Goal: Task Accomplishment & Management: Manage account settings

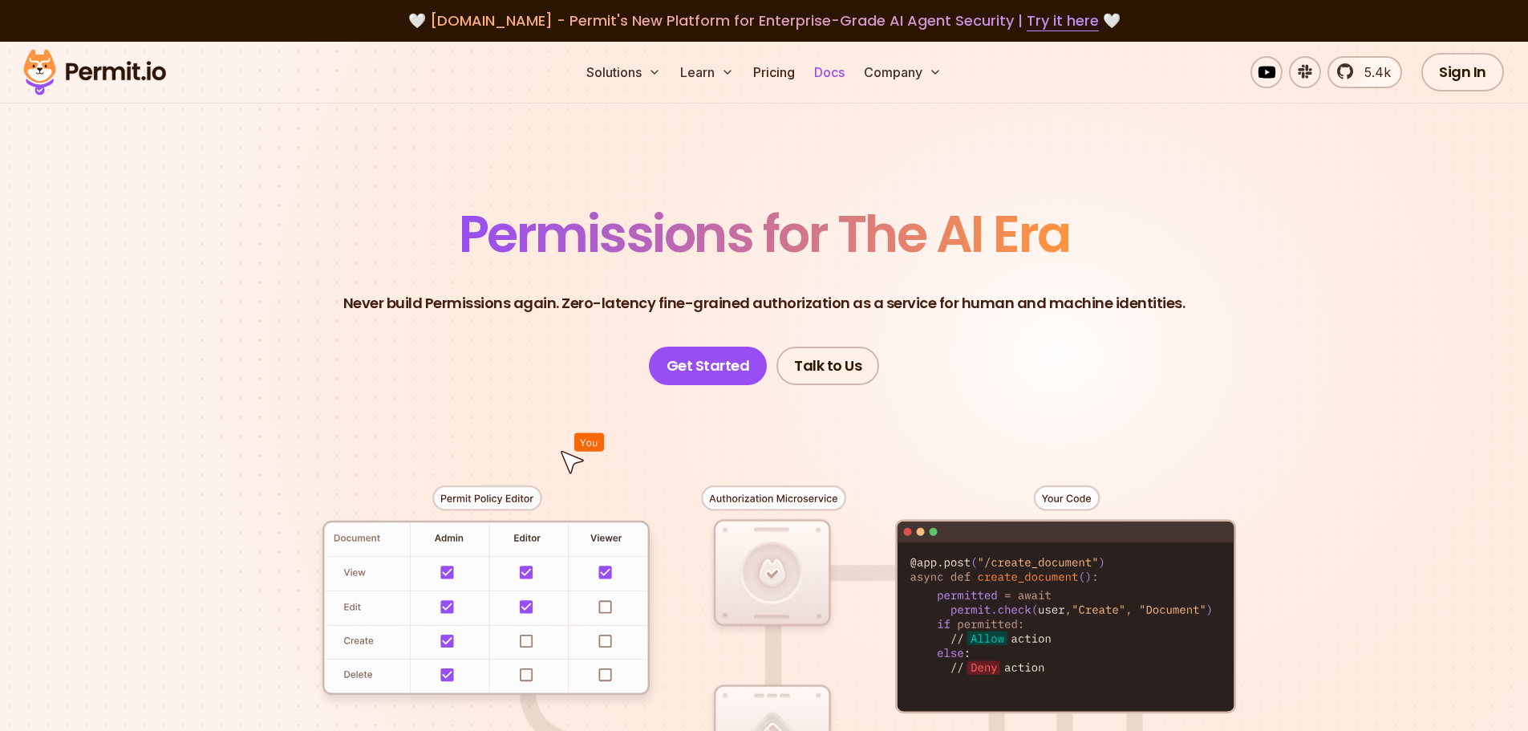
click at [820, 68] on link "Docs" at bounding box center [829, 72] width 43 height 32
click at [700, 366] on link "Get Started" at bounding box center [708, 365] width 119 height 38
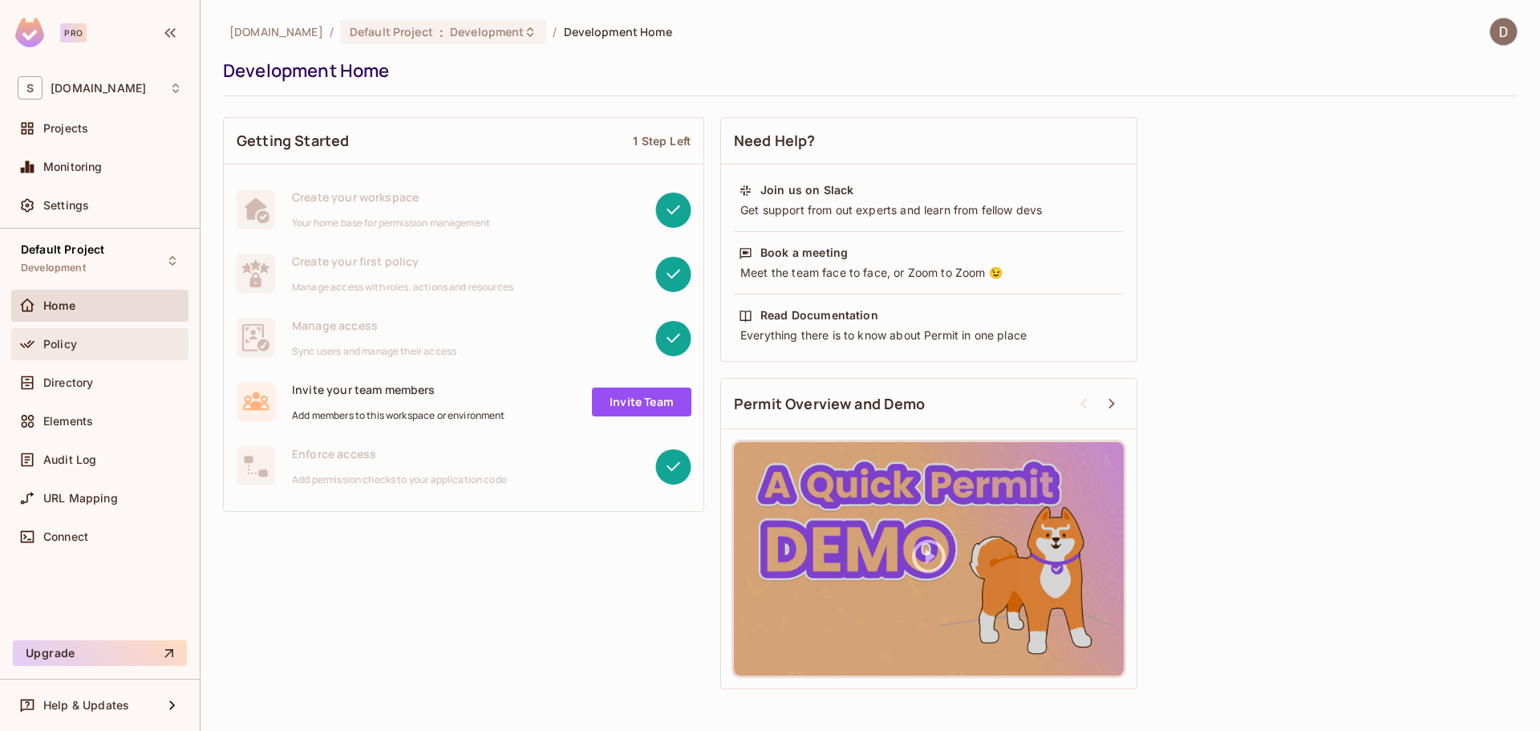
click at [102, 341] on div "Policy" at bounding box center [112, 344] width 139 height 13
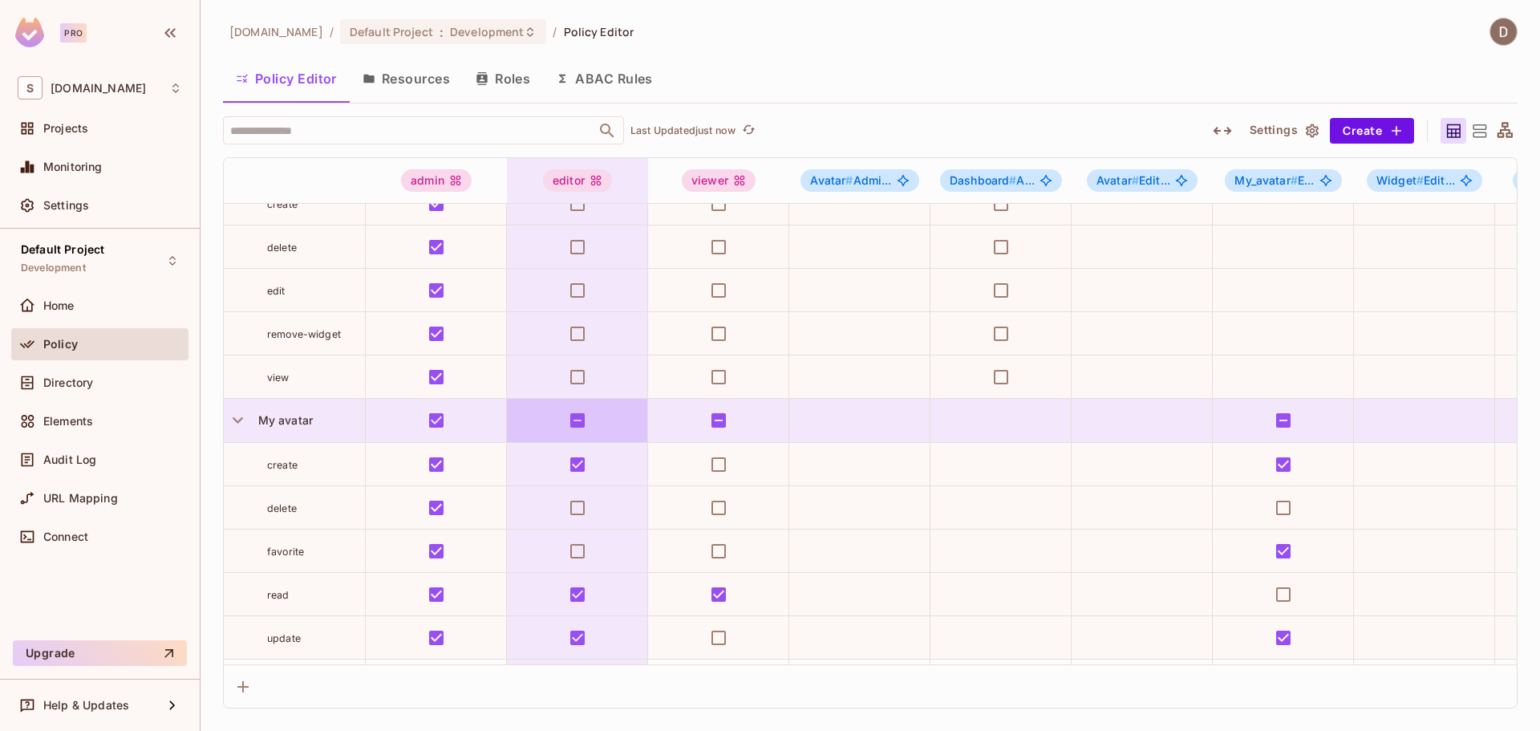
scroll to position [401, 0]
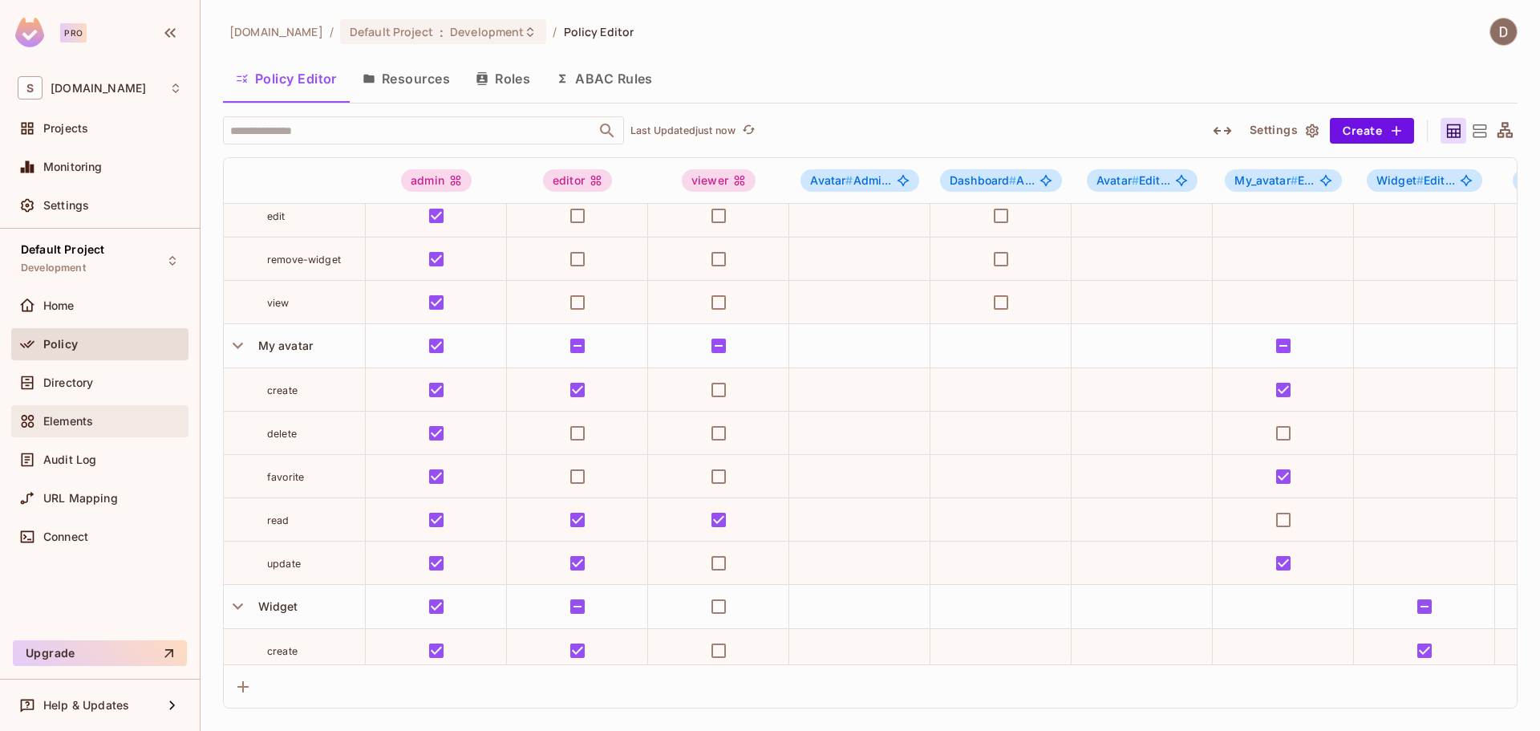
click at [96, 417] on div "Elements" at bounding box center [112, 421] width 139 height 13
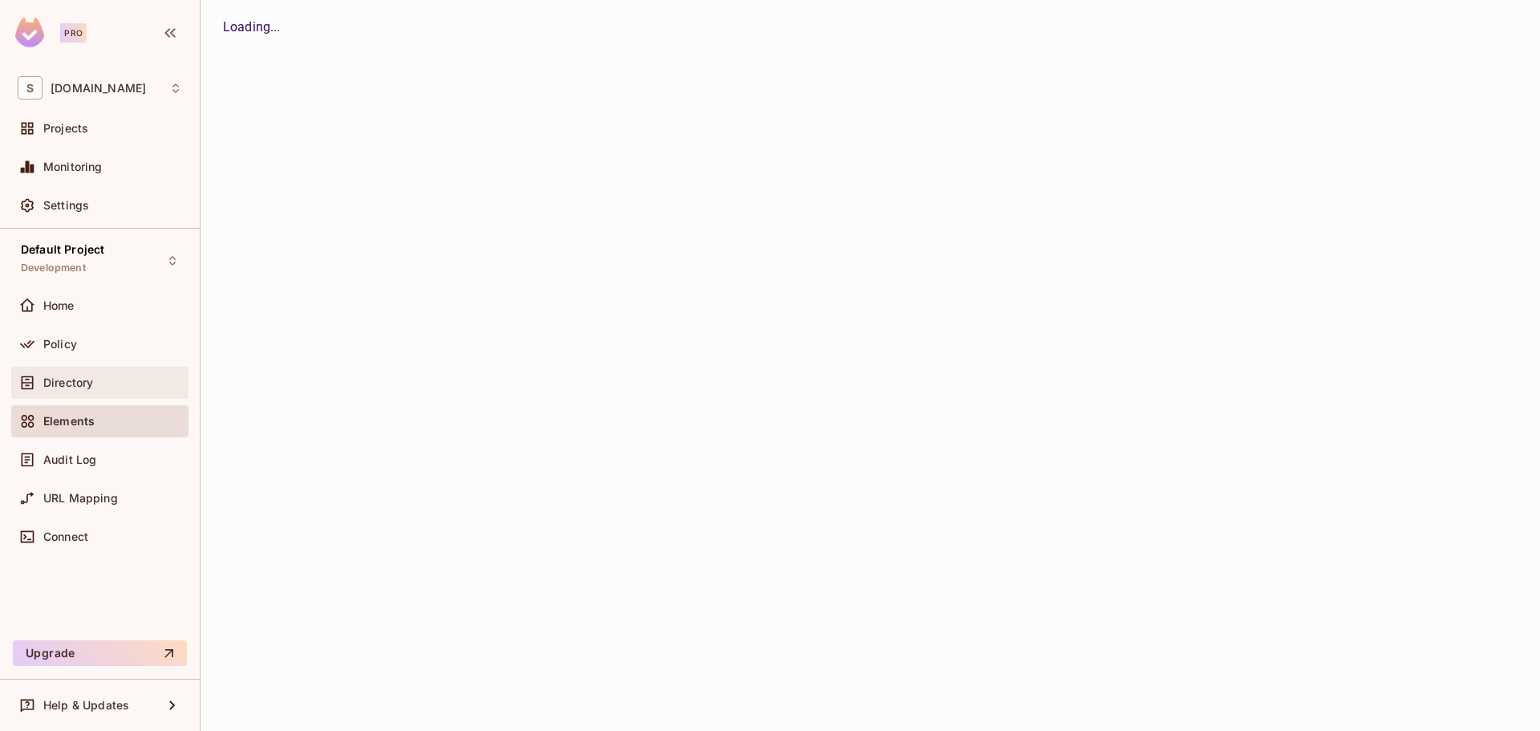
click at [102, 387] on div "Directory" at bounding box center [112, 382] width 139 height 13
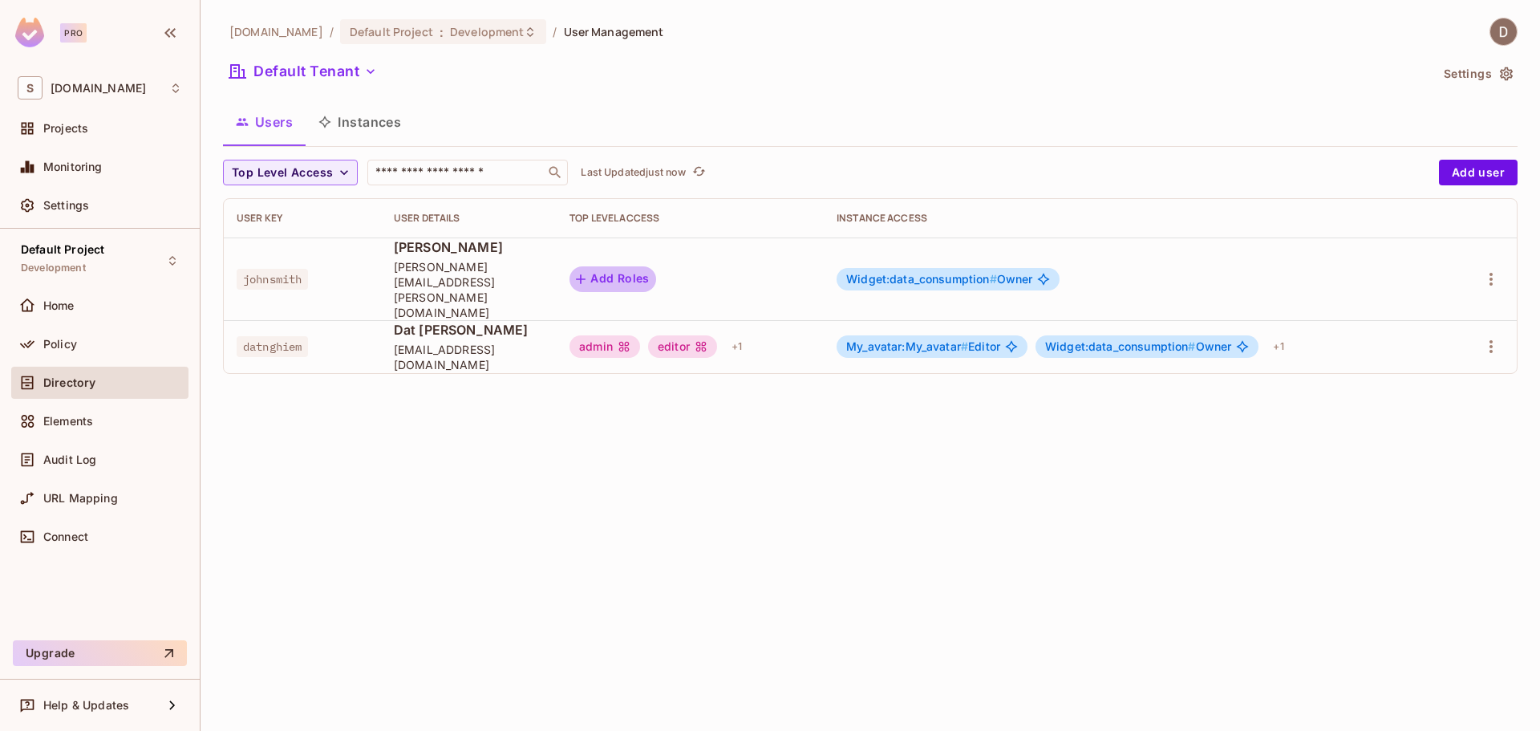
click at [642, 266] on button "Add Roles" at bounding box center [612, 279] width 87 height 26
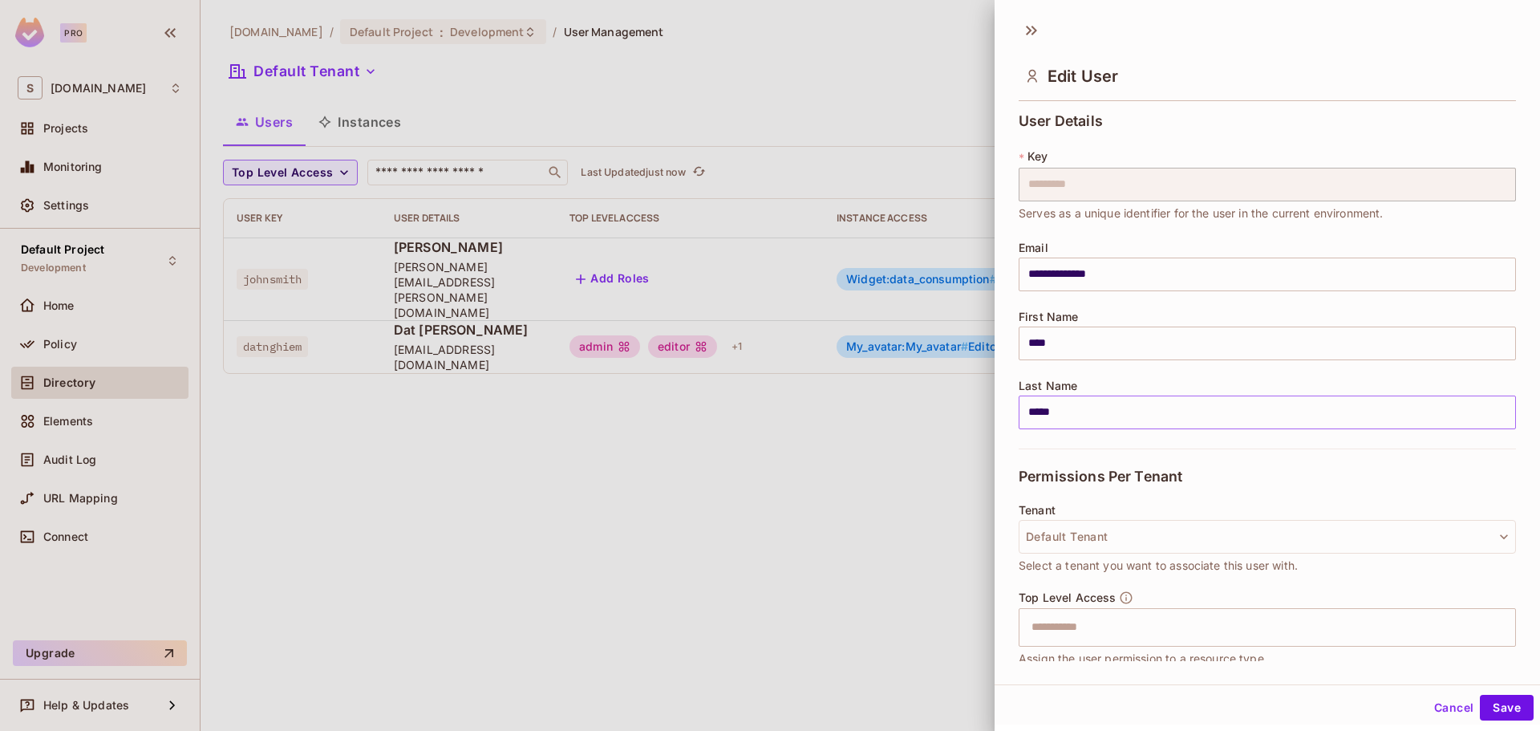
scroll to position [169, 0]
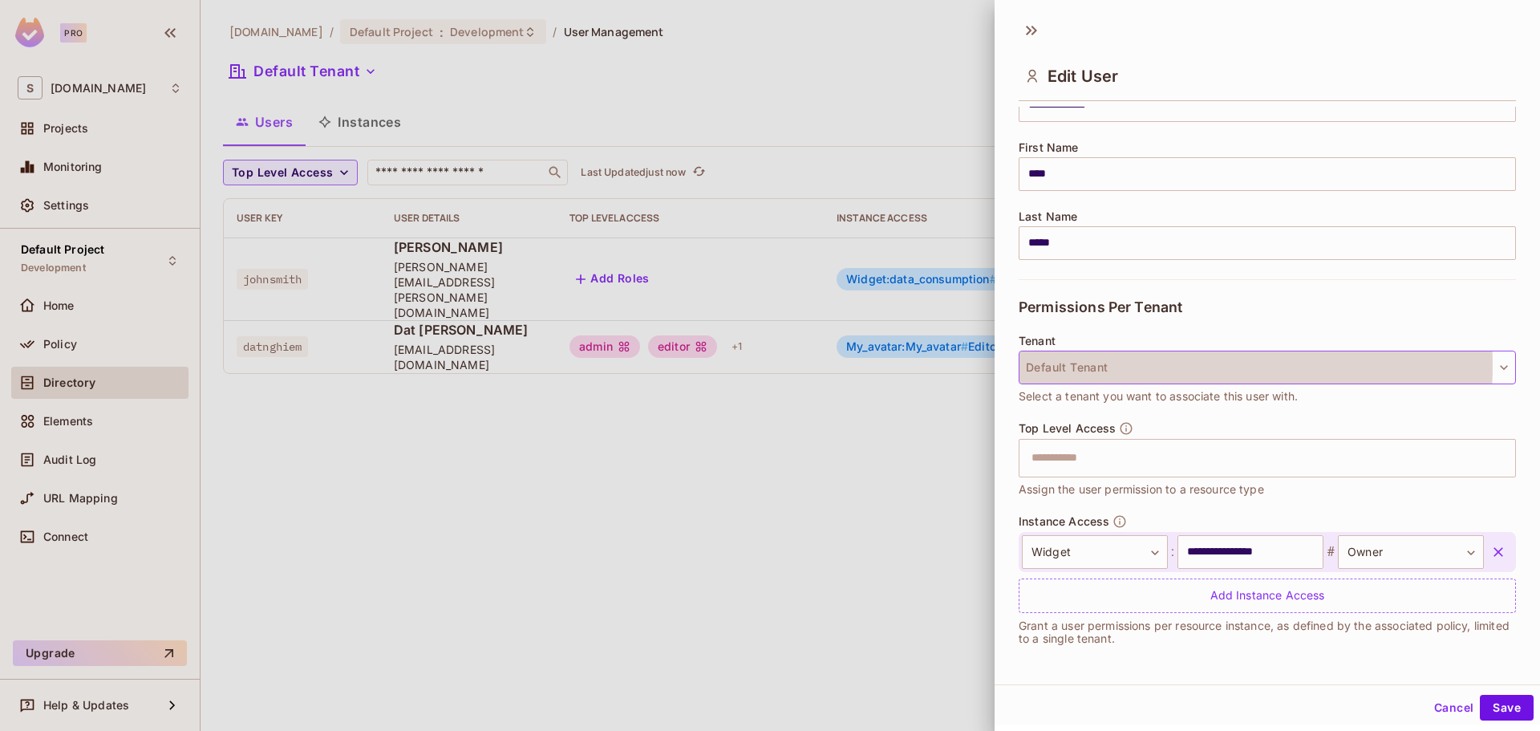
click at [1153, 366] on button "Default Tenant" at bounding box center [1266, 367] width 497 height 34
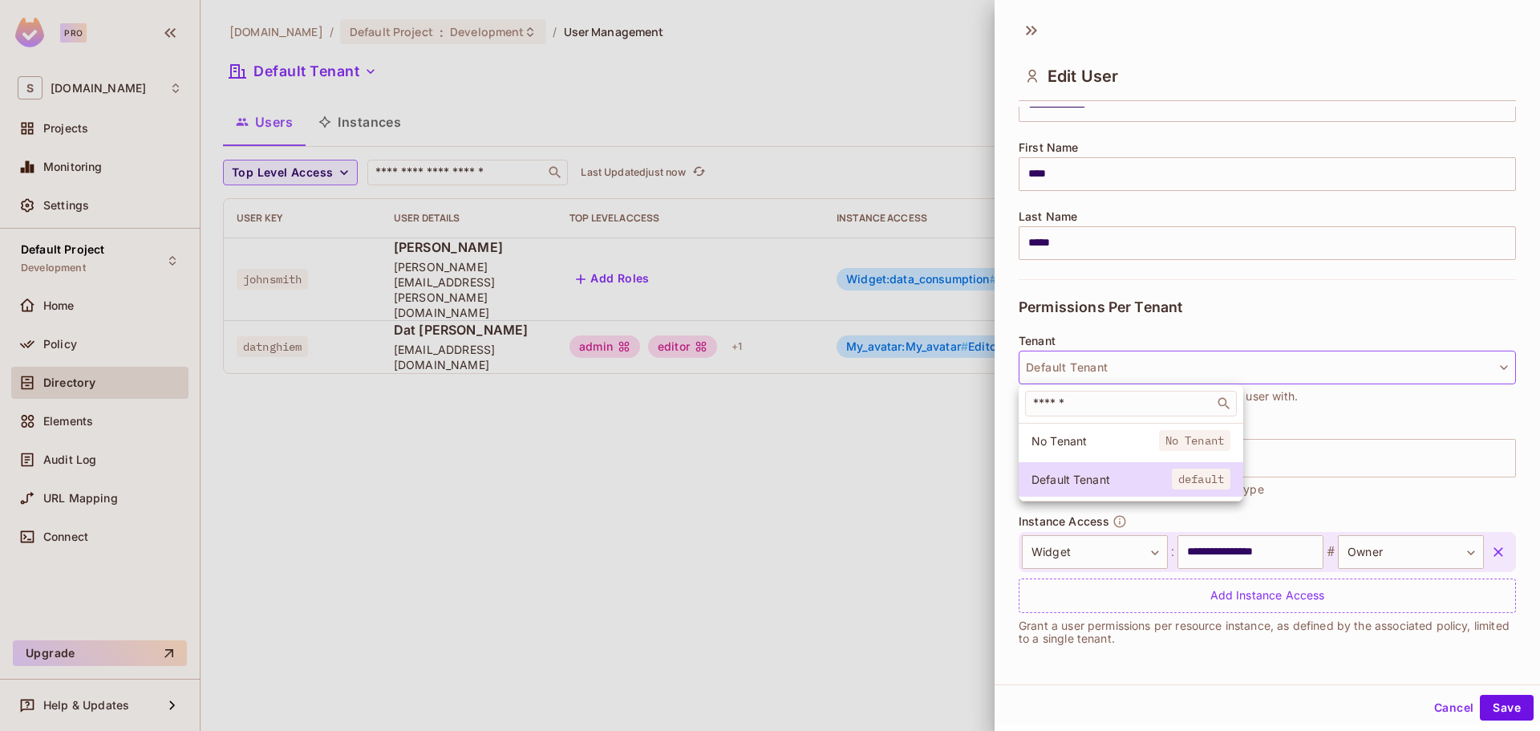
click at [1153, 366] on div at bounding box center [770, 365] width 1540 height 731
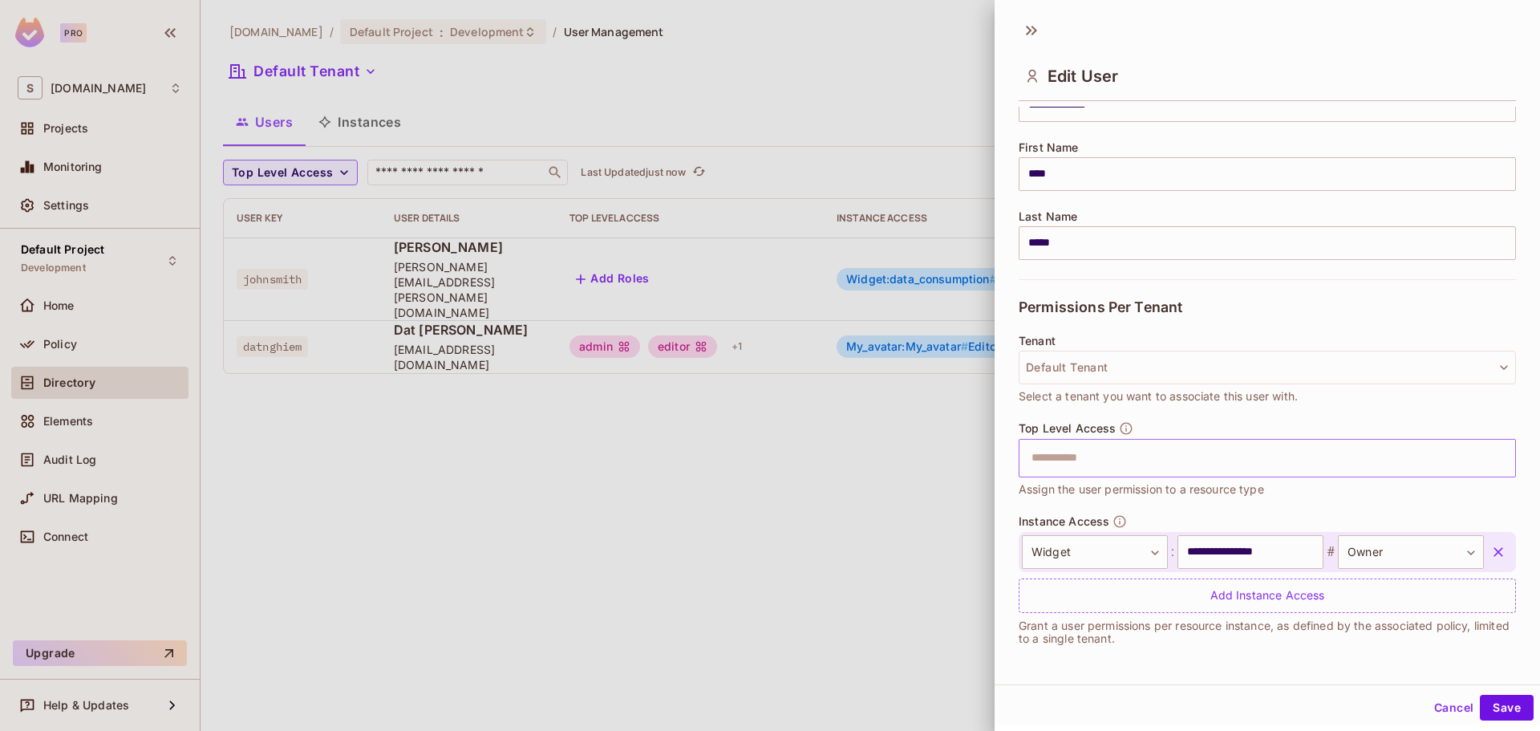
click at [1148, 459] on input "text" at bounding box center [1253, 458] width 463 height 32
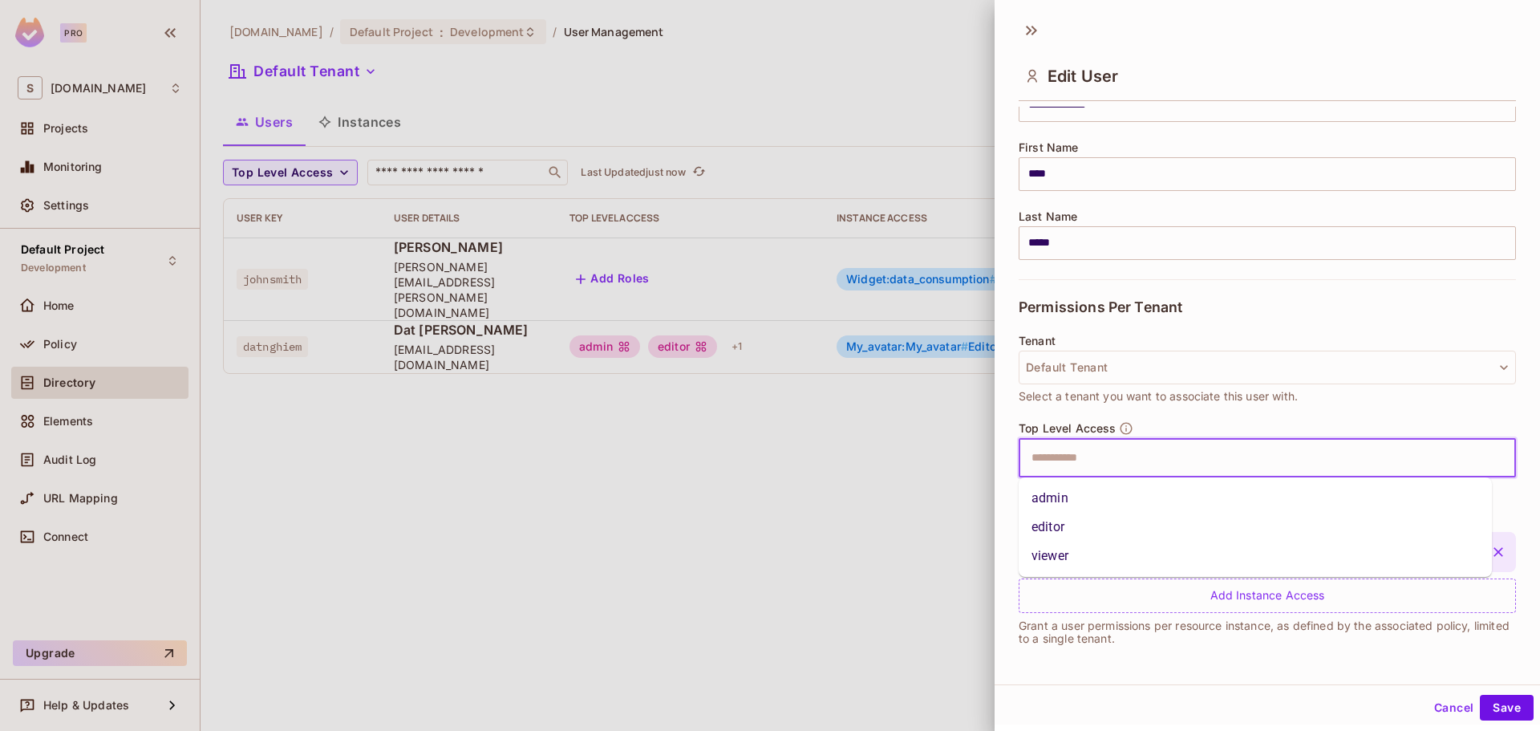
click at [1093, 520] on li "editor" at bounding box center [1254, 526] width 473 height 29
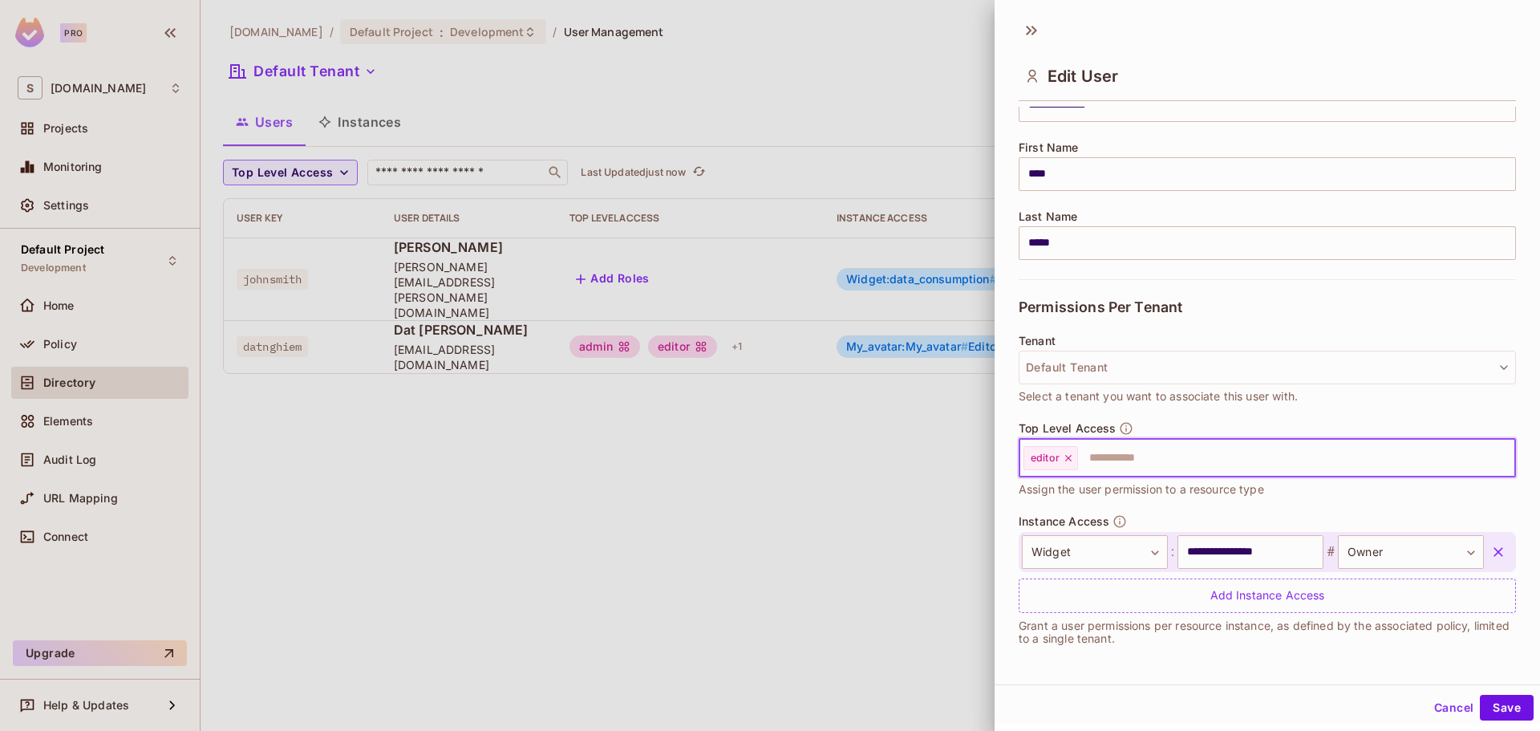
scroll to position [2, 0]
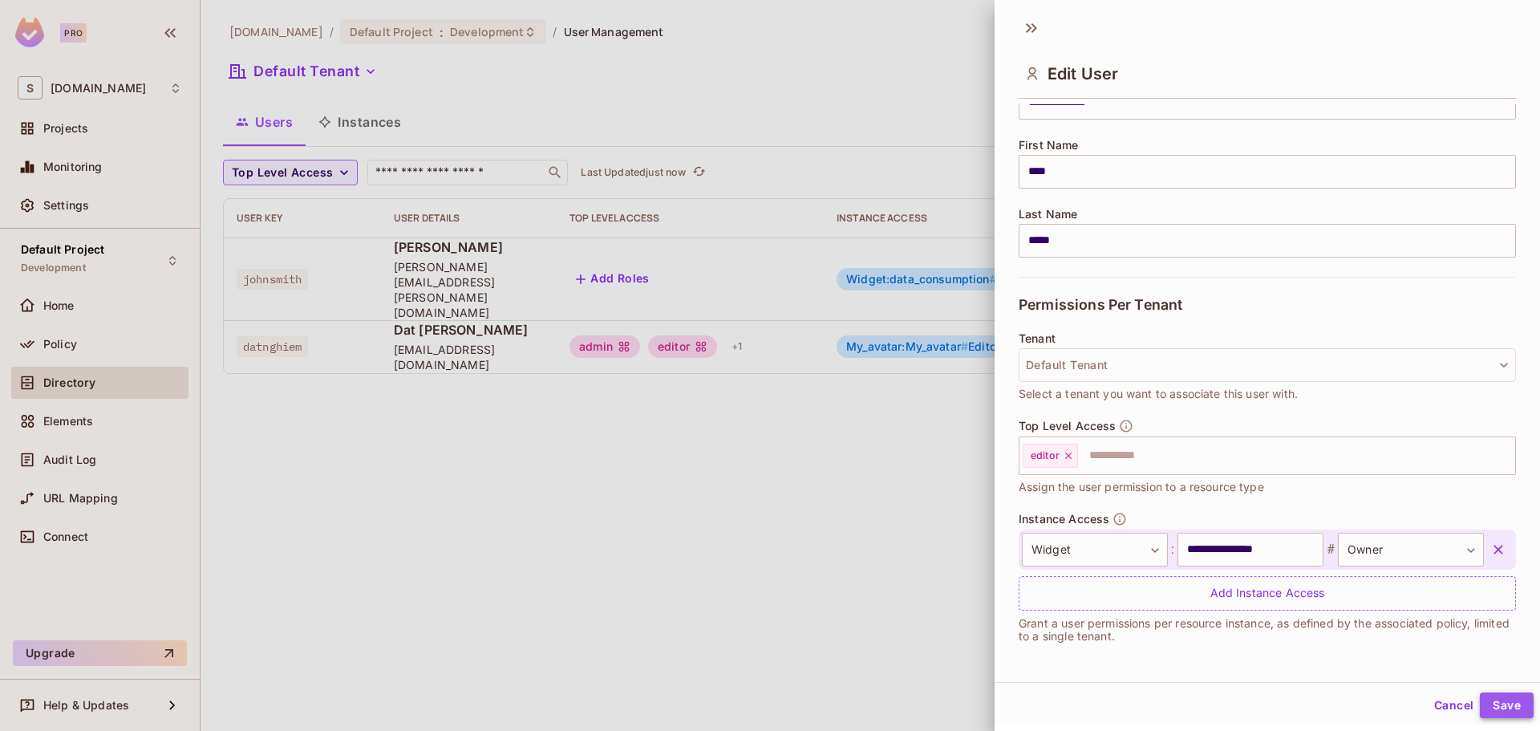
click at [1480, 702] on button "Save" at bounding box center [1506, 705] width 54 height 26
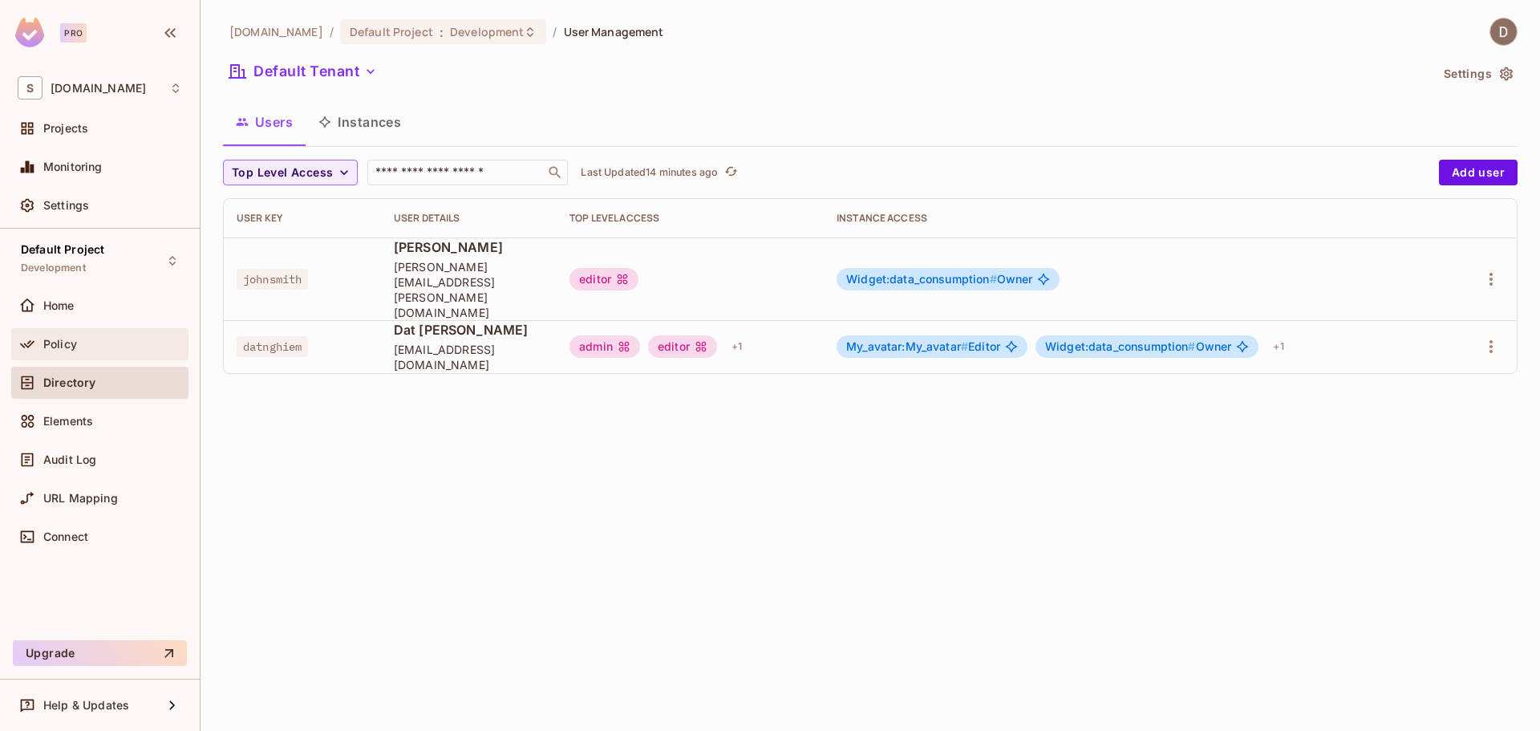
click at [95, 350] on div "Policy" at bounding box center [112, 344] width 139 height 13
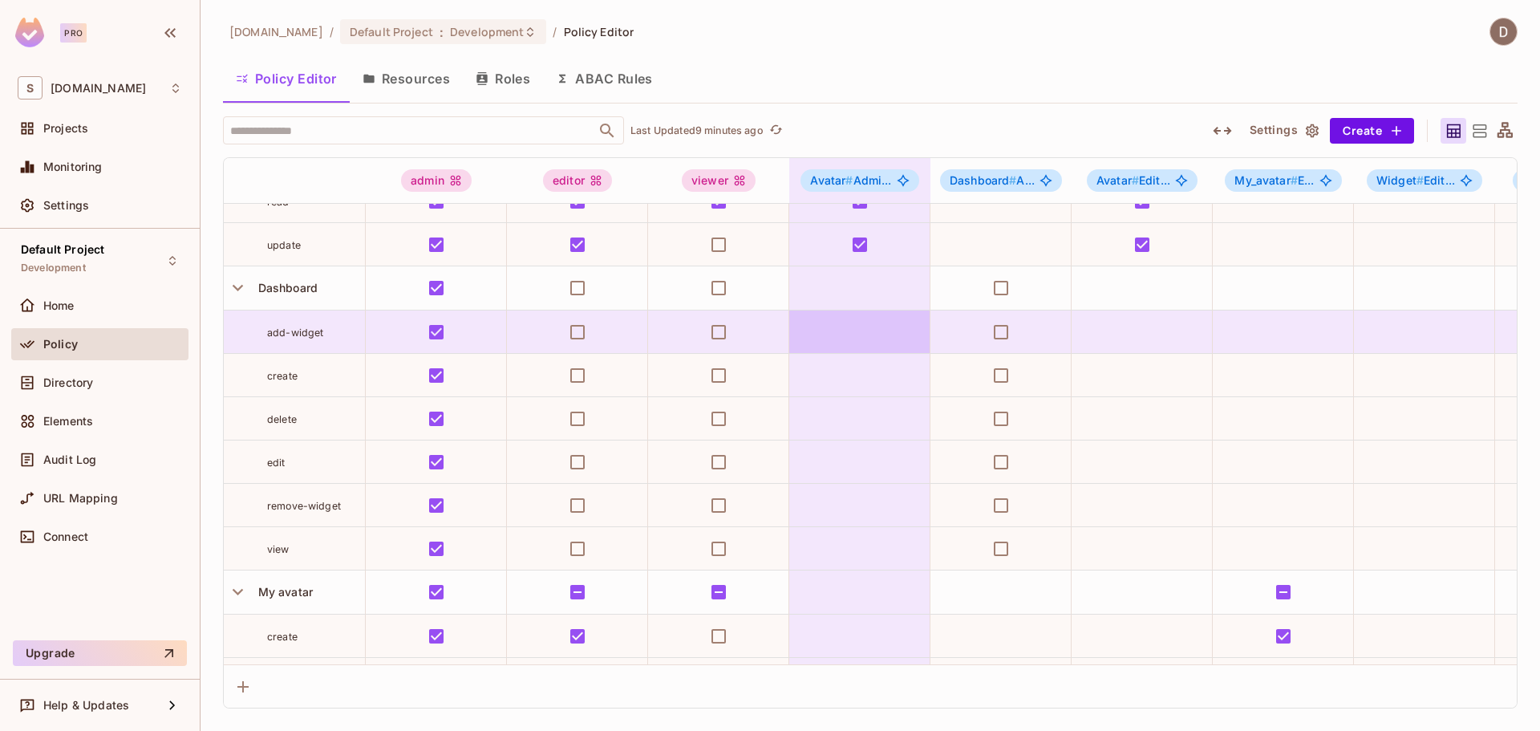
scroll to position [401, 0]
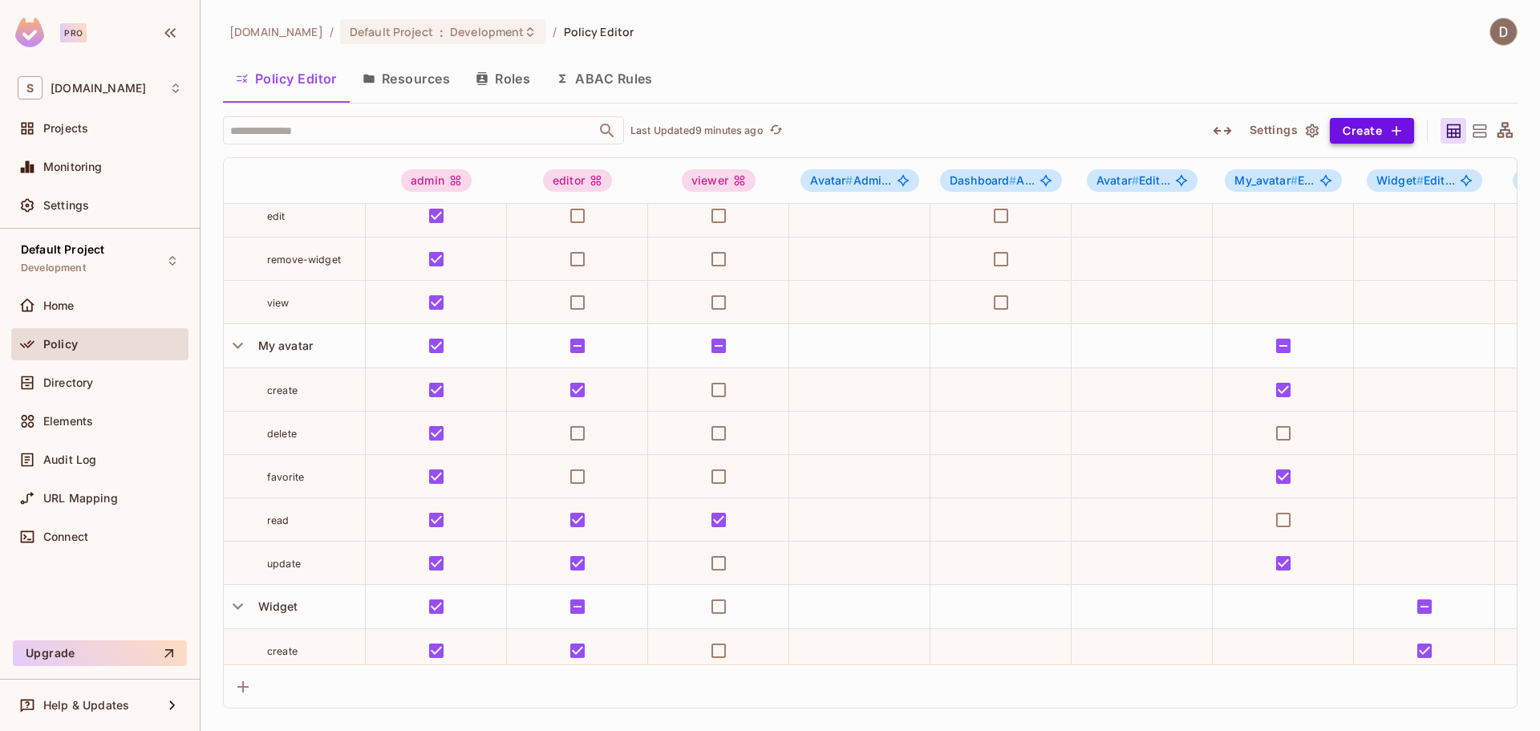
click at [1365, 124] on button "Create" at bounding box center [1372, 131] width 84 height 26
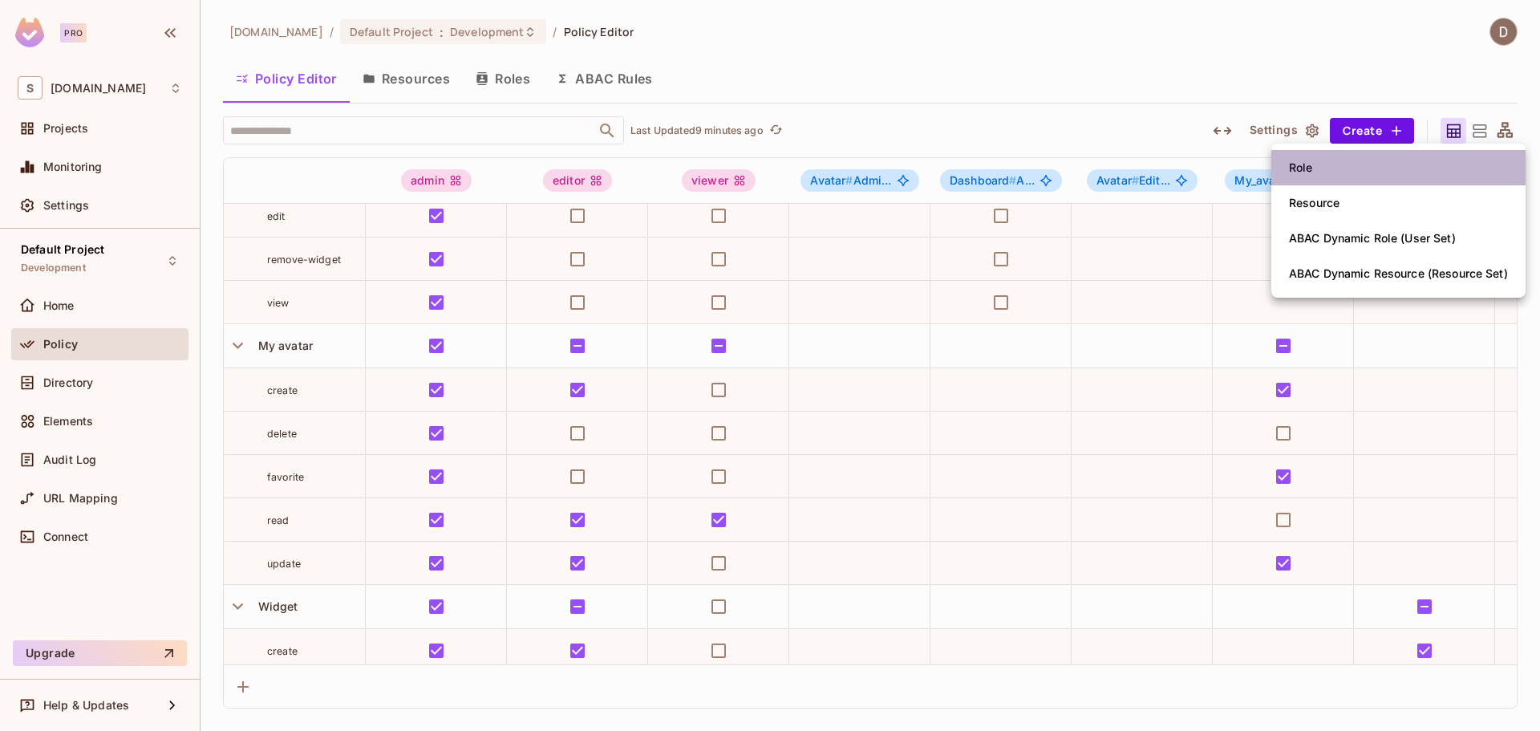
click at [1351, 160] on li "Role" at bounding box center [1398, 167] width 254 height 35
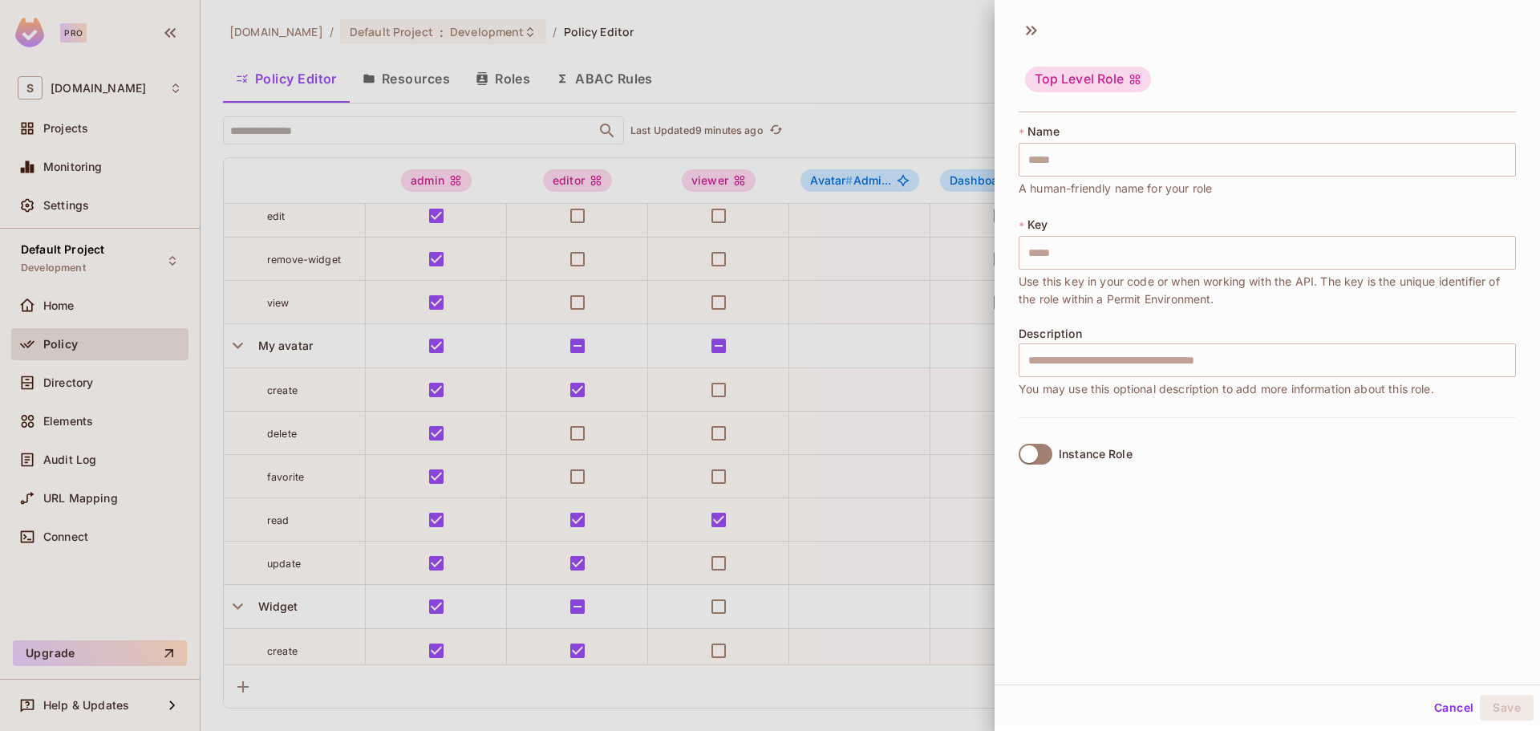
drag, startPoint x: 1194, startPoint y: 583, endPoint x: 1212, endPoint y: 585, distance: 18.6
click at [1195, 583] on div "Top Level Role * Name ​ A human-friendly name for your role * Key ​ Use this ke…" at bounding box center [1266, 347] width 545 height 673
click at [1203, 358] on input "text" at bounding box center [1266, 360] width 497 height 34
click at [838, 83] on div at bounding box center [770, 365] width 1540 height 731
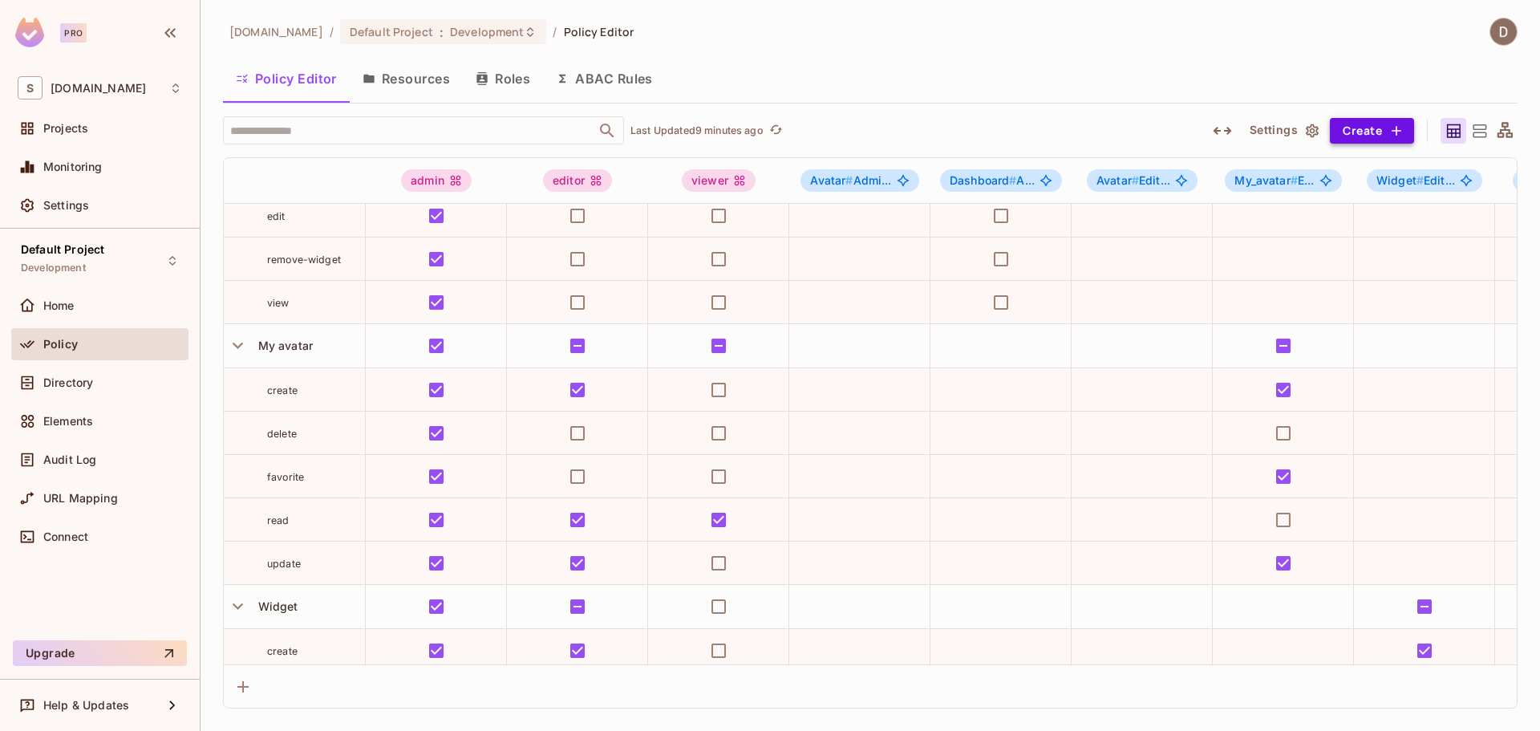
click at [1367, 124] on button "Create" at bounding box center [1372, 131] width 84 height 26
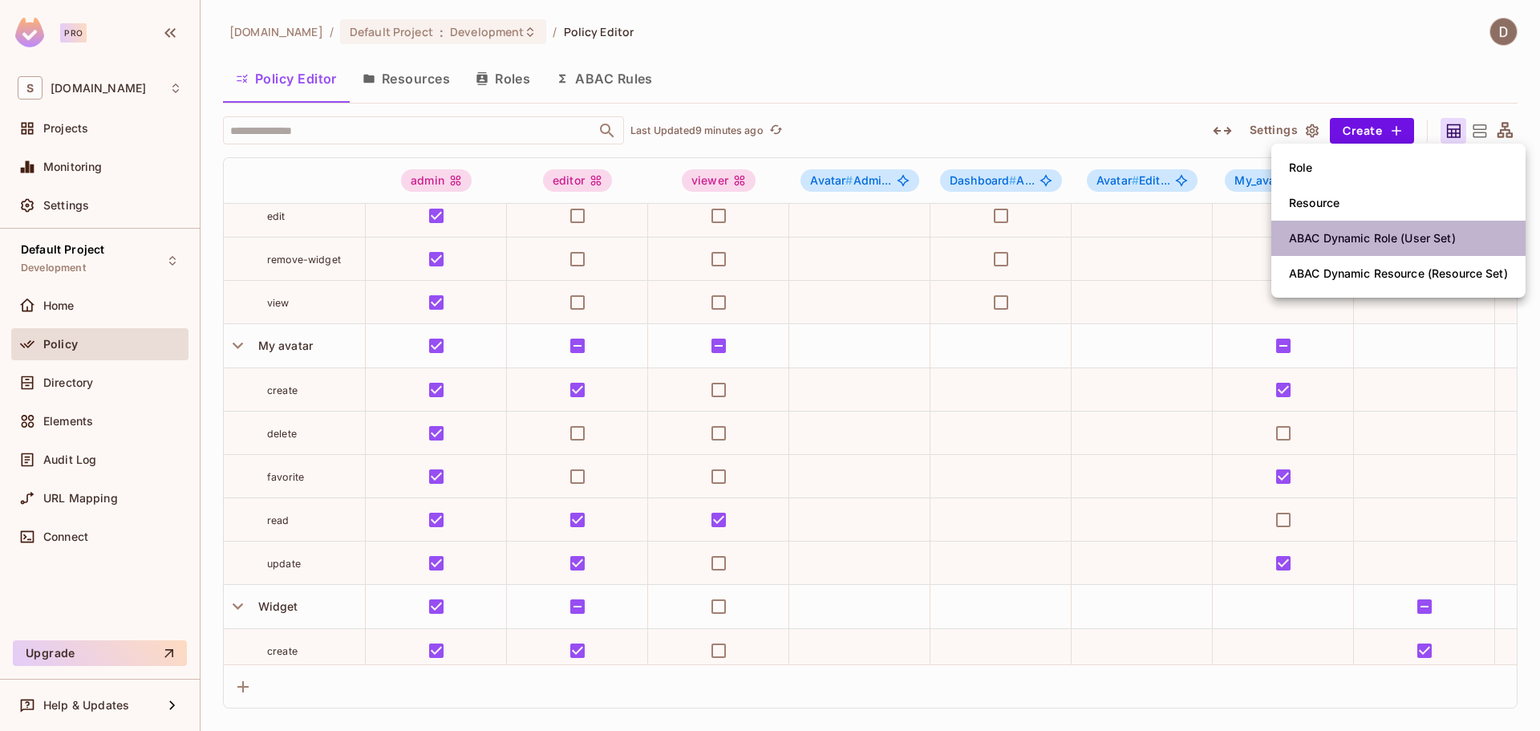
click at [1374, 245] on div "ABAC Dynamic Role (User Set)" at bounding box center [1372, 238] width 167 height 16
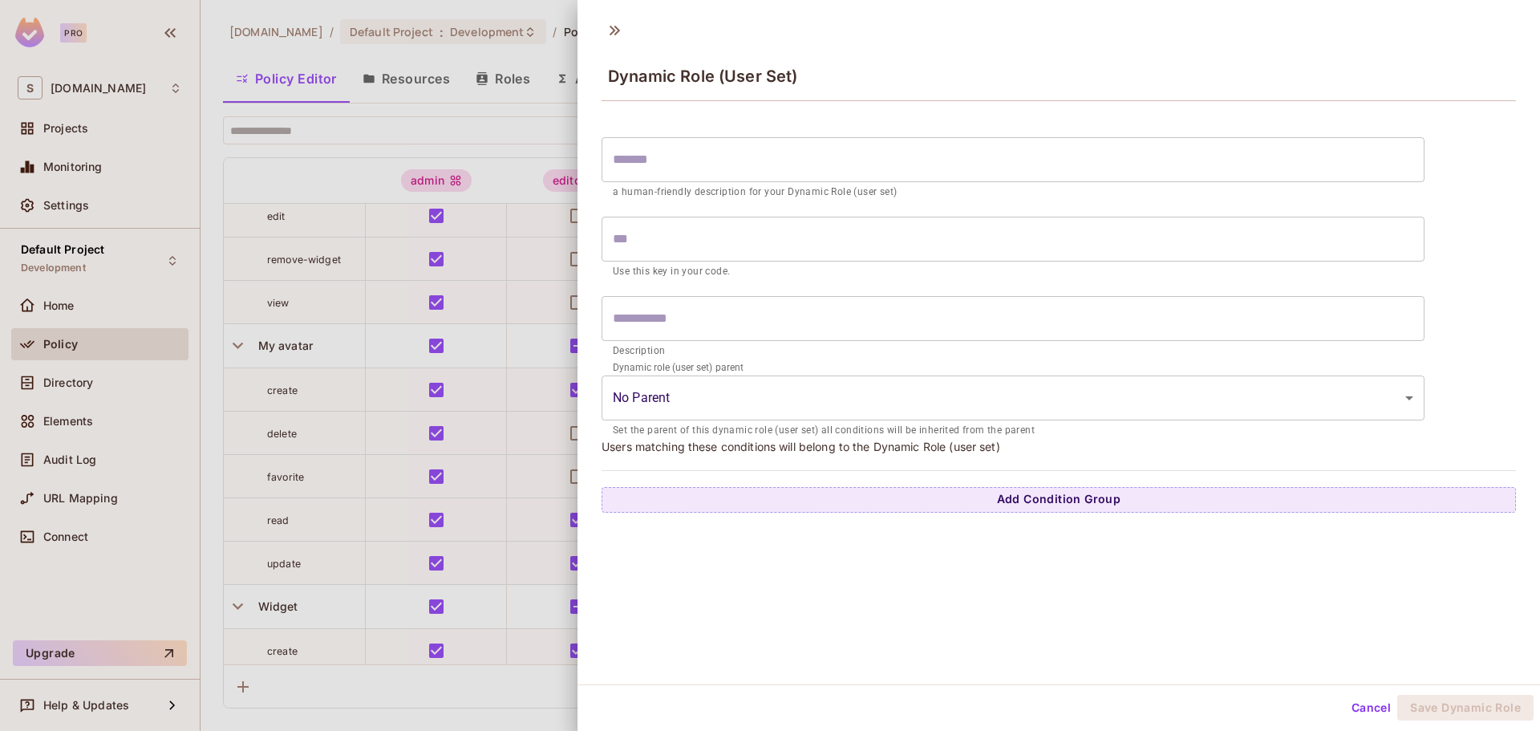
click at [637, 35] on div "Dynamic Role (User Set)" at bounding box center [1058, 62] width 962 height 89
drag, startPoint x: 633, startPoint y: 33, endPoint x: 621, endPoint y: 30, distance: 12.4
click at [622, 30] on div "Dynamic Role (User Set)" at bounding box center [1058, 62] width 962 height 89
drag, startPoint x: 621, startPoint y: 30, endPoint x: 618, endPoint y: 45, distance: 15.6
click at [622, 29] on icon at bounding box center [614, 31] width 26 height 26
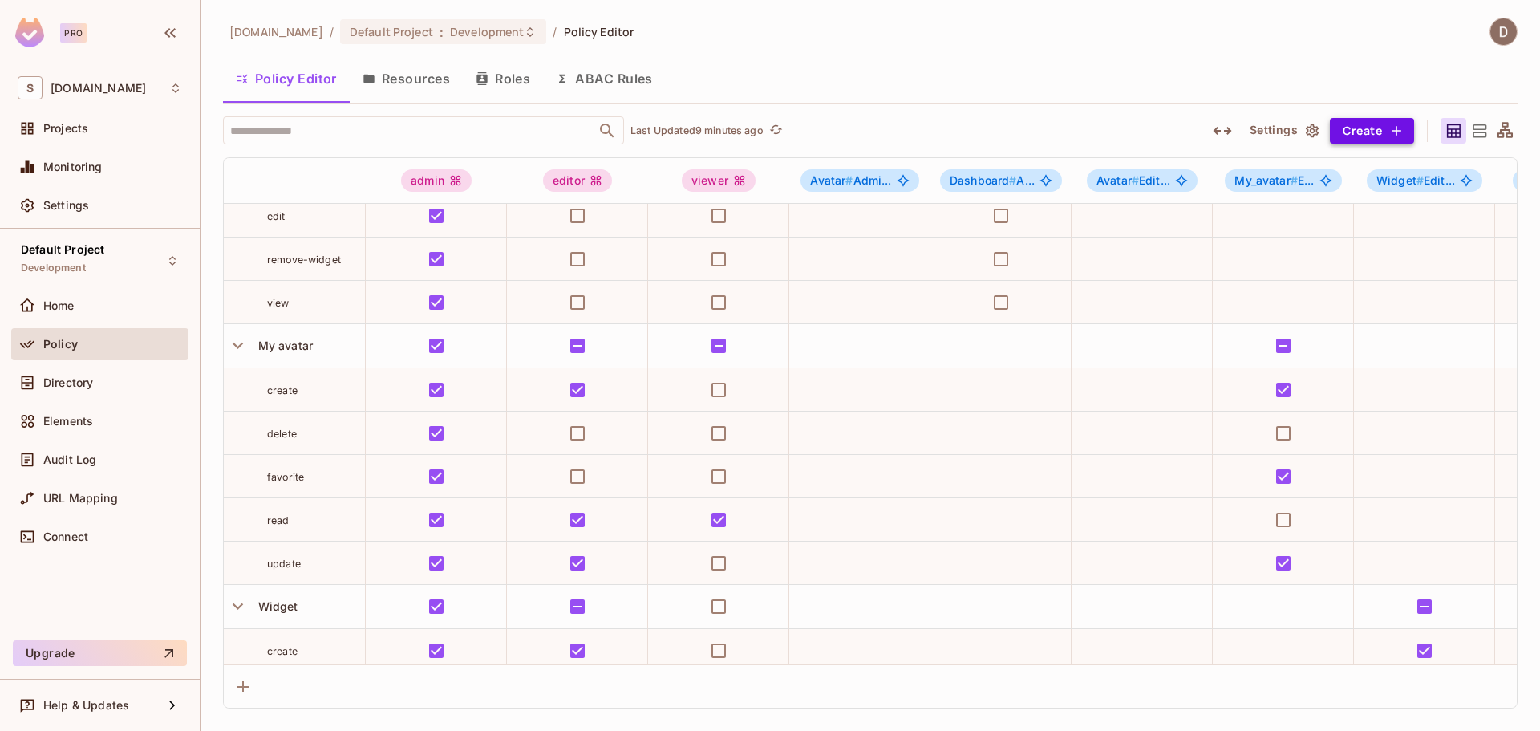
click at [1346, 127] on button "Create" at bounding box center [1372, 131] width 84 height 26
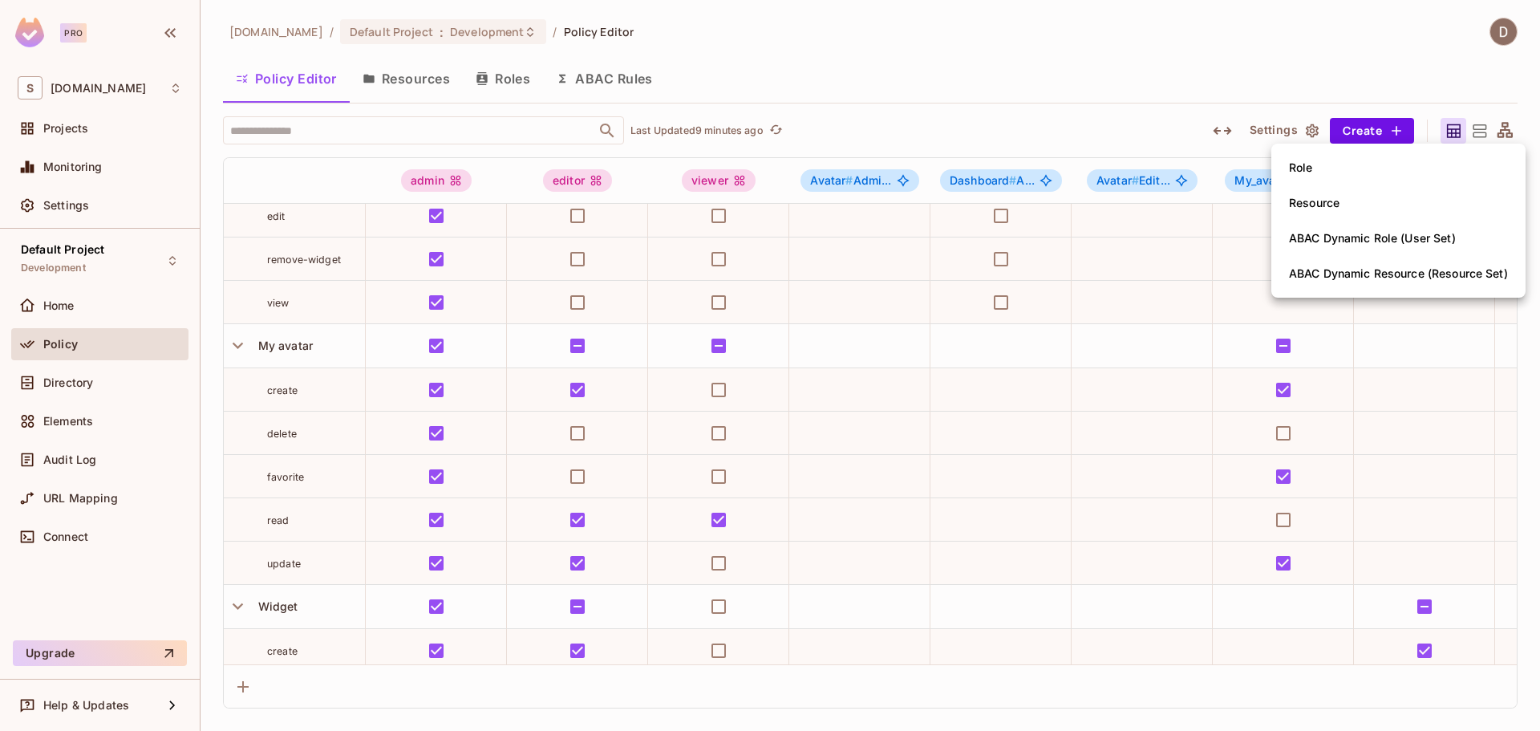
click at [972, 314] on div at bounding box center [770, 365] width 1540 height 731
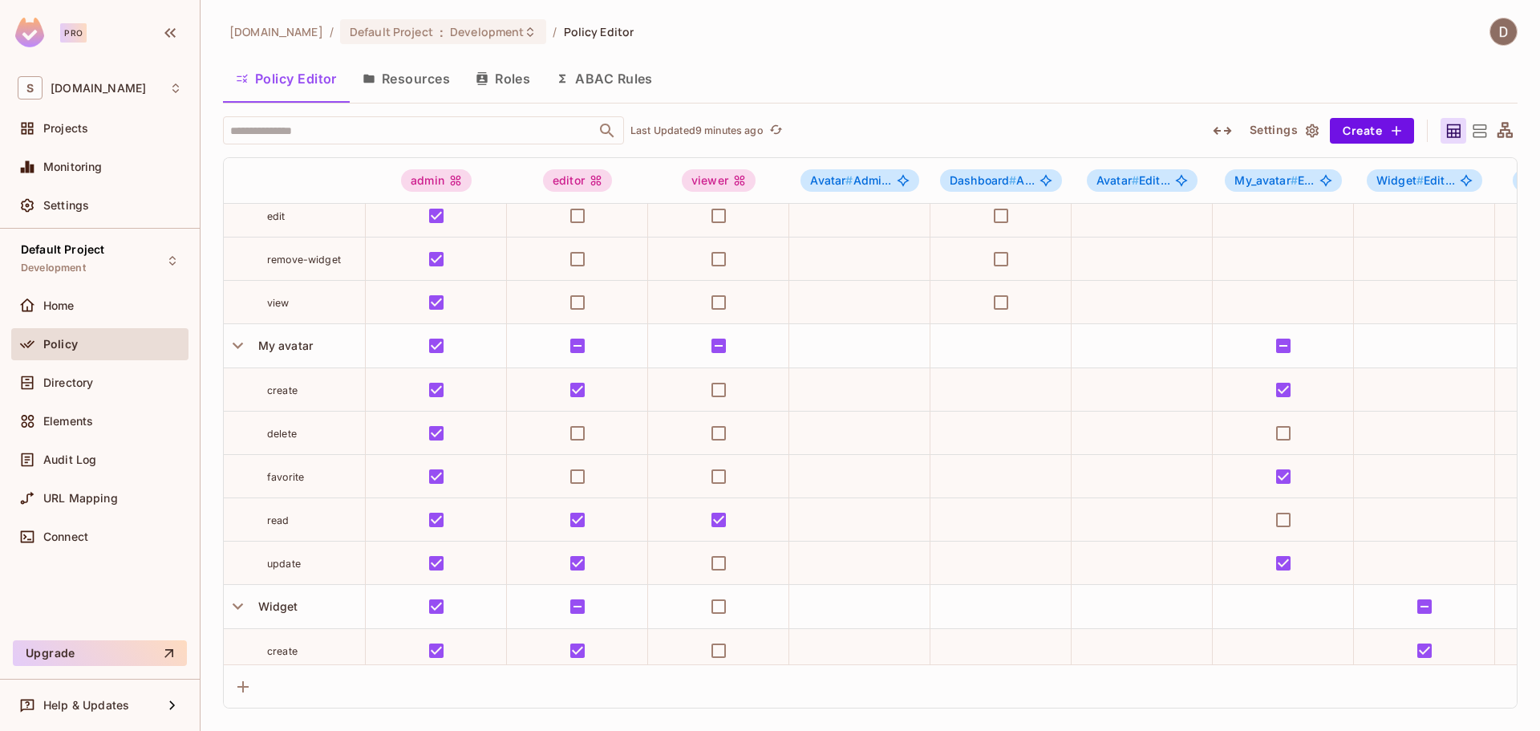
click at [603, 86] on button "ABAC Rules" at bounding box center [604, 79] width 123 height 40
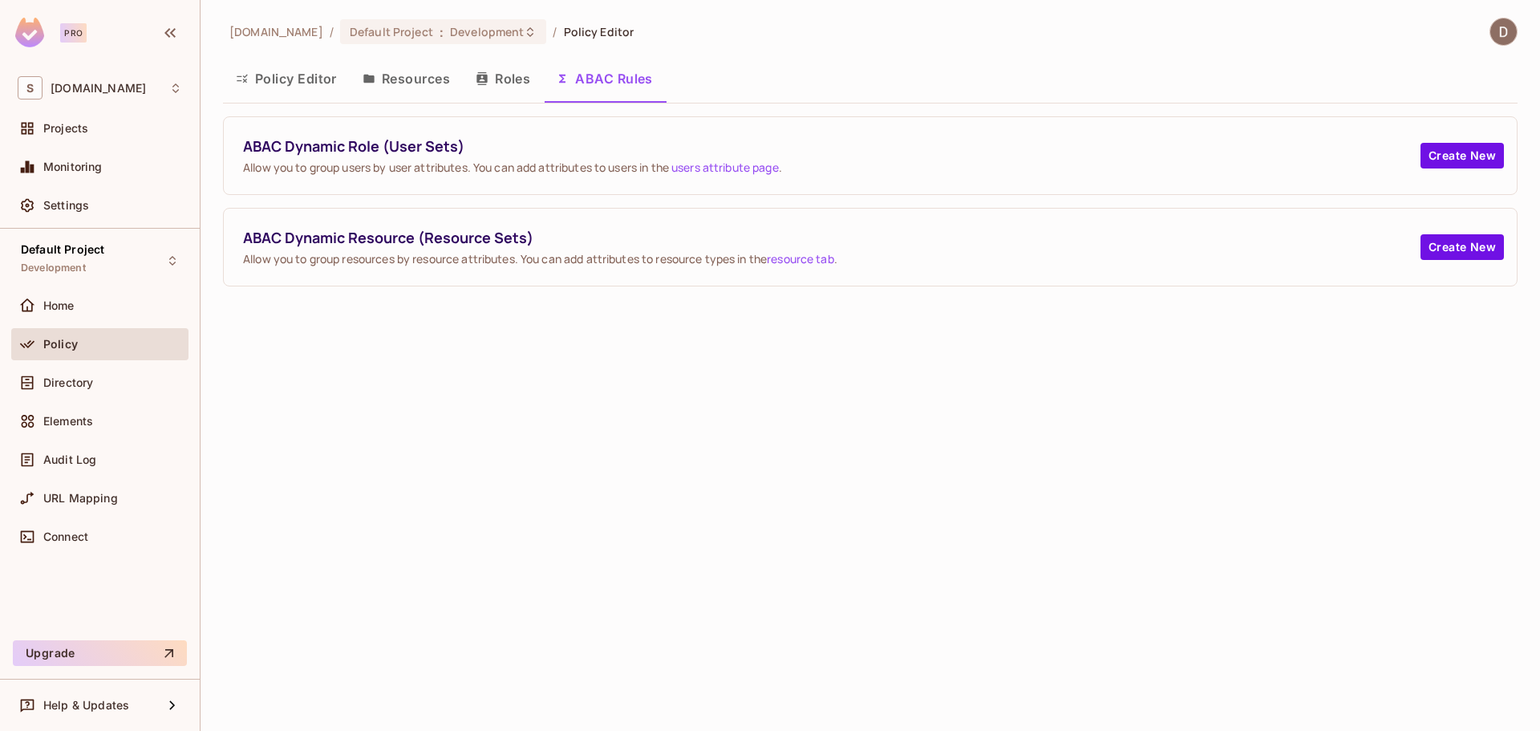
click at [495, 75] on button "Roles" at bounding box center [503, 79] width 80 height 40
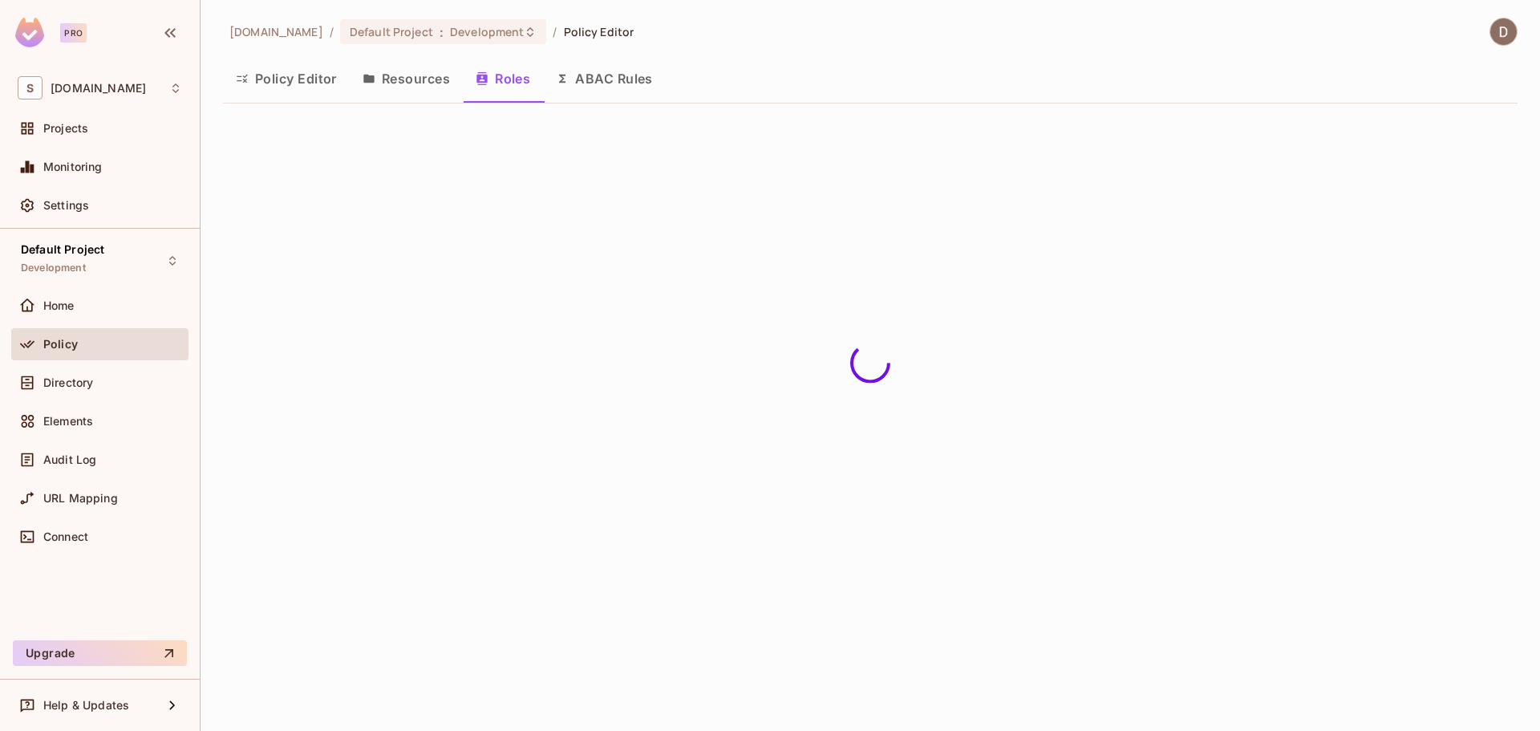
click at [428, 72] on button "Resources" at bounding box center [406, 79] width 113 height 40
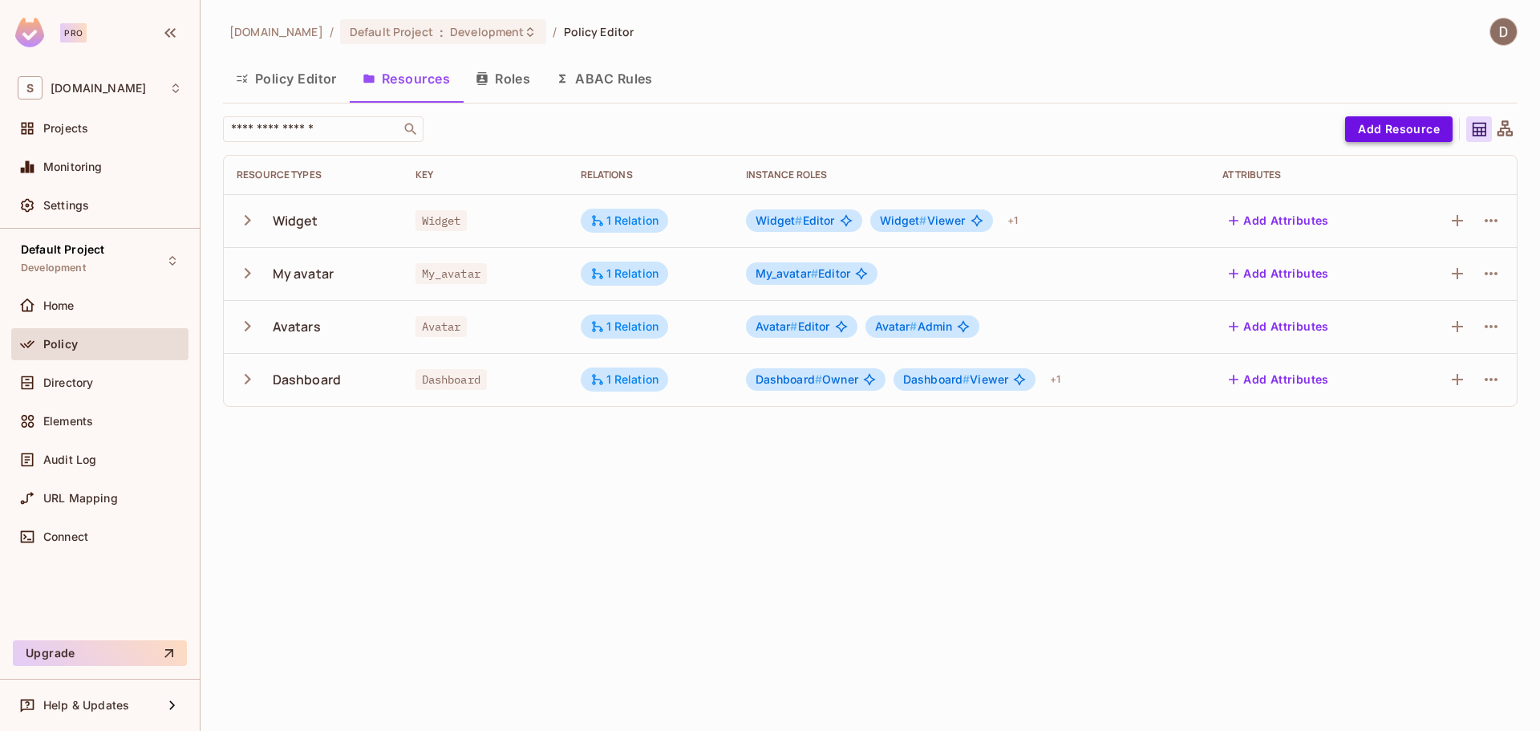
click at [1404, 127] on button "Add Resource" at bounding box center [1398, 129] width 107 height 26
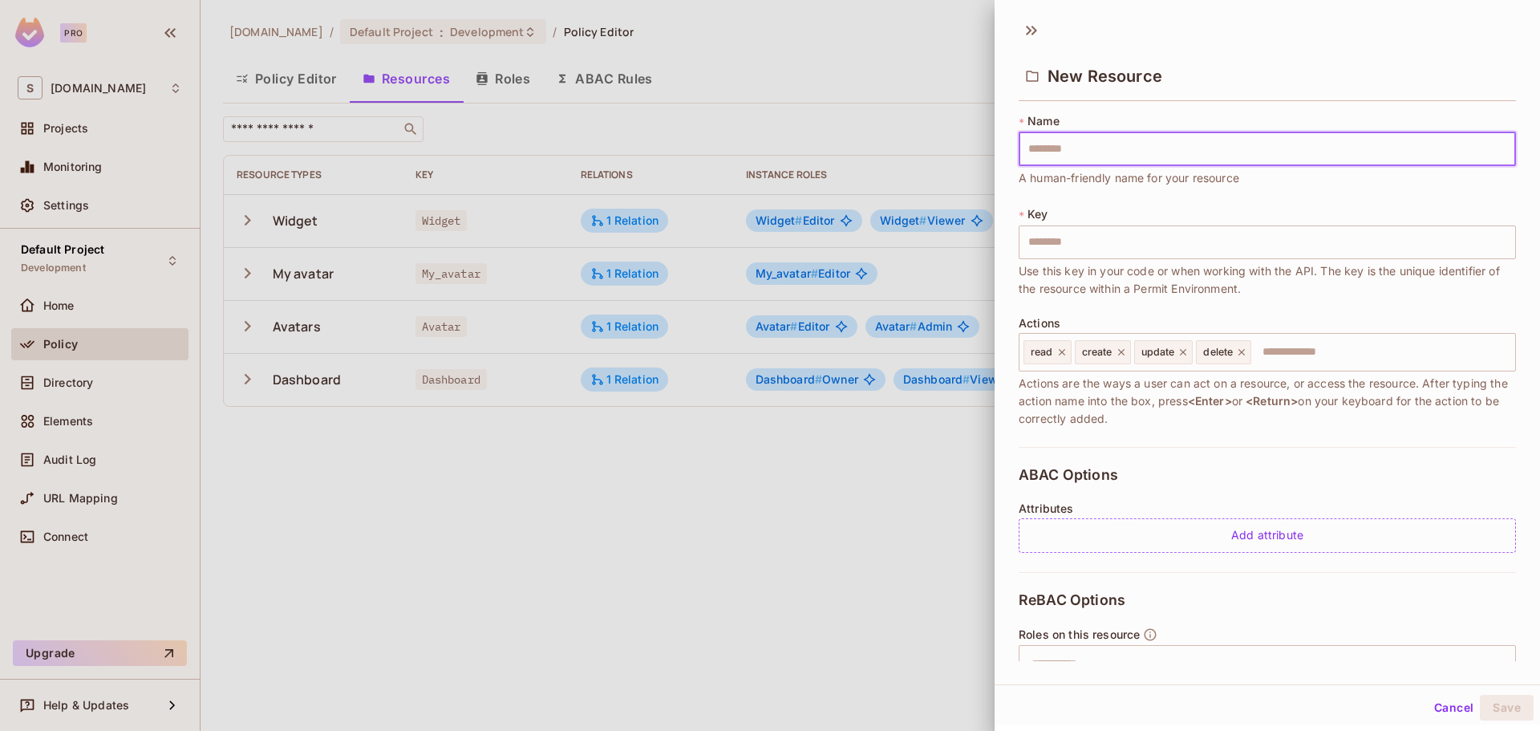
click at [1174, 156] on input "text" at bounding box center [1266, 149] width 497 height 34
type input "*"
type input "**"
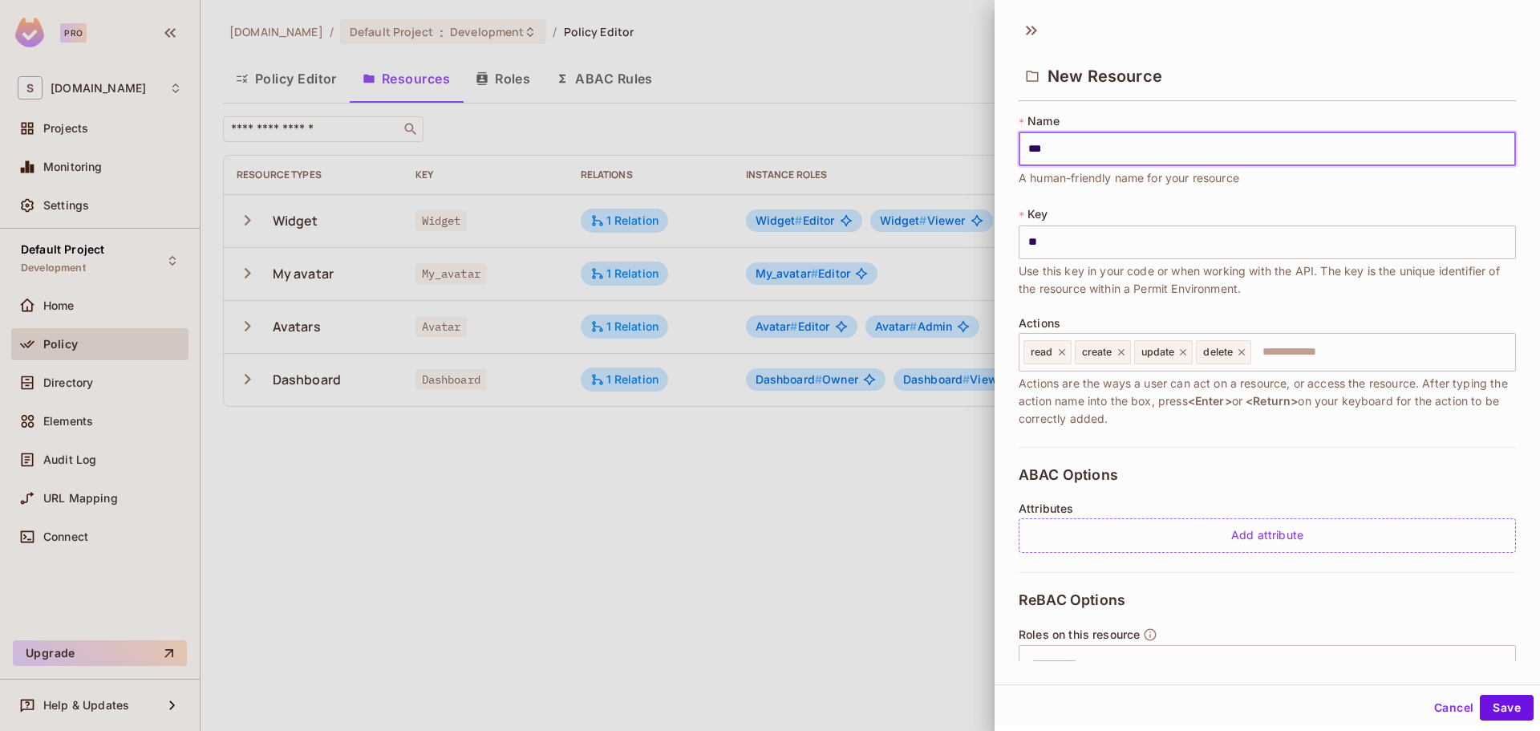
type input "****"
type input "*****"
type input "******"
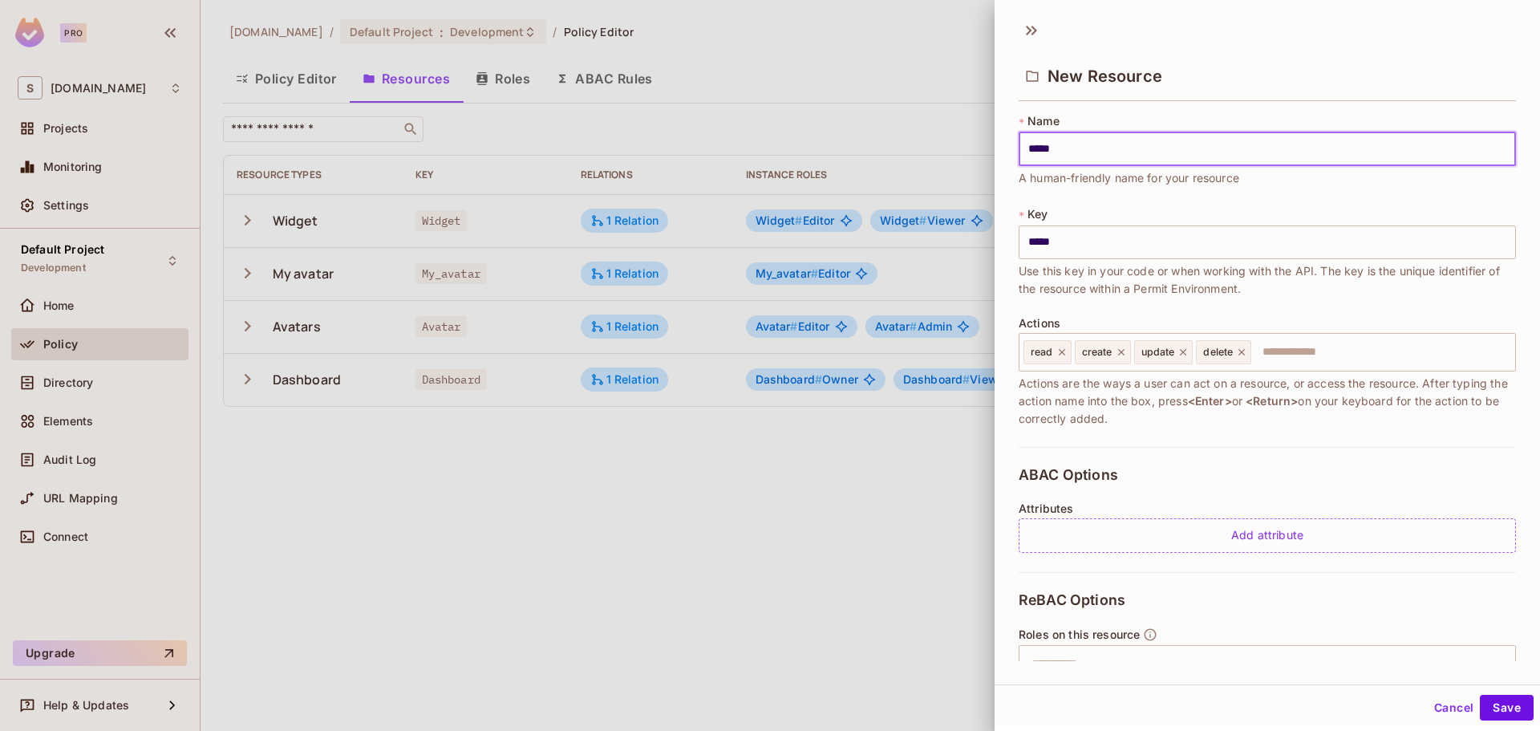
type input "******"
type input "*******"
type input "********"
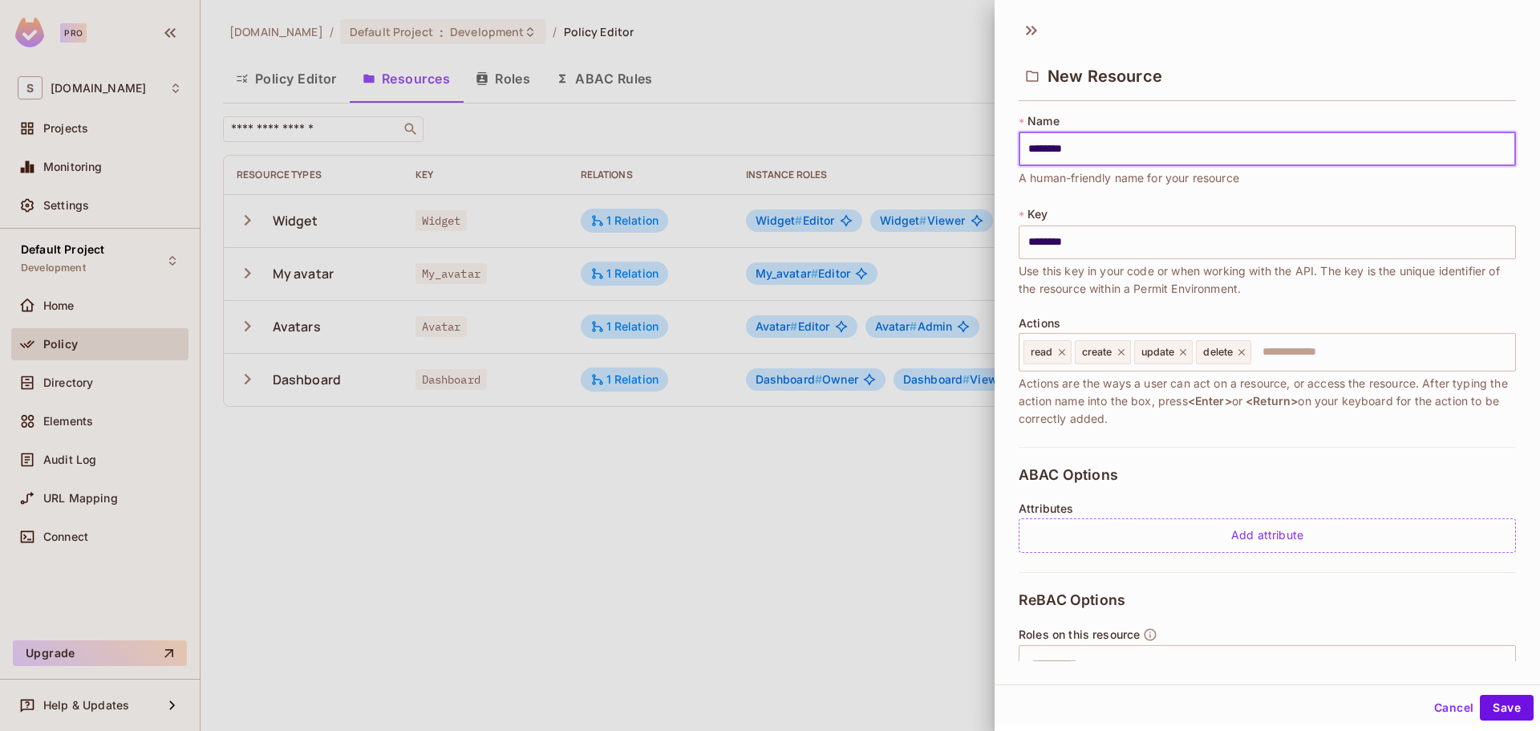
type input "*********"
type input "**********"
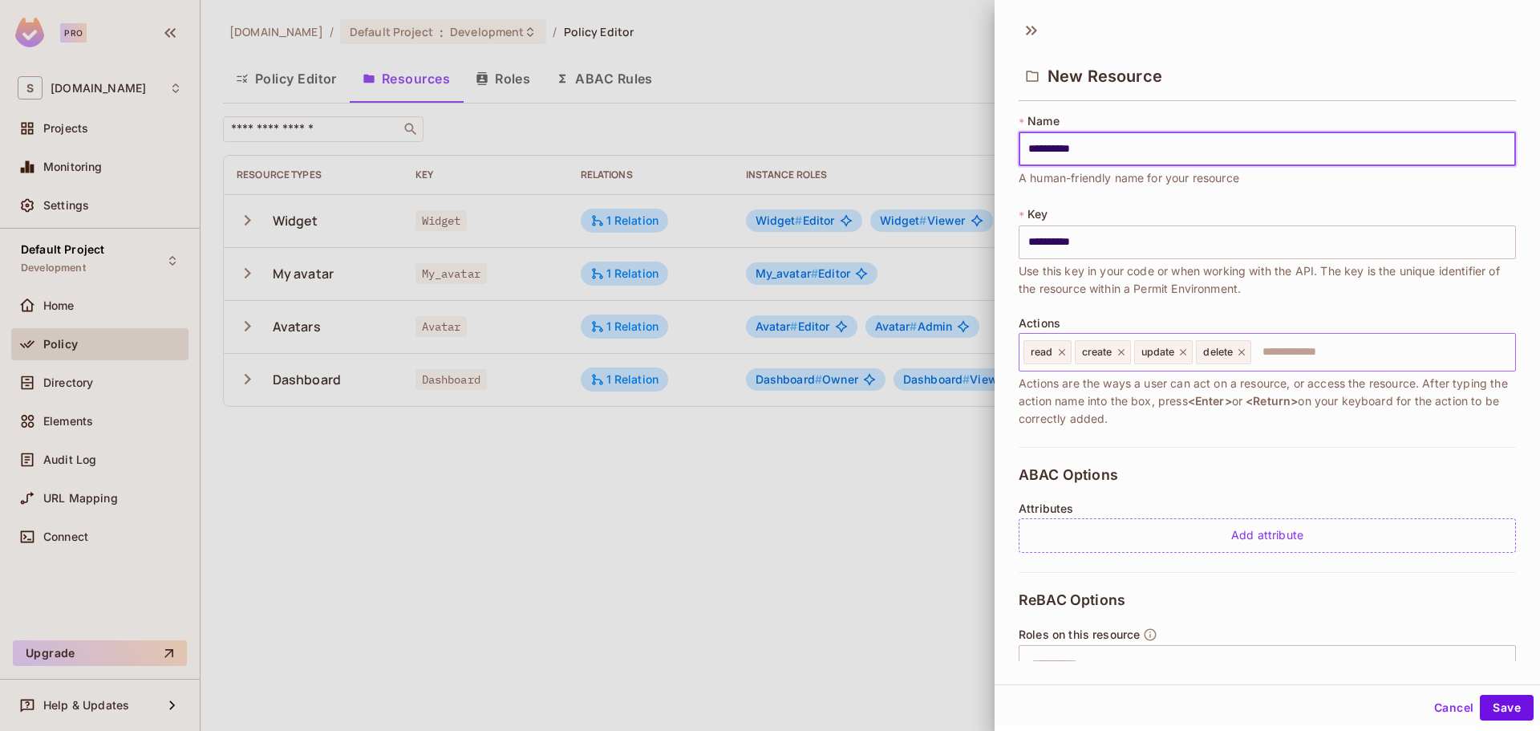
click at [1287, 350] on input "text" at bounding box center [1381, 352] width 256 height 32
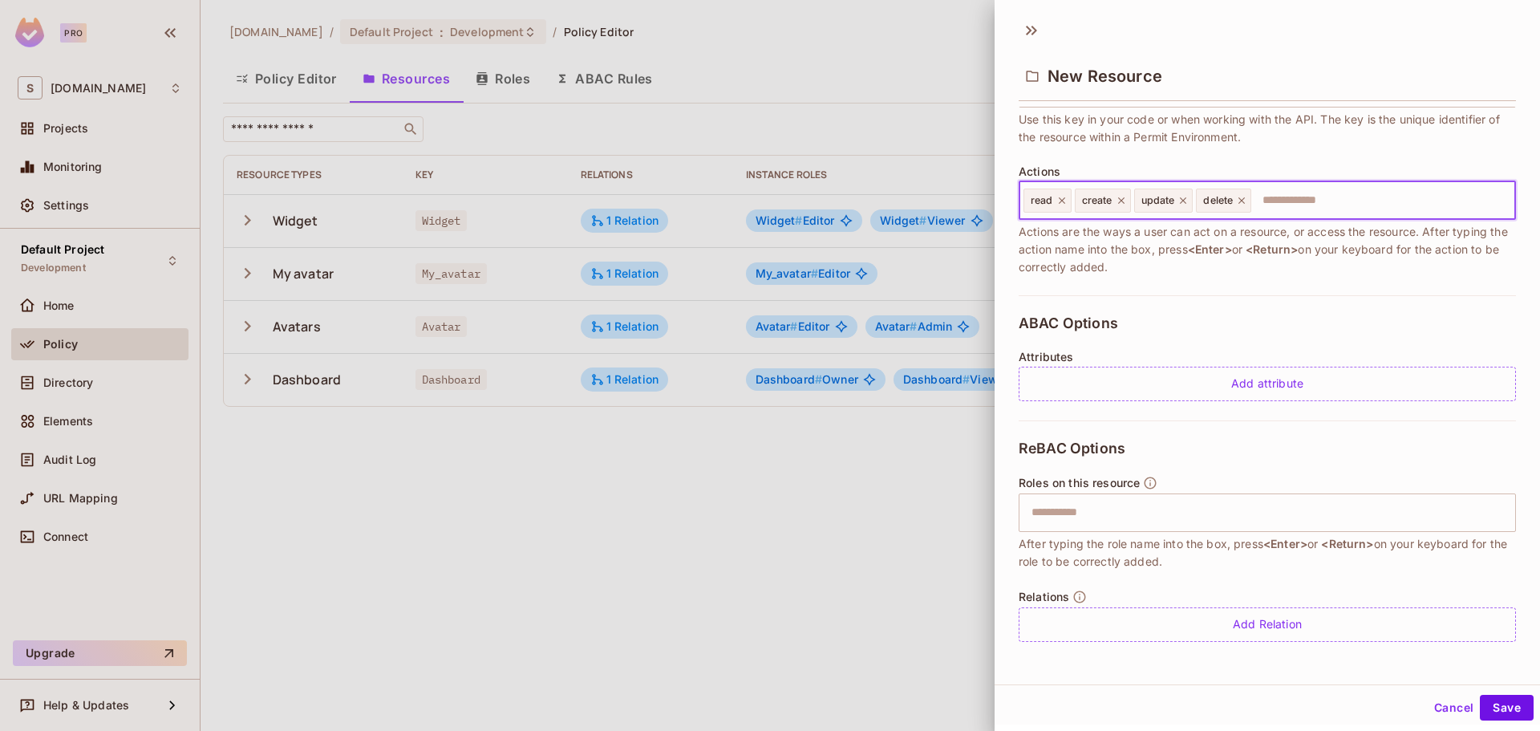
scroll to position [2, 0]
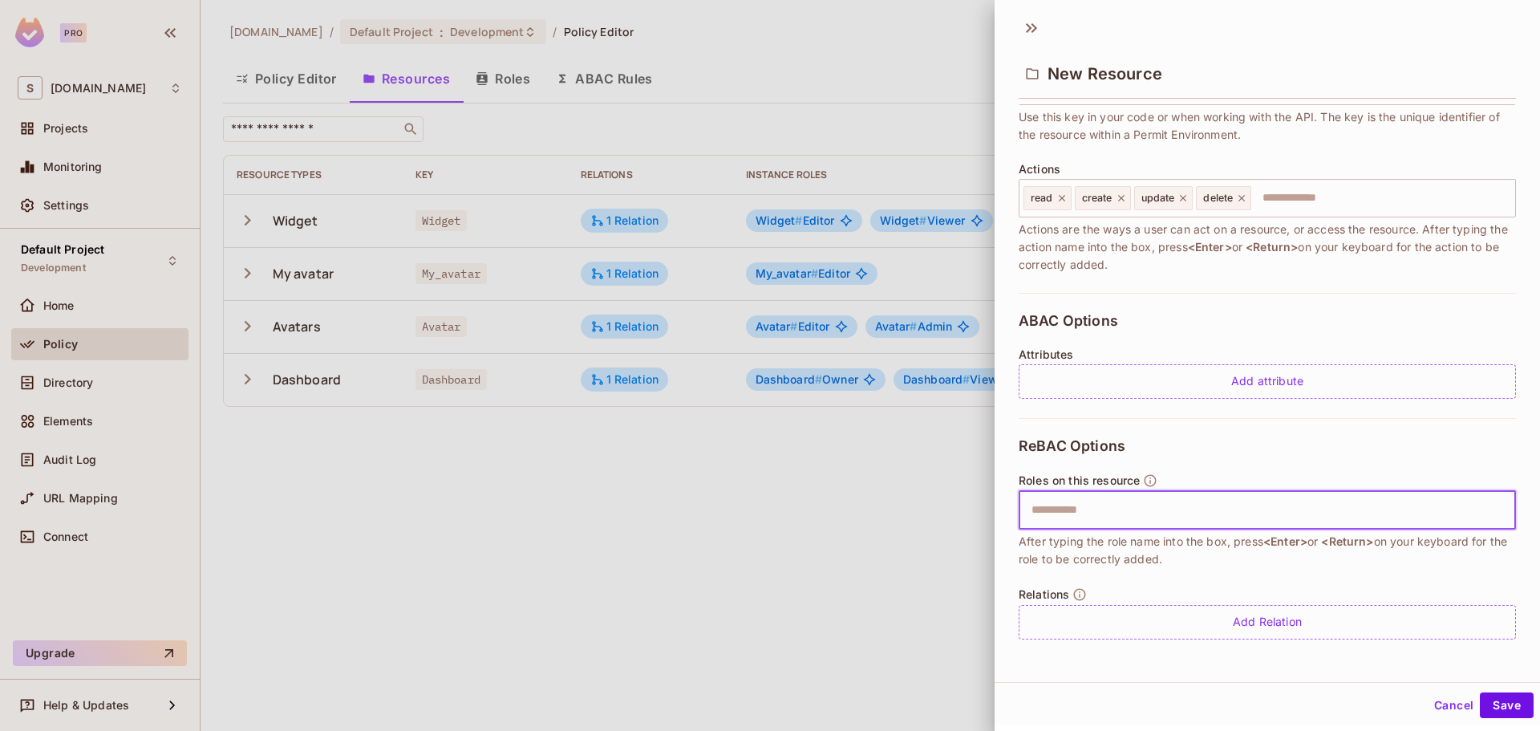
click at [1208, 501] on input "text" at bounding box center [1265, 510] width 487 height 32
type input "*"
type input "*****"
type input "******"
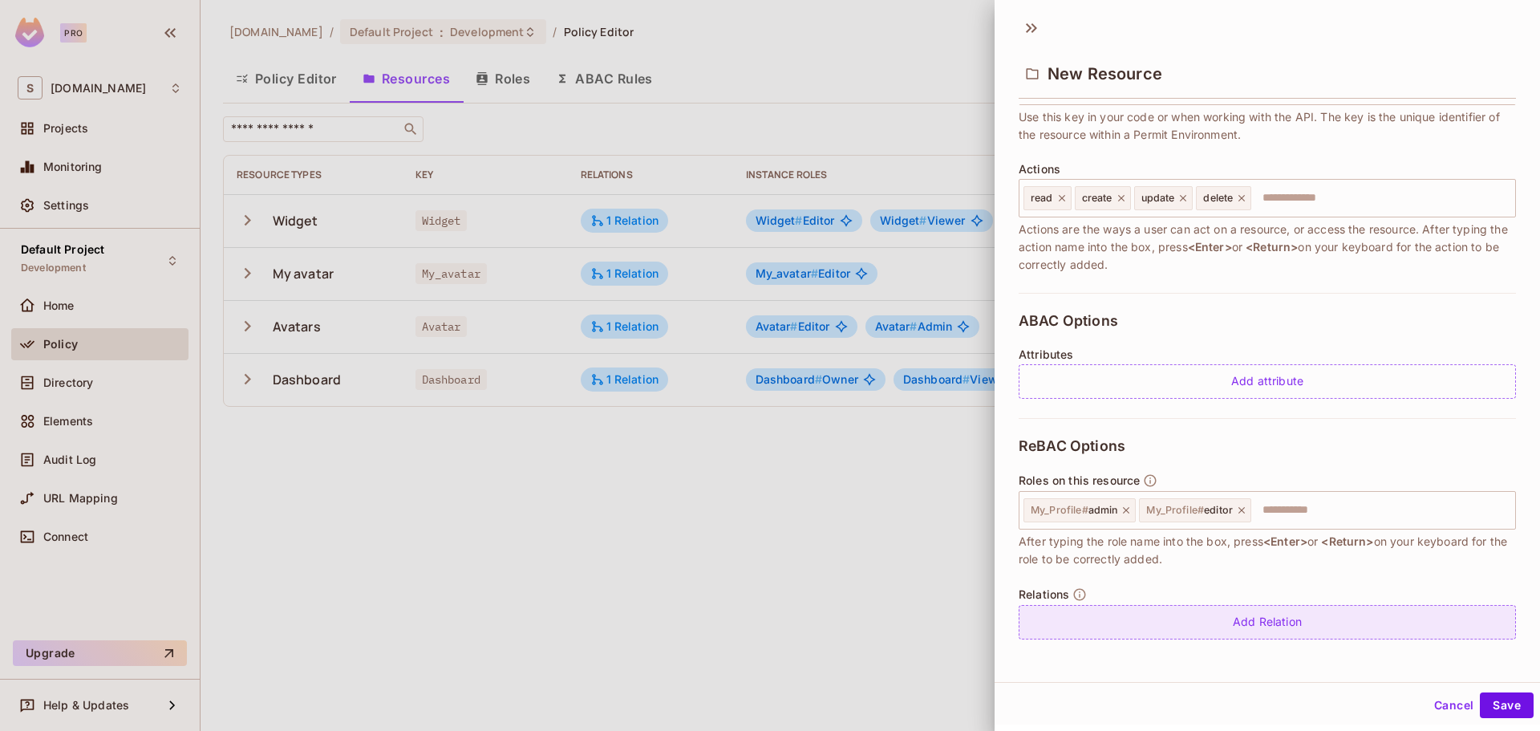
click at [1237, 616] on div "Add Relation" at bounding box center [1266, 622] width 497 height 34
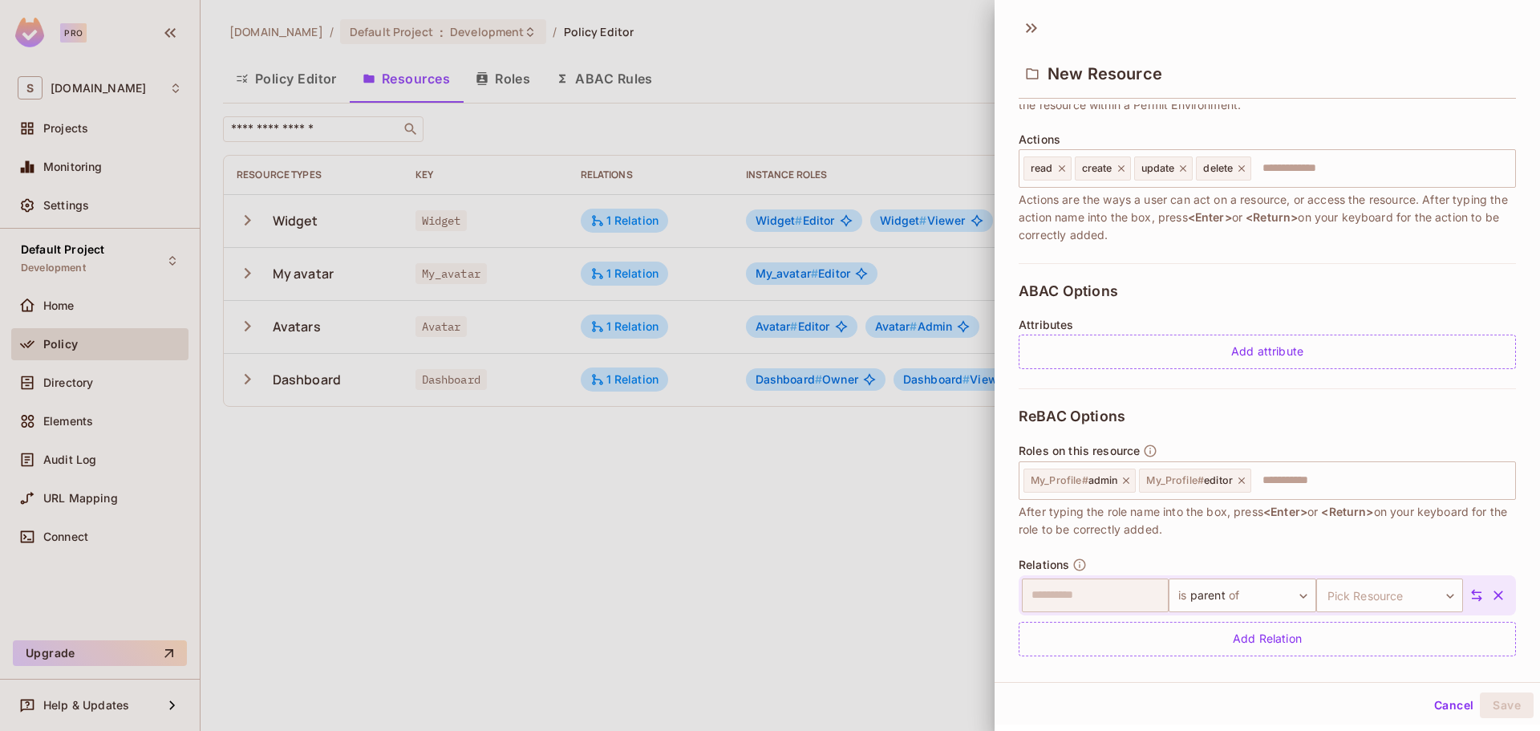
scroll to position [198, 0]
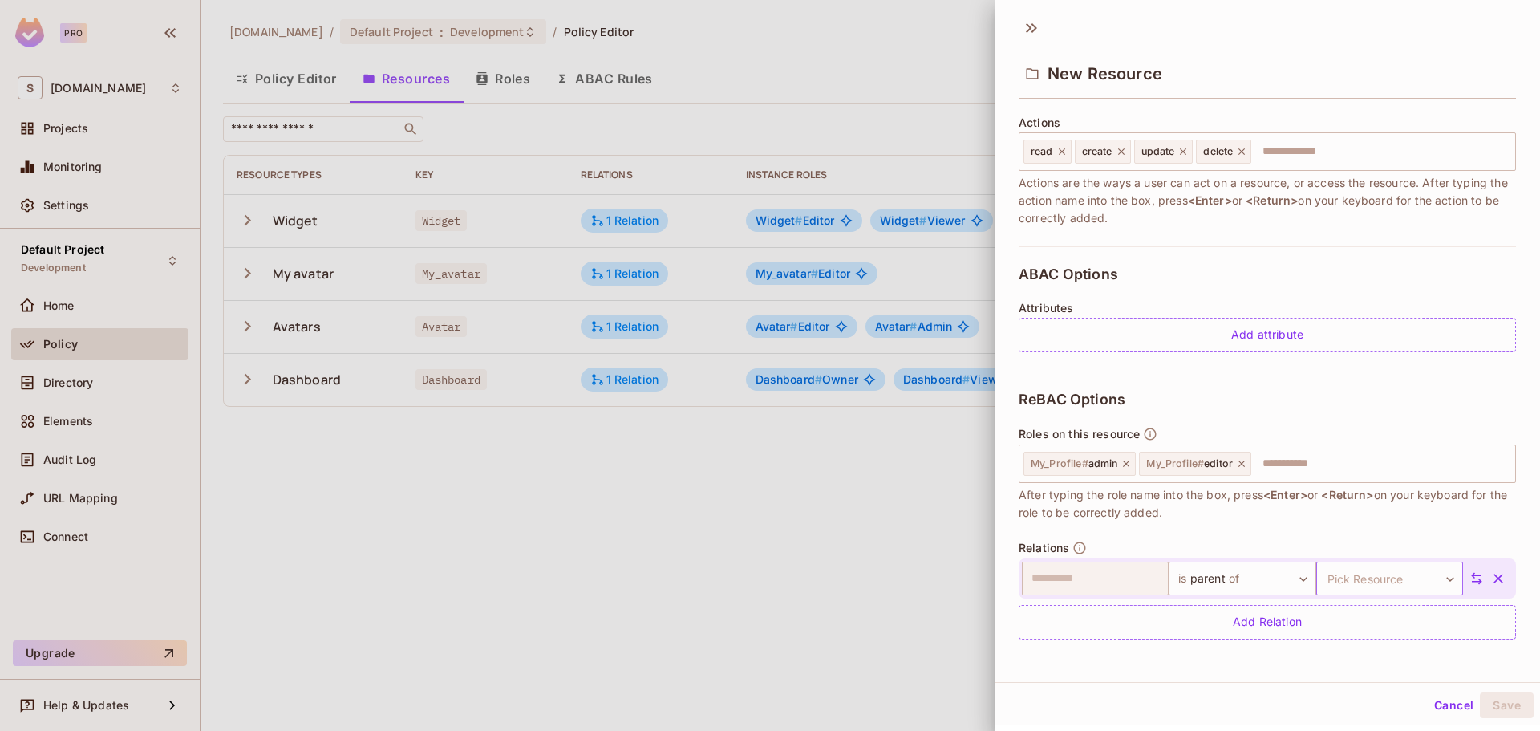
click at [1372, 585] on body "**********" at bounding box center [770, 365] width 1540 height 731
click at [1368, 581] on input "text" at bounding box center [1363, 577] width 128 height 26
click at [1360, 584] on body "**********" at bounding box center [770, 365] width 1540 height 731
click at [1482, 581] on div at bounding box center [770, 365] width 1540 height 731
click at [1490, 580] on icon "button" at bounding box center [1498, 578] width 16 height 16
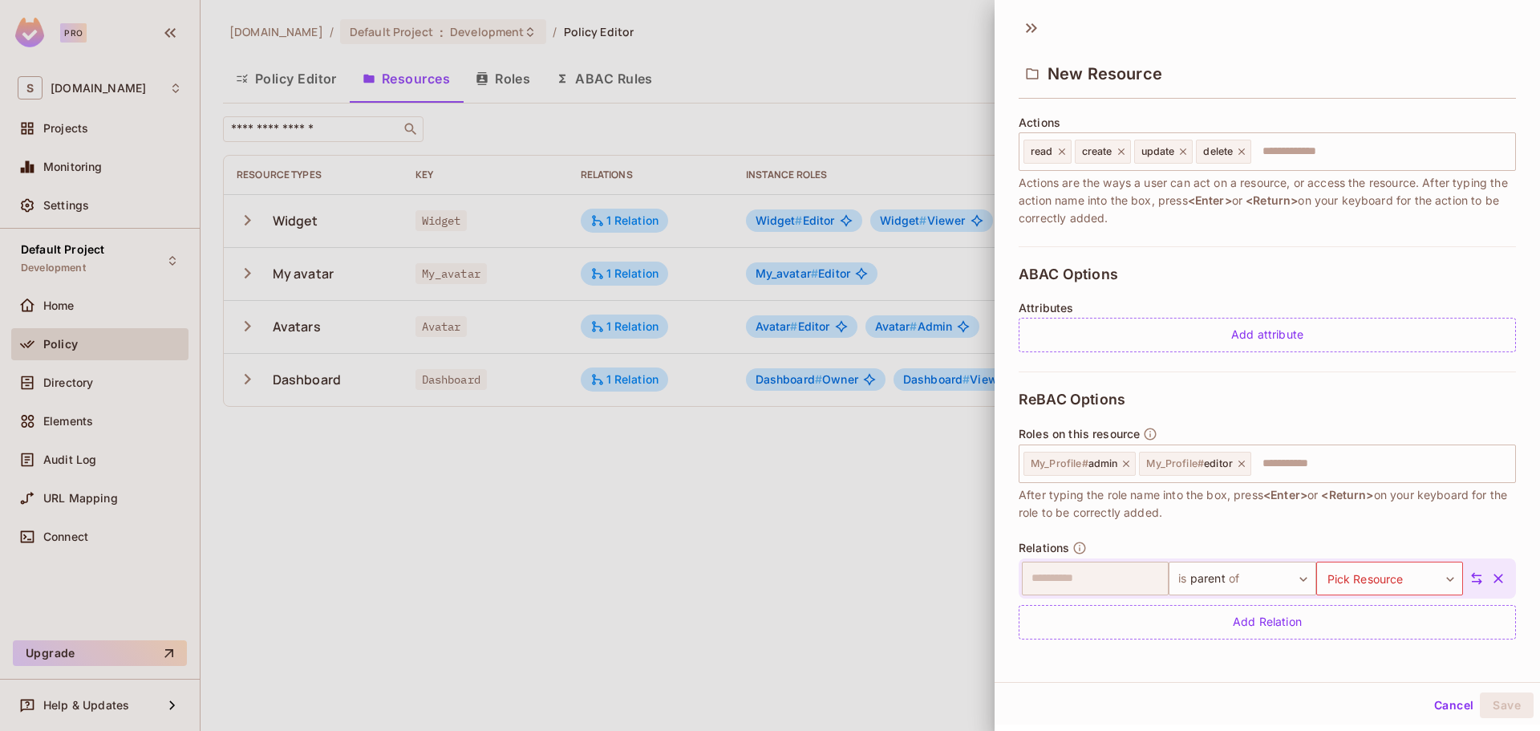
scroll to position [152, 0]
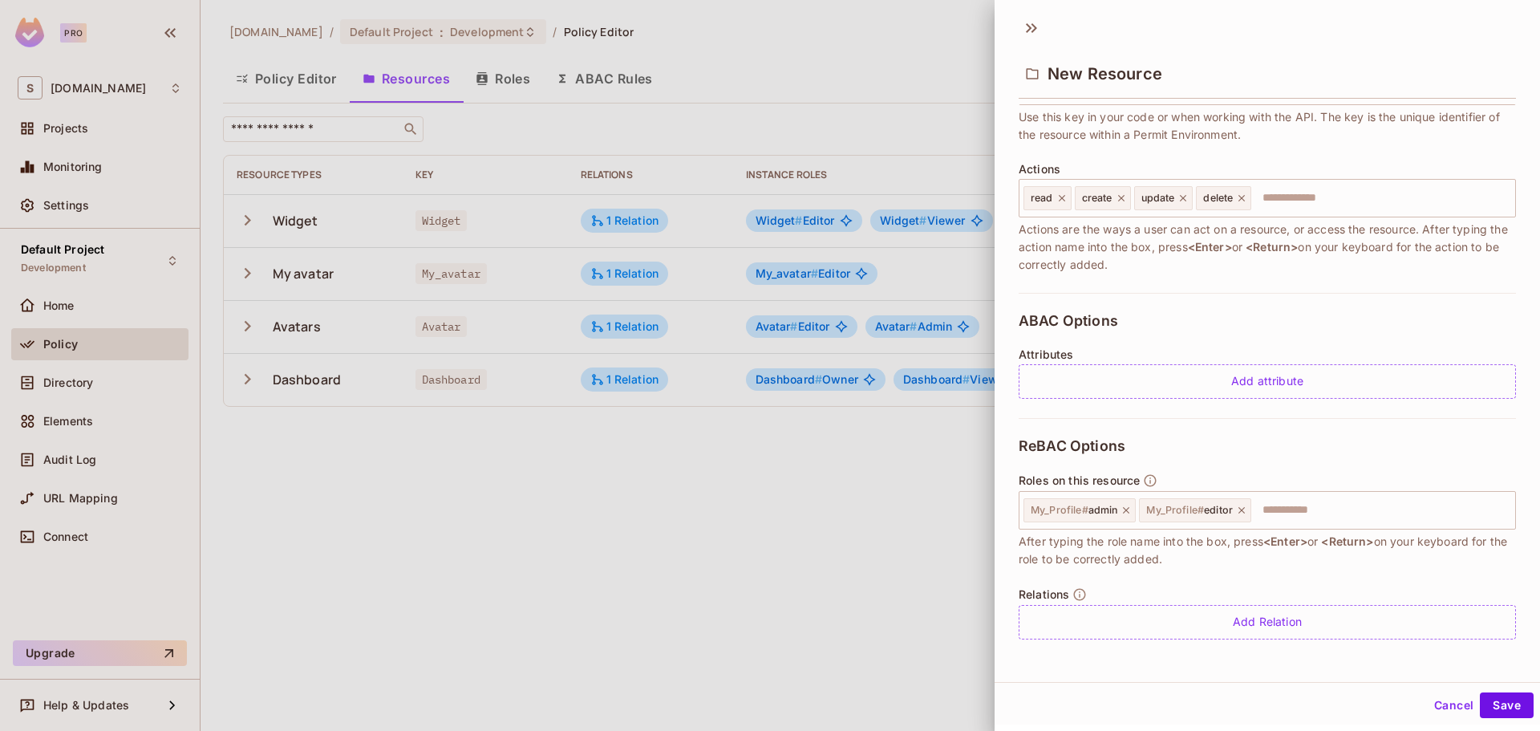
click at [1348, 177] on div "Actions read create update delete ​ Actions are the ways a user can act on a re…" at bounding box center [1266, 218] width 497 height 111
click at [1348, 190] on input "text" at bounding box center [1381, 198] width 256 height 32
click at [1273, 196] on input "text" at bounding box center [1381, 198] width 256 height 32
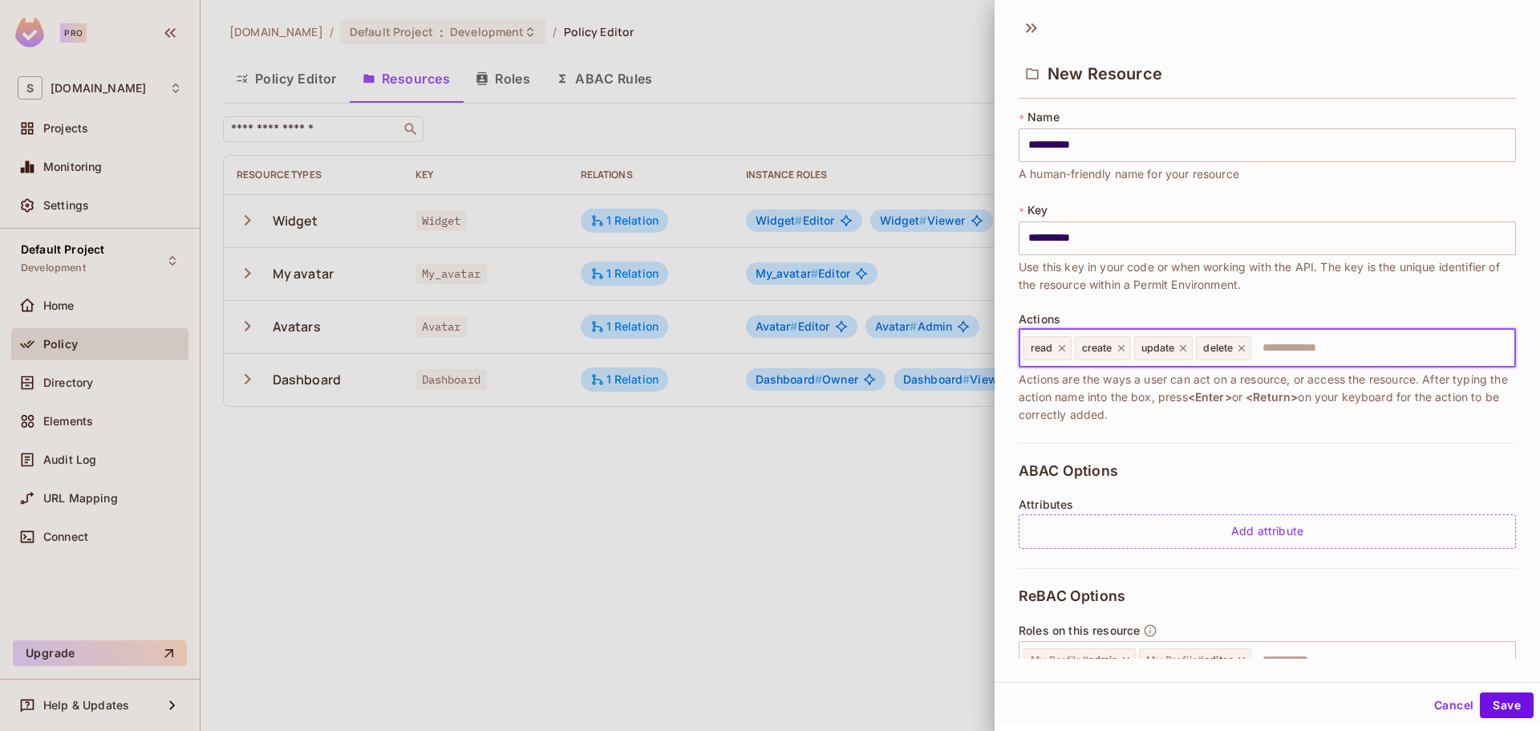
scroll to position [0, 0]
click at [1505, 702] on button "Save" at bounding box center [1506, 705] width 54 height 26
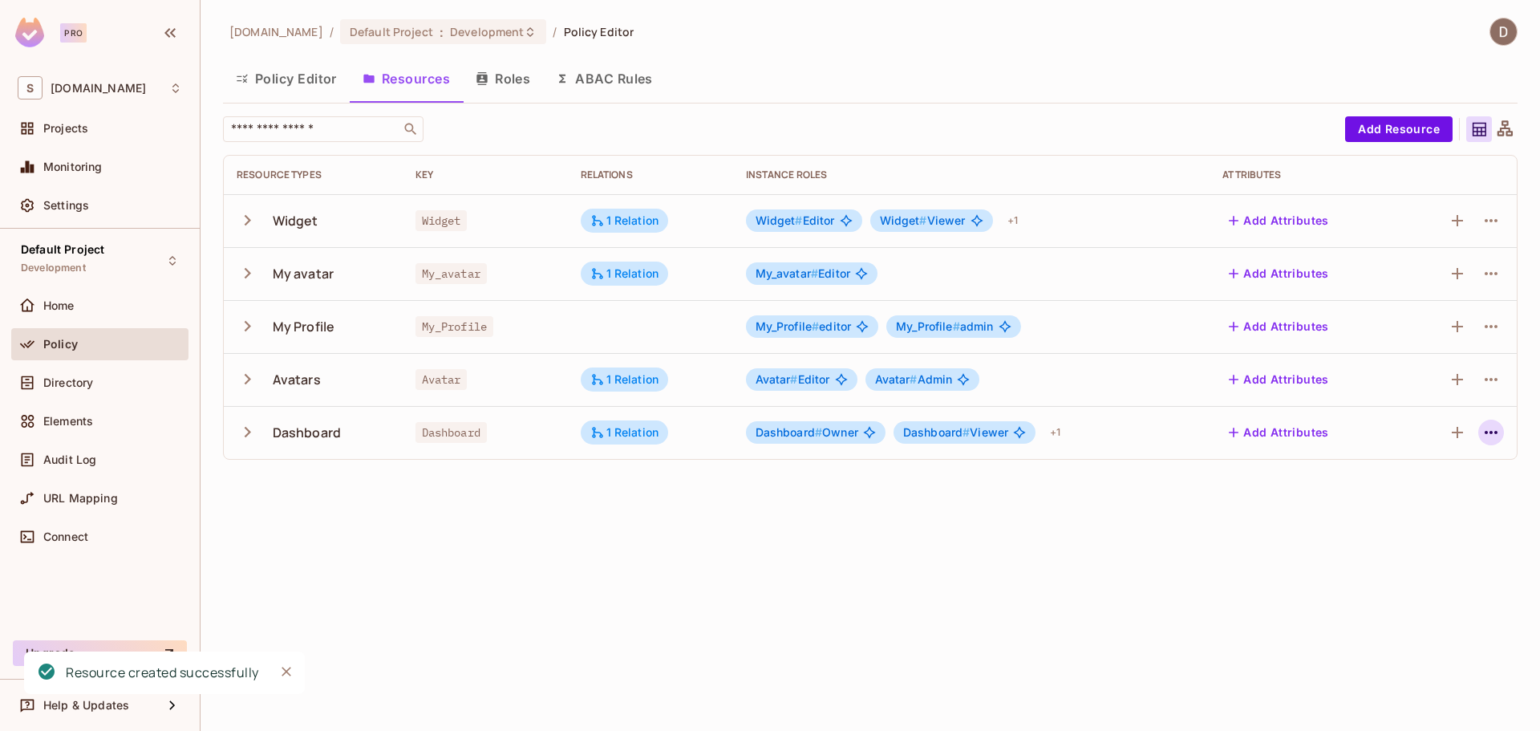
click at [1495, 431] on icon "button" at bounding box center [1490, 432] width 13 height 3
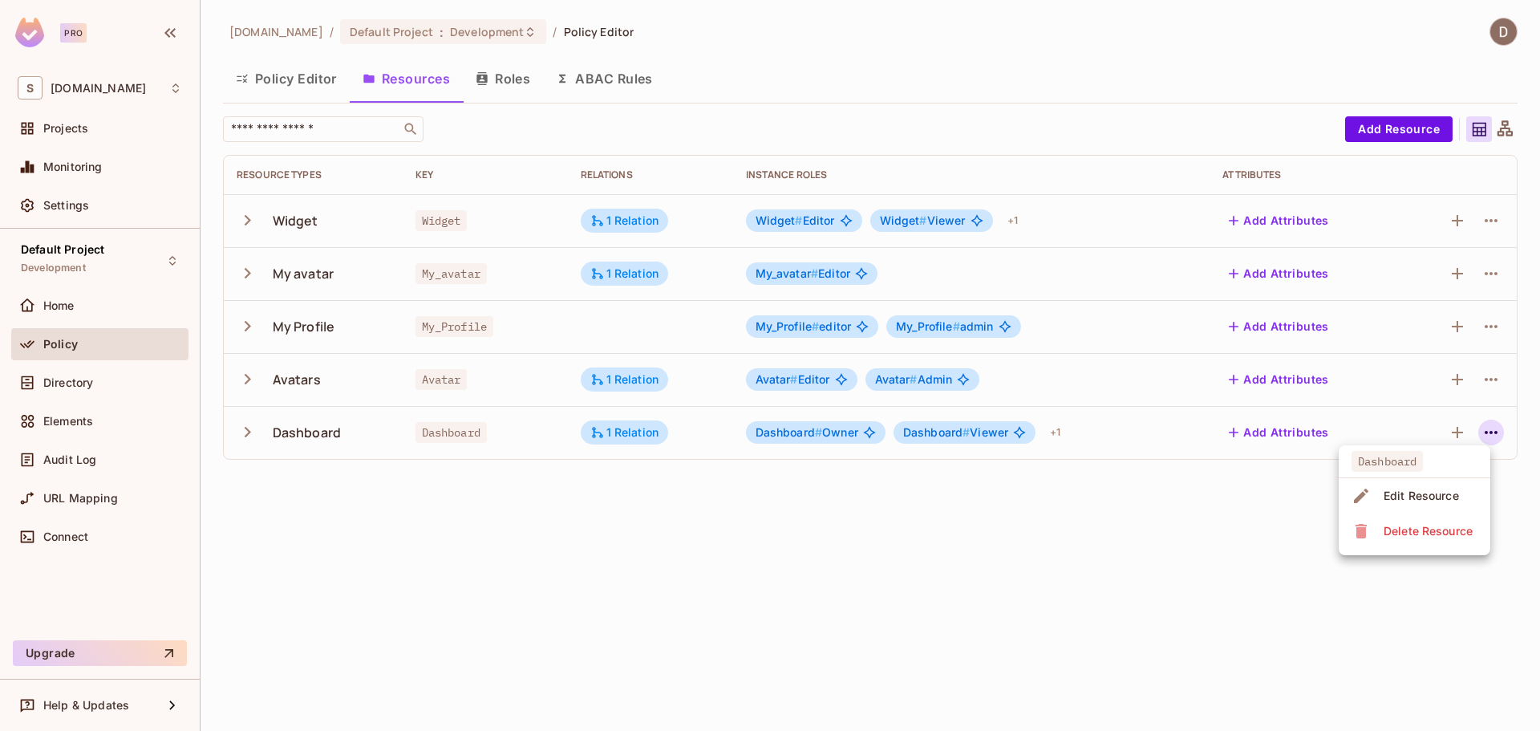
click at [1431, 531] on div "Delete Resource" at bounding box center [1427, 531] width 89 height 16
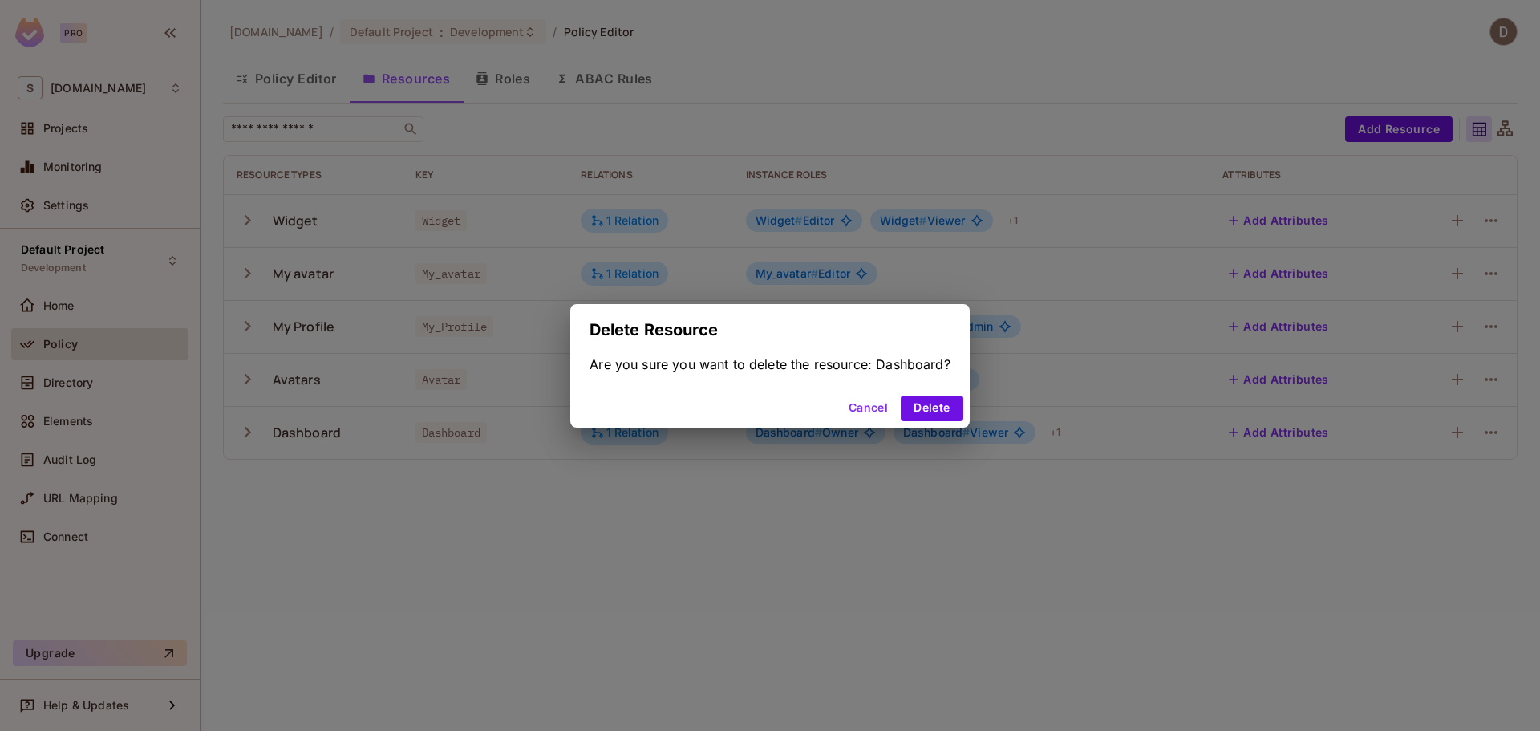
click at [873, 401] on button "Cancel" at bounding box center [868, 408] width 52 height 26
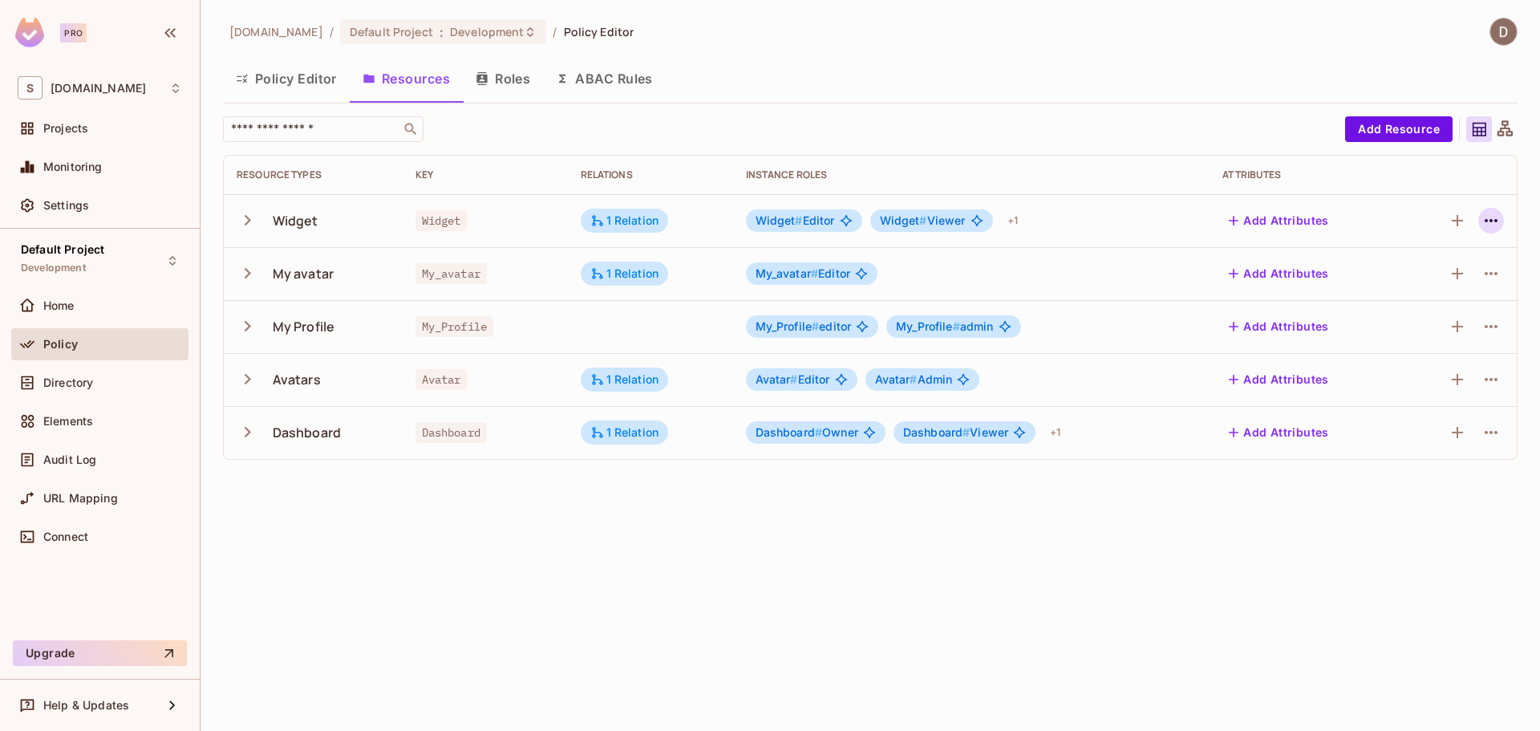
click at [1491, 219] on icon "button" at bounding box center [1490, 220] width 13 height 3
drag, startPoint x: 720, startPoint y: 521, endPoint x: 443, endPoint y: 1, distance: 589.8
click at [717, 519] on div at bounding box center [770, 365] width 1540 height 731
click at [1385, 141] on button "Add Resource" at bounding box center [1398, 129] width 107 height 26
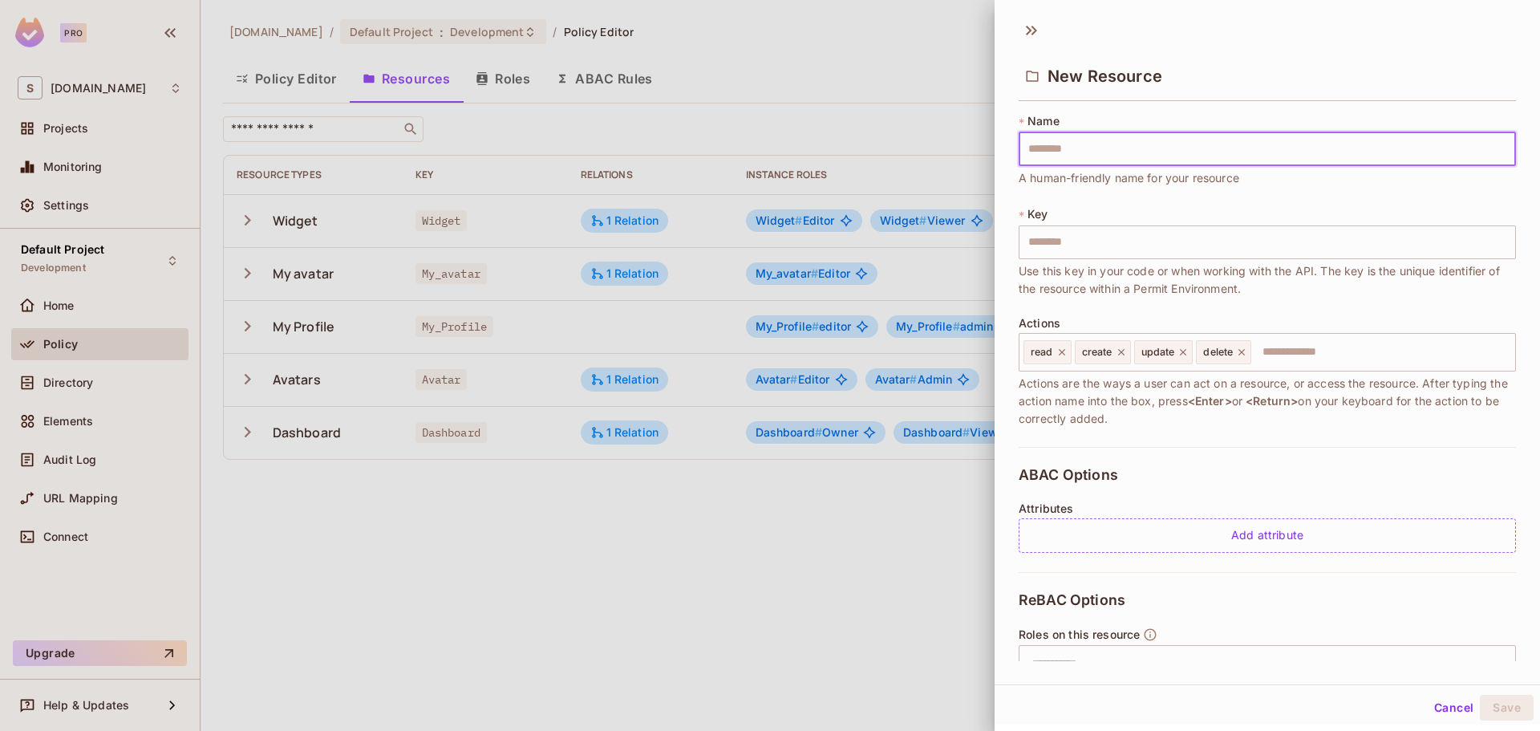
drag, startPoint x: 1384, startPoint y: 141, endPoint x: 1371, endPoint y: 138, distance: 13.2
click at [1380, 125] on div "* Name ​ A human-friendly name for your resource" at bounding box center [1266, 150] width 497 height 74
click at [1319, 139] on input "text" at bounding box center [1266, 149] width 497 height 34
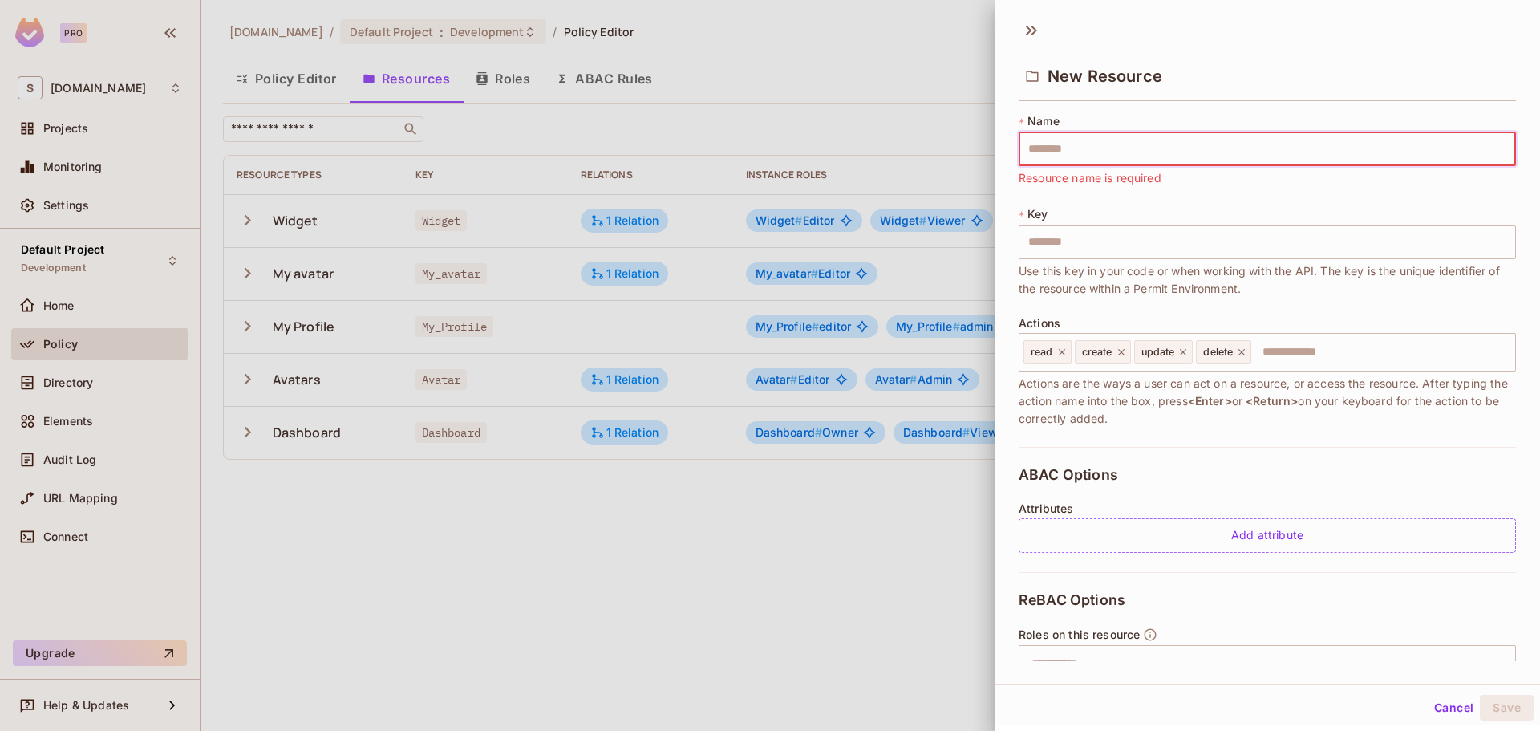
type input "*"
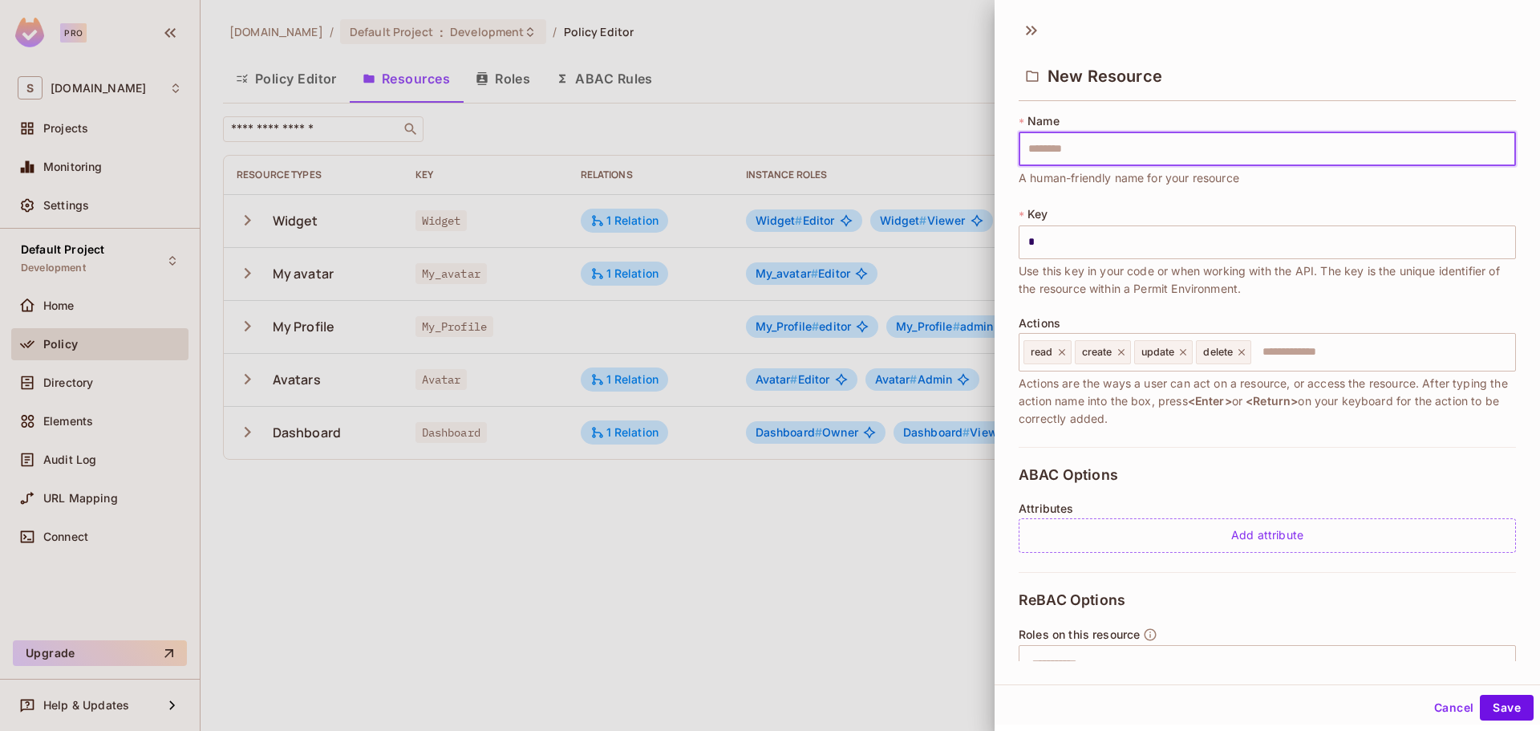
type input "*"
type input "**"
type input "***"
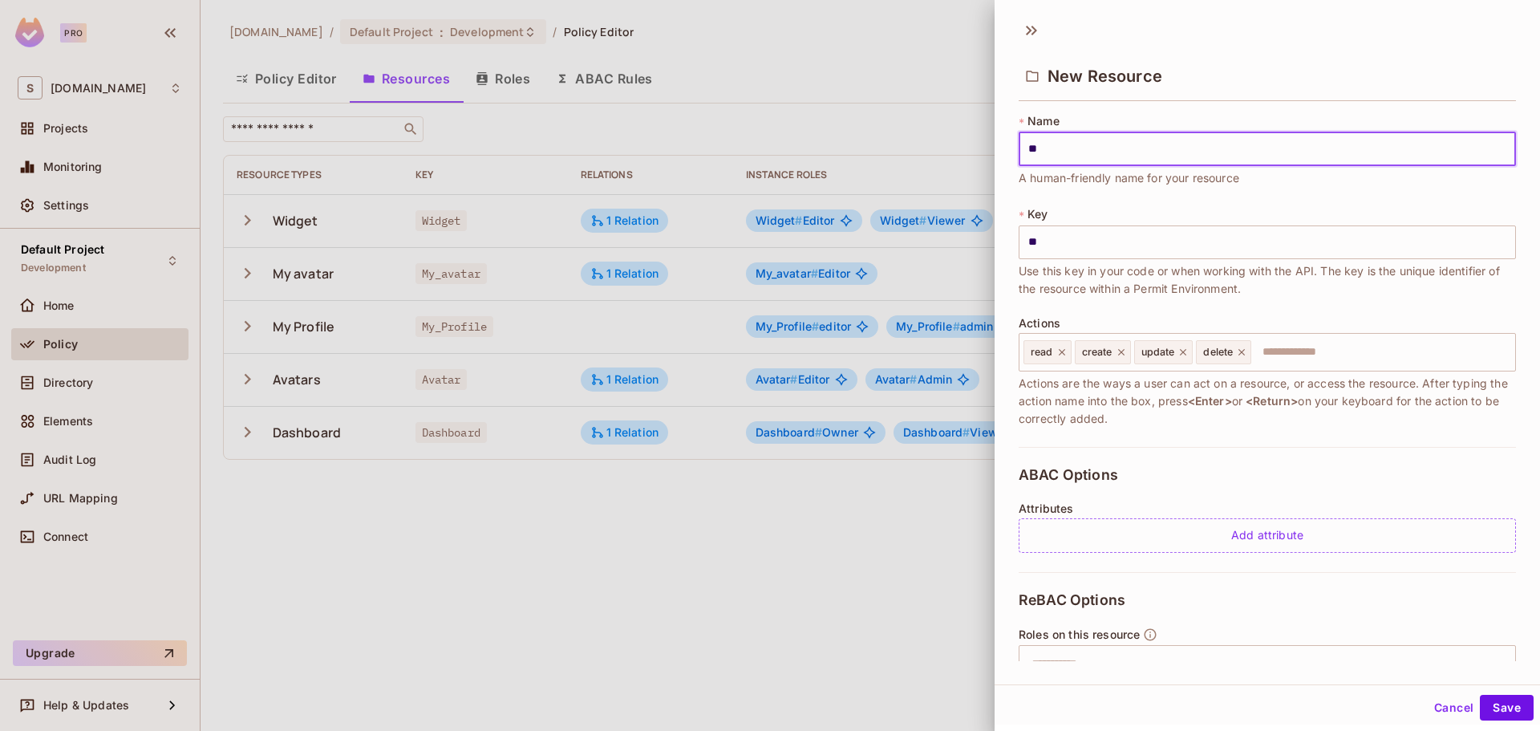
type input "***"
type input "****"
type input "*****"
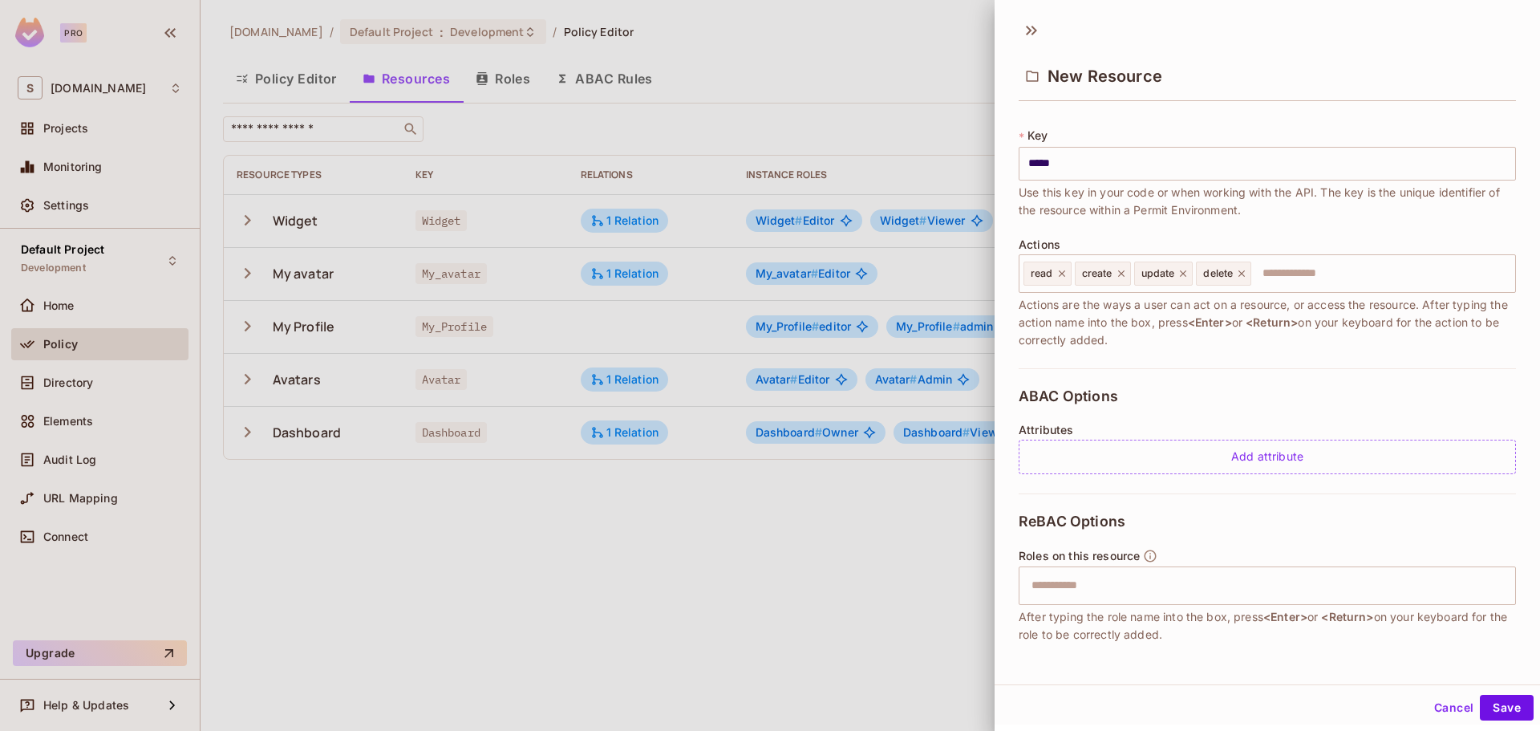
scroll to position [152, 0]
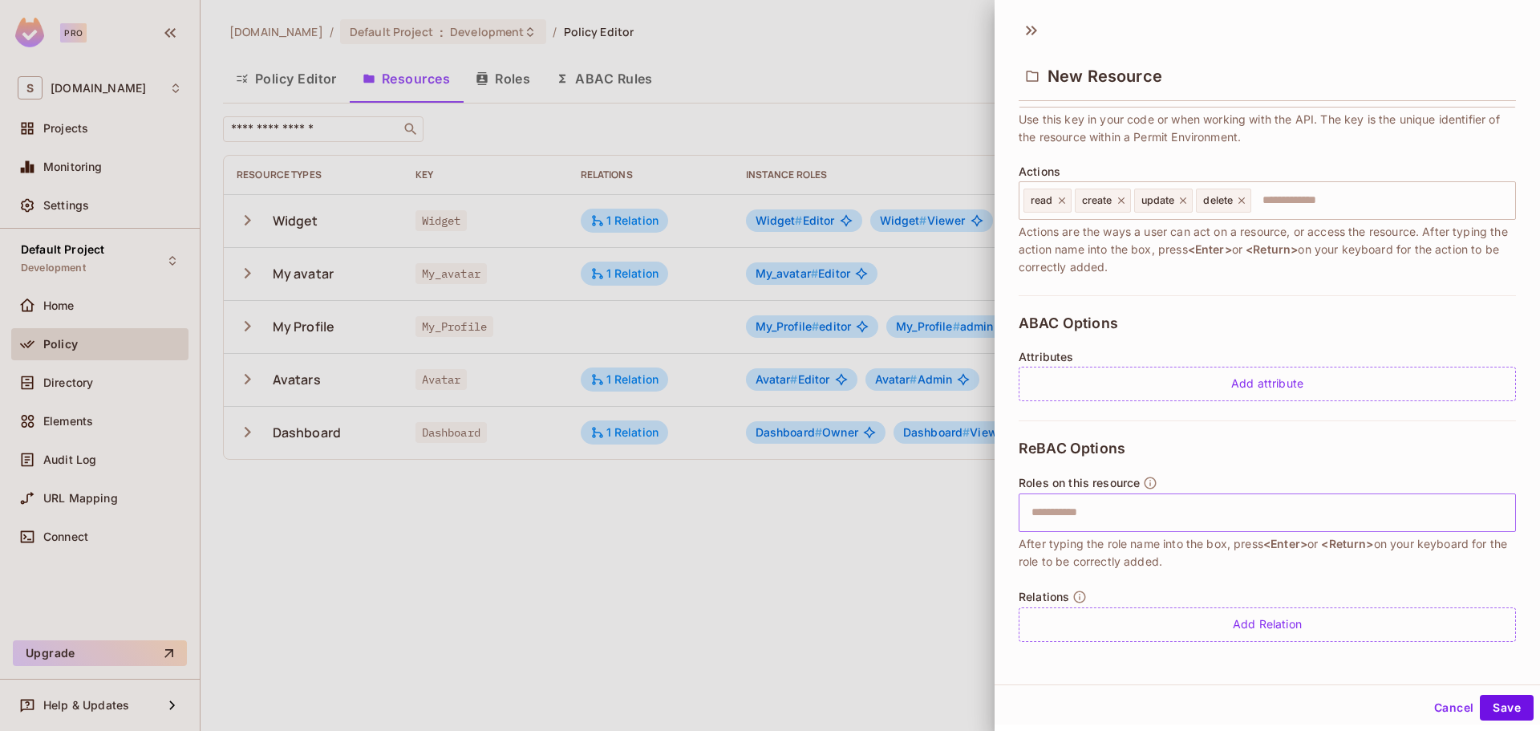
click at [1148, 494] on div "​" at bounding box center [1266, 512] width 497 height 38
type input "*****"
type input "******"
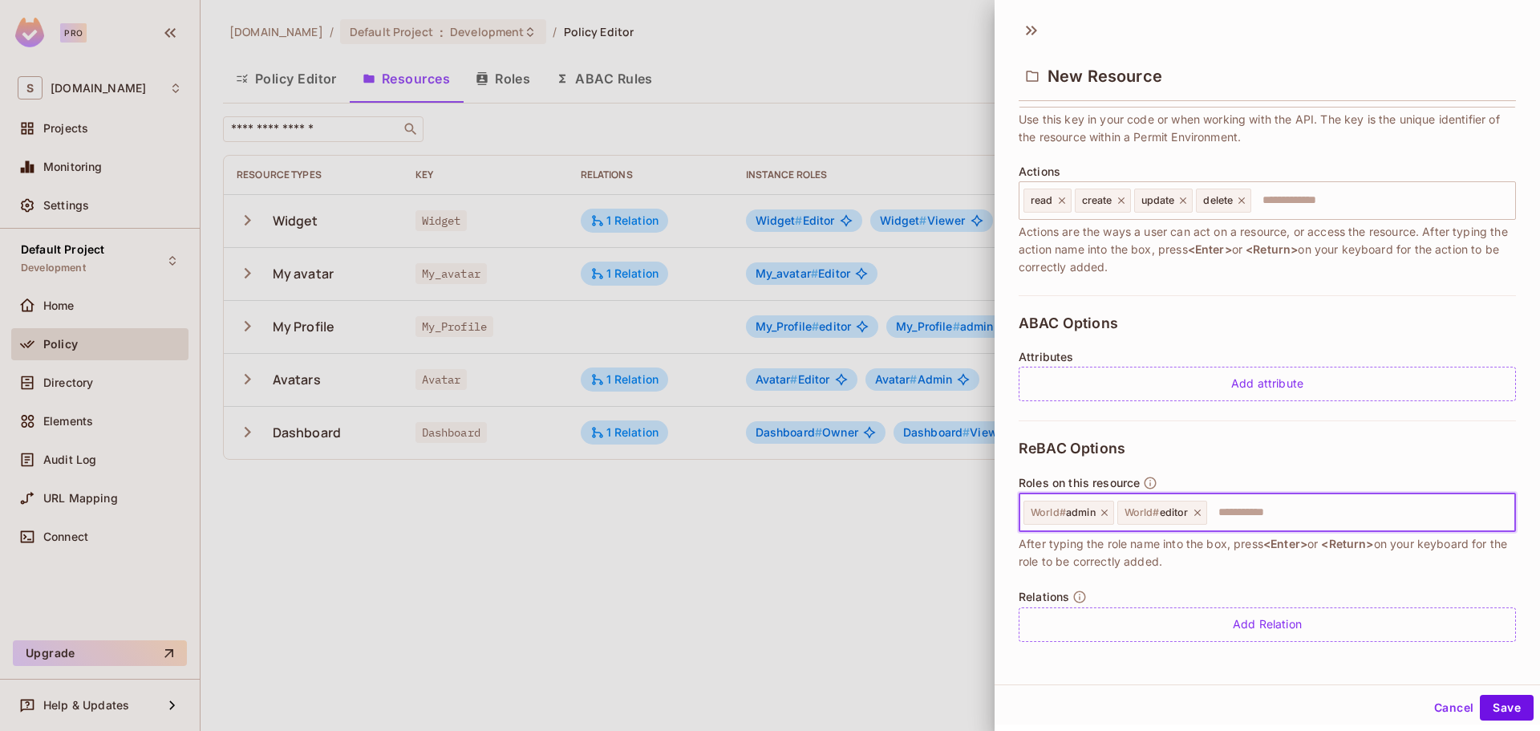
scroll to position [2, 0]
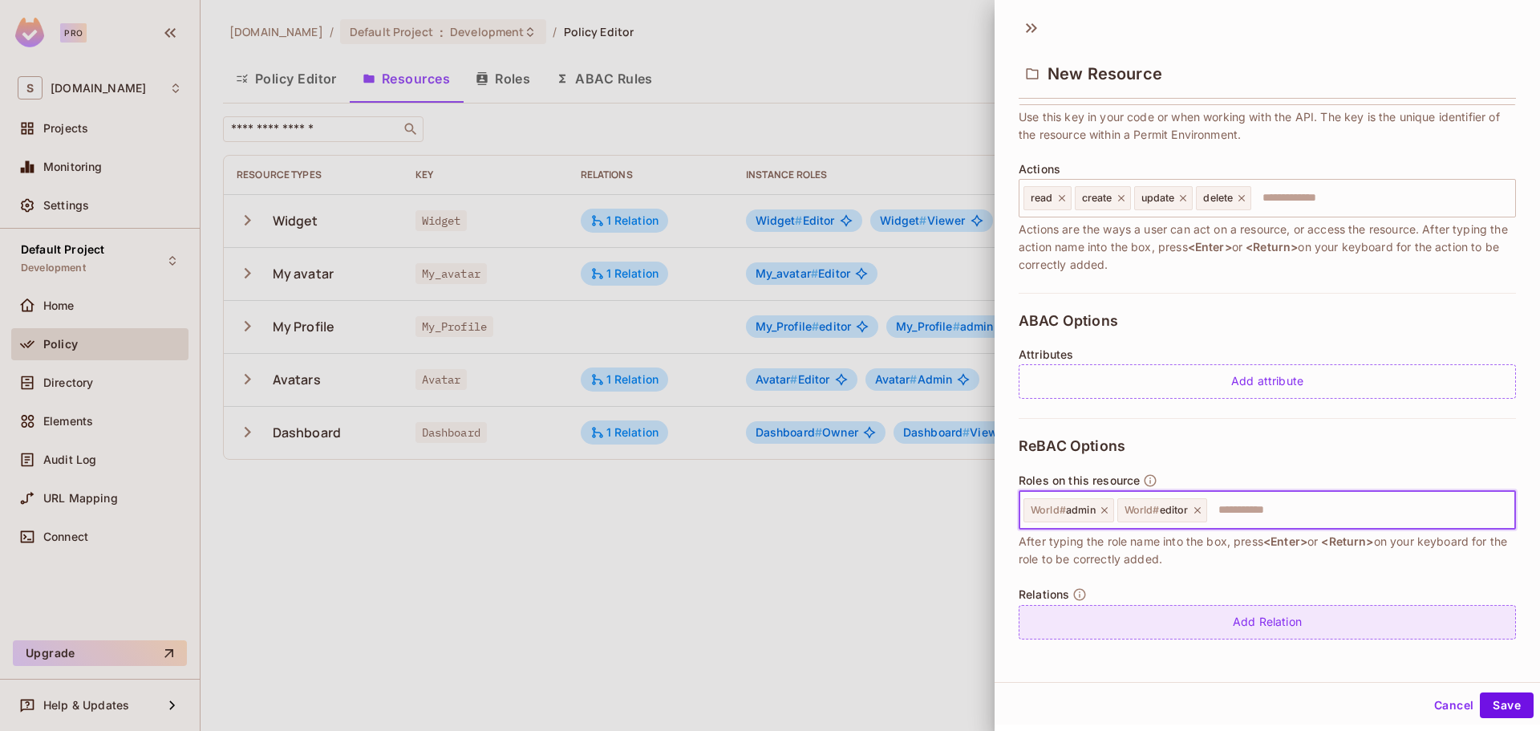
click at [1200, 618] on div "Add Relation" at bounding box center [1266, 622] width 497 height 34
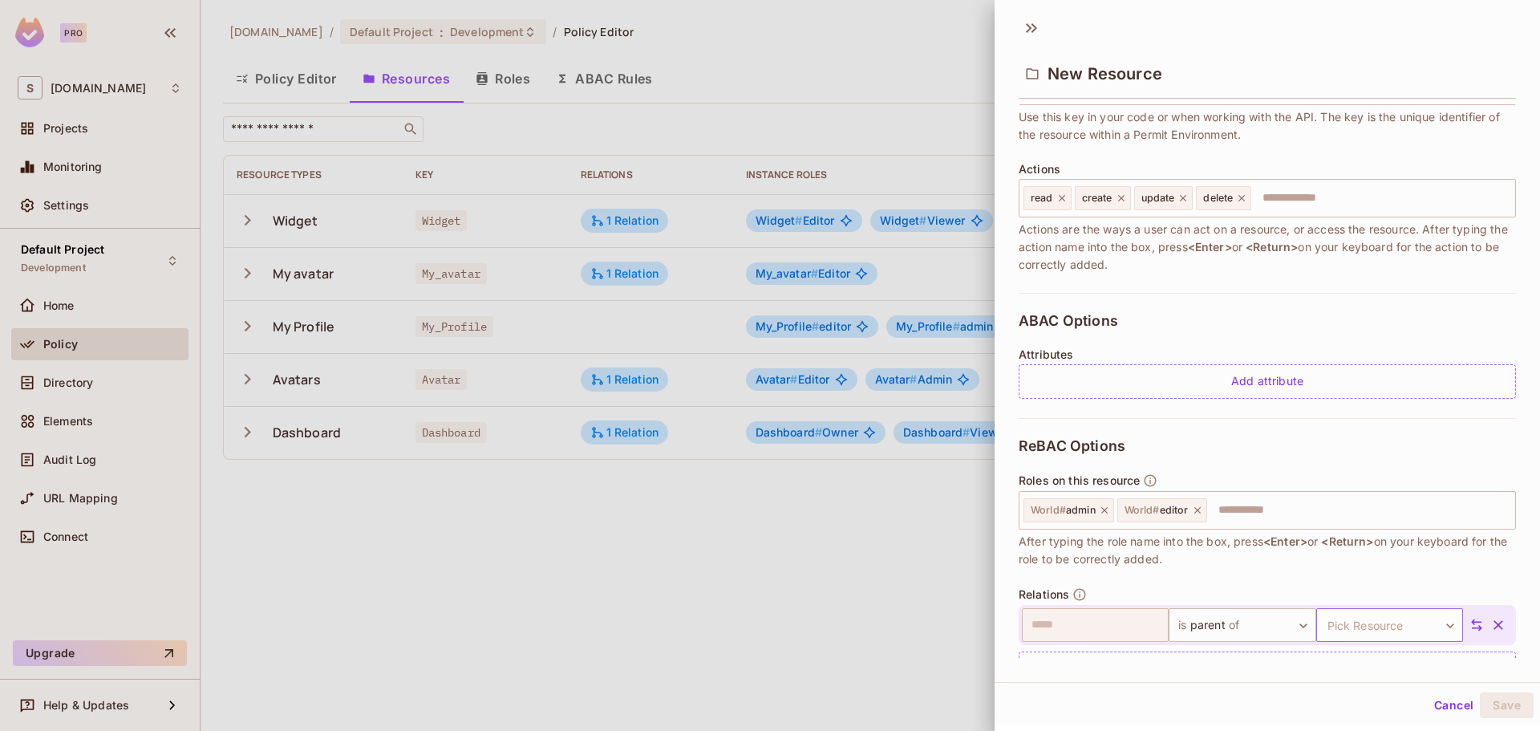
click at [1358, 624] on body "Pro S savameta.com Projects Monitoring Settings Default Project Development Hom…" at bounding box center [770, 365] width 1540 height 731
click at [1177, 582] on div at bounding box center [770, 365] width 1540 height 731
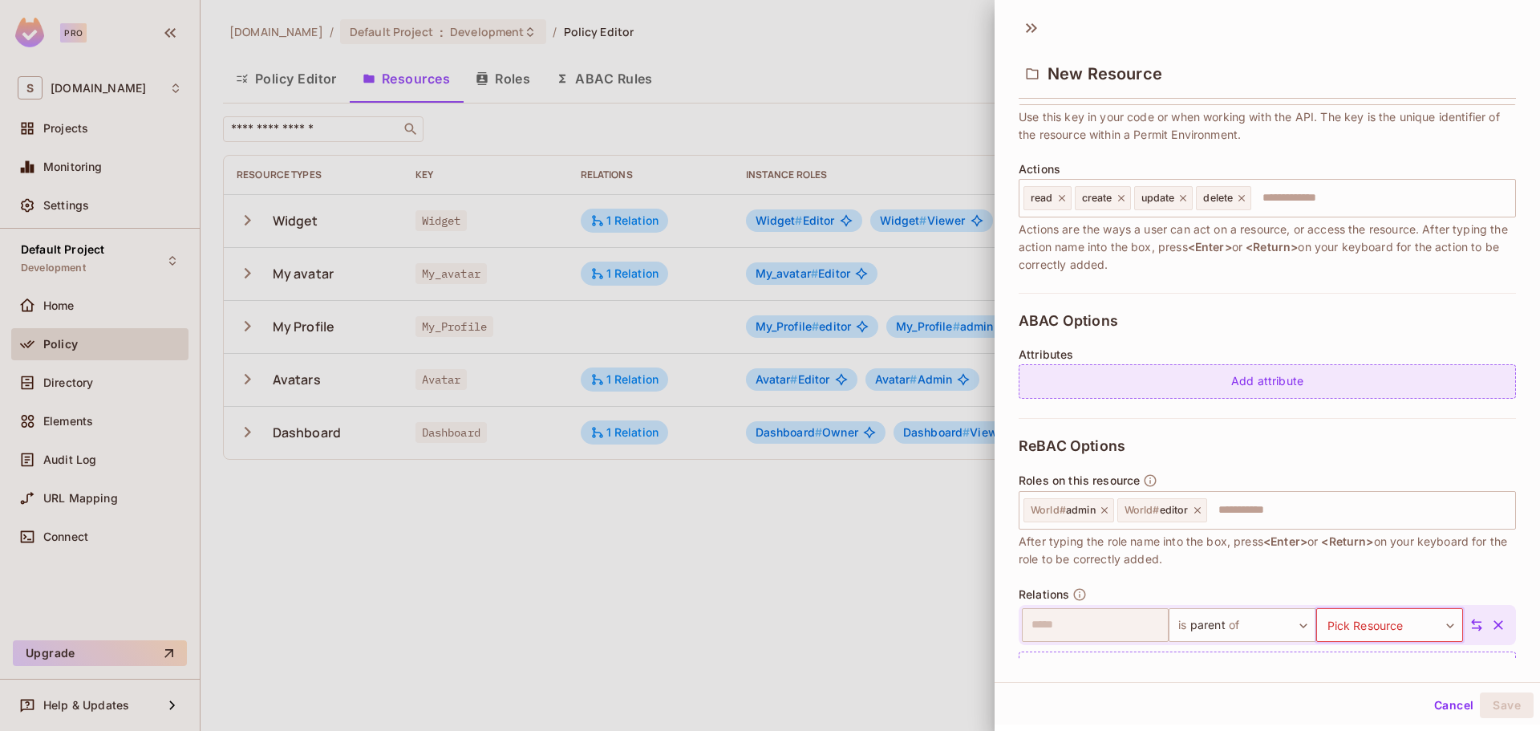
scroll to position [198, 0]
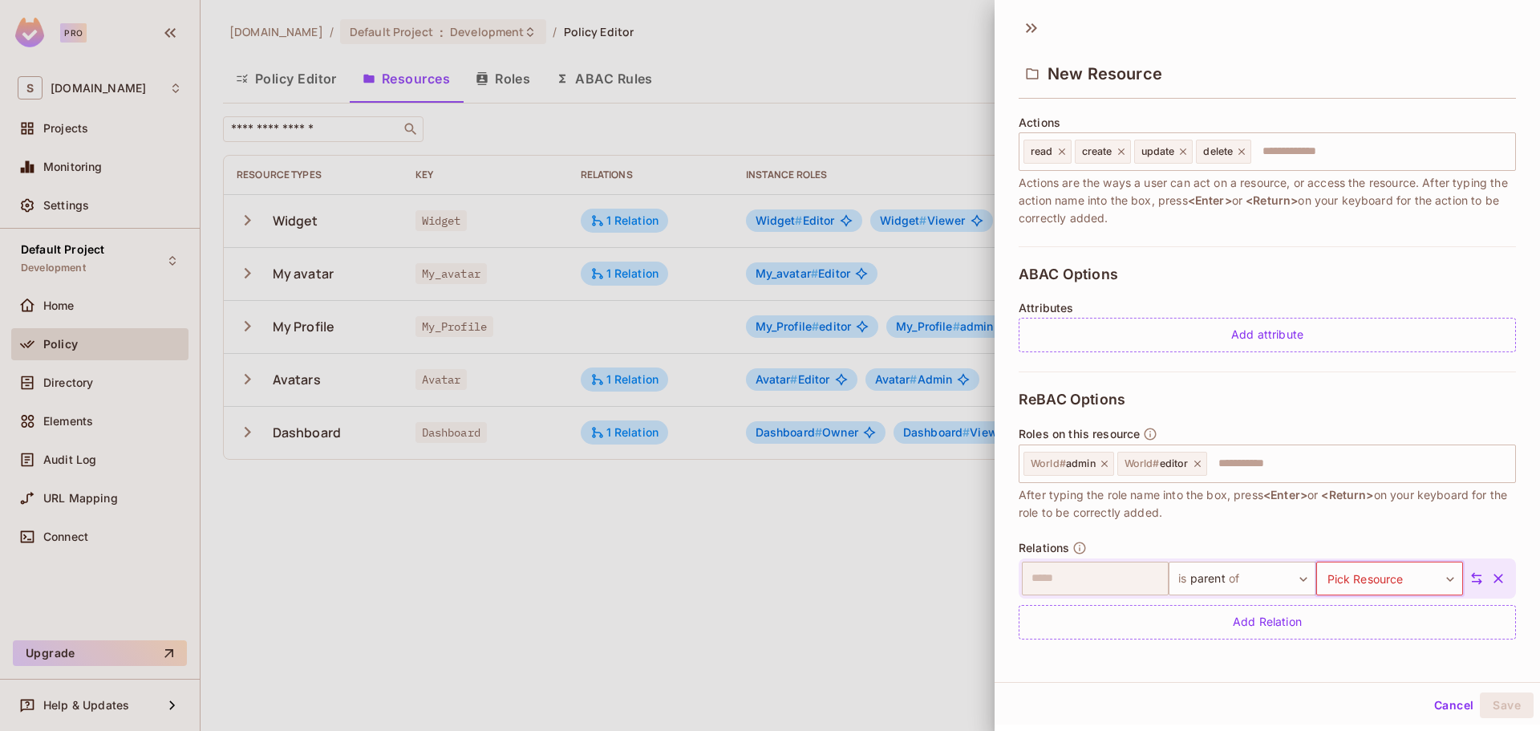
click at [1493, 580] on icon "button" at bounding box center [1498, 578] width 10 height 10
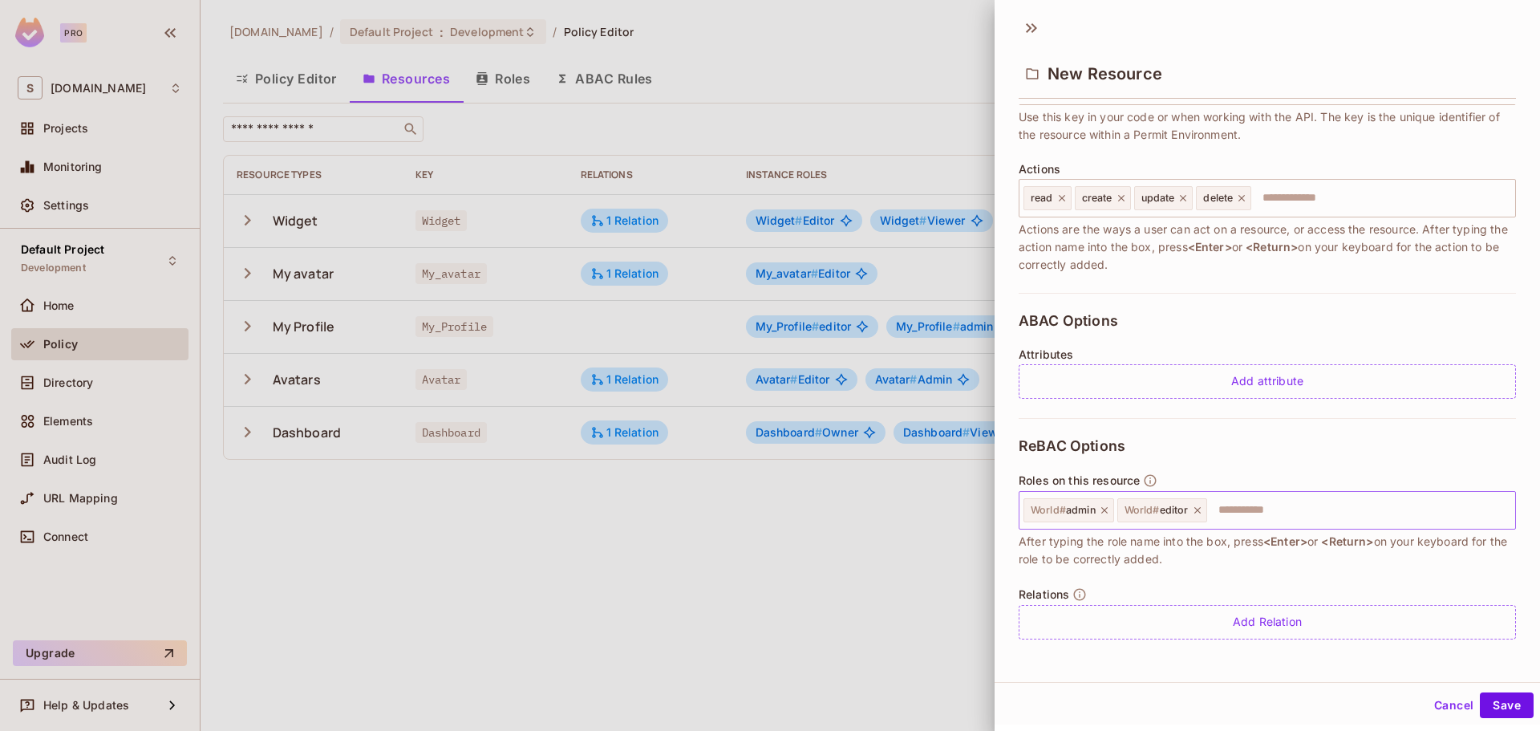
scroll to position [152, 0]
click at [1501, 705] on button "Save" at bounding box center [1506, 705] width 54 height 26
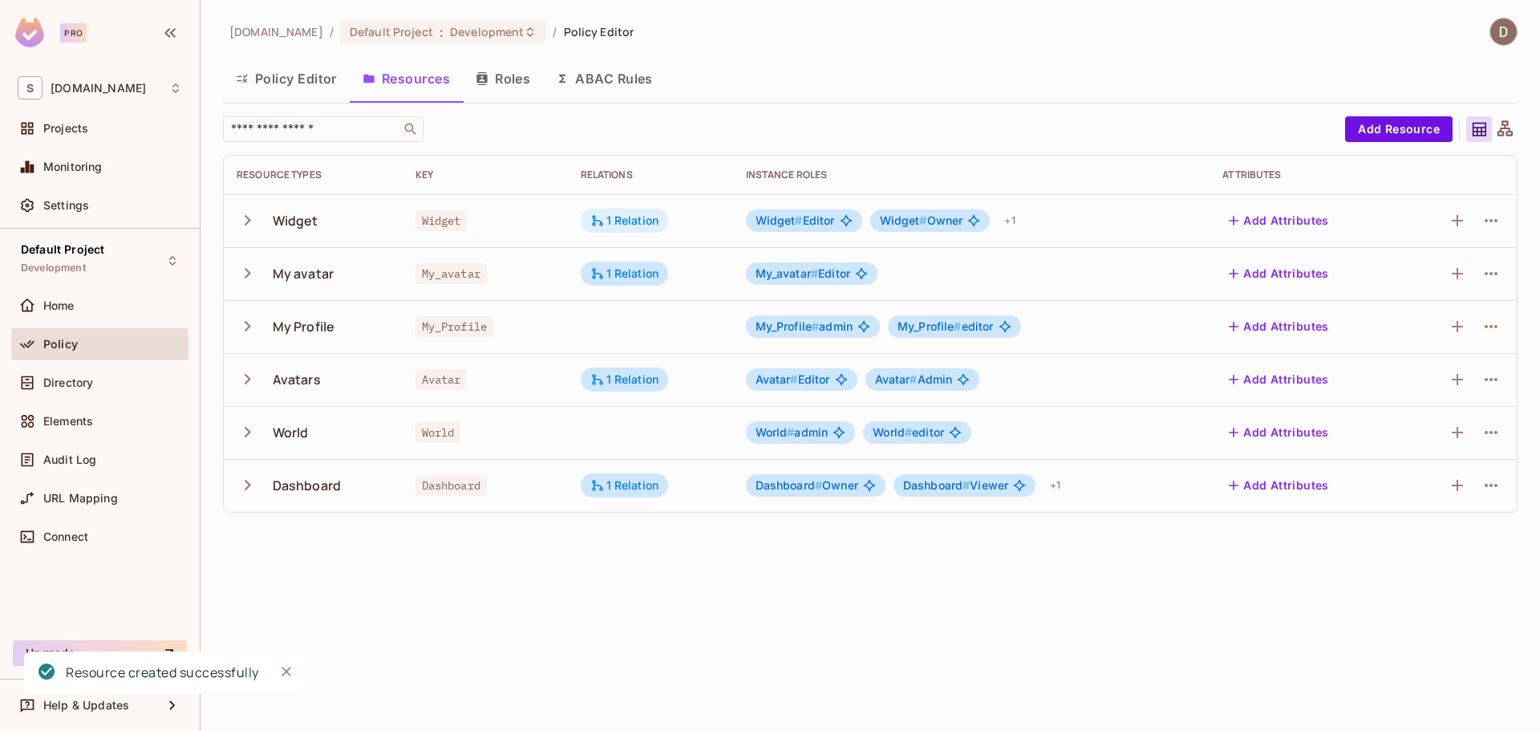
click at [619, 217] on div "1 Relation" at bounding box center [624, 220] width 69 height 14
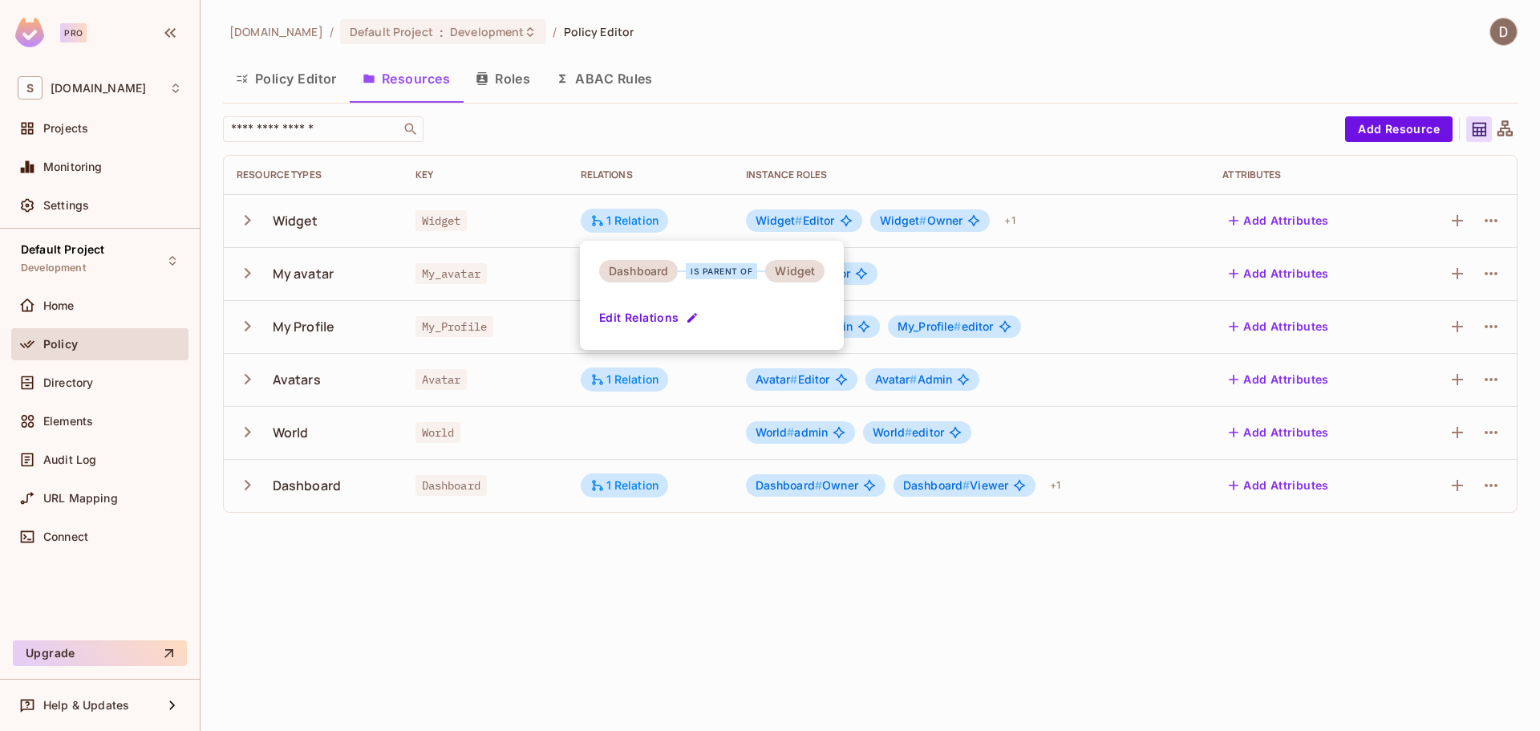
click at [488, 293] on div at bounding box center [770, 365] width 1540 height 731
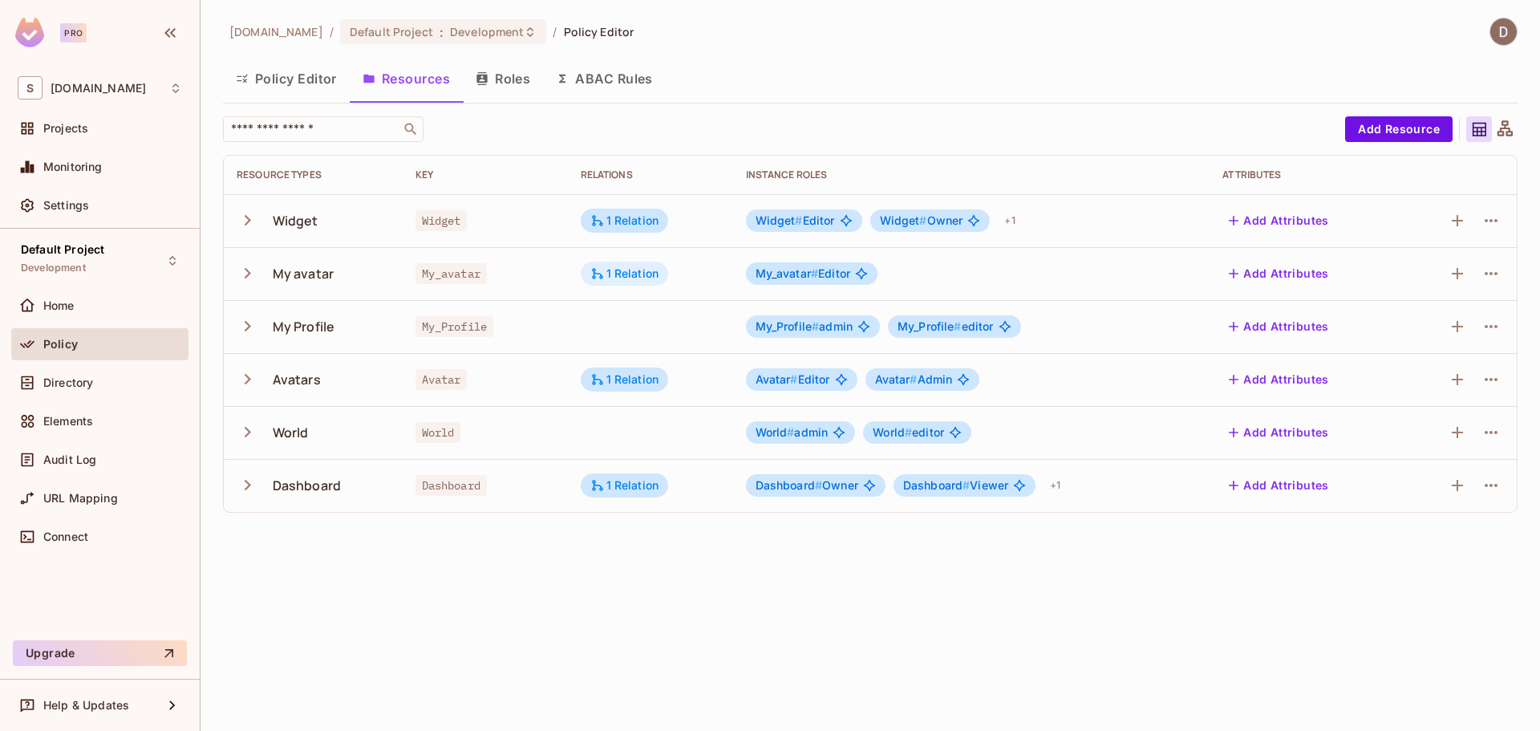
click at [621, 278] on div "1 Relation" at bounding box center [624, 273] width 69 height 14
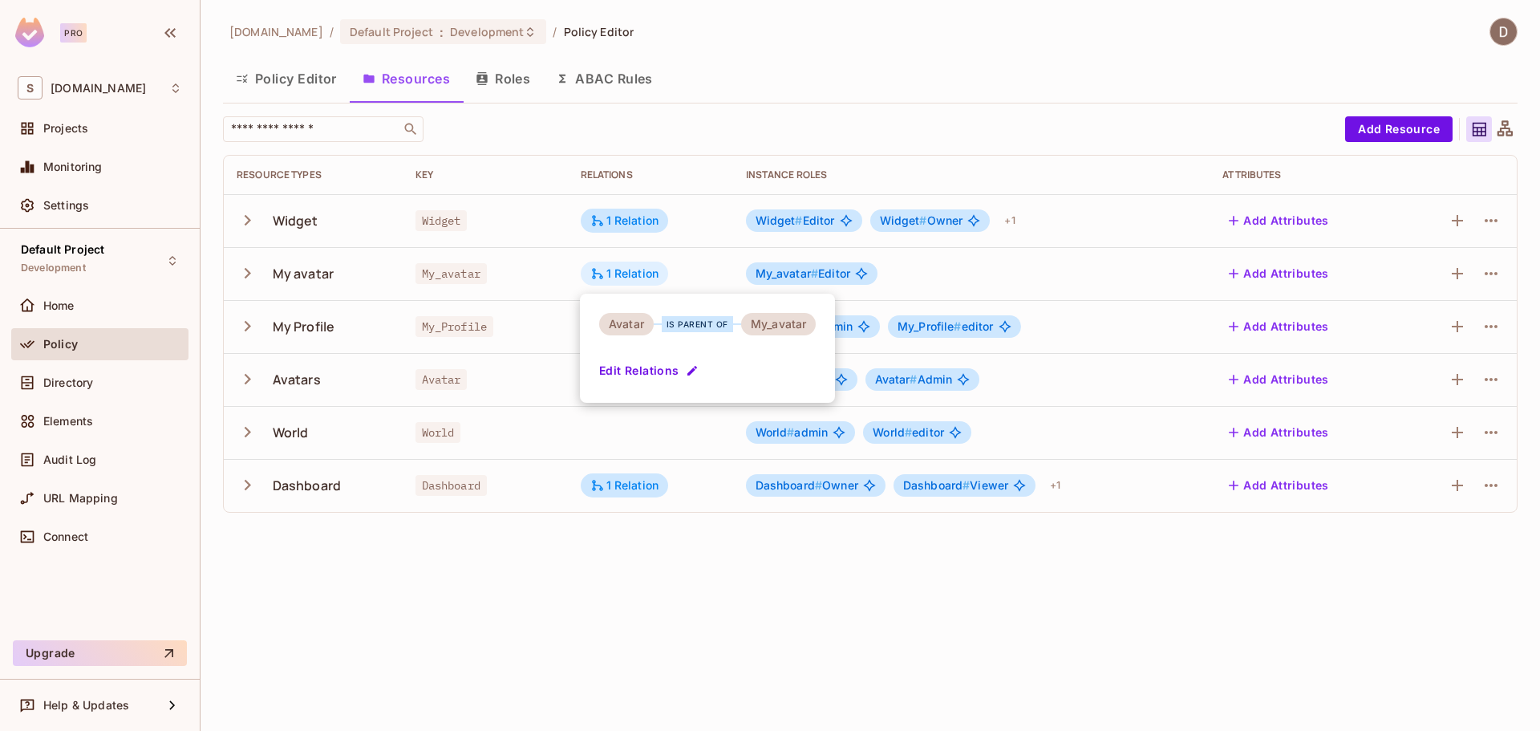
click at [617, 278] on div at bounding box center [770, 365] width 1540 height 731
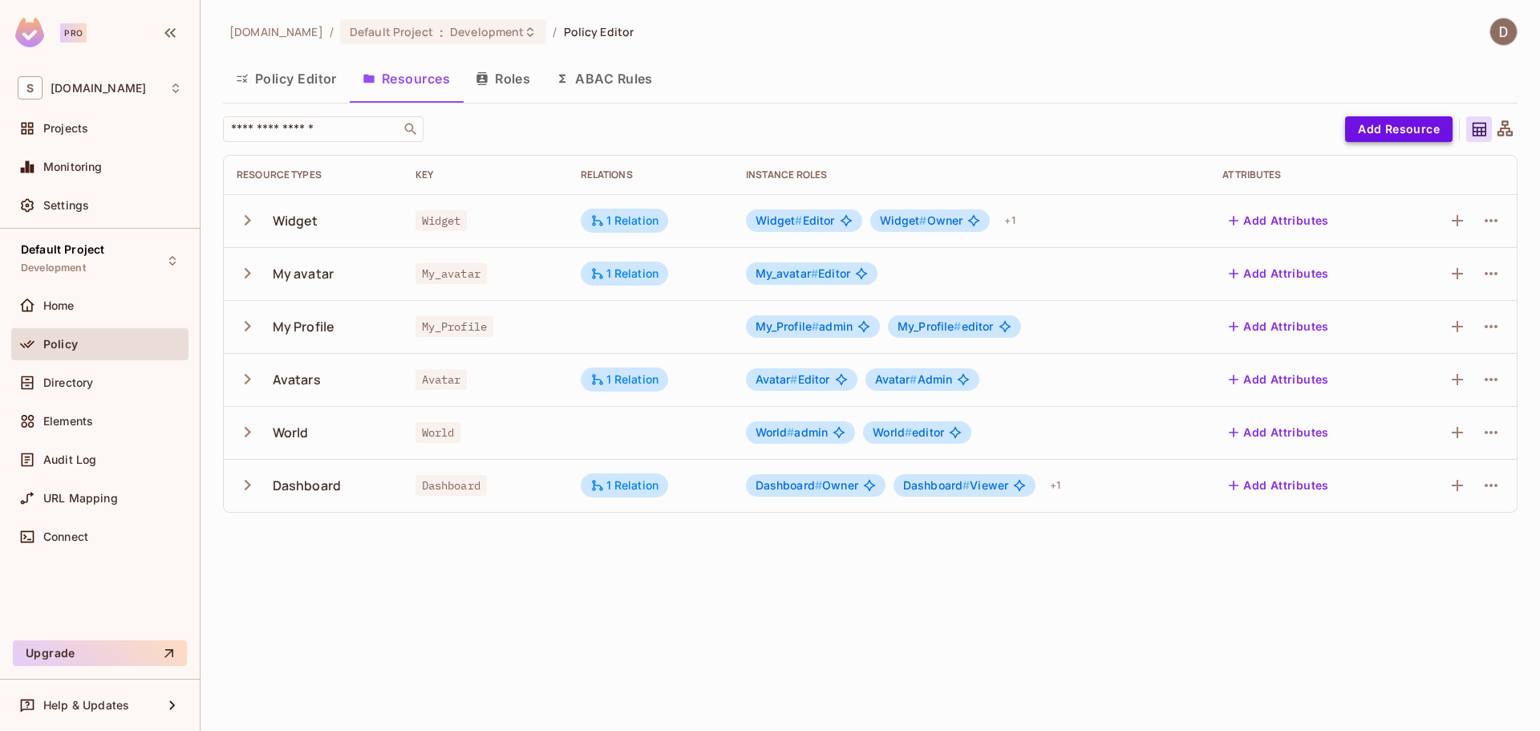
click at [1406, 120] on button "Add Resource" at bounding box center [1398, 129] width 107 height 26
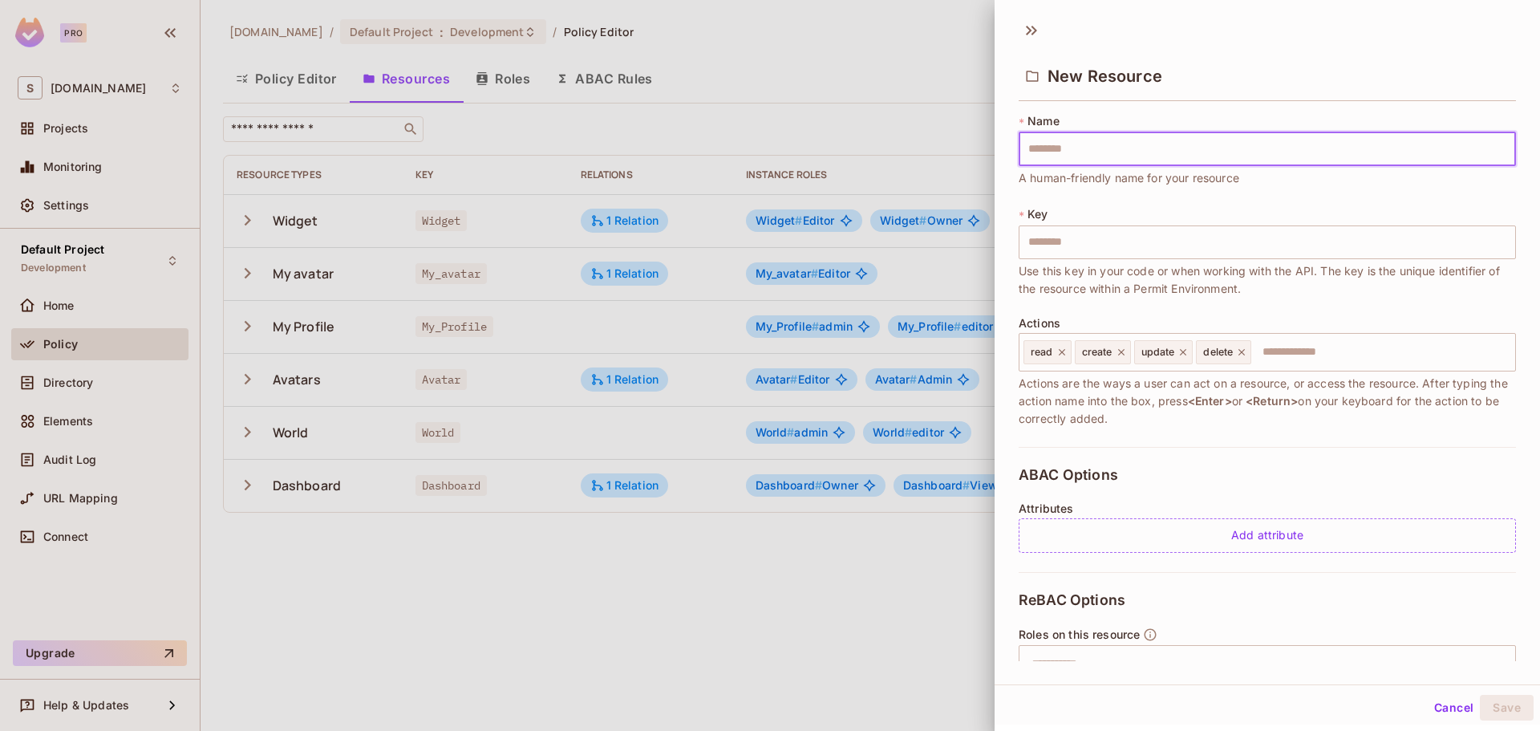
click at [1203, 134] on input "text" at bounding box center [1266, 149] width 497 height 34
type input "*"
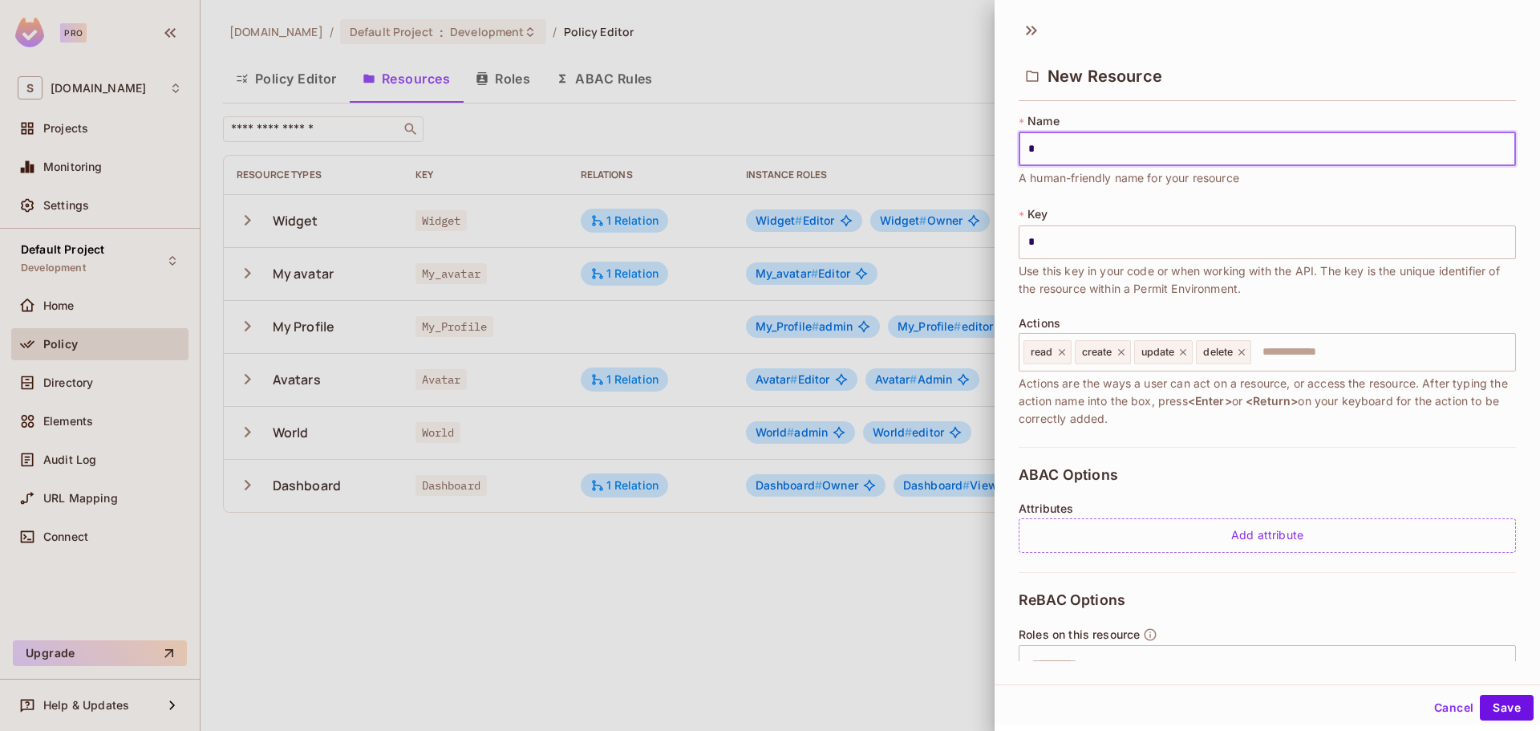
type input "**"
type input "***"
type input "****"
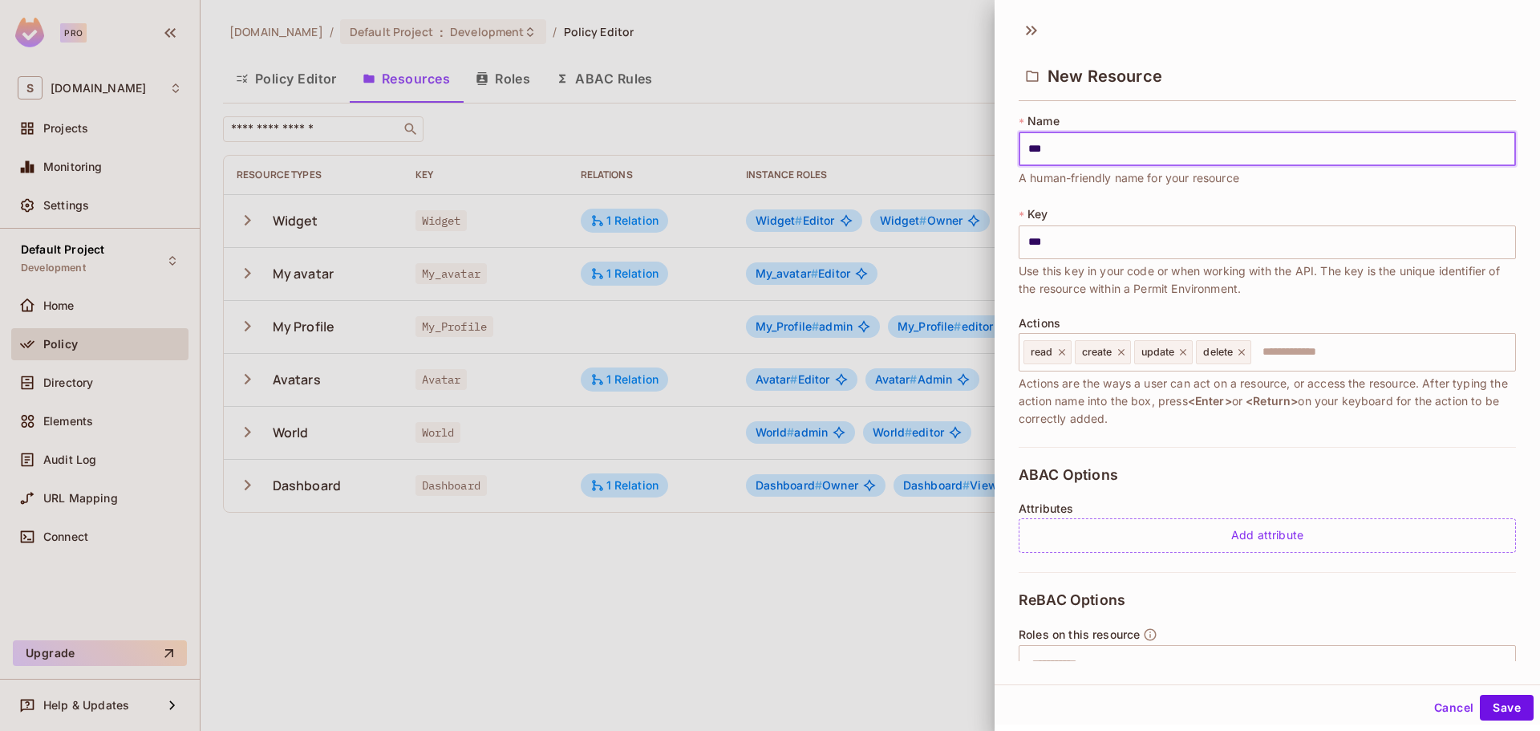
type input "****"
type input "*****"
type input "******"
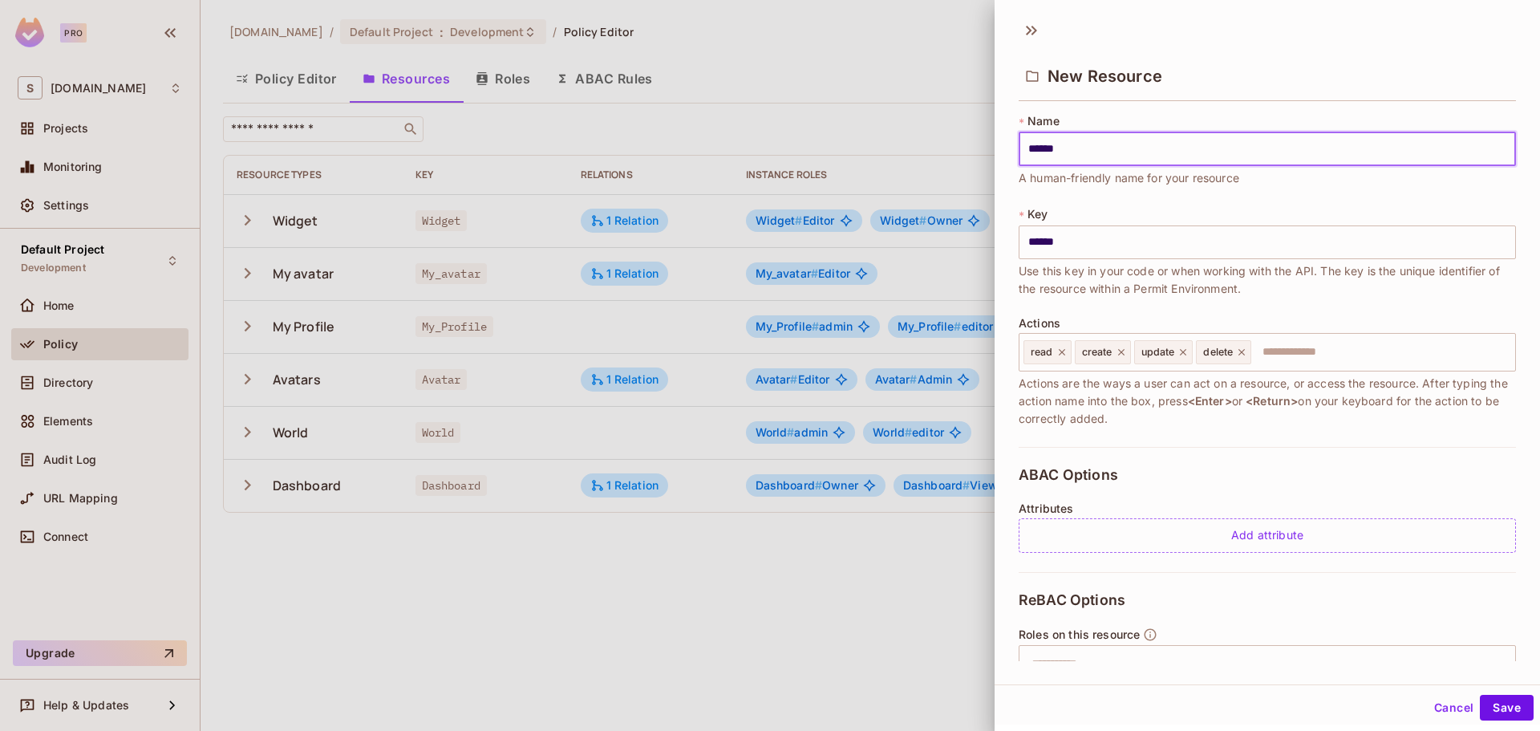
type input "*******"
type input "*********"
type input "**********"
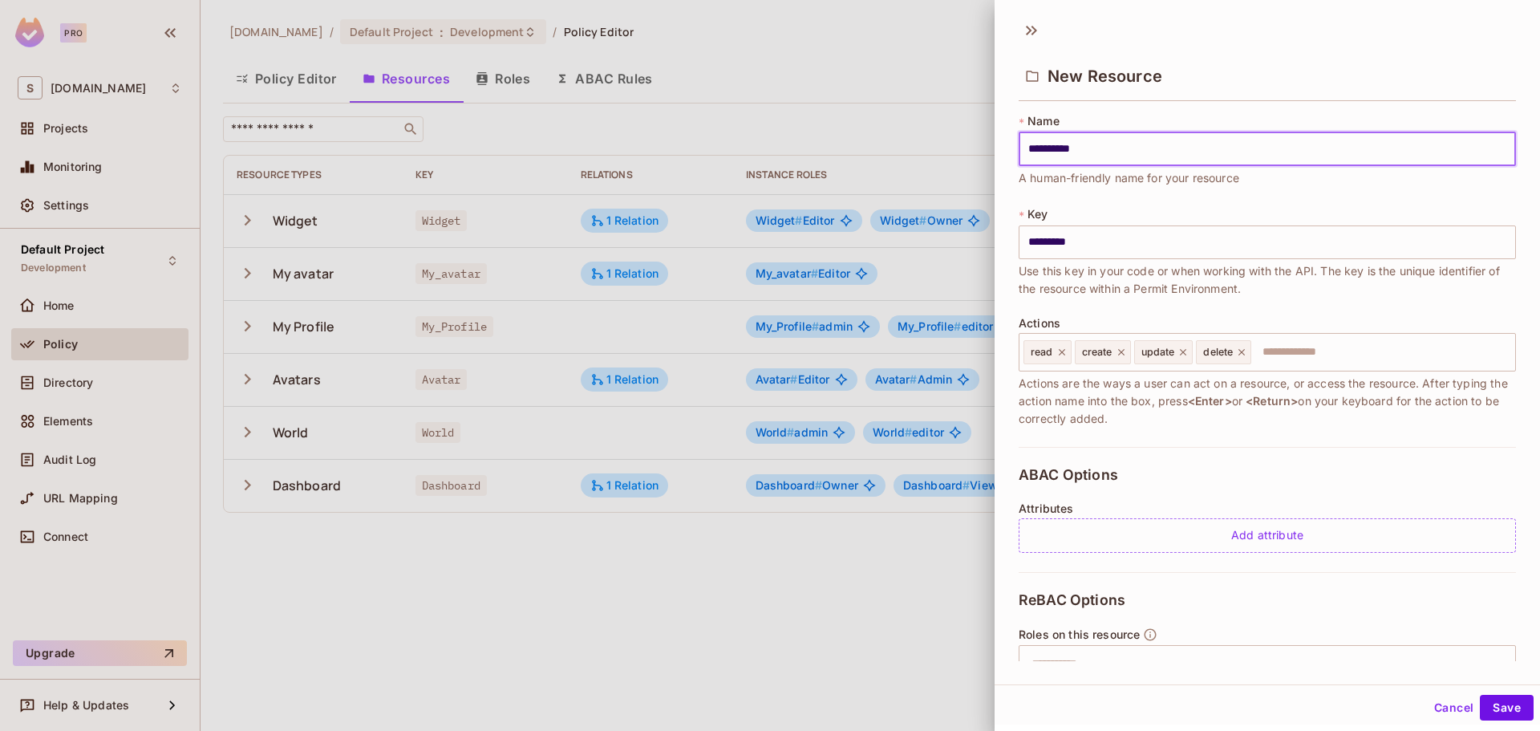
type input "**********"
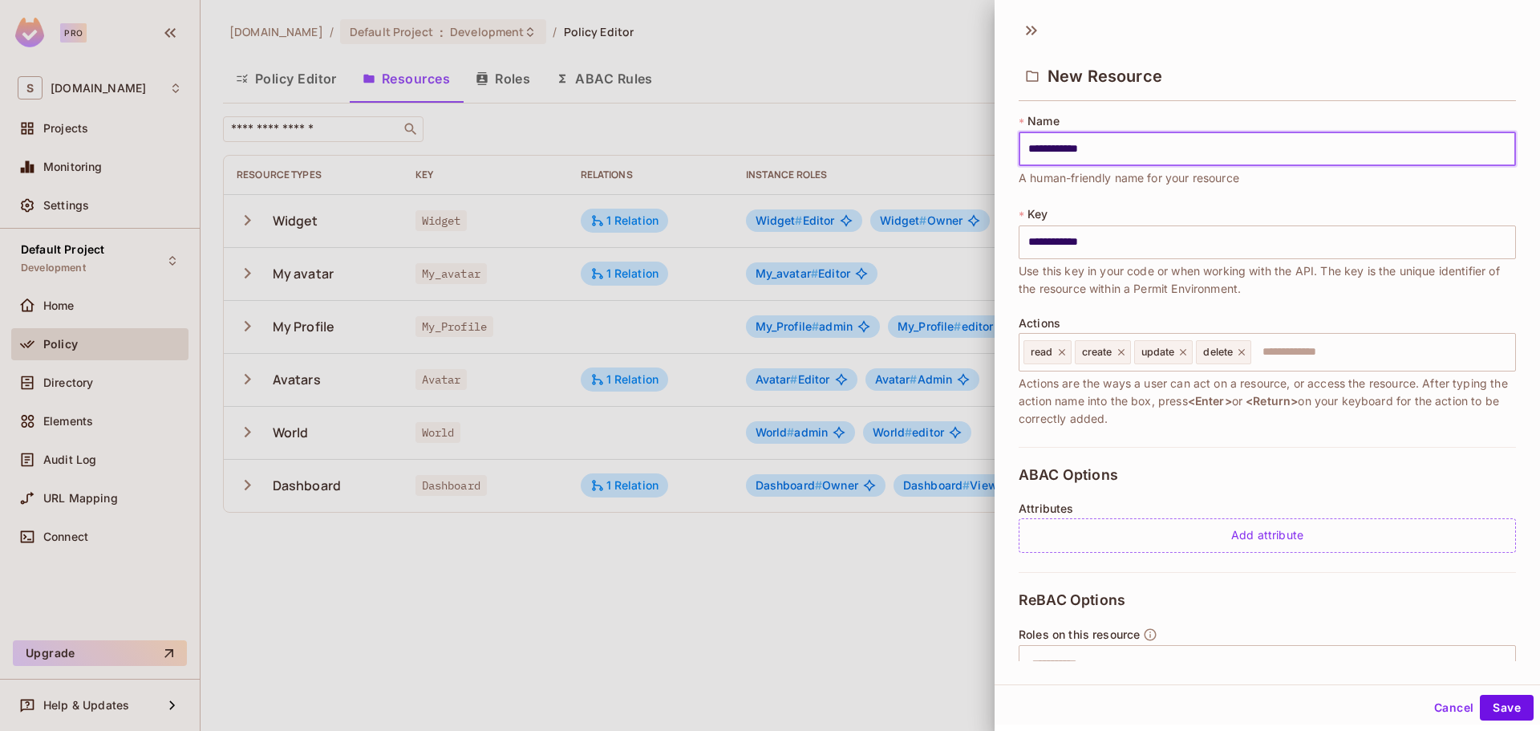
type input "**********"
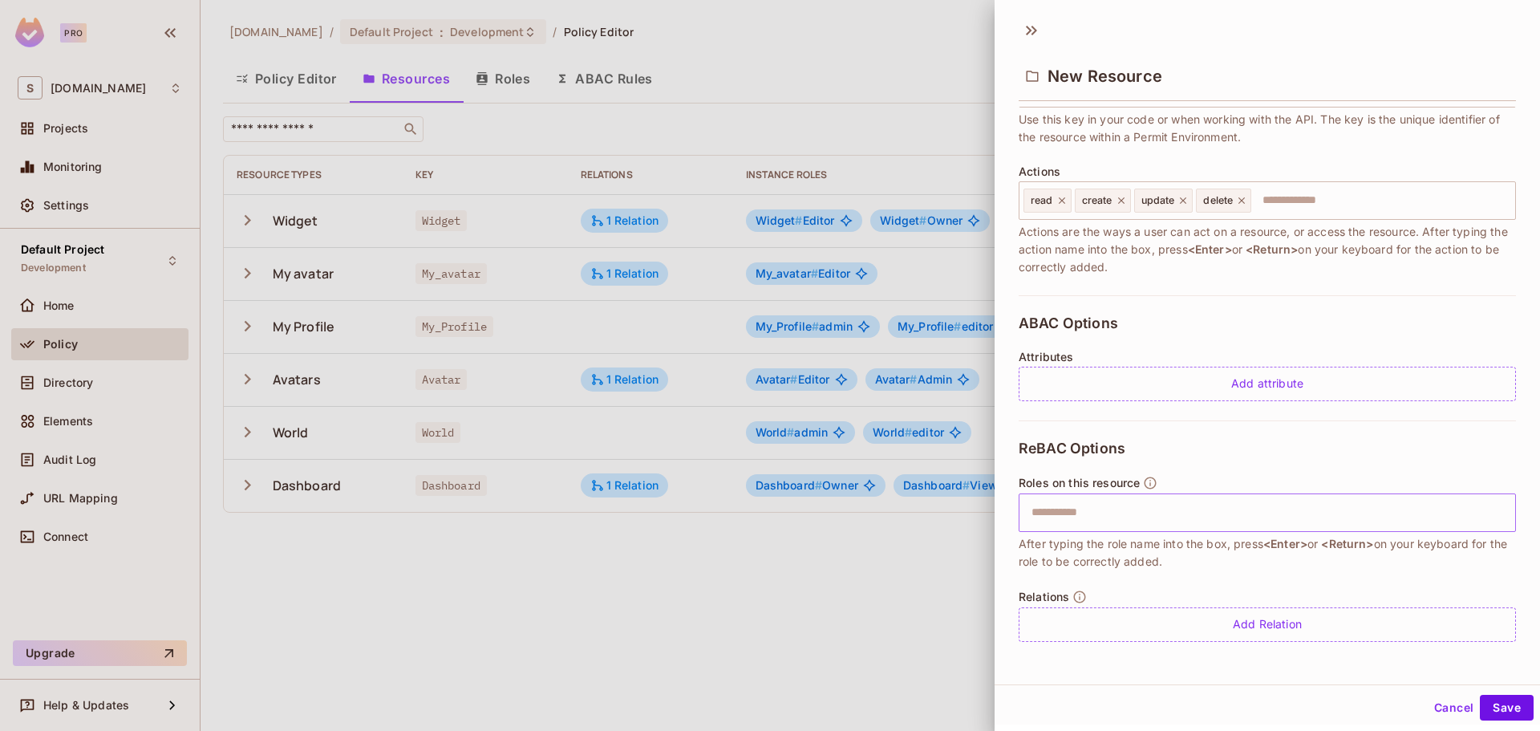
type input "**********"
click at [1182, 526] on input "text" at bounding box center [1265, 512] width 487 height 32
click at [1183, 513] on input "text" at bounding box center [1265, 512] width 487 height 32
type input "*****"
type input "******"
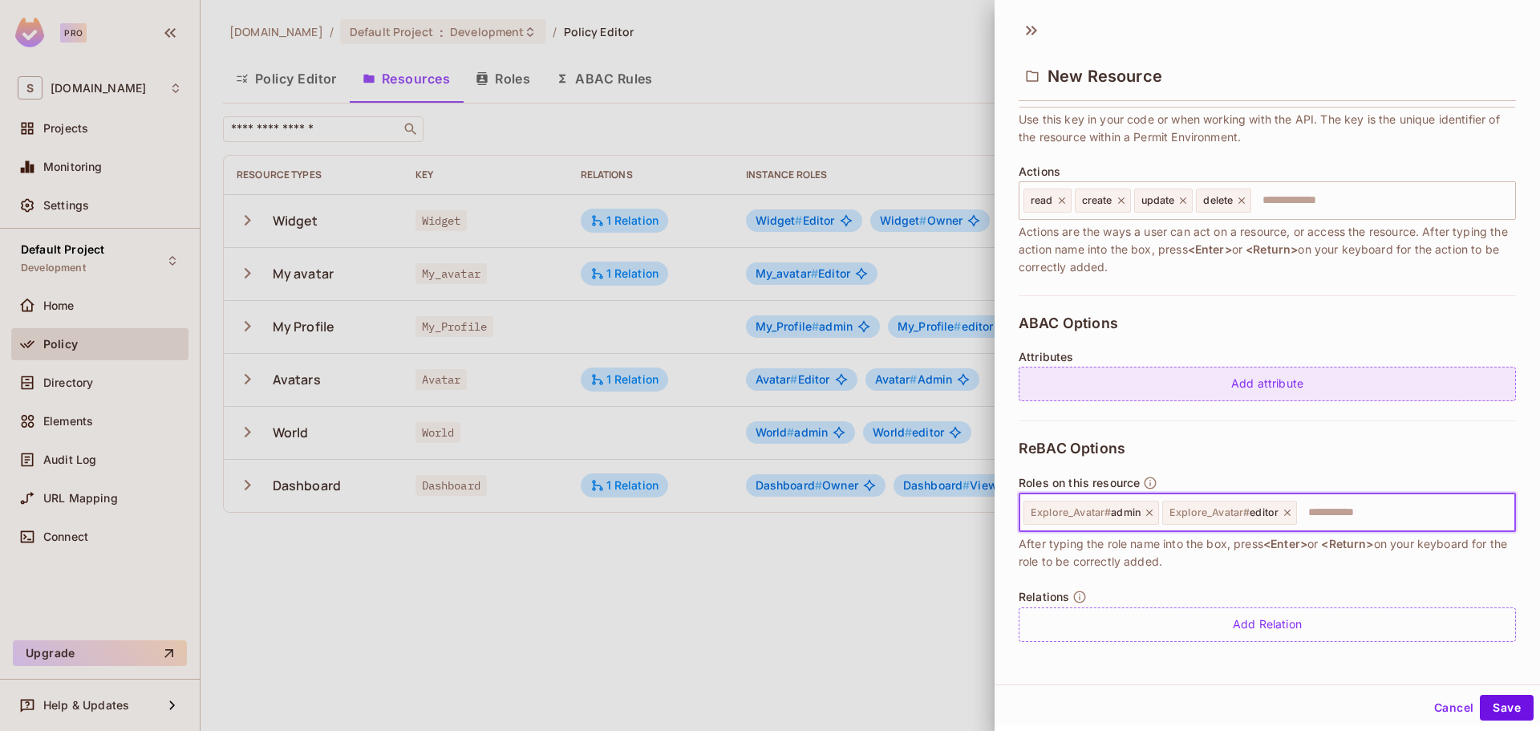
scroll to position [2, 0]
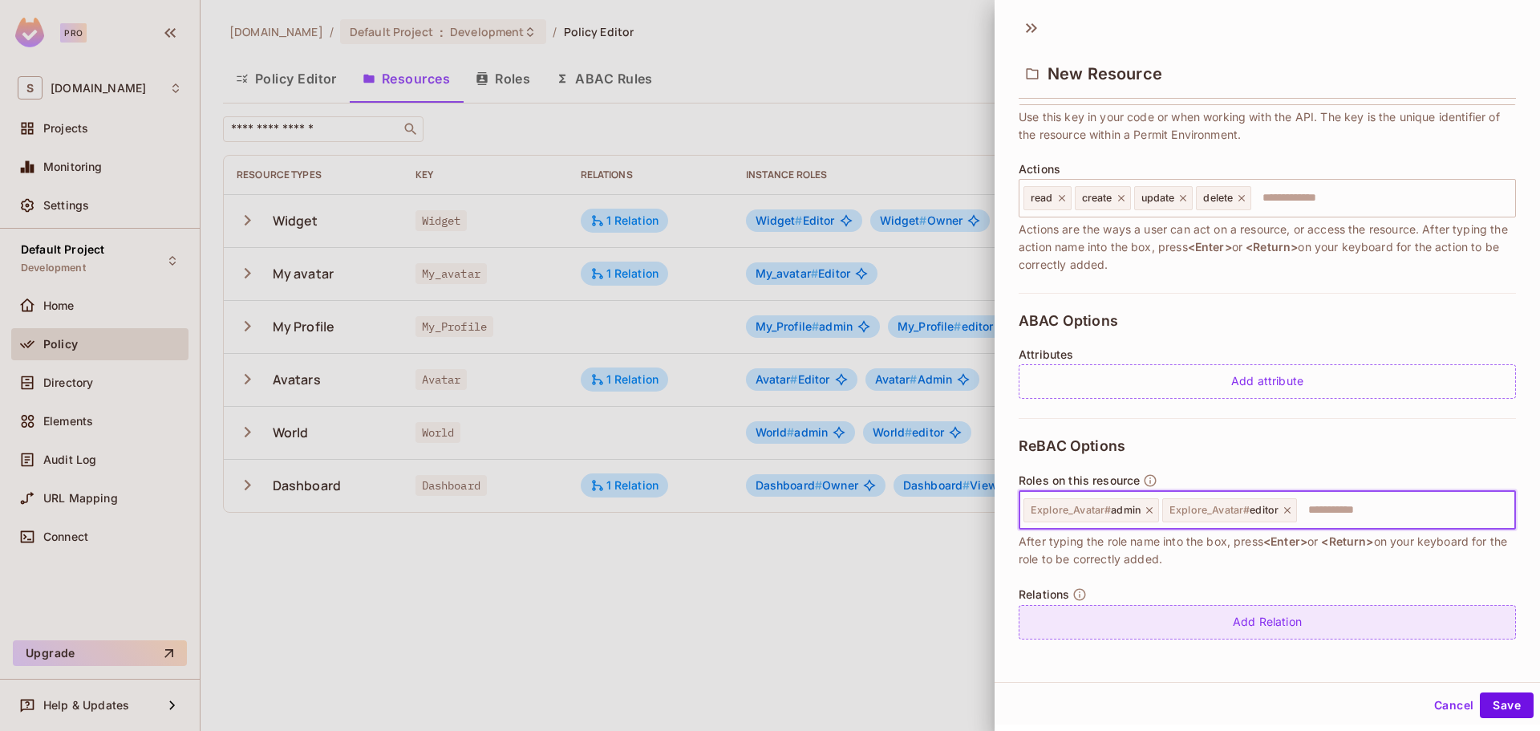
click at [1159, 617] on div "Add Relation" at bounding box center [1266, 622] width 497 height 34
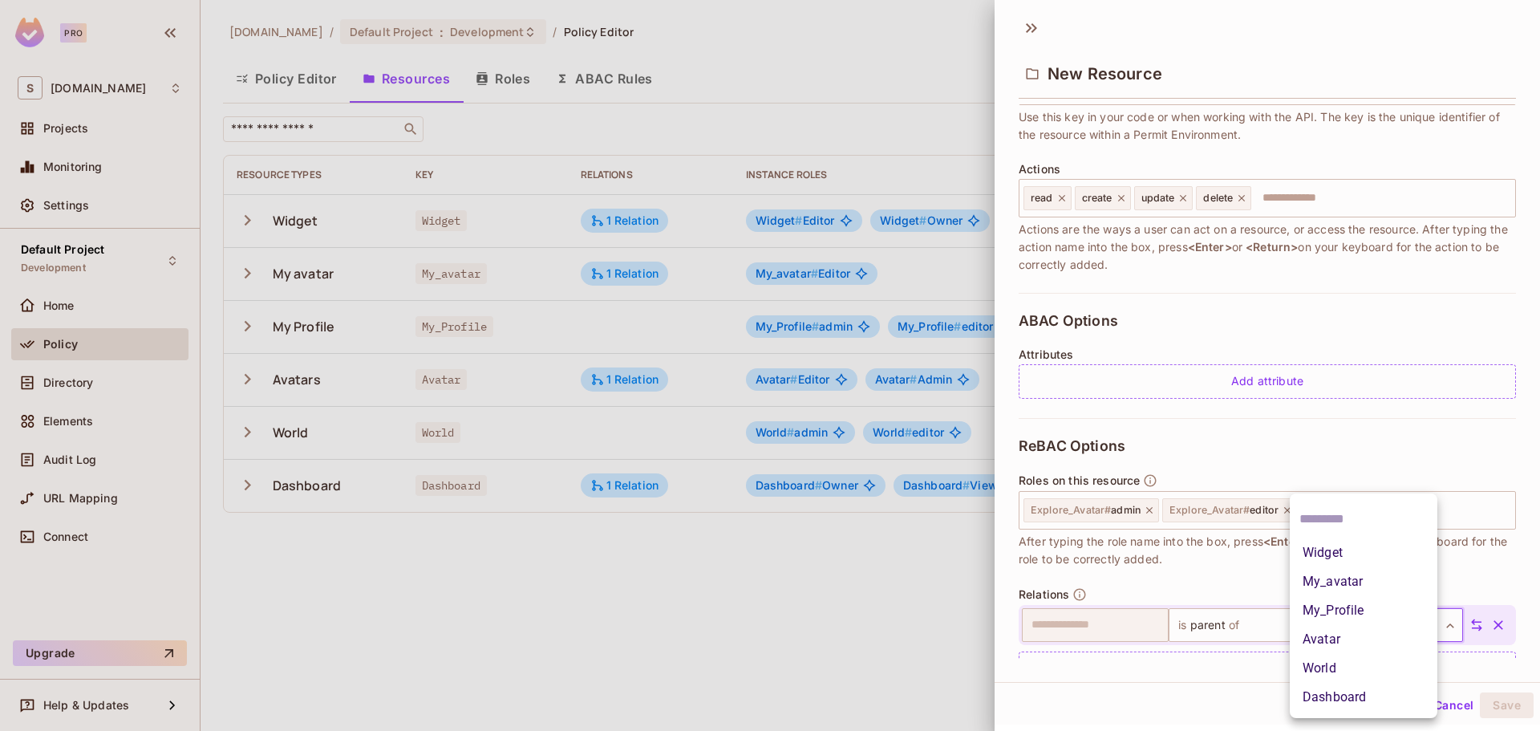
click at [1348, 624] on body "**********" at bounding box center [770, 365] width 1540 height 731
click at [1352, 576] on li "My_avatar" at bounding box center [1363, 581] width 148 height 29
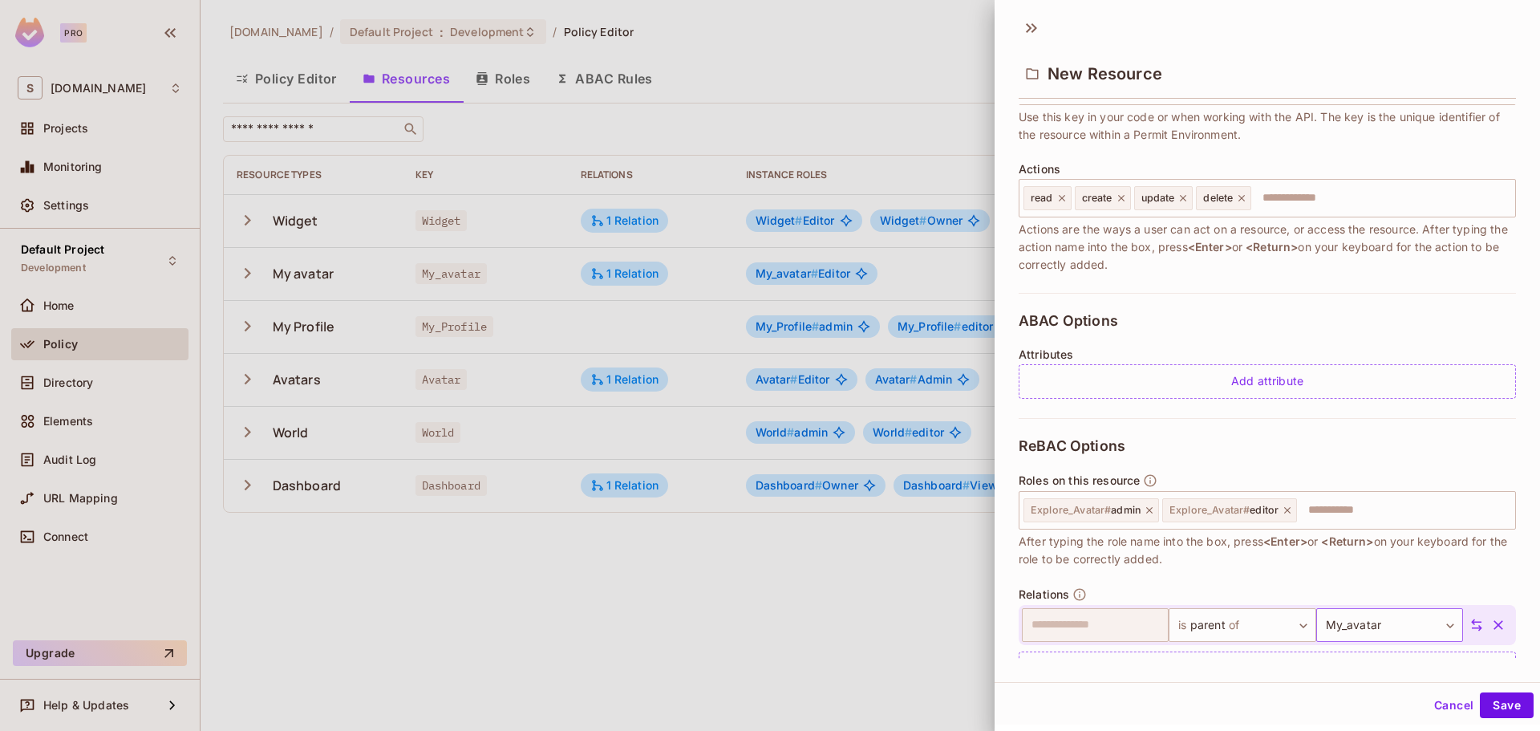
click at [1358, 632] on body "**********" at bounding box center [770, 365] width 1540 height 731
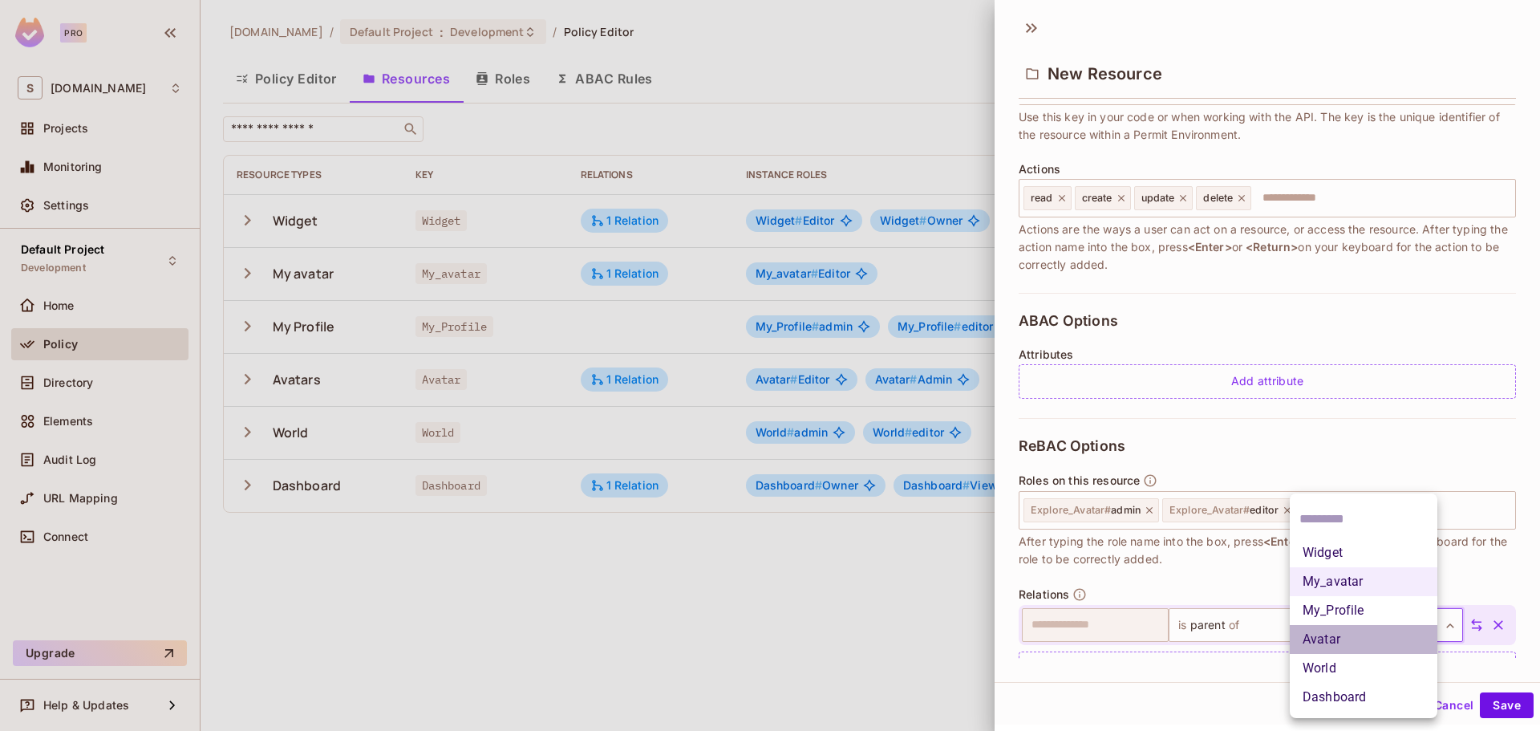
click at [1338, 635] on li "Avatar" at bounding box center [1363, 639] width 148 height 29
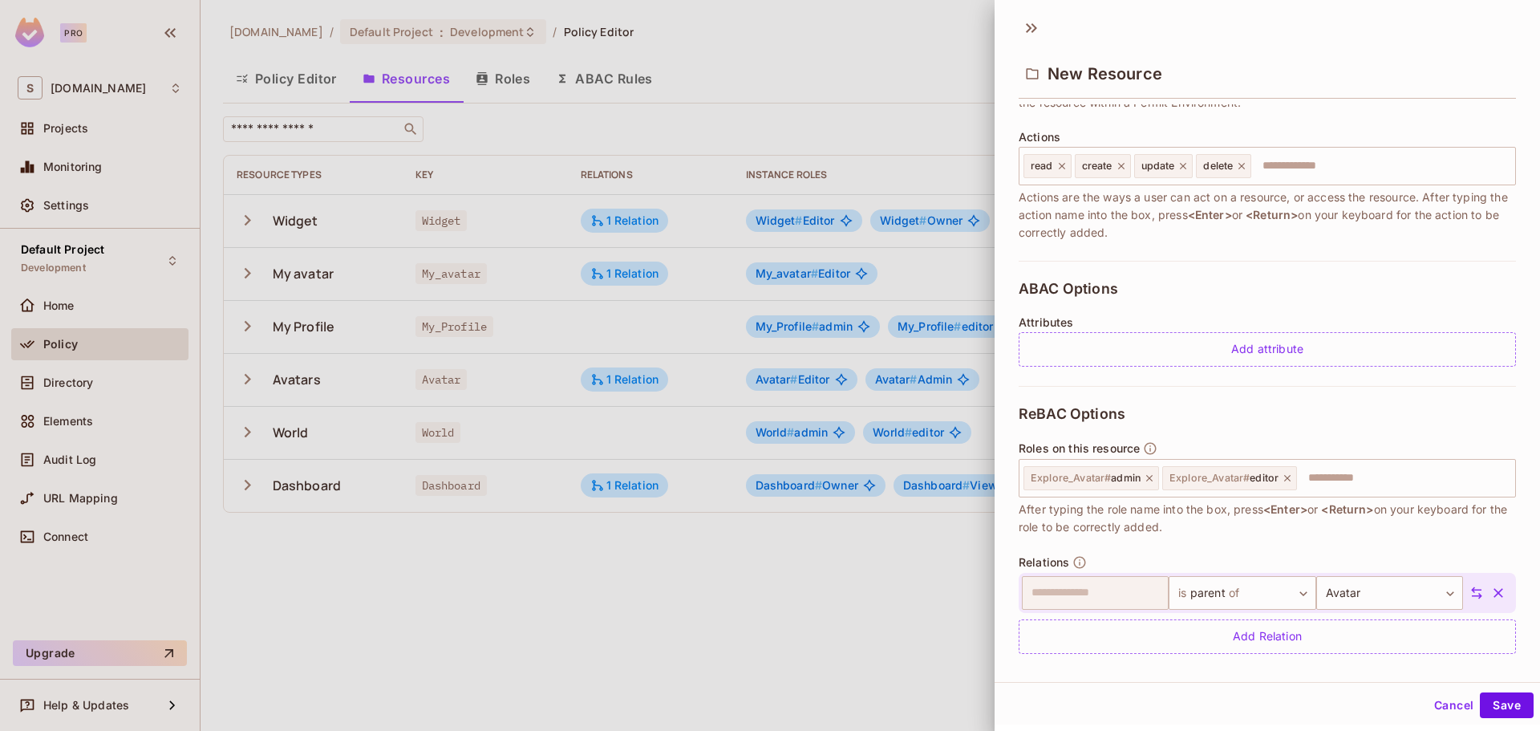
scroll to position [198, 0]
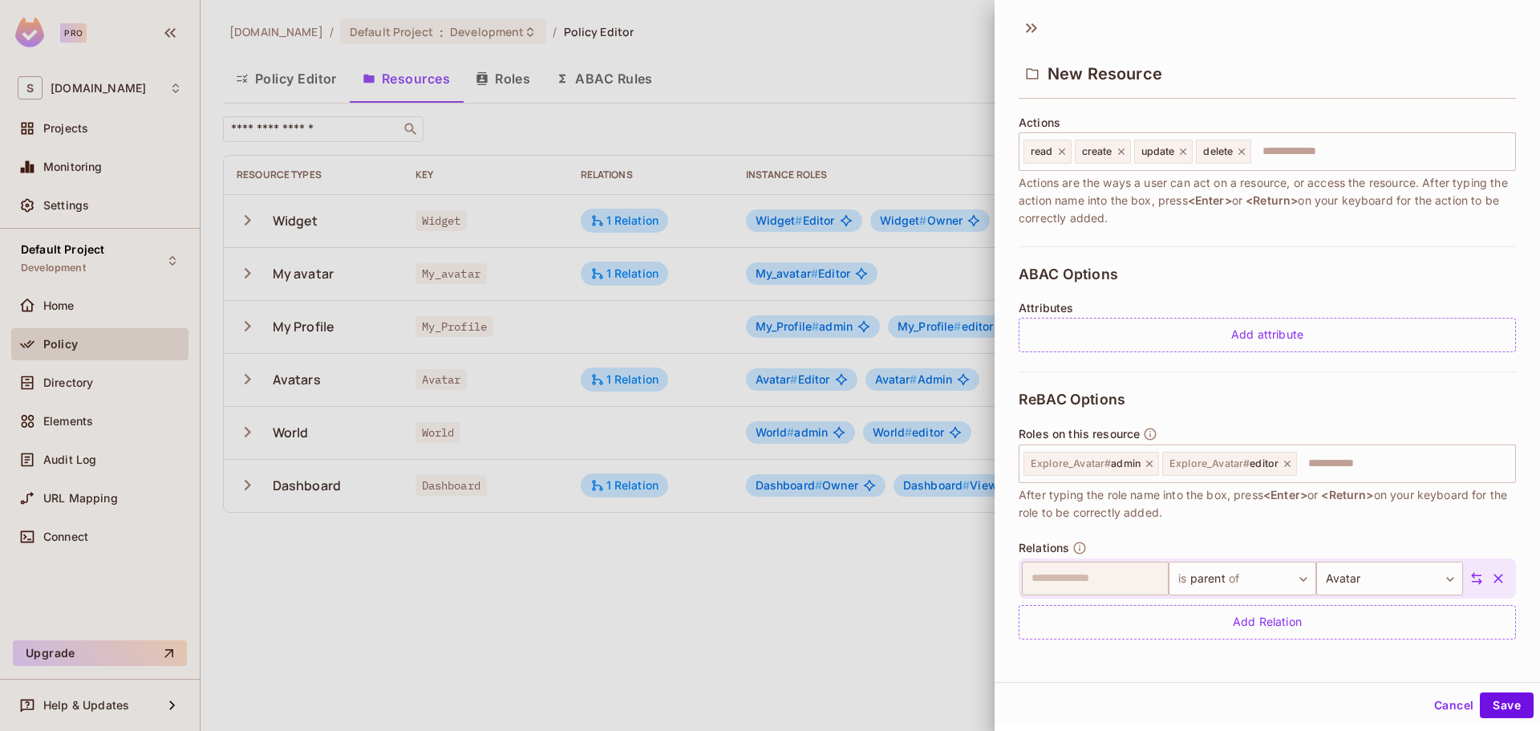
click at [1469, 573] on icon at bounding box center [1476, 578] width 14 height 14
click at [1480, 697] on button "Save" at bounding box center [1506, 705] width 54 height 26
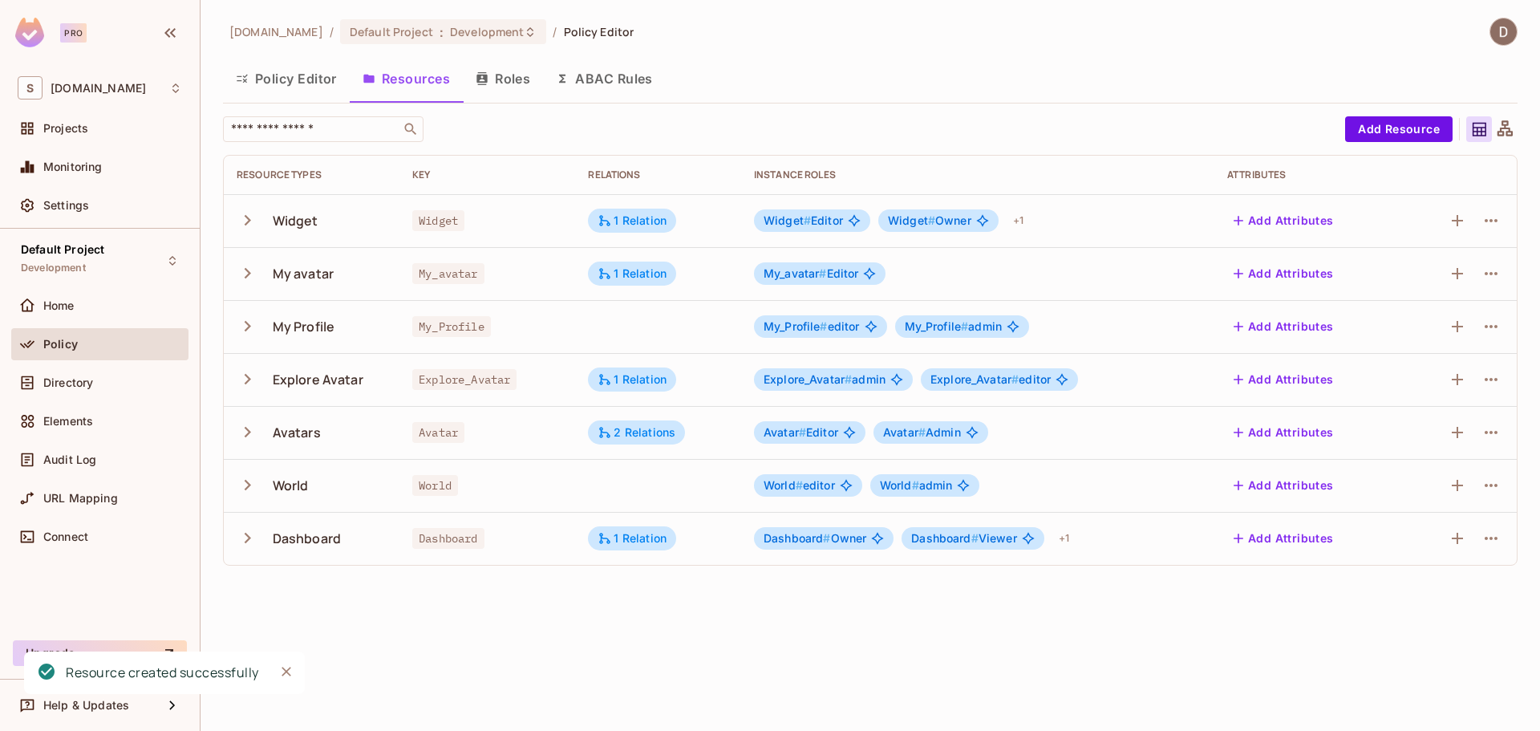
click at [261, 386] on button "button" at bounding box center [251, 379] width 28 height 34
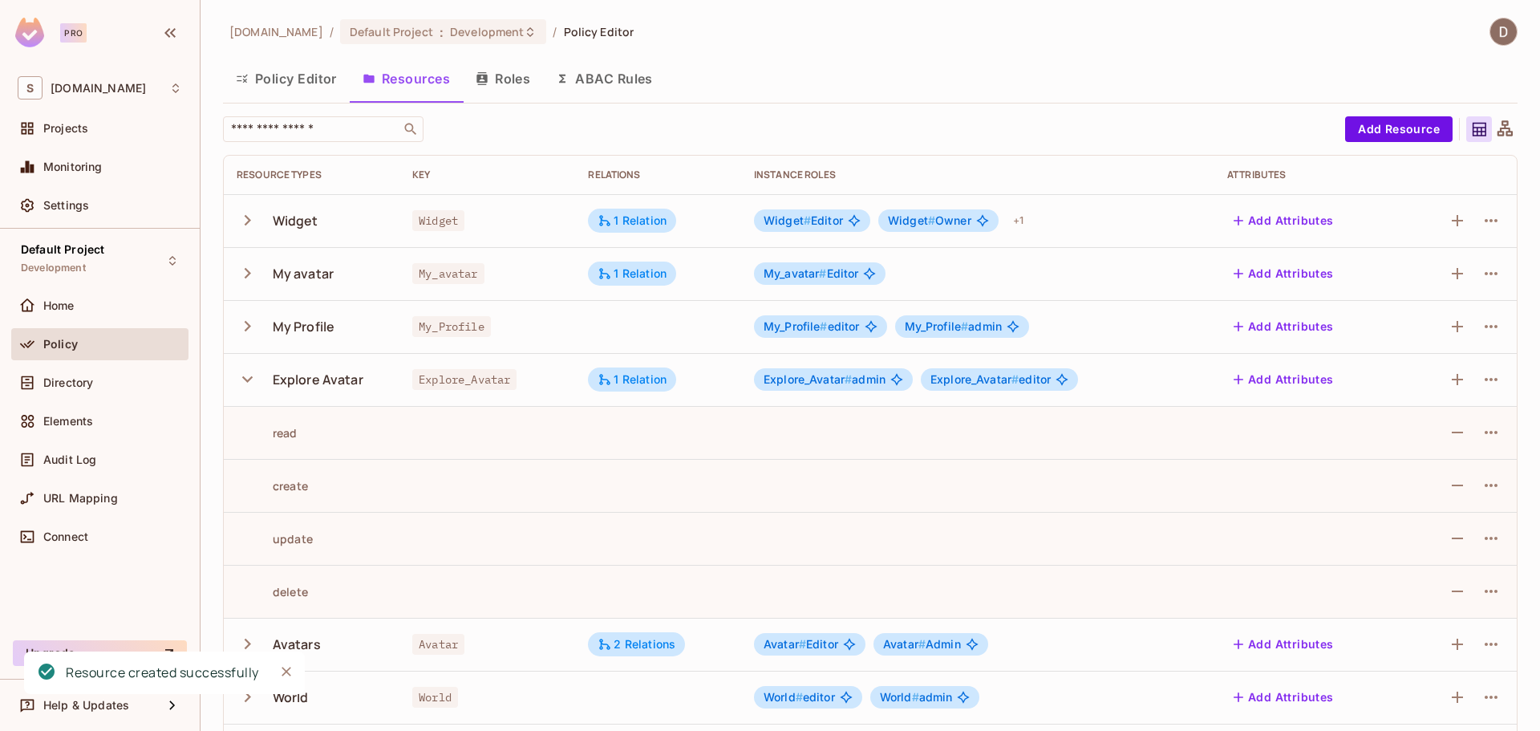
click at [254, 387] on icon "button" at bounding box center [248, 379] width 22 height 22
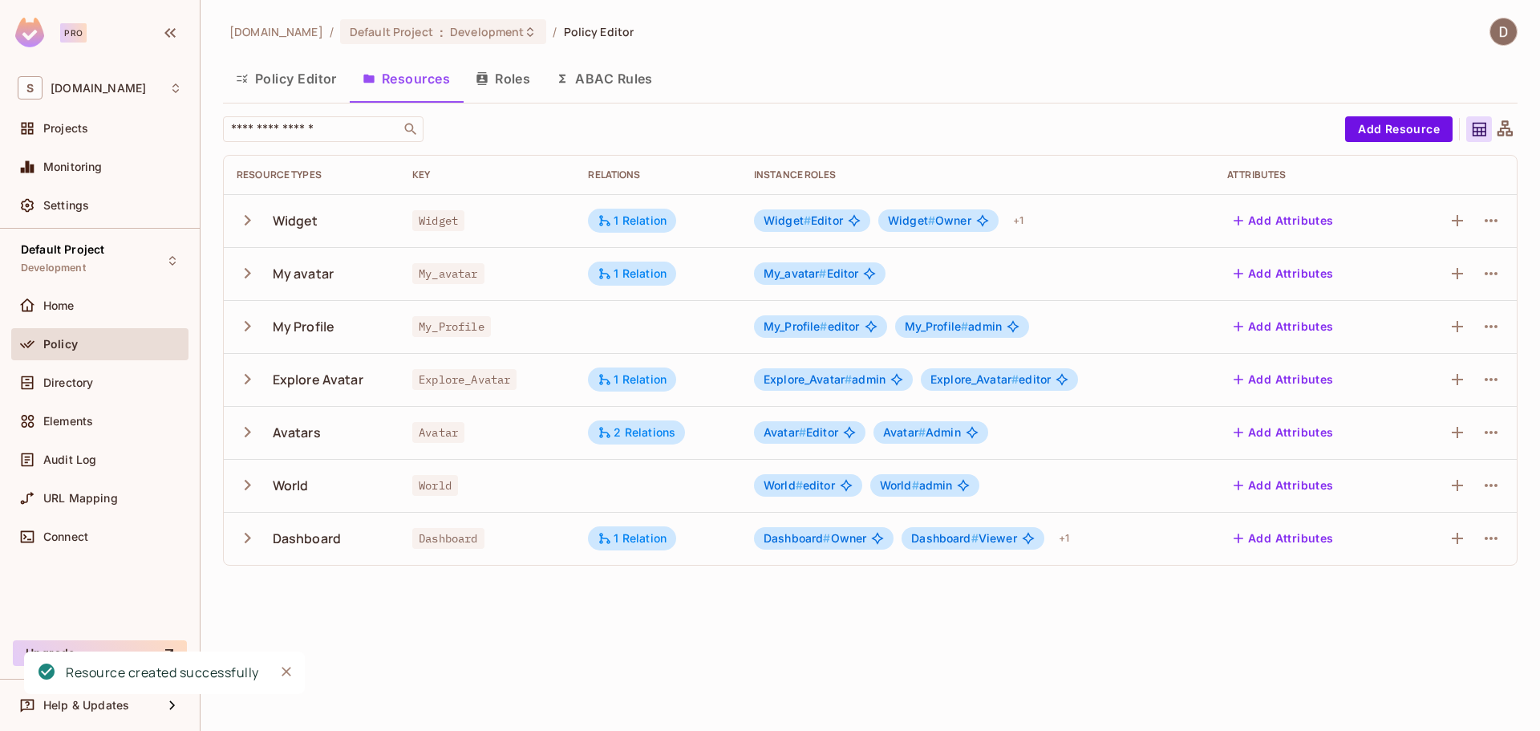
click at [253, 386] on icon "button" at bounding box center [248, 379] width 22 height 22
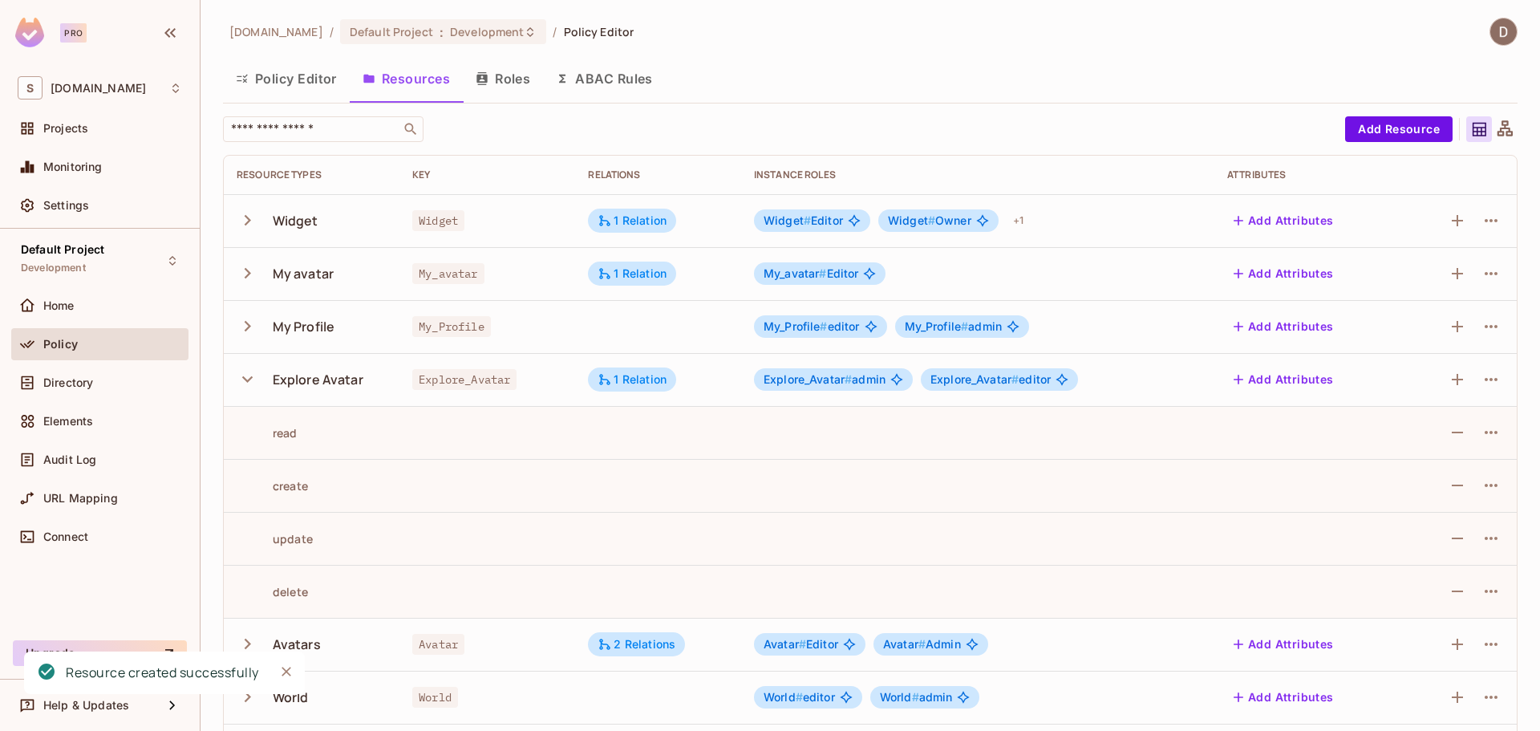
click at [251, 383] on icon "button" at bounding box center [248, 379] width 22 height 22
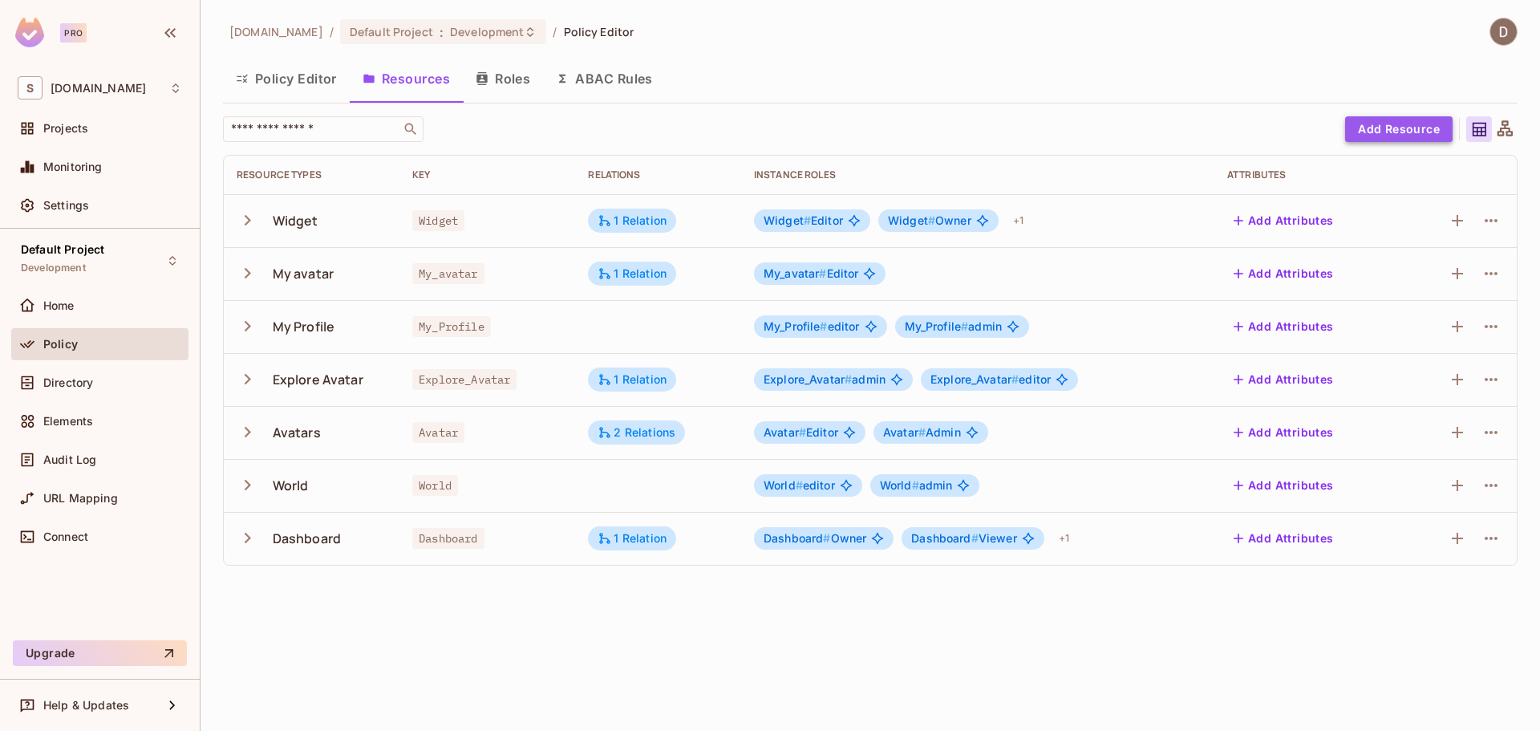
click at [1379, 123] on button "Add Resource" at bounding box center [1398, 129] width 107 height 26
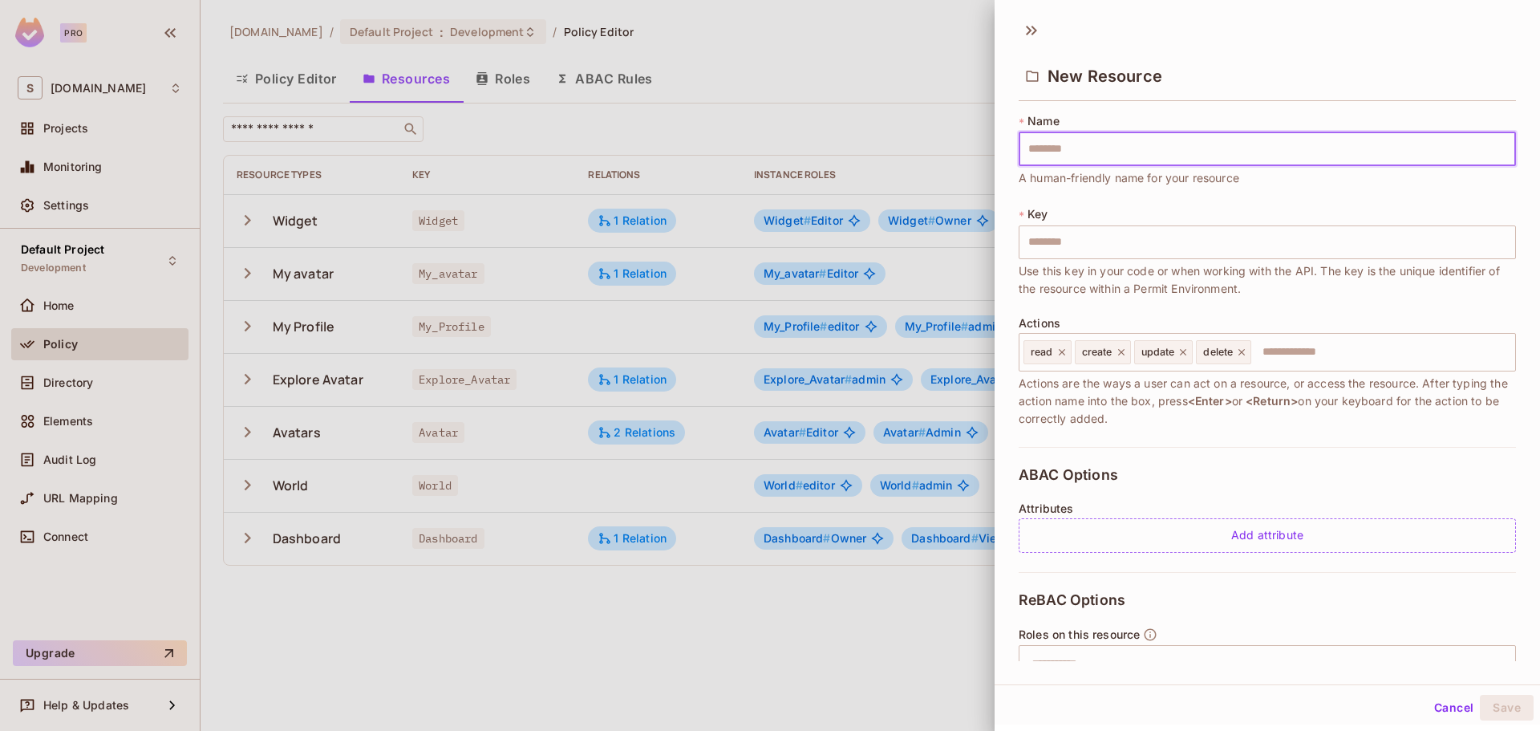
click at [1227, 161] on input "text" at bounding box center [1266, 149] width 497 height 34
type input "*"
type input "**"
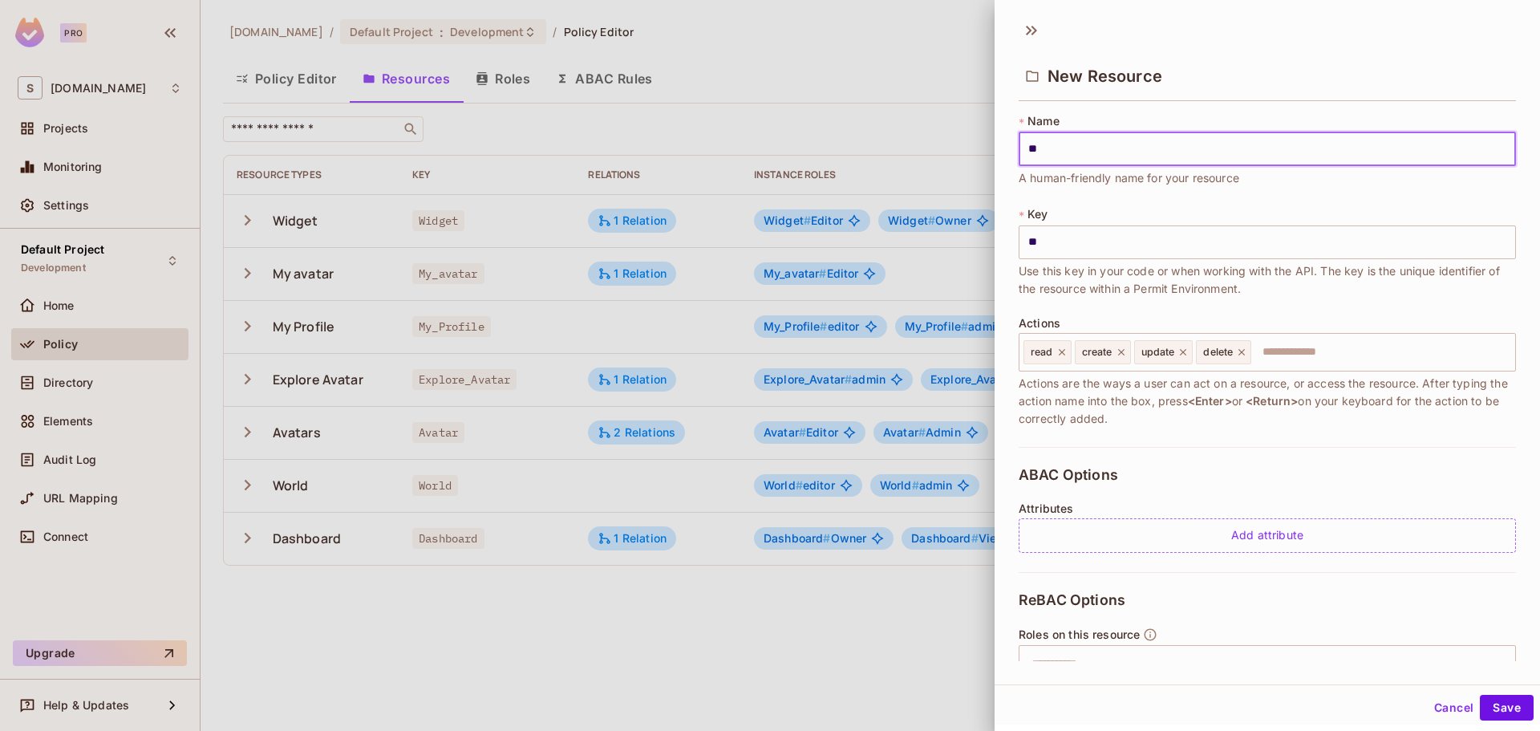
type input "***"
type input "**"
type input "*"
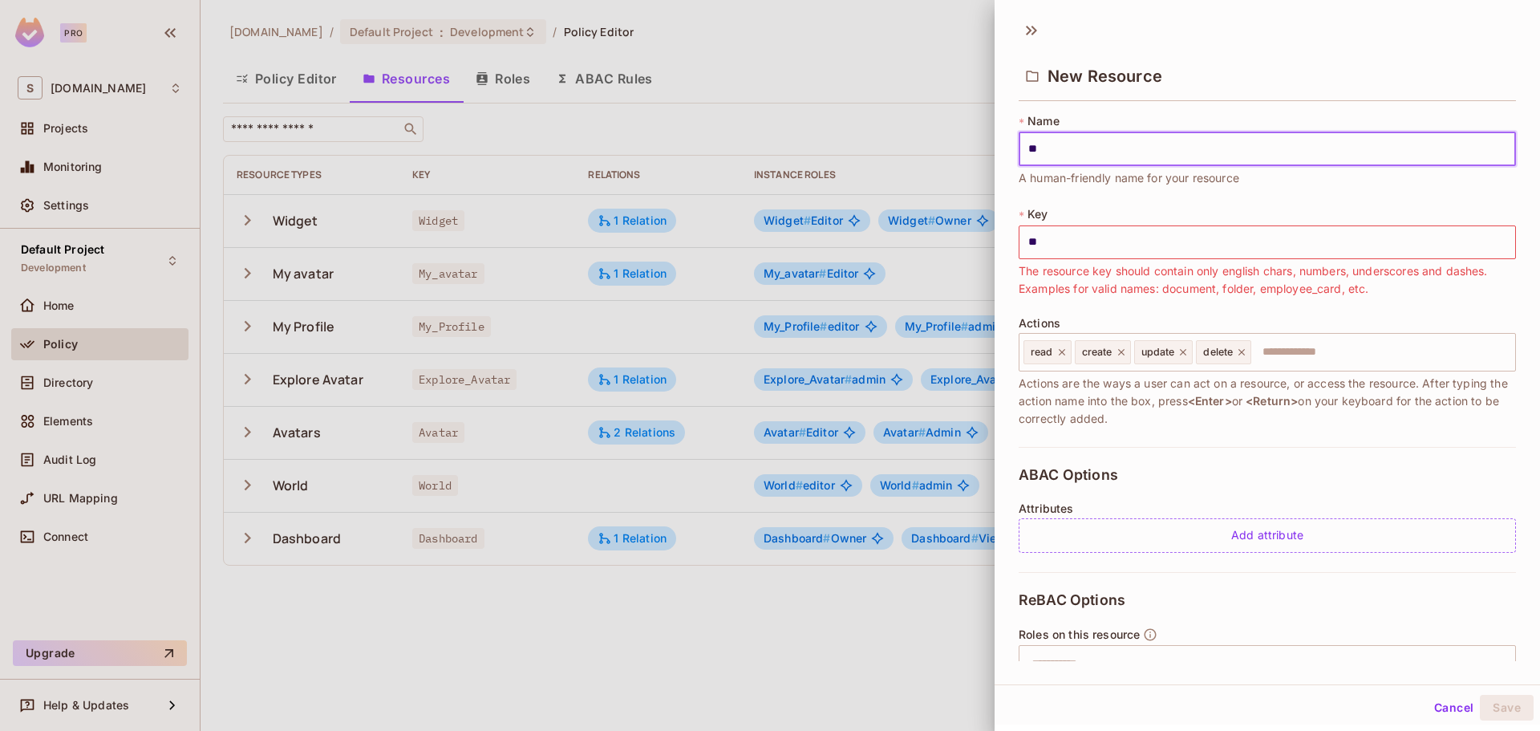
type input "*"
type input "**"
type input "***"
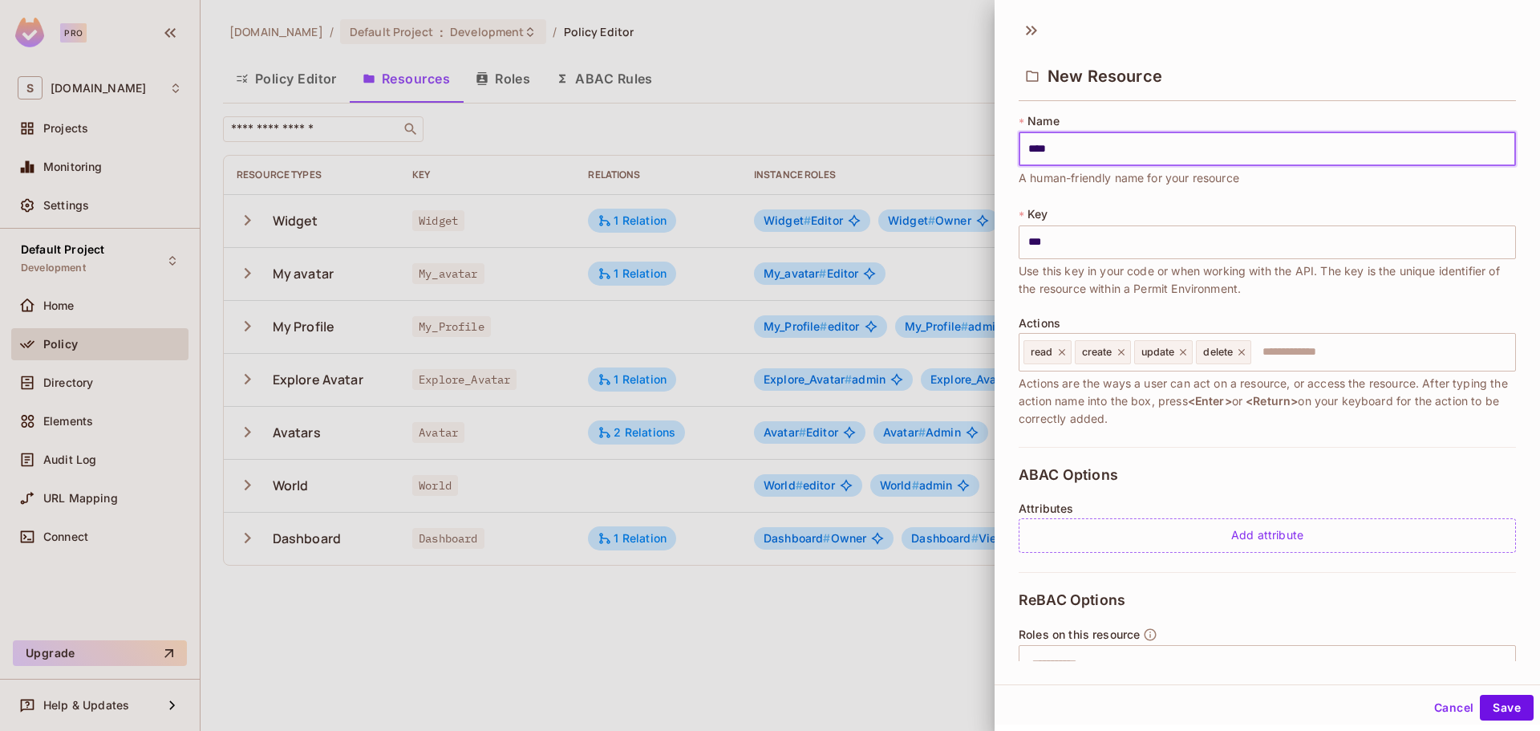
type input "*****"
type input "******"
type input "*******"
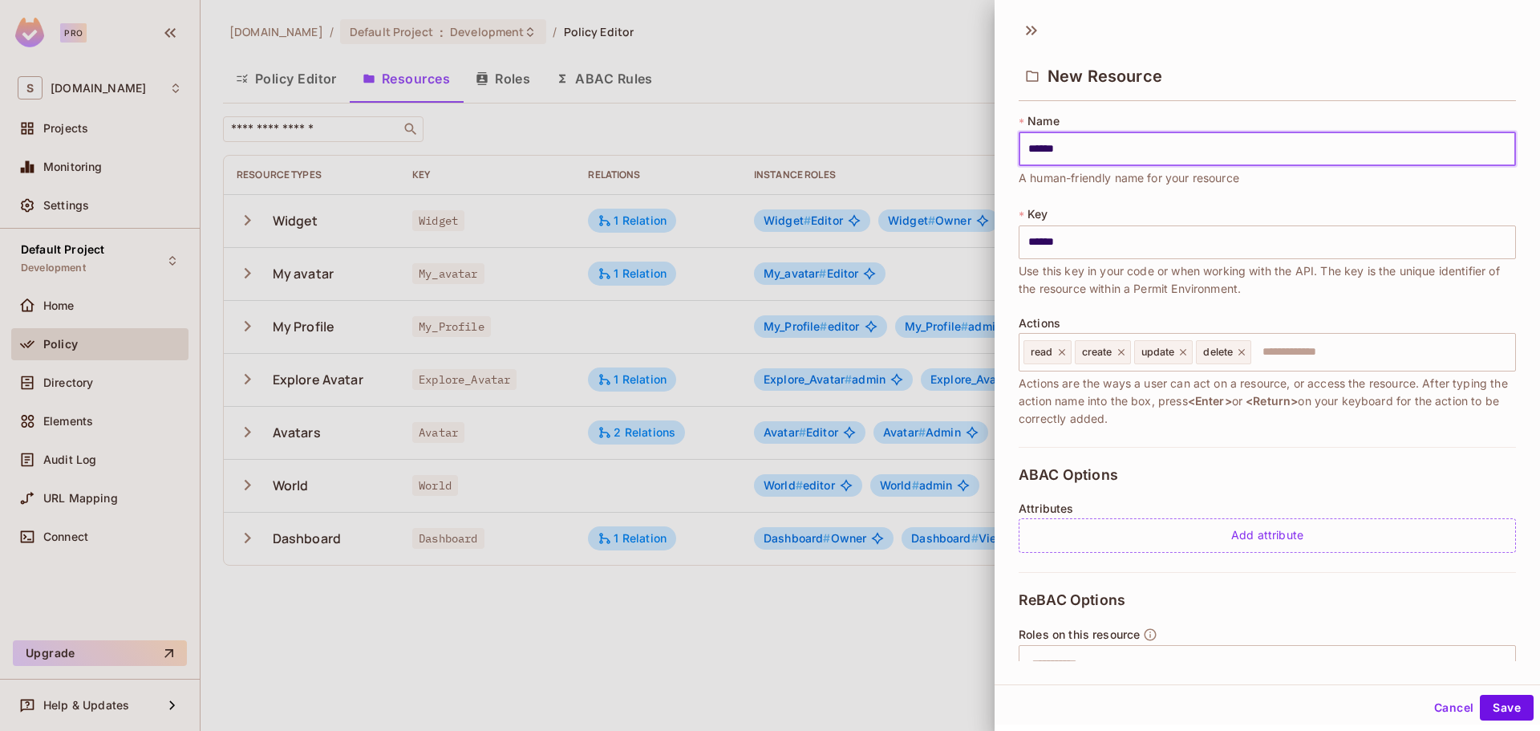
type input "*******"
type input "********"
type input "*********"
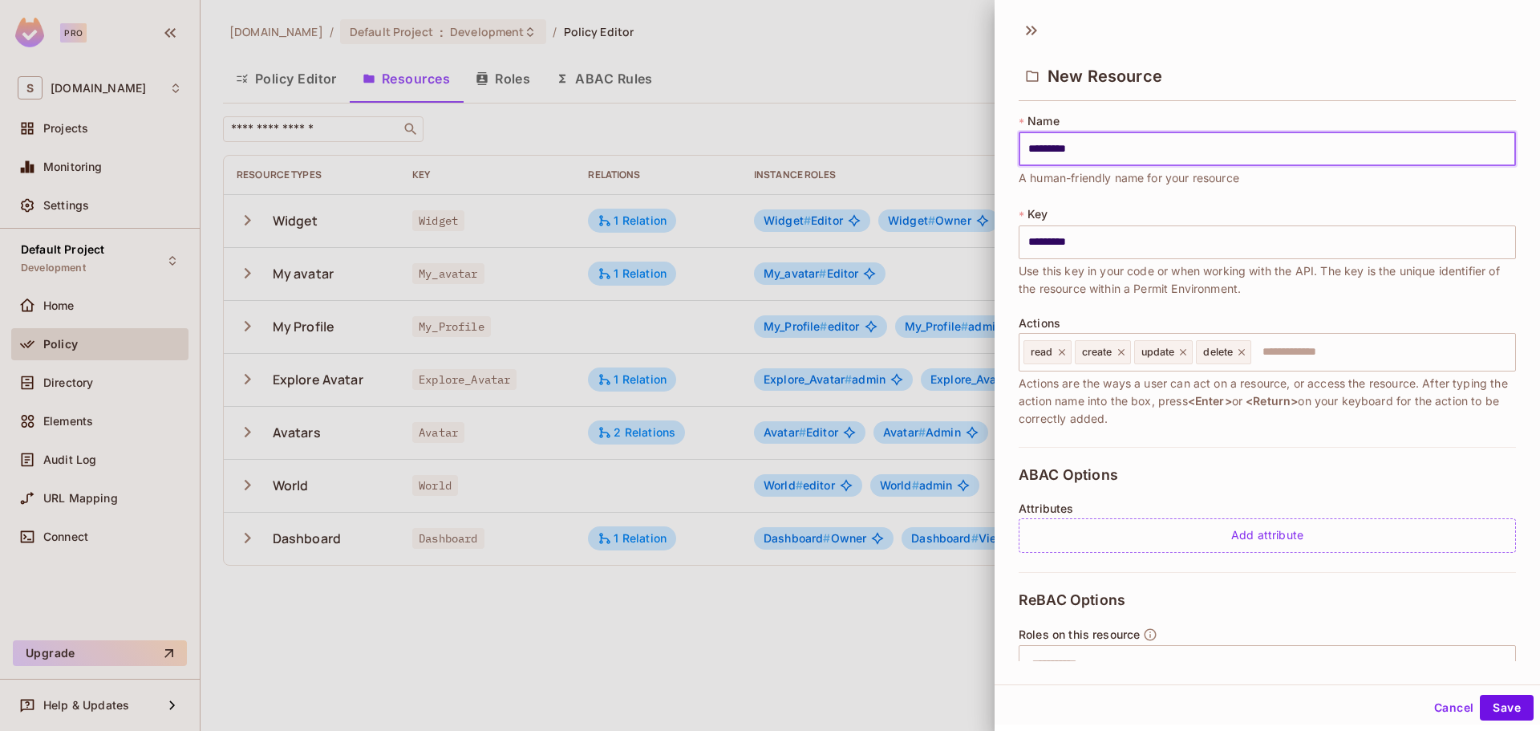
type input "**********"
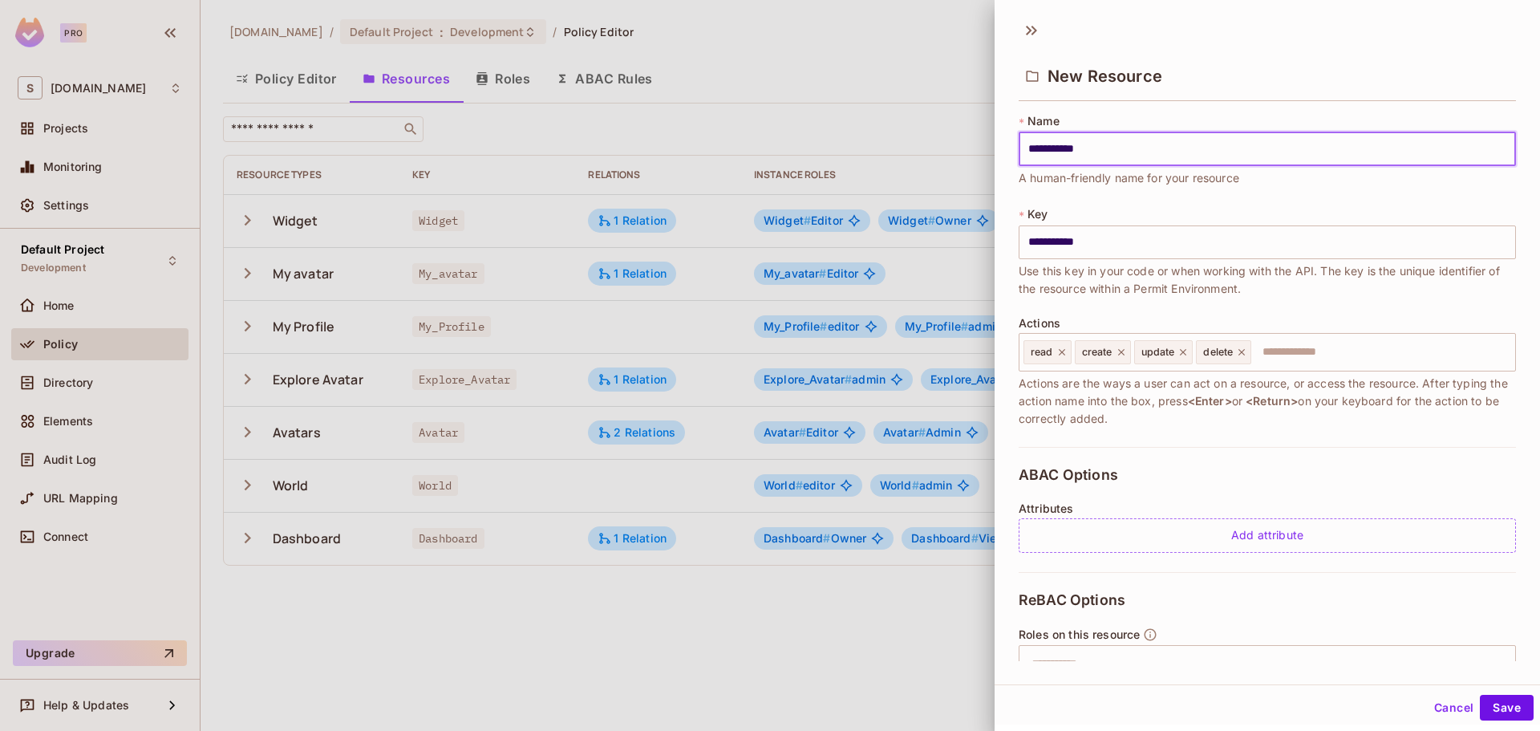
type input "**********"
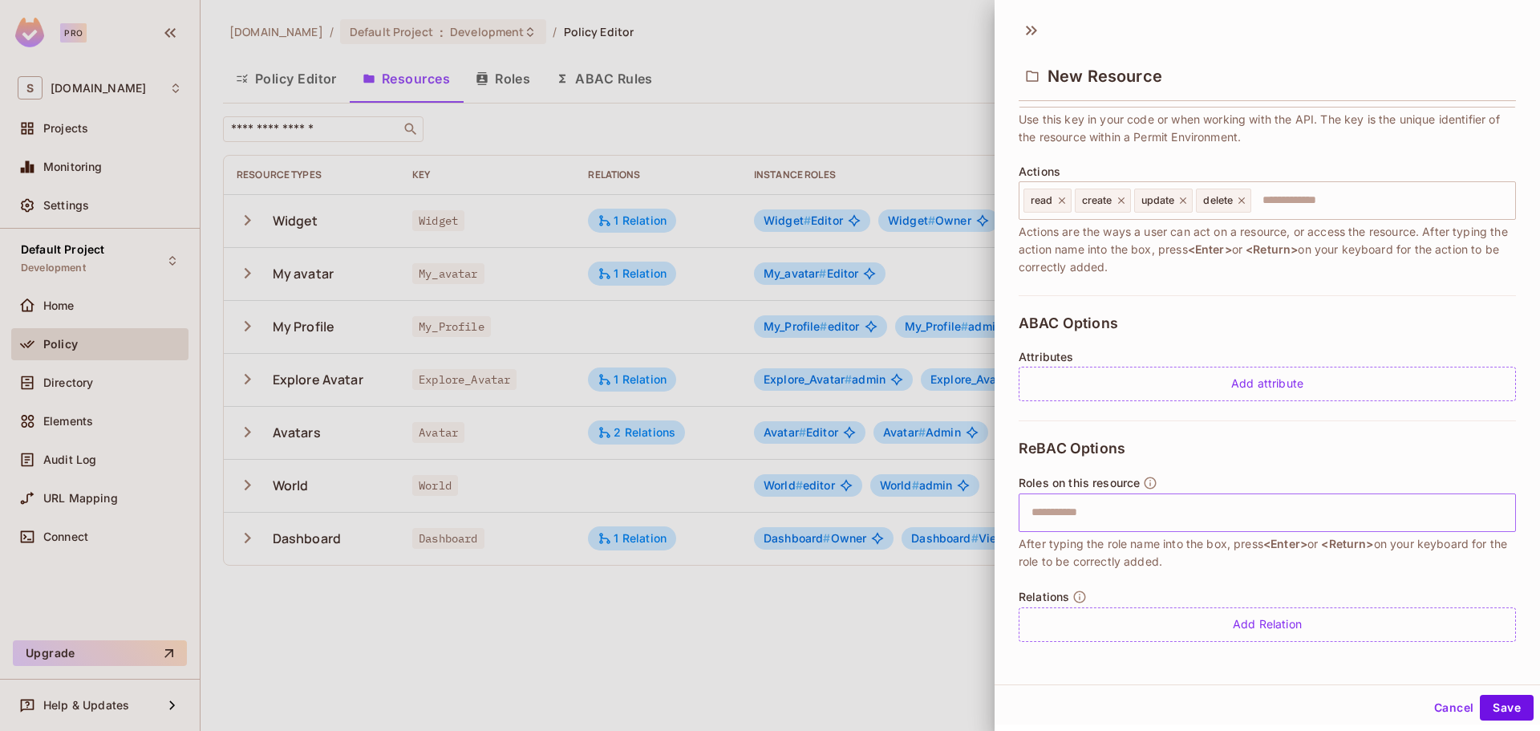
click at [1172, 508] on input "text" at bounding box center [1265, 512] width 487 height 32
type input "*****"
drag, startPoint x: 1172, startPoint y: 508, endPoint x: 1242, endPoint y: 520, distance: 71.5
click at [1242, 520] on input "text" at bounding box center [1330, 512] width 356 height 32
type input "******"
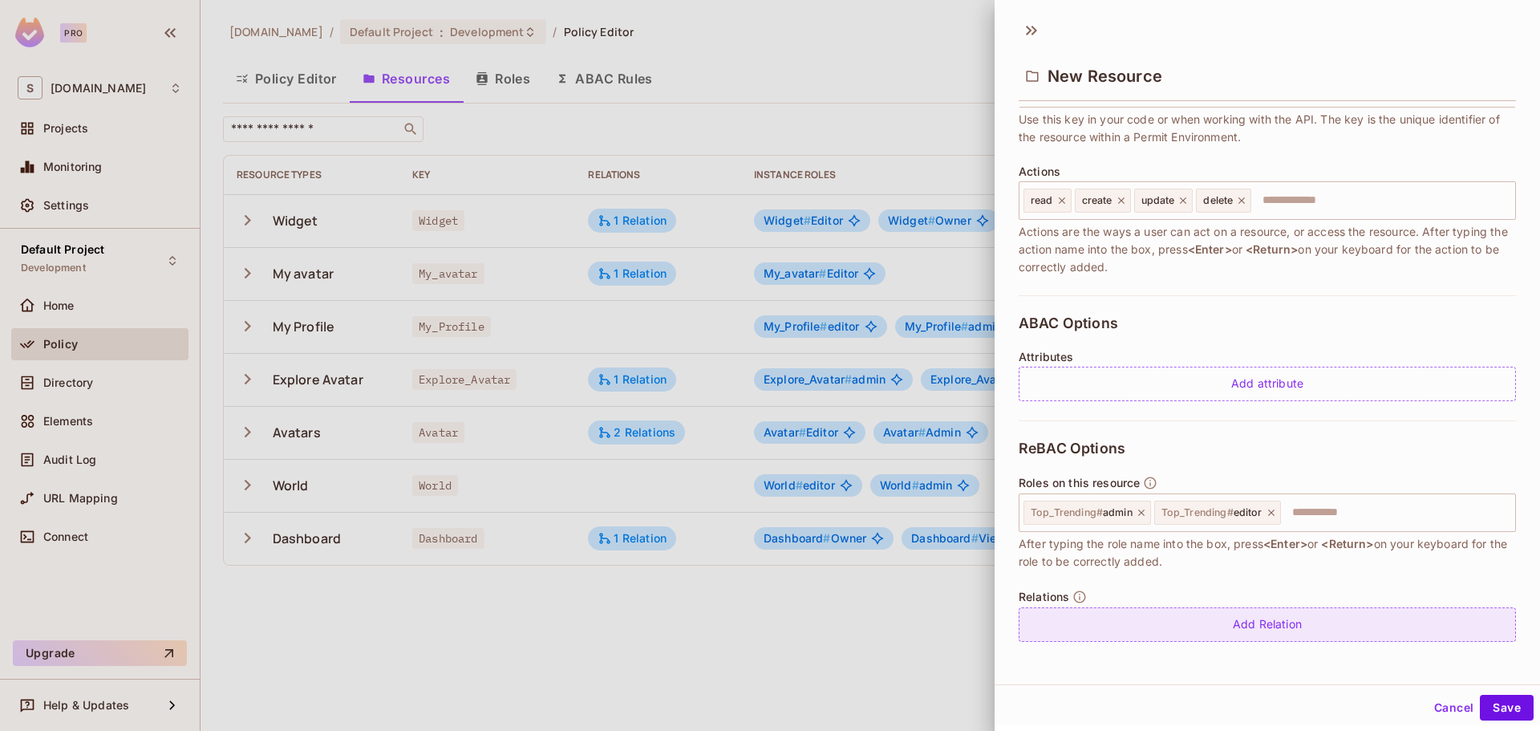
click at [1318, 627] on div "Add Relation" at bounding box center [1266, 624] width 497 height 34
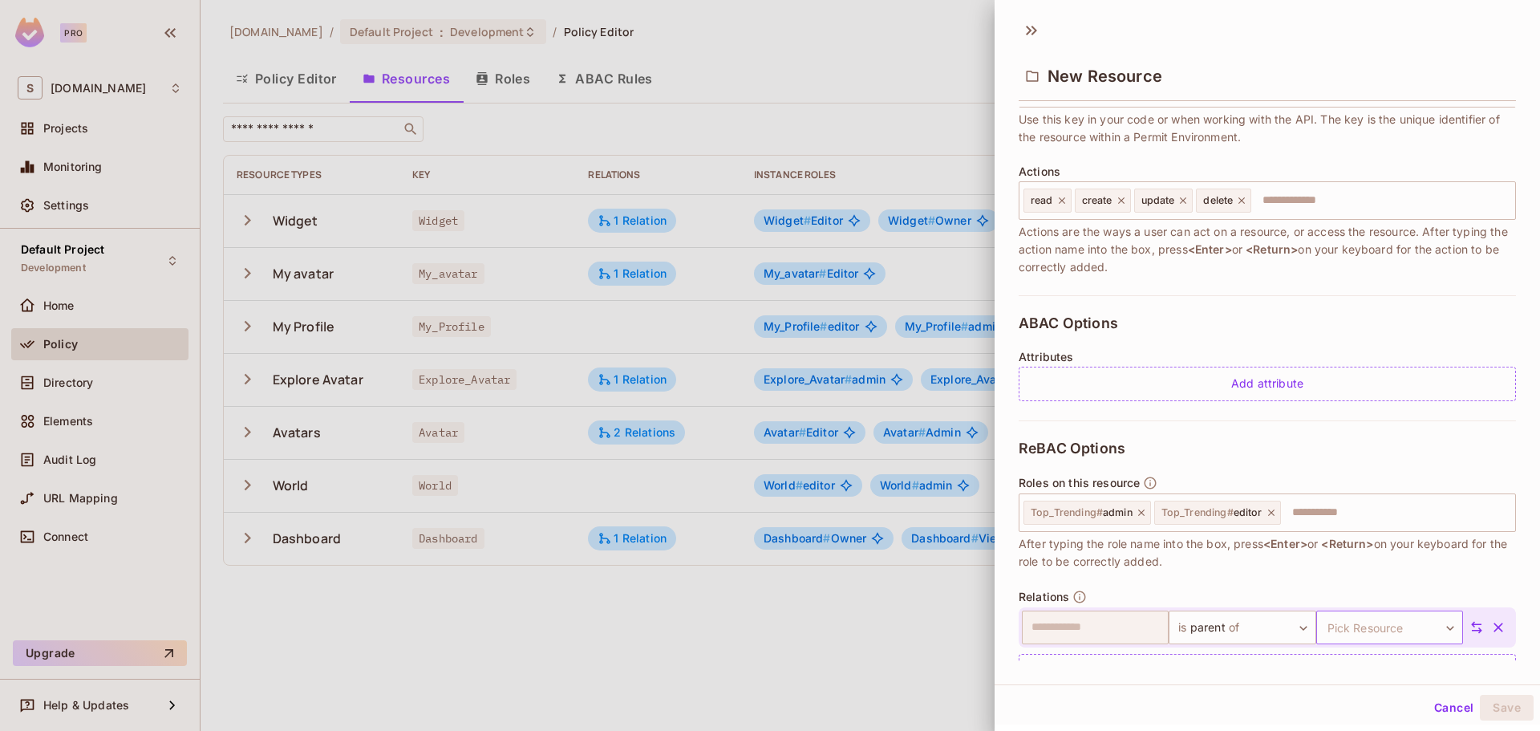
click at [1370, 629] on body "**********" at bounding box center [770, 365] width 1540 height 731
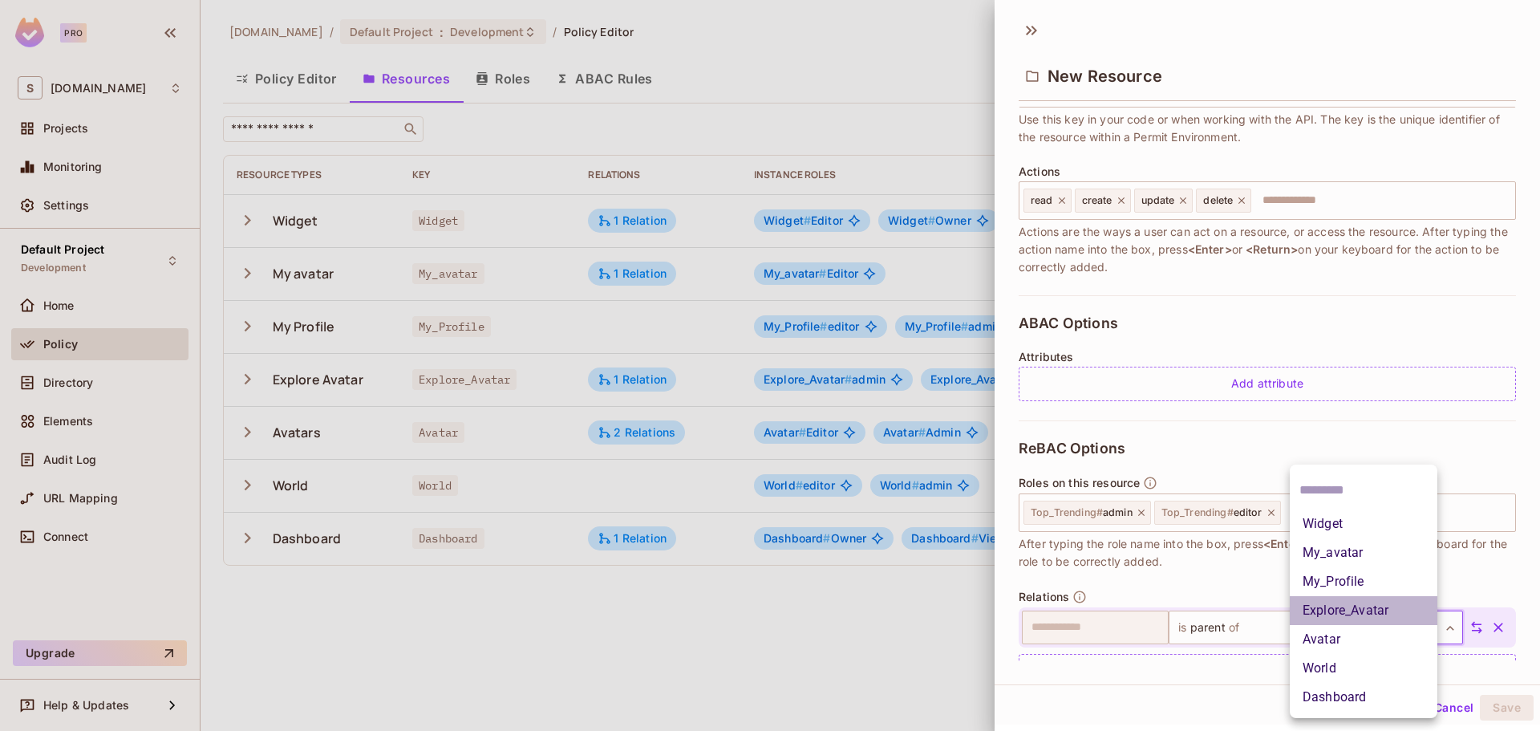
click at [1366, 609] on li "Explore_Avatar" at bounding box center [1363, 610] width 148 height 29
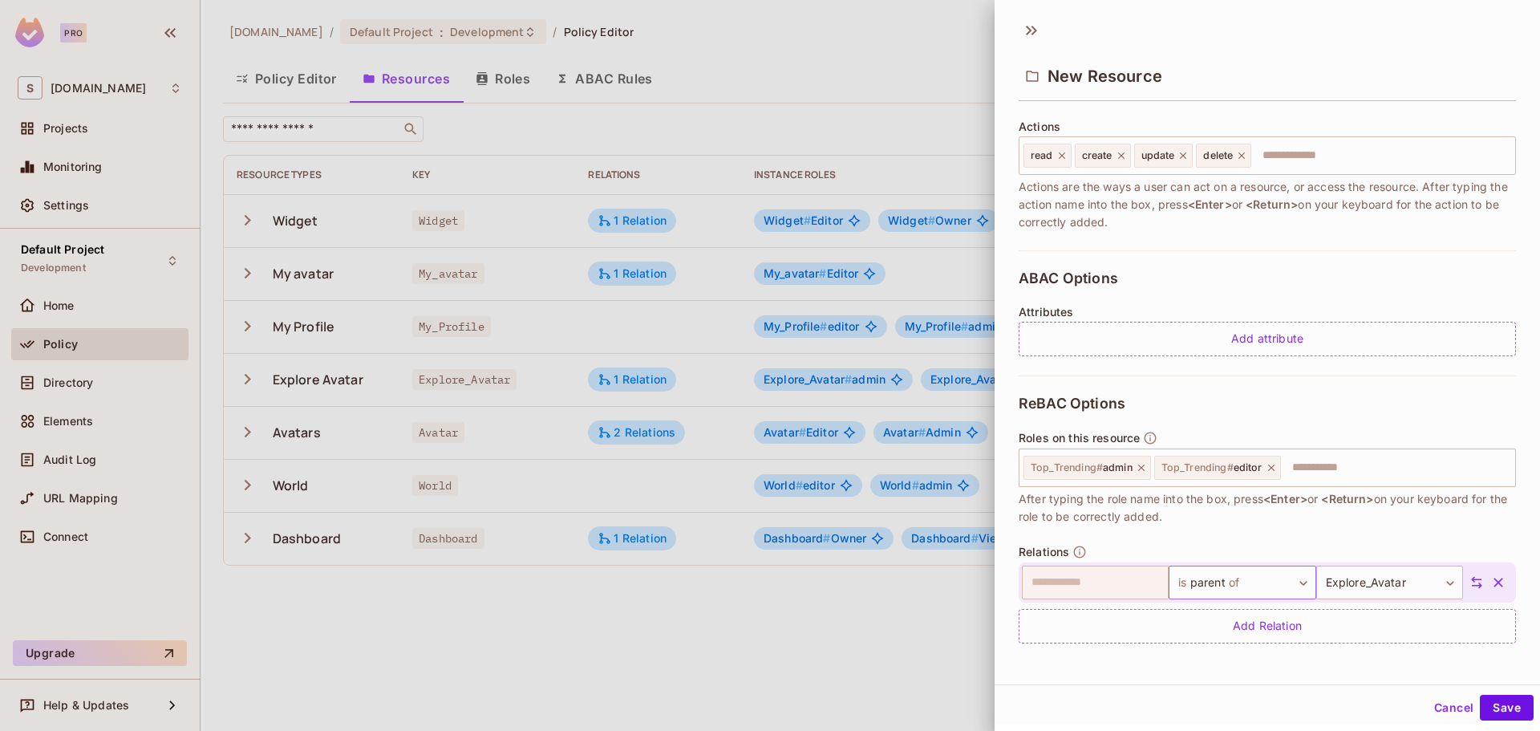
scroll to position [198, 0]
click at [1469, 580] on icon at bounding box center [1476, 580] width 14 height 14
click at [1490, 701] on button "Save" at bounding box center [1506, 705] width 54 height 26
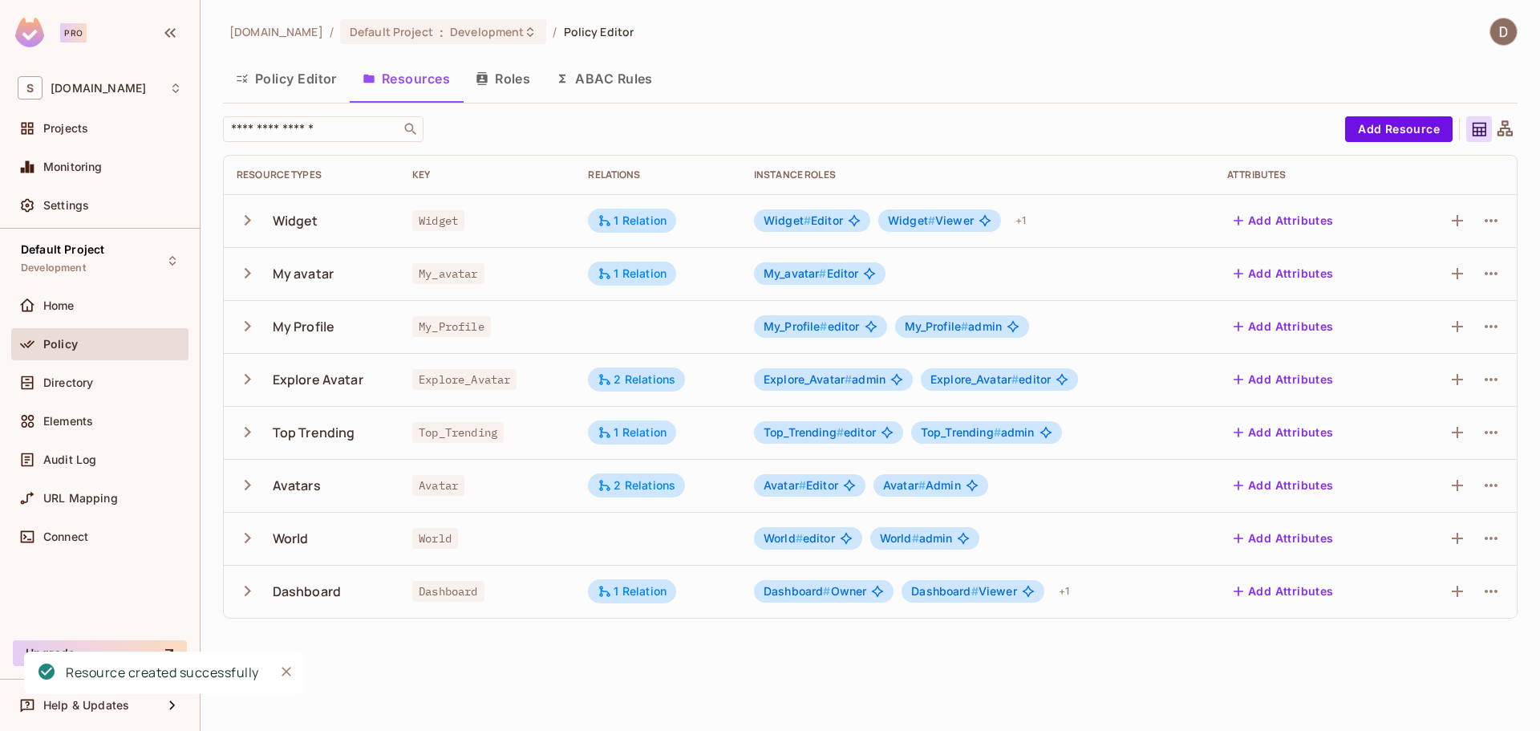
click at [249, 429] on icon "button" at bounding box center [248, 432] width 22 height 22
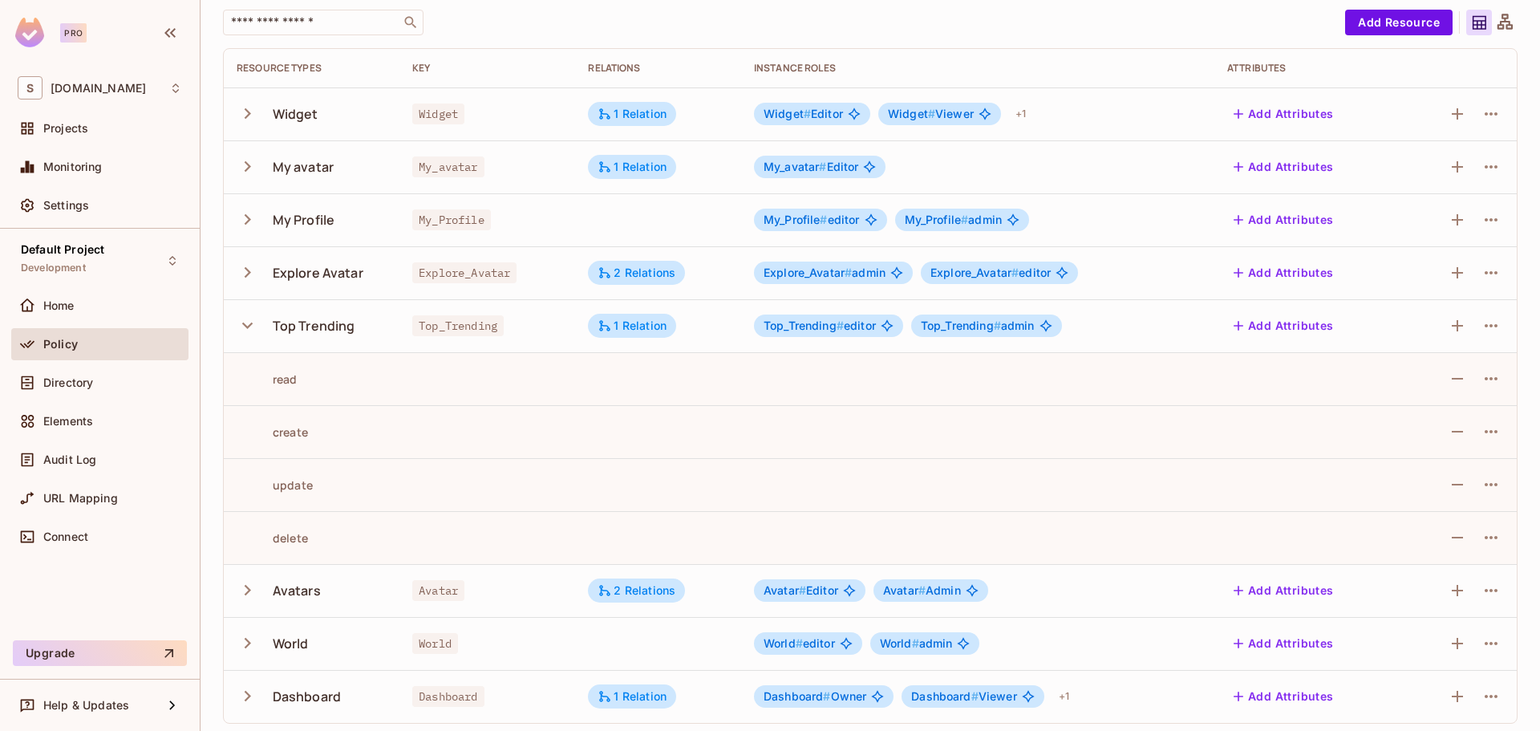
scroll to position [112, 0]
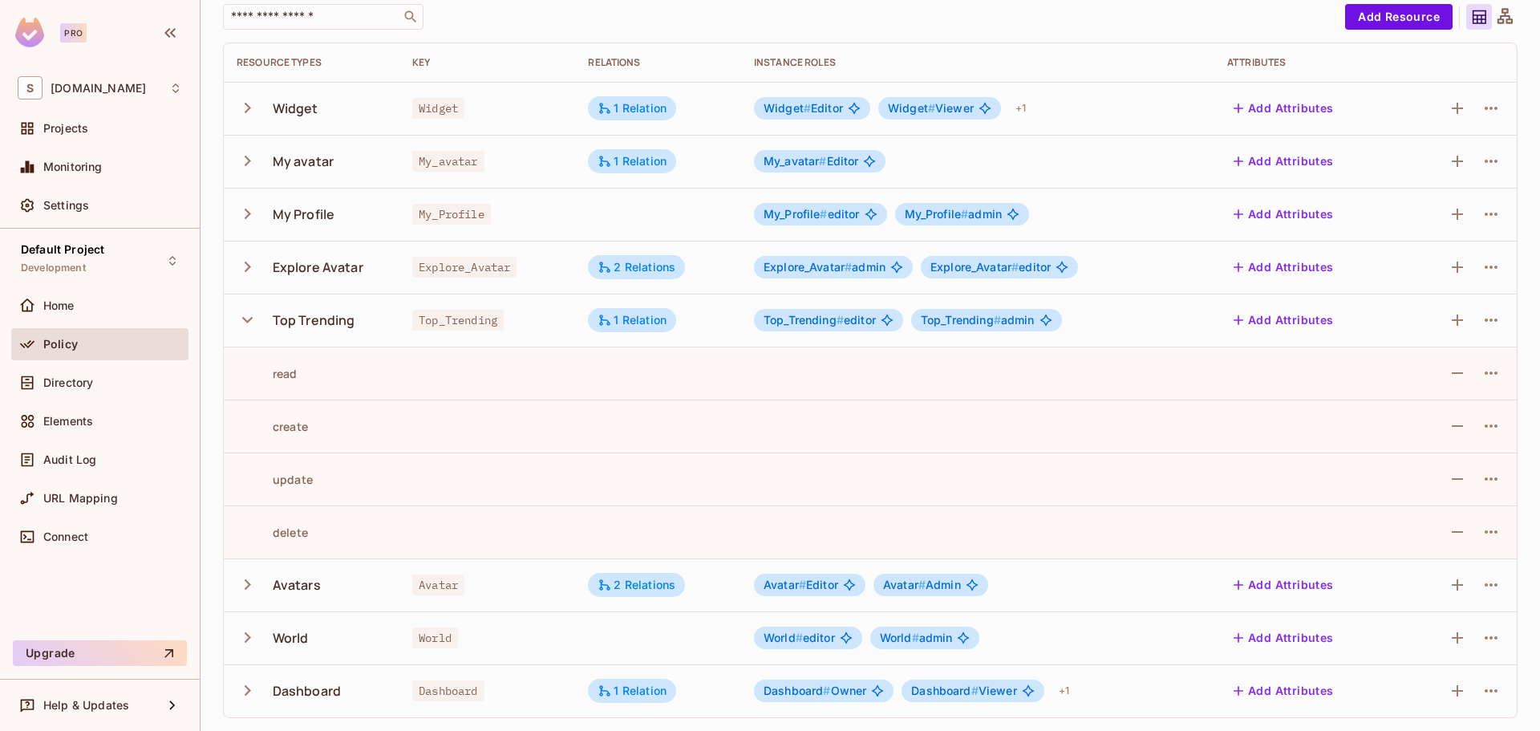
click at [241, 318] on icon "button" at bounding box center [248, 320] width 22 height 22
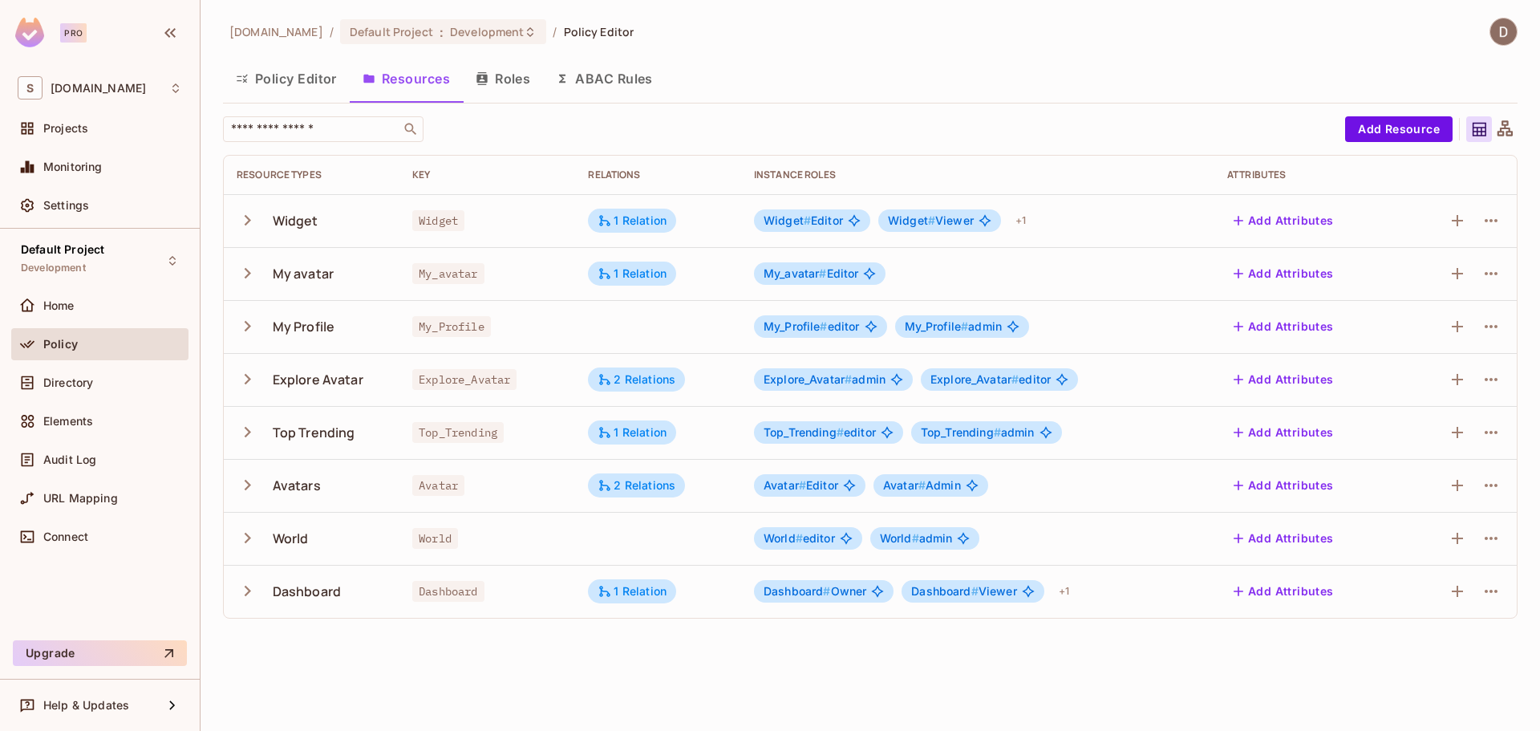
scroll to position [0, 0]
click at [1486, 436] on icon "button" at bounding box center [1490, 432] width 19 height 19
click at [1439, 490] on div "Edit Resource" at bounding box center [1420, 496] width 75 height 16
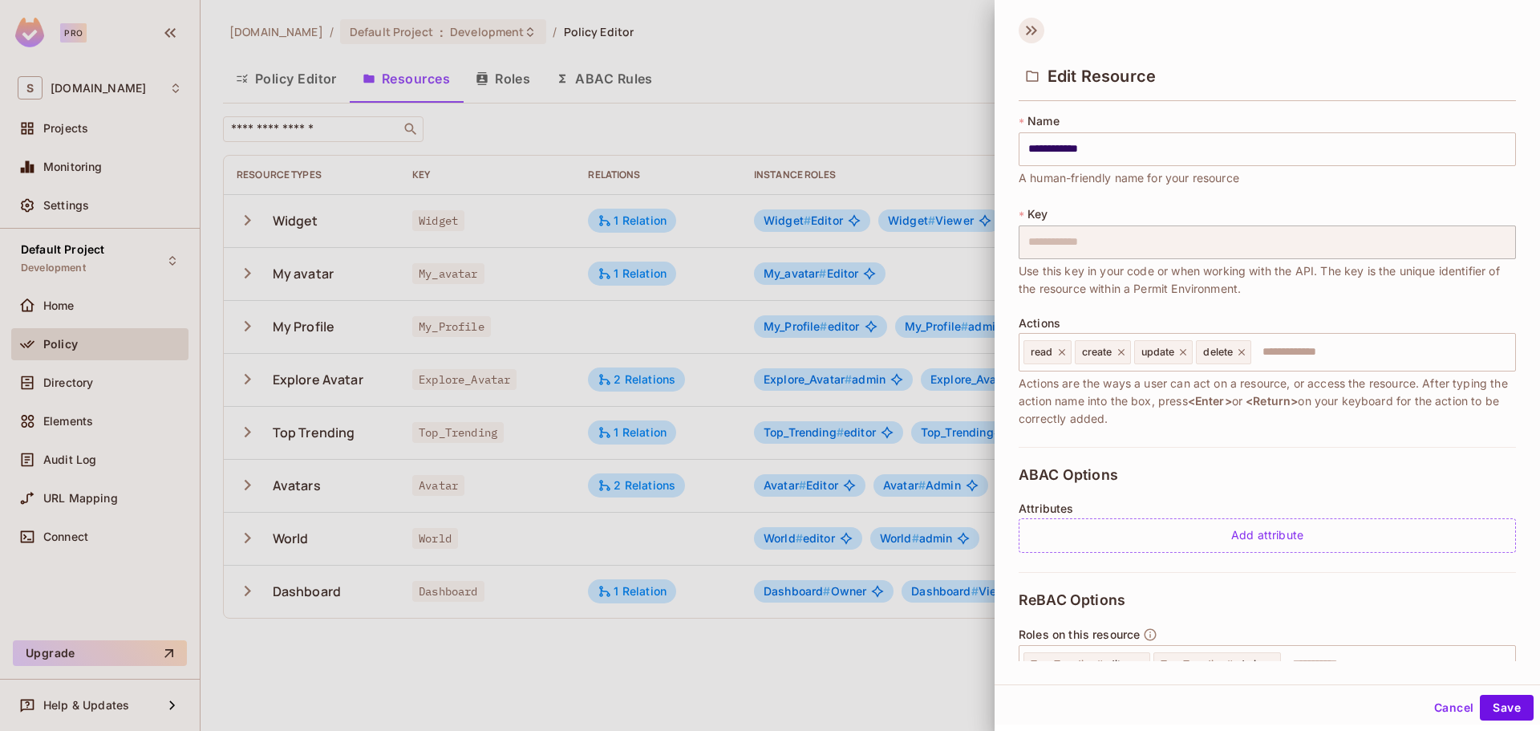
click at [1038, 35] on icon at bounding box center [1031, 31] width 26 height 26
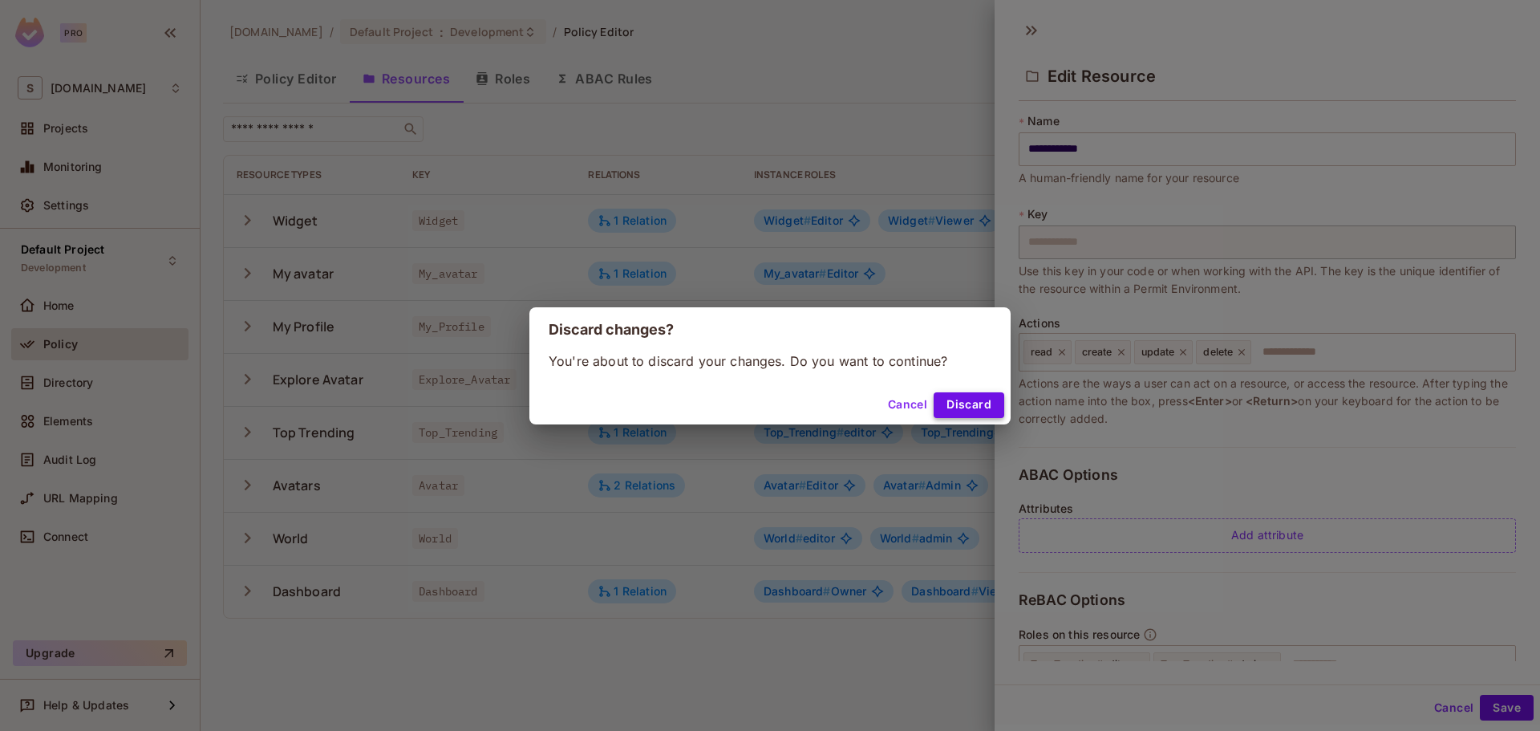
click at [948, 403] on button "Discard" at bounding box center [968, 405] width 71 height 26
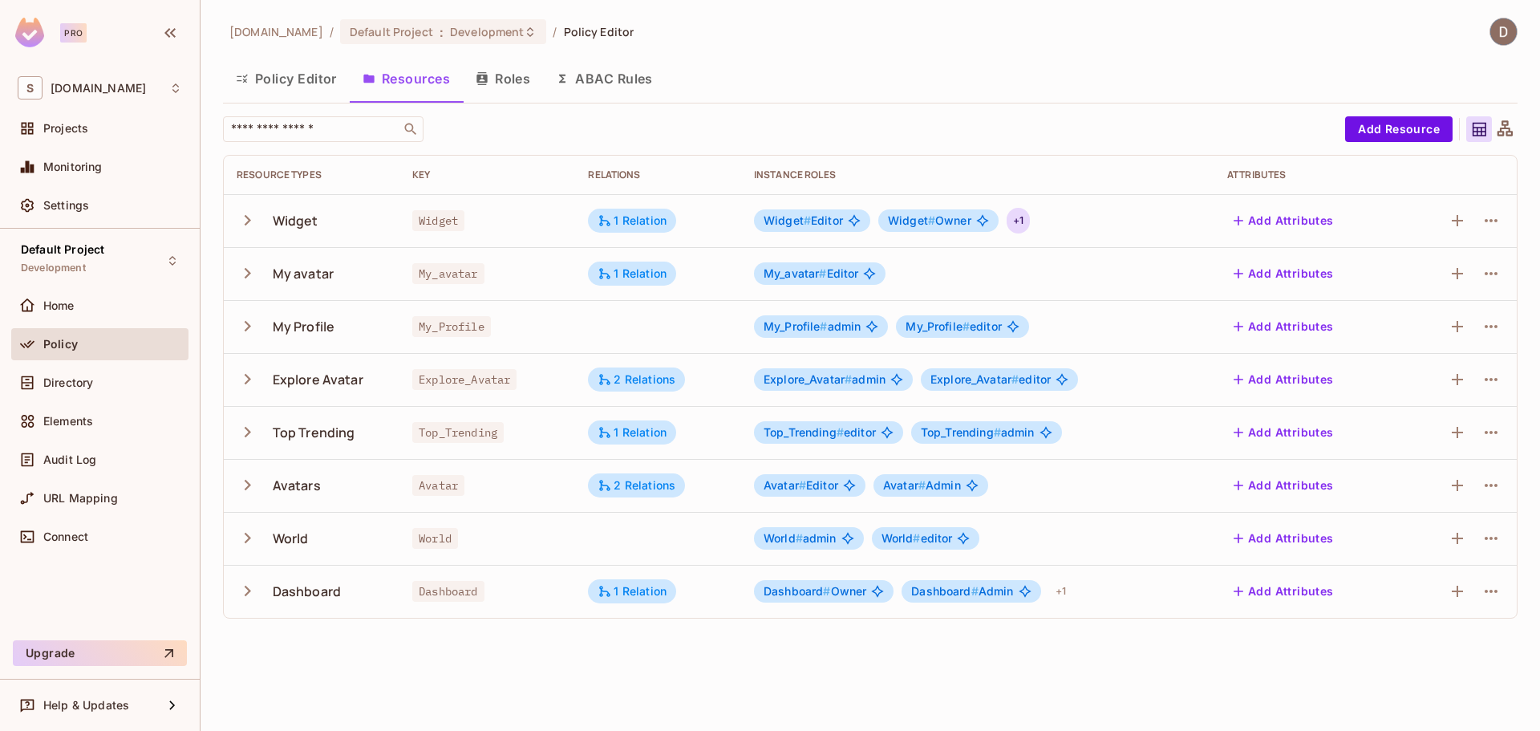
click at [1022, 219] on div "+ 1" at bounding box center [1017, 221] width 23 height 26
click at [1056, 589] on div at bounding box center [770, 365] width 1540 height 731
click at [638, 436] on div "1 Relation" at bounding box center [631, 432] width 69 height 14
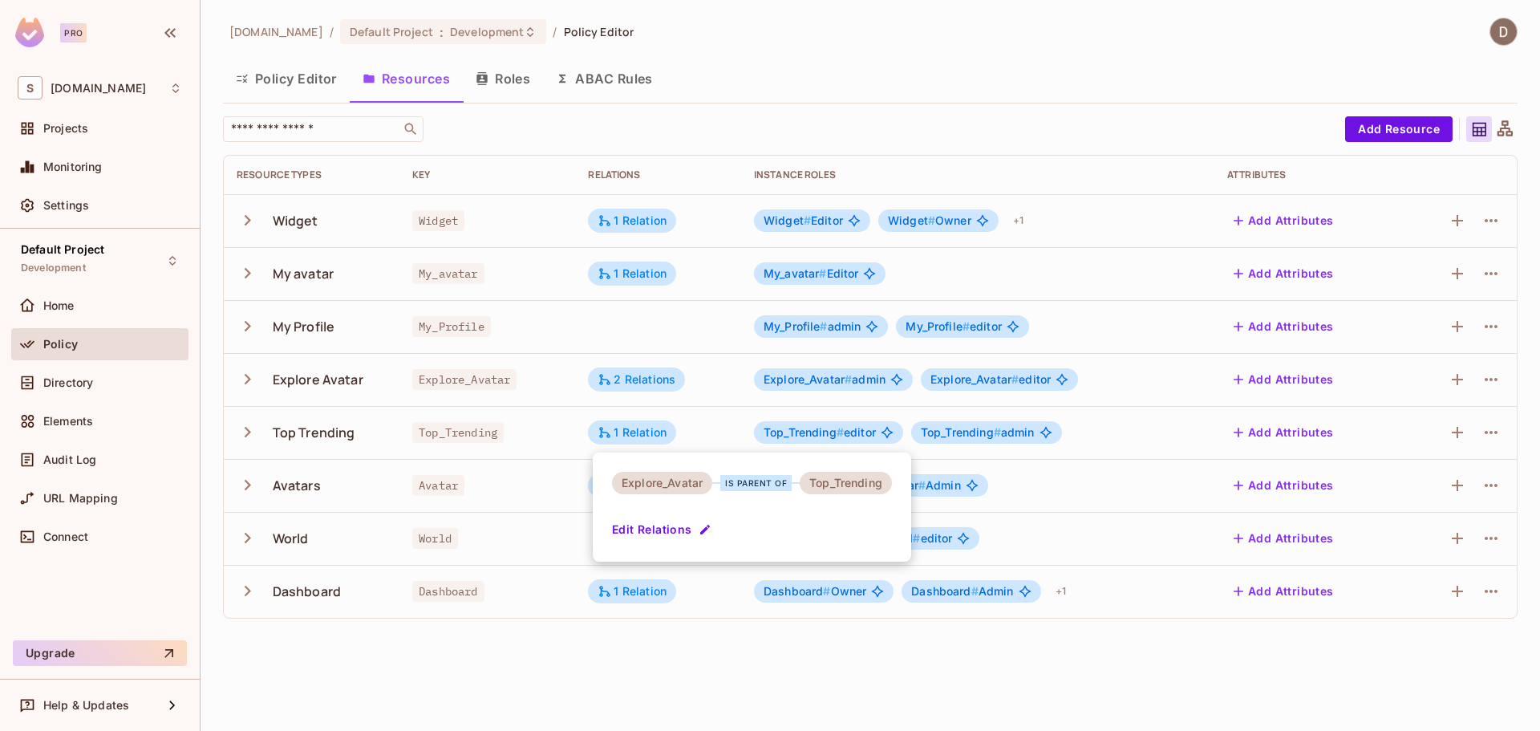
click at [638, 437] on div at bounding box center [770, 365] width 1540 height 731
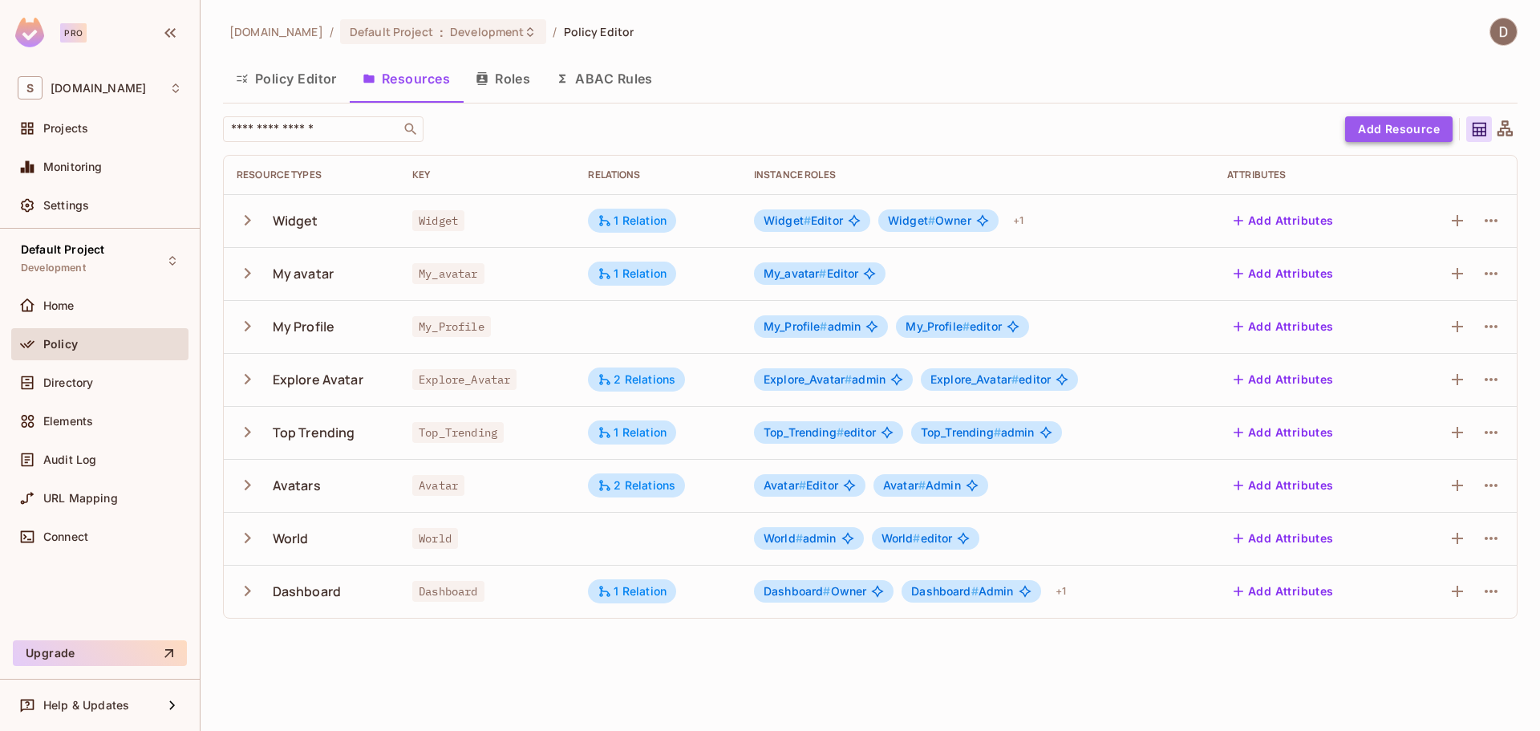
click at [1415, 128] on button "Add Resource" at bounding box center [1398, 129] width 107 height 26
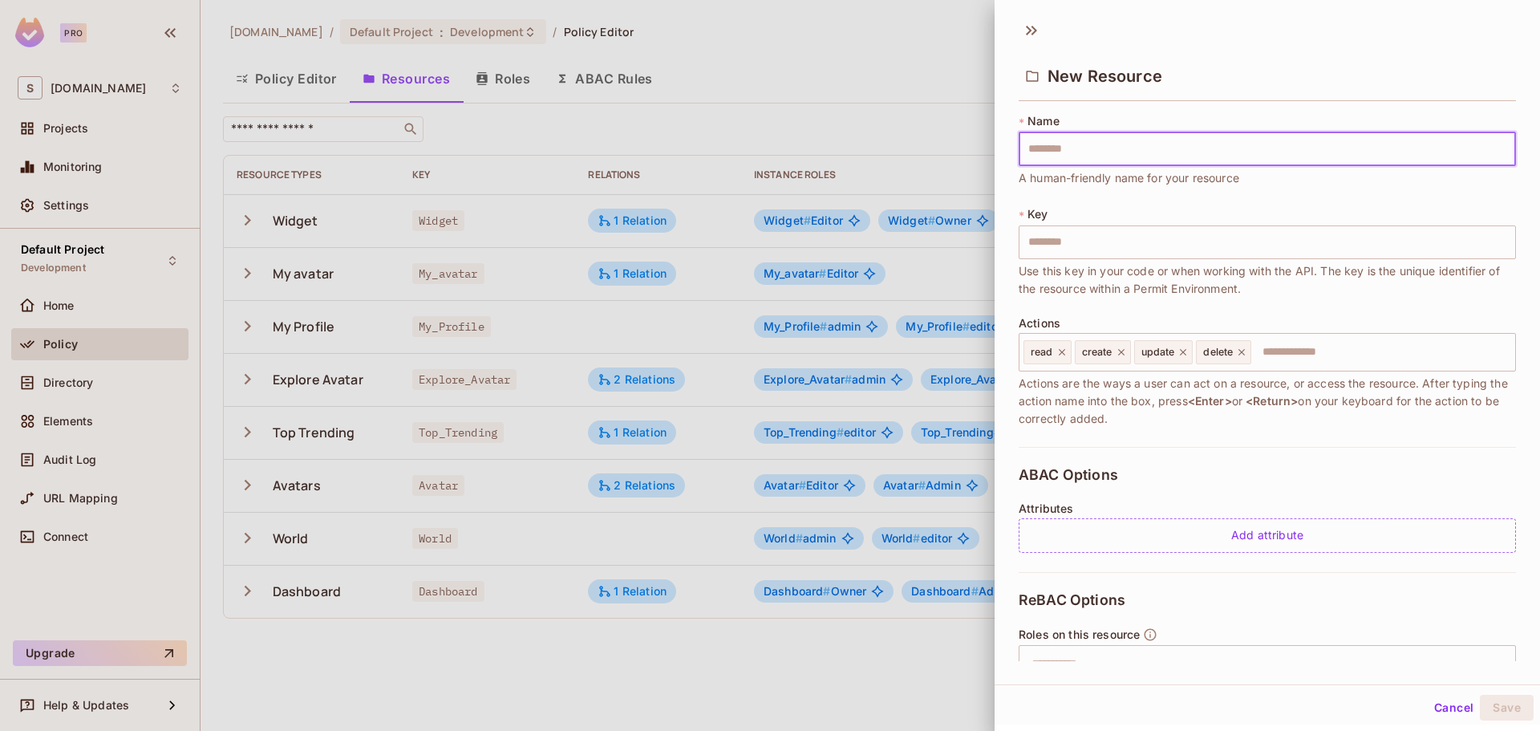
type input "**********"
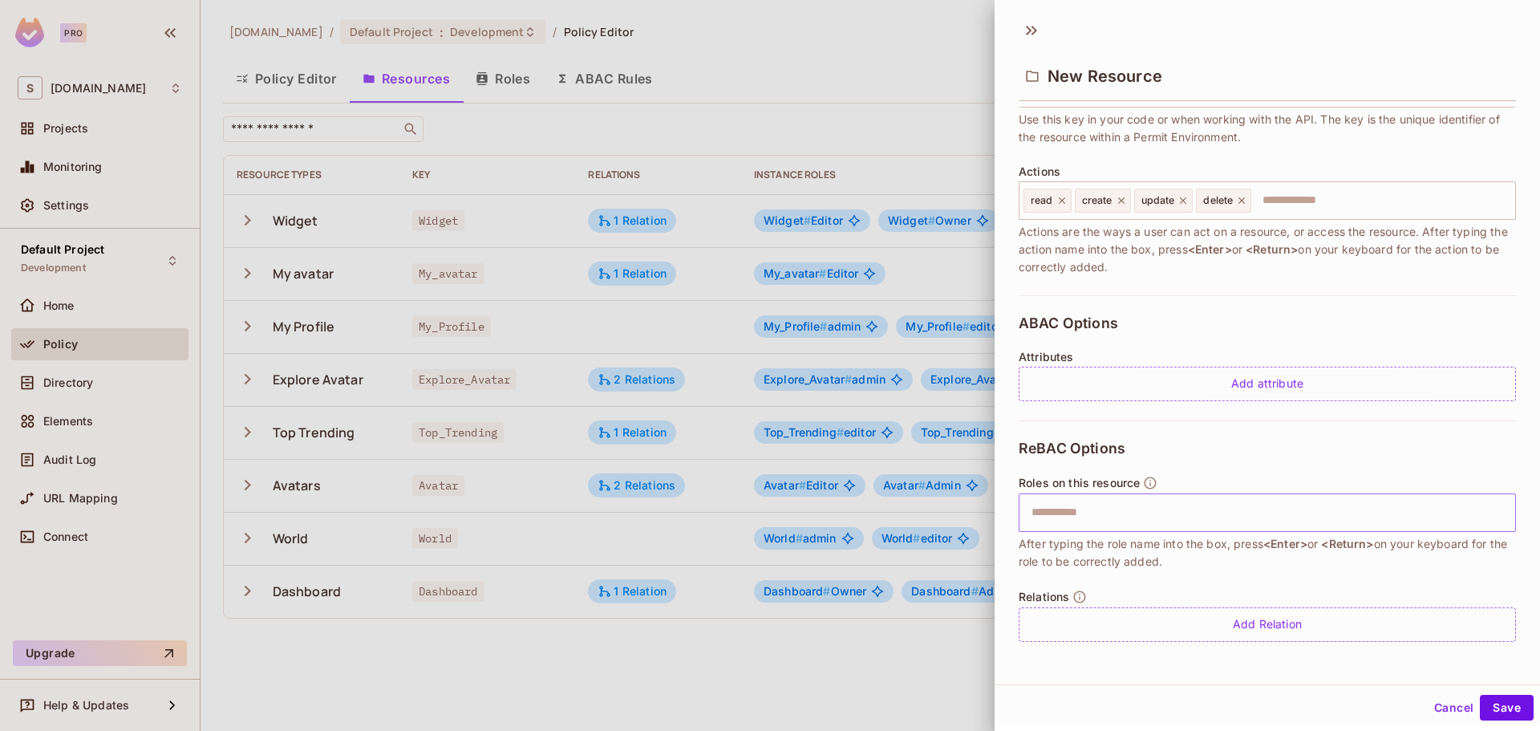
type input "**********"
click at [1100, 503] on input "text" at bounding box center [1265, 512] width 487 height 32
type input "*"
type input "*****"
type input "******"
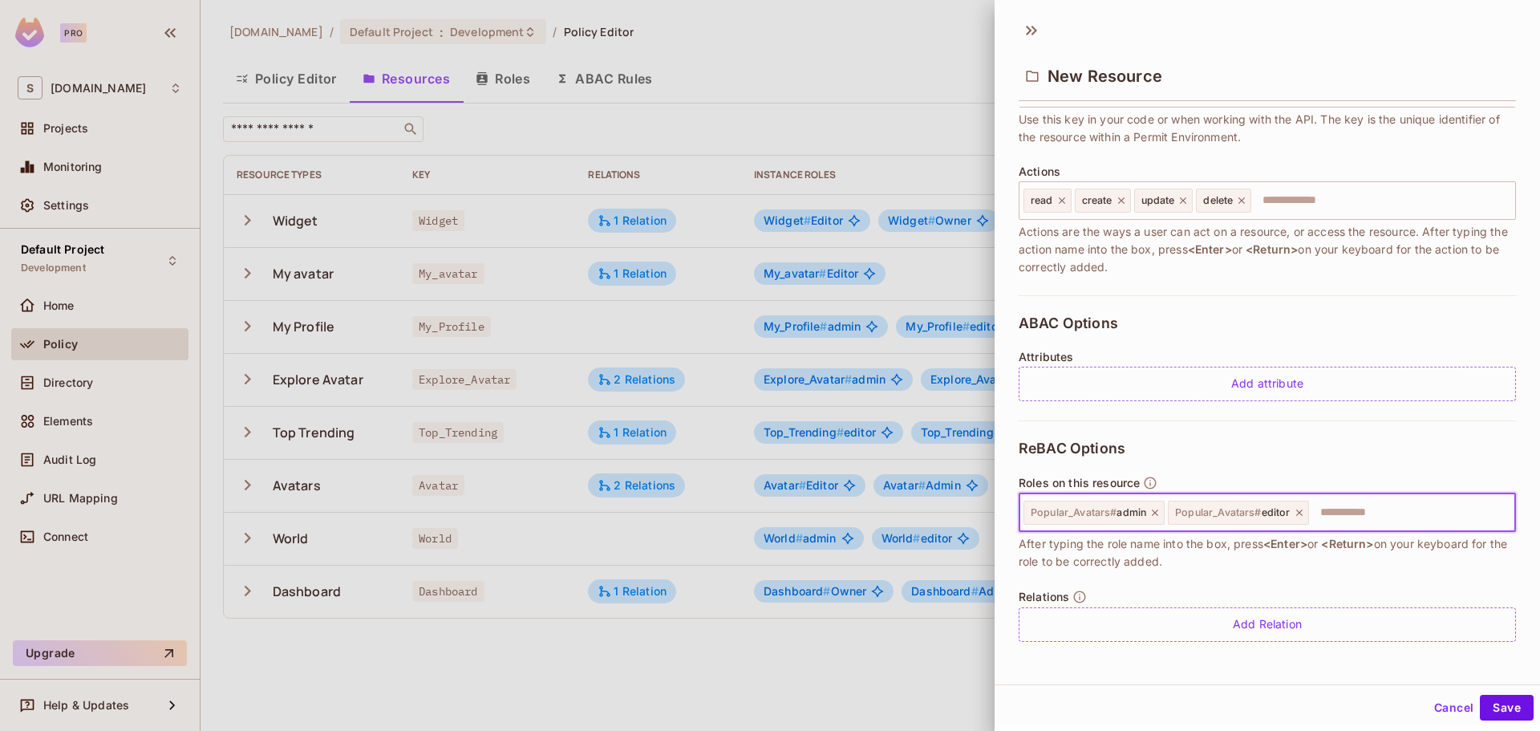
scroll to position [2, 0]
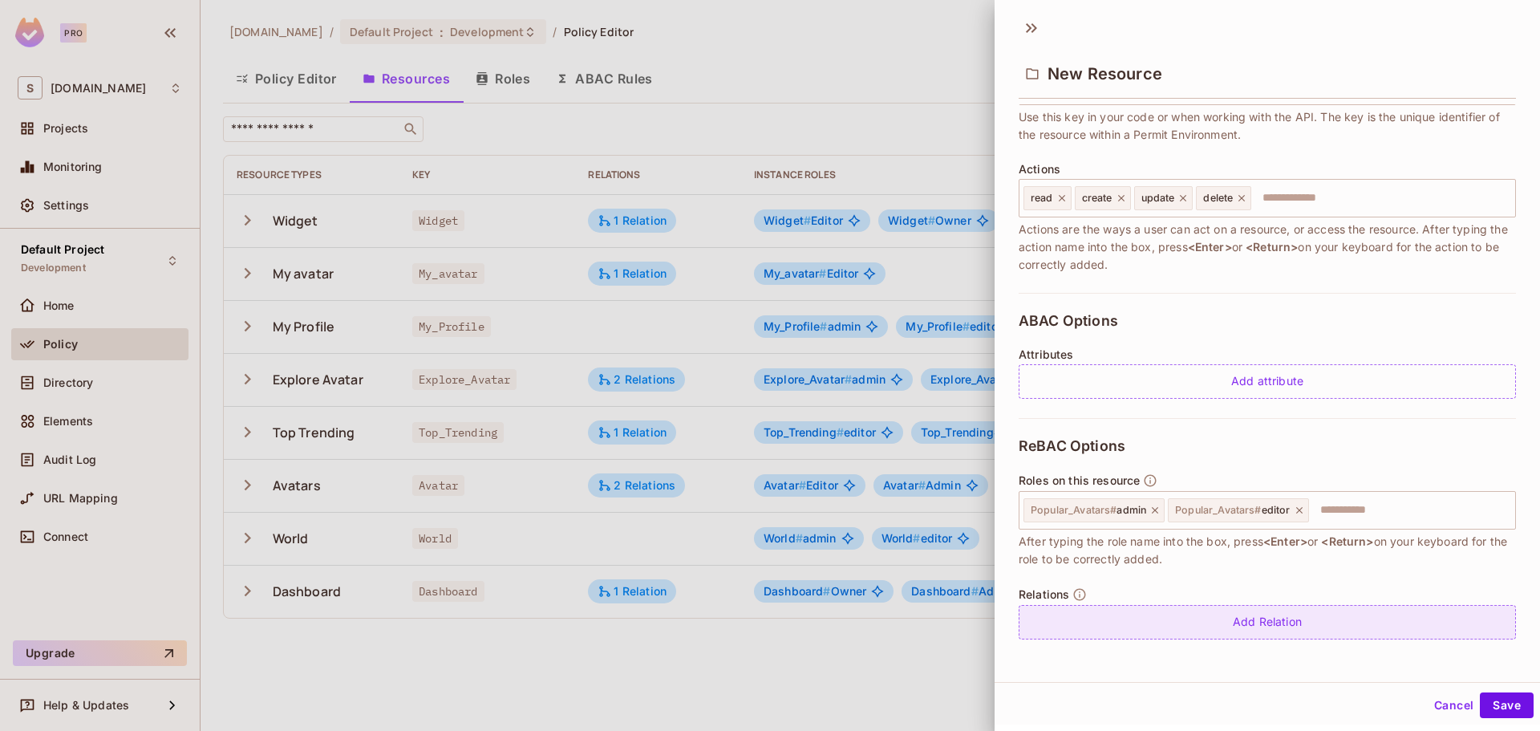
click at [1186, 613] on div "Add Relation" at bounding box center [1266, 622] width 497 height 34
click at [1398, 623] on body "Pro S savameta.com Projects Monitoring Settings Default Project Development Hom…" at bounding box center [770, 365] width 1540 height 731
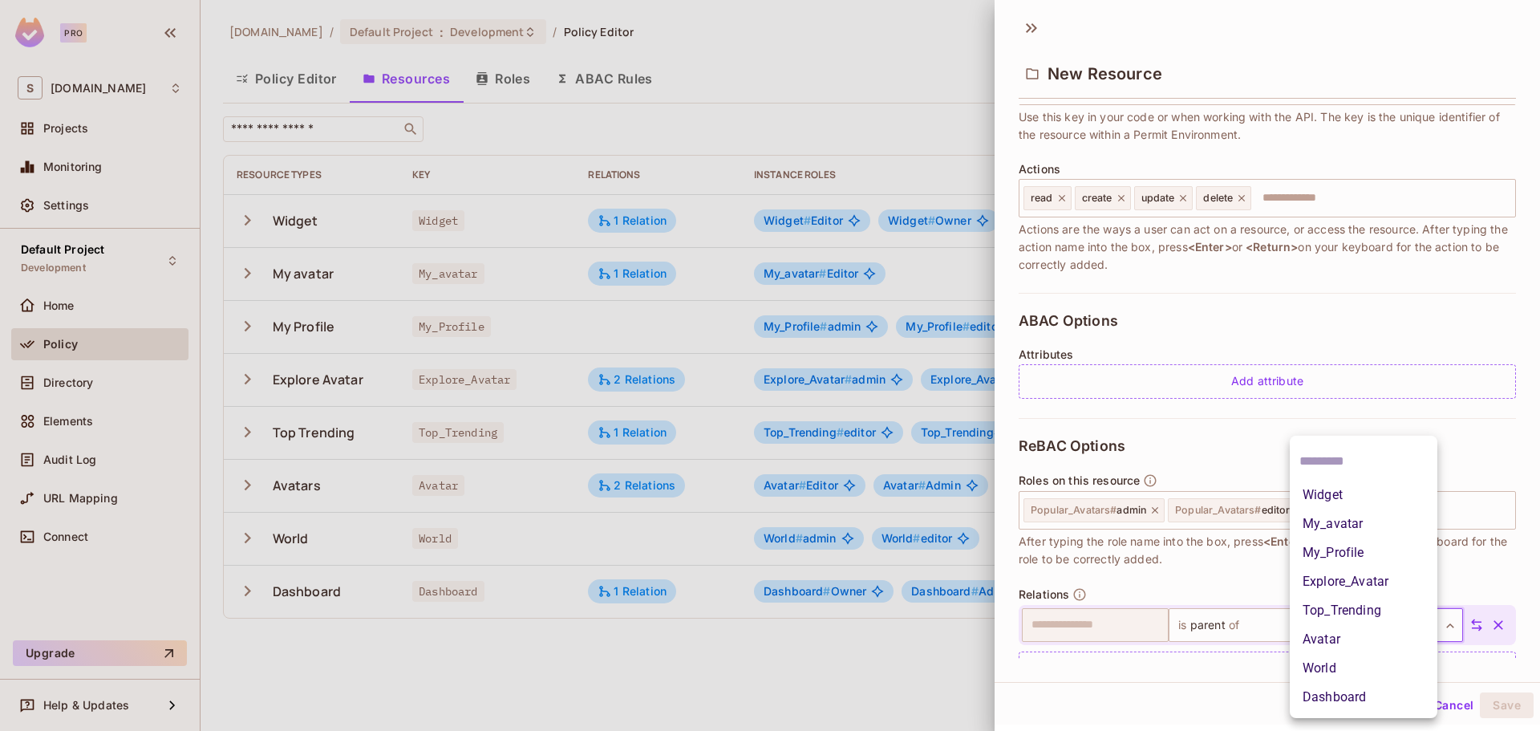
click at [1333, 629] on li "Avatar" at bounding box center [1363, 639] width 148 height 29
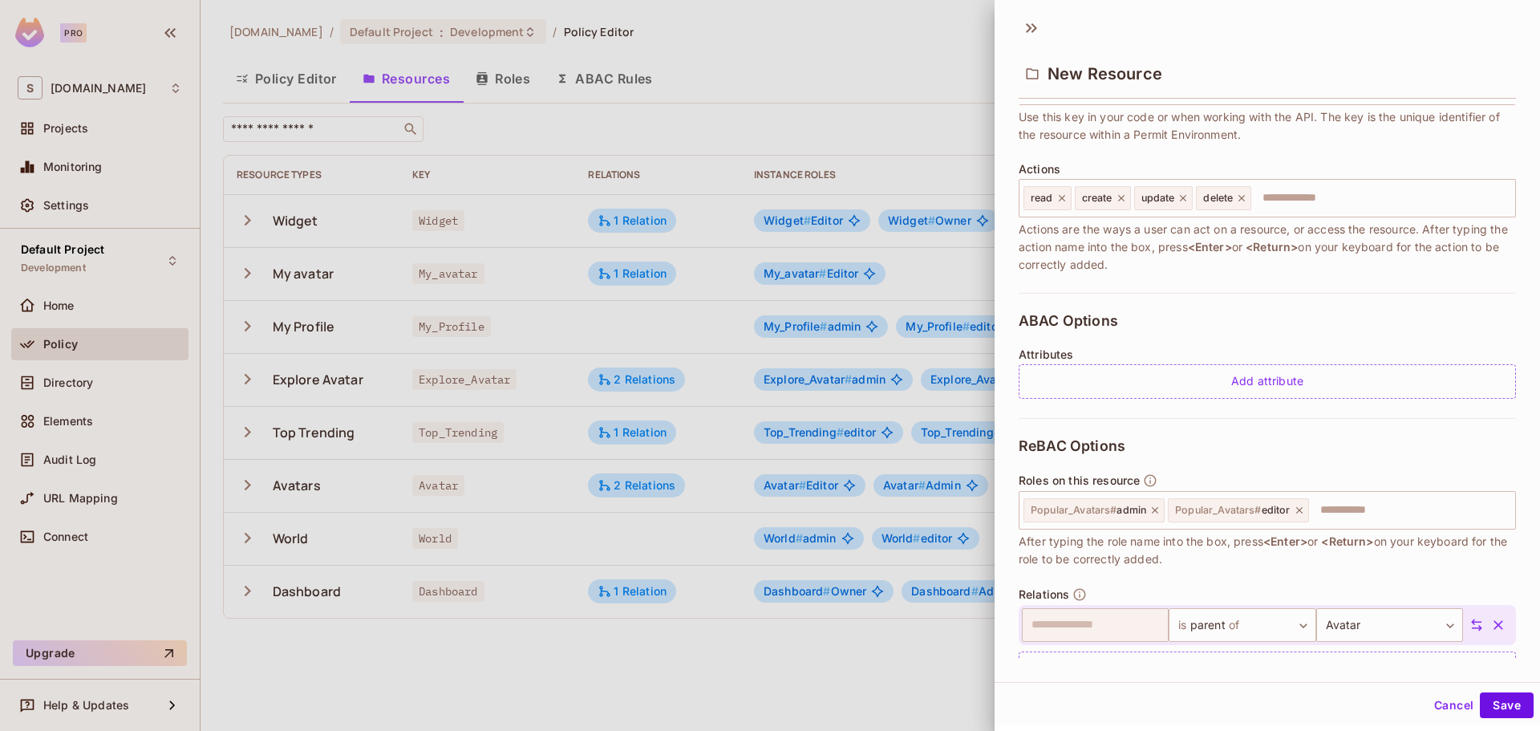
click at [1469, 618] on icon at bounding box center [1476, 624] width 14 height 14
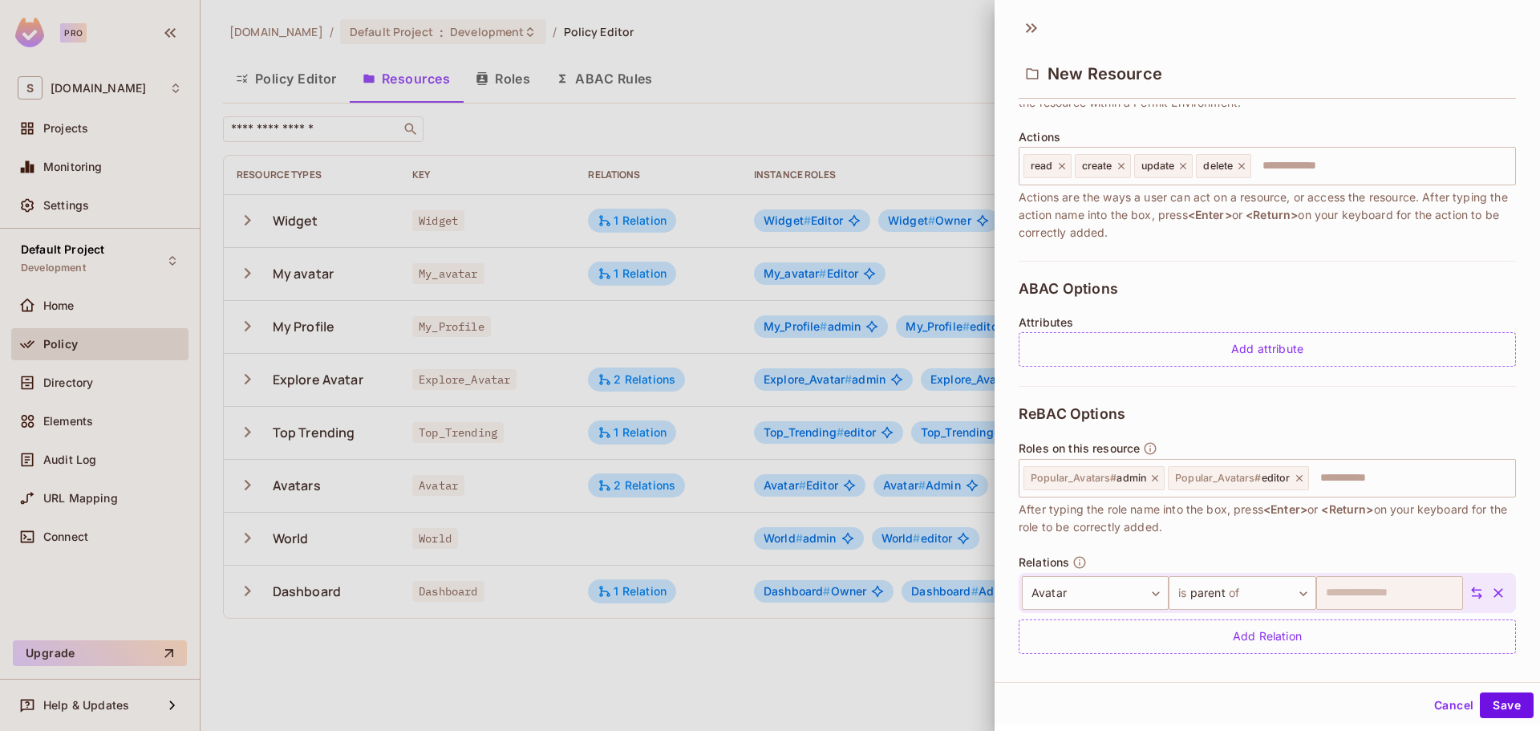
scroll to position [198, 0]
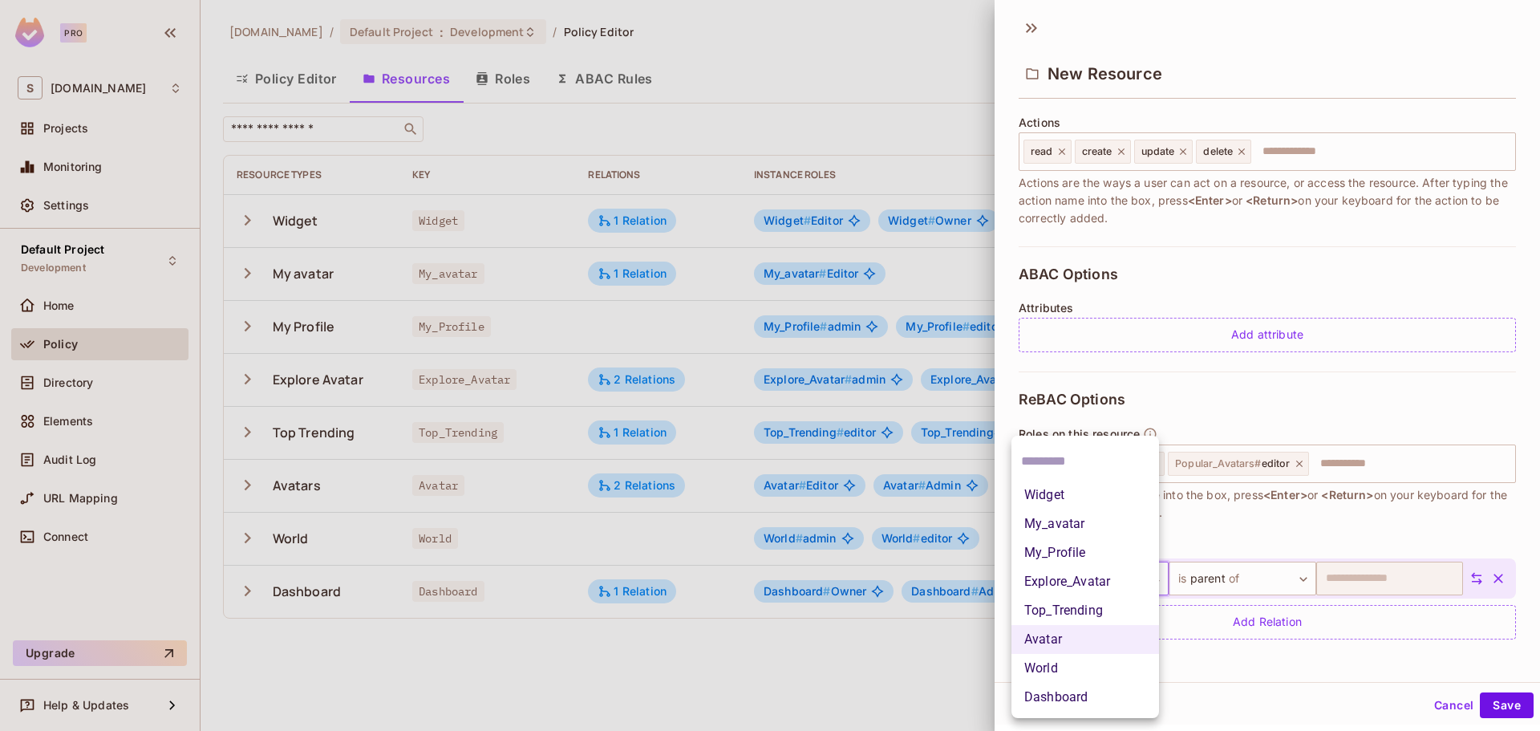
click at [1132, 565] on body "Pro S savameta.com Projects Monitoring Settings Default Project Development Hom…" at bounding box center [770, 365] width 1540 height 731
click at [1086, 585] on li "Explore_Avatar" at bounding box center [1085, 581] width 148 height 29
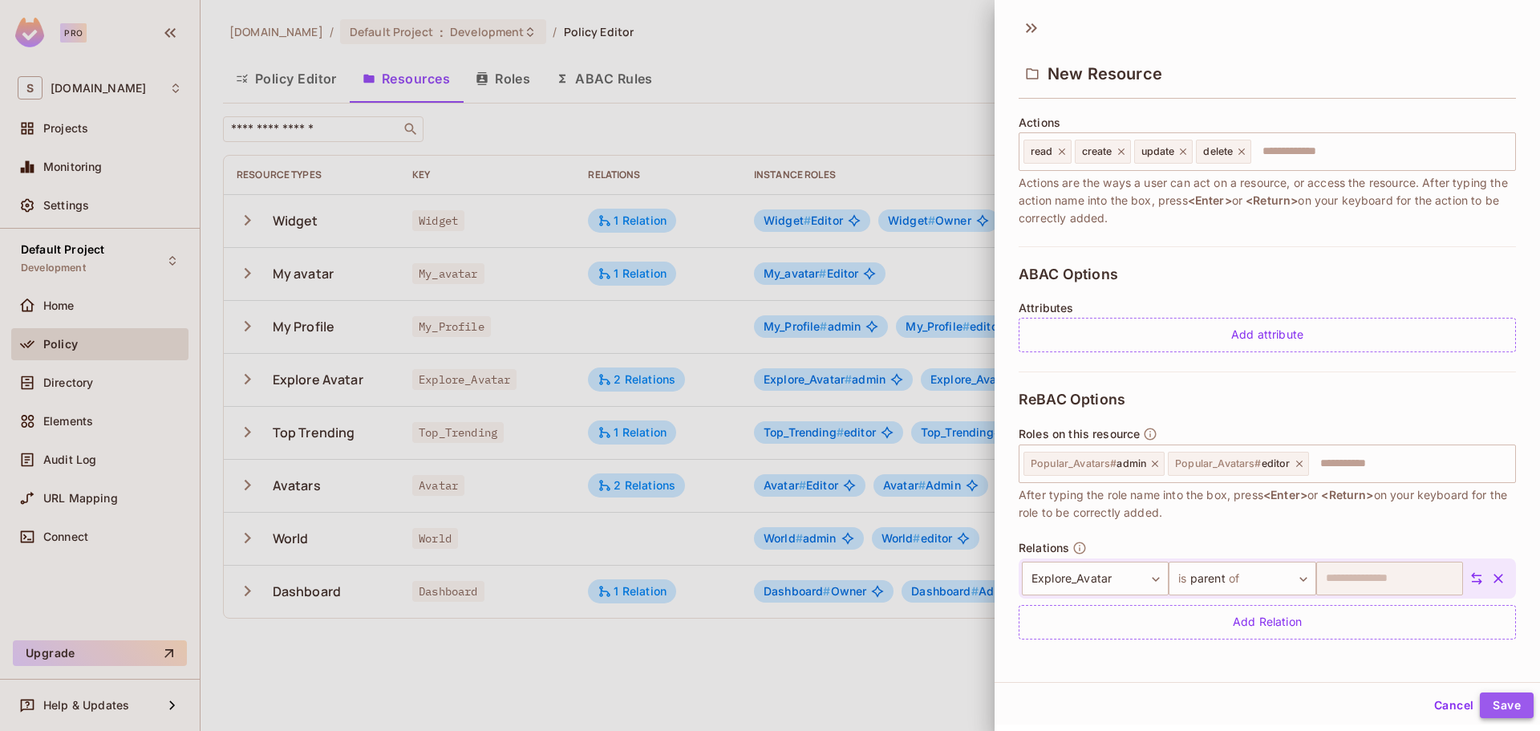
click at [1505, 706] on button "Save" at bounding box center [1506, 705] width 54 height 26
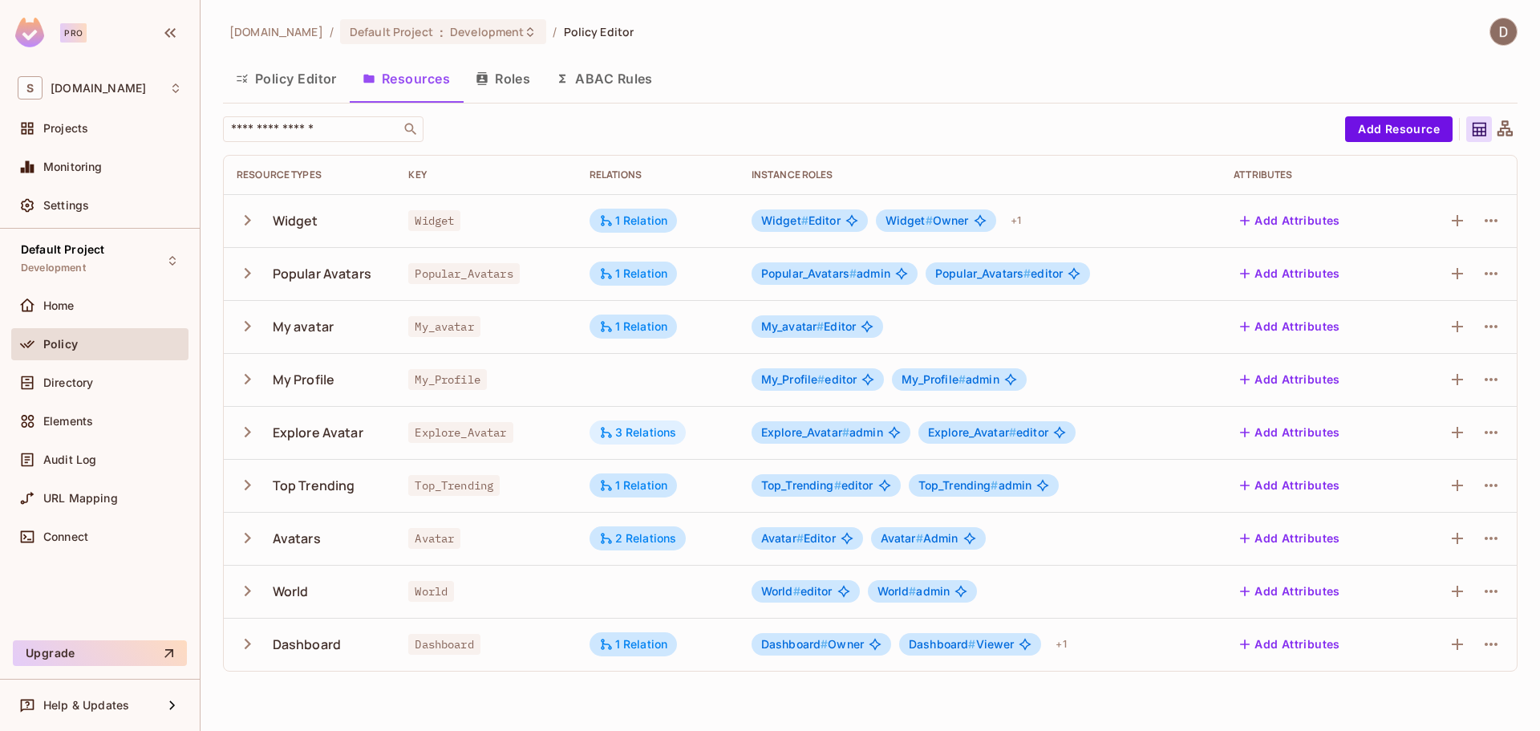
click at [661, 435] on div "3 Relations" at bounding box center [638, 432] width 78 height 14
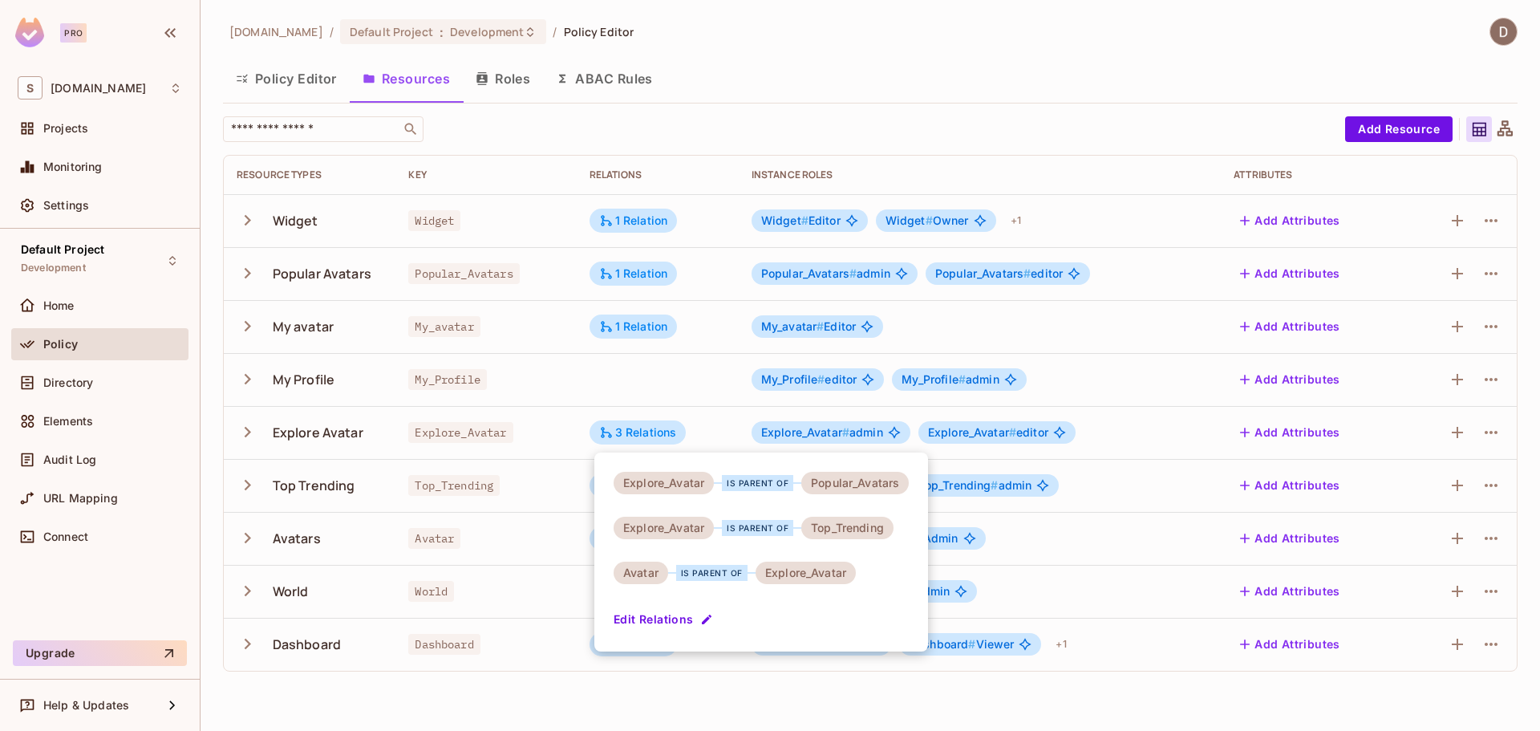
click at [662, 433] on div at bounding box center [770, 365] width 1540 height 731
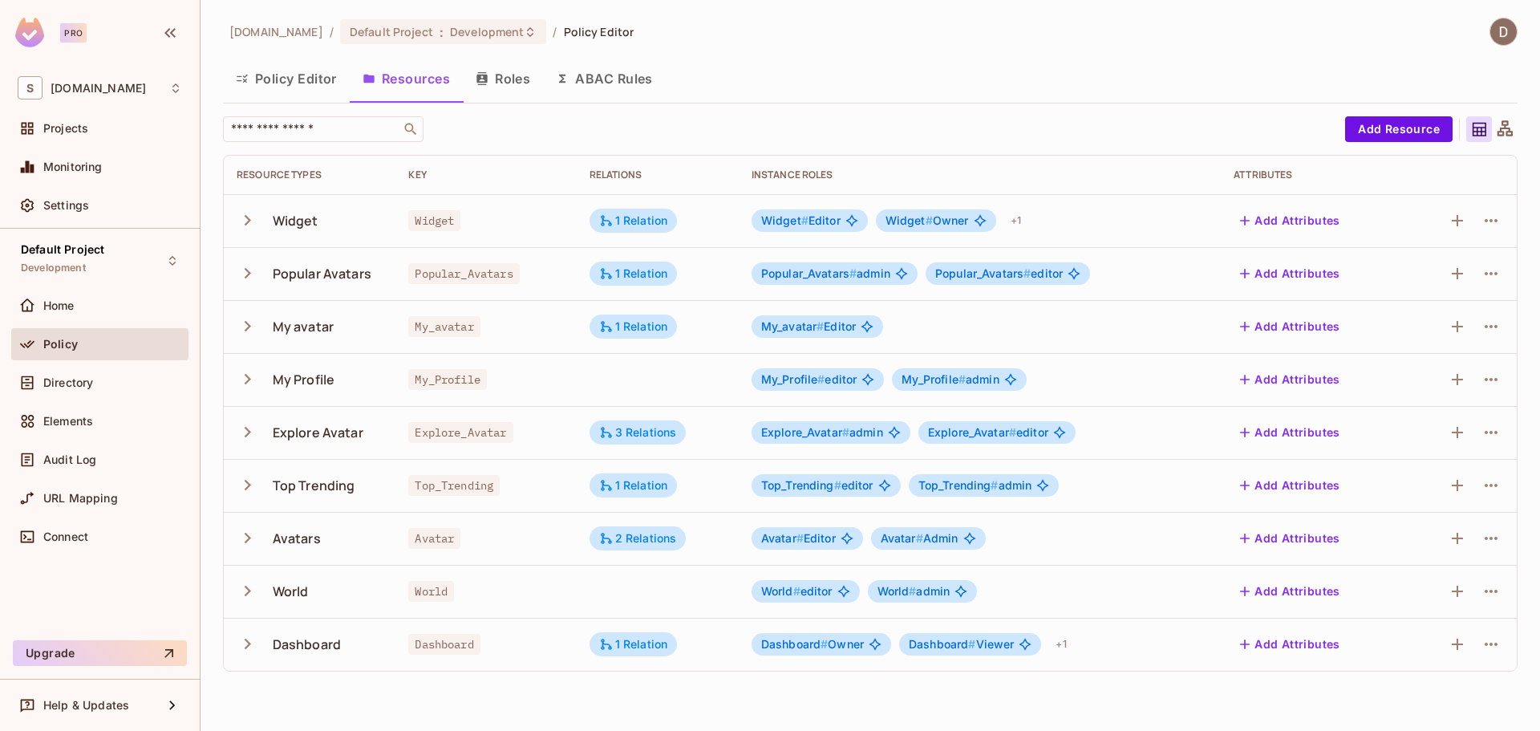
click at [1513, 123] on icon at bounding box center [1505, 129] width 20 height 20
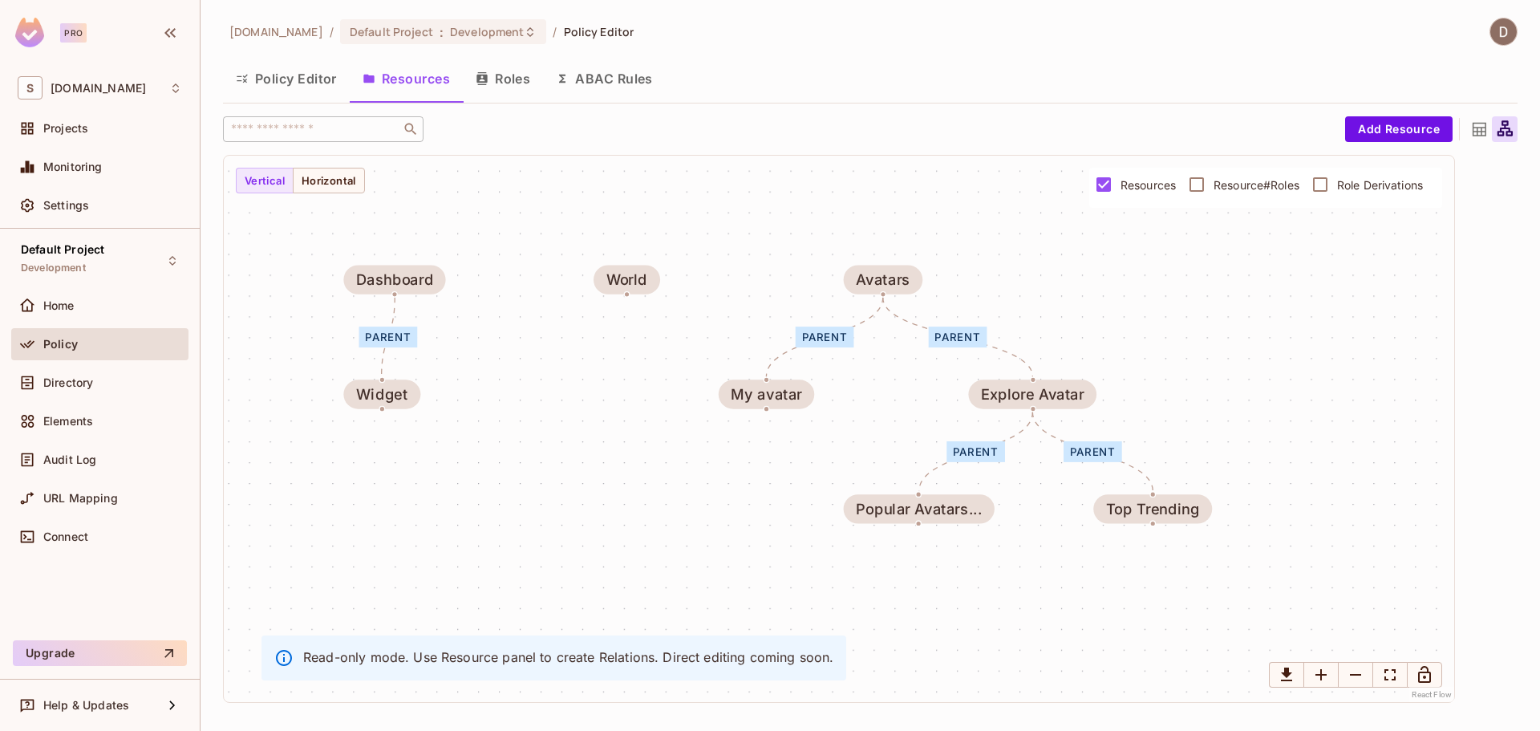
drag, startPoint x: 903, startPoint y: 245, endPoint x: 717, endPoint y: 210, distance: 189.2
click at [717, 210] on div "parent parent parent parent parent Widget Popular Avatars... My avatar My Profi…" at bounding box center [839, 429] width 1230 height 546
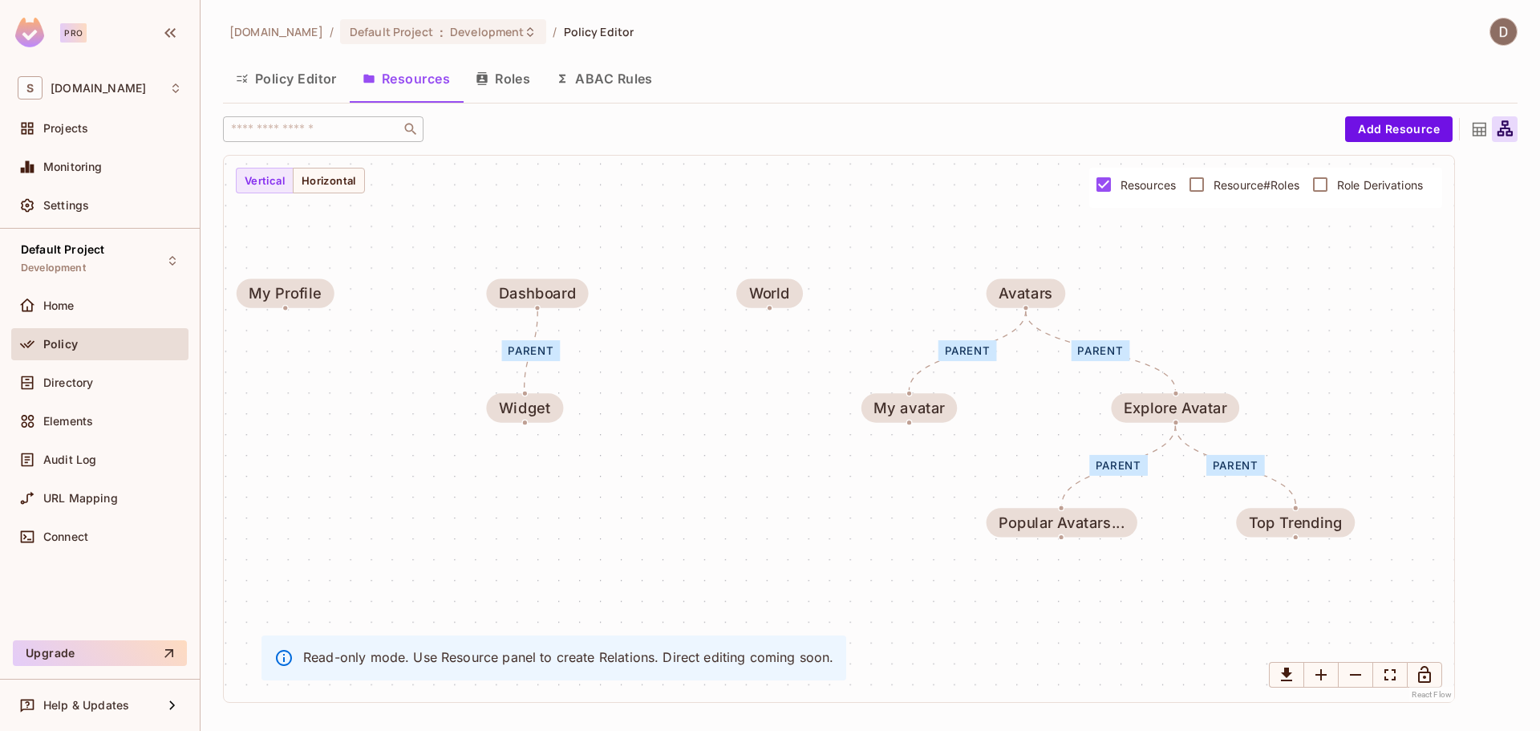
drag, startPoint x: 1113, startPoint y: 316, endPoint x: 1248, endPoint y: 330, distance: 135.4
click at [1248, 330] on div "parent parent parent parent parent Widget Popular Avatars... My avatar My Profi…" at bounding box center [839, 429] width 1230 height 546
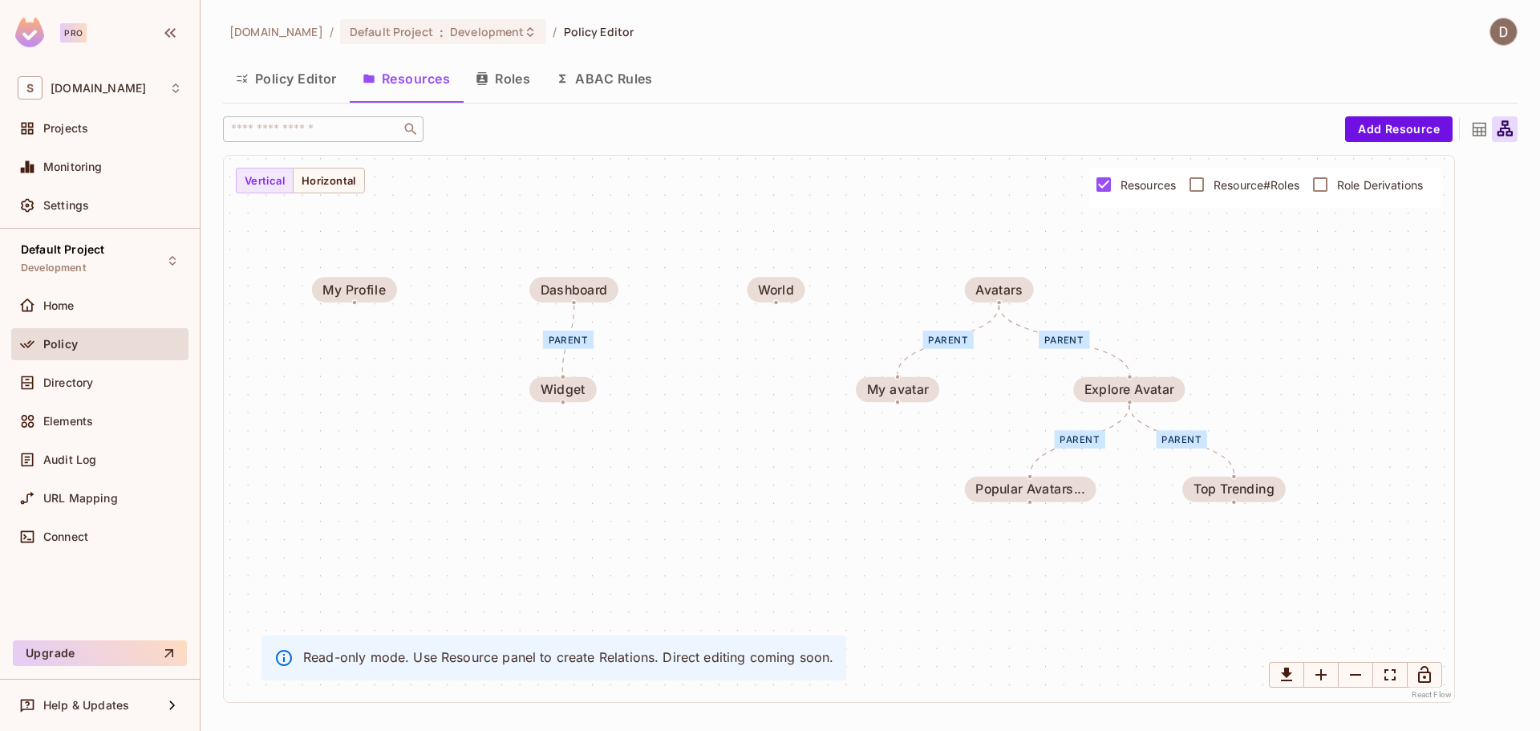
drag, startPoint x: 1255, startPoint y: 316, endPoint x: 1201, endPoint y: 308, distance: 54.3
click at [1201, 308] on div "parent parent parent parent parent Widget Popular Avatars... My avatar My Profi…" at bounding box center [839, 429] width 1230 height 546
click at [1419, 121] on button "Add Resource" at bounding box center [1398, 129] width 107 height 26
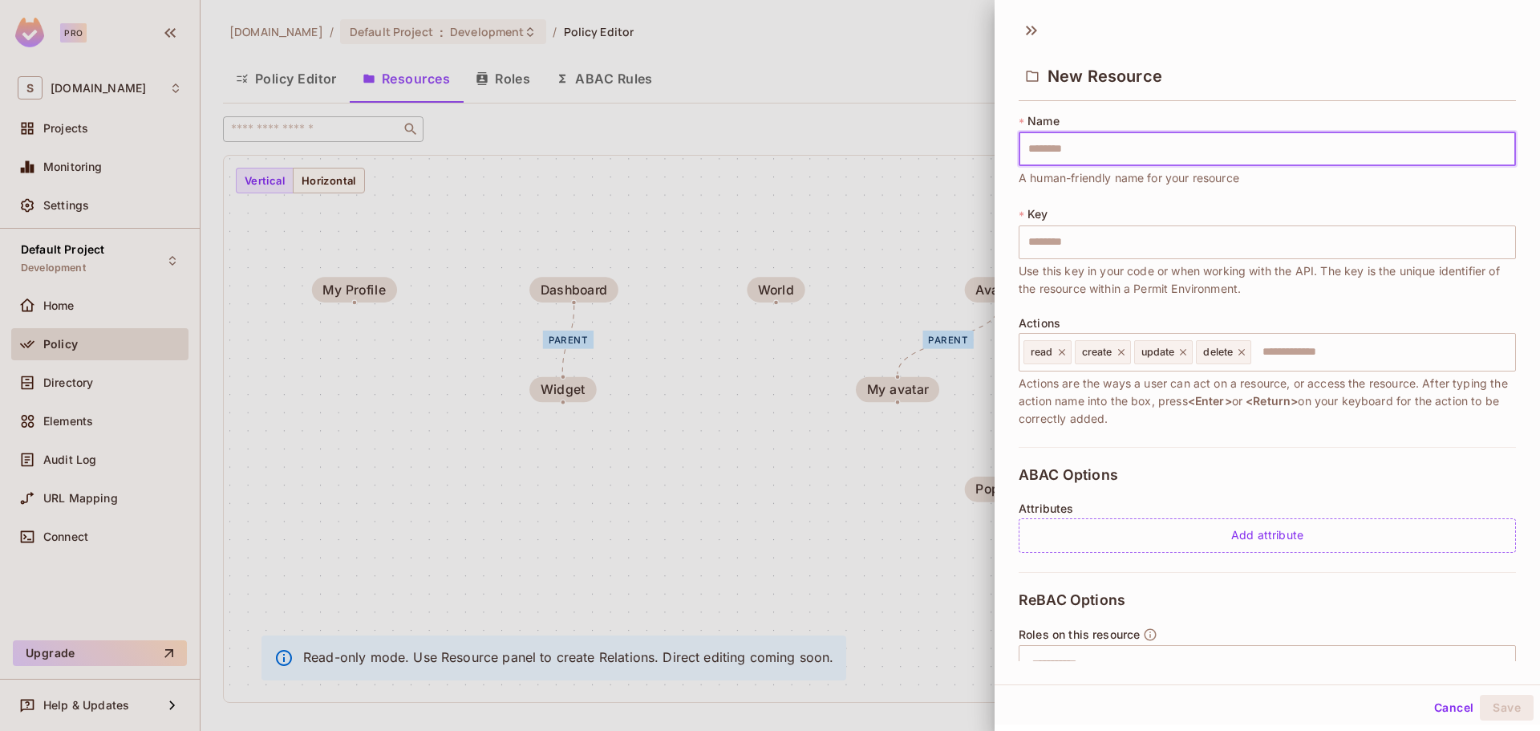
click at [1285, 138] on input "text" at bounding box center [1266, 149] width 497 height 34
type input "**********"
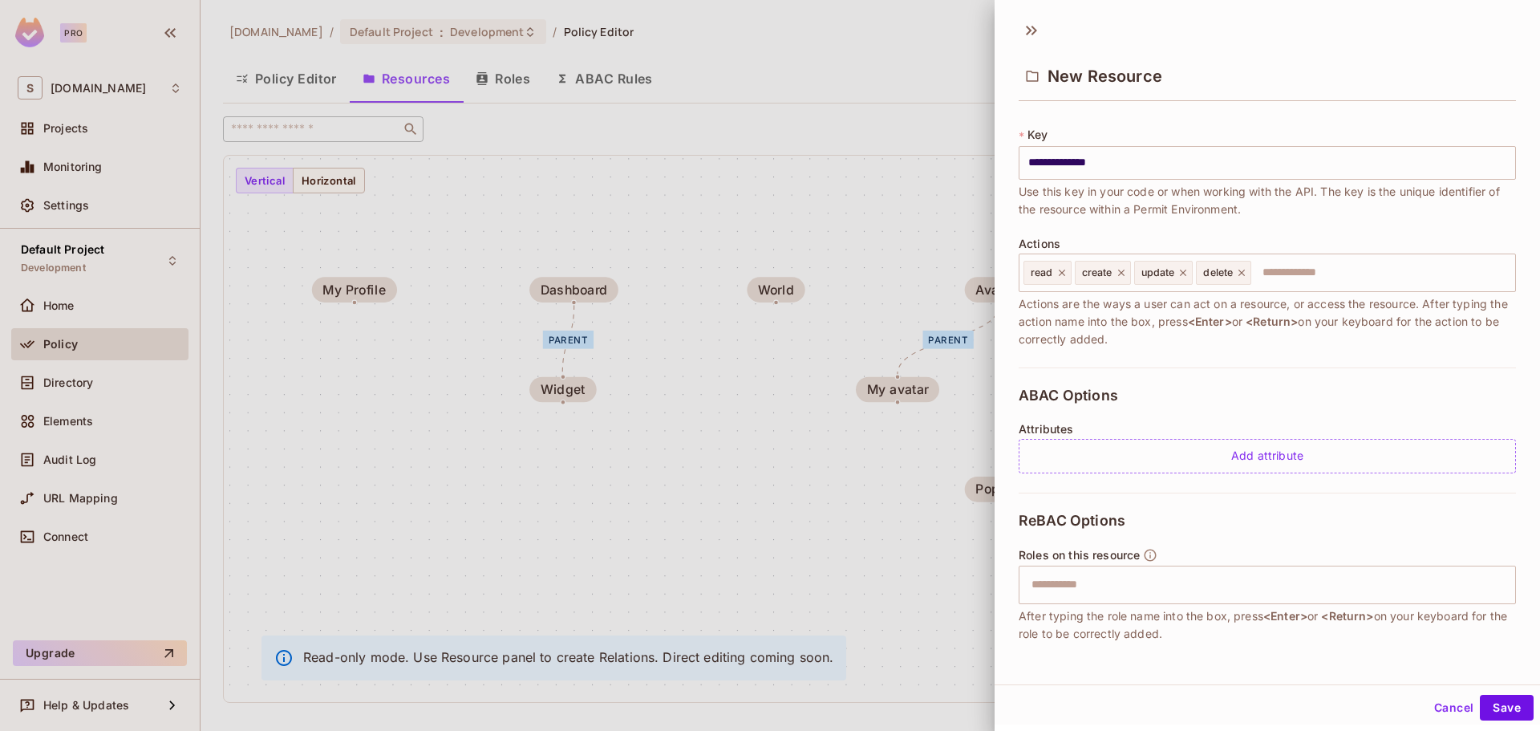
scroll to position [152, 0]
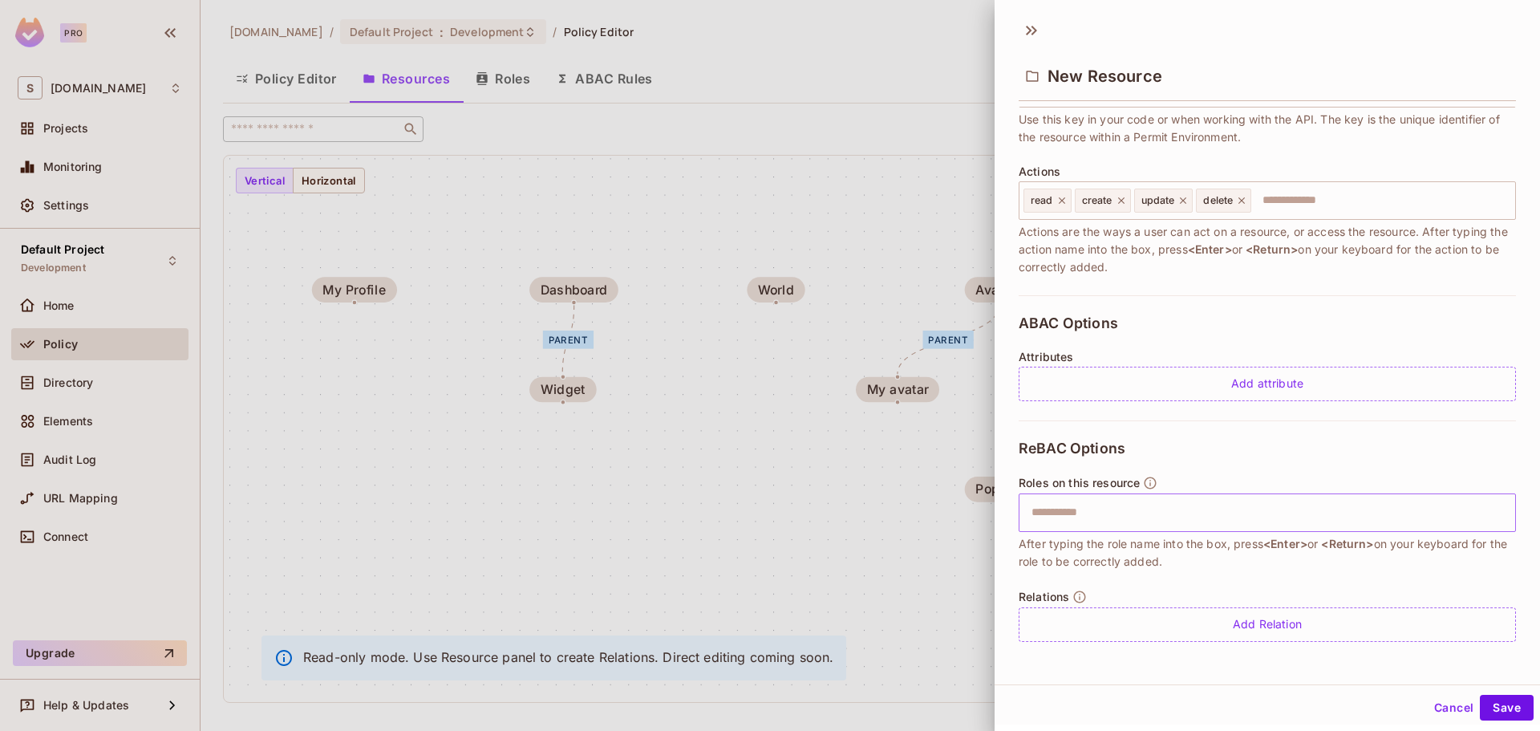
type input "**********"
click at [1121, 522] on input "text" at bounding box center [1265, 512] width 487 height 32
type input "*****"
type input "******"
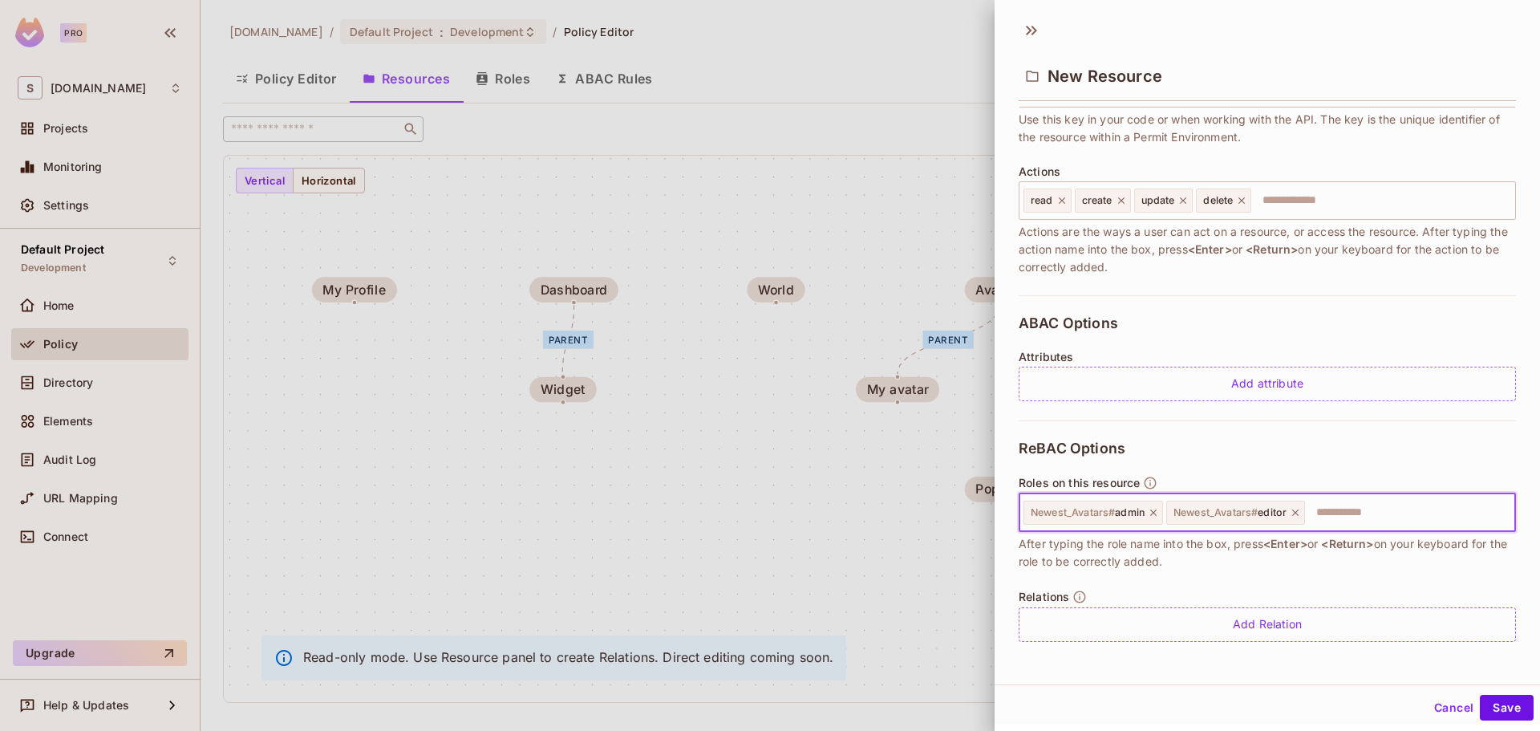
scroll to position [2, 0]
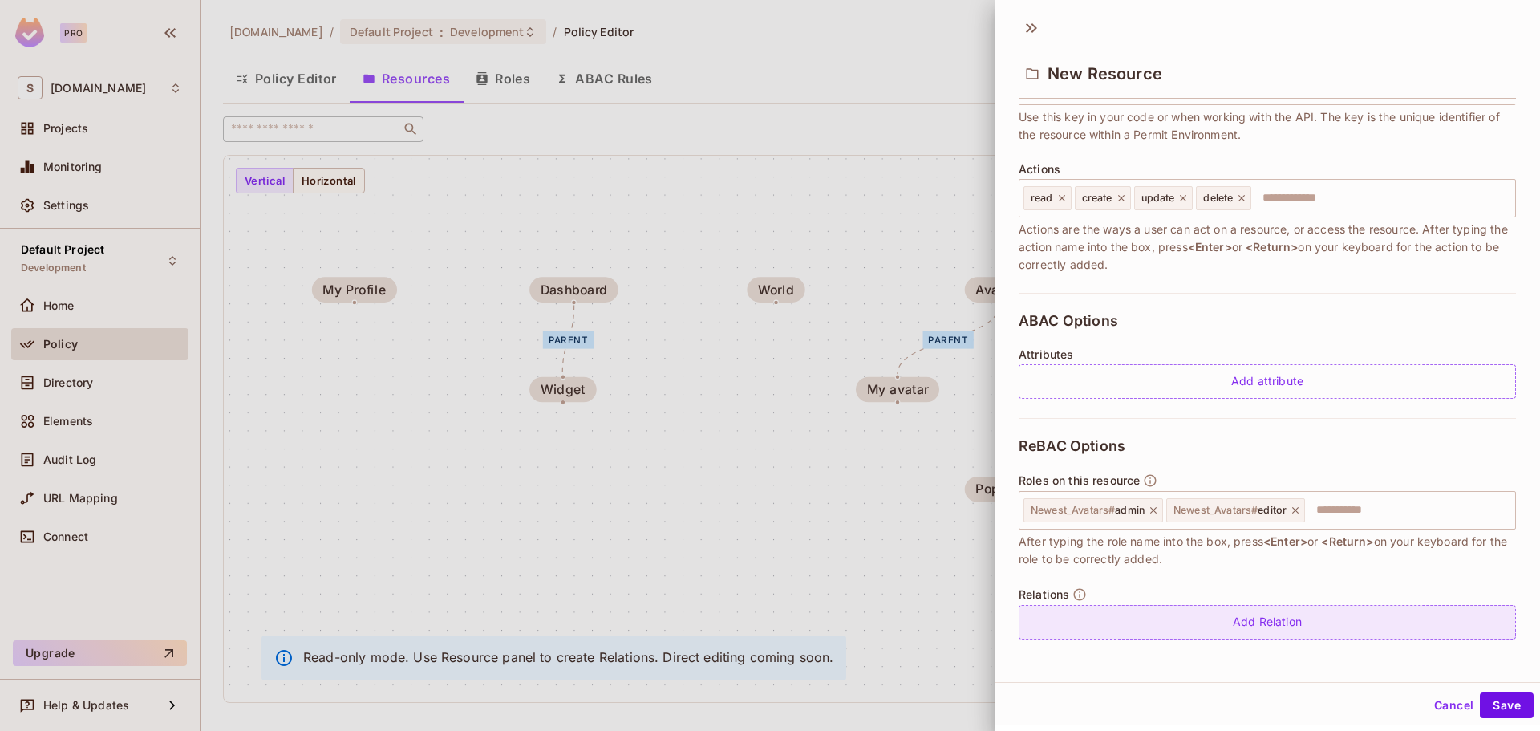
click at [1170, 626] on div "Add Relation" at bounding box center [1266, 622] width 497 height 34
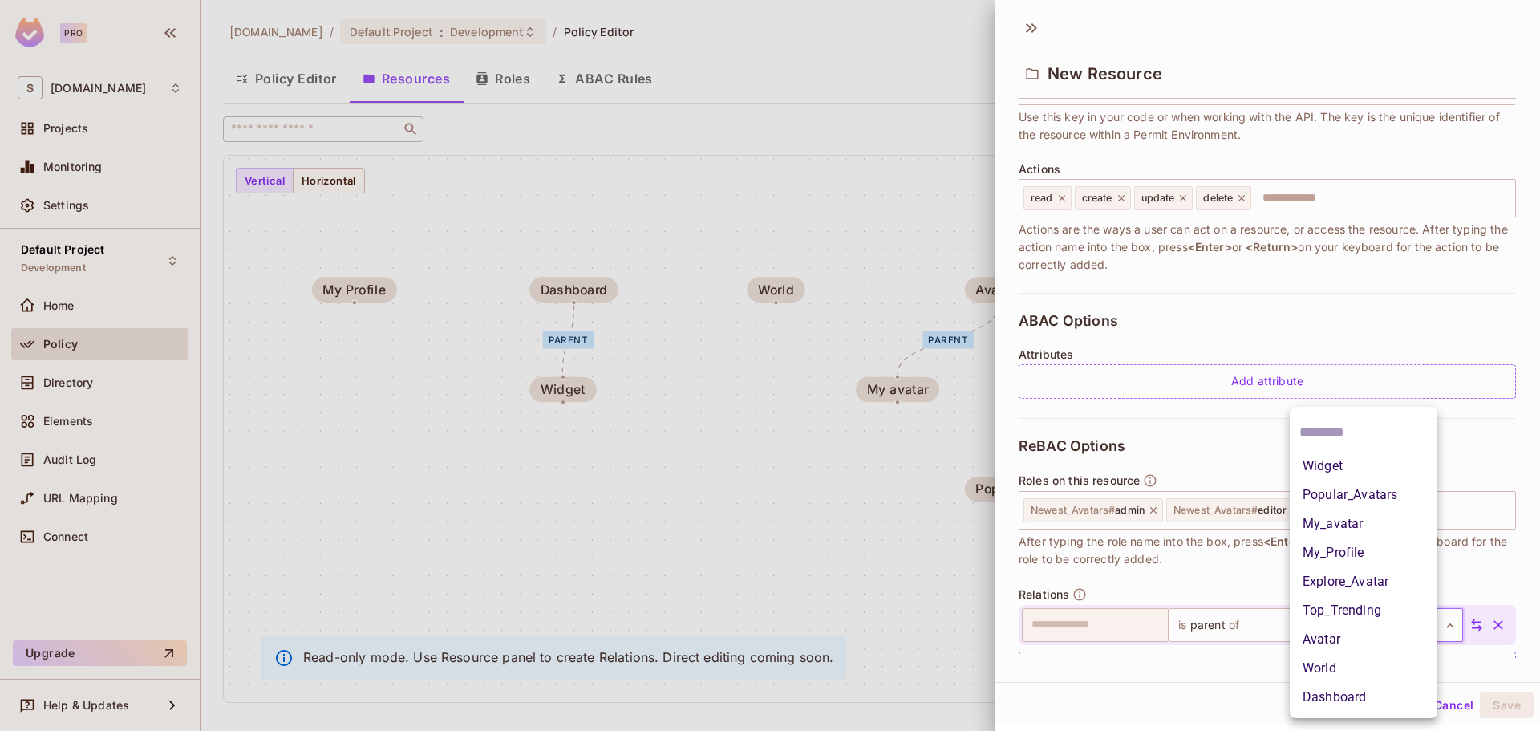
click at [1363, 620] on body "**********" at bounding box center [770, 365] width 1540 height 731
click at [1370, 583] on li "Explore_Avatar" at bounding box center [1363, 581] width 148 height 29
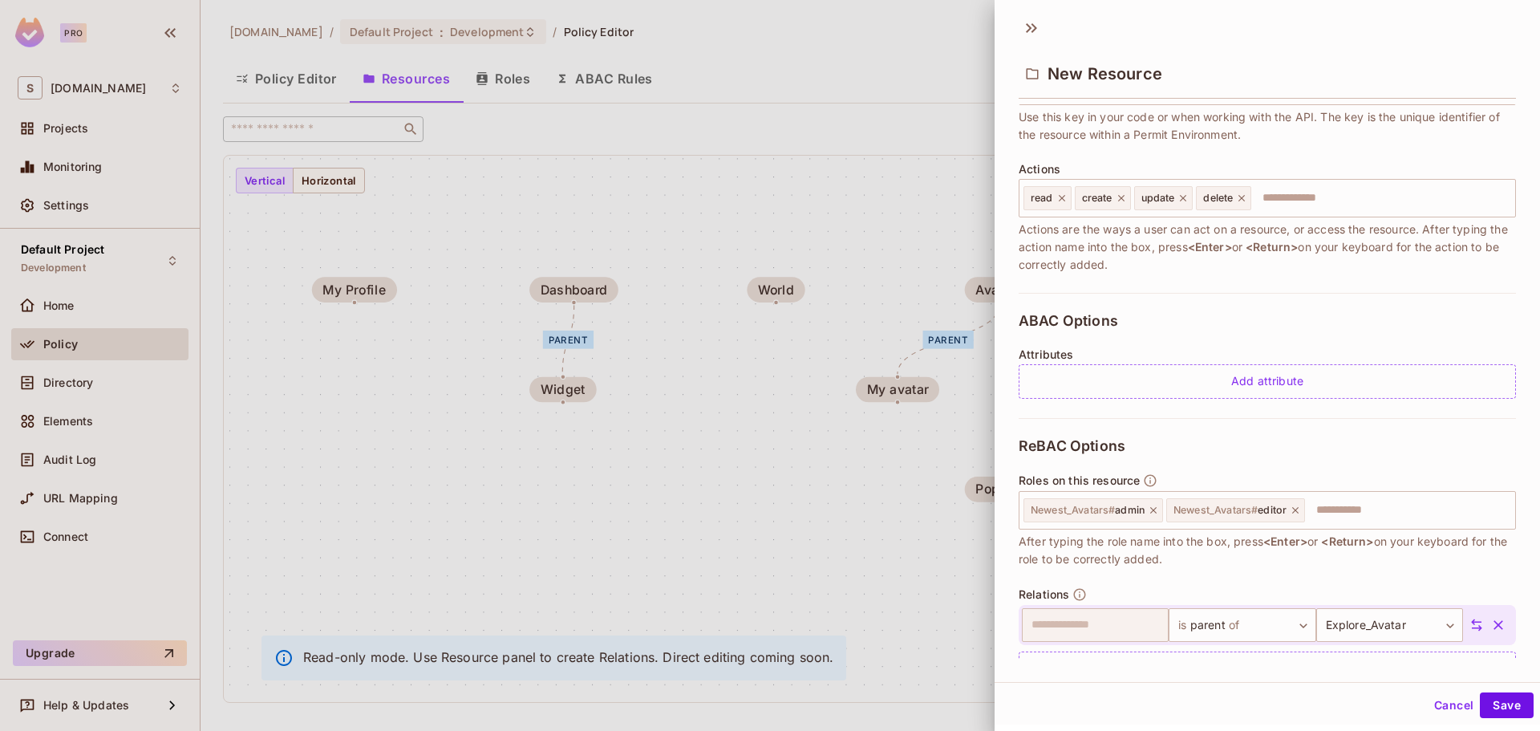
click at [1471, 621] on icon at bounding box center [1476, 625] width 11 height 12
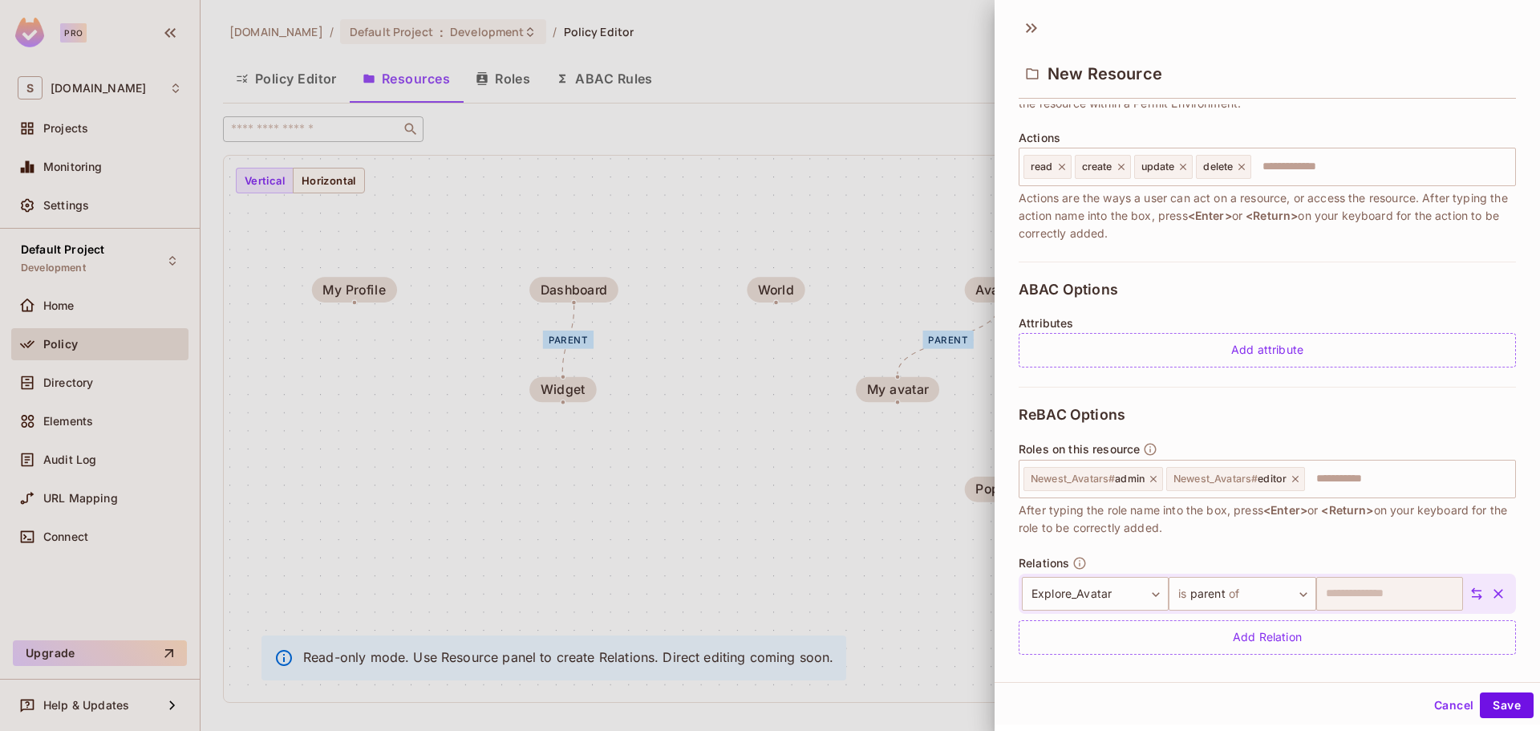
scroll to position [198, 0]
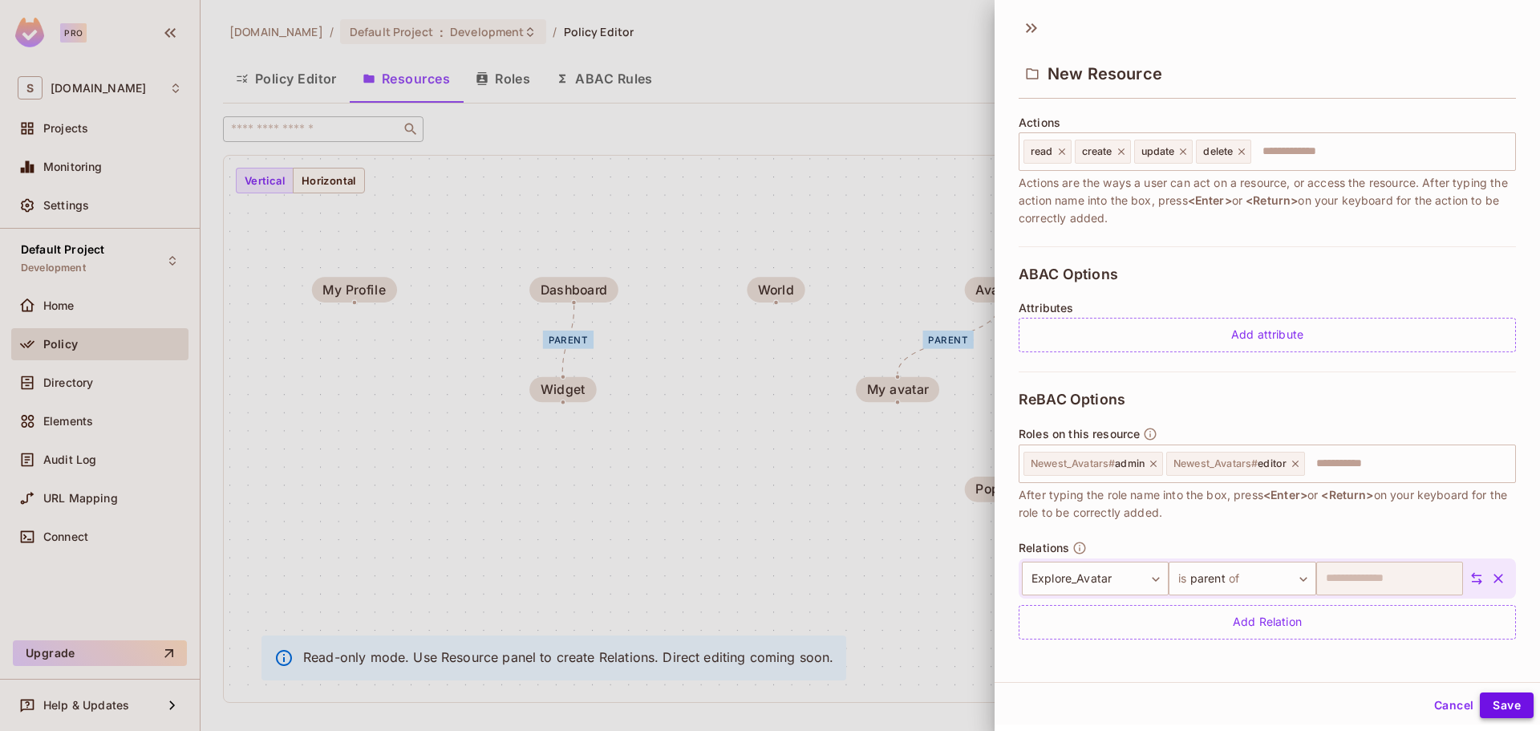
click at [1483, 703] on button "Save" at bounding box center [1506, 705] width 54 height 26
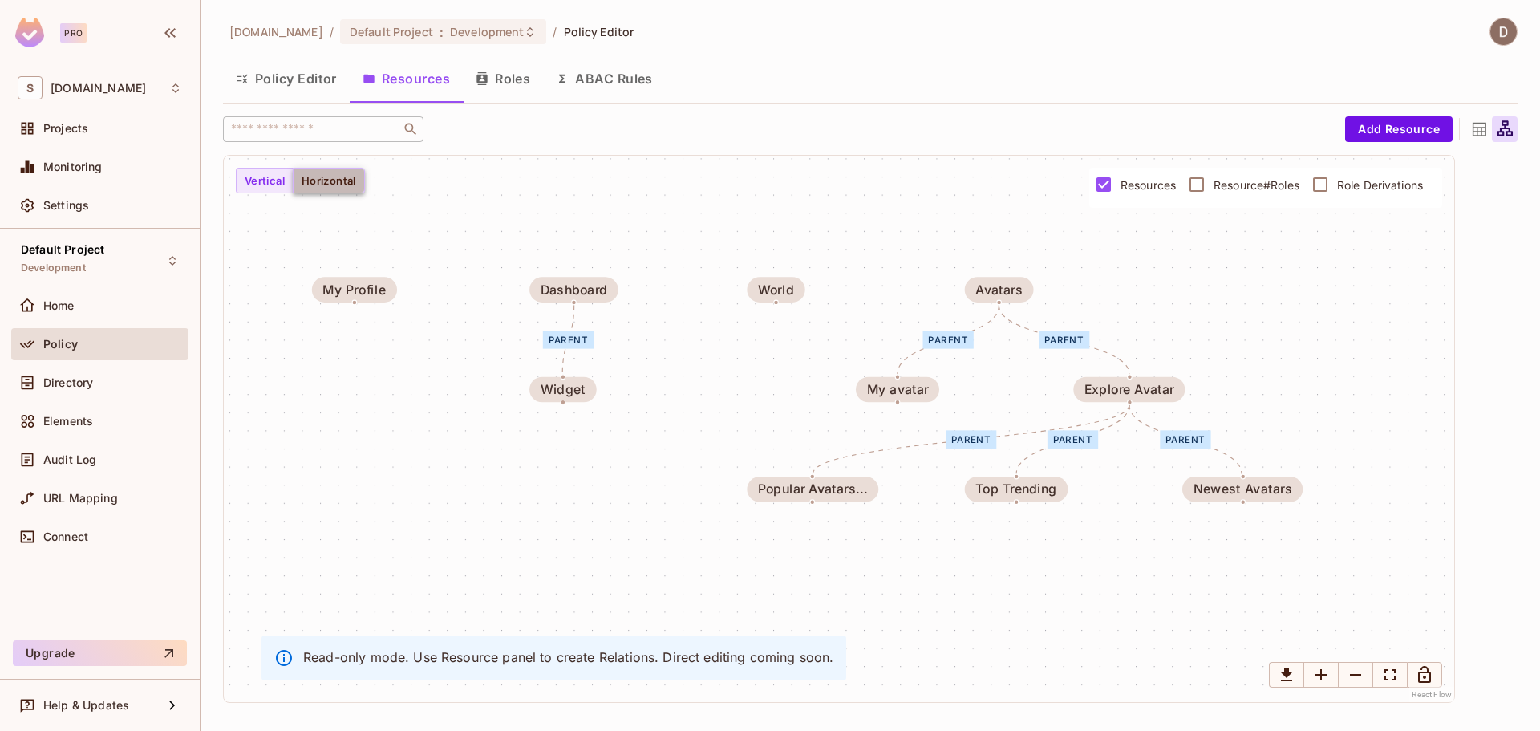
click at [337, 190] on button "Horizontal" at bounding box center [329, 181] width 72 height 26
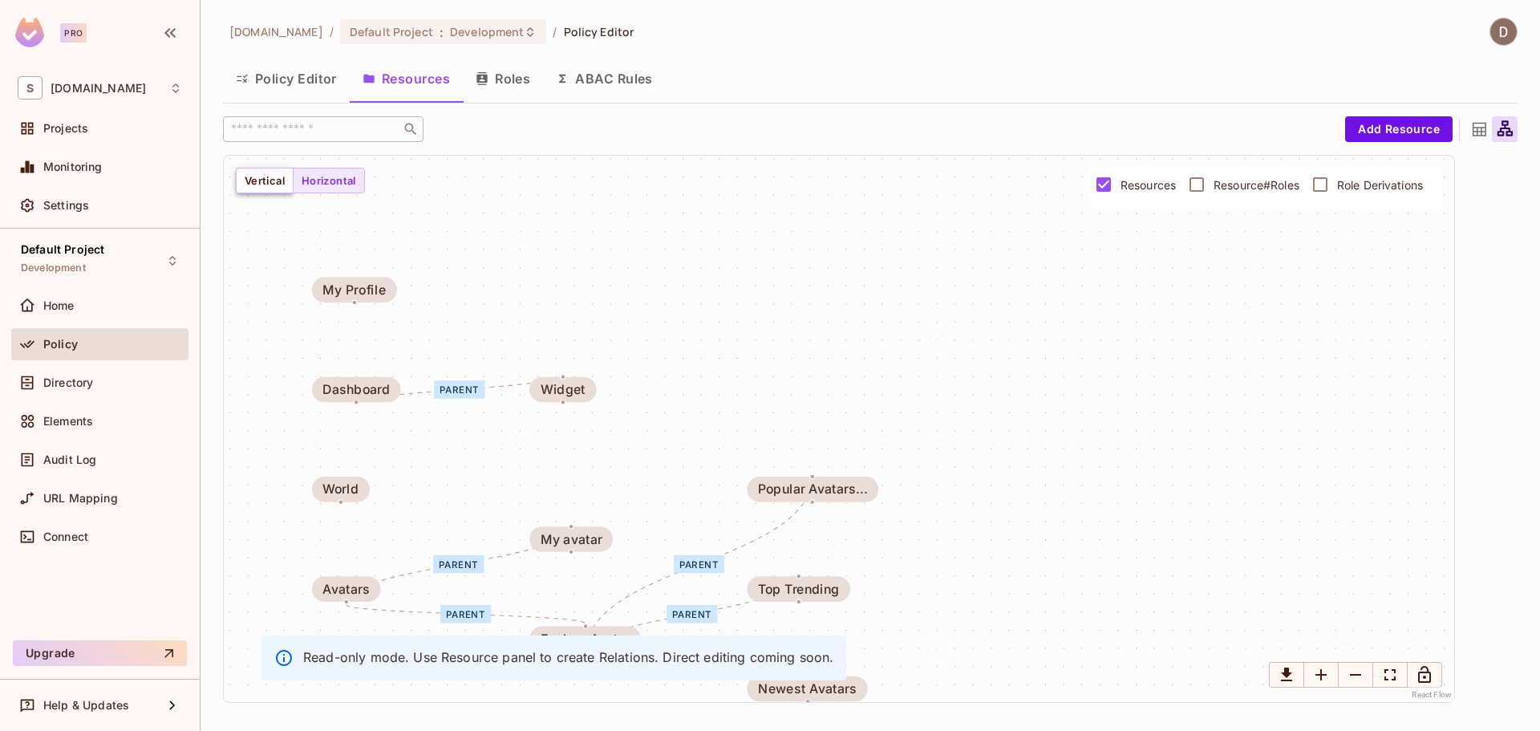
click at [262, 182] on button "Vertical" at bounding box center [265, 181] width 58 height 26
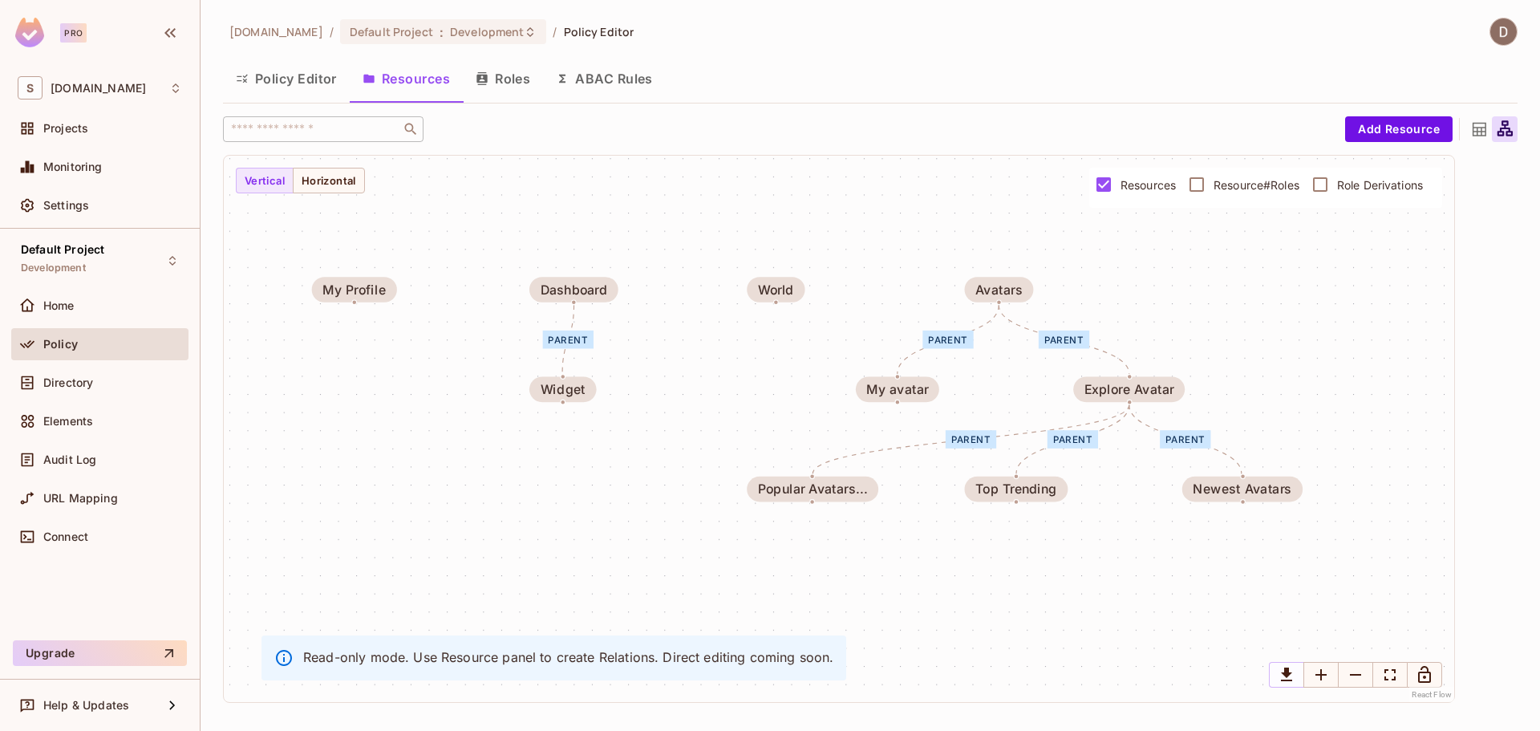
drag, startPoint x: 1284, startPoint y: 688, endPoint x: 1278, endPoint y: 678, distance: 11.1
click at [1282, 686] on div at bounding box center [1355, 676] width 173 height 28
click at [1277, 678] on icon "Download graph as image" at bounding box center [1286, 674] width 19 height 19
click at [1263, 186] on span "Resource#Roles" at bounding box center [1256, 184] width 86 height 15
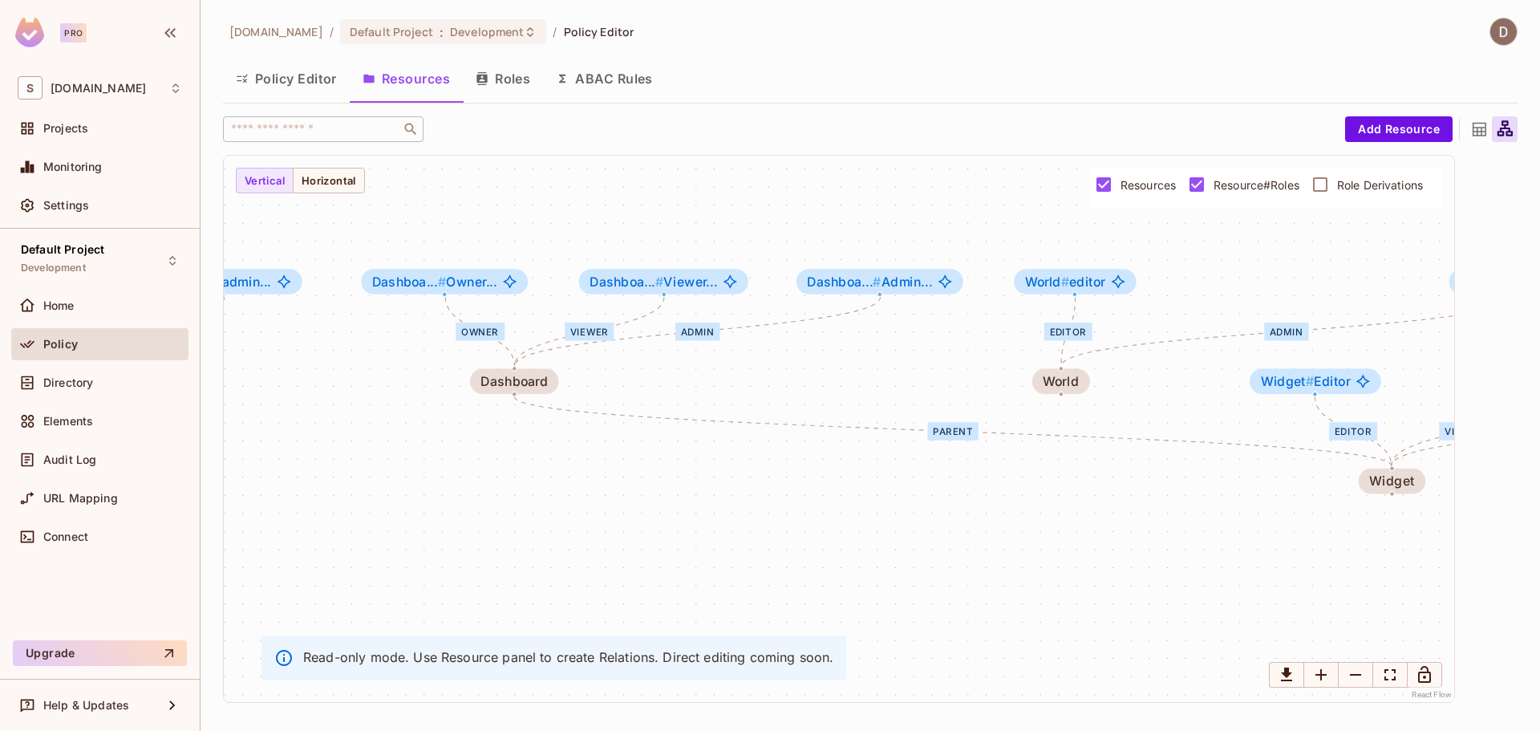
drag, startPoint x: 1200, startPoint y: 492, endPoint x: 860, endPoint y: 487, distance: 340.0
click at [800, 486] on div "Editor Viewer Owner parent admin editor parent Editor parent editor admin admin…" at bounding box center [839, 429] width 1230 height 546
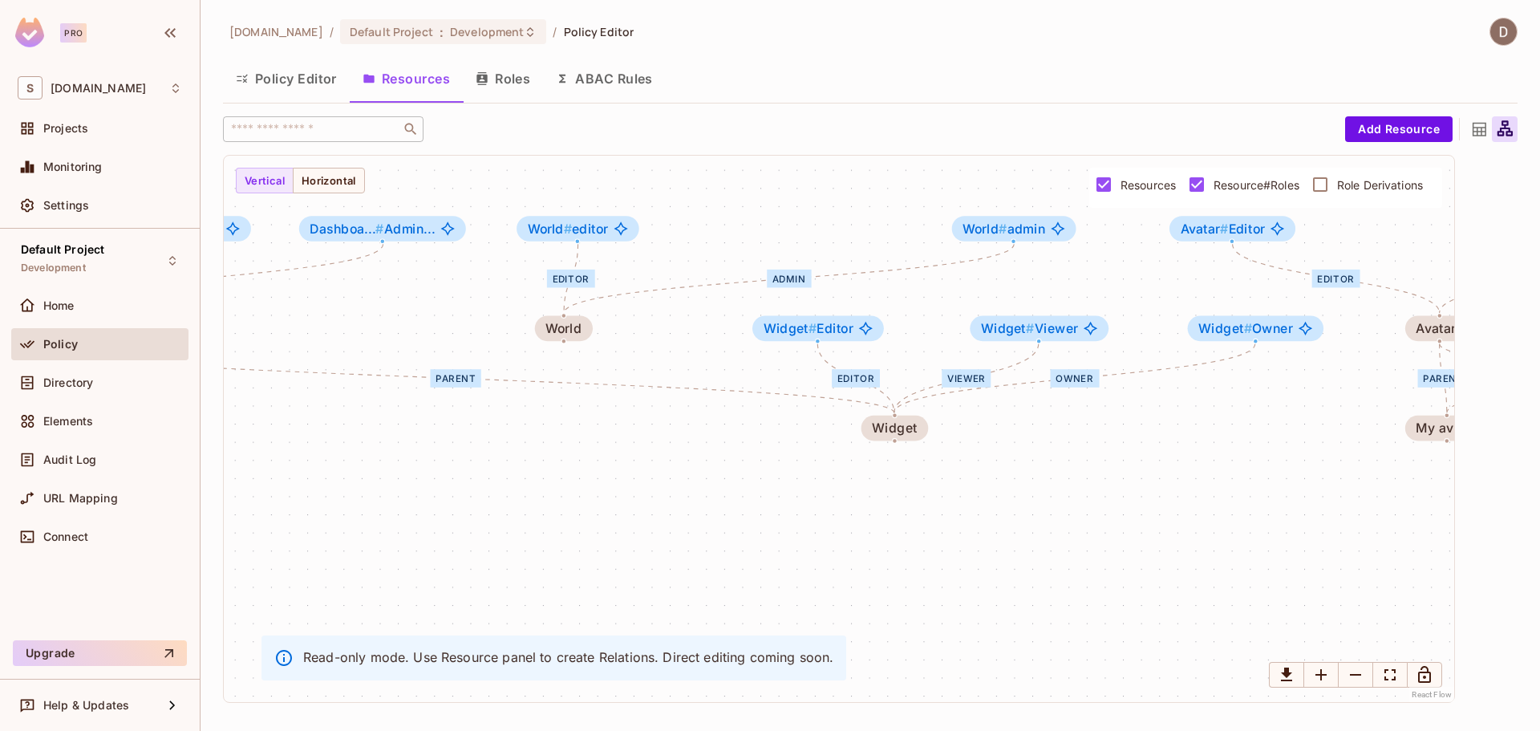
drag, startPoint x: 1040, startPoint y: 514, endPoint x: 596, endPoint y: 461, distance: 447.4
click at [590, 459] on div "Editor Viewer Owner parent admin editor parent Editor parent editor admin admin…" at bounding box center [839, 429] width 1230 height 546
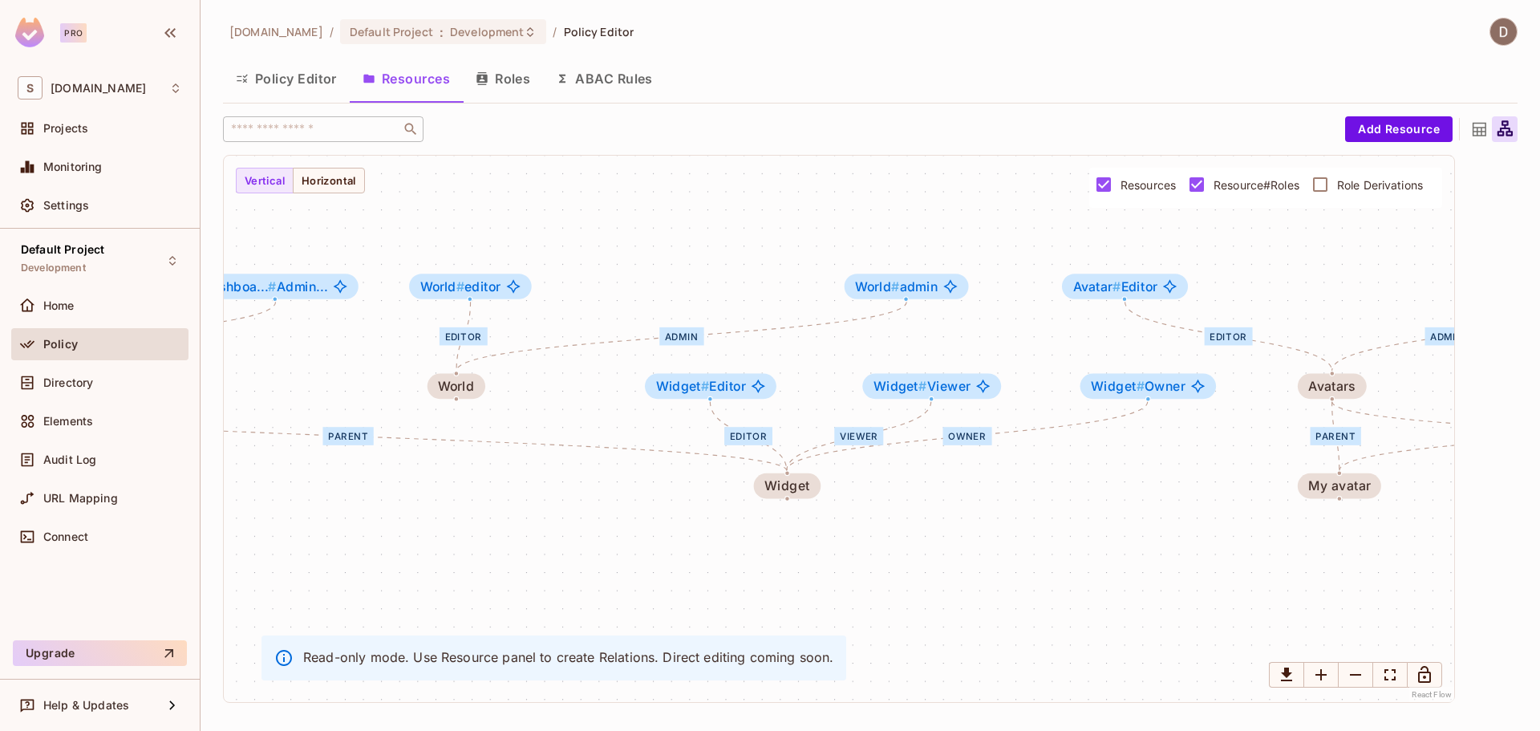
drag, startPoint x: 941, startPoint y: 489, endPoint x: 866, endPoint y: 536, distance: 88.3
click at [864, 540] on div "Editor Viewer Owner parent admin editor parent Editor parent editor admin admin…" at bounding box center [839, 429] width 1230 height 546
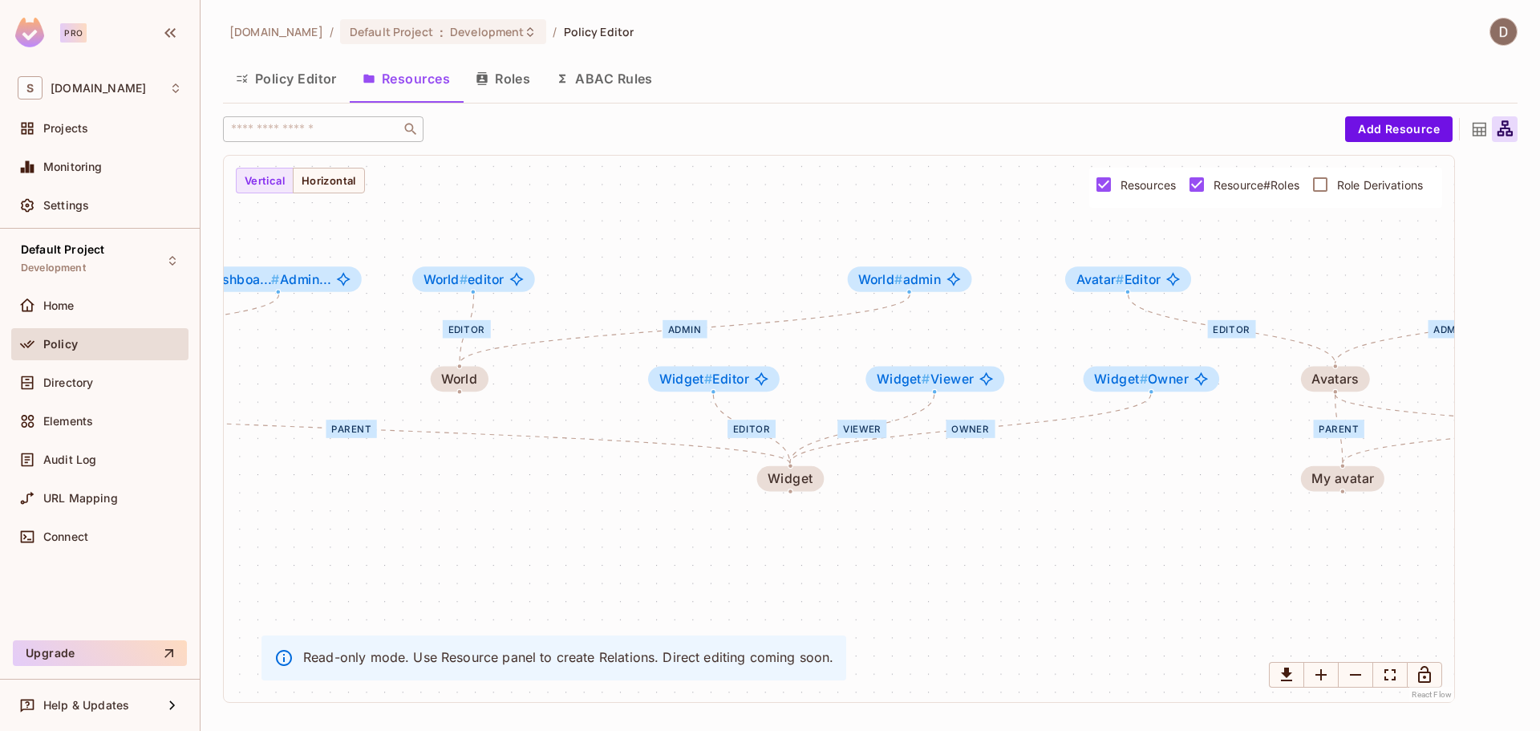
click at [1223, 185] on span "Resource#Roles" at bounding box center [1256, 184] width 86 height 15
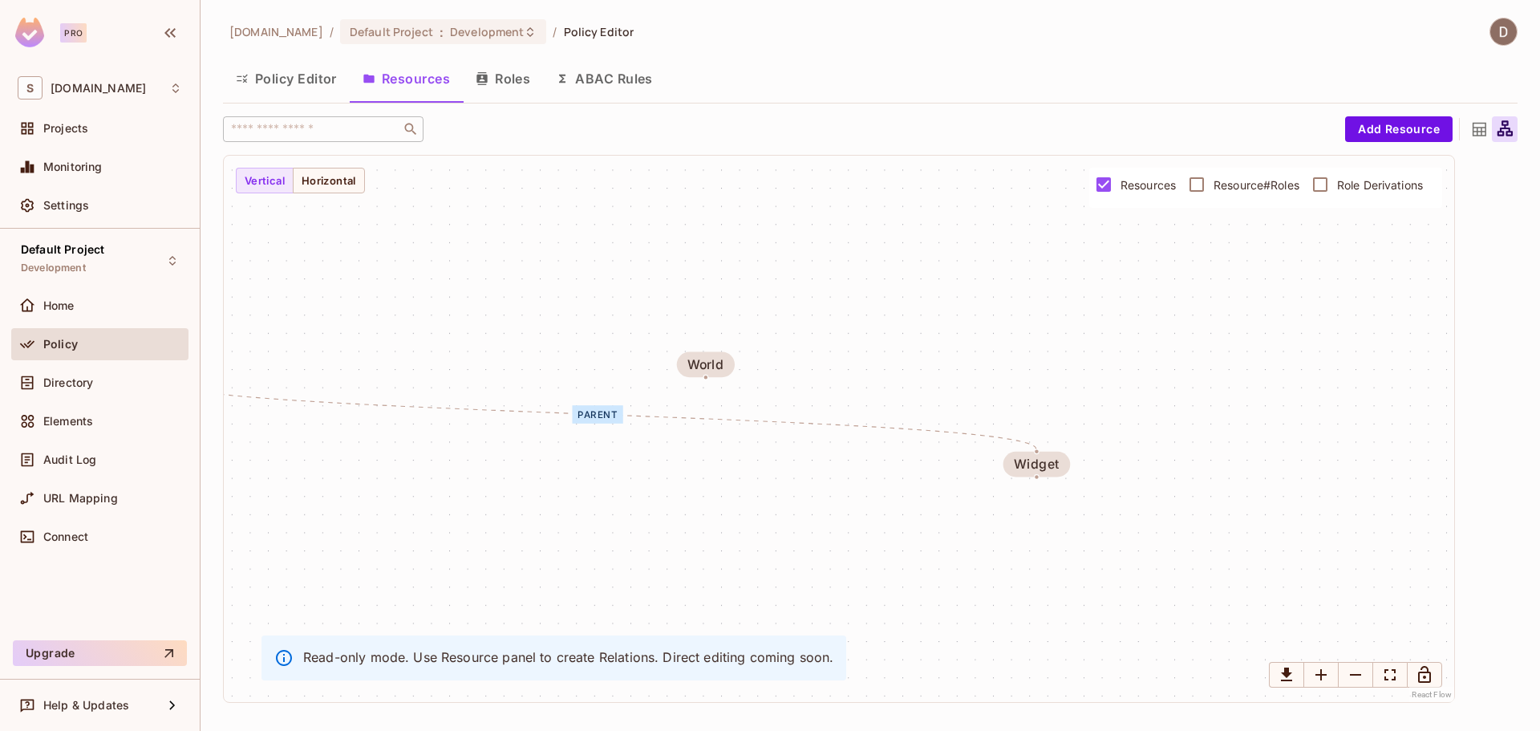
drag, startPoint x: 841, startPoint y: 571, endPoint x: 986, endPoint y: 543, distance: 147.8
click at [1021, 550] on div "parent parent parent parent parent parent Widget Popular Avatars... My avatar M…" at bounding box center [839, 429] width 1230 height 546
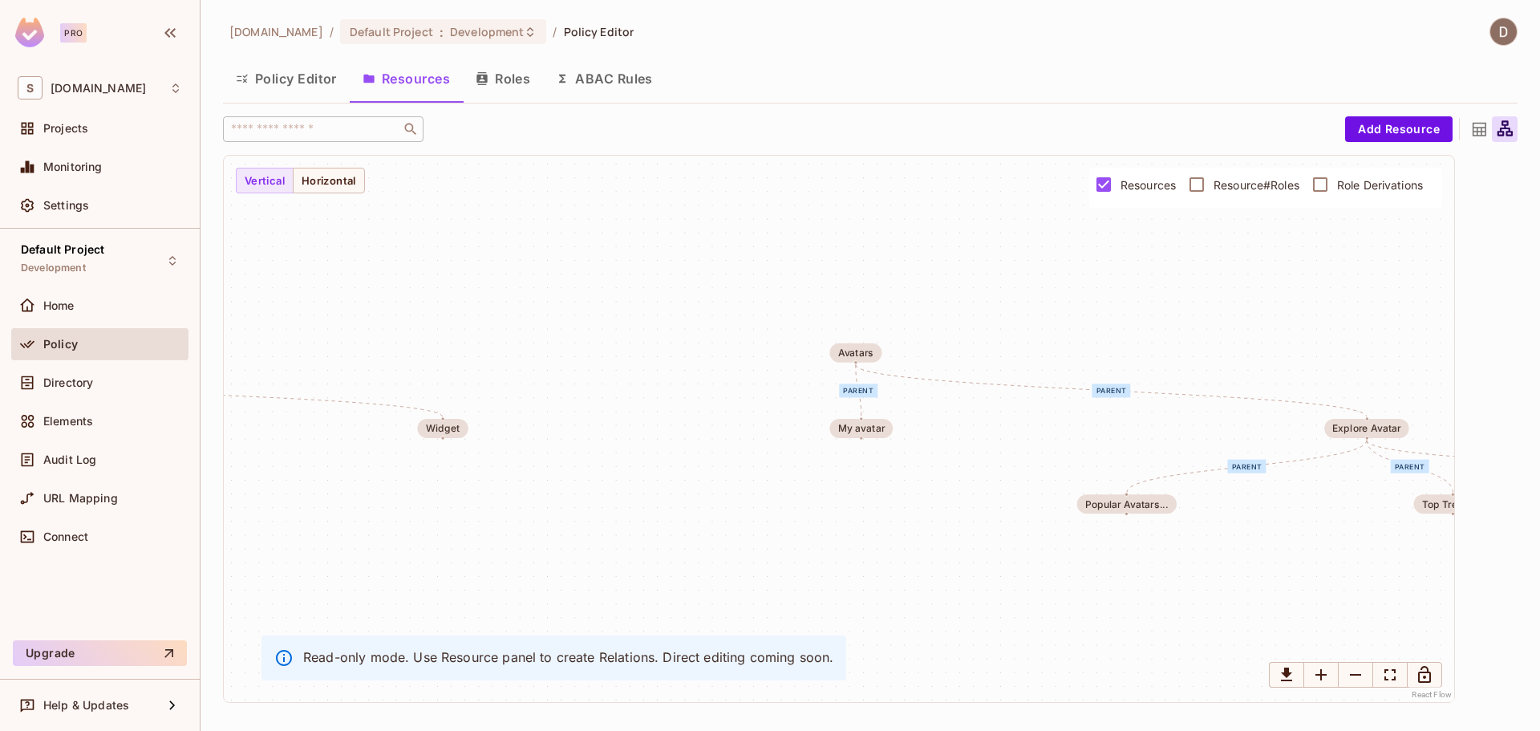
drag, startPoint x: 951, startPoint y: 463, endPoint x: 550, endPoint y: 339, distance: 419.5
click at [559, 358] on div "parent parent parent parent parent parent Widget Popular Avatars... My avatar M…" at bounding box center [839, 429] width 1230 height 546
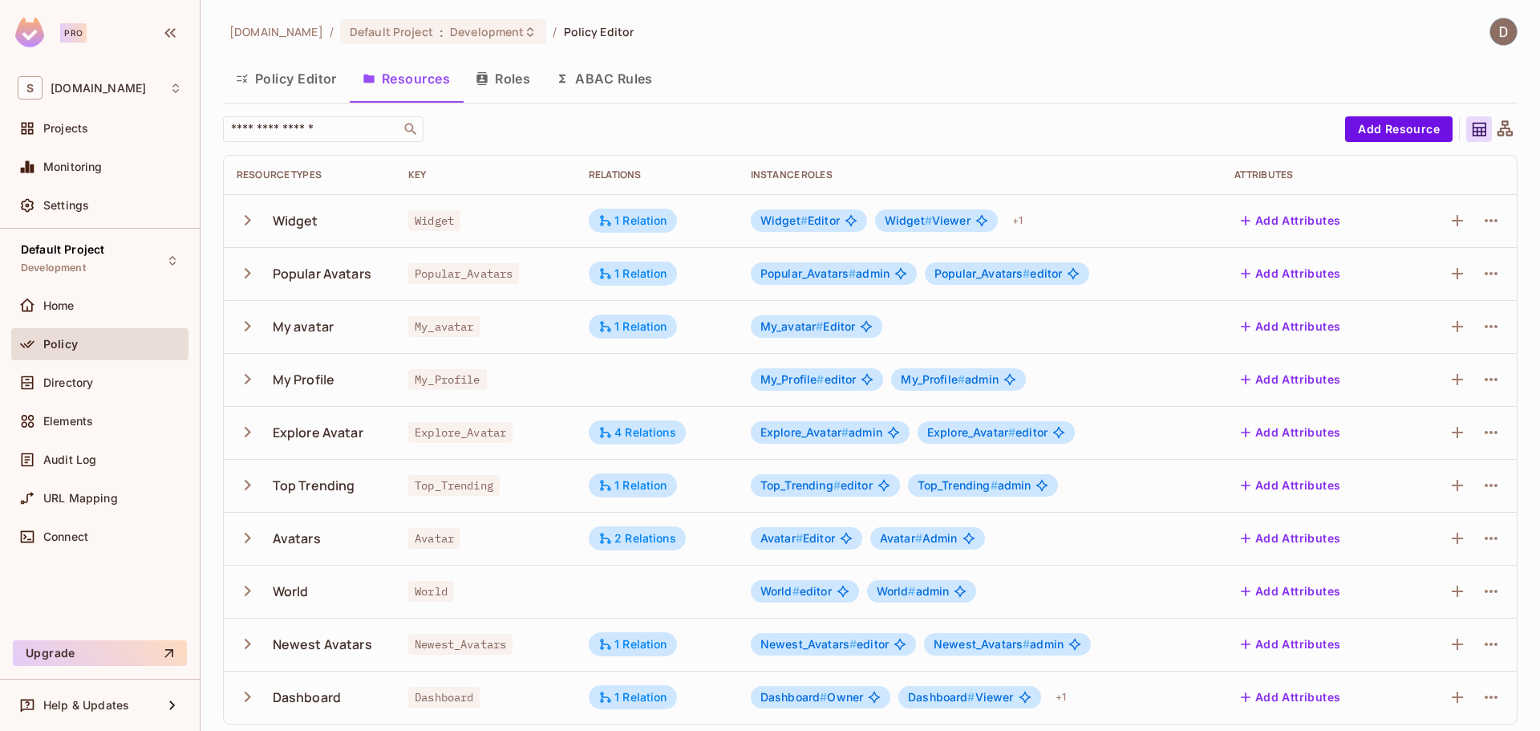
click at [1497, 129] on icon at bounding box center [1504, 127] width 15 height 15
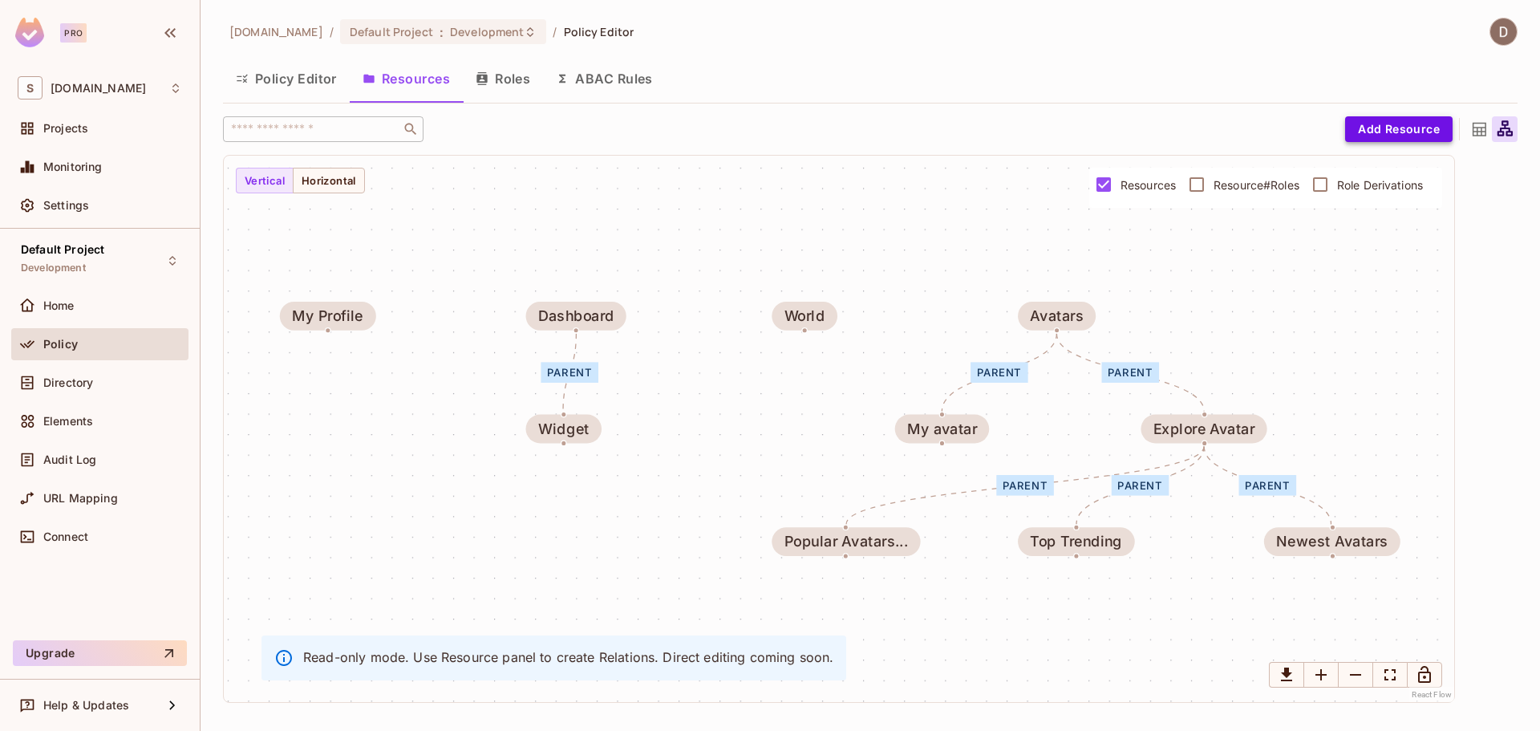
click at [1369, 128] on button "Add Resource" at bounding box center [1398, 129] width 107 height 26
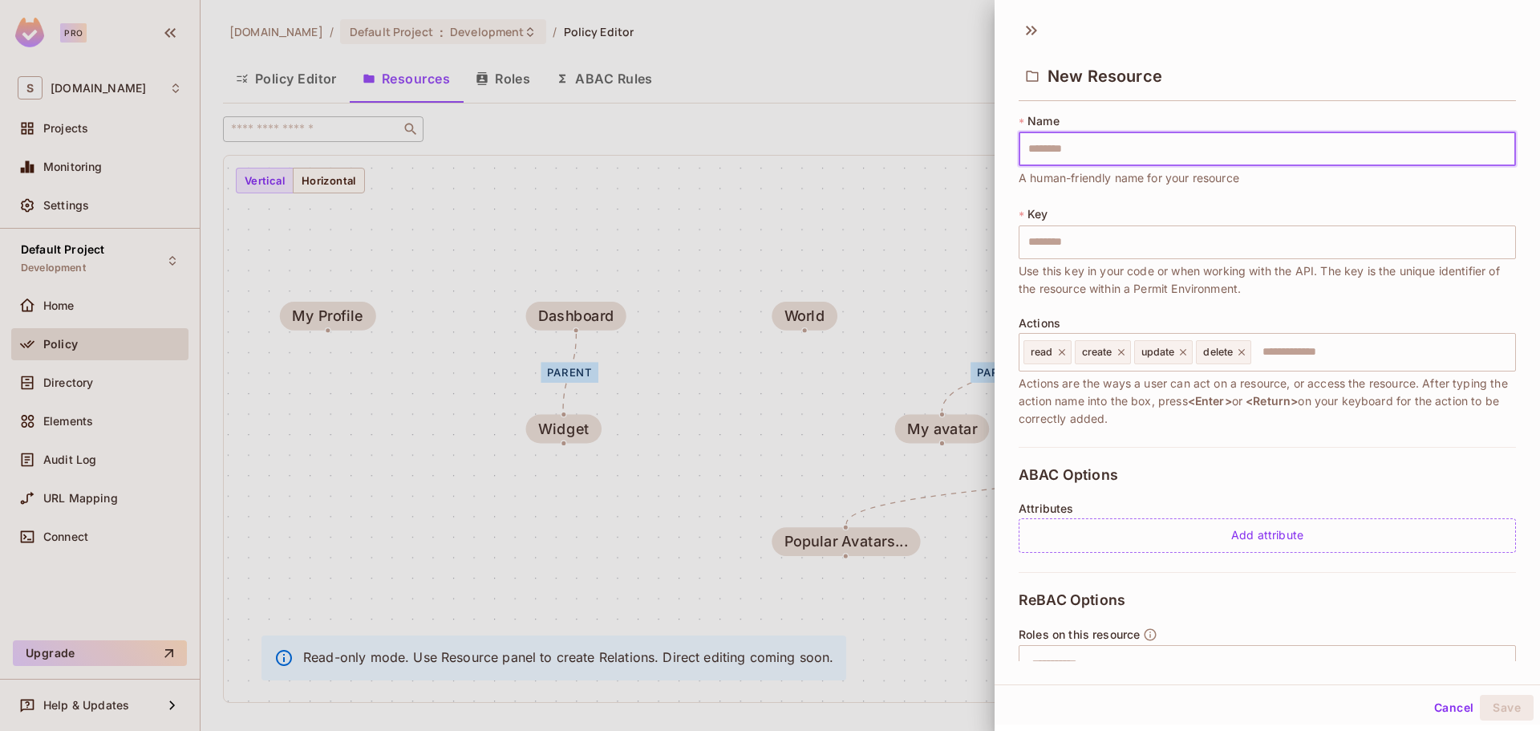
click at [1255, 150] on input "text" at bounding box center [1266, 149] width 497 height 34
type input "*"
type input "**"
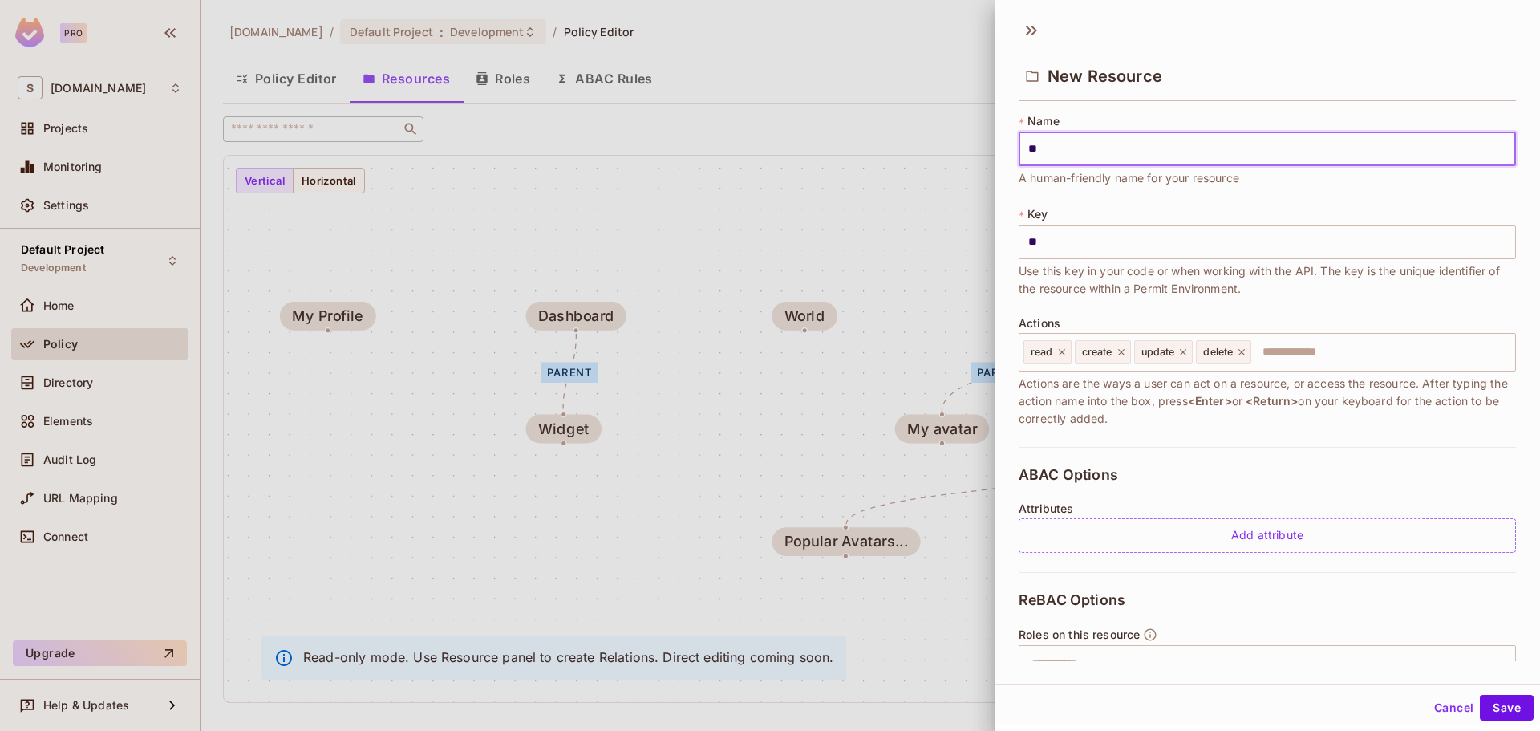
type input "***"
type input "*****"
type input "******"
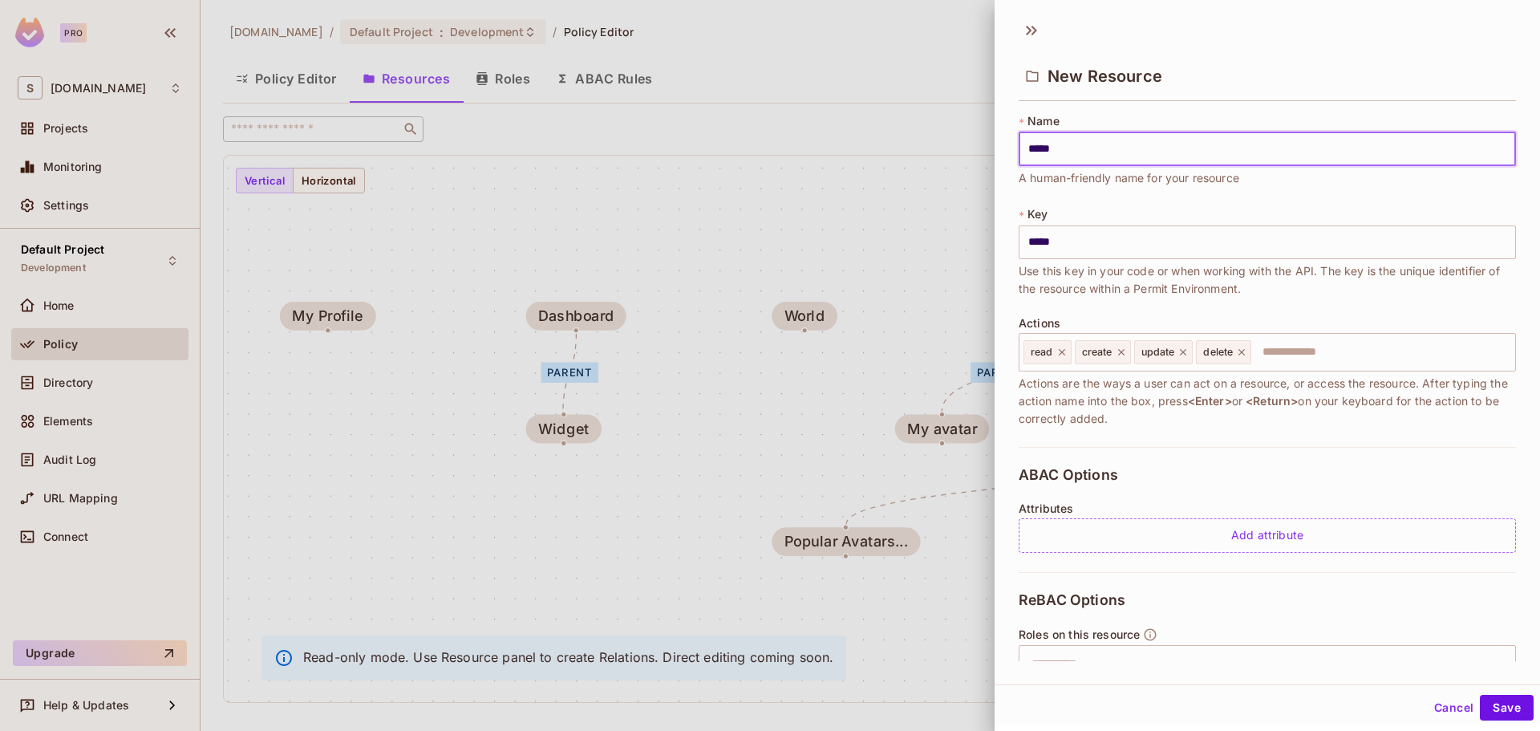
type input "******"
type input "*******"
type input "********"
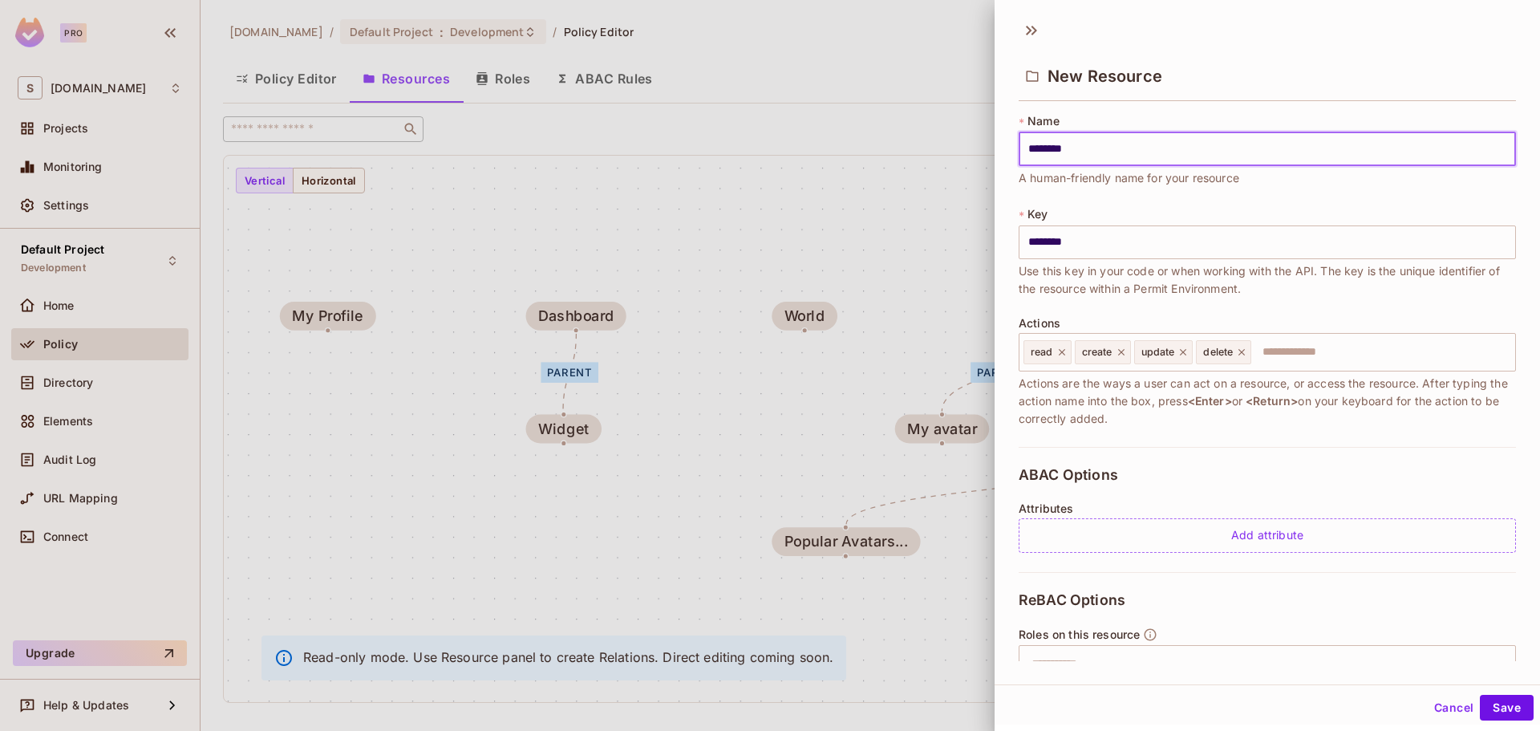
type input "*********"
type input "**********"
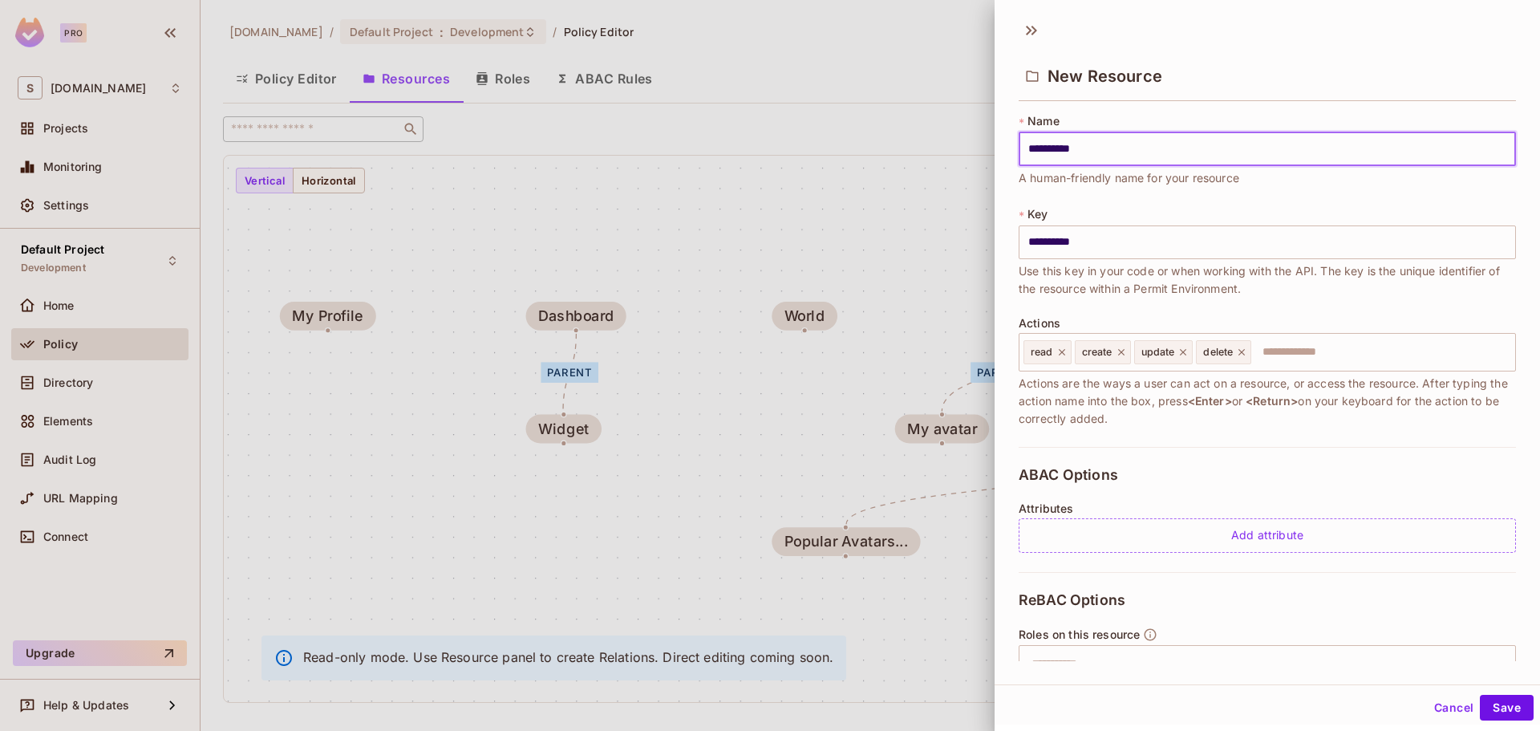
type input "**********"
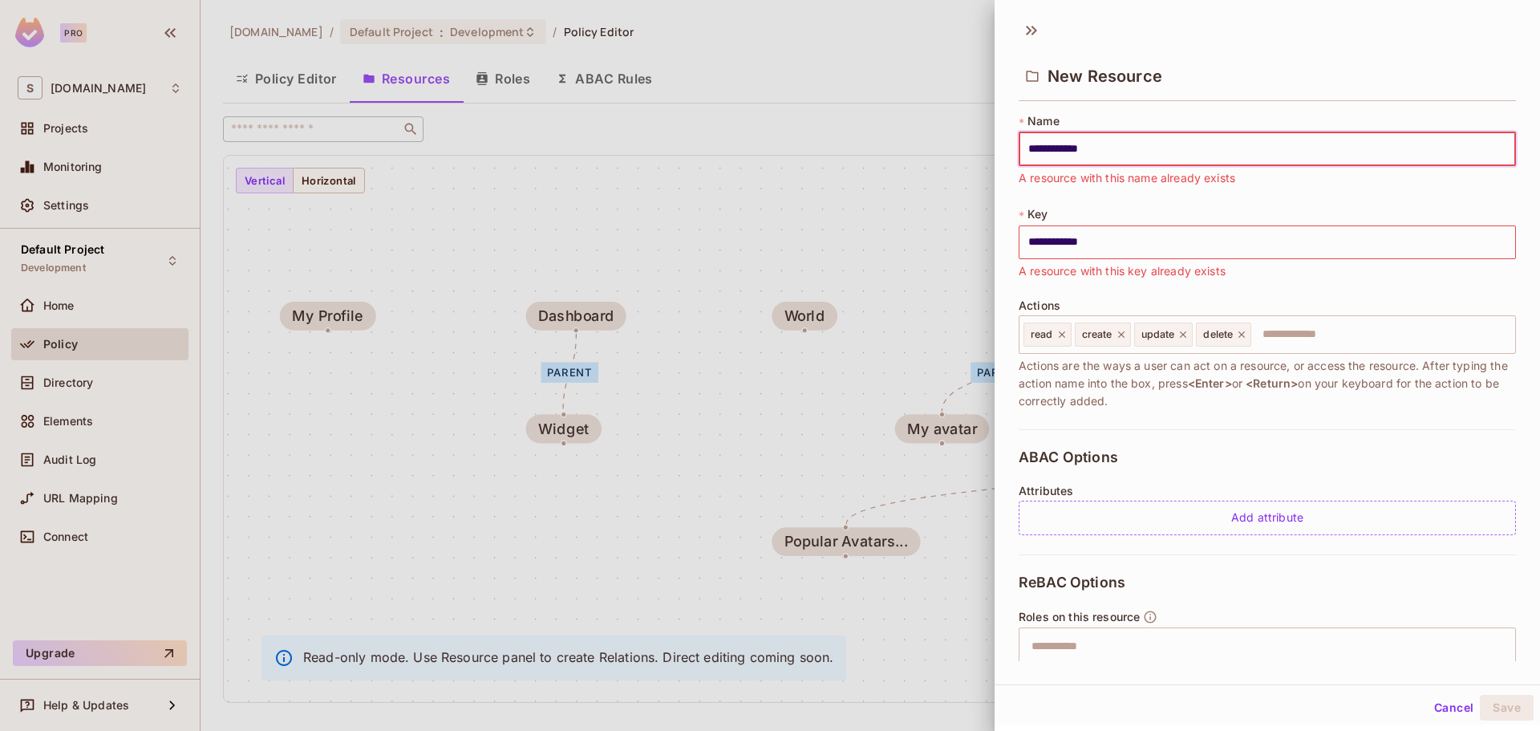
drag, startPoint x: 1275, startPoint y: 155, endPoint x: 936, endPoint y: 167, distance: 339.4
click at [936, 166] on div "**********" at bounding box center [770, 365] width 1540 height 731
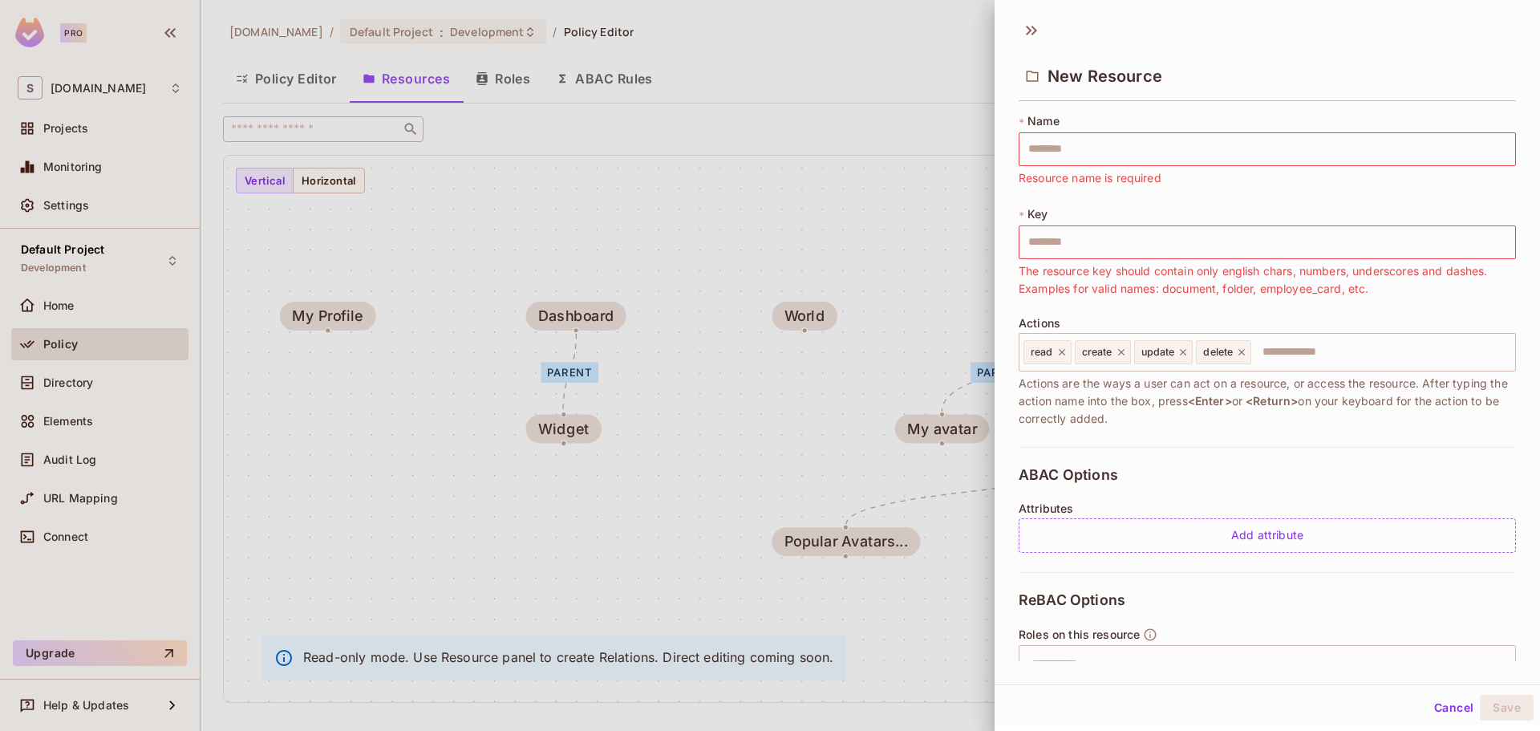
click at [832, 201] on div at bounding box center [770, 365] width 1540 height 731
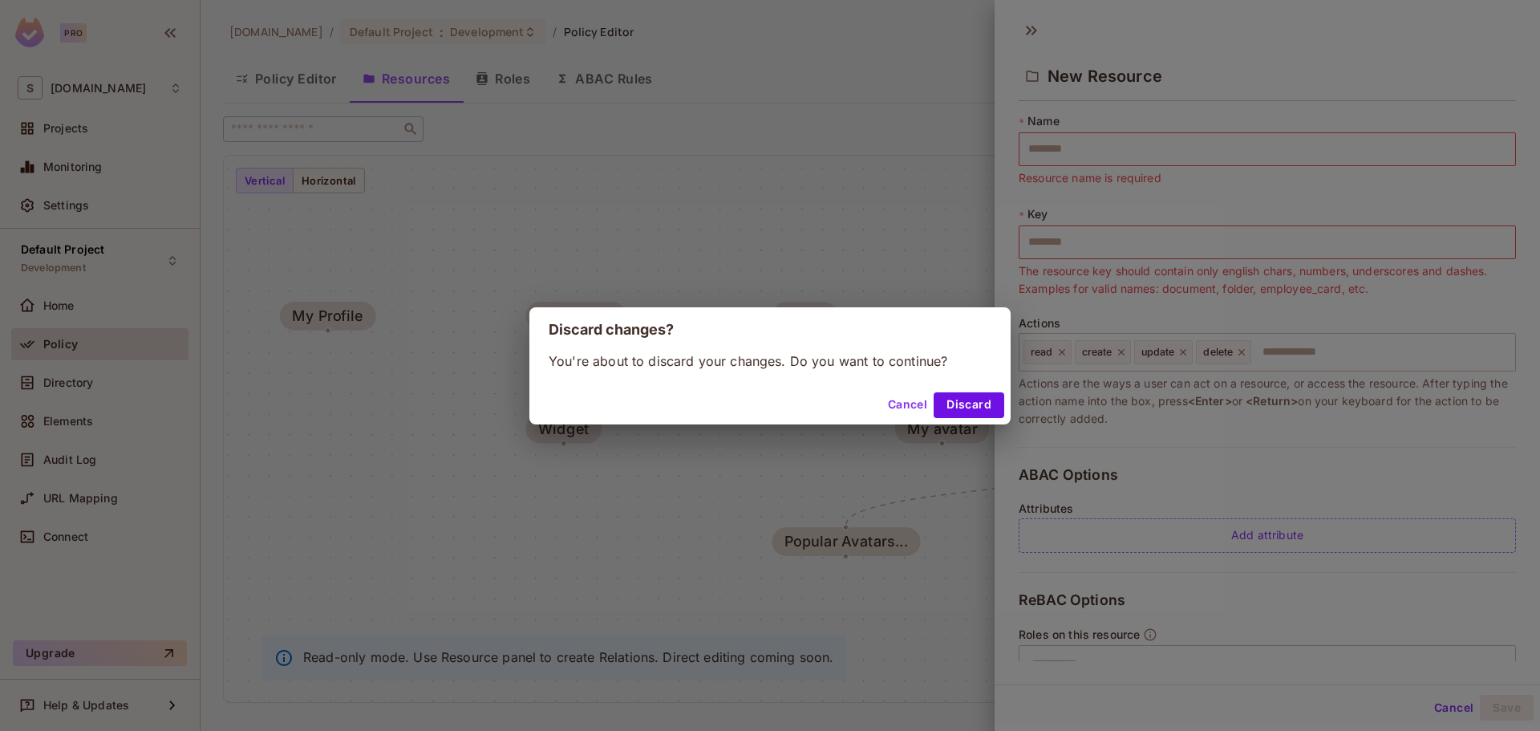
click at [915, 406] on button "Cancel" at bounding box center [907, 405] width 52 height 26
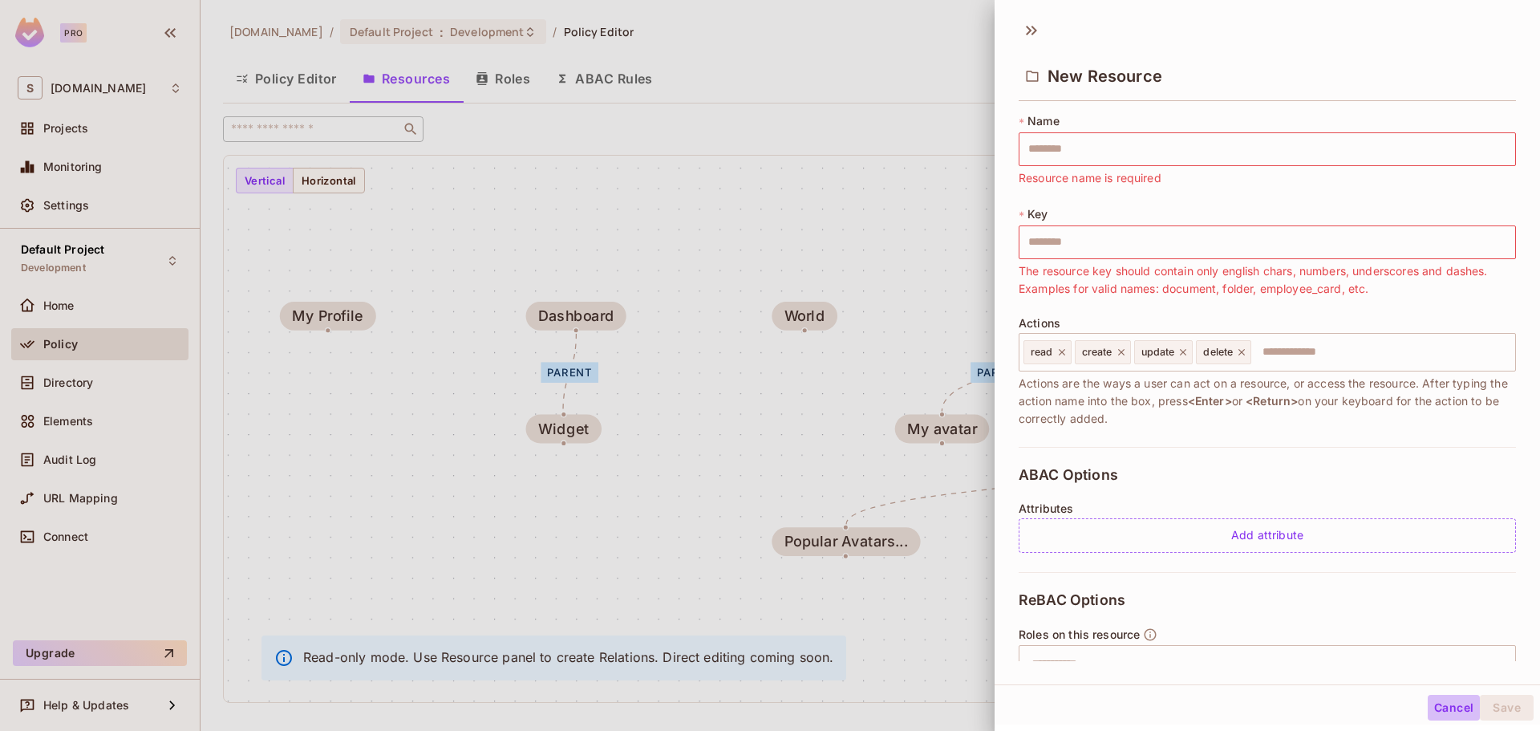
click at [1439, 707] on button "Cancel" at bounding box center [1453, 707] width 52 height 26
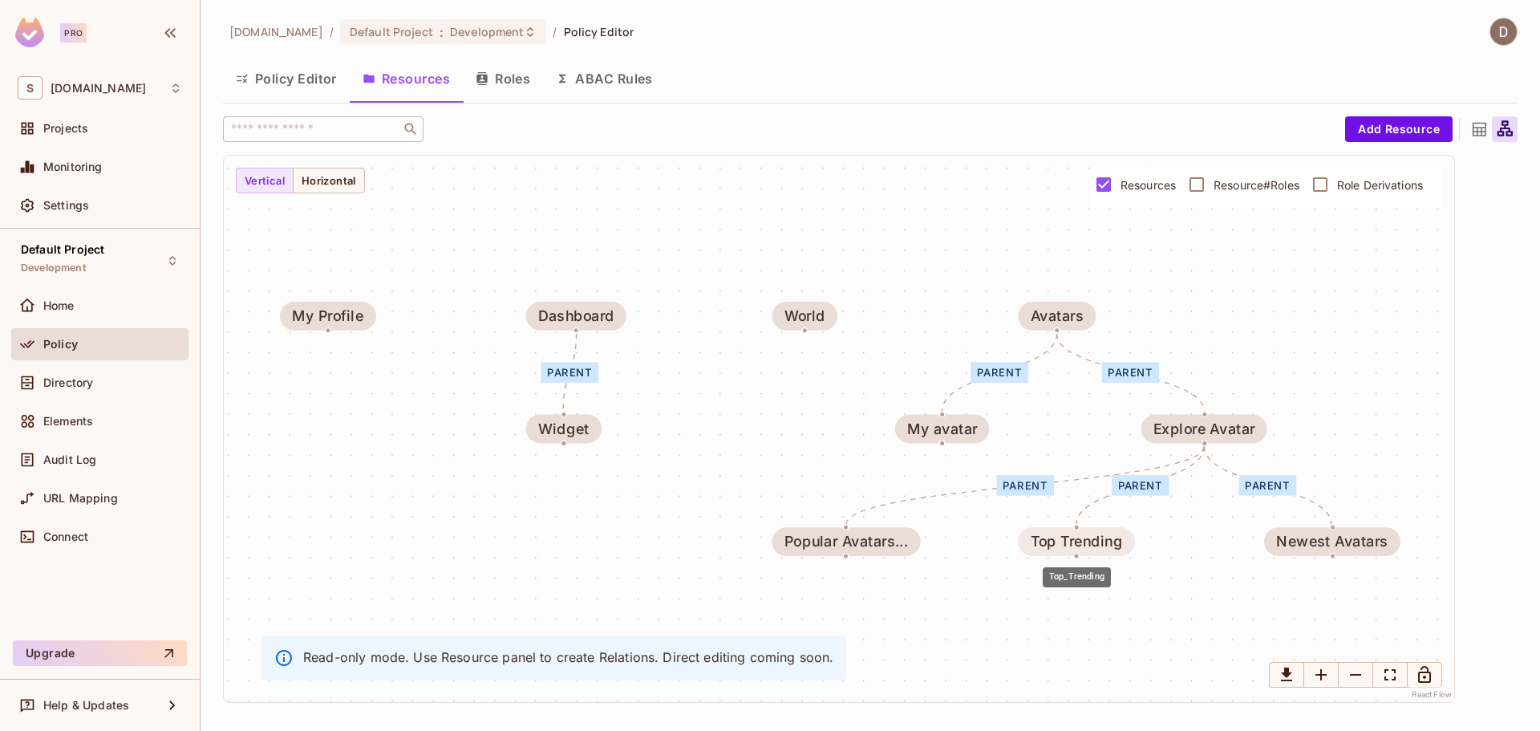
click at [1103, 548] on div "Top Trending" at bounding box center [1076, 541] width 92 height 16
click at [1102, 540] on div "Top Trending" at bounding box center [1076, 541] width 92 height 16
click at [280, 86] on button "Policy Editor" at bounding box center [286, 79] width 127 height 40
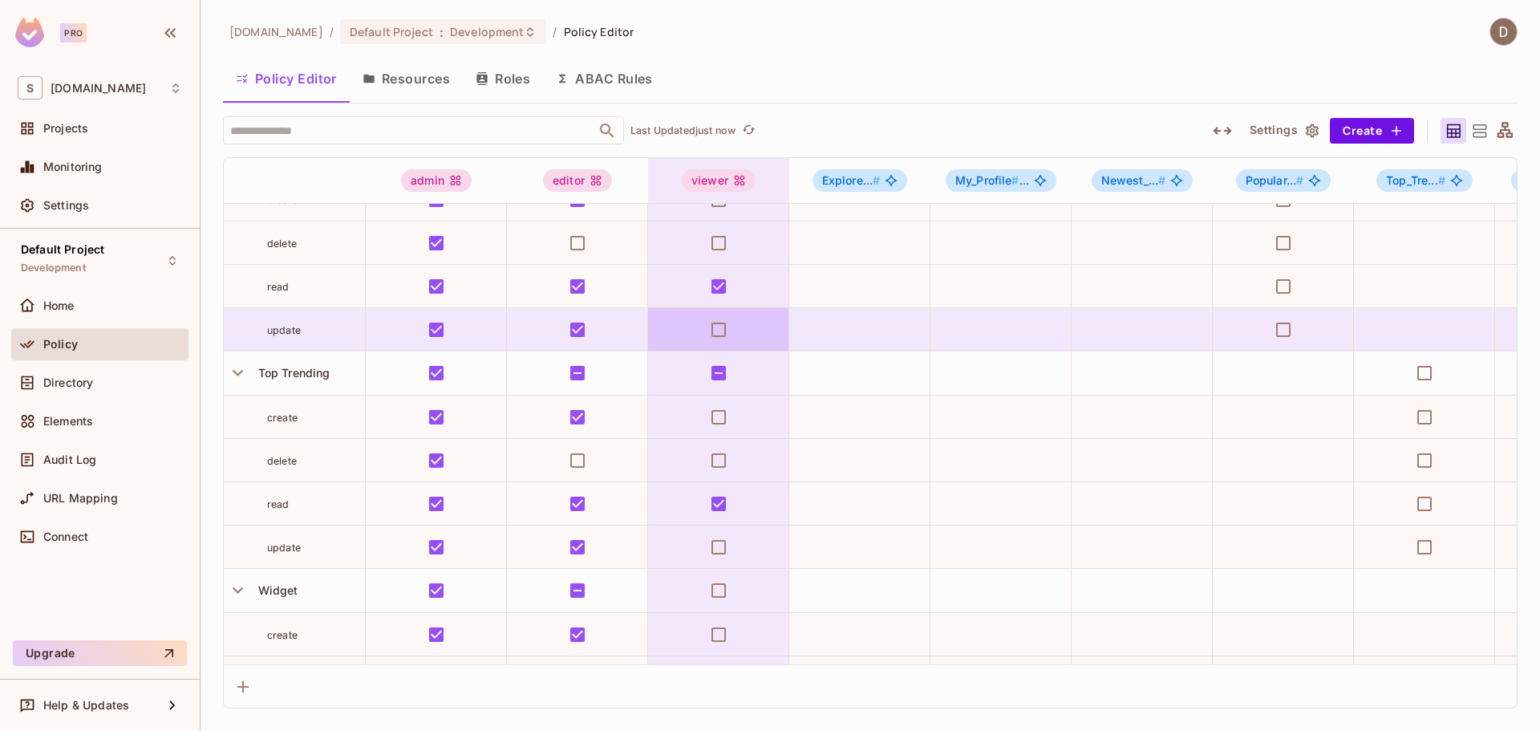
scroll to position [1363, 0]
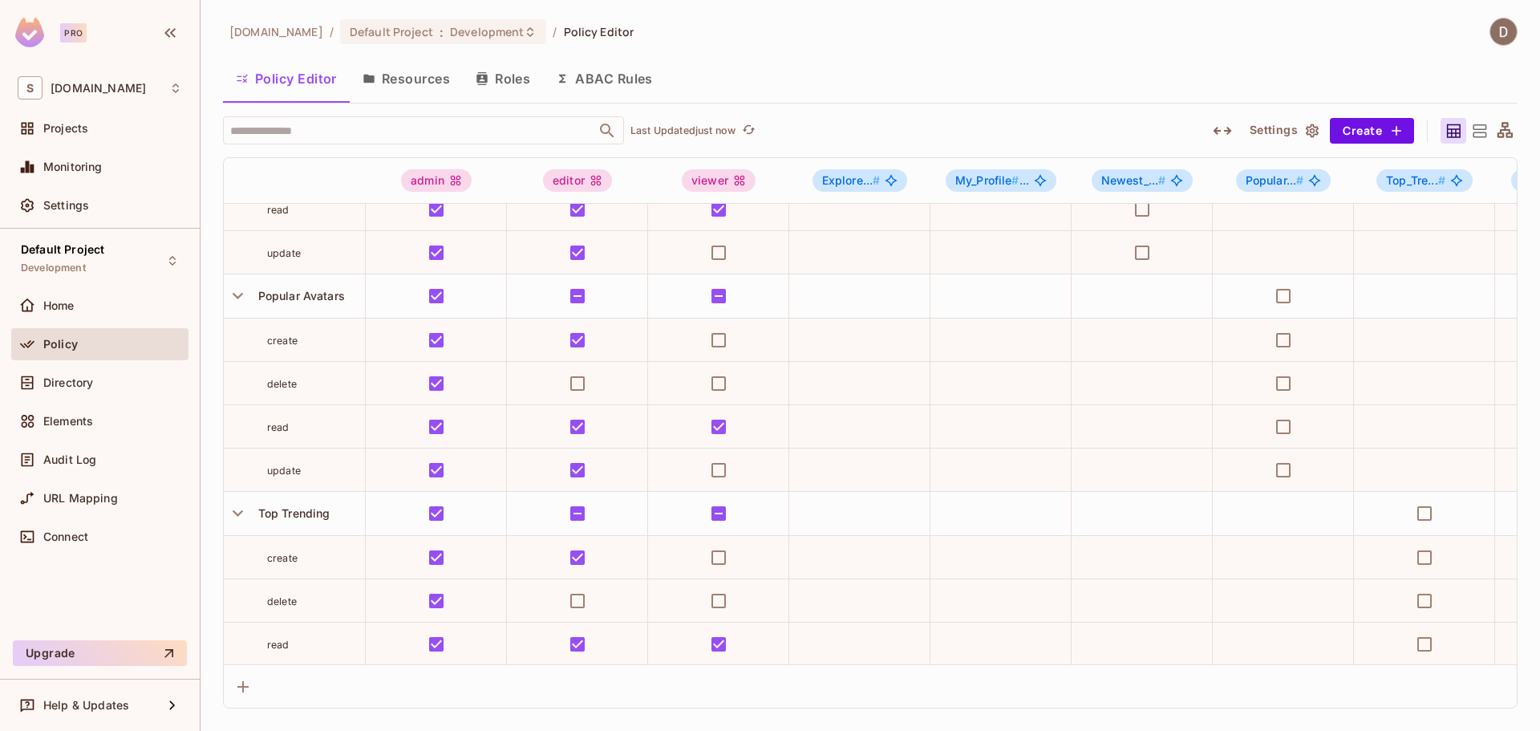
click at [424, 71] on button "Resources" at bounding box center [406, 79] width 113 height 40
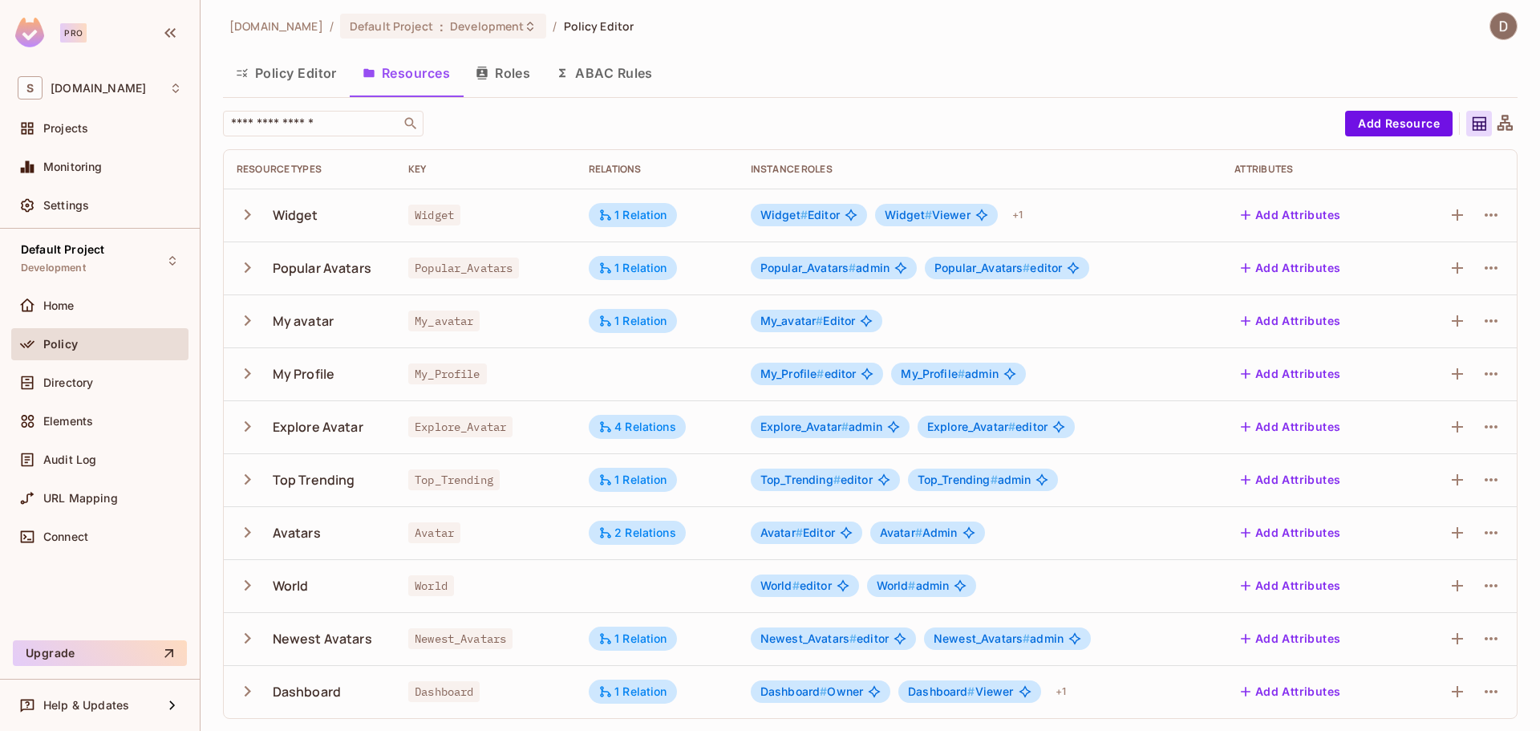
scroll to position [6, 0]
click at [1481, 478] on icon "button" at bounding box center [1490, 478] width 19 height 19
click at [1415, 536] on div "Edit Resource" at bounding box center [1408, 542] width 75 height 16
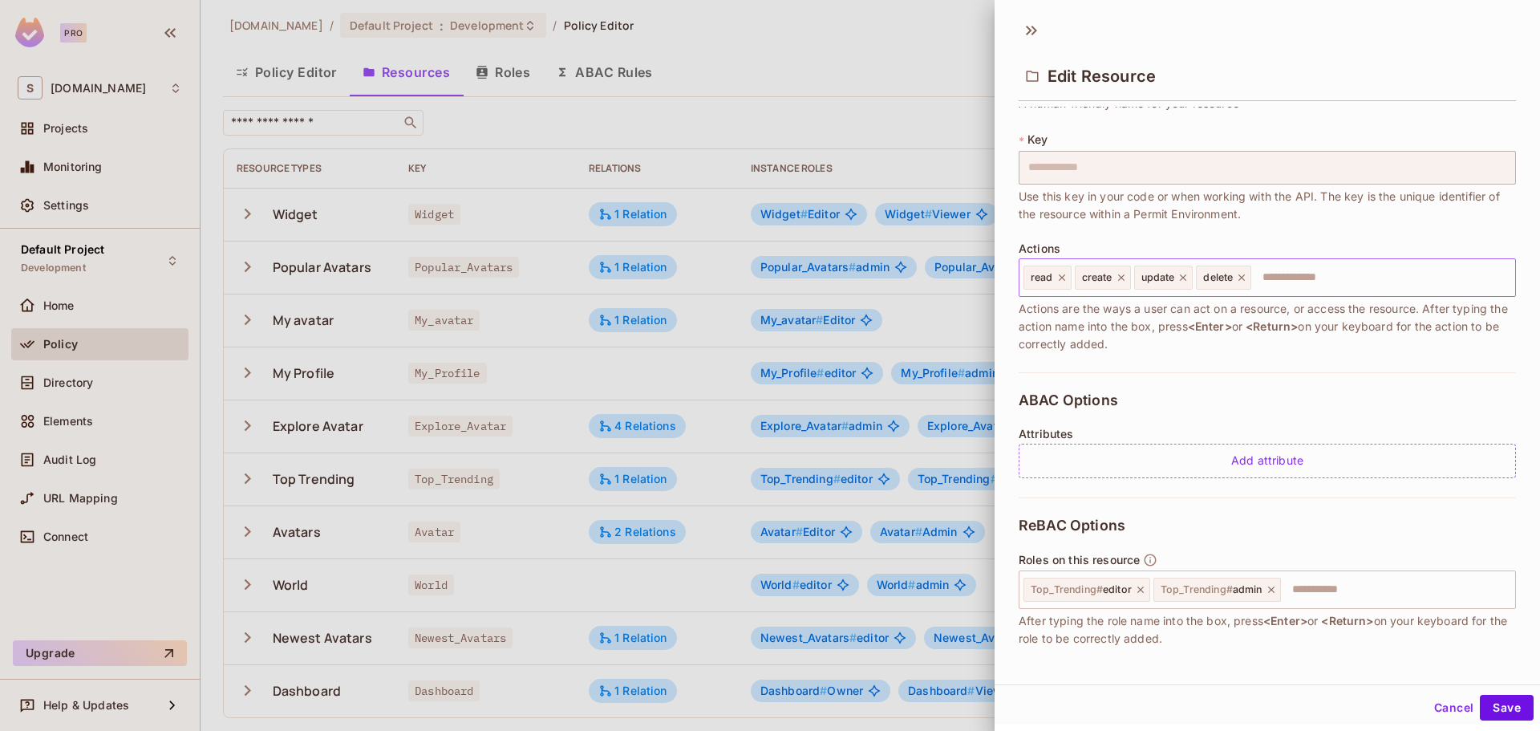
scroll to position [198, 0]
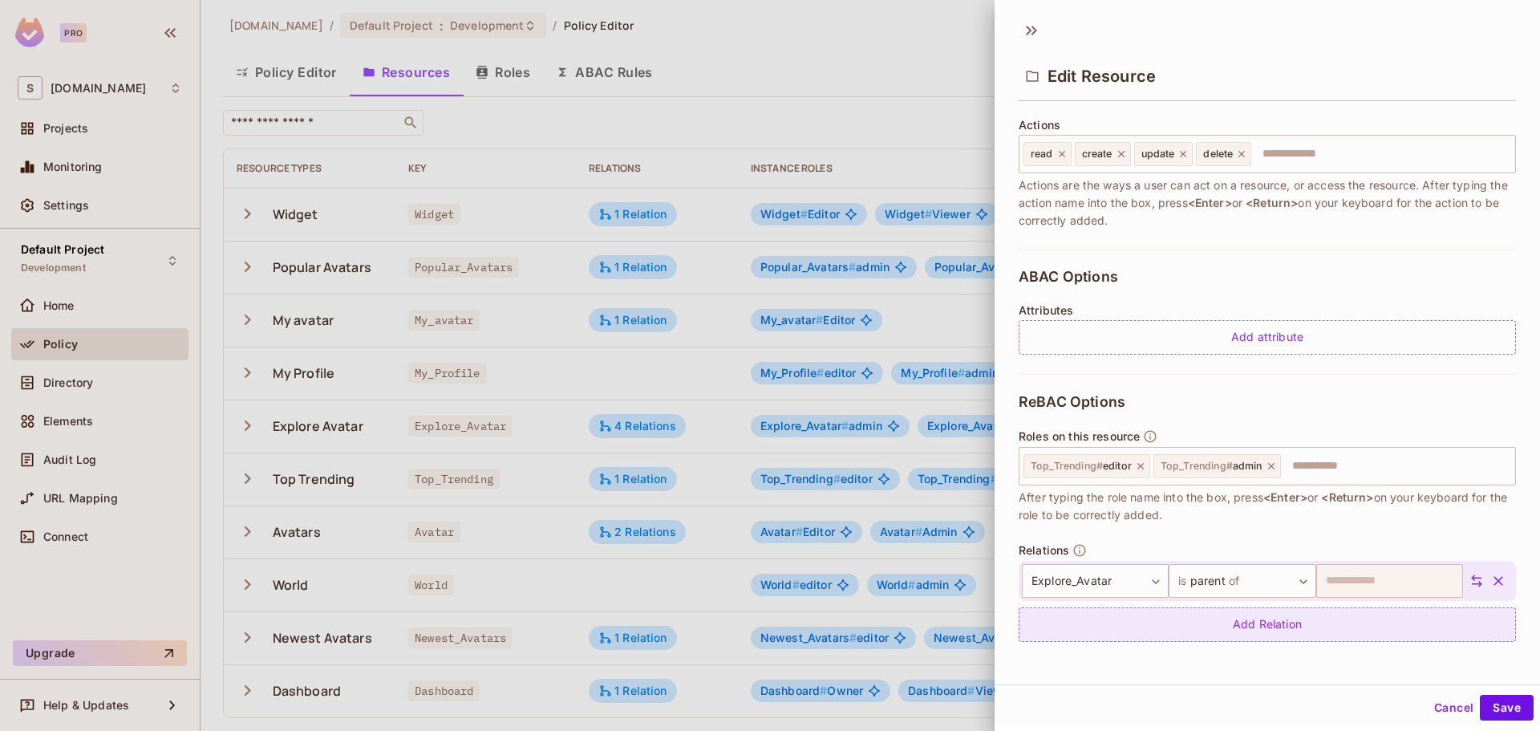
click at [1431, 617] on div "Add Relation" at bounding box center [1266, 624] width 497 height 34
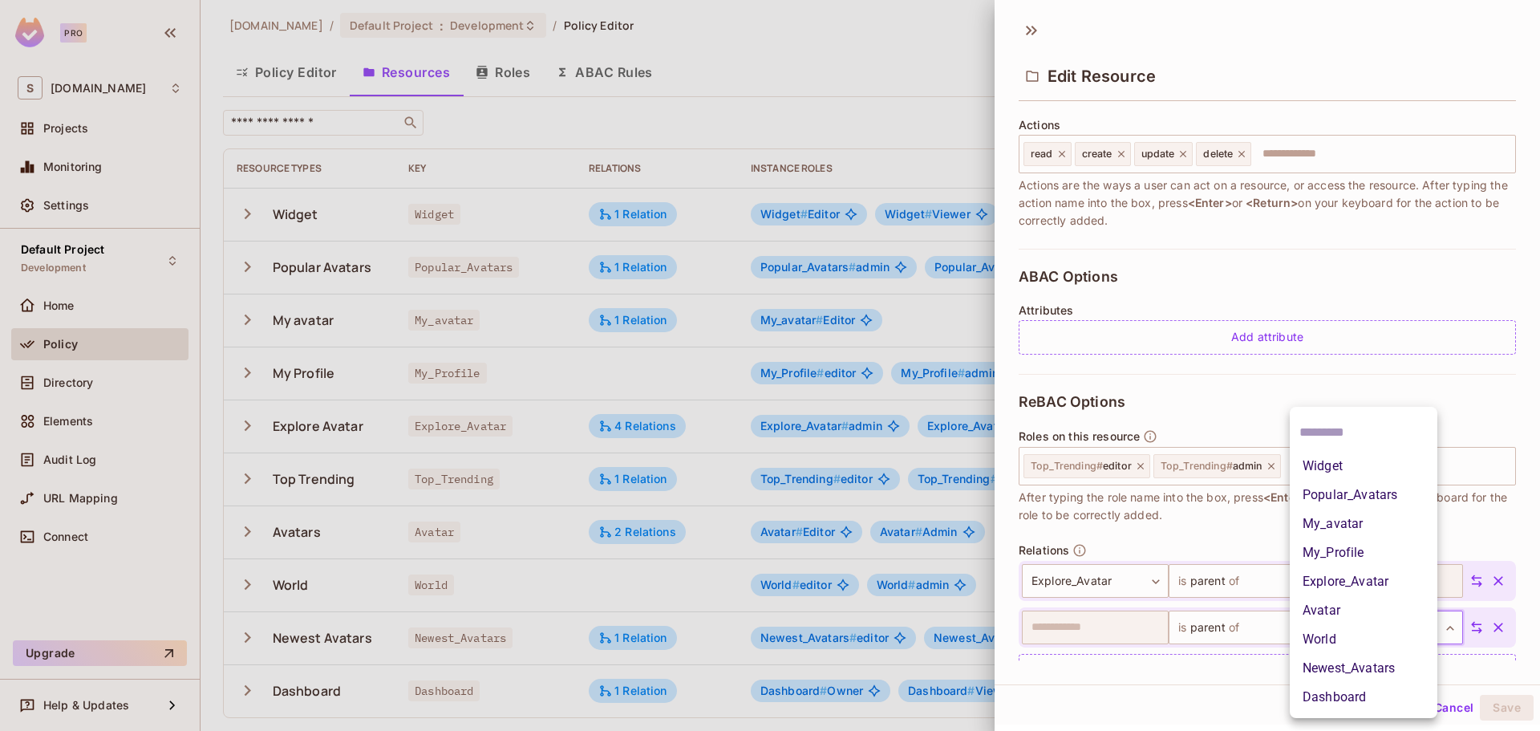
click at [1350, 633] on body "Pro S savameta.com Projects Monitoring Settings Default Project Development Hom…" at bounding box center [770, 365] width 1540 height 731
click at [1350, 633] on li "World" at bounding box center [1363, 639] width 148 height 29
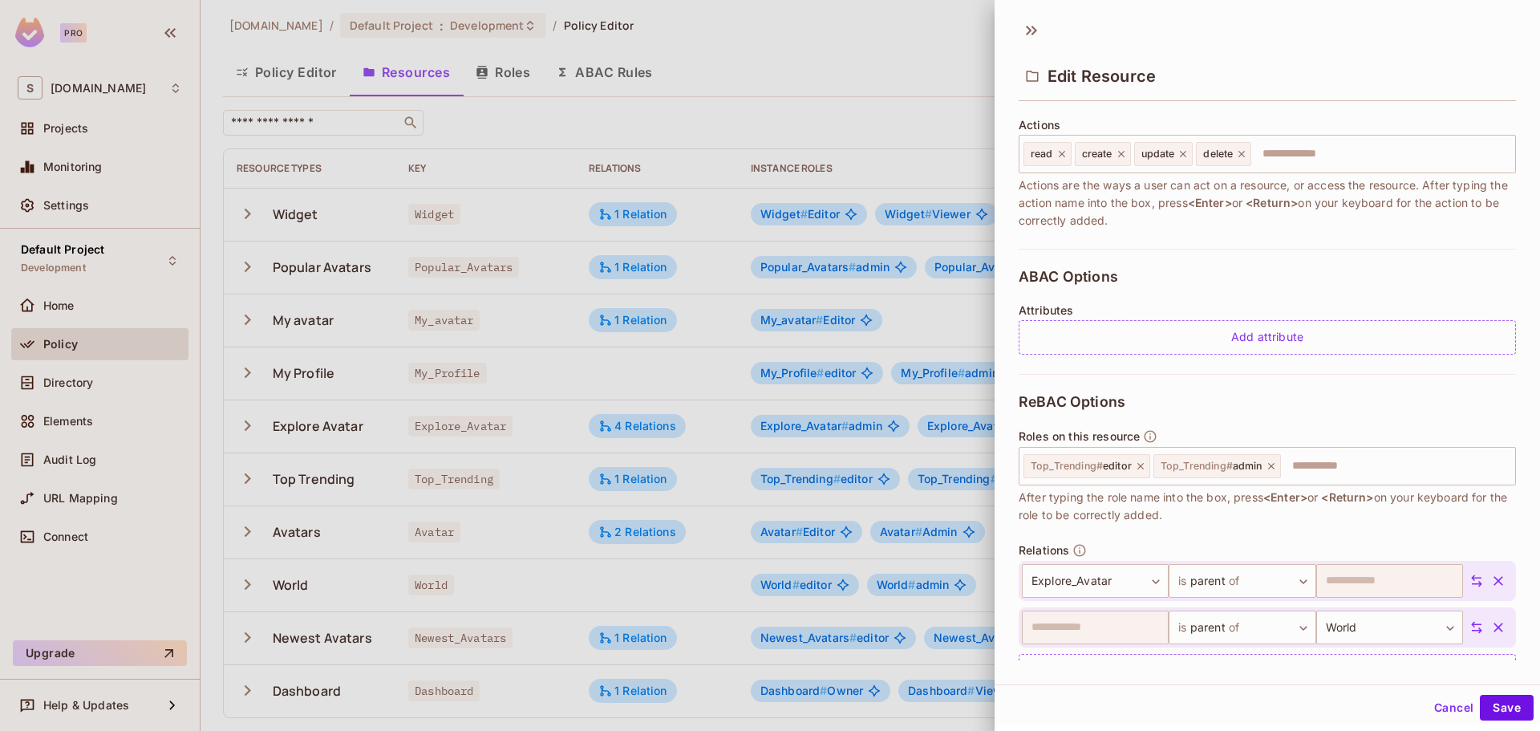
click at [1469, 633] on icon at bounding box center [1476, 627] width 14 height 14
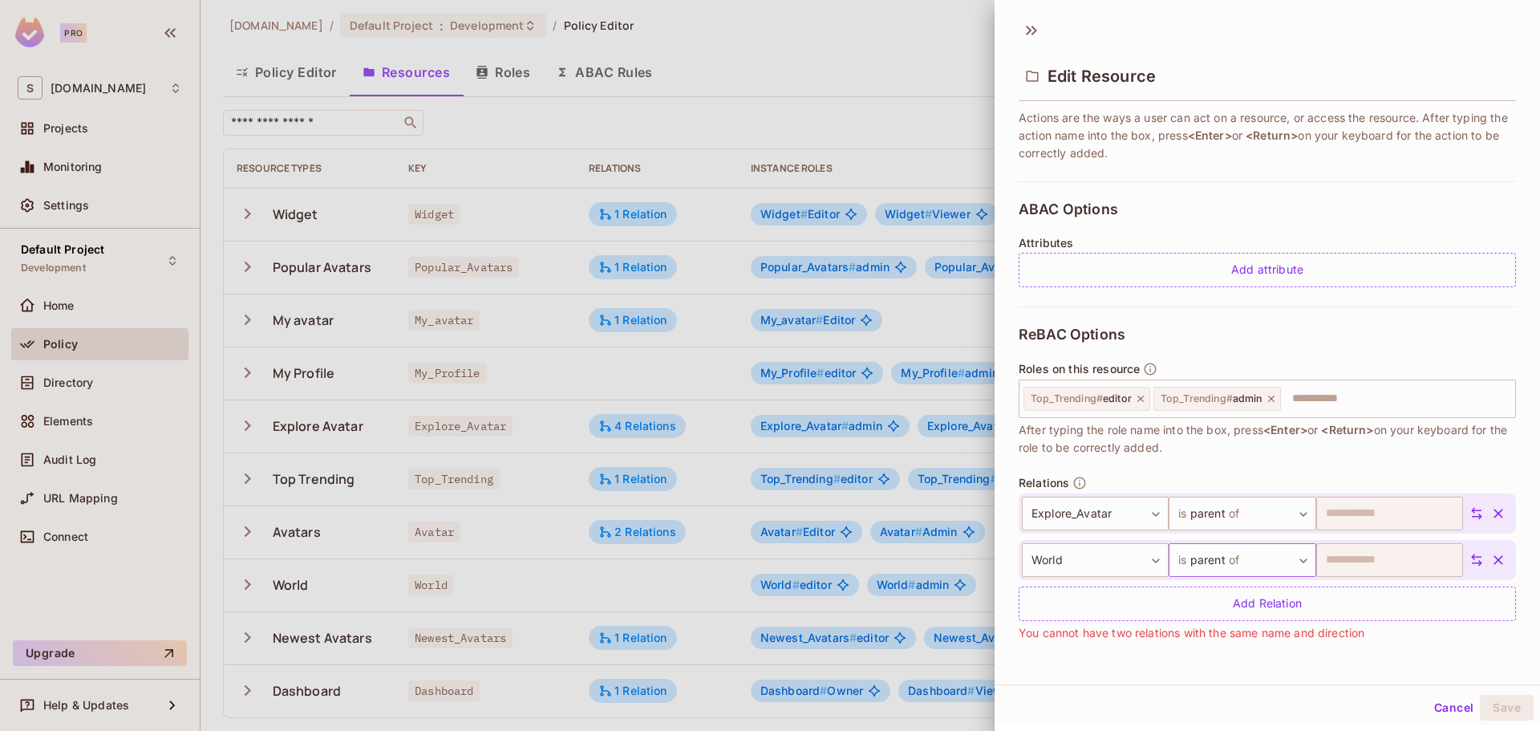
scroll to position [2, 0]
click at [1433, 702] on button "Cancel" at bounding box center [1453, 705] width 52 height 26
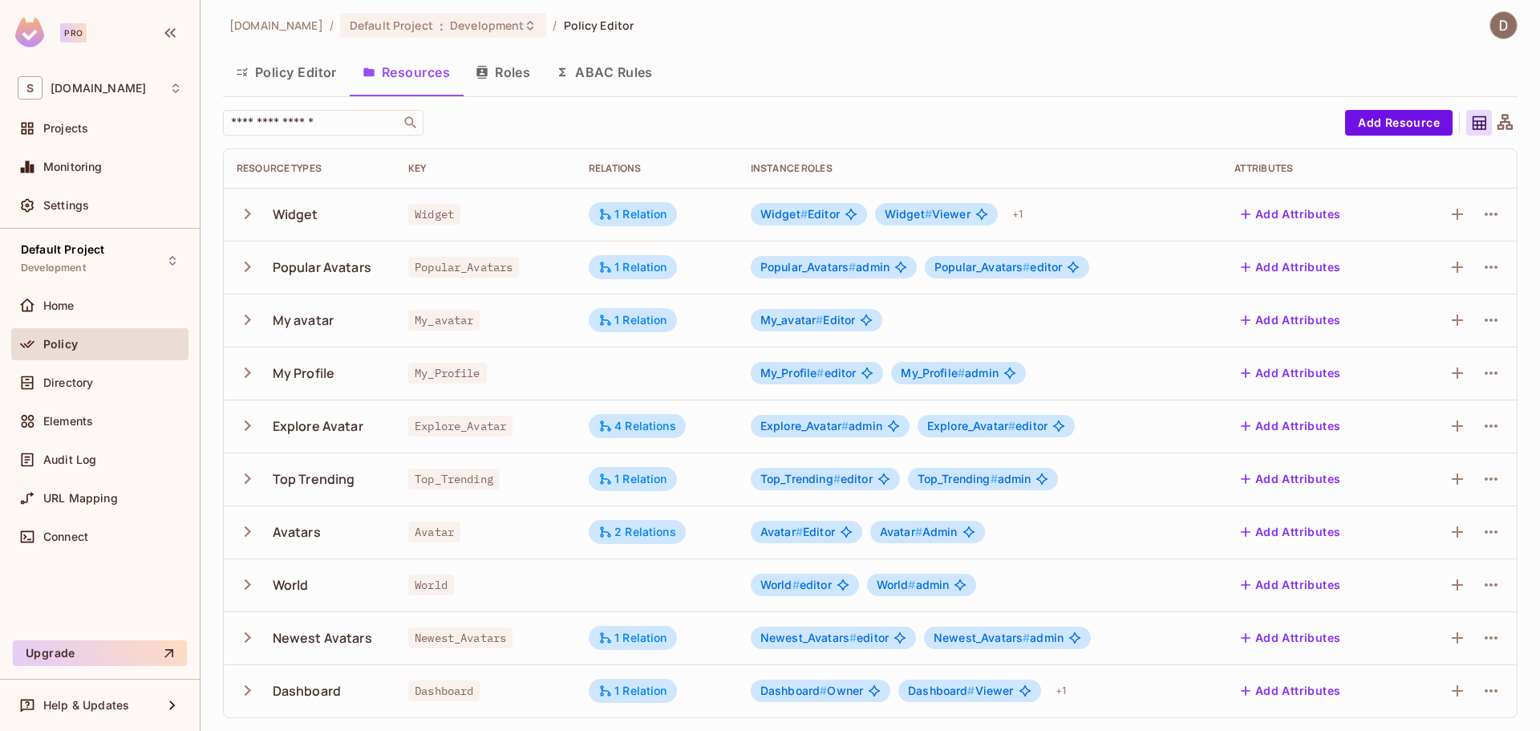
click at [1497, 121] on icon at bounding box center [1504, 121] width 15 height 15
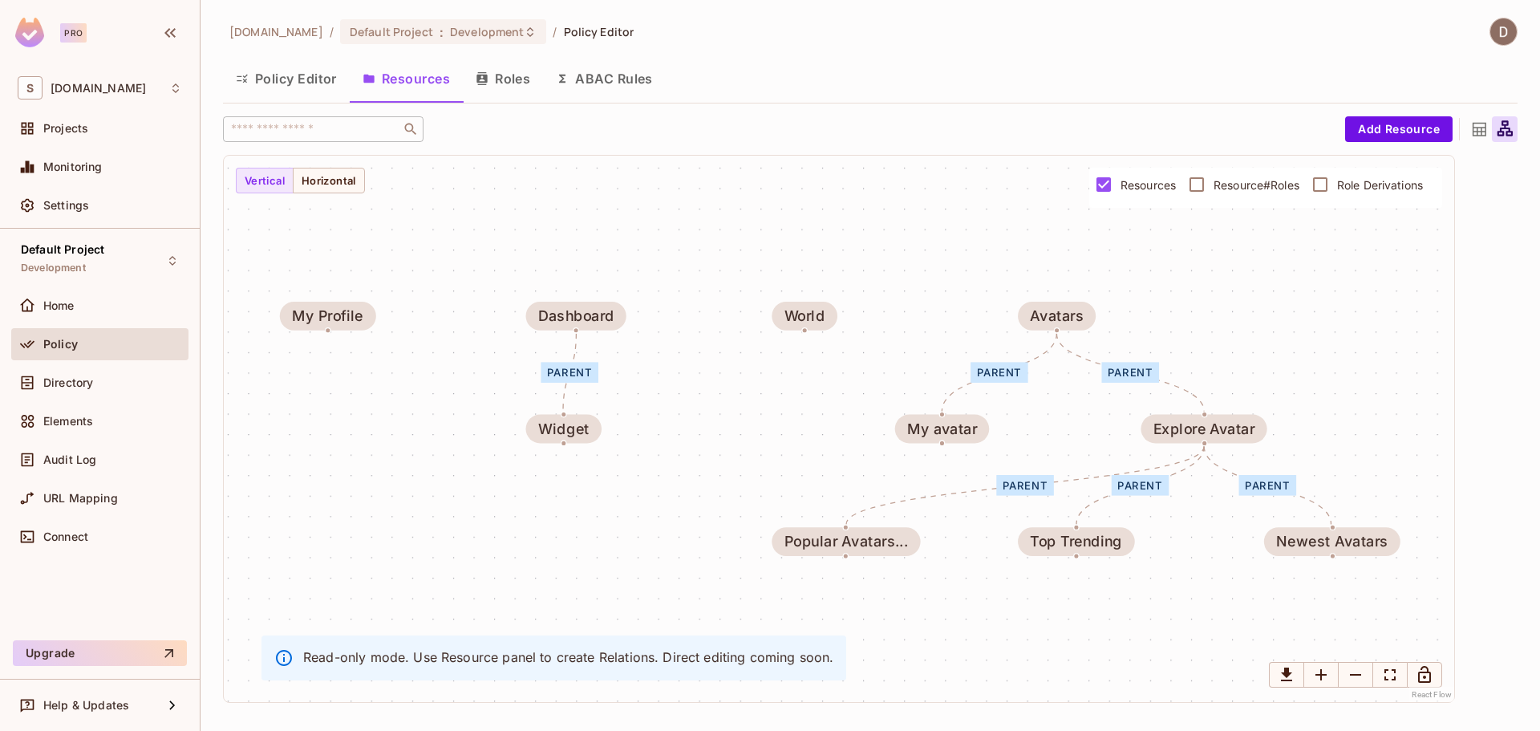
scroll to position [0, 0]
click at [1421, 673] on icon "Lock Graph" at bounding box center [1424, 674] width 13 height 17
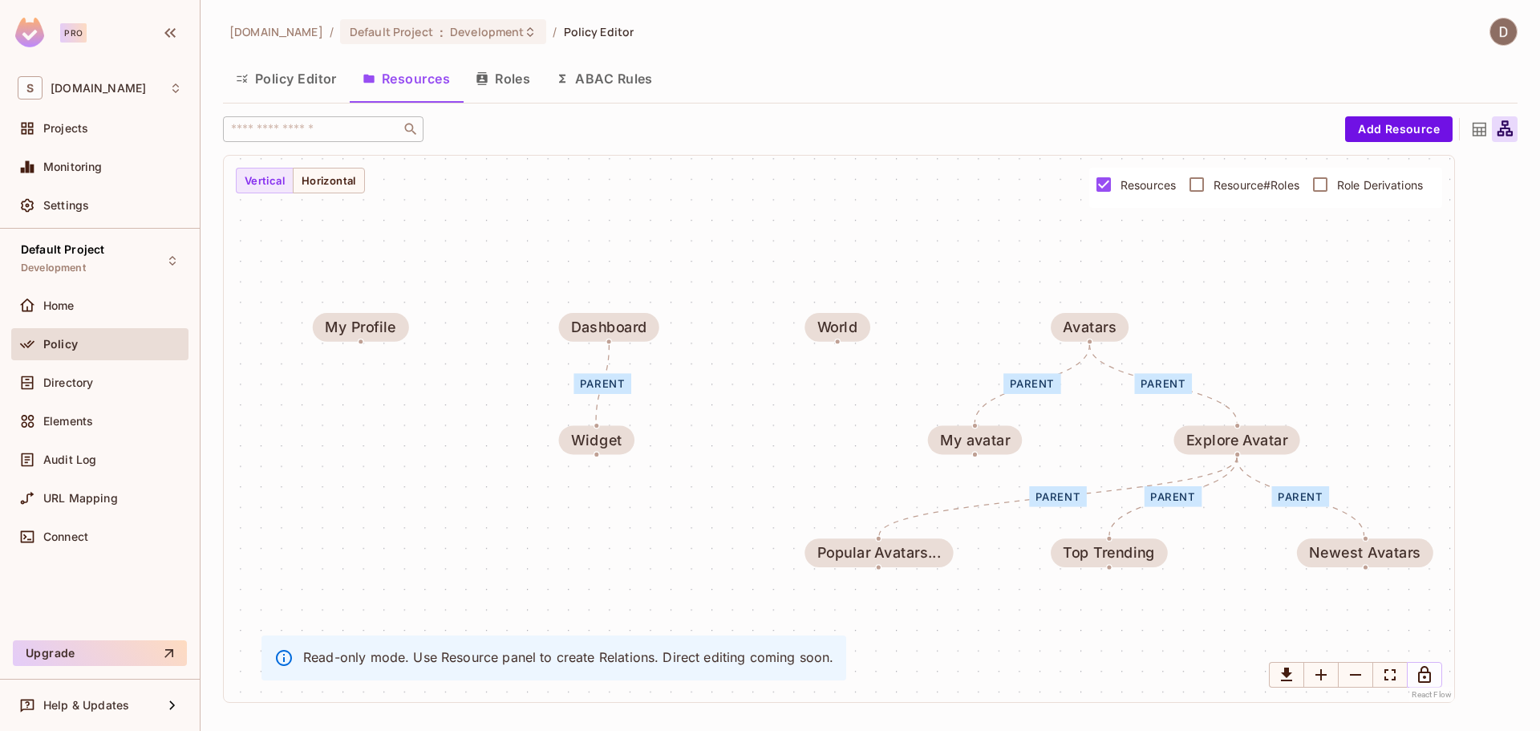
drag, startPoint x: 1266, startPoint y: 585, endPoint x: 1299, endPoint y: 597, distance: 34.7
click at [1299, 597] on div "parent parent parent parent parent parent Widget Popular Avatars... My avatar M…" at bounding box center [839, 429] width 1230 height 546
click at [1429, 683] on icon "Unlock Graph" at bounding box center [1424, 674] width 19 height 19
drag, startPoint x: 1358, startPoint y: 539, endPoint x: 1340, endPoint y: 539, distance: 17.6
click at [1340, 539] on div "Newest Avatars" at bounding box center [1347, 550] width 136 height 29
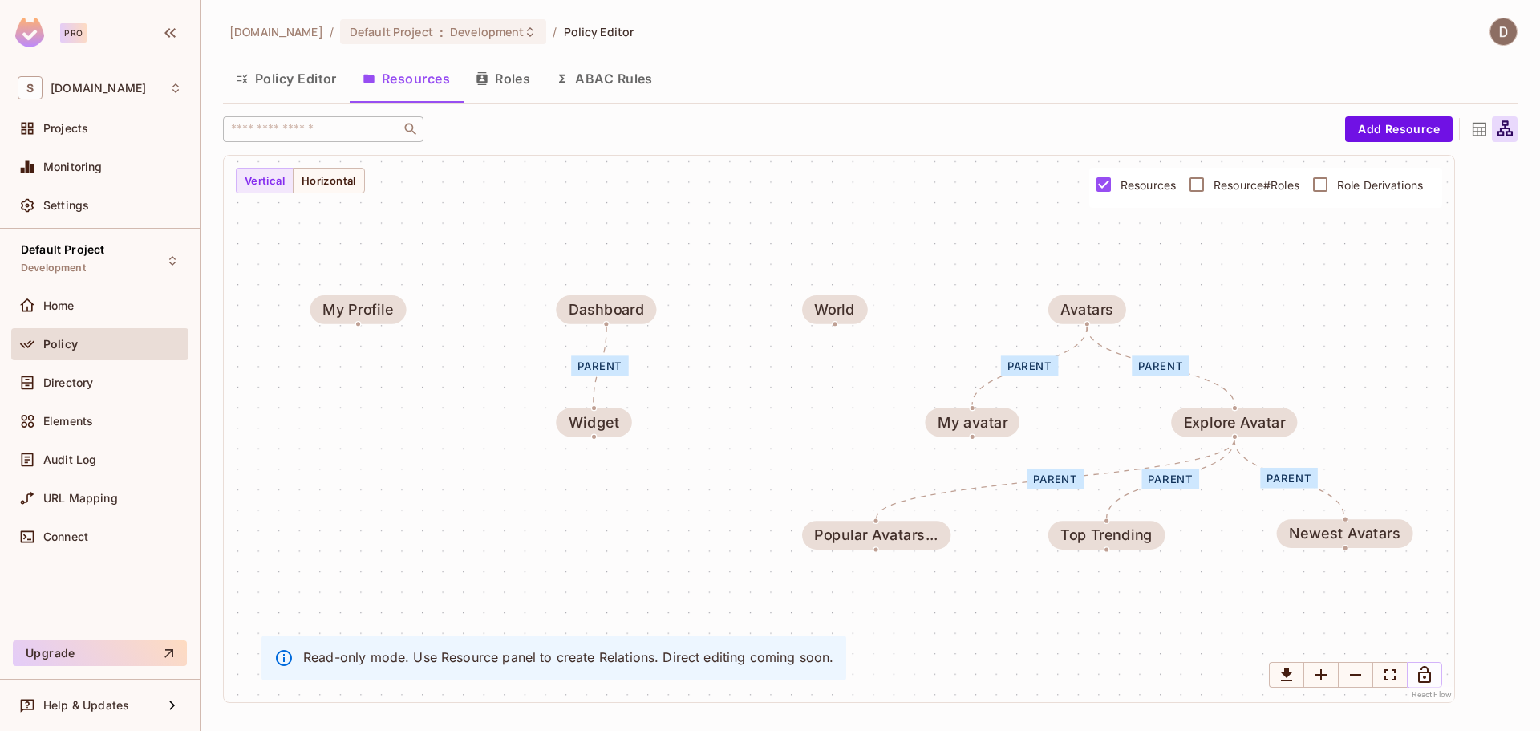
drag, startPoint x: 1129, startPoint y: 643, endPoint x: 1095, endPoint y: 617, distance: 42.8
click at [1122, 624] on div "parent parent parent parent parent parent Widget Popular Avatars... My avatar M…" at bounding box center [839, 429] width 1230 height 546
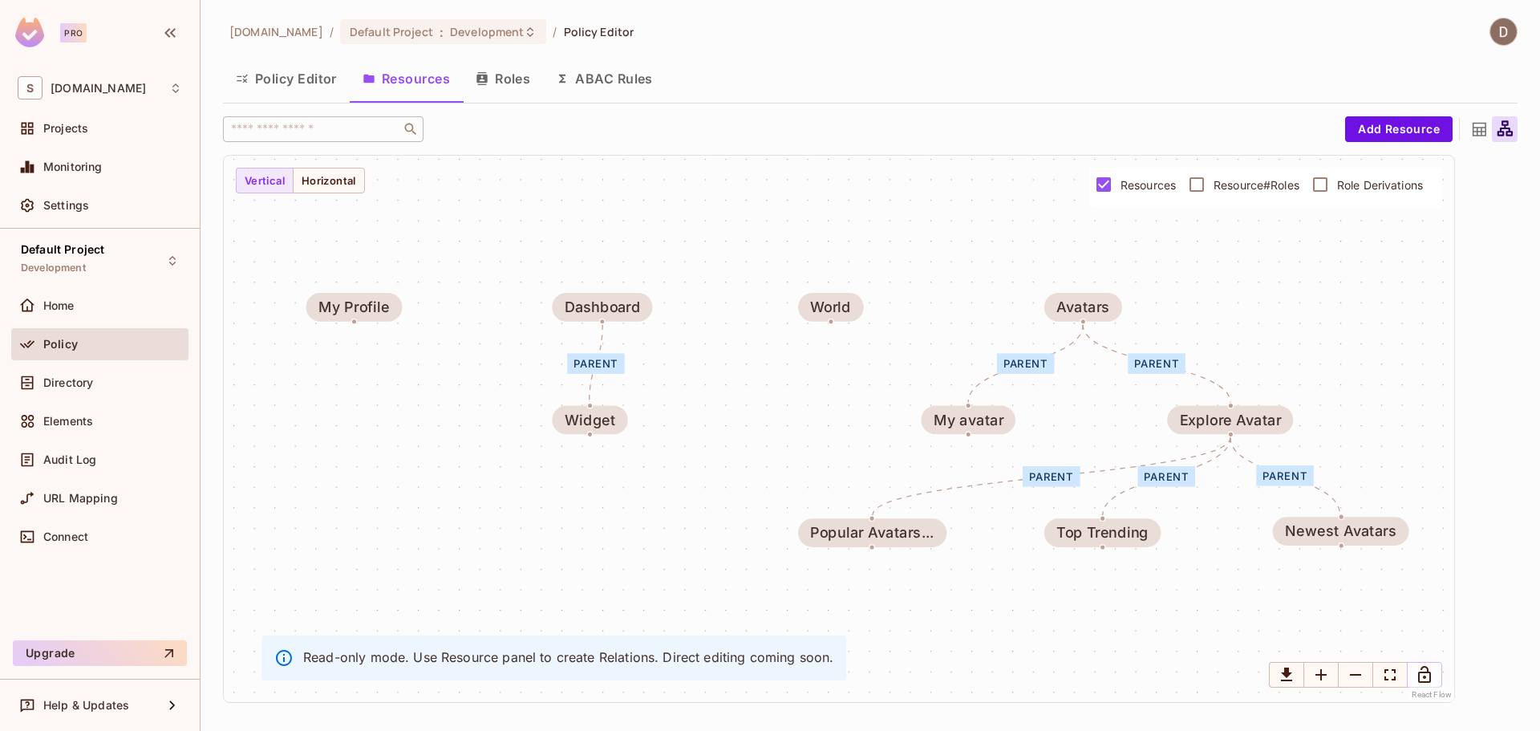
drag, startPoint x: 1156, startPoint y: 651, endPoint x: 1154, endPoint y: 621, distance: 29.8
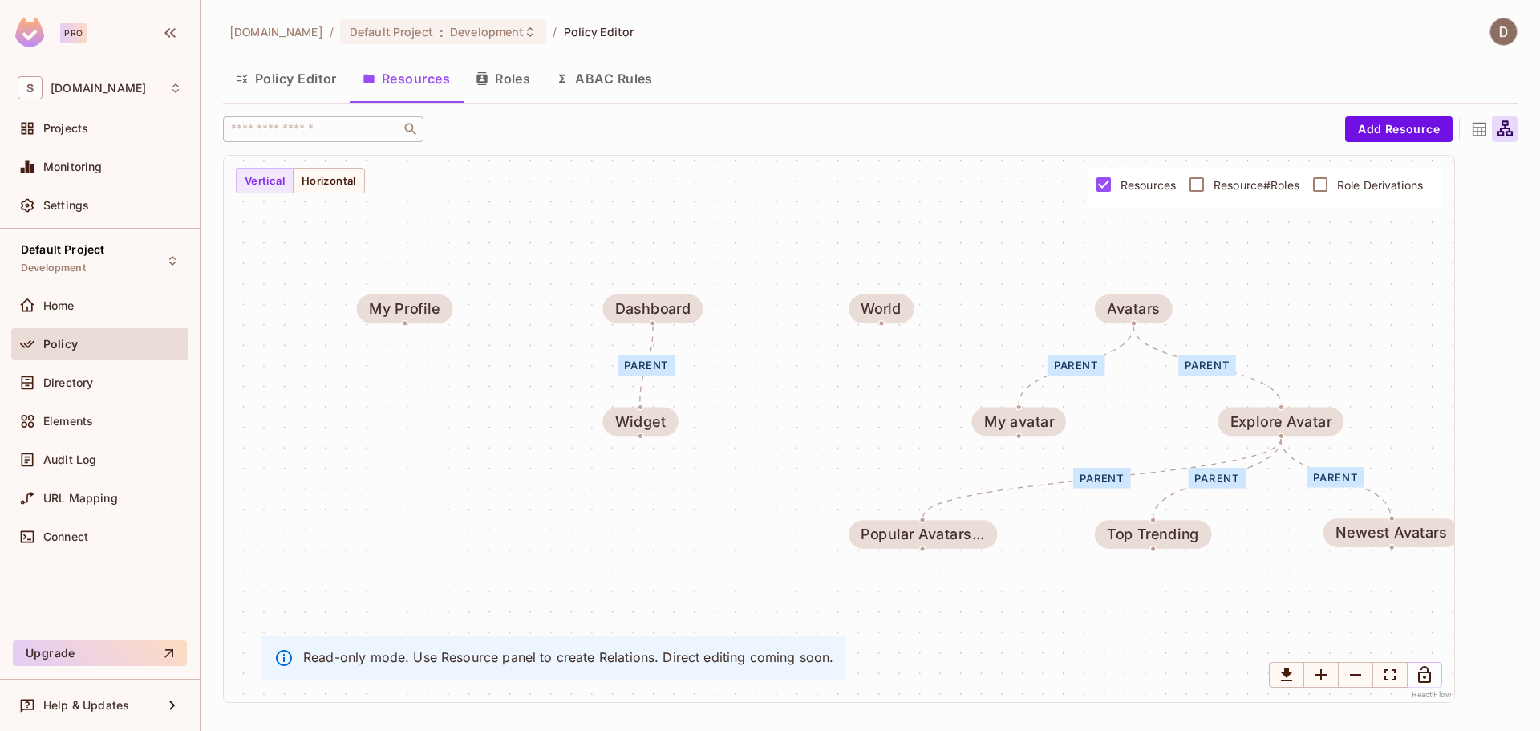
drag, startPoint x: 1121, startPoint y: 599, endPoint x: 1172, endPoint y: 601, distance: 50.5
click at [1172, 601] on div "parent parent parent parent parent parent Widget Popular Avatars... My avatar M…" at bounding box center [839, 429] width 1230 height 546
drag, startPoint x: 646, startPoint y: 419, endPoint x: 657, endPoint y: 420, distance: 11.3
click at [657, 420] on div "Widget" at bounding box center [651, 422] width 51 height 16
drag, startPoint x: 656, startPoint y: 429, endPoint x: 641, endPoint y: 458, distance: 32.6
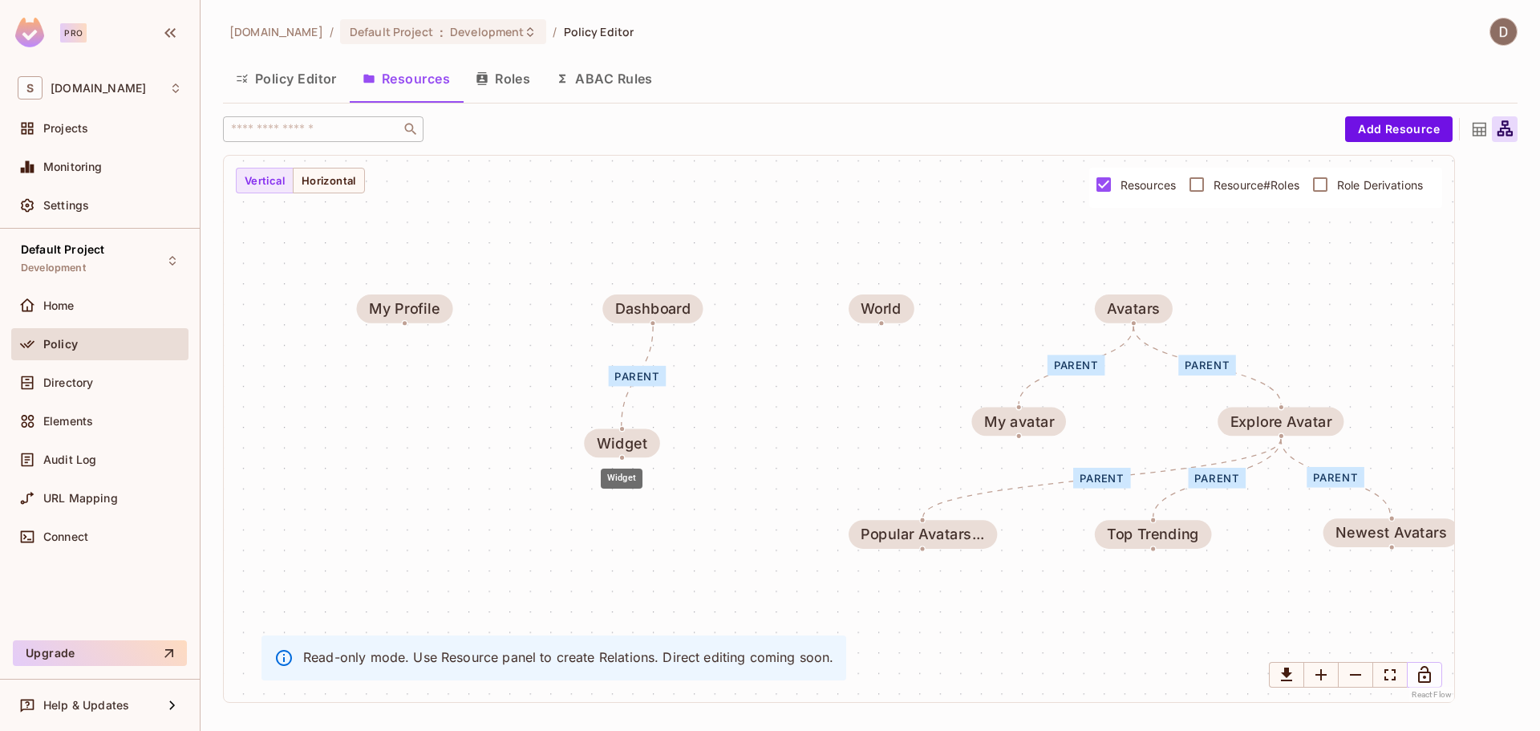
click at [630, 451] on div "Widget" at bounding box center [622, 443] width 51 height 16
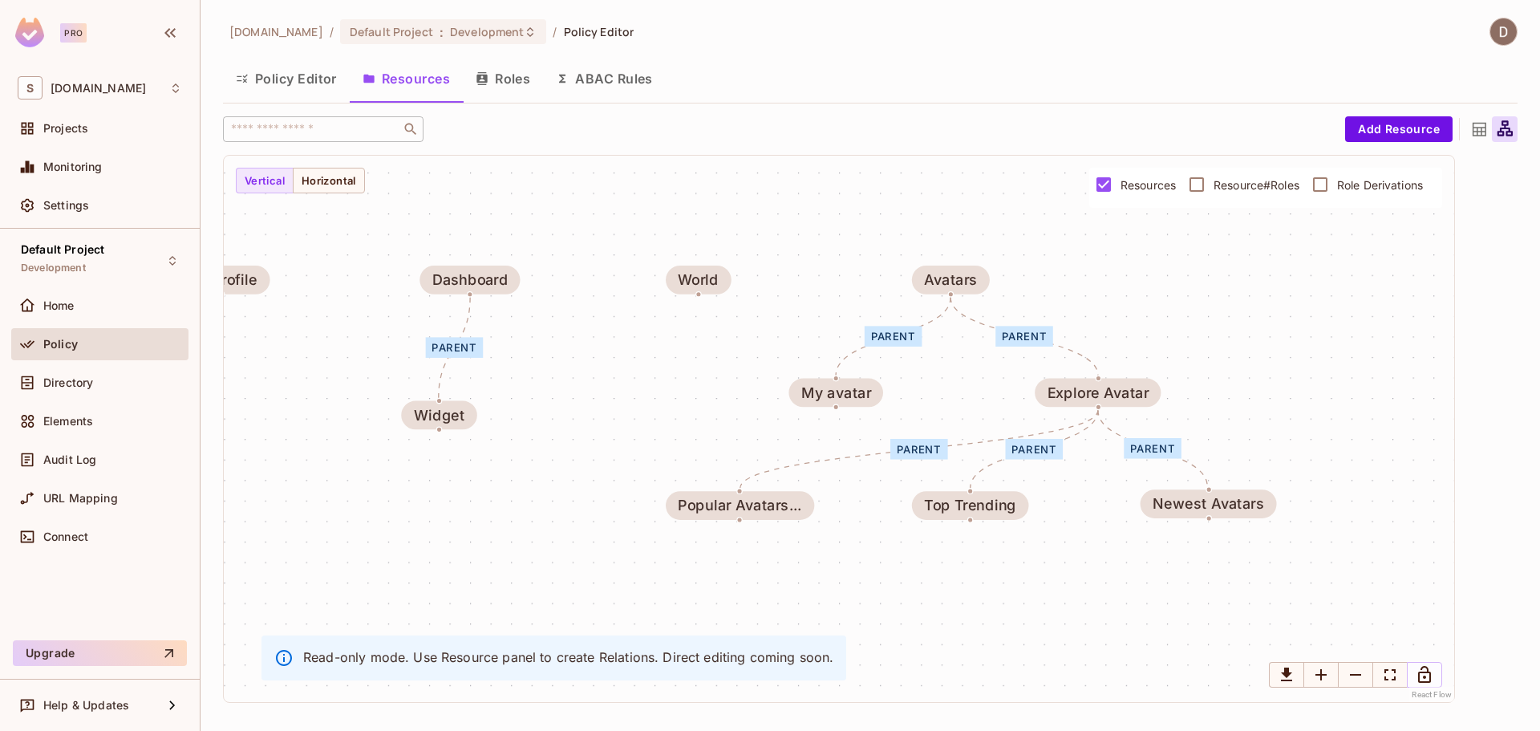
drag, startPoint x: 759, startPoint y: 451, endPoint x: 590, endPoint y: 429, distance: 169.9
click at [590, 429] on div "parent parent parent parent parent parent Widget Popular Avatars... My avatar M…" at bounding box center [839, 429] width 1230 height 546
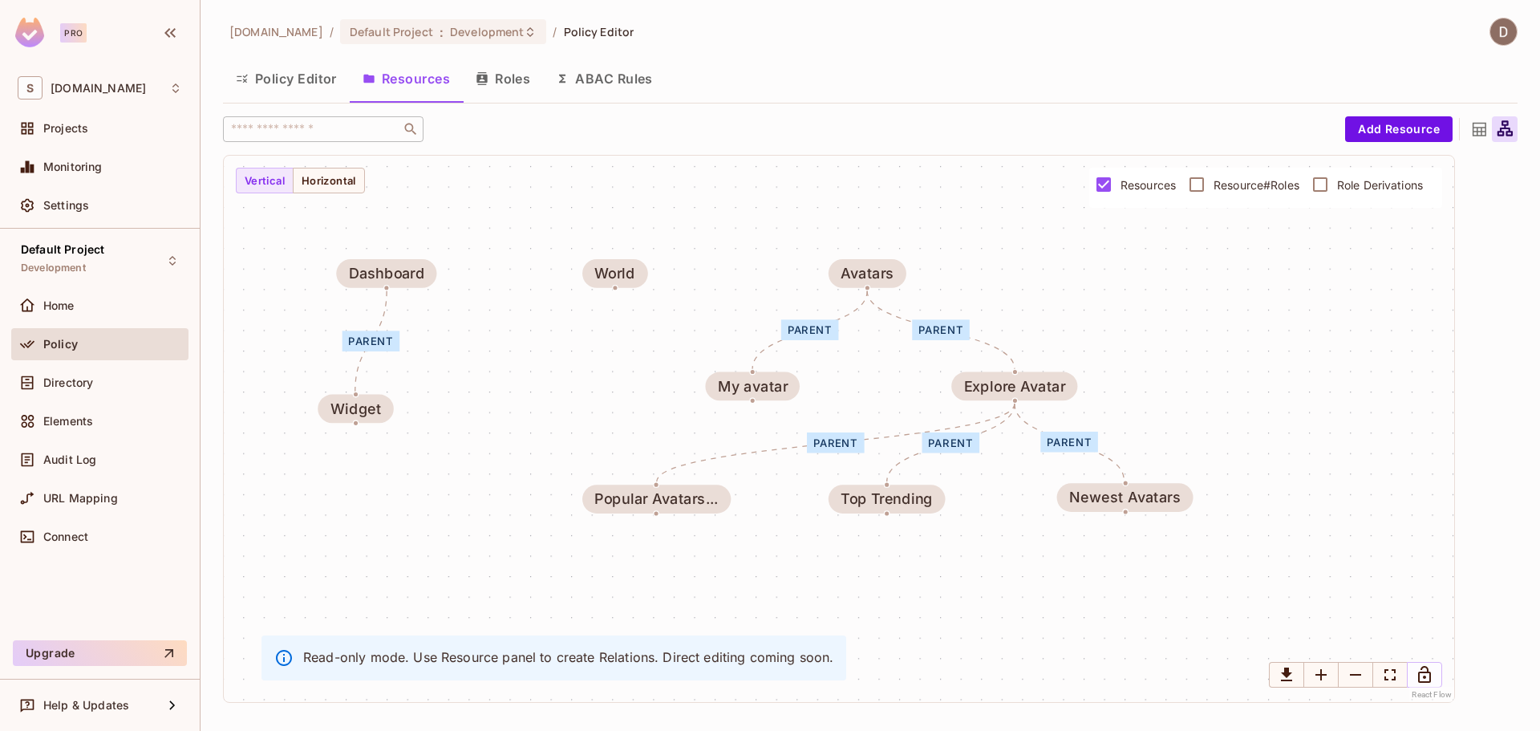
drag, startPoint x: 922, startPoint y: 451, endPoint x: 848, endPoint y: 445, distance: 74.8
click at [841, 445] on div "parent" at bounding box center [836, 442] width 58 height 21
click at [820, 445] on div "parent" at bounding box center [836, 441] width 58 height 21
drag, startPoint x: 687, startPoint y: 493, endPoint x: 680, endPoint y: 486, distance: 10.2
click at [677, 487] on div "Popular Avatars..." at bounding box center [643, 492] width 123 height 16
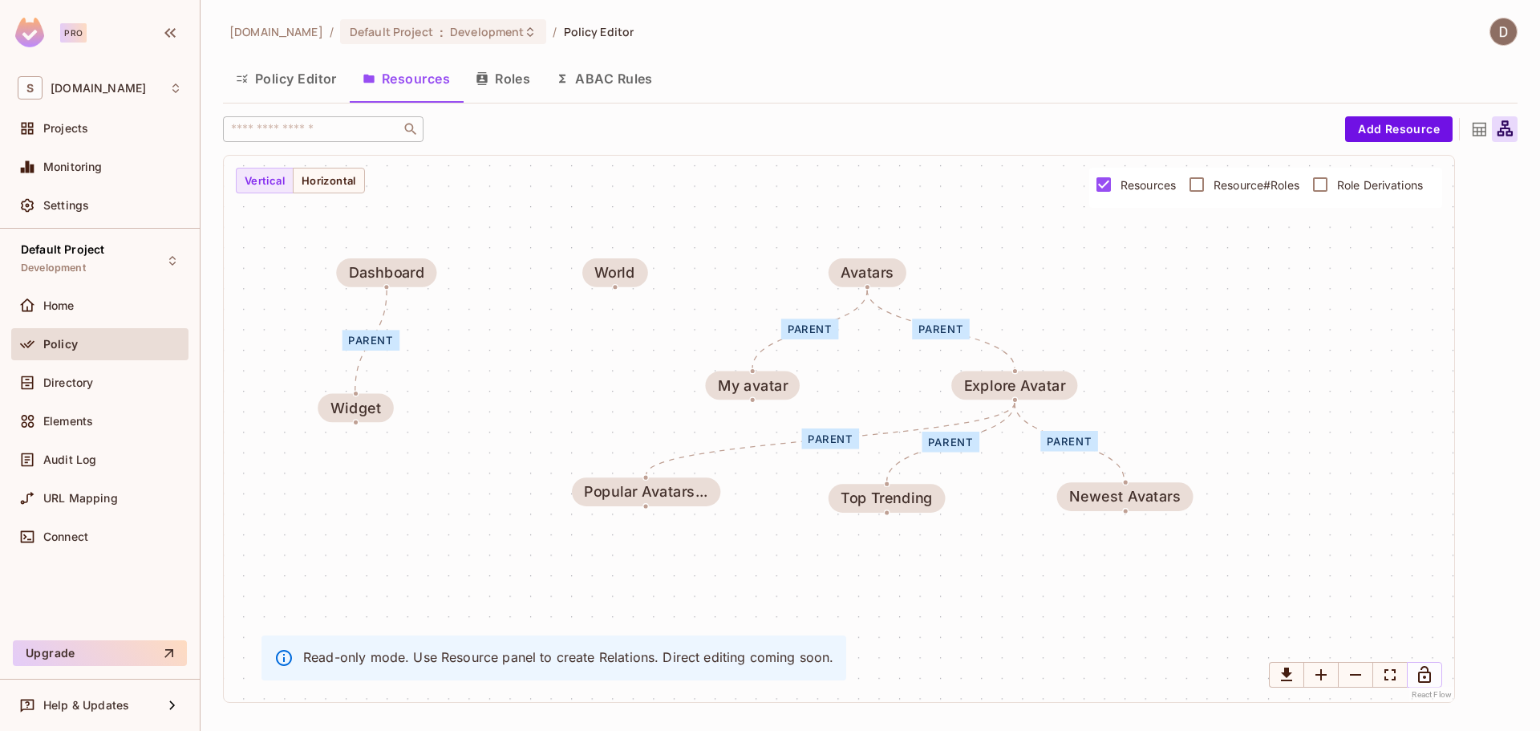
click at [826, 441] on div "parent" at bounding box center [831, 438] width 58 height 21
click at [840, 447] on div at bounding box center [830, 447] width 45 height 0
click at [627, 276] on div "World" at bounding box center [614, 273] width 41 height 16
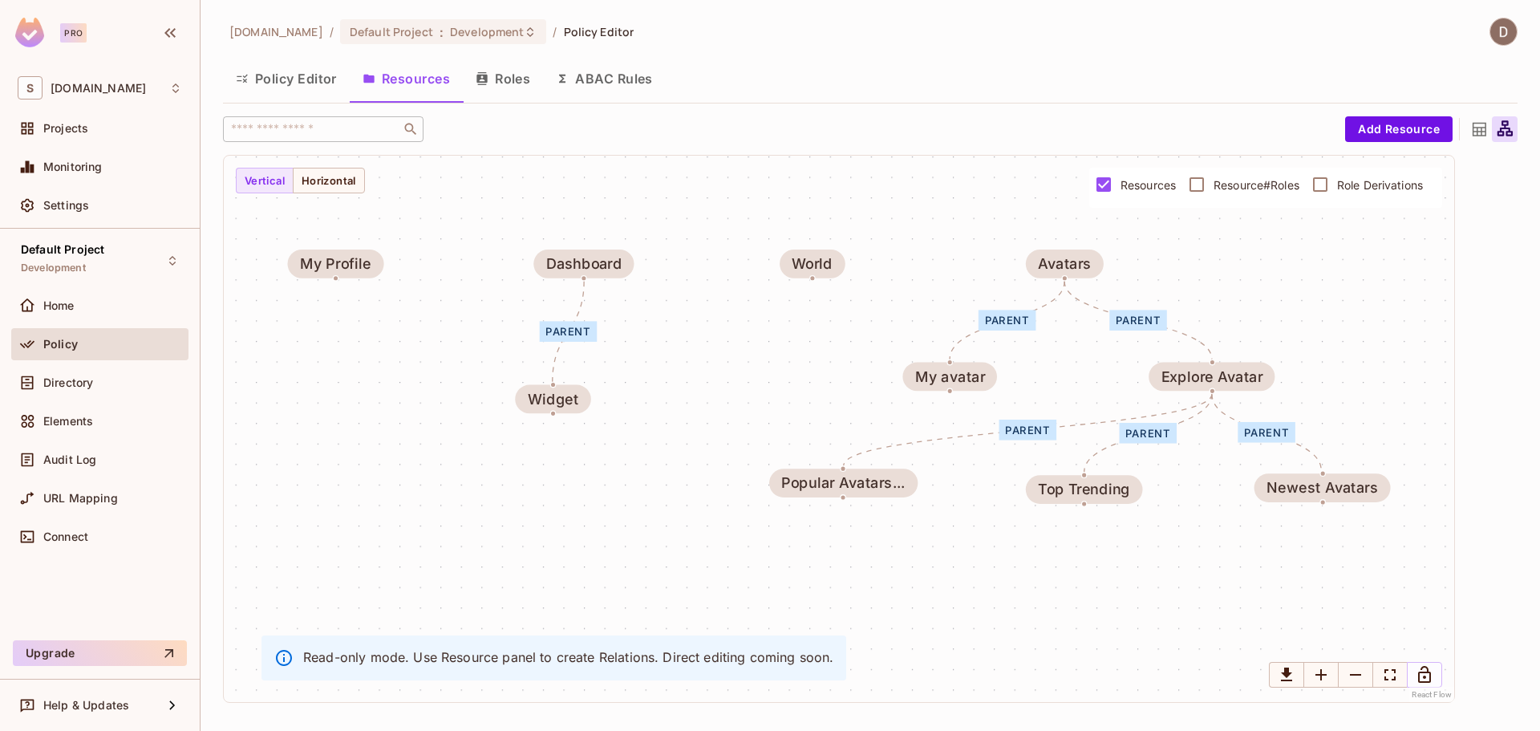
drag, startPoint x: 624, startPoint y: 354, endPoint x: 816, endPoint y: 346, distance: 191.9
click at [816, 346] on div "parent parent parent parent parent parent Widget Popular Avatars... My avatar M…" at bounding box center [839, 429] width 1230 height 546
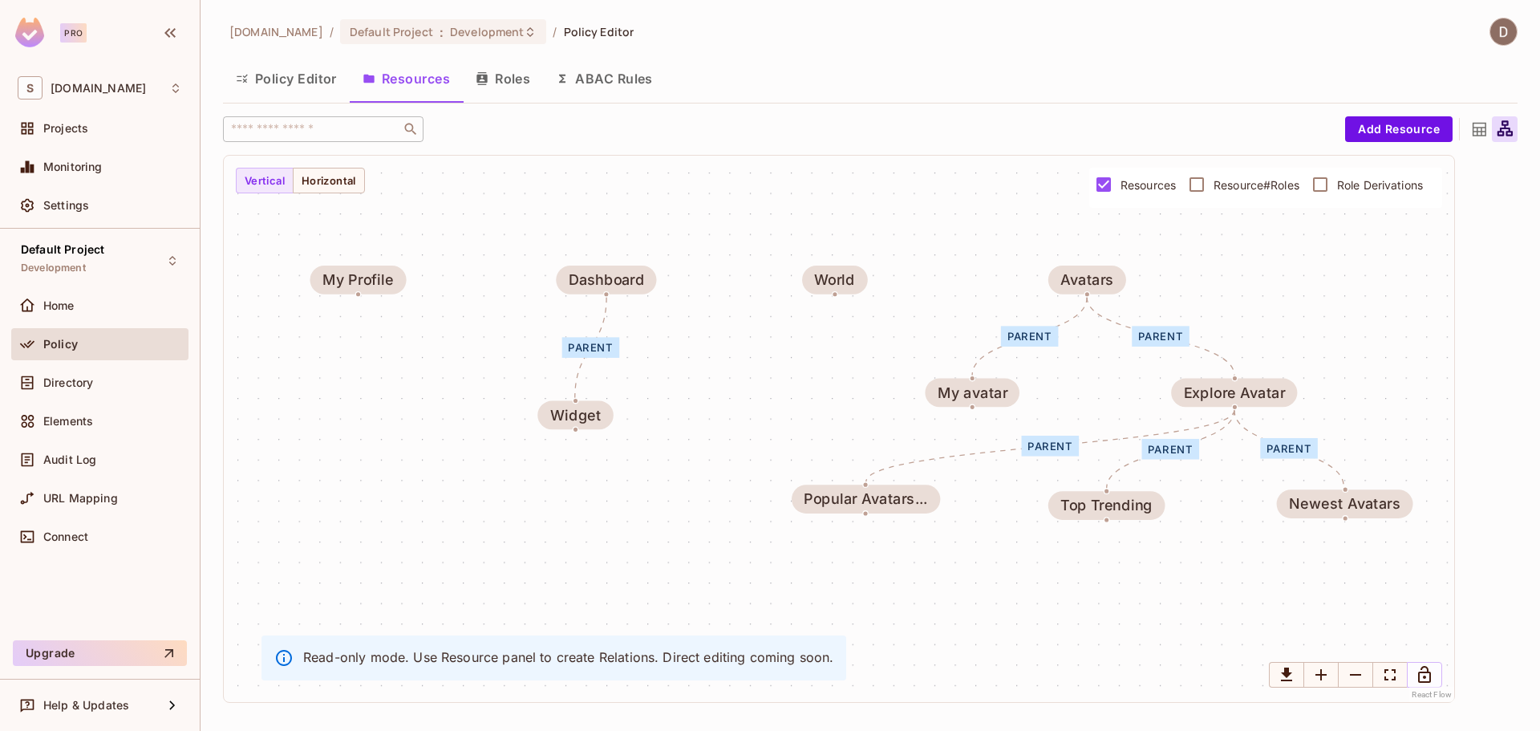
drag, startPoint x: 672, startPoint y: 206, endPoint x: 694, endPoint y: 222, distance: 27.6
click at [694, 222] on div "parent parent parent parent parent parent Widget Popular Avatars... My avatar M…" at bounding box center [839, 429] width 1230 height 546
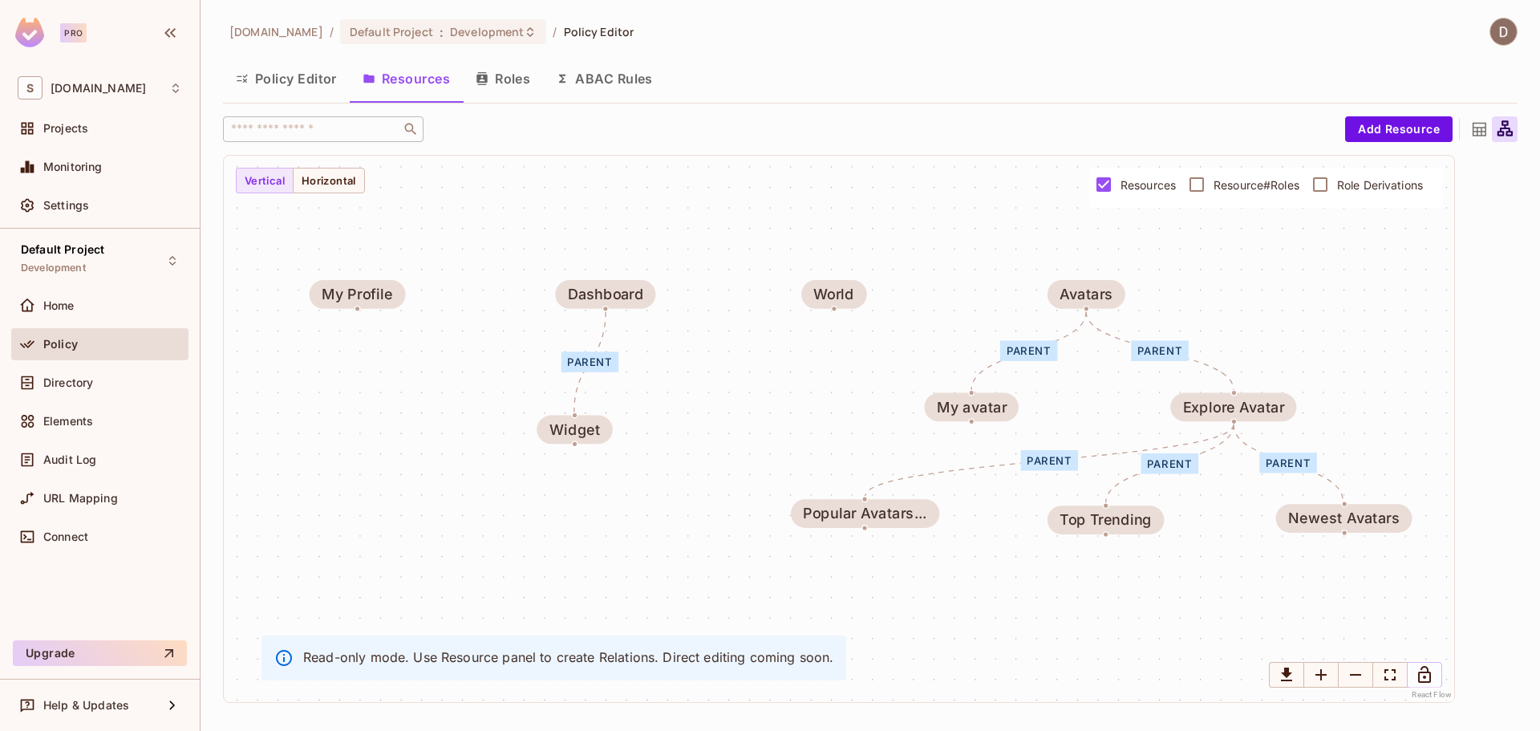
drag, startPoint x: 661, startPoint y: 209, endPoint x: 660, endPoint y: 224, distance: 14.5
click at [660, 224] on div "parent parent parent parent parent parent Widget Popular Avatars... My avatar M…" at bounding box center [839, 429] width 1230 height 546
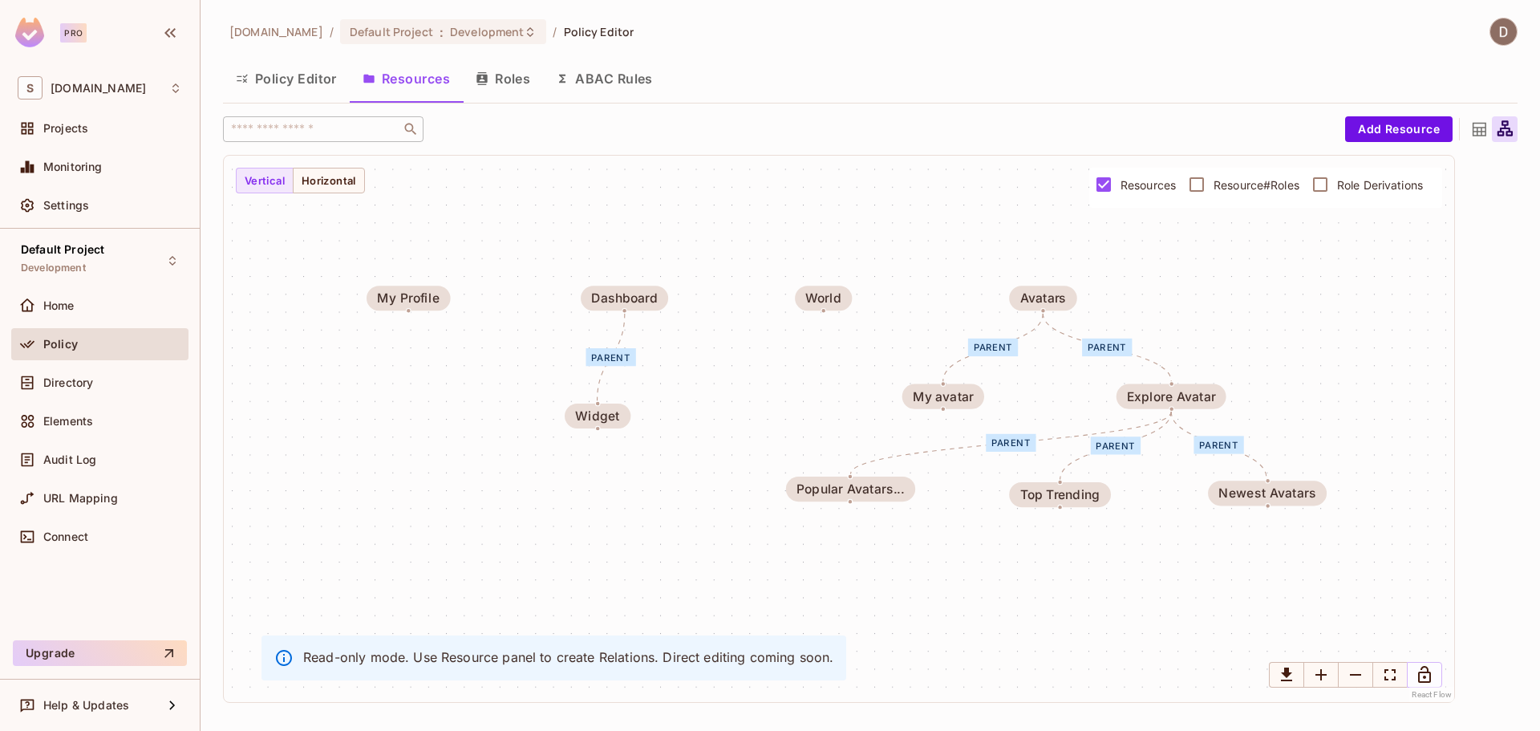
drag, startPoint x: 696, startPoint y: 222, endPoint x: 702, endPoint y: 237, distance: 16.2
click at [702, 237] on div "parent parent parent parent parent parent Widget Popular Avatars... My avatar M…" at bounding box center [839, 429] width 1230 height 546
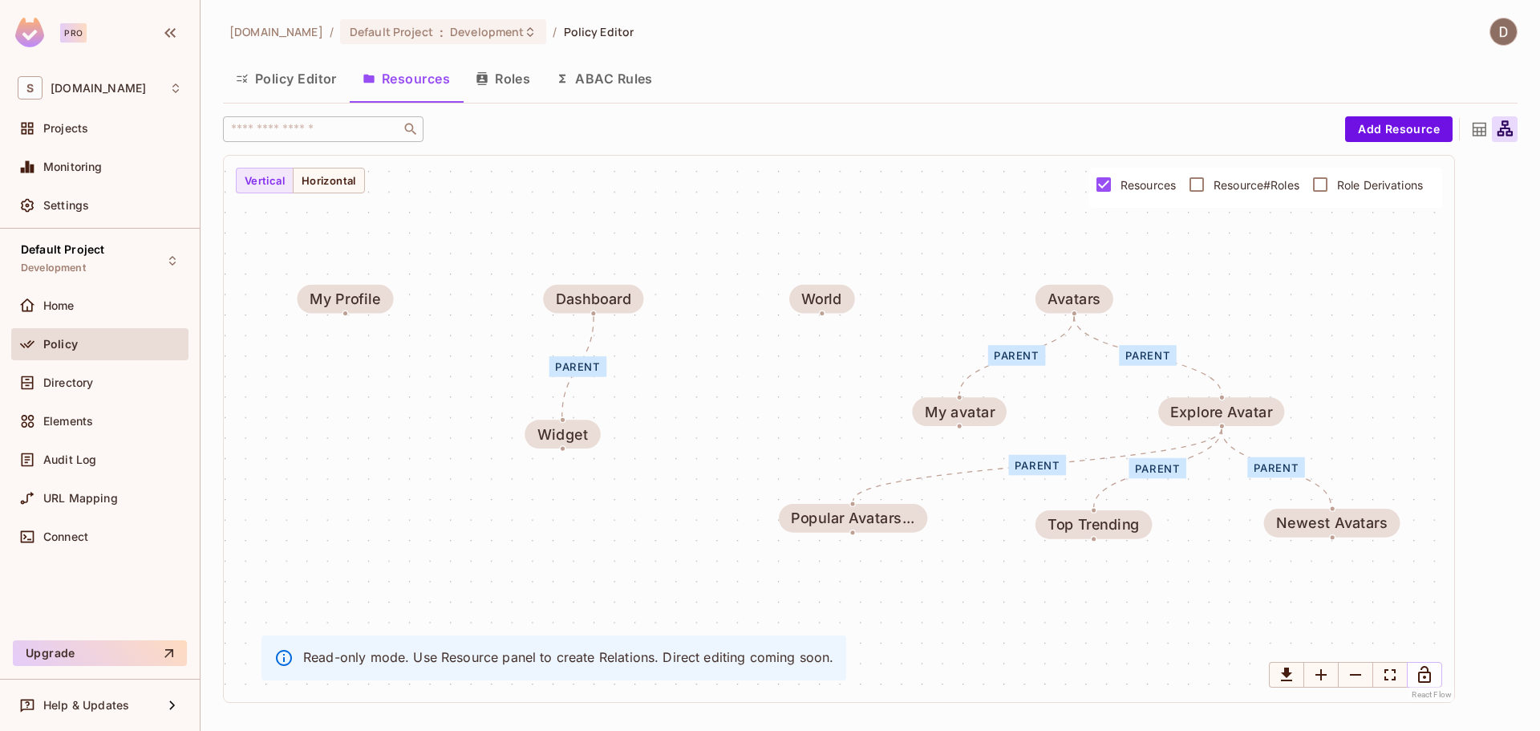
drag, startPoint x: 698, startPoint y: 234, endPoint x: 670, endPoint y: 221, distance: 31.6
click at [682, 225] on div "parent parent parent parent parent parent Widget Popular Avatars... My avatar M…" at bounding box center [839, 429] width 1230 height 546
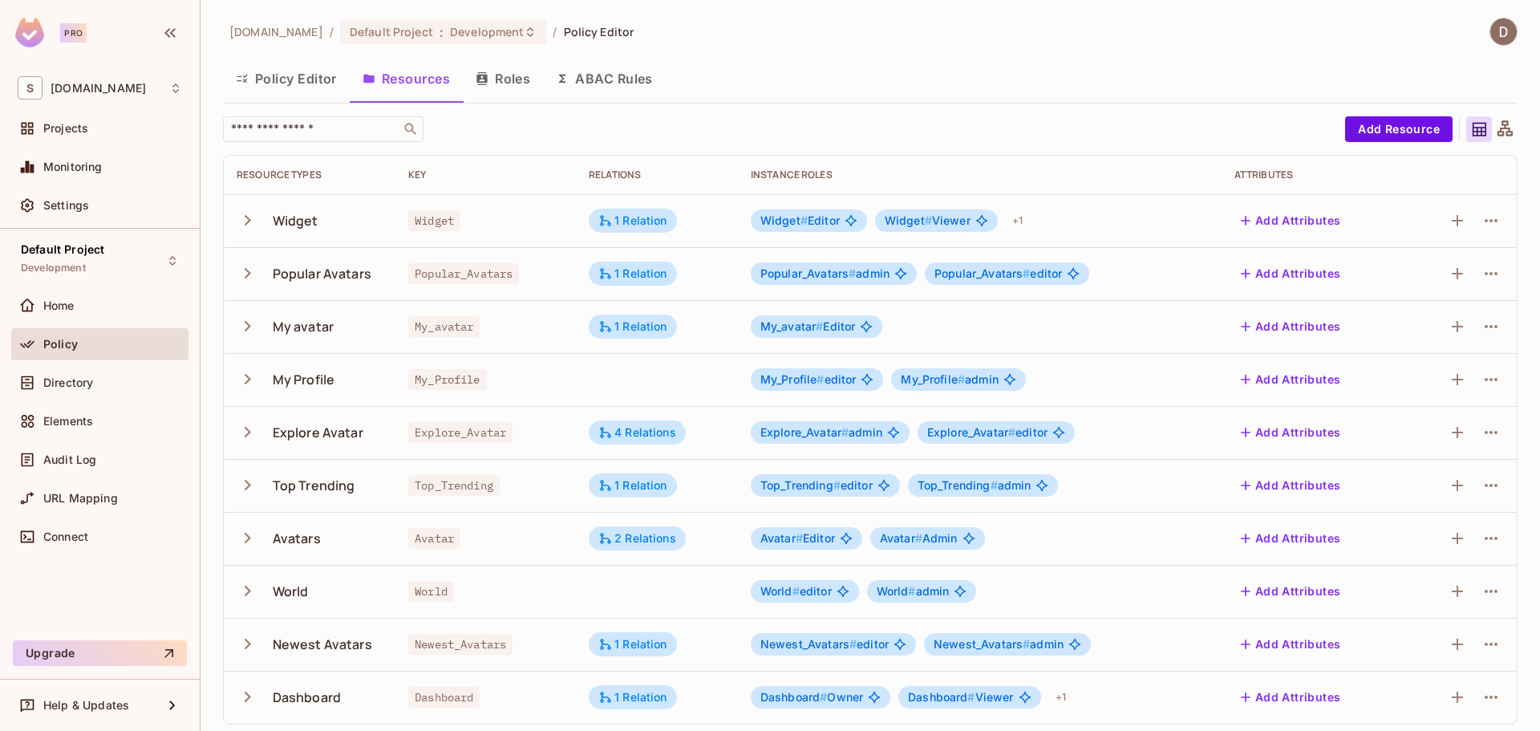
click at [243, 380] on icon "button" at bounding box center [248, 379] width 22 height 22
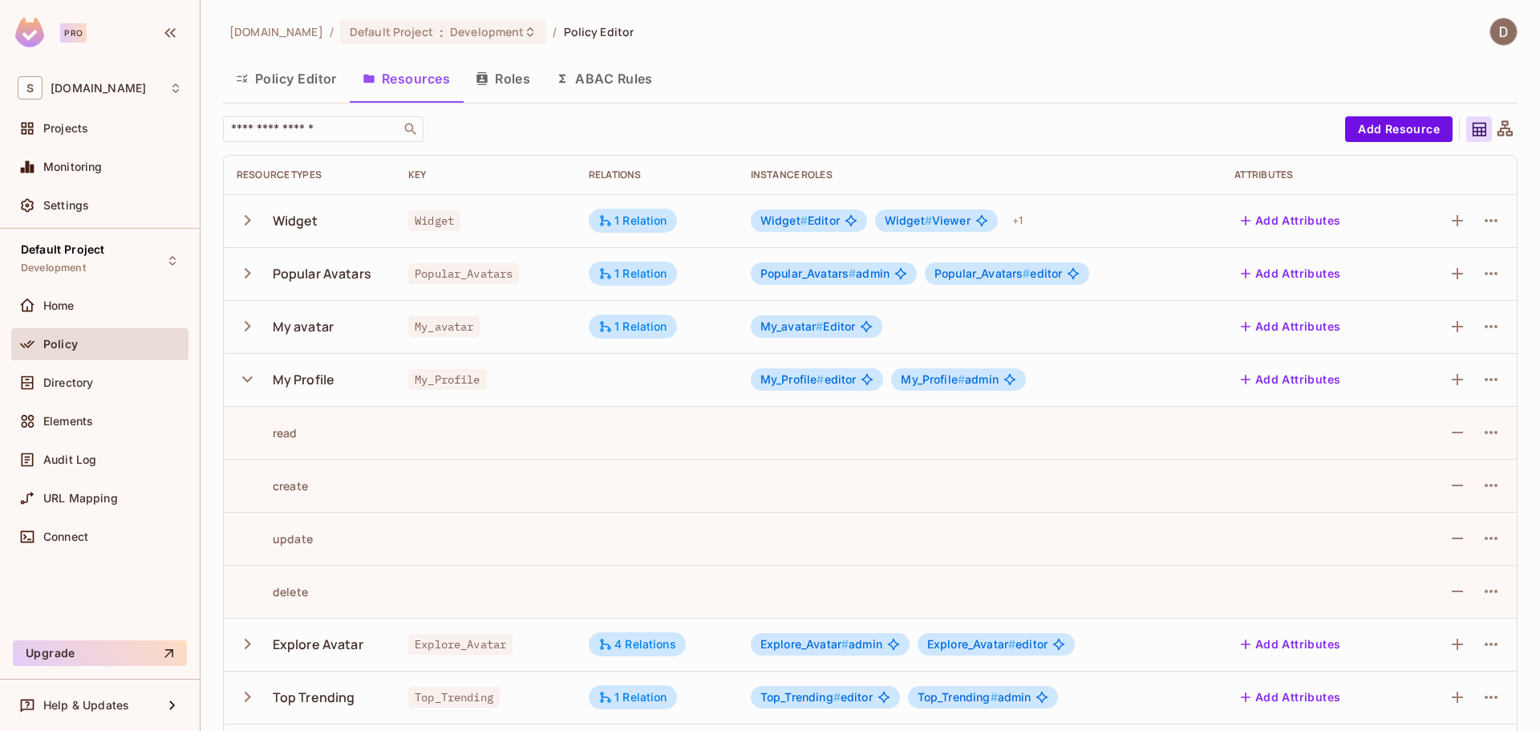
click at [243, 376] on icon "button" at bounding box center [247, 379] width 10 height 6
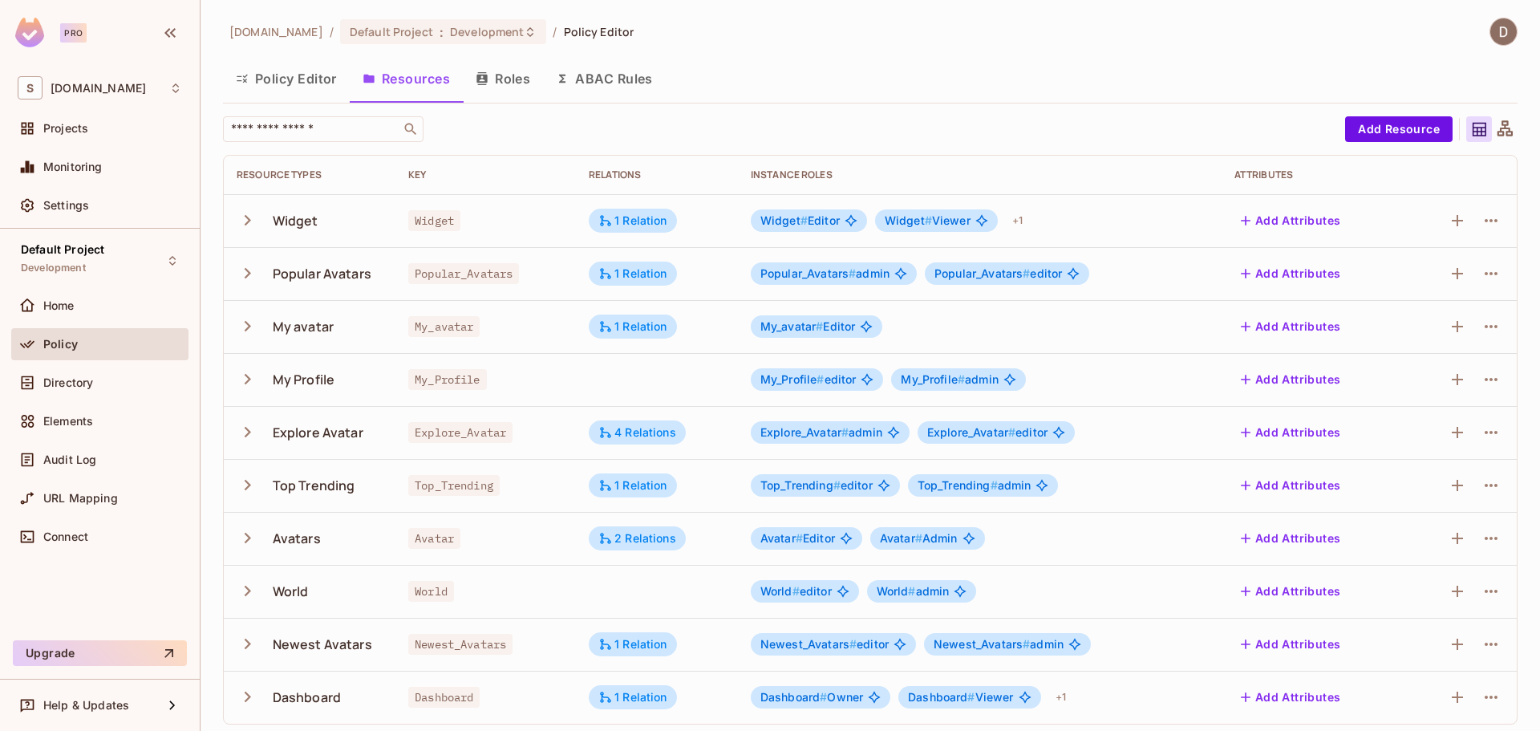
click at [327, 75] on button "Policy Editor" at bounding box center [286, 79] width 127 height 40
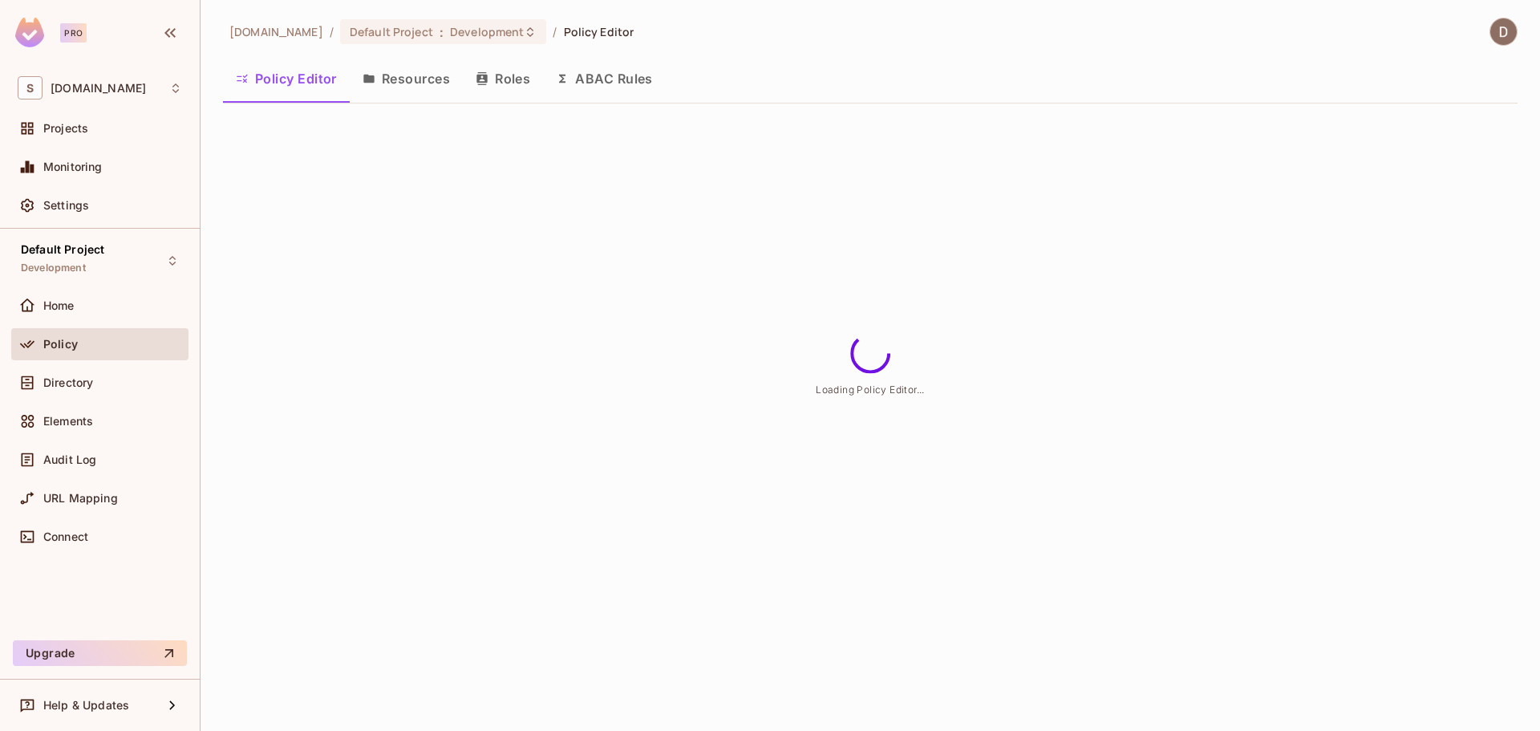
click at [393, 81] on button "Resources" at bounding box center [406, 79] width 113 height 40
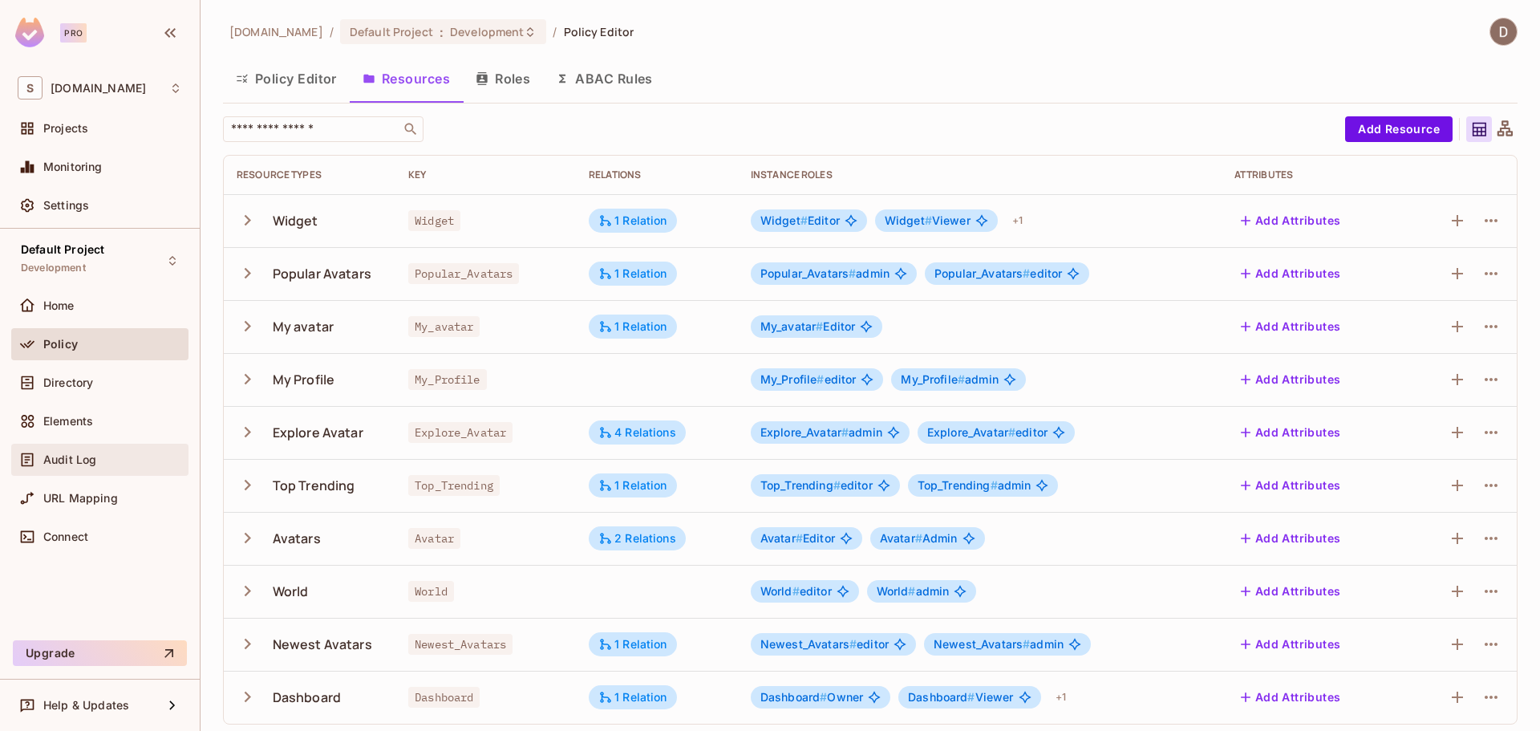
click at [58, 447] on div "Audit Log" at bounding box center [99, 459] width 177 height 32
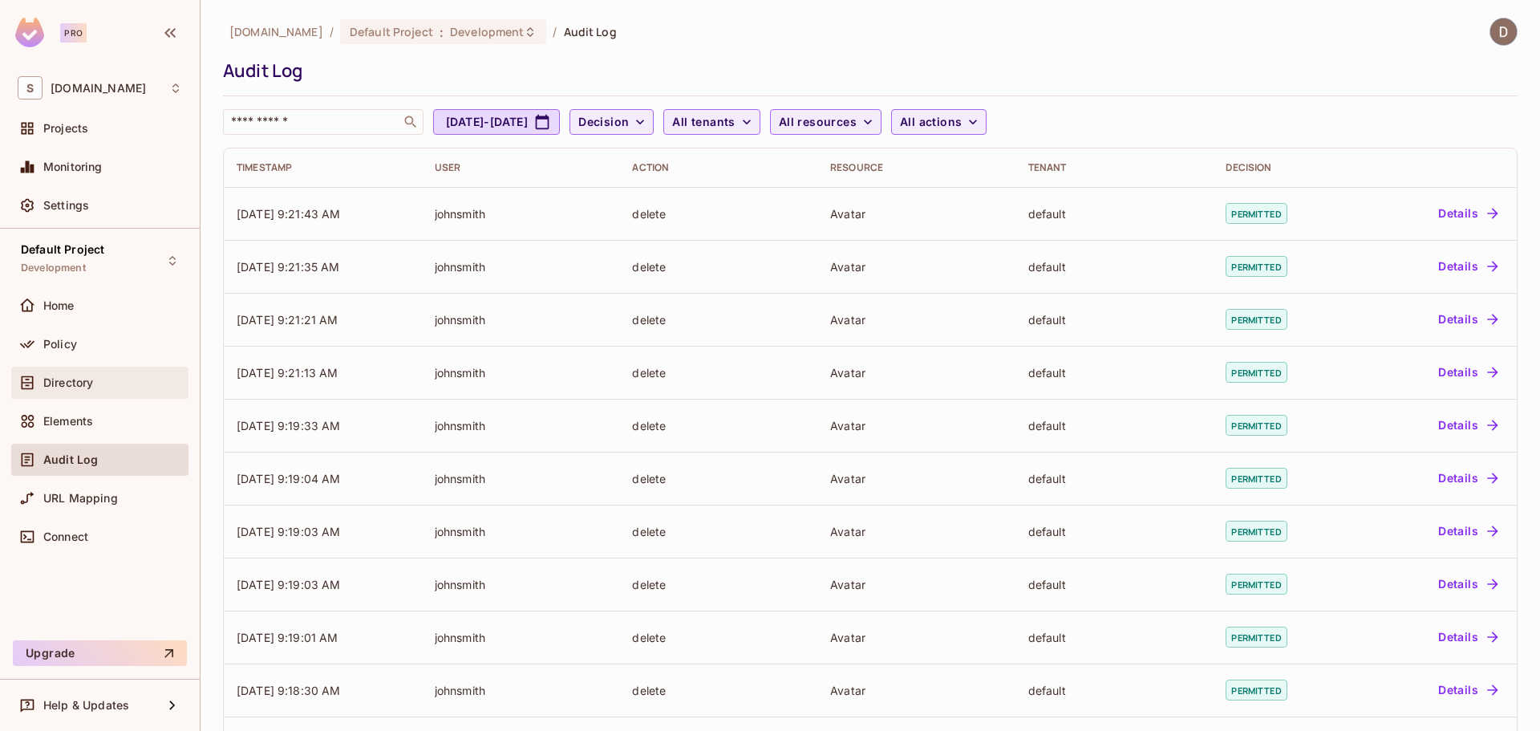
click at [95, 383] on div "Directory" at bounding box center [112, 382] width 139 height 13
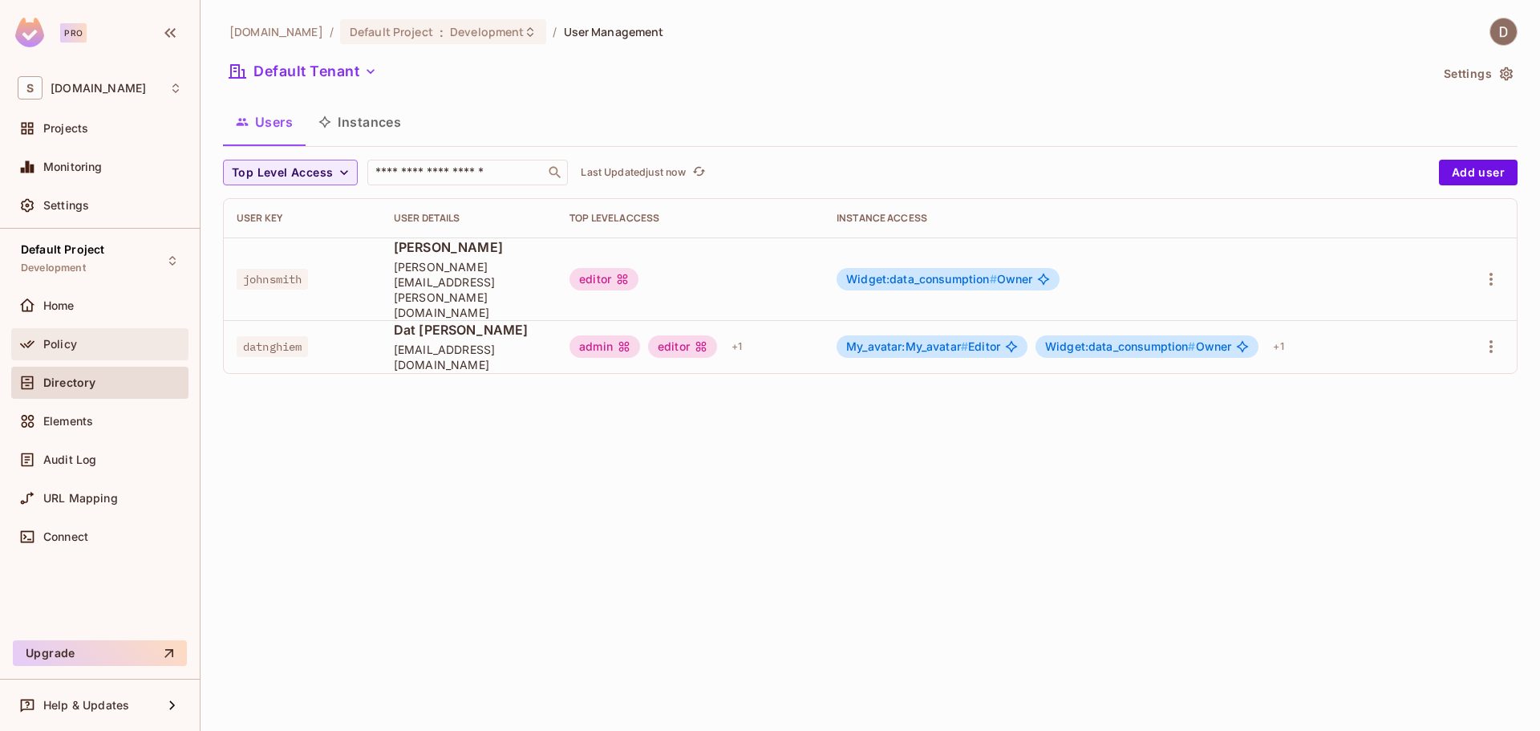
click at [110, 350] on div "Policy" at bounding box center [100, 343] width 164 height 19
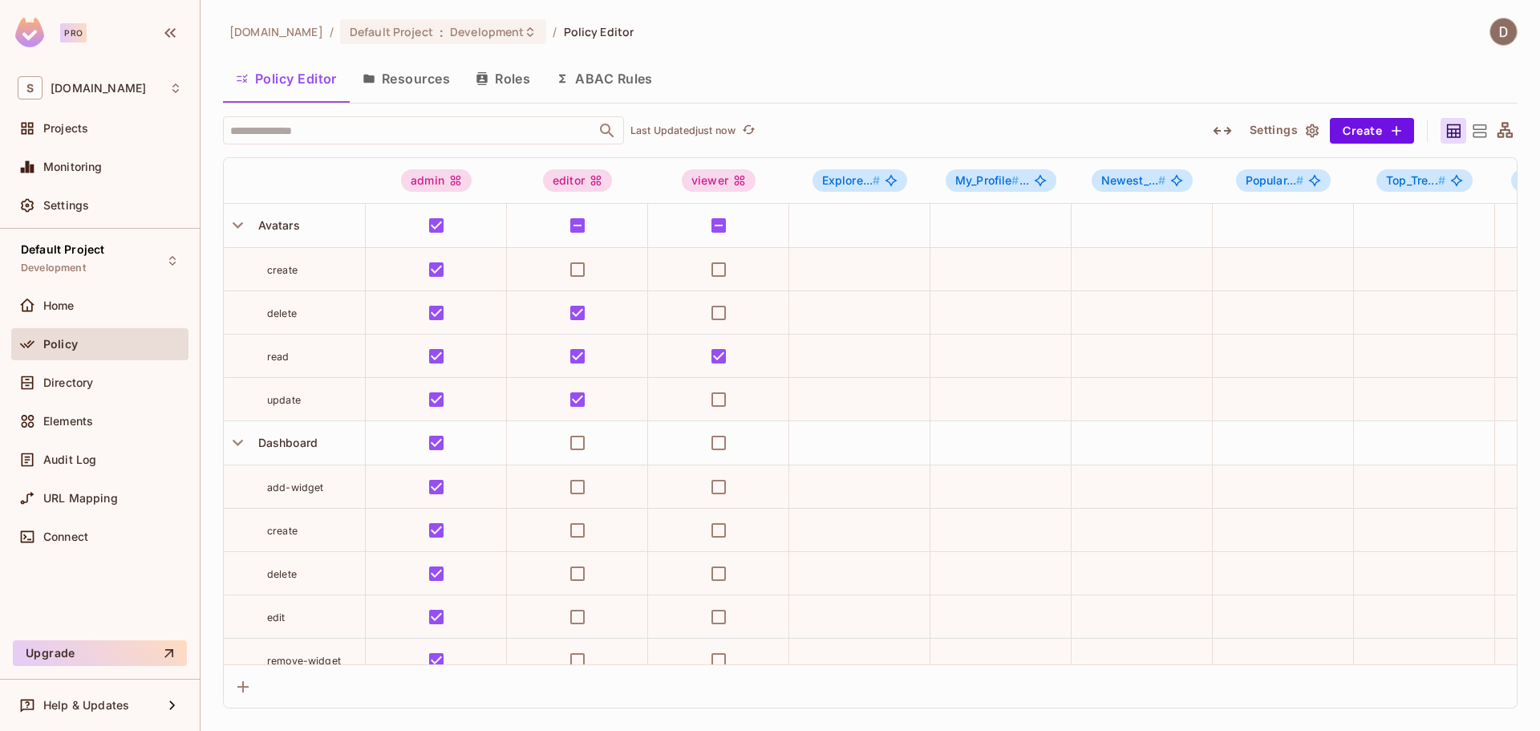
click at [427, 83] on button "Resources" at bounding box center [406, 79] width 113 height 40
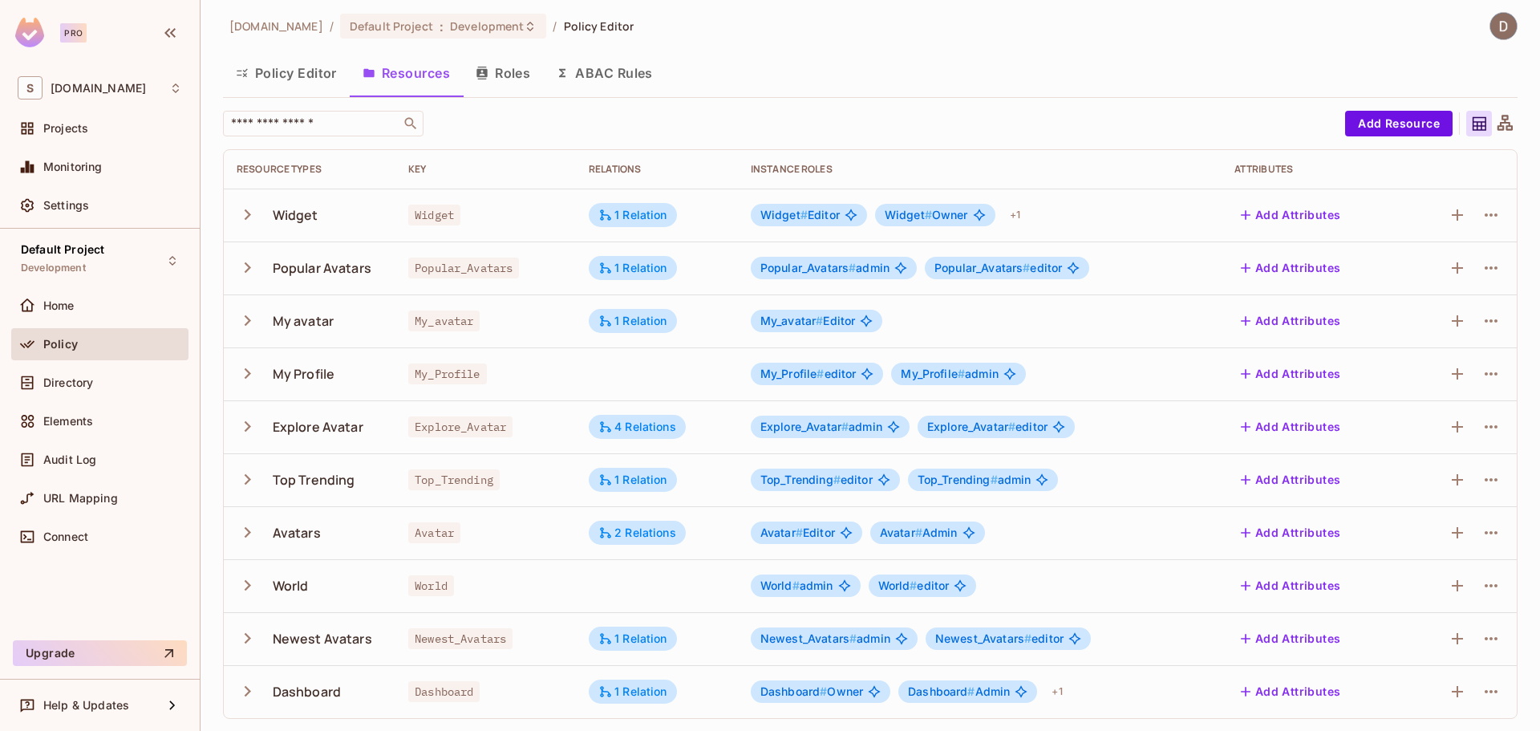
scroll to position [6, 0]
click at [248, 480] on icon "button" at bounding box center [248, 478] width 6 height 10
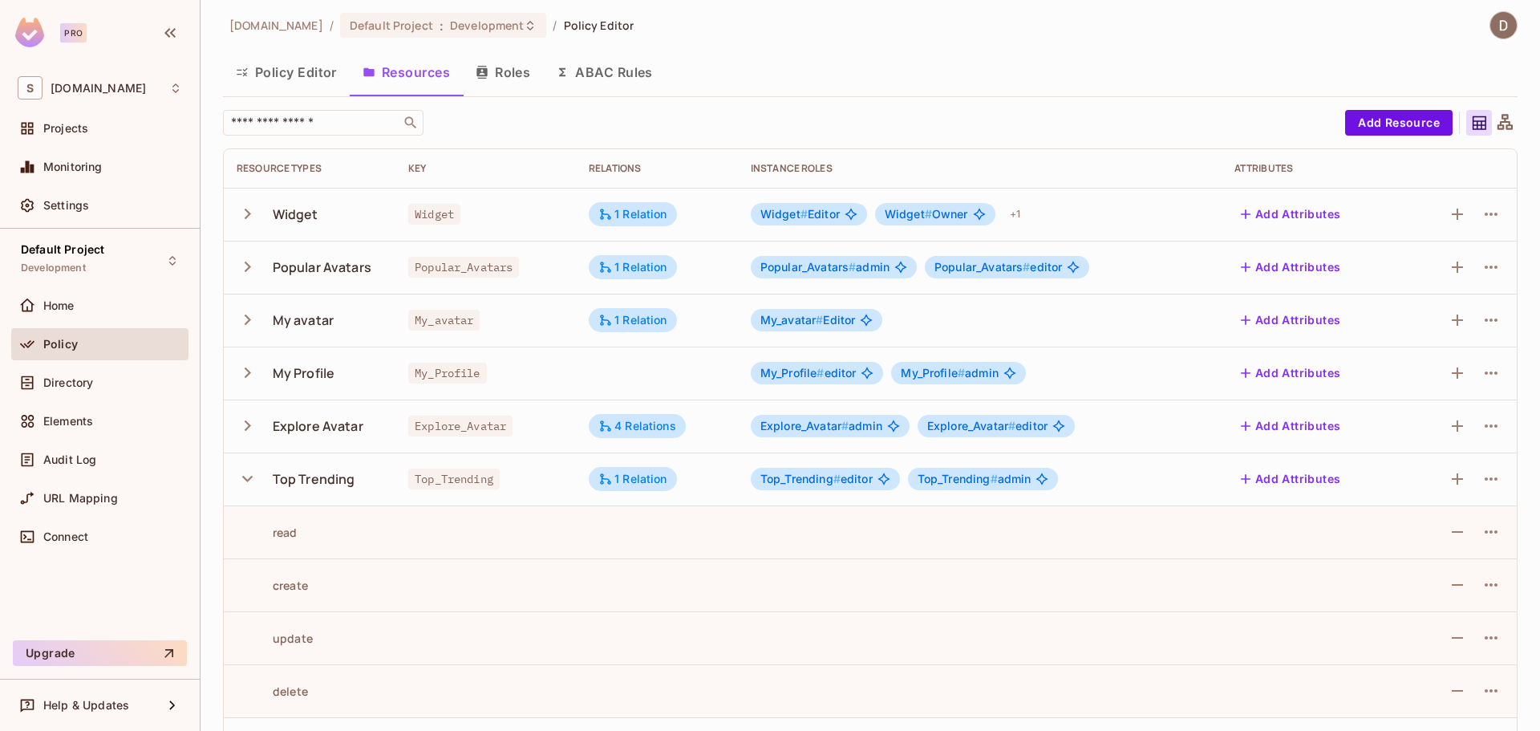
click at [247, 480] on icon "button" at bounding box center [247, 479] width 10 height 6
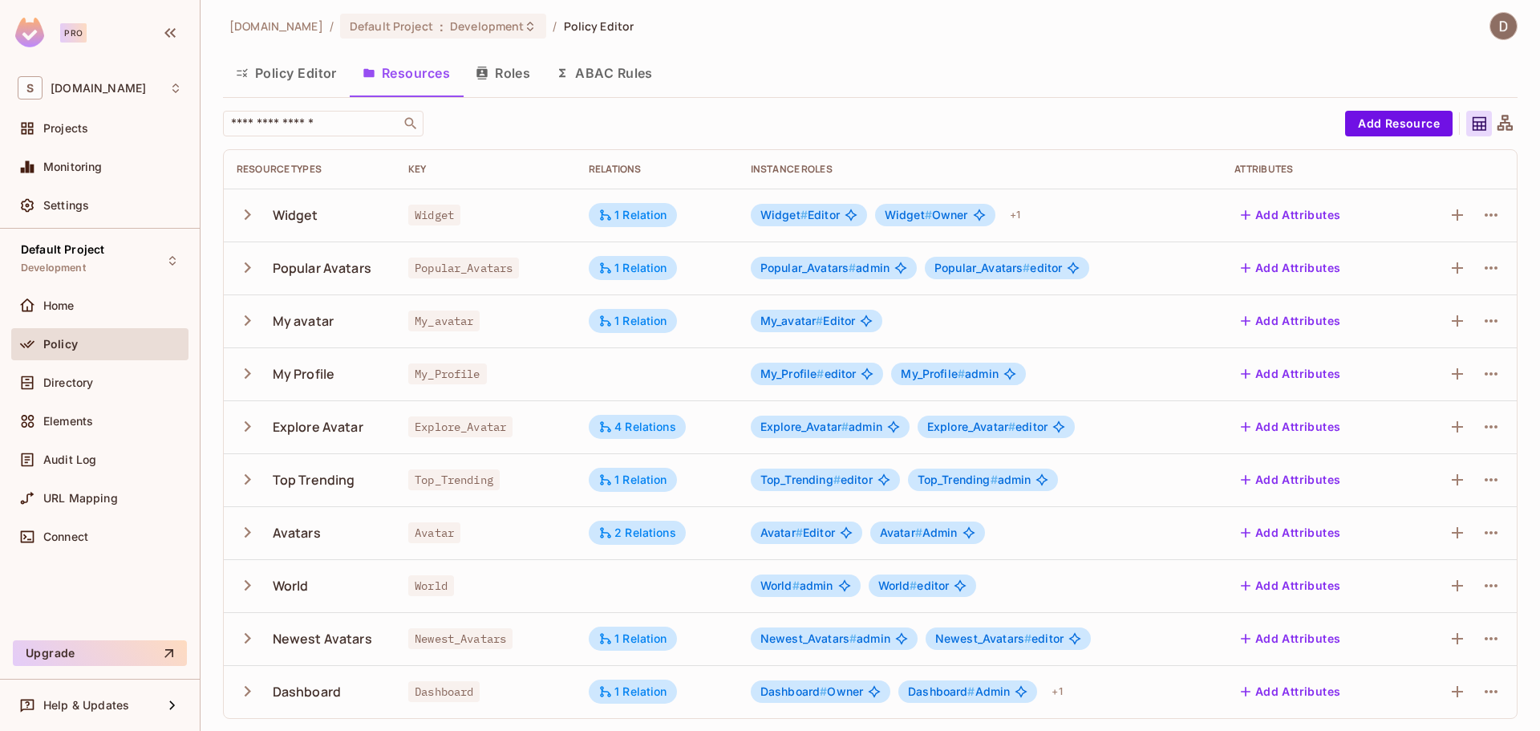
scroll to position [6, 0]
click at [240, 532] on icon "button" at bounding box center [248, 531] width 22 height 22
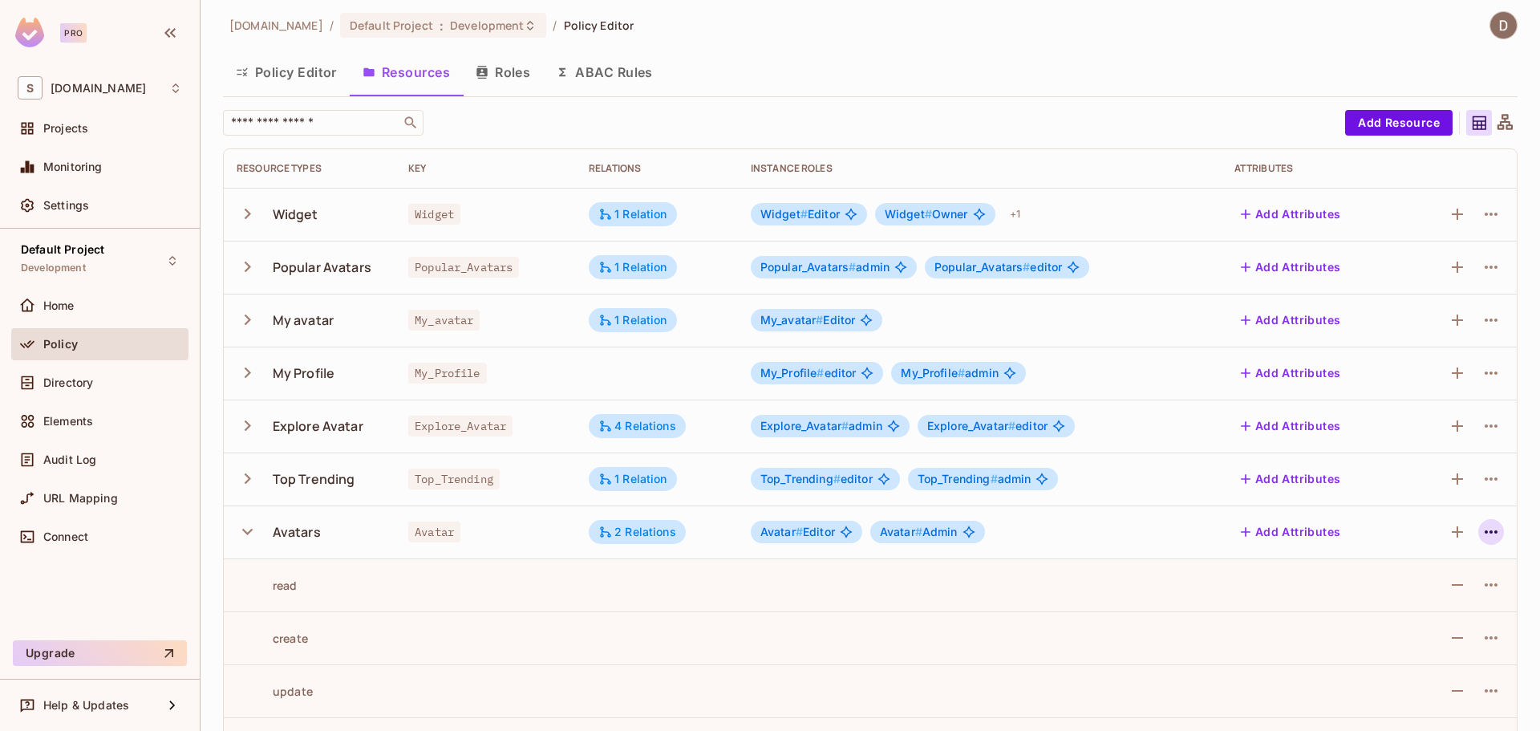
click at [1481, 524] on icon "button" at bounding box center [1490, 531] width 19 height 19
click at [1415, 593] on div "Edit Resource" at bounding box center [1408, 595] width 75 height 16
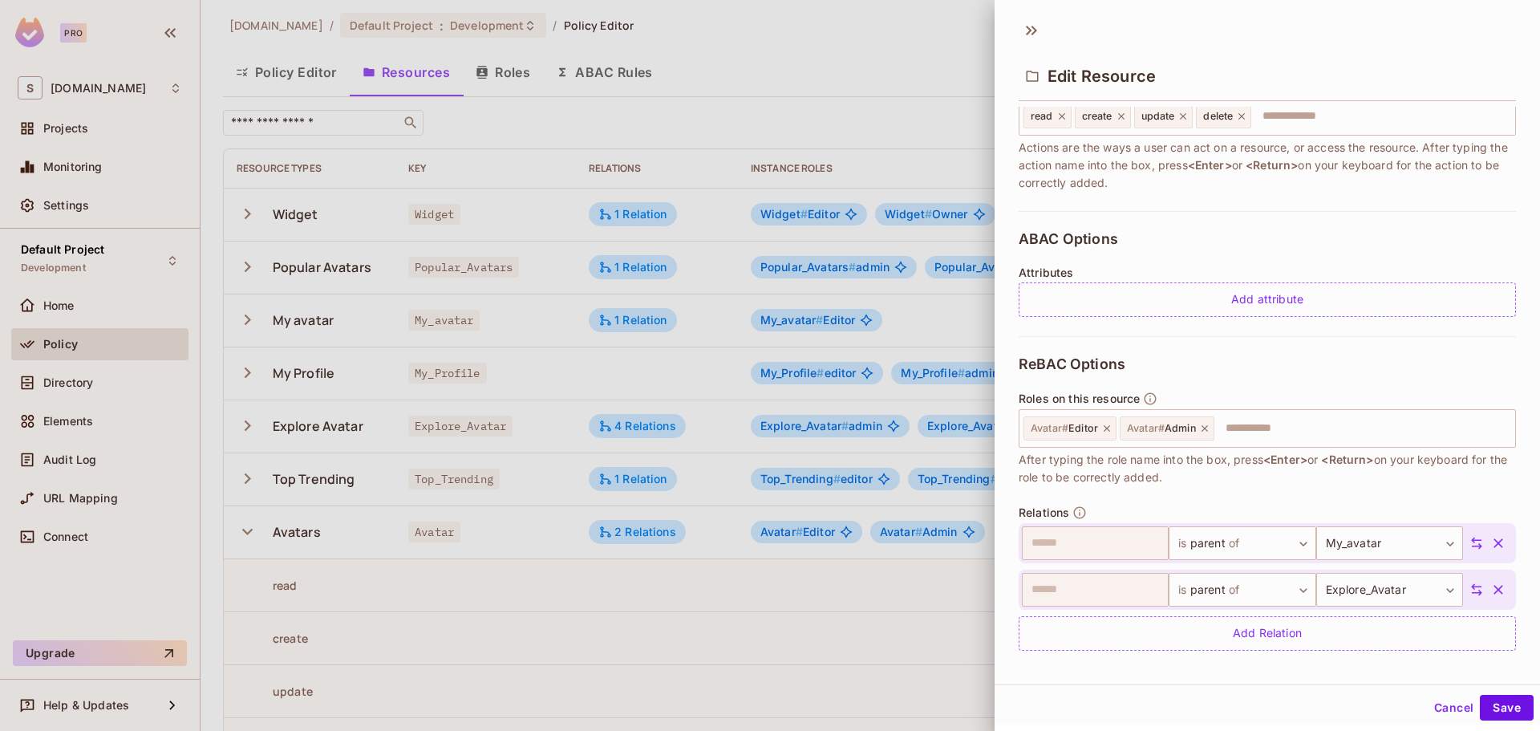
scroll to position [241, 0]
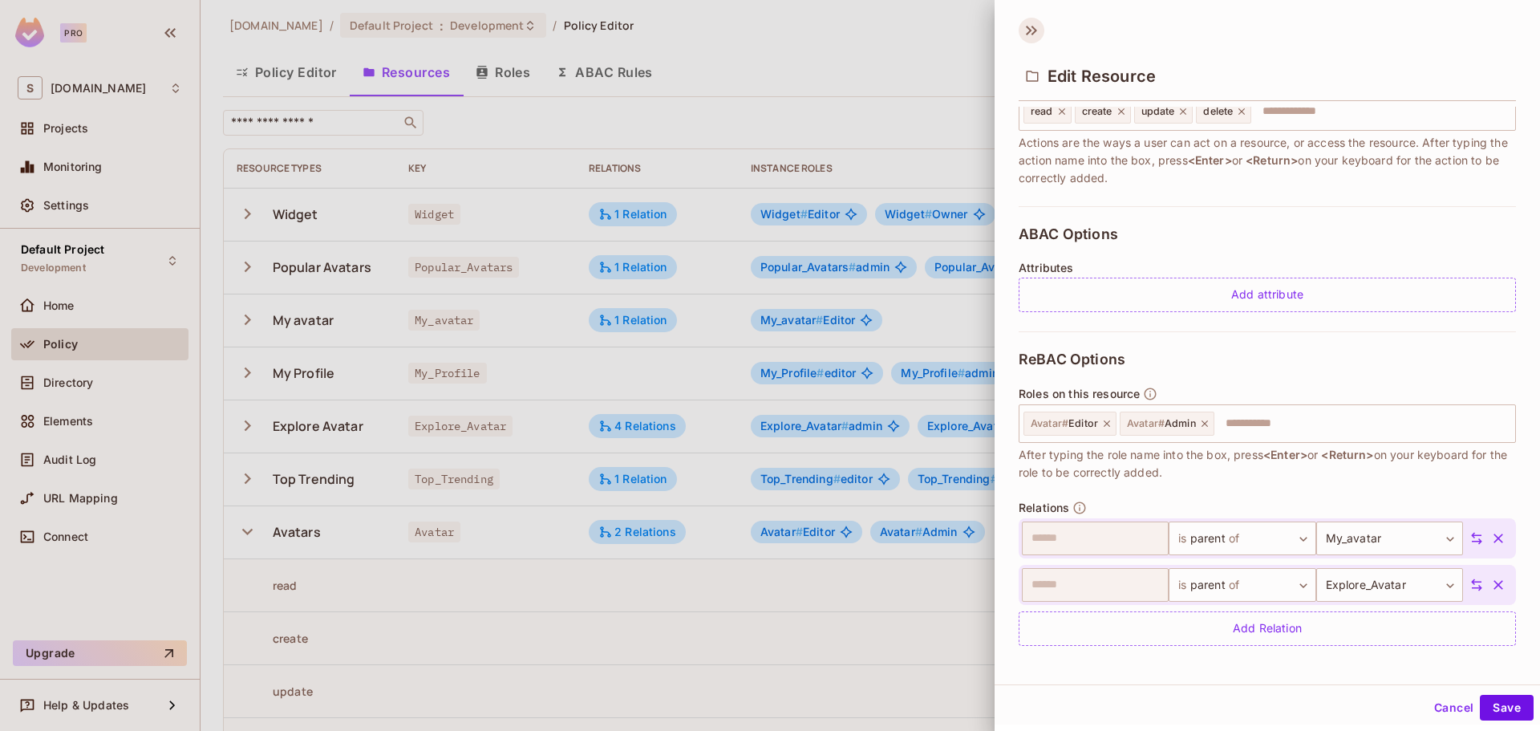
click at [1036, 31] on icon at bounding box center [1034, 31] width 6 height 10
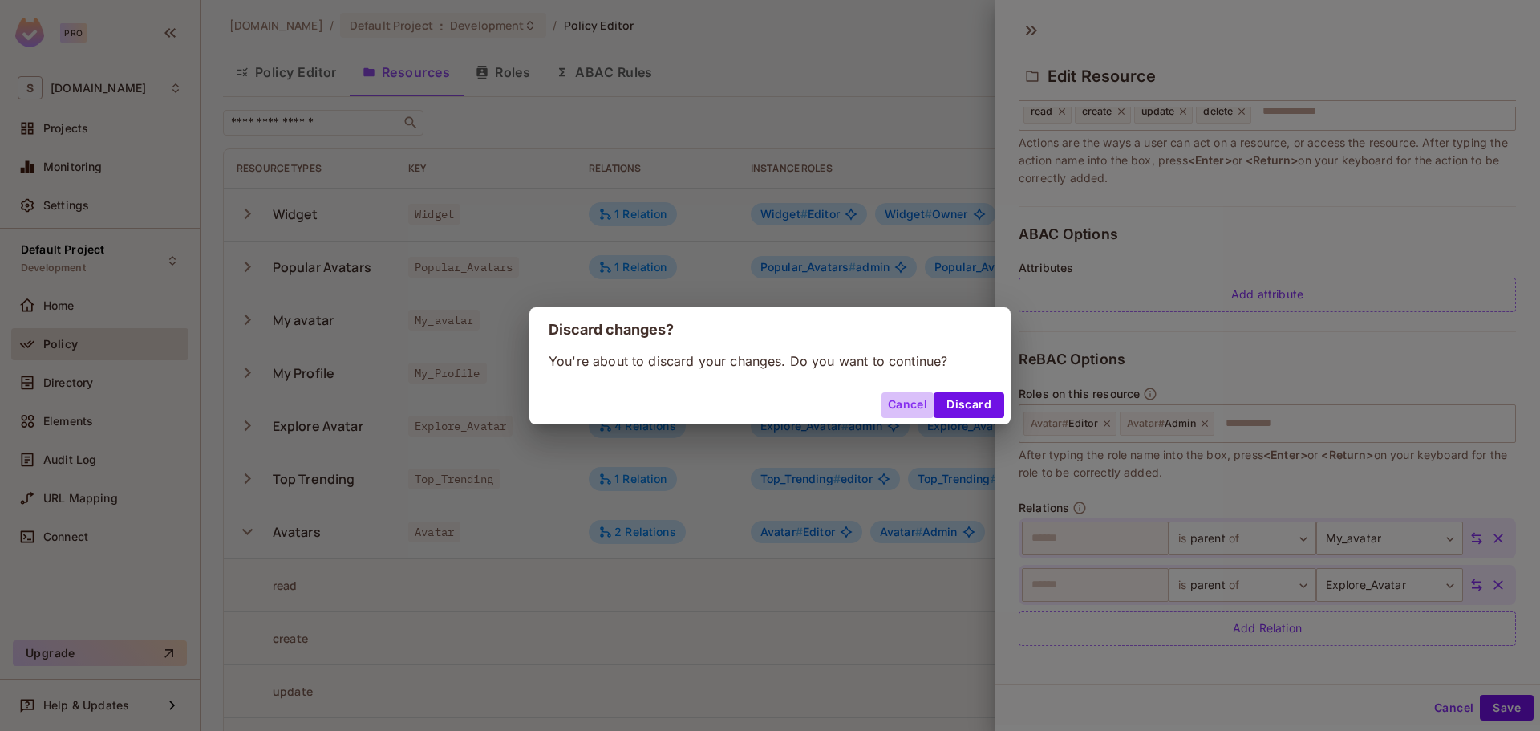
click at [892, 411] on button "Cancel" at bounding box center [907, 405] width 52 height 26
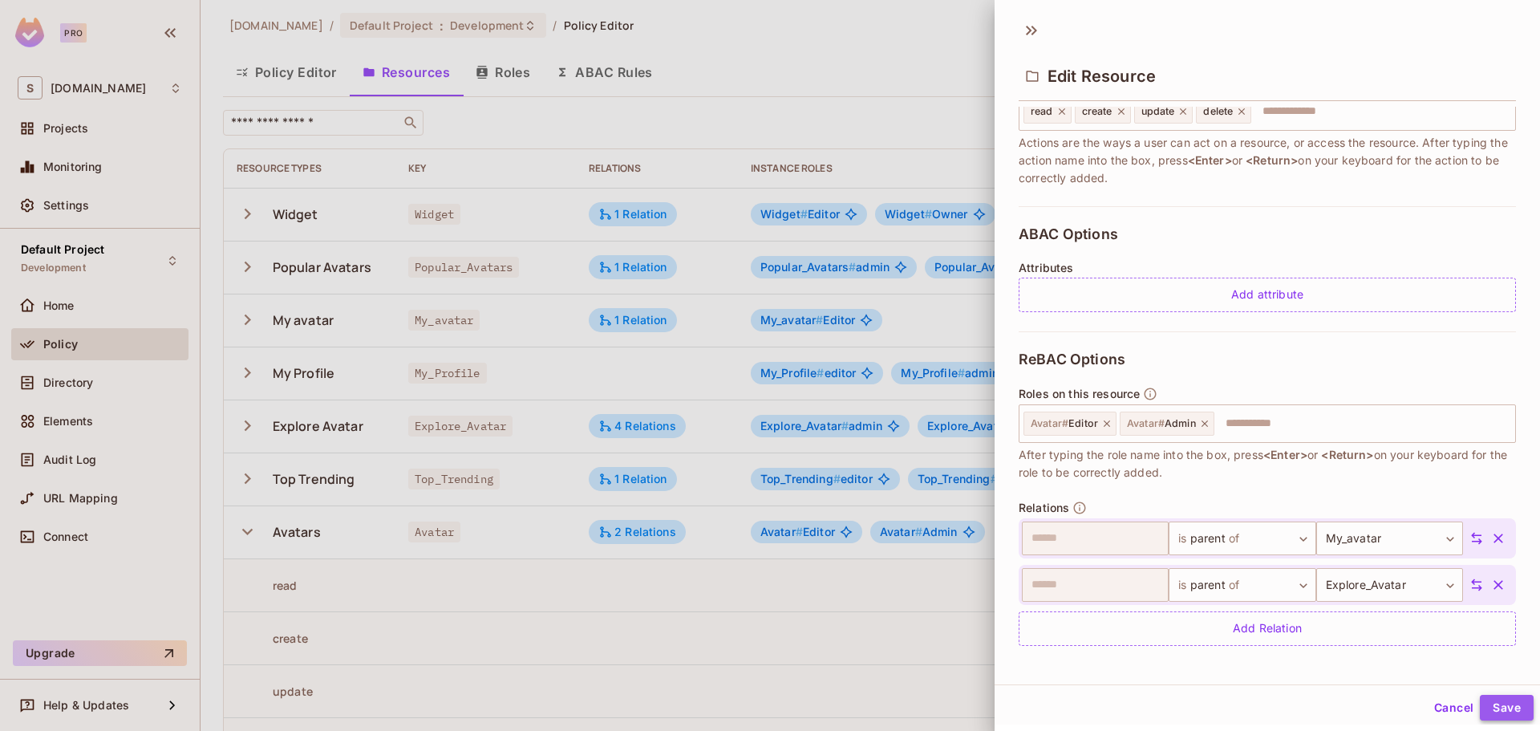
click at [1484, 709] on button "Save" at bounding box center [1506, 707] width 54 height 26
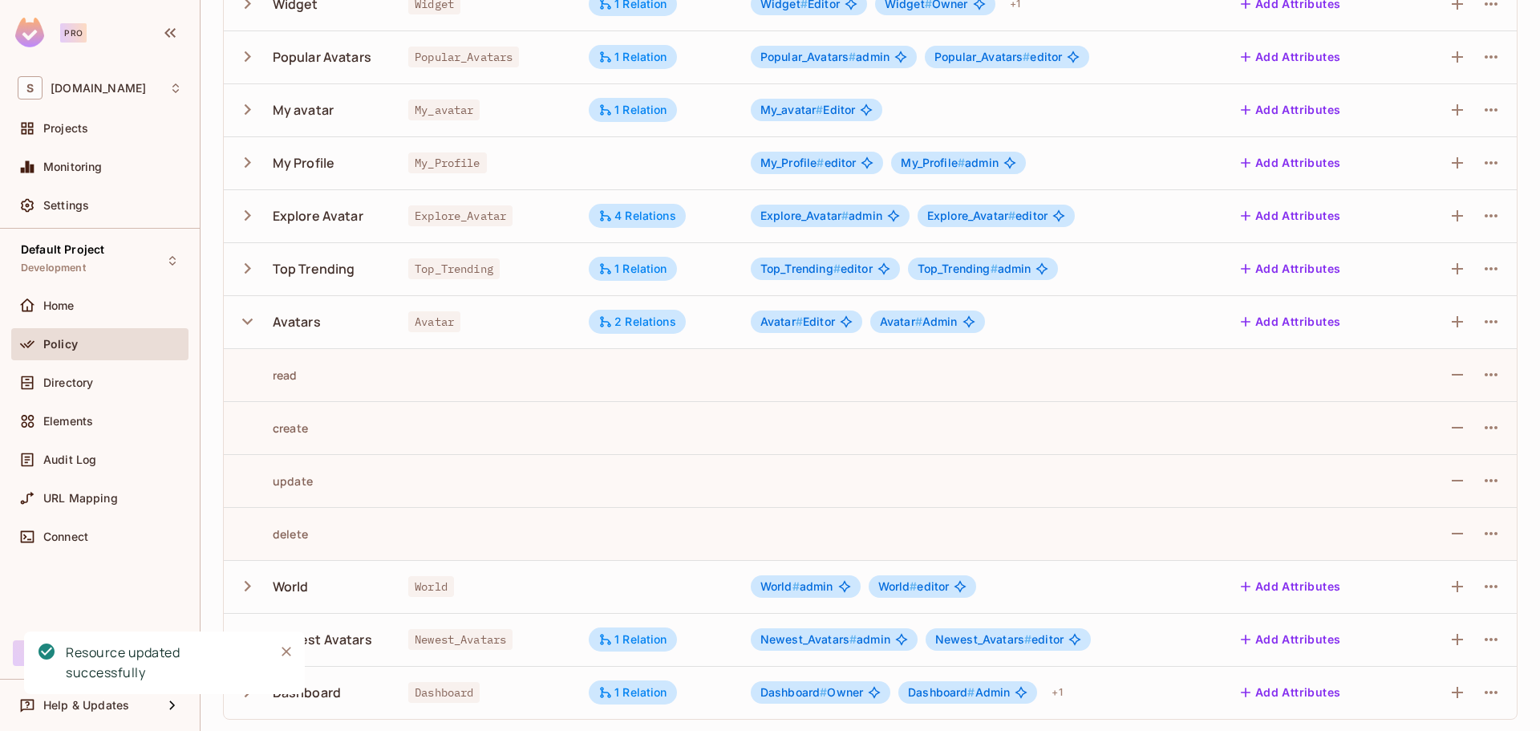
scroll to position [218, 0]
click at [250, 323] on icon "button" at bounding box center [248, 320] width 22 height 22
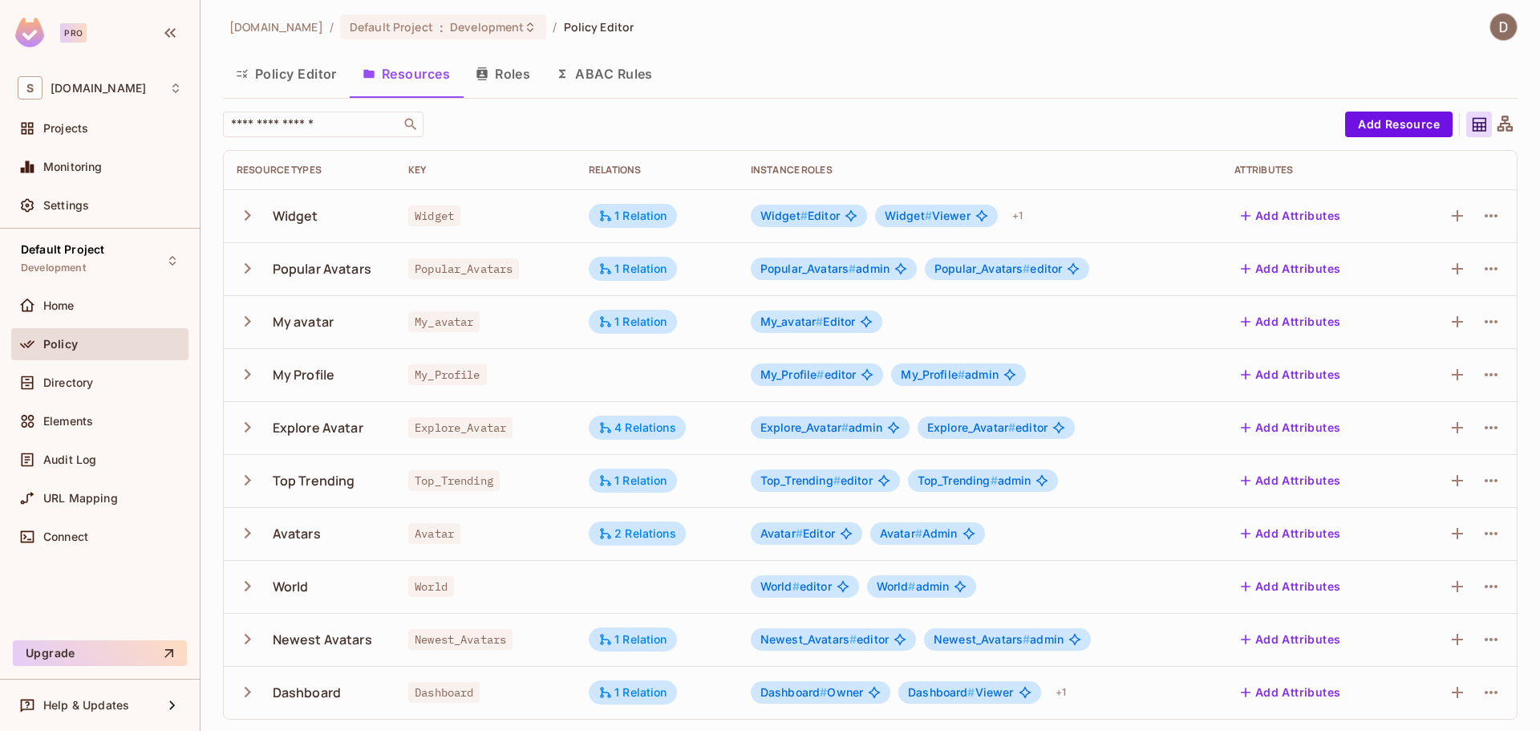
scroll to position [6, 0]
drag, startPoint x: 1185, startPoint y: 724, endPoint x: 1168, endPoint y: 723, distance: 17.7
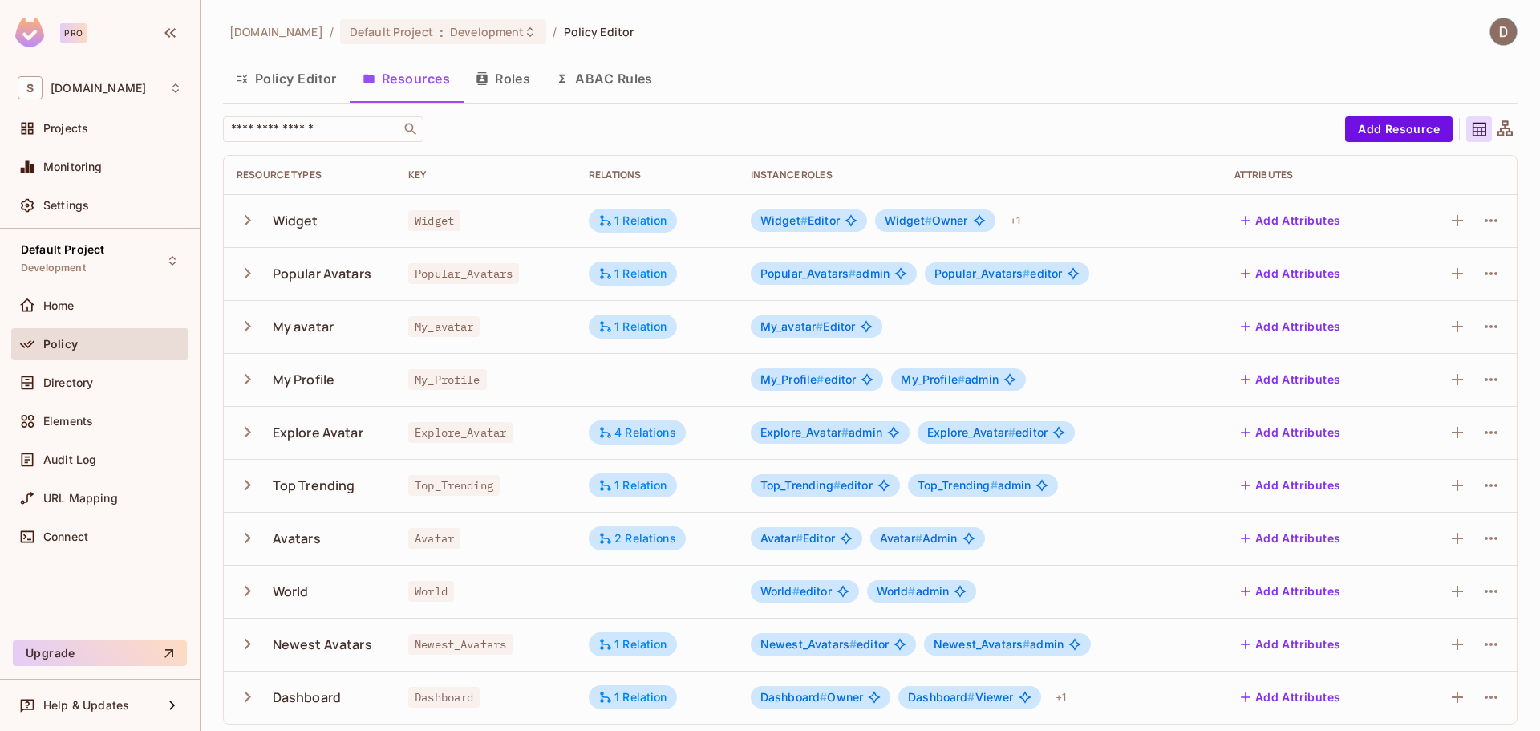
click at [1497, 128] on icon at bounding box center [1504, 127] width 15 height 15
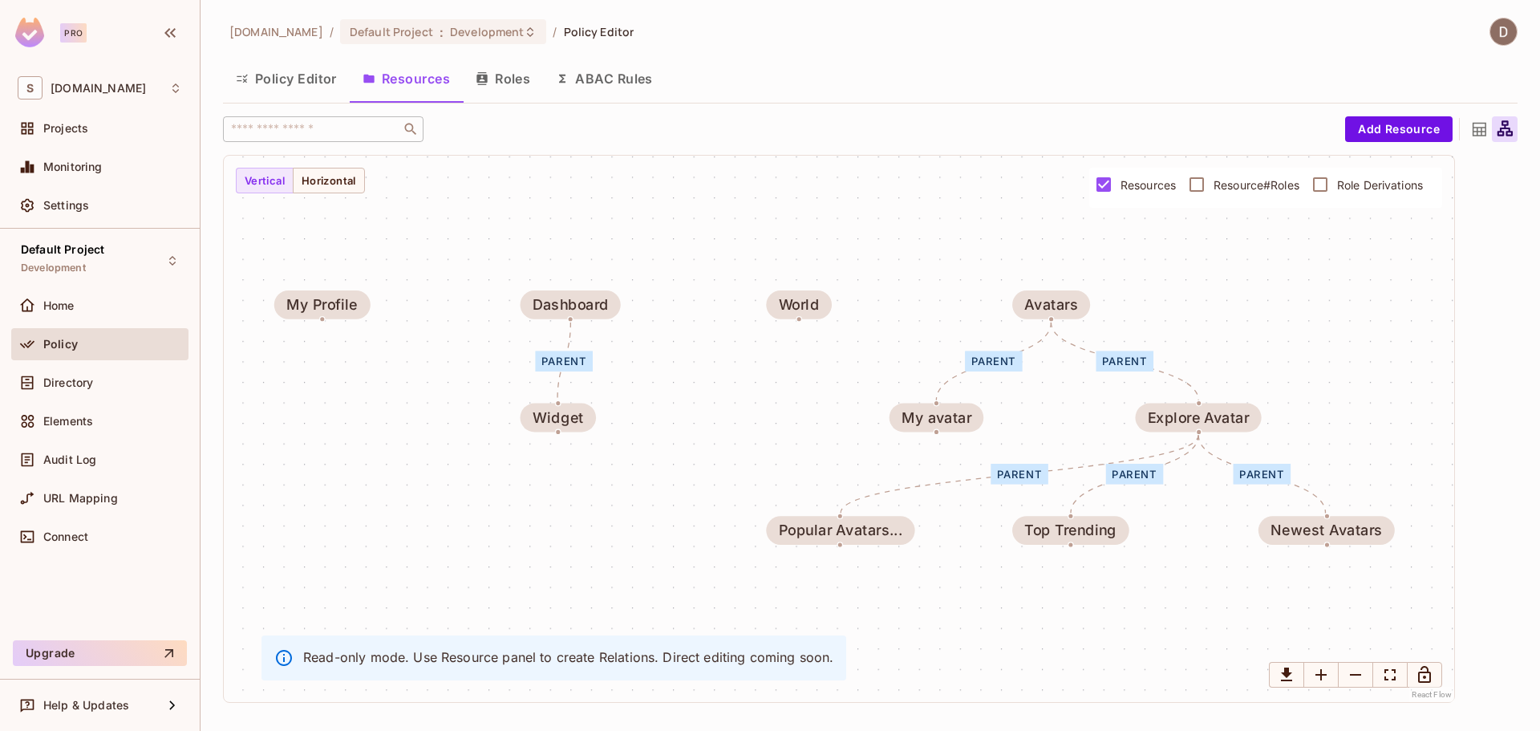
drag, startPoint x: 769, startPoint y: 230, endPoint x: 763, endPoint y: 219, distance: 12.6
click at [763, 219] on div "parent parent parent parent parent parent Widget Popular Avatars... My avatar M…" at bounding box center [839, 429] width 1230 height 546
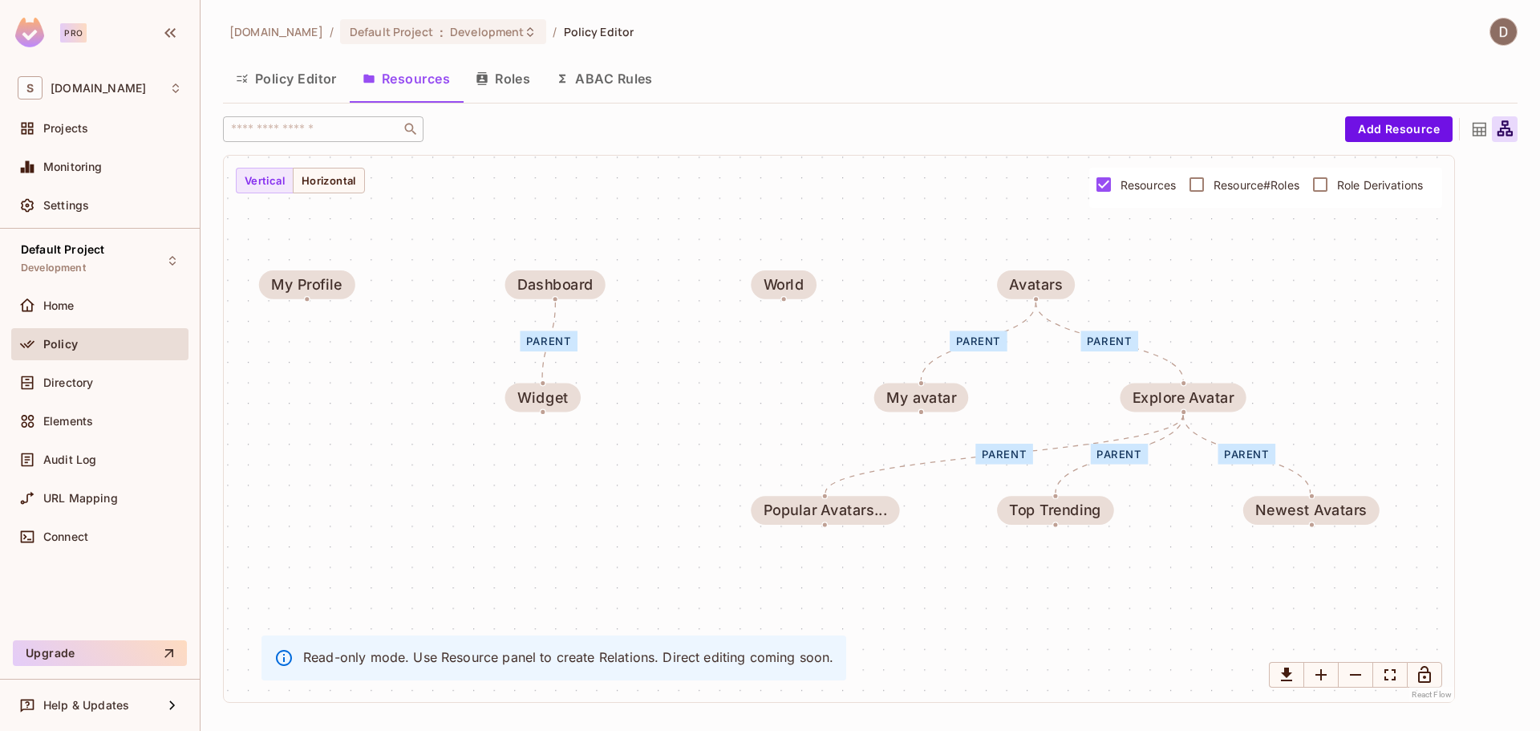
drag, startPoint x: 768, startPoint y: 241, endPoint x: 753, endPoint y: 221, distance: 25.2
click at [753, 221] on div "parent parent parent parent parent parent Widget Popular Avatars... My avatar M…" at bounding box center [839, 429] width 1230 height 546
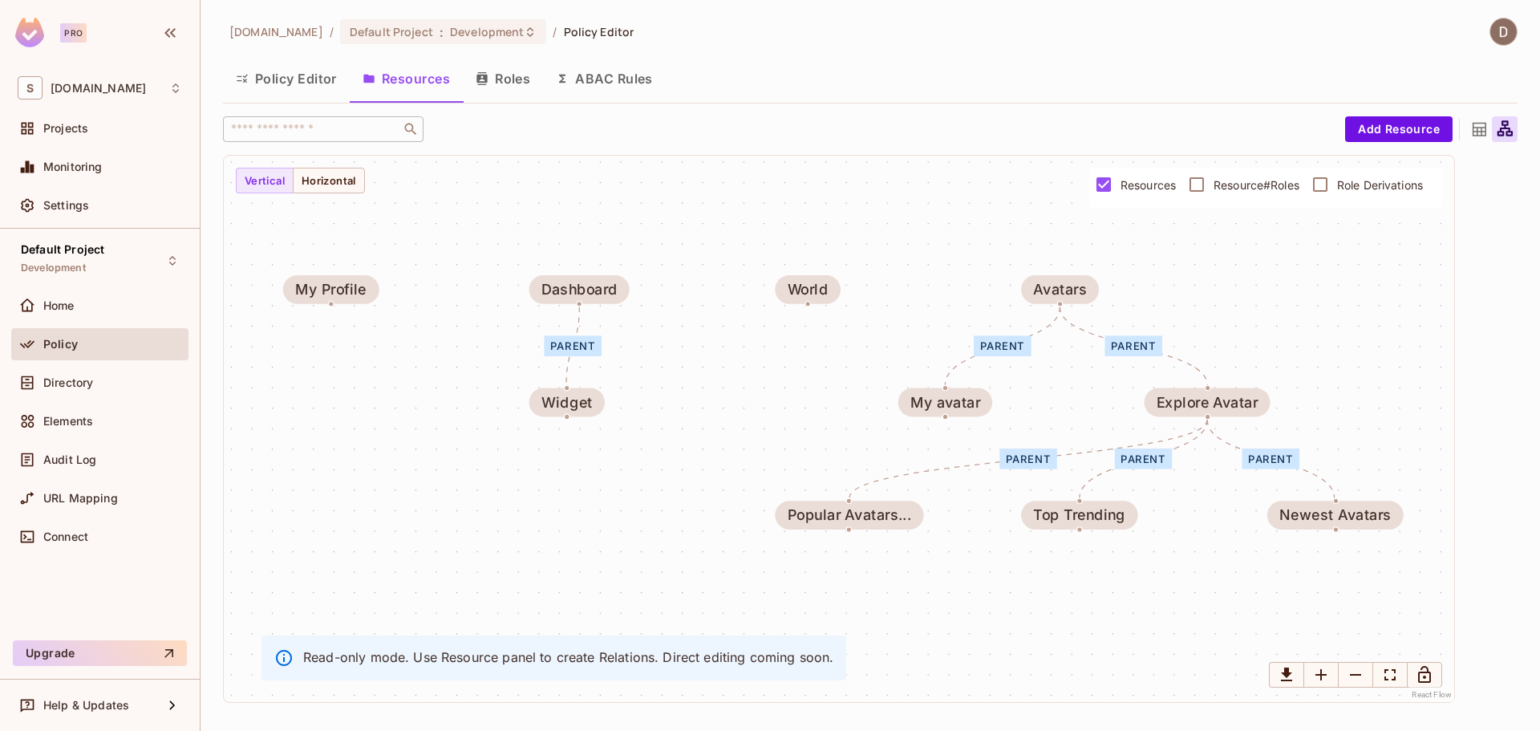
drag, startPoint x: 517, startPoint y: 218, endPoint x: 538, endPoint y: 222, distance: 21.2
click at [540, 223] on div "parent parent parent parent parent parent Widget Popular Avatars... My avatar M…" at bounding box center [839, 429] width 1230 height 546
click at [265, 92] on button "Policy Editor" at bounding box center [286, 79] width 127 height 40
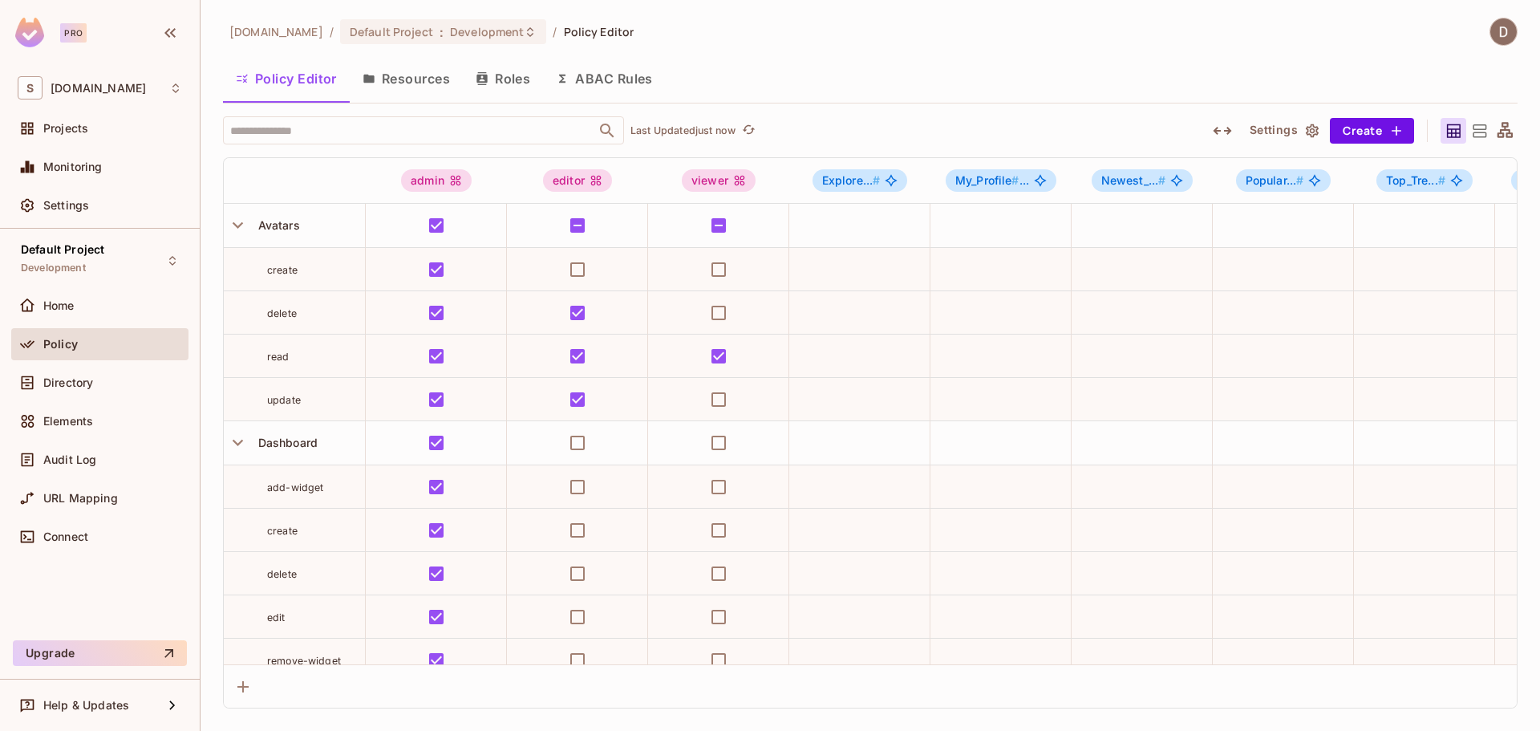
click at [1499, 131] on icon at bounding box center [1505, 131] width 20 height 20
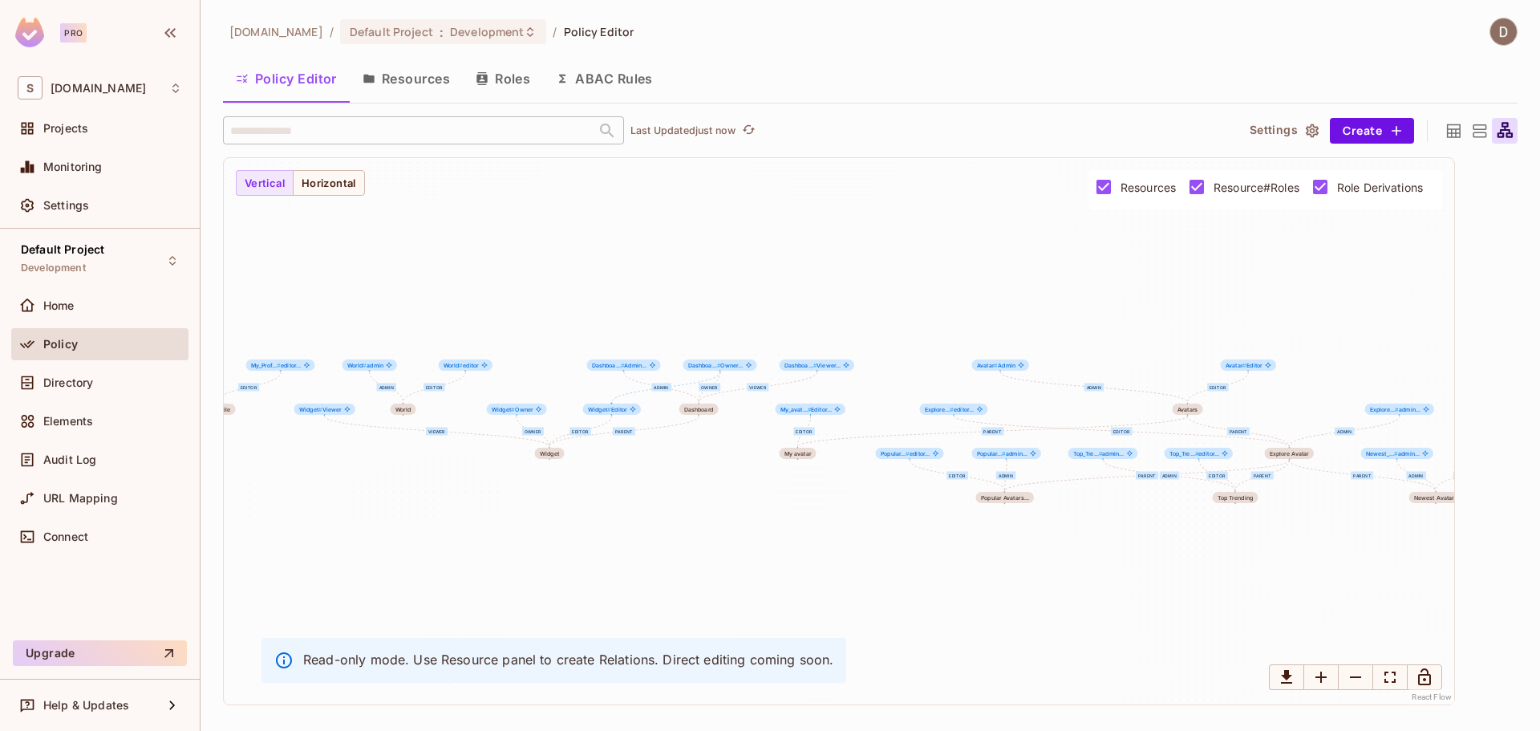
click at [395, 72] on button "Resources" at bounding box center [406, 79] width 113 height 40
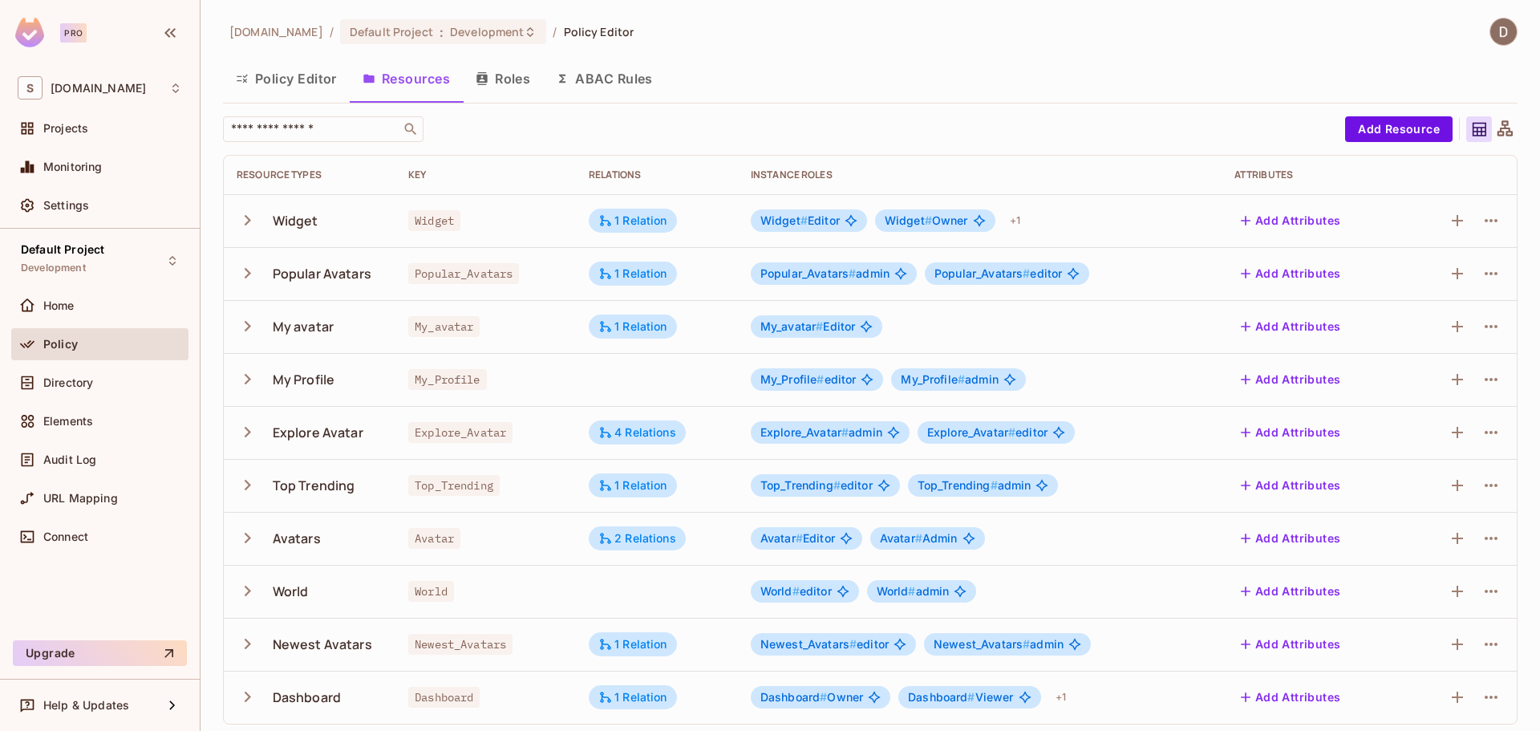
click at [1495, 131] on icon at bounding box center [1505, 129] width 20 height 20
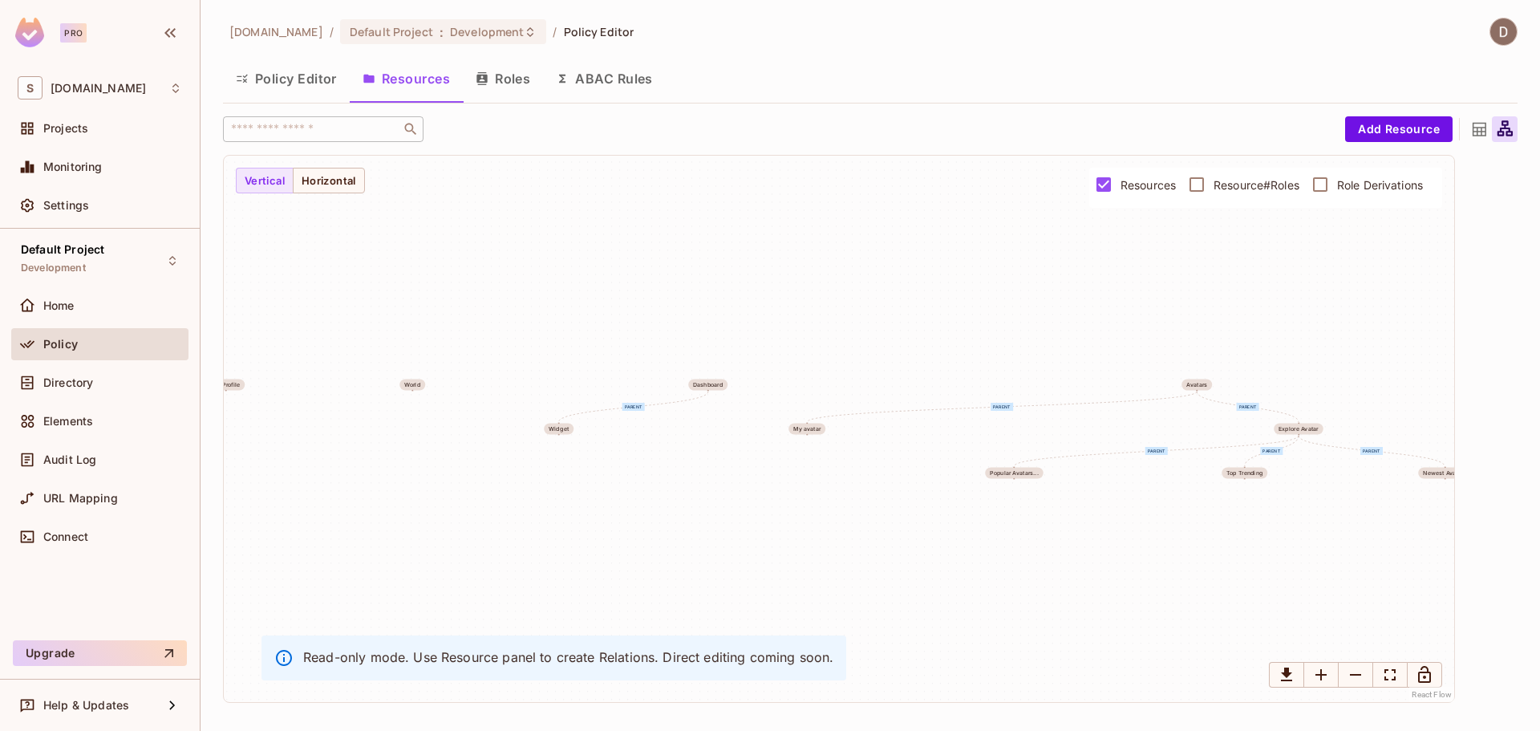
click at [512, 79] on button "Roles" at bounding box center [503, 79] width 80 height 40
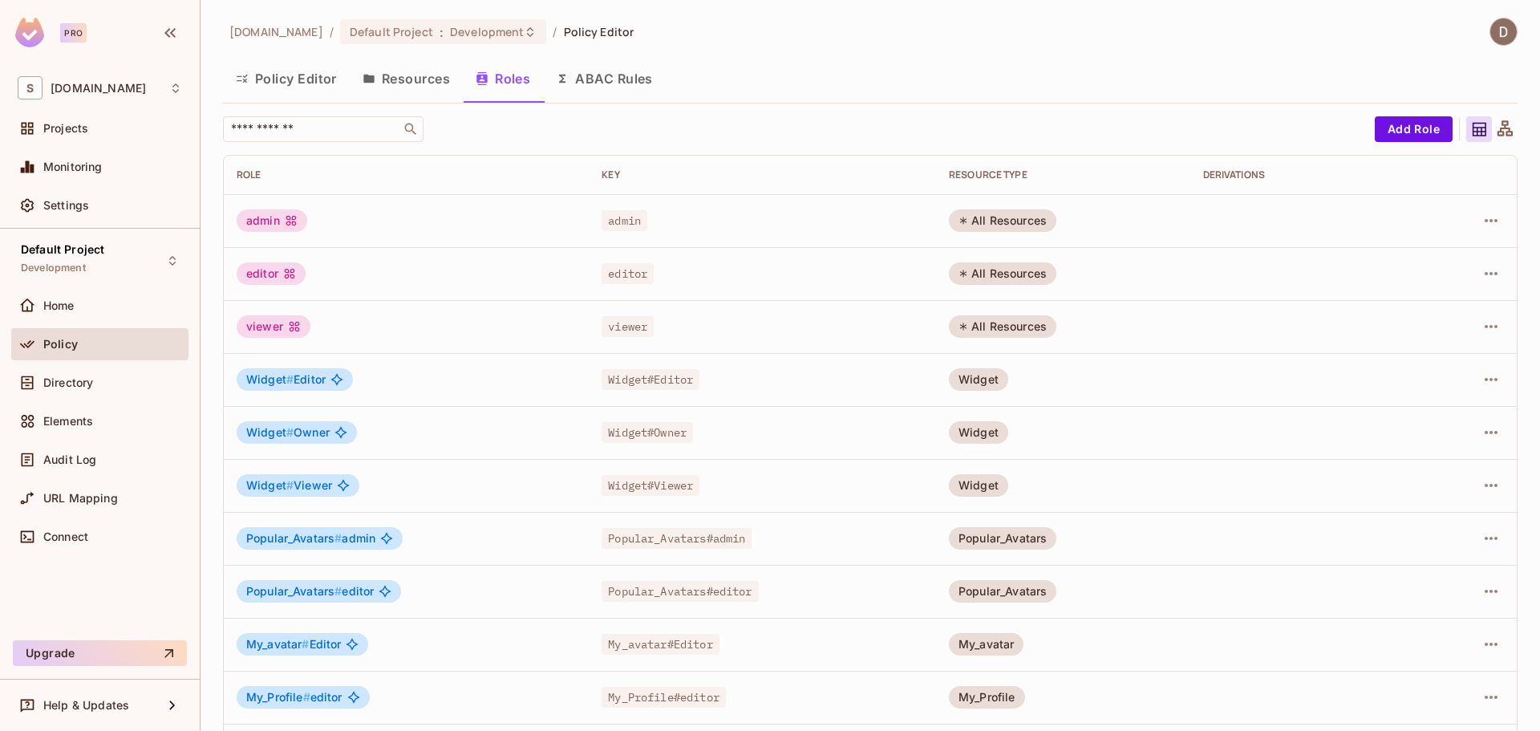
click at [396, 79] on button "Resources" at bounding box center [406, 79] width 113 height 40
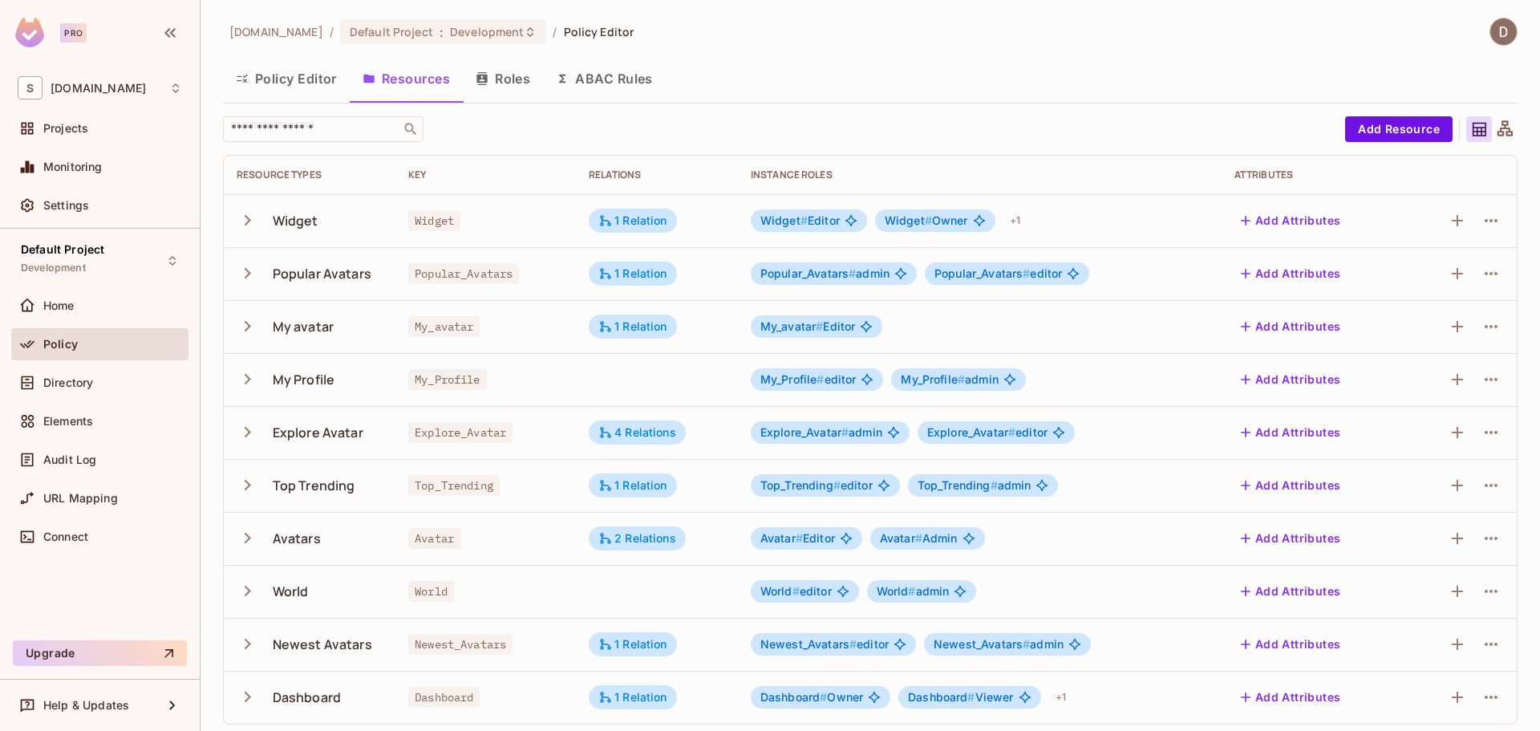
click at [300, 81] on button "Policy Editor" at bounding box center [286, 79] width 127 height 40
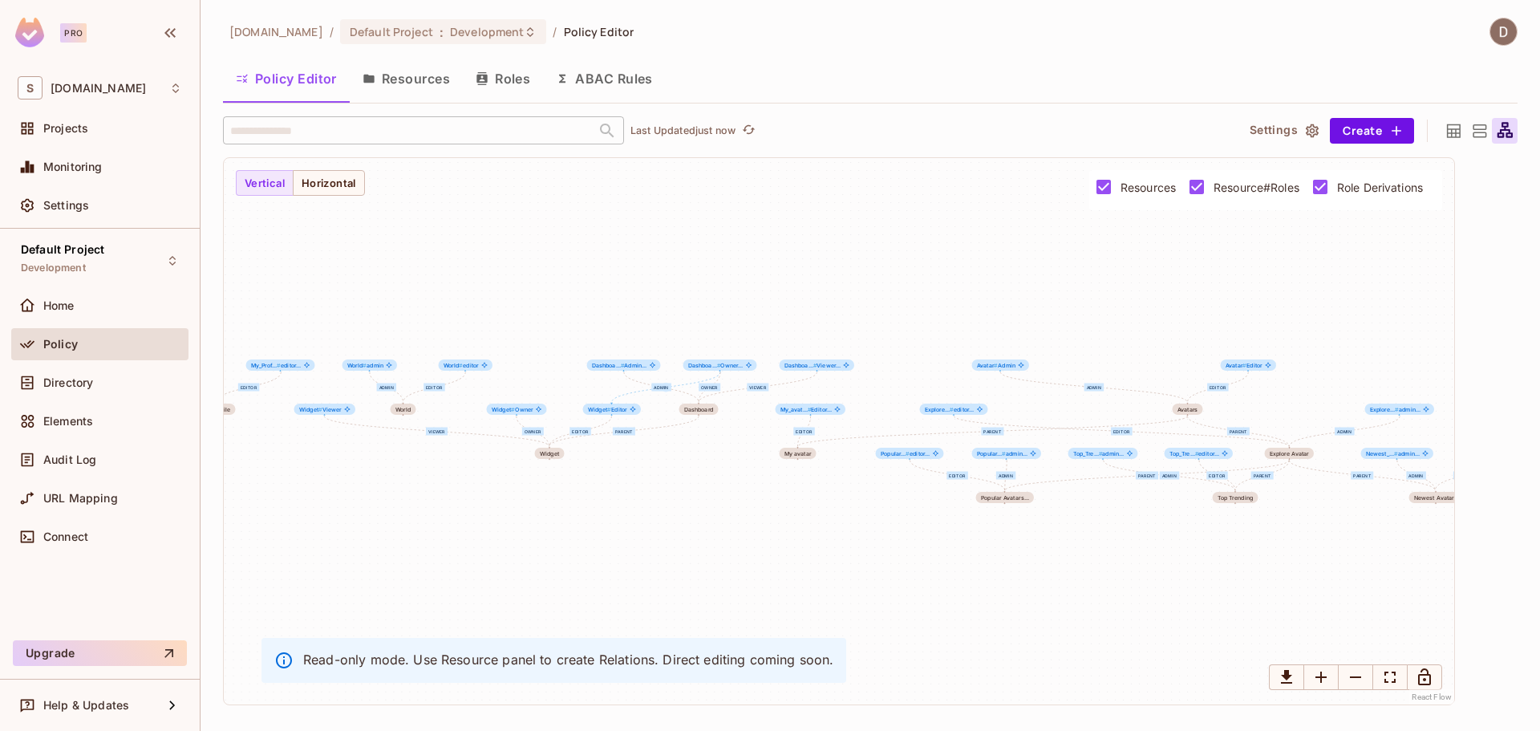
click at [398, 78] on button "Resources" at bounding box center [406, 79] width 113 height 40
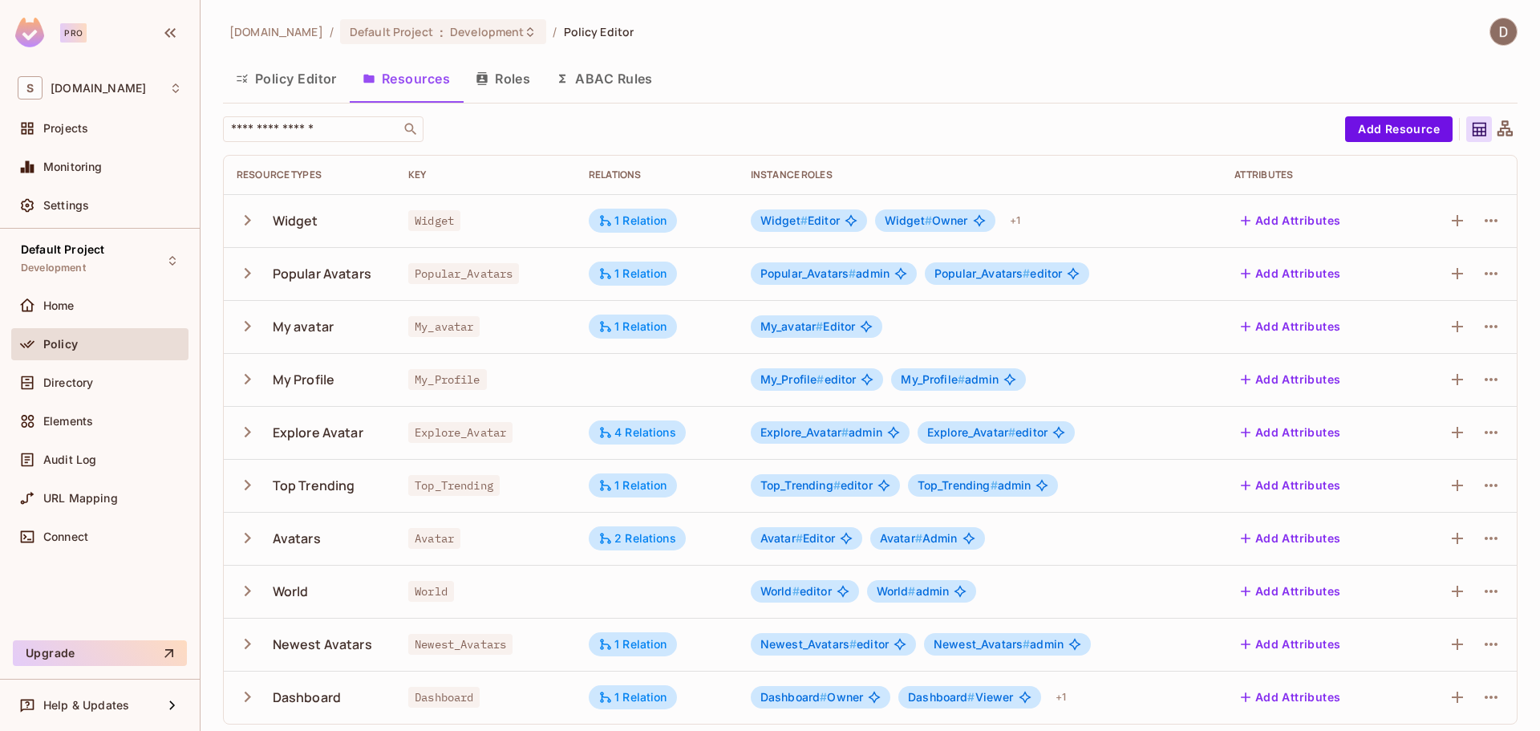
click at [1498, 127] on icon at bounding box center [1505, 129] width 20 height 20
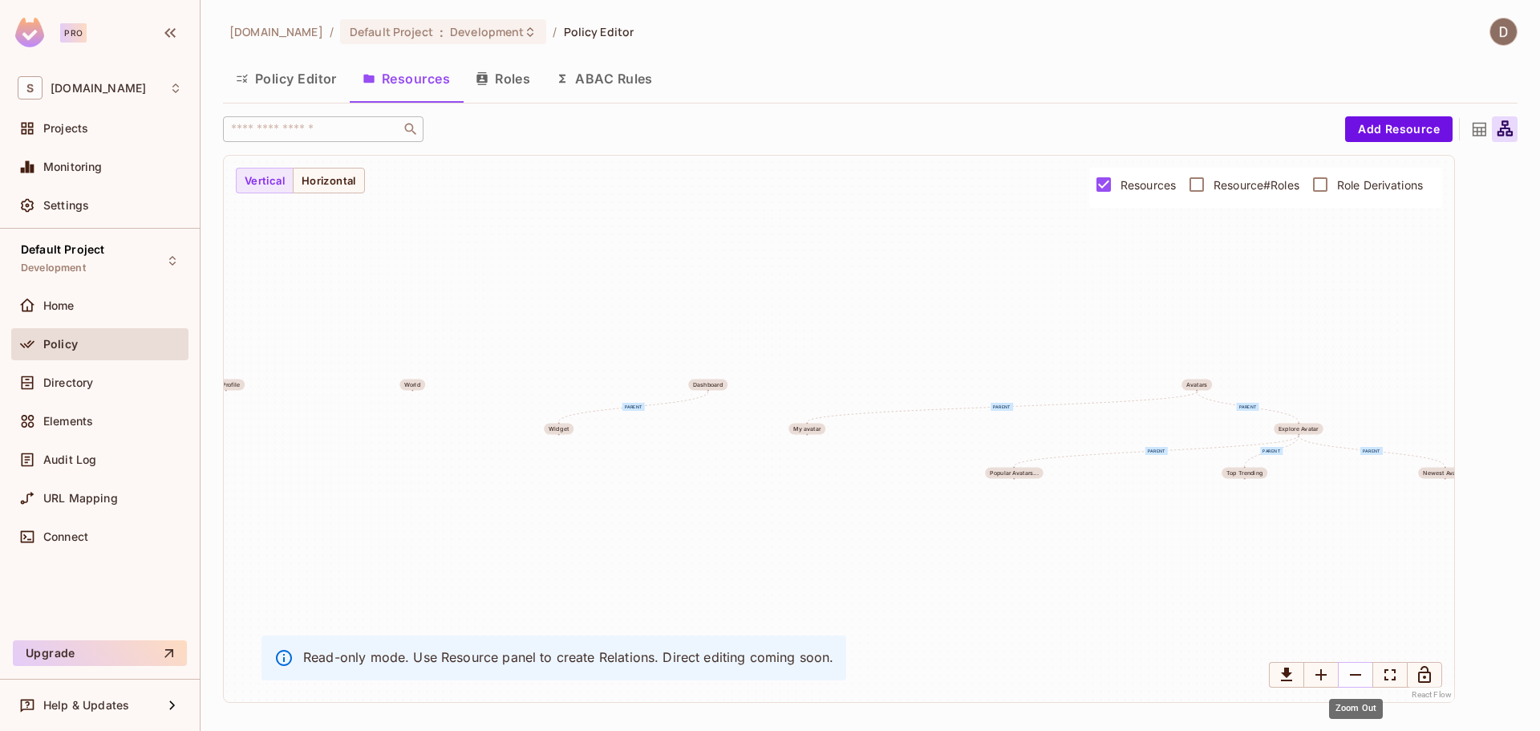
click at [1350, 666] on icon "Zoom Out" at bounding box center [1355, 674] width 19 height 19
click at [1347, 666] on icon "Zoom Out" at bounding box center [1355, 674] width 19 height 19
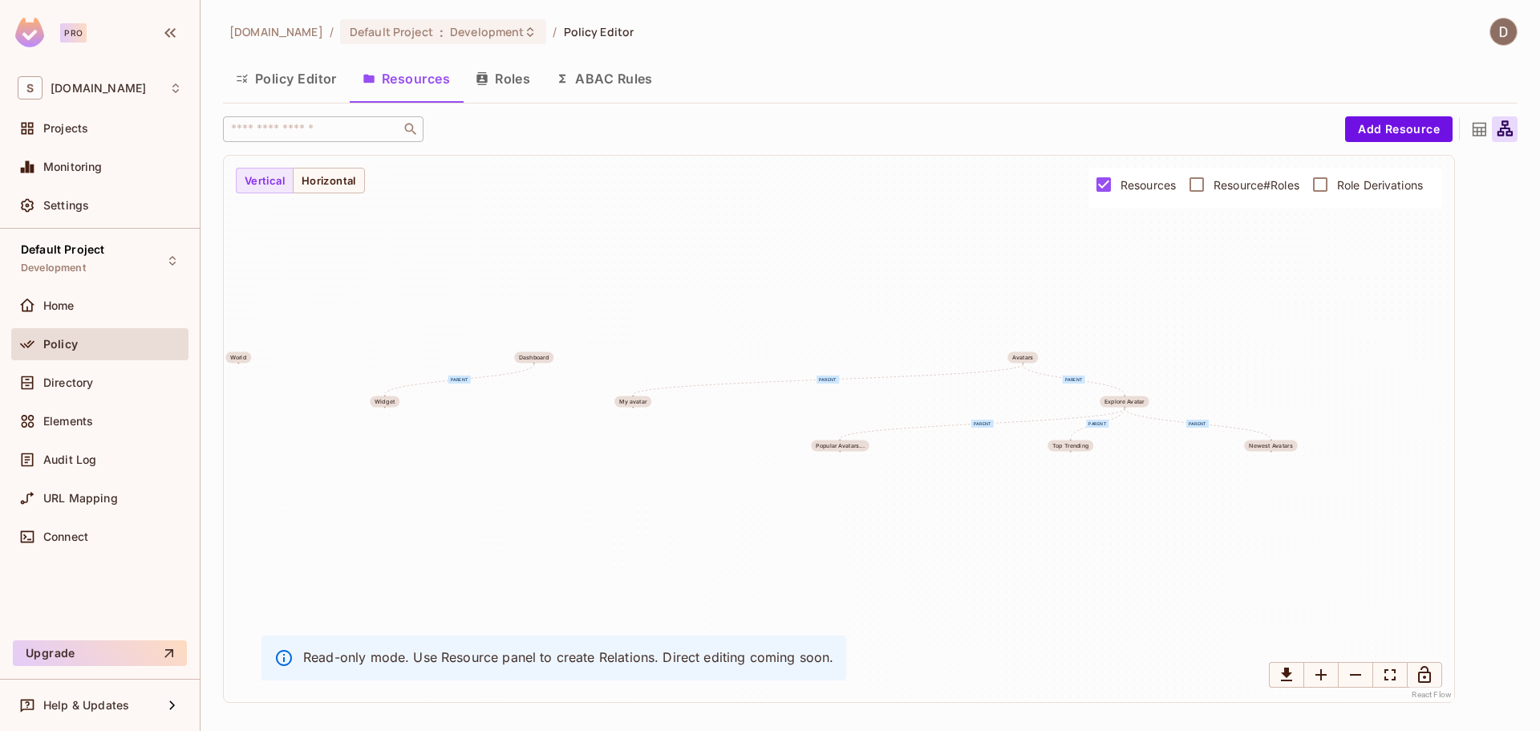
drag, startPoint x: 1297, startPoint y: 542, endPoint x: 1105, endPoint y: 516, distance: 194.3
click at [1109, 516] on div "parent parent parent parent parent parent Widget Popular Avatars... My avatar M…" at bounding box center [839, 429] width 1230 height 546
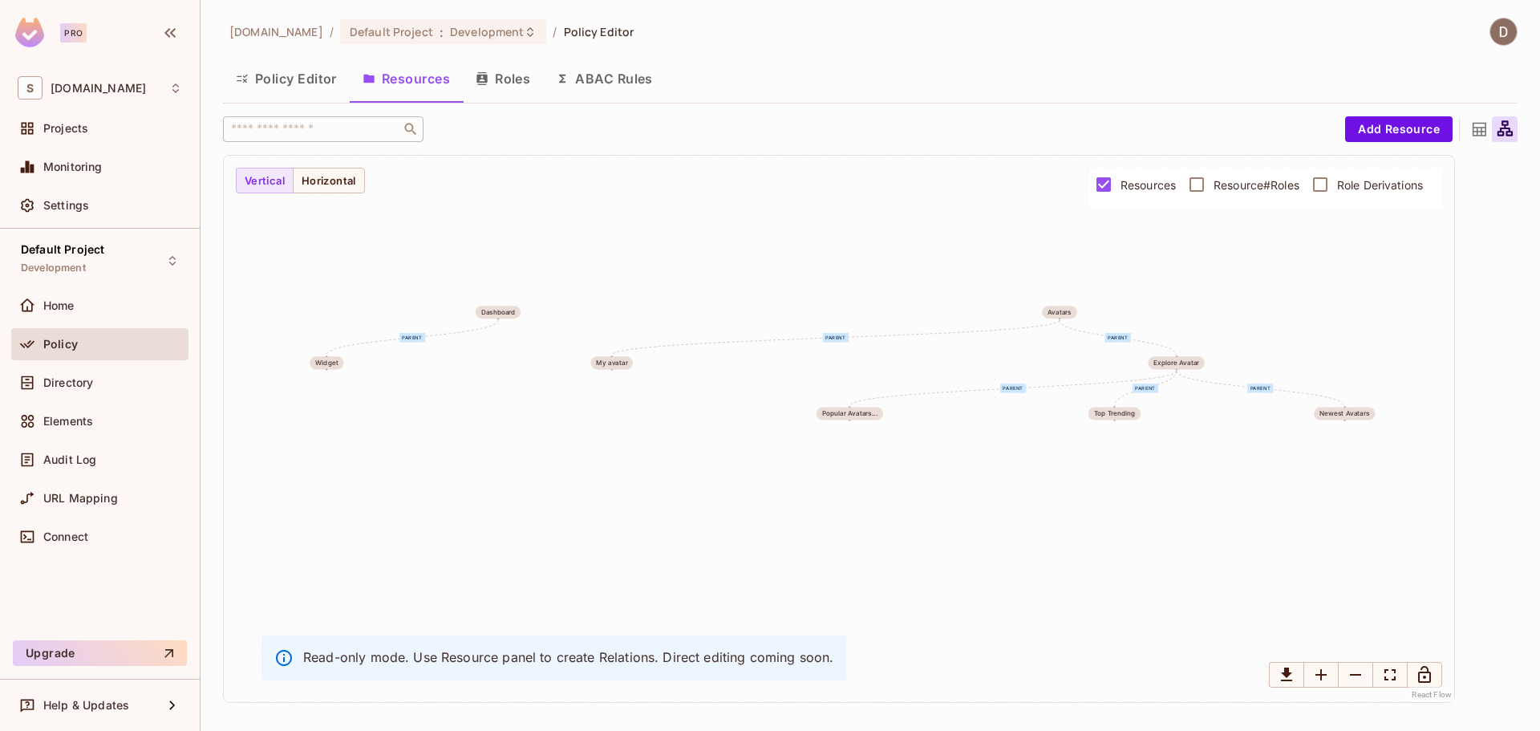
drag, startPoint x: 988, startPoint y: 516, endPoint x: 1017, endPoint y: 491, distance: 38.1
click at [1017, 491] on div "parent parent parent parent parent parent Widget Popular Avatars... My avatar M…" at bounding box center [839, 429] width 1230 height 546
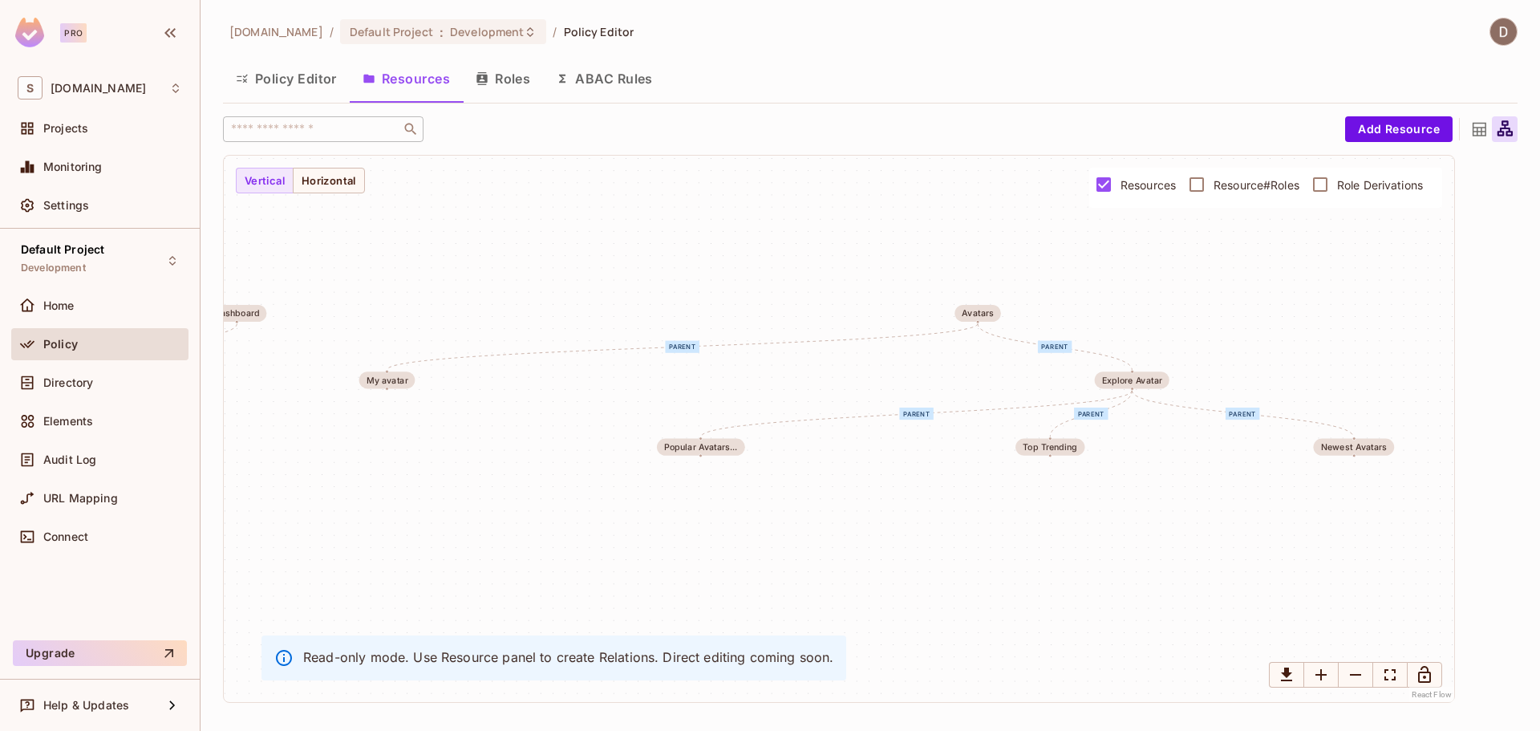
drag, startPoint x: 1120, startPoint y: 478, endPoint x: 1043, endPoint y: 533, distance: 94.8
click at [1043, 533] on div "parent parent parent parent parent parent Widget Popular Avatars... My avatar M…" at bounding box center [839, 429] width 1230 height 546
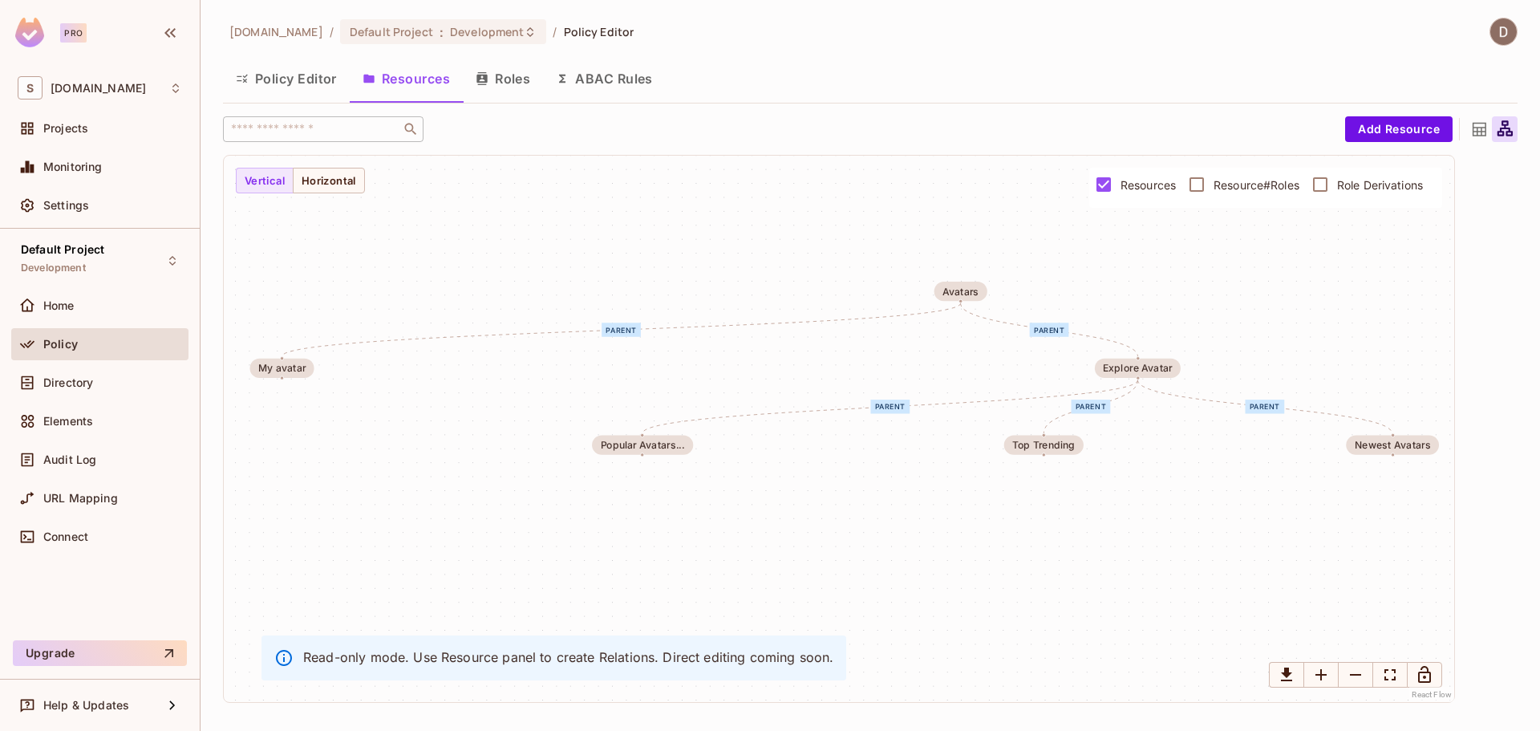
click at [1107, 527] on div "parent parent parent parent parent parent Widget Popular Avatars... My avatar M…" at bounding box center [839, 429] width 1230 height 546
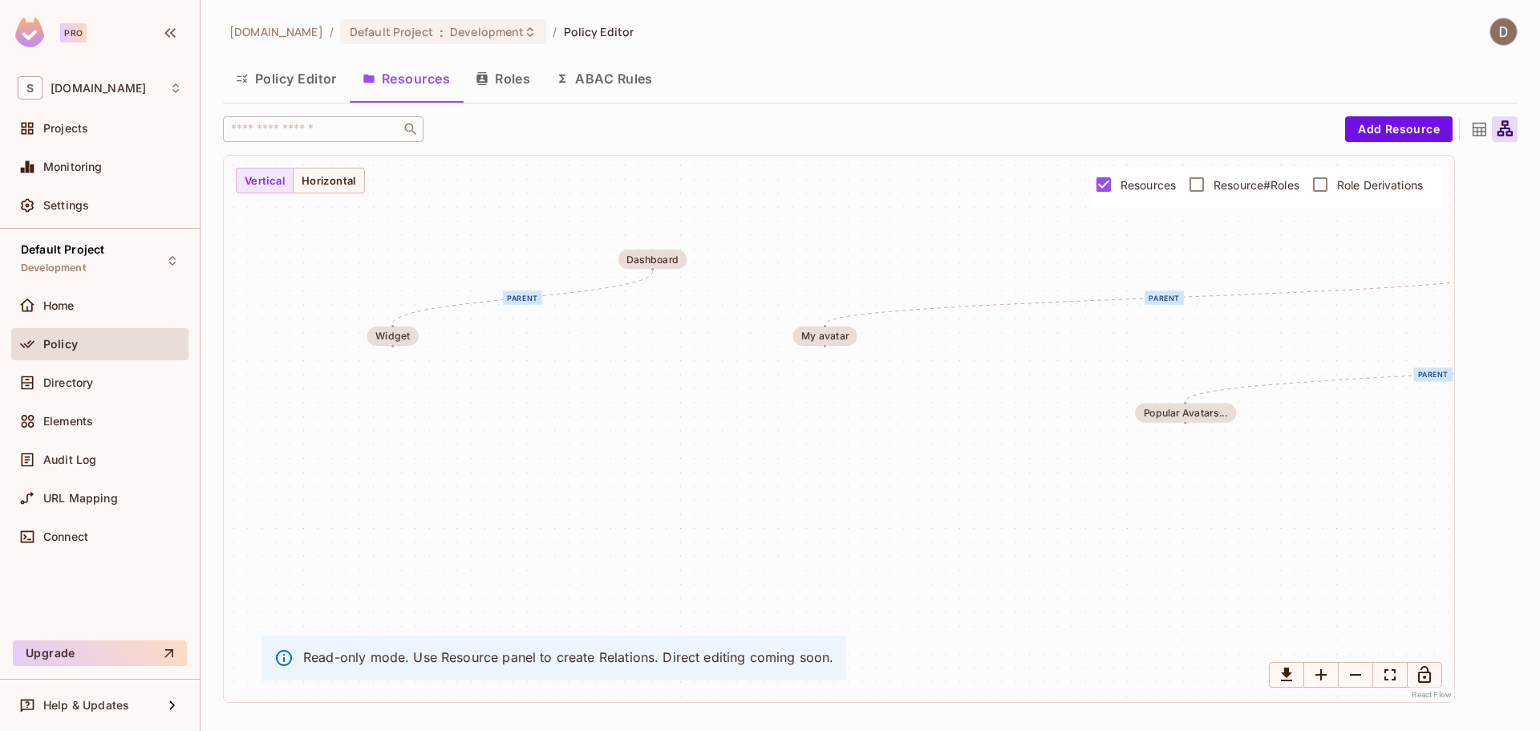
drag, startPoint x: 883, startPoint y: 498, endPoint x: 1500, endPoint y: 463, distance: 617.7
click at [1499, 463] on div "parent parent parent parent parent parent Widget Popular Avatars... My avatar M…" at bounding box center [870, 429] width 1294 height 548
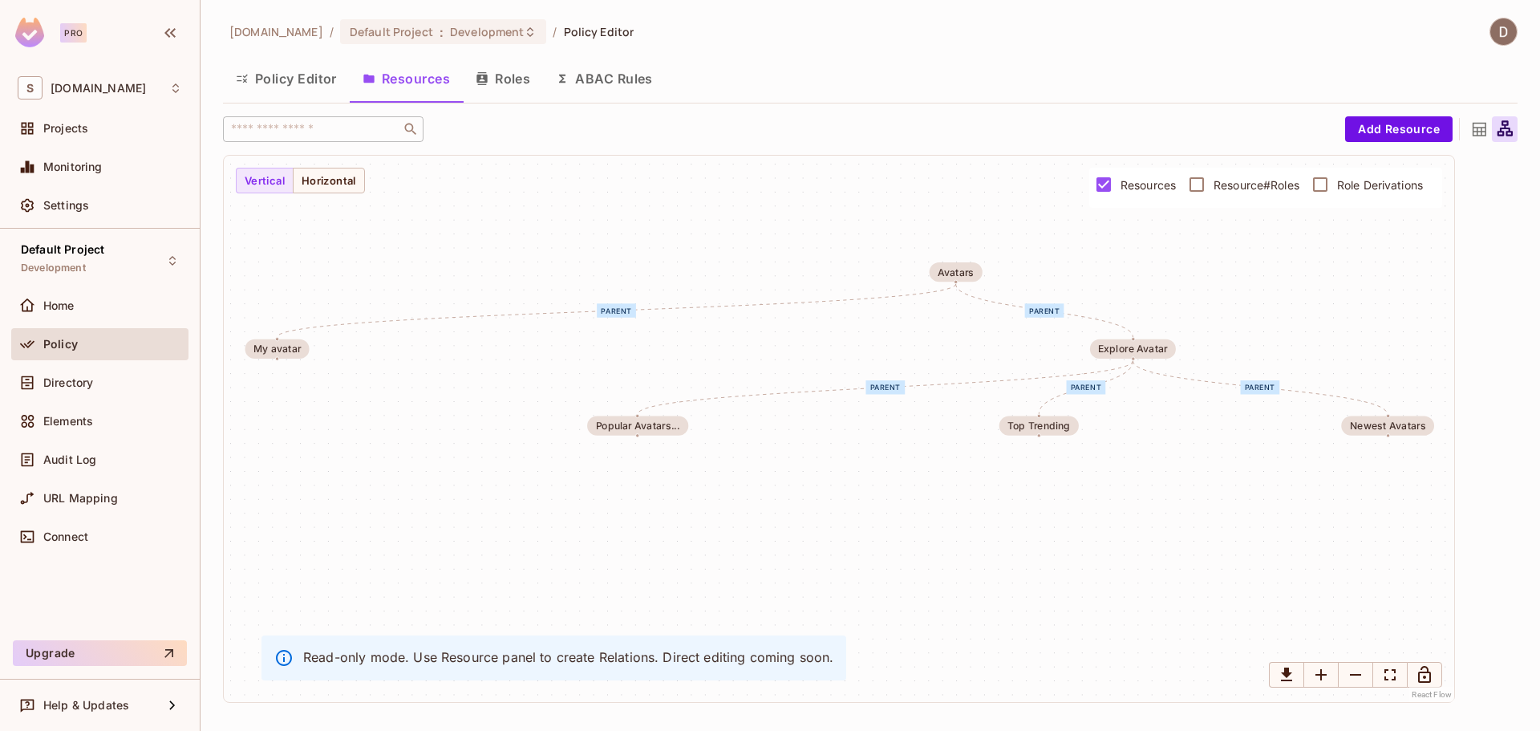
drag, startPoint x: 1110, startPoint y: 468, endPoint x: 537, endPoint y: 480, distance: 572.7
click at [537, 480] on div "parent parent parent parent parent parent Widget Popular Avatars... My avatar M…" at bounding box center [839, 429] width 1230 height 546
click at [276, 659] on icon at bounding box center [283, 657] width 19 height 19
click at [290, 654] on icon at bounding box center [284, 658] width 16 height 16
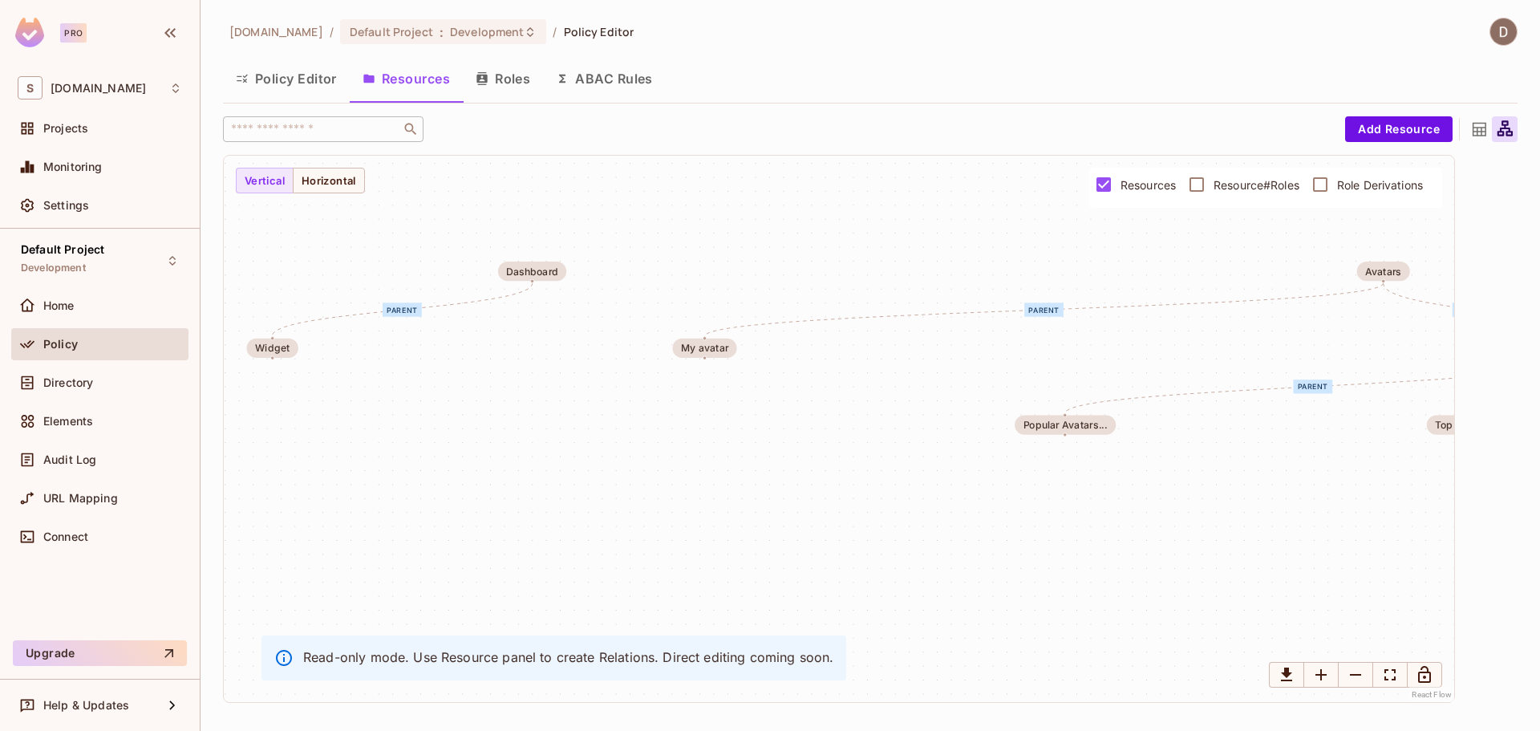
drag, startPoint x: 702, startPoint y: 320, endPoint x: 994, endPoint y: 313, distance: 292.0
click at [1117, 306] on div "parent parent parent parent parent parent Widget Popular Avatars... My avatar M…" at bounding box center [839, 429] width 1230 height 546
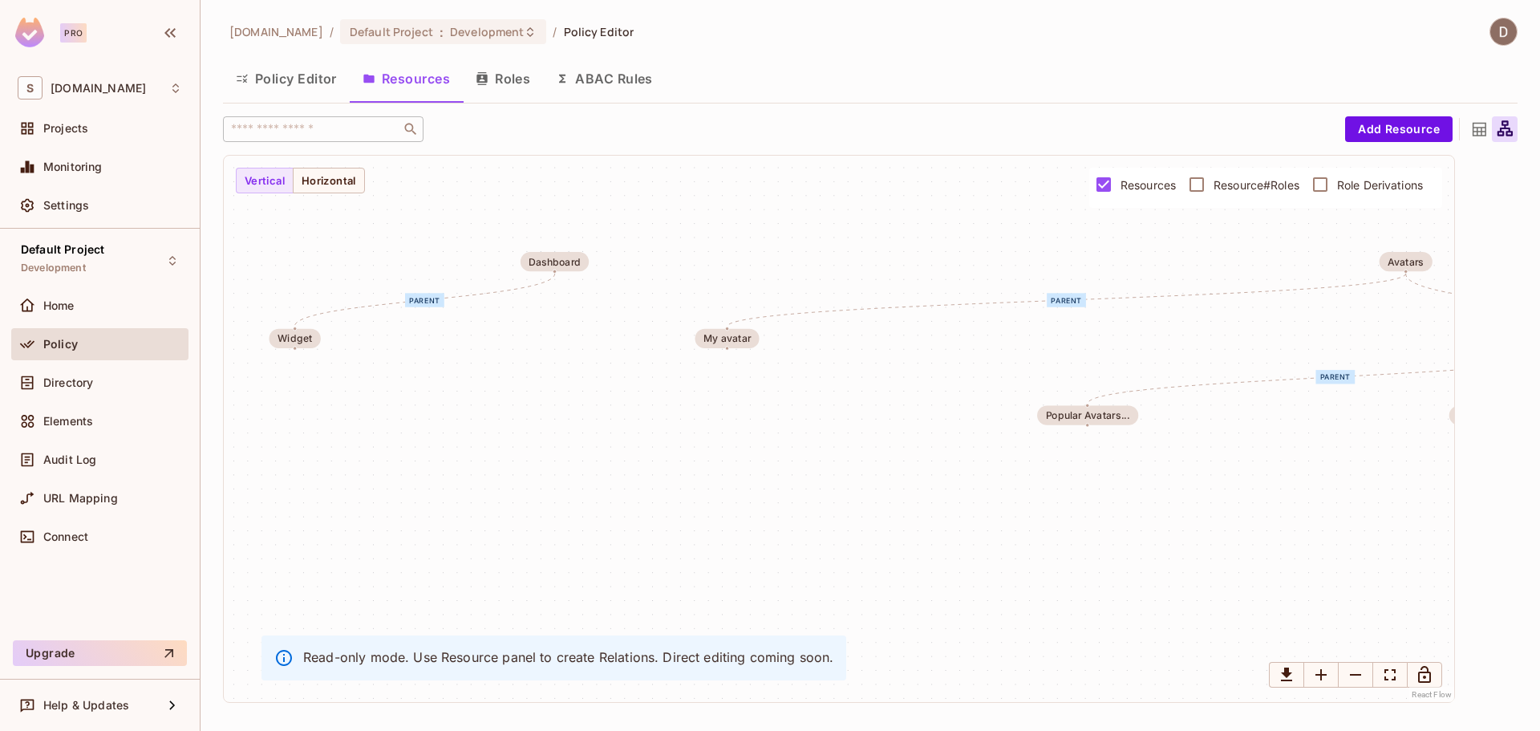
drag, startPoint x: 655, startPoint y: 306, endPoint x: 229, endPoint y: 290, distance: 426.1
click at [234, 292] on div "parent parent parent parent parent parent Widget Popular Avatars... My avatar M…" at bounding box center [839, 429] width 1230 height 546
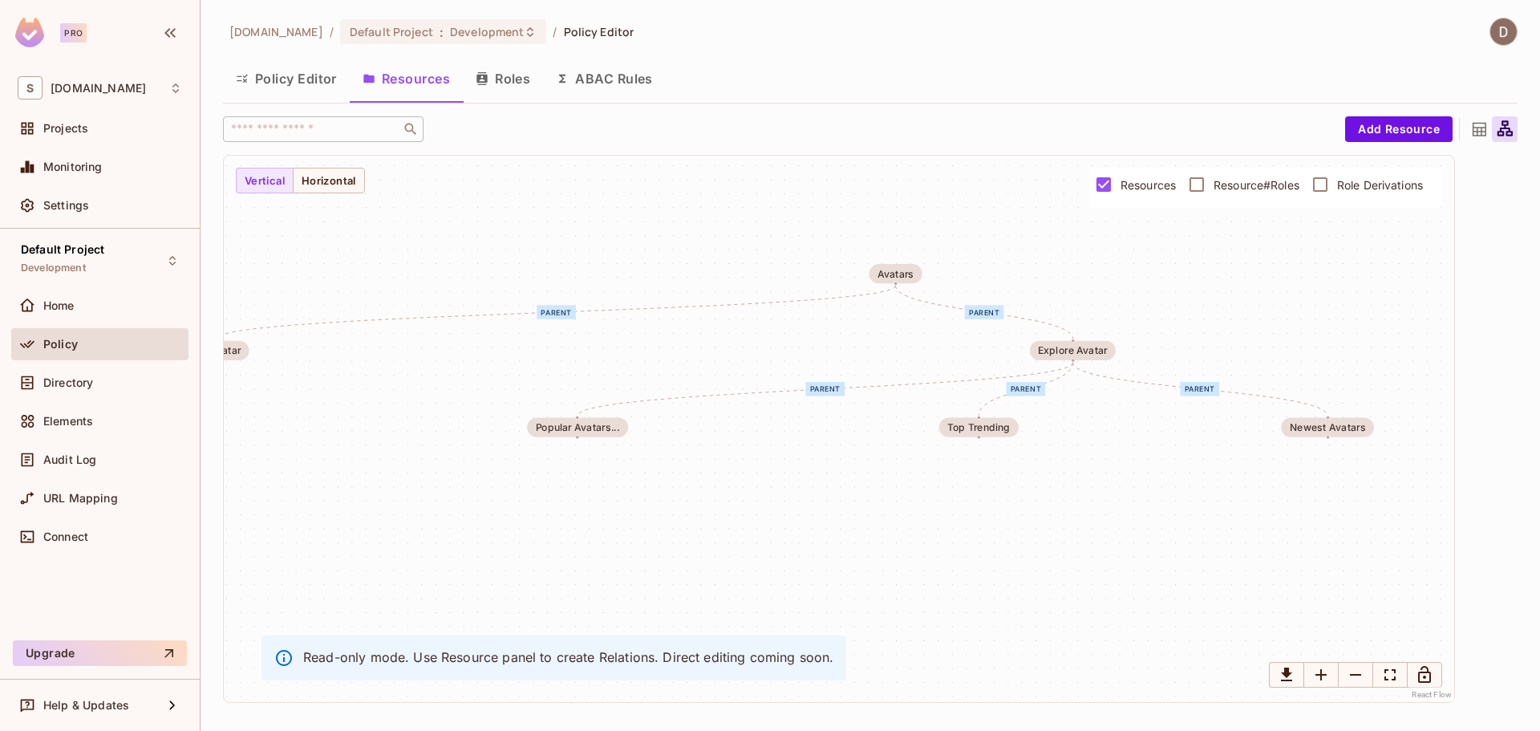
drag, startPoint x: 665, startPoint y: 354, endPoint x: 995, endPoint y: 391, distance: 332.3
click at [995, 391] on div "parent parent parent parent parent parent Widget Popular Avatars... My avatar M…" at bounding box center [839, 429] width 1230 height 546
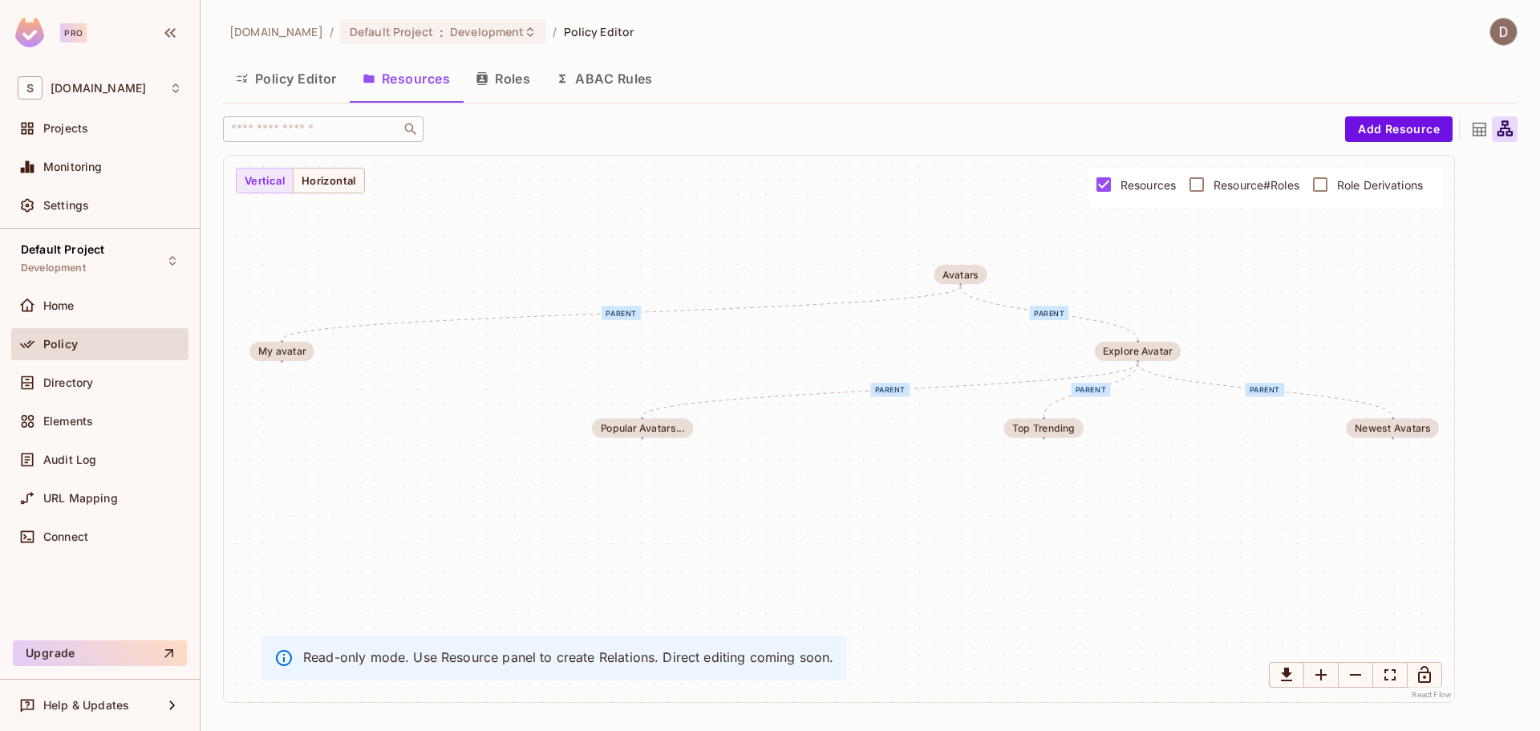
drag, startPoint x: 799, startPoint y: 353, endPoint x: 864, endPoint y: 354, distance: 65.0
click at [864, 354] on div "parent parent parent parent parent parent Widget Popular Avatars... My avatar M…" at bounding box center [839, 429] width 1230 height 546
click at [107, 318] on div "Home" at bounding box center [99, 305] width 177 height 32
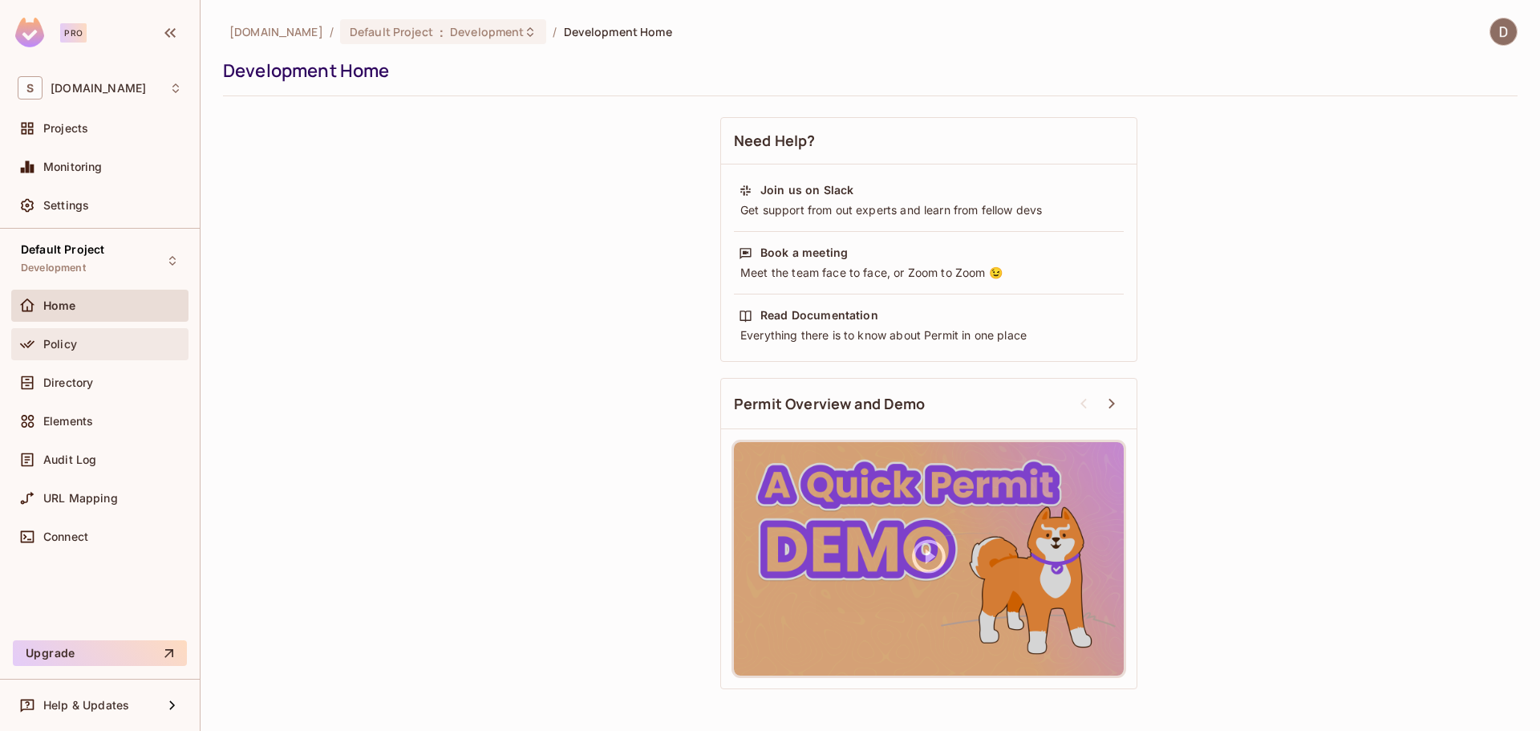
click at [93, 341] on div "Policy" at bounding box center [112, 344] width 139 height 13
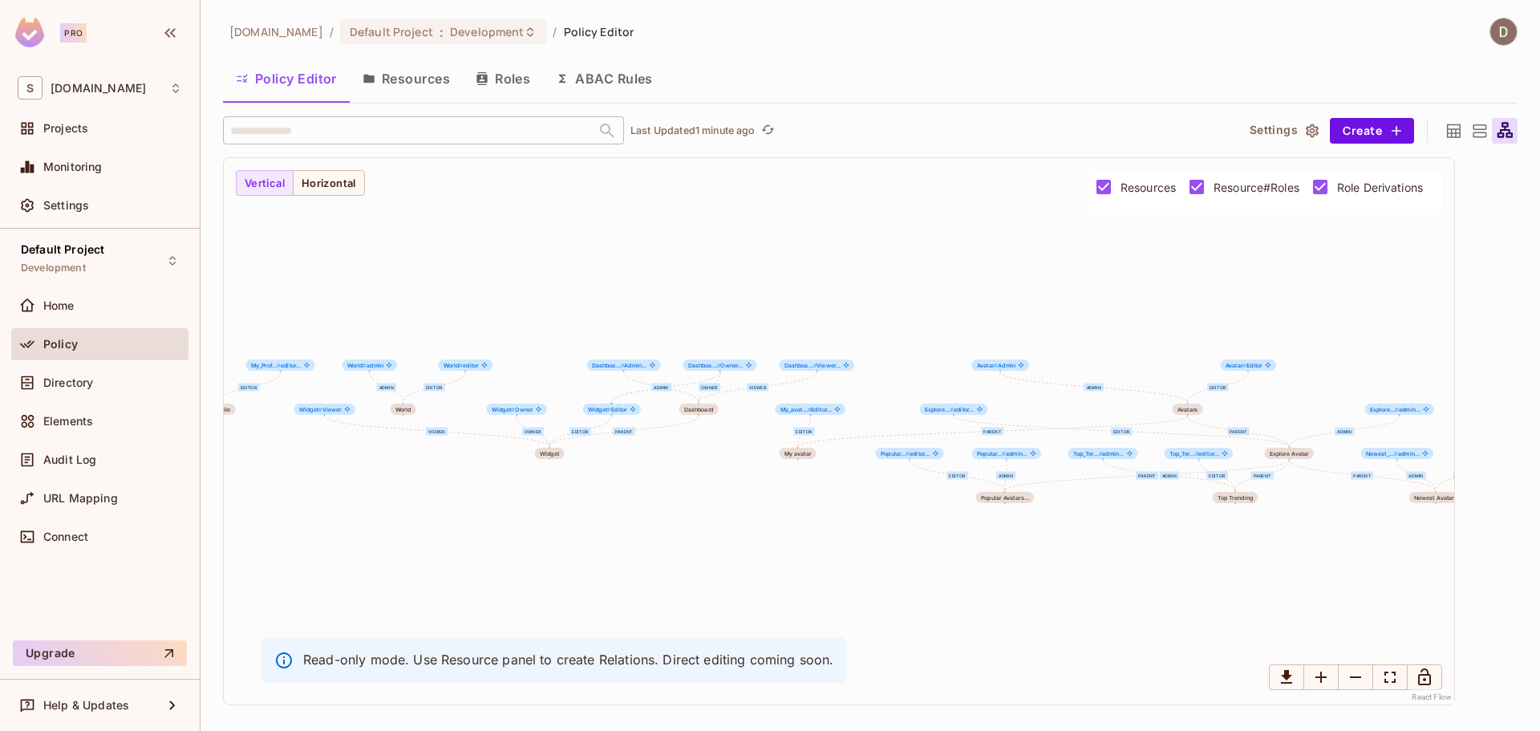
click at [504, 83] on button "Roles" at bounding box center [503, 79] width 80 height 40
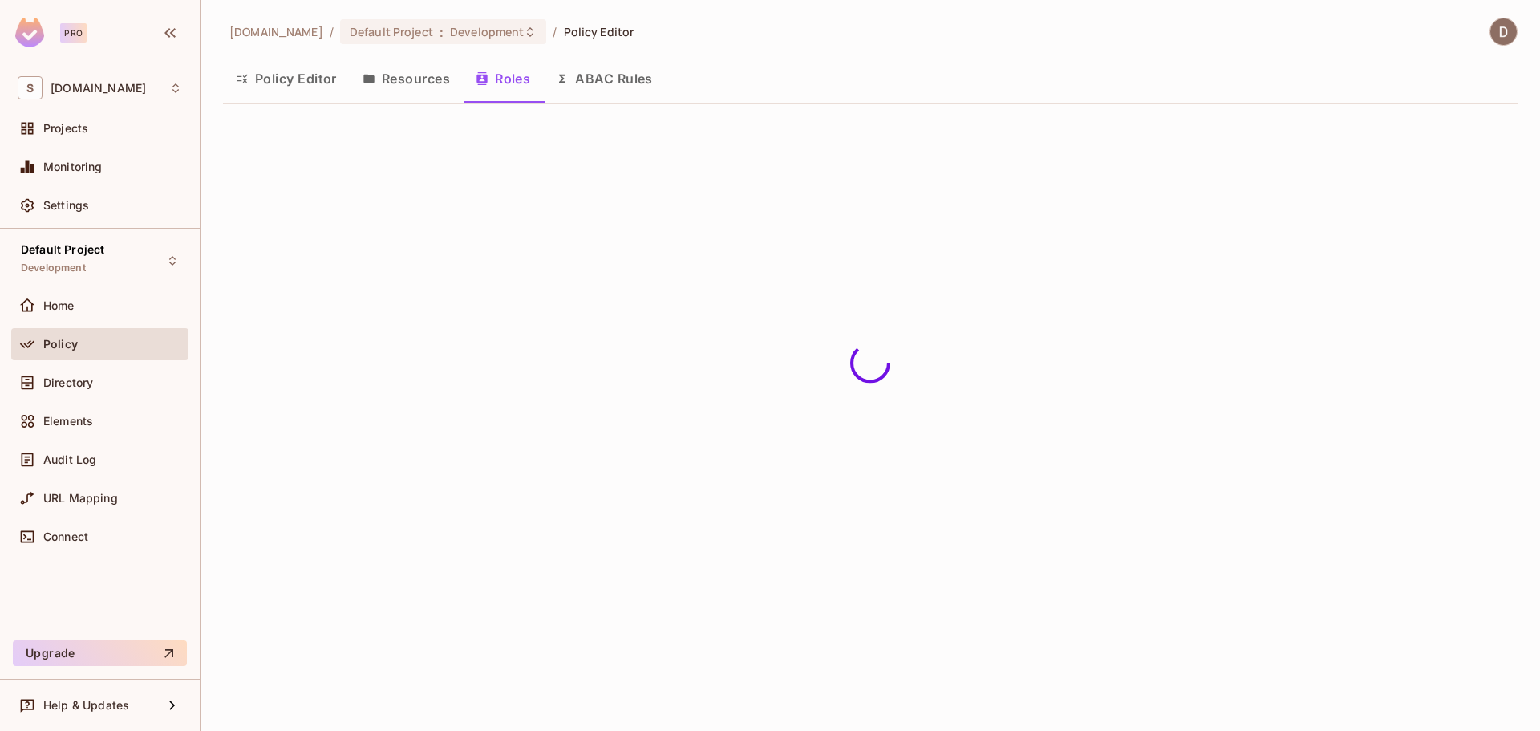
click at [331, 81] on button "Policy Editor" at bounding box center [286, 79] width 127 height 40
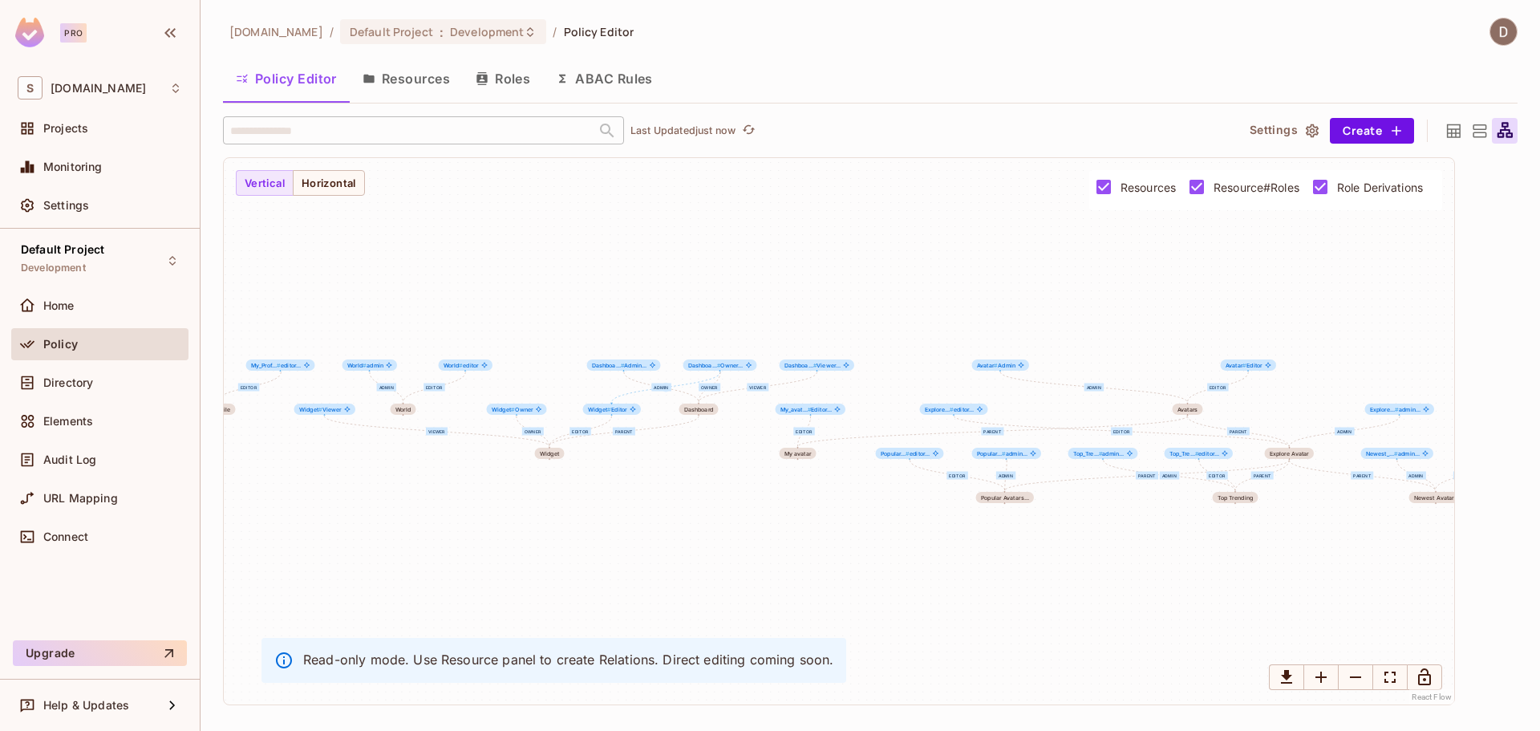
click at [1508, 129] on icon at bounding box center [1504, 129] width 15 height 15
click at [1459, 131] on icon at bounding box center [1453, 131] width 20 height 20
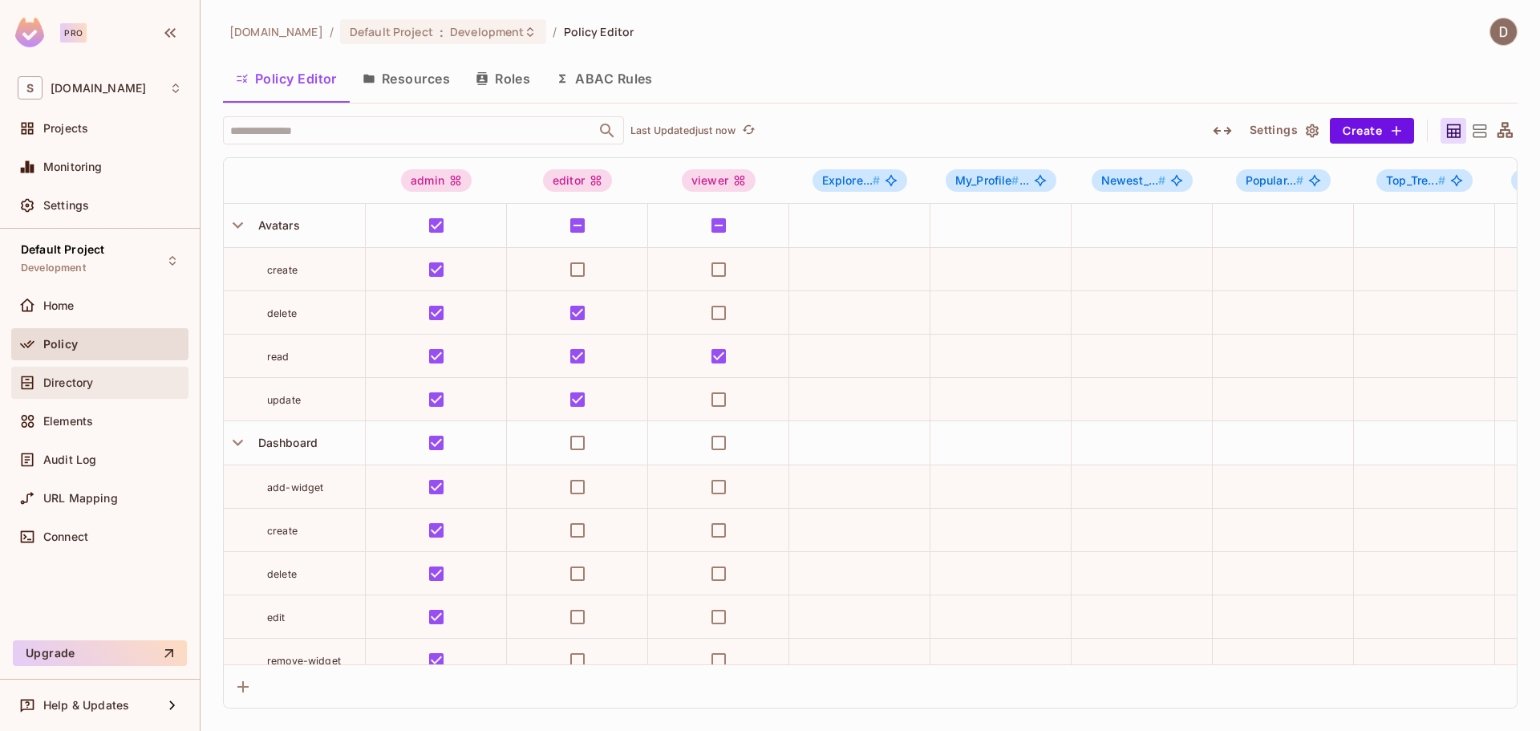
click at [47, 387] on span "Directory" at bounding box center [68, 382] width 50 height 13
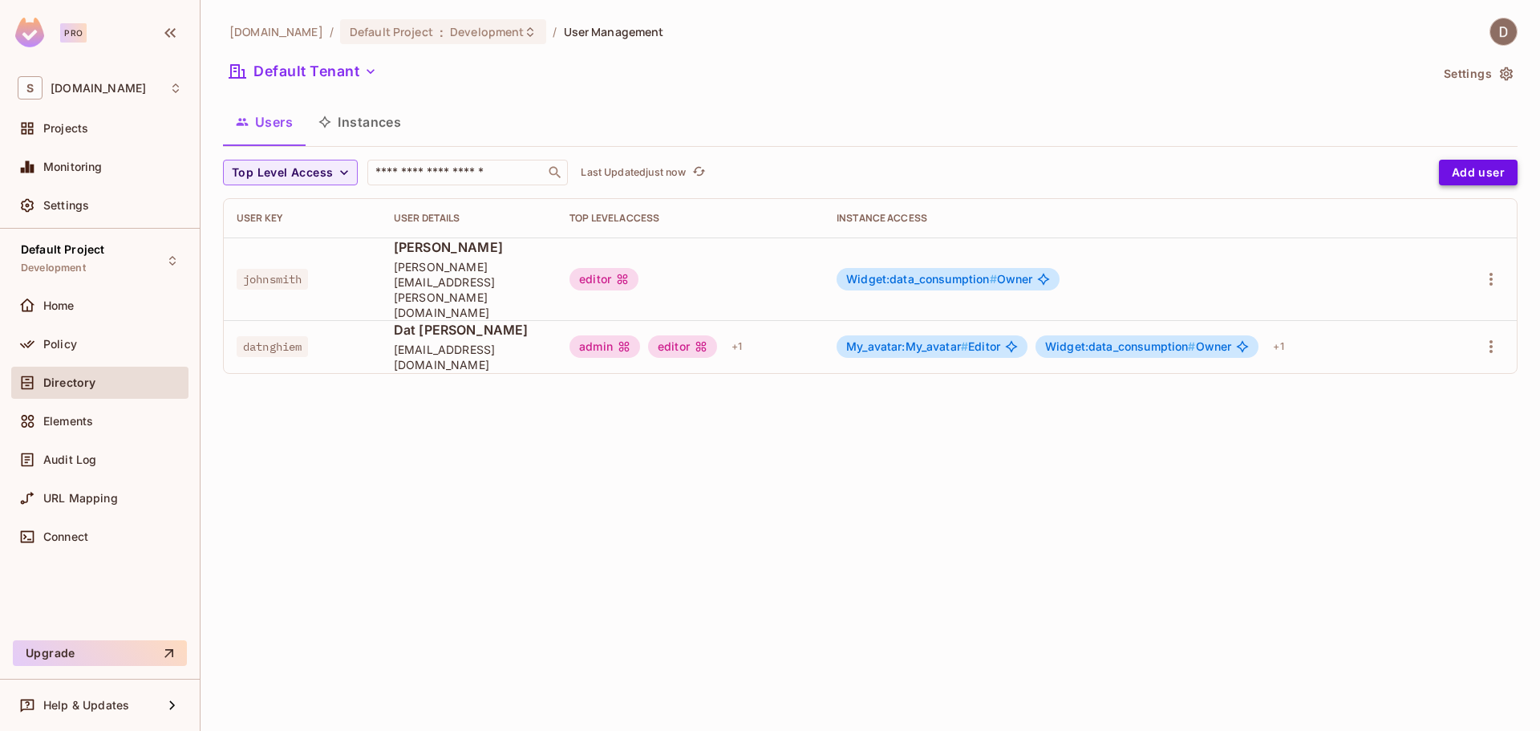
click at [1492, 165] on button "Add user" at bounding box center [1478, 173] width 79 height 26
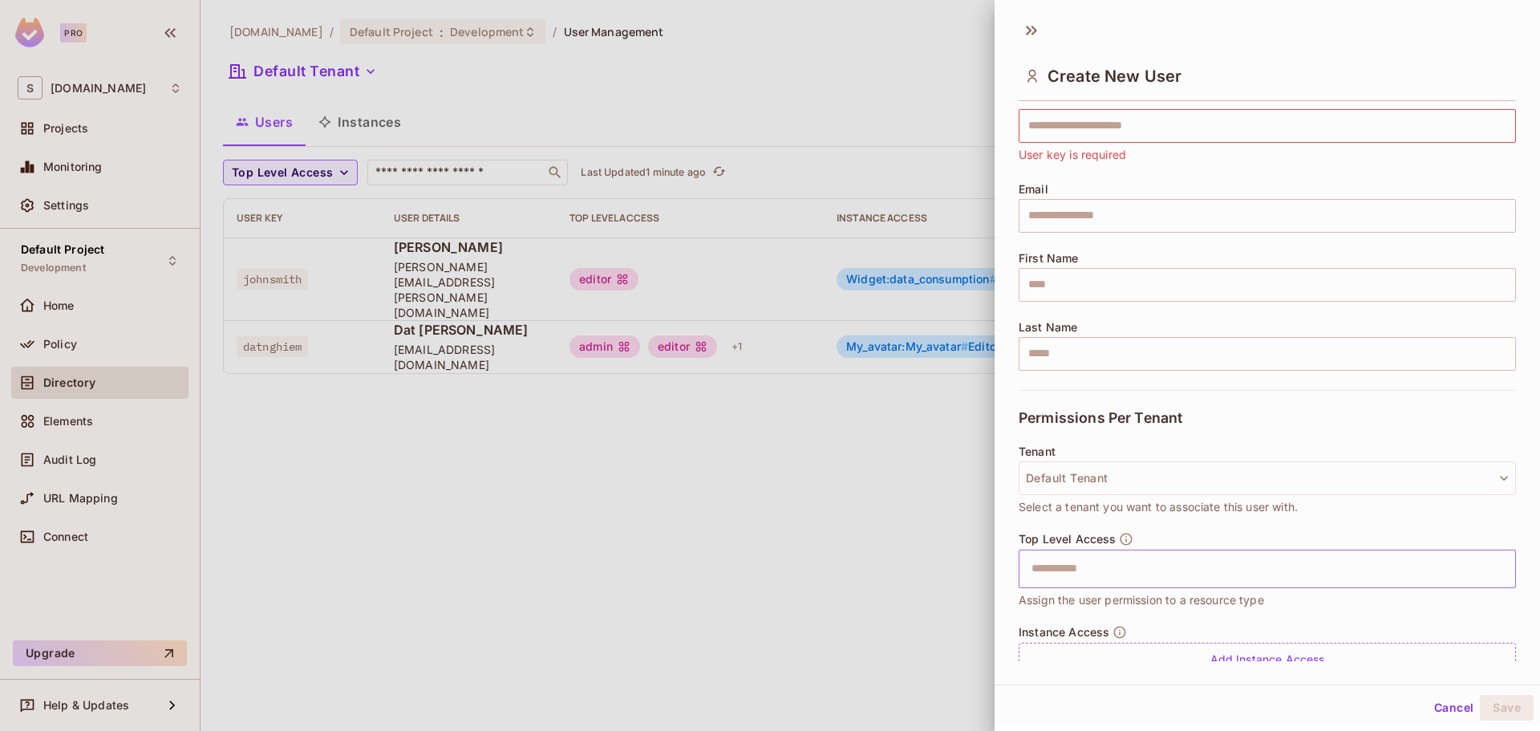
scroll to position [123, 0]
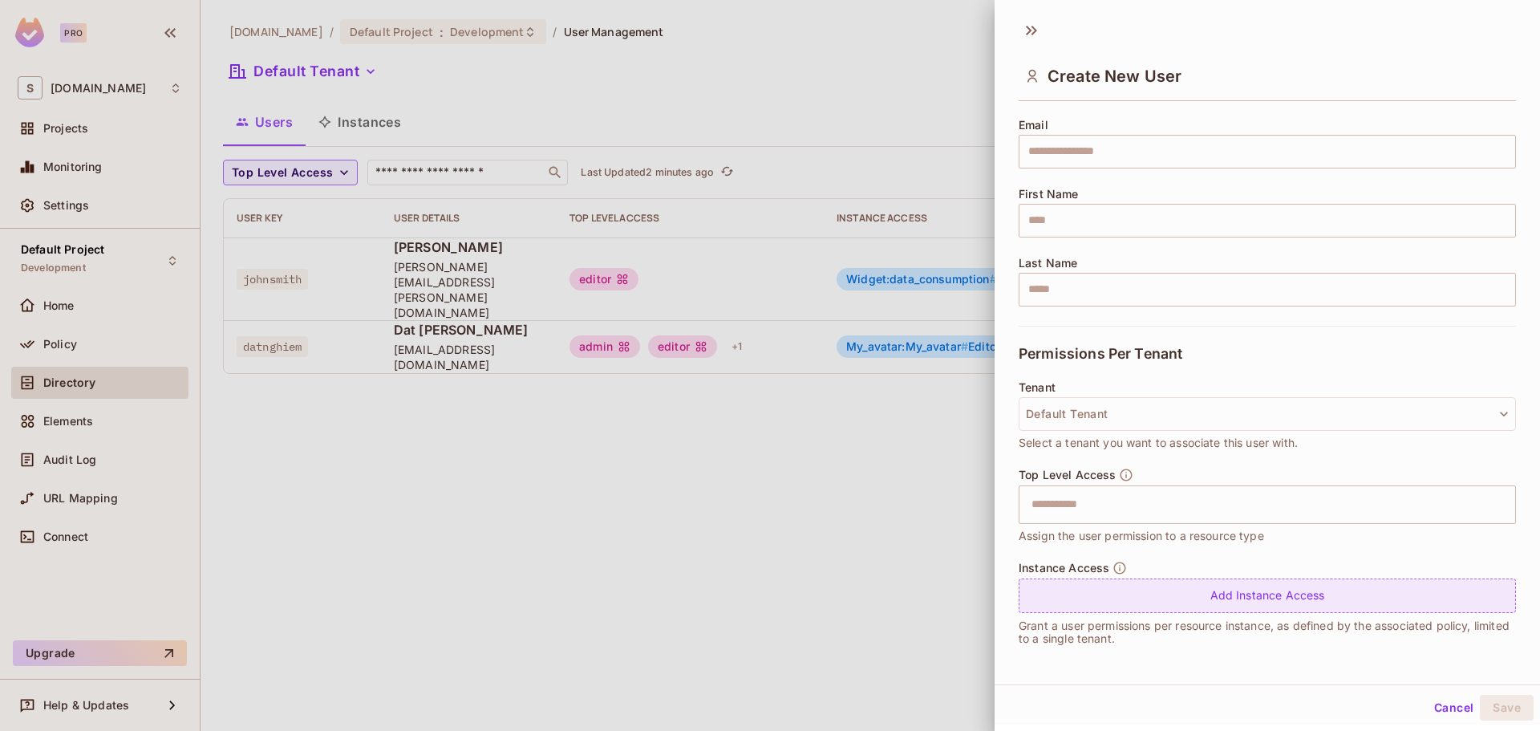
click at [1139, 605] on div "Add Instance Access" at bounding box center [1266, 595] width 497 height 34
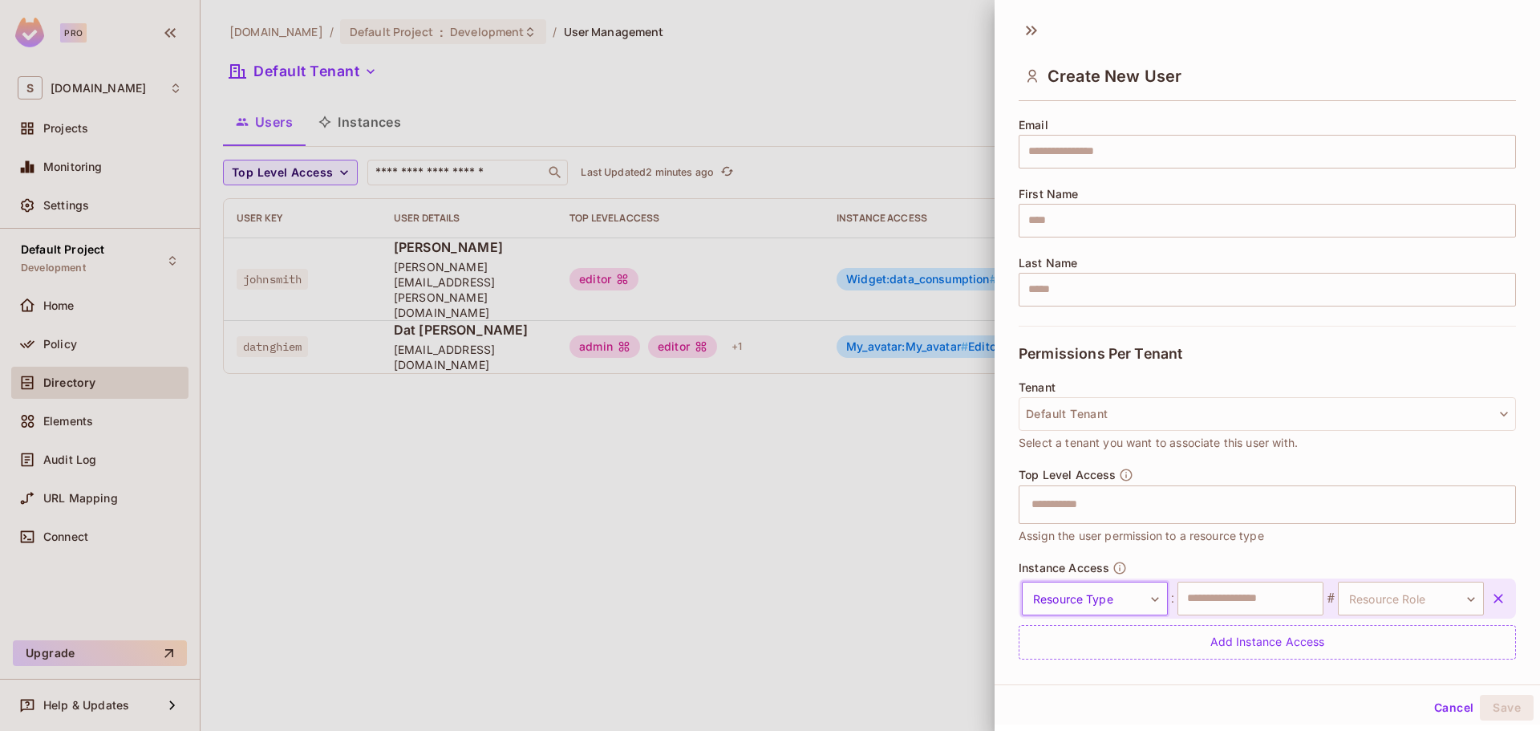
click at [1140, 594] on body "Pro S savameta.com Projects Monitoring Settings Default Project Development Hom…" at bounding box center [770, 365] width 1540 height 731
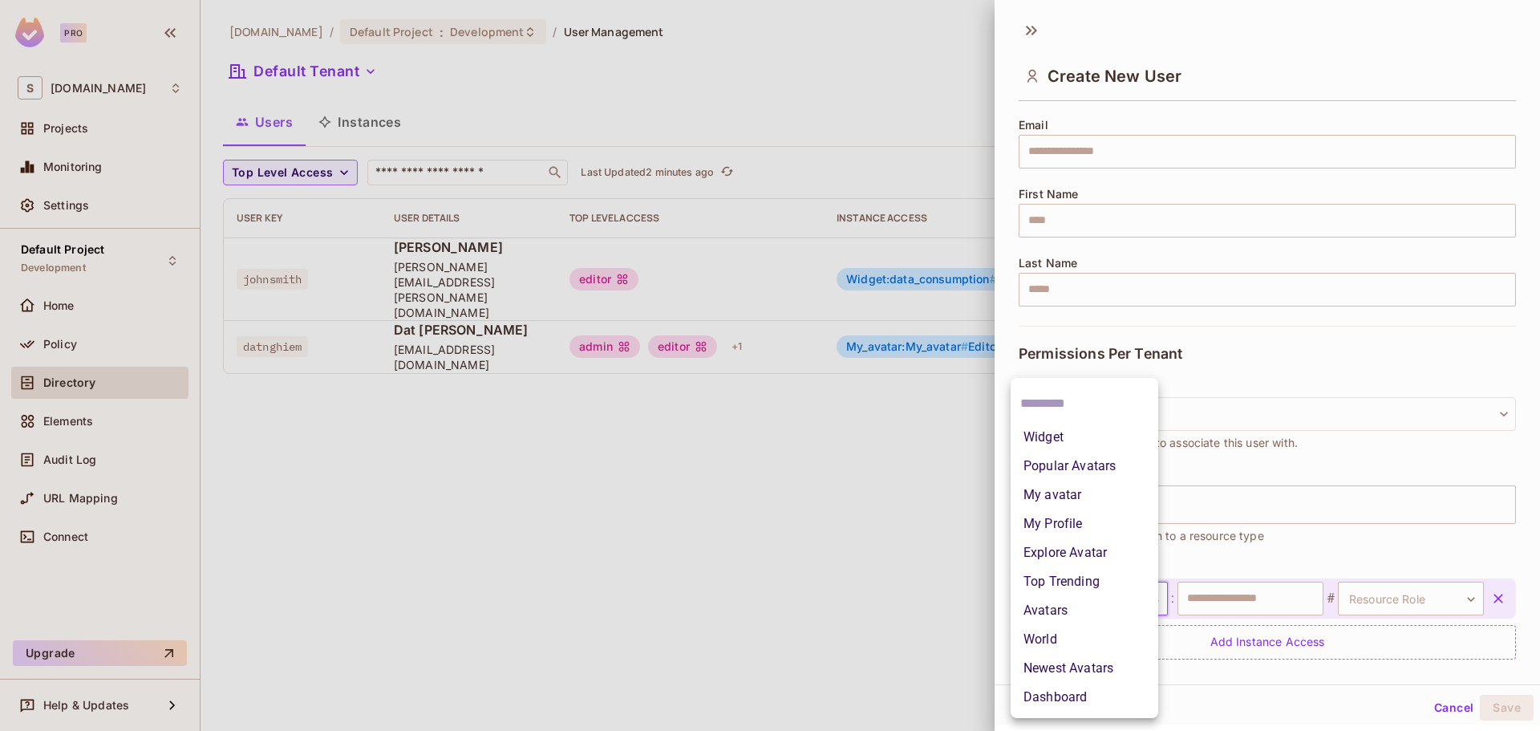
click at [1361, 599] on div at bounding box center [770, 365] width 1540 height 731
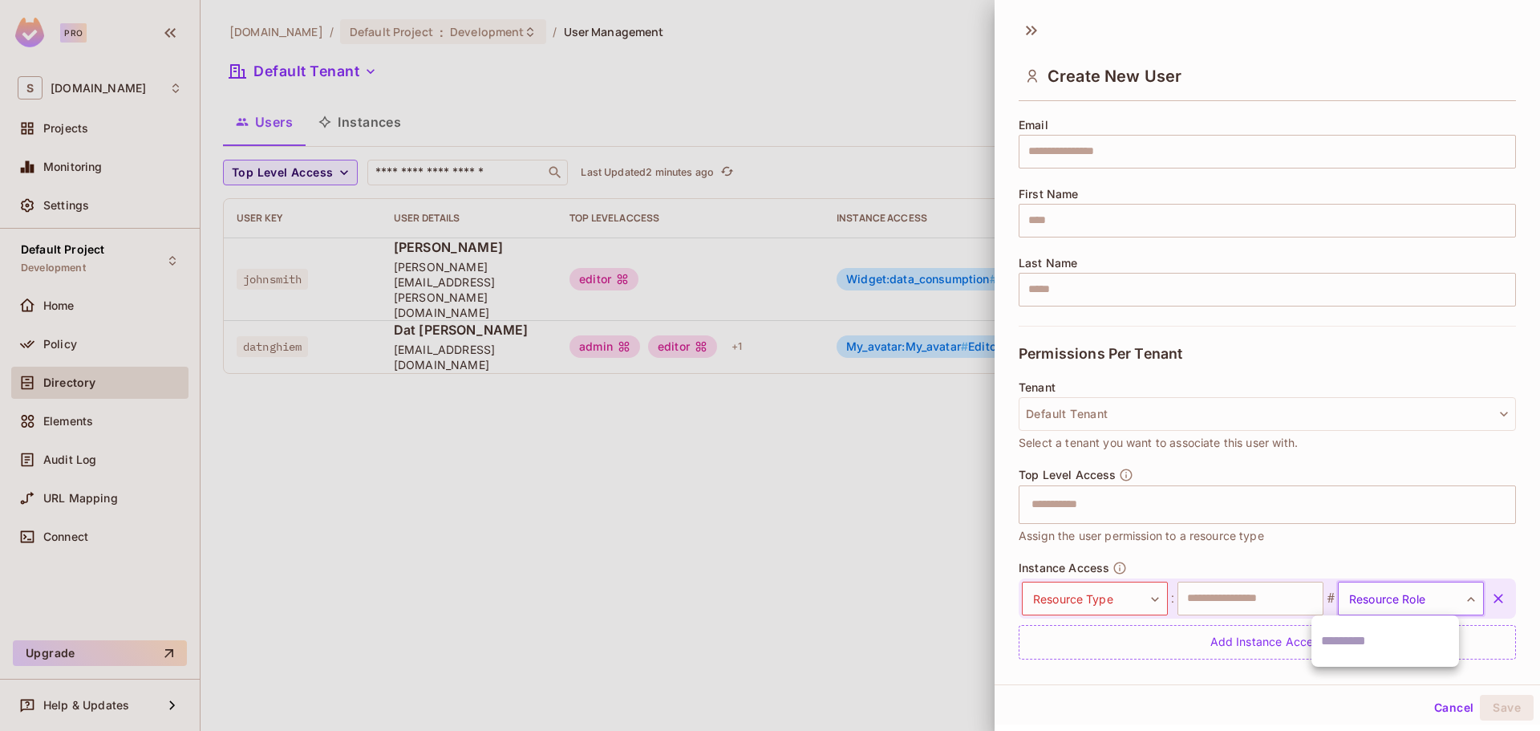
click at [1381, 594] on body "Pro S savameta.com Projects Monitoring Settings Default Project Development Hom…" at bounding box center [770, 365] width 1540 height 731
click at [1376, 596] on div at bounding box center [770, 365] width 1540 height 731
click at [1376, 596] on body "Pro S savameta.com Projects Monitoring Settings Default Project Development Hom…" at bounding box center [770, 365] width 1540 height 731
click at [1361, 597] on div at bounding box center [770, 365] width 1540 height 731
click at [407, 472] on div at bounding box center [770, 365] width 1540 height 731
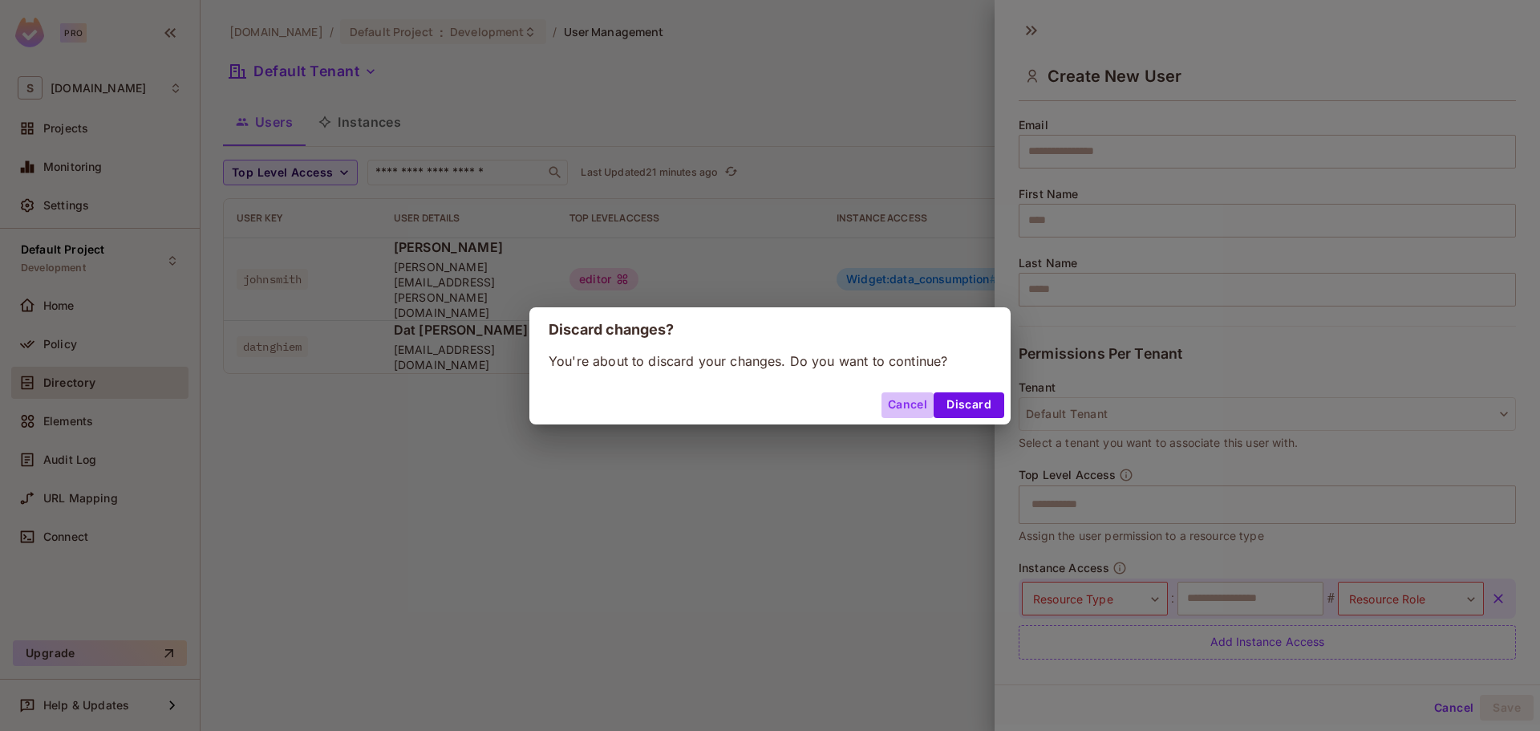
click at [918, 405] on button "Cancel" at bounding box center [907, 405] width 52 height 26
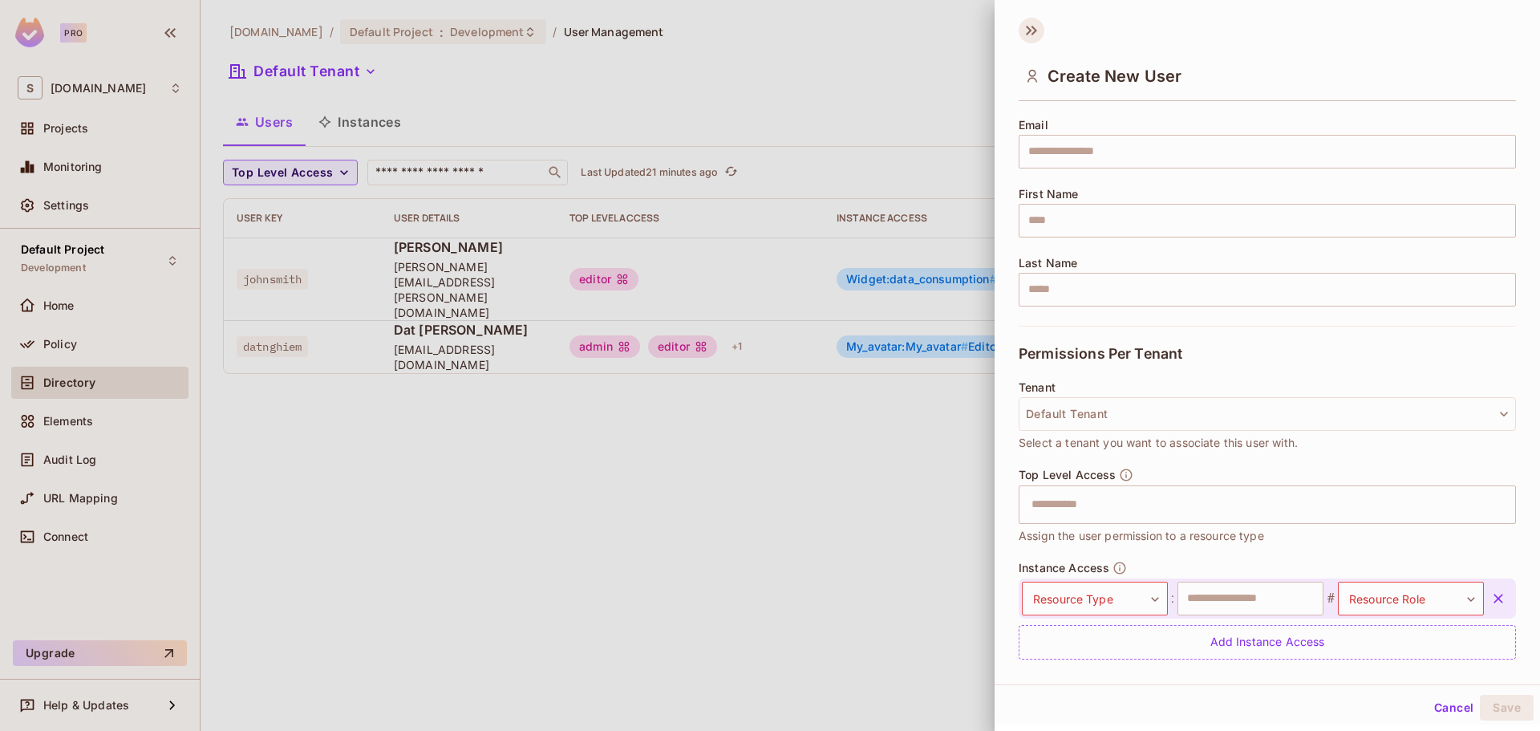
click at [1034, 28] on icon at bounding box center [1034, 31] width 6 height 10
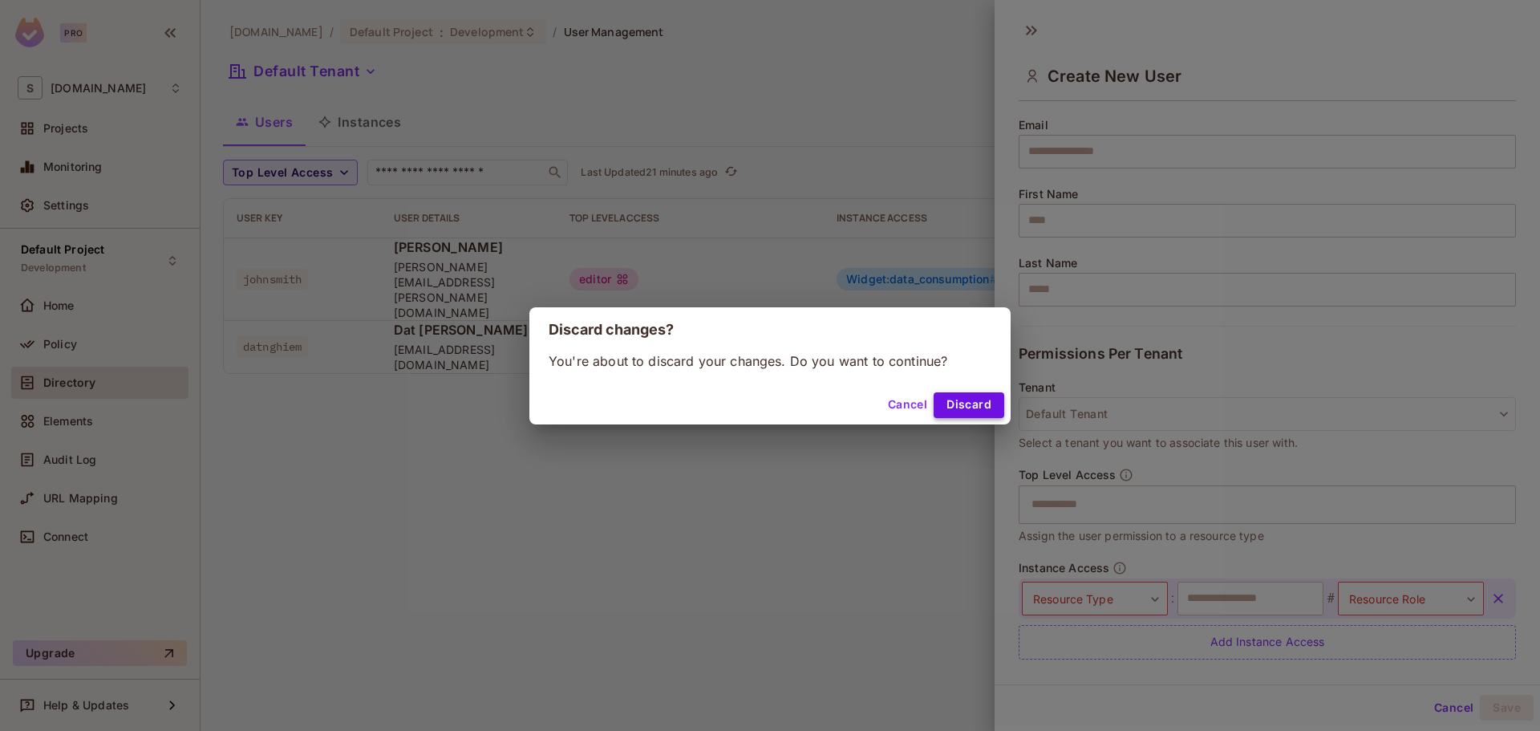
click at [954, 399] on button "Discard" at bounding box center [968, 405] width 71 height 26
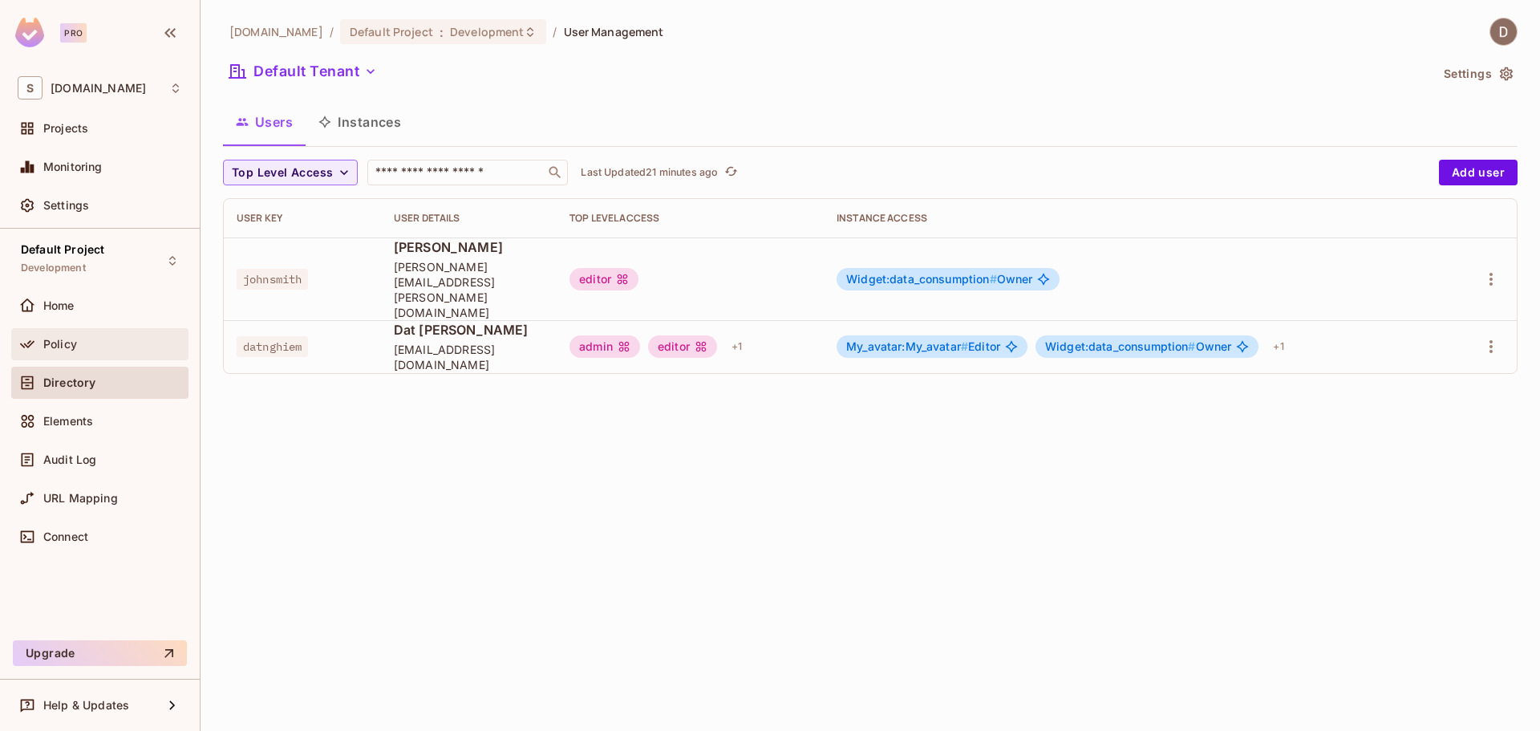
click at [118, 342] on div "Policy" at bounding box center [112, 344] width 139 height 13
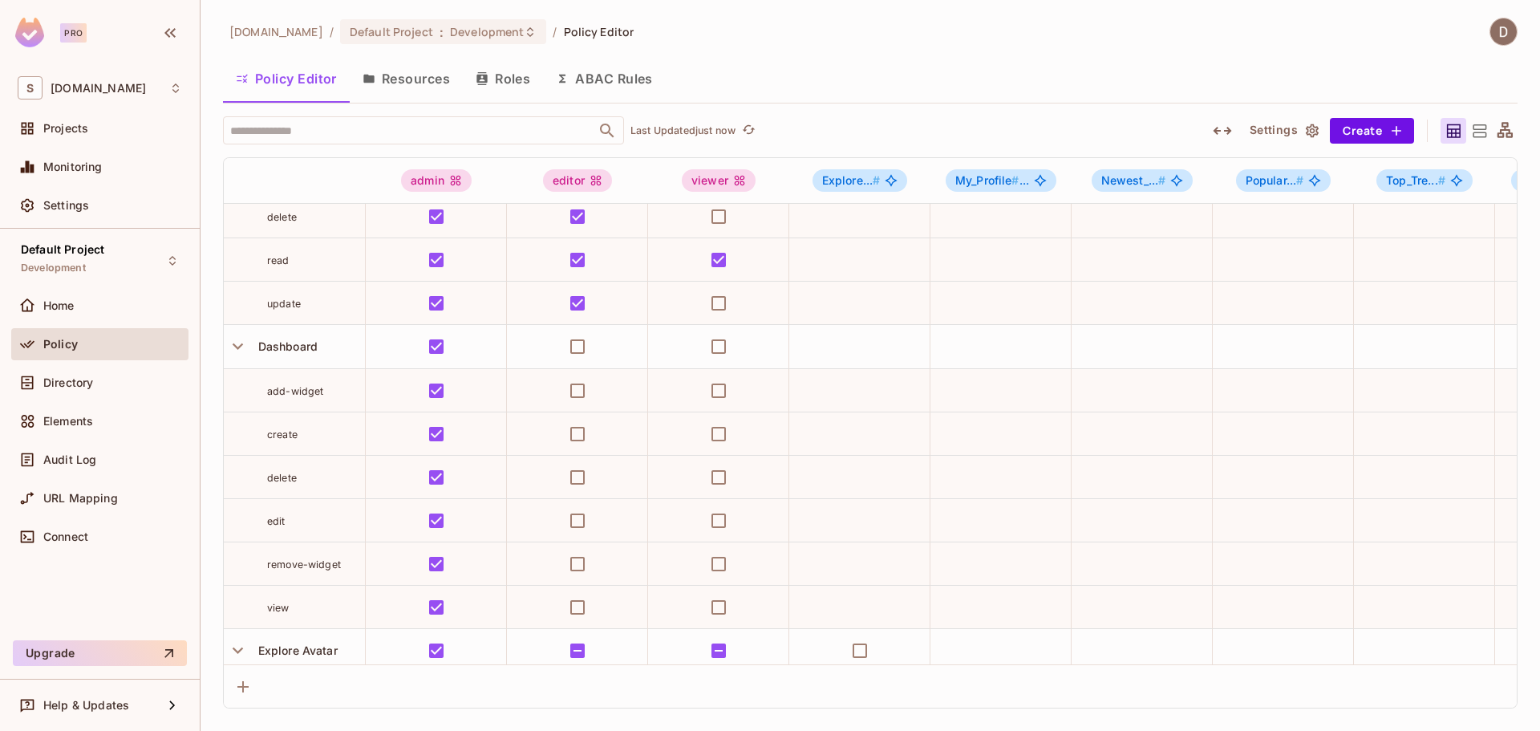
scroll to position [80, 0]
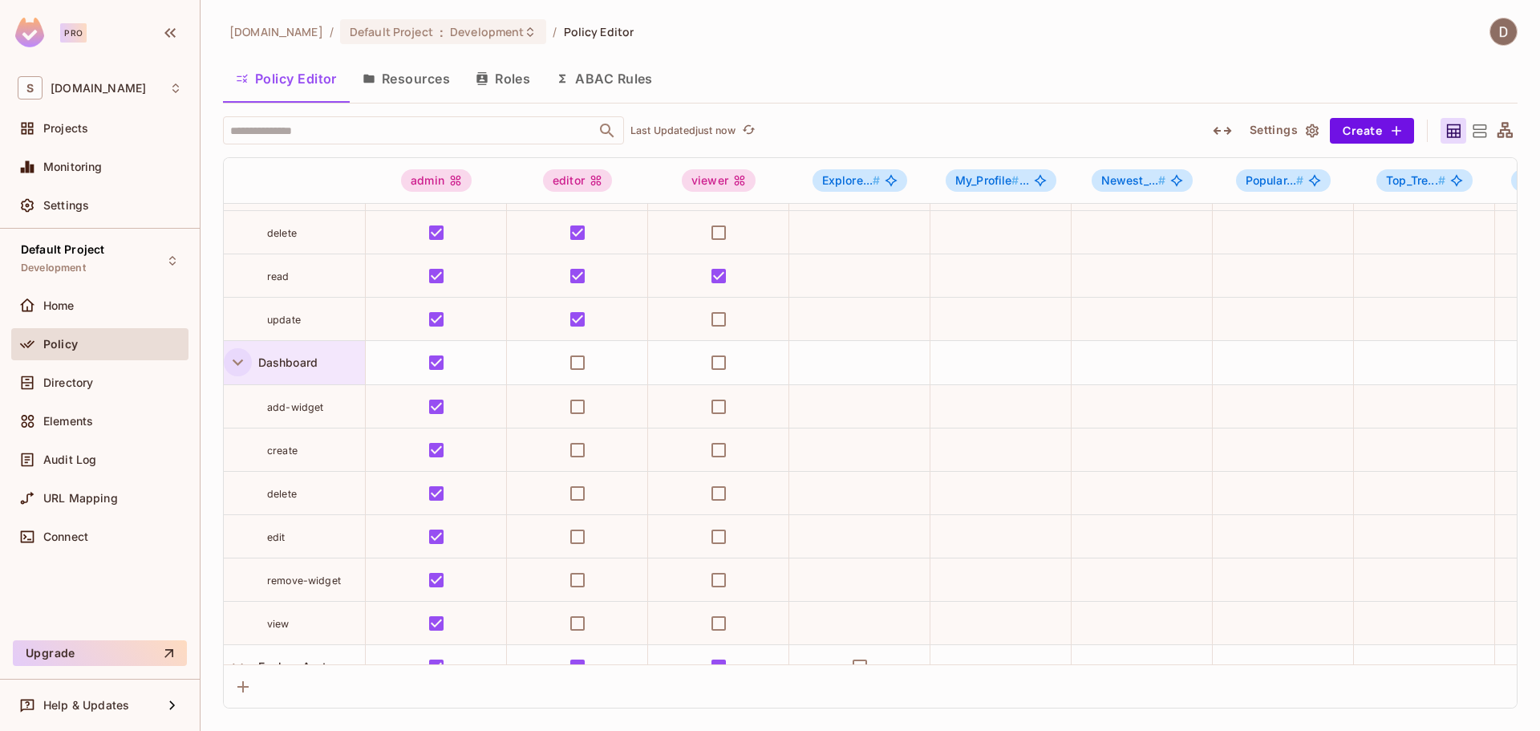
click at [233, 360] on icon "button" at bounding box center [238, 362] width 22 height 22
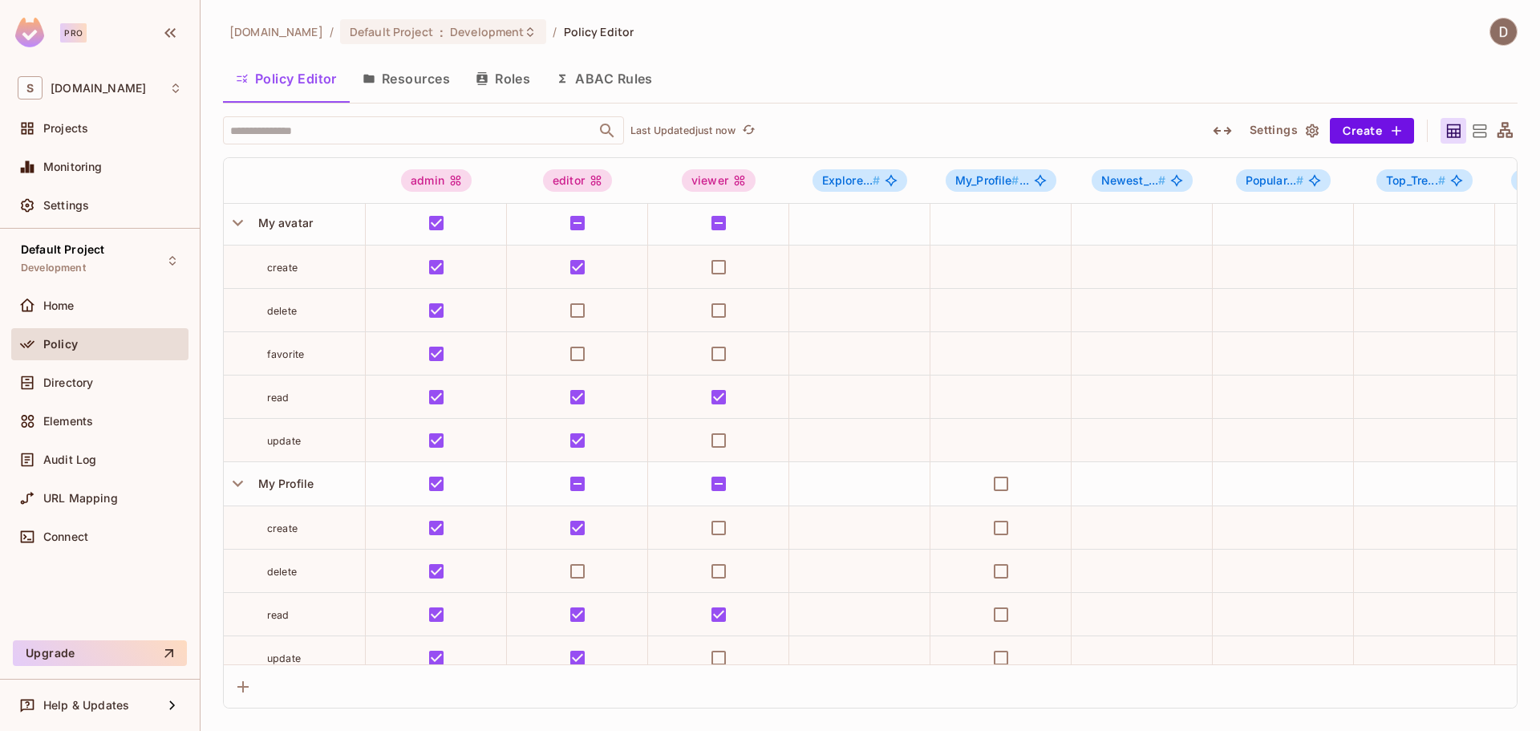
scroll to position [321, 0]
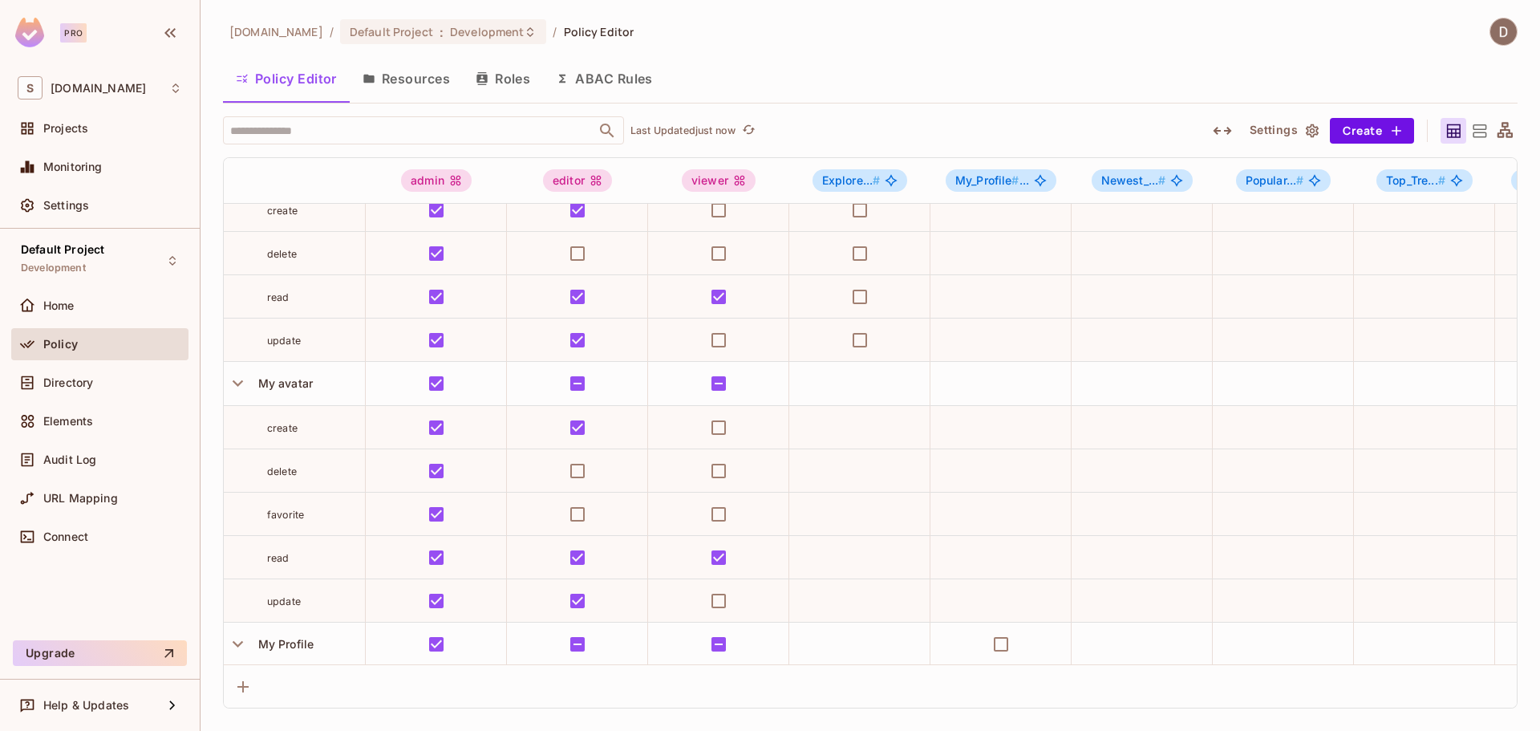
click at [421, 84] on button "Resources" at bounding box center [406, 79] width 113 height 40
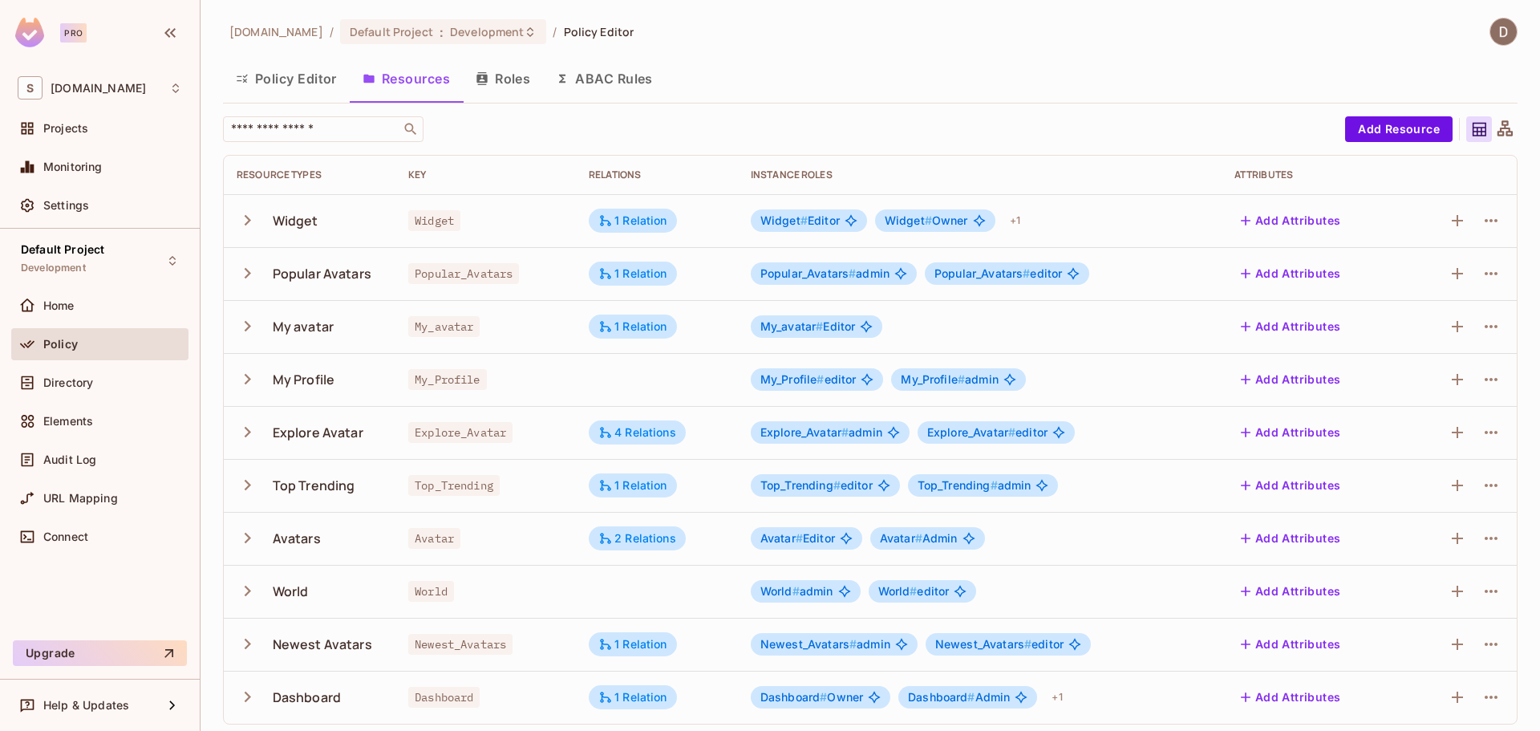
click at [307, 77] on button "Policy Editor" at bounding box center [286, 79] width 127 height 40
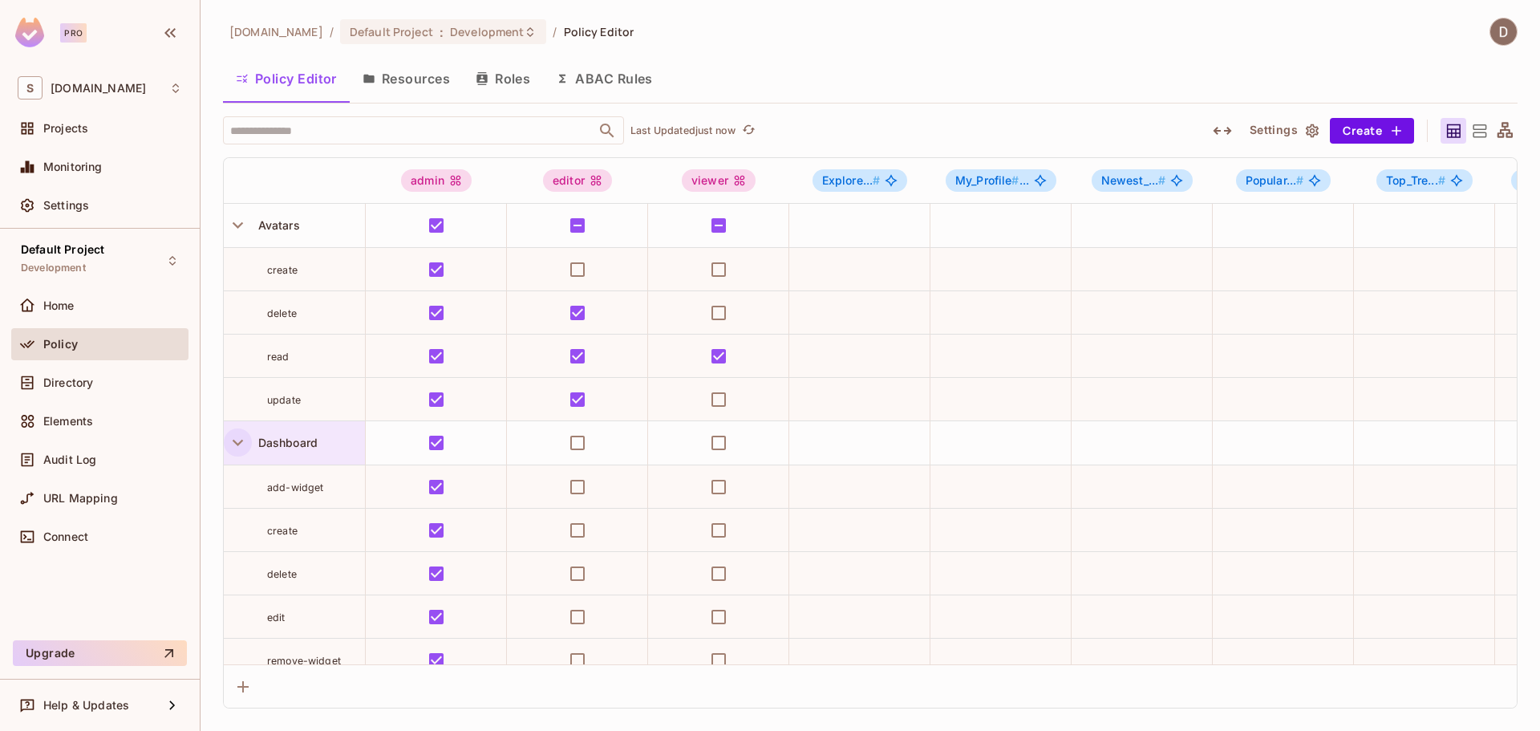
click at [237, 440] on icon "button" at bounding box center [238, 442] width 22 height 22
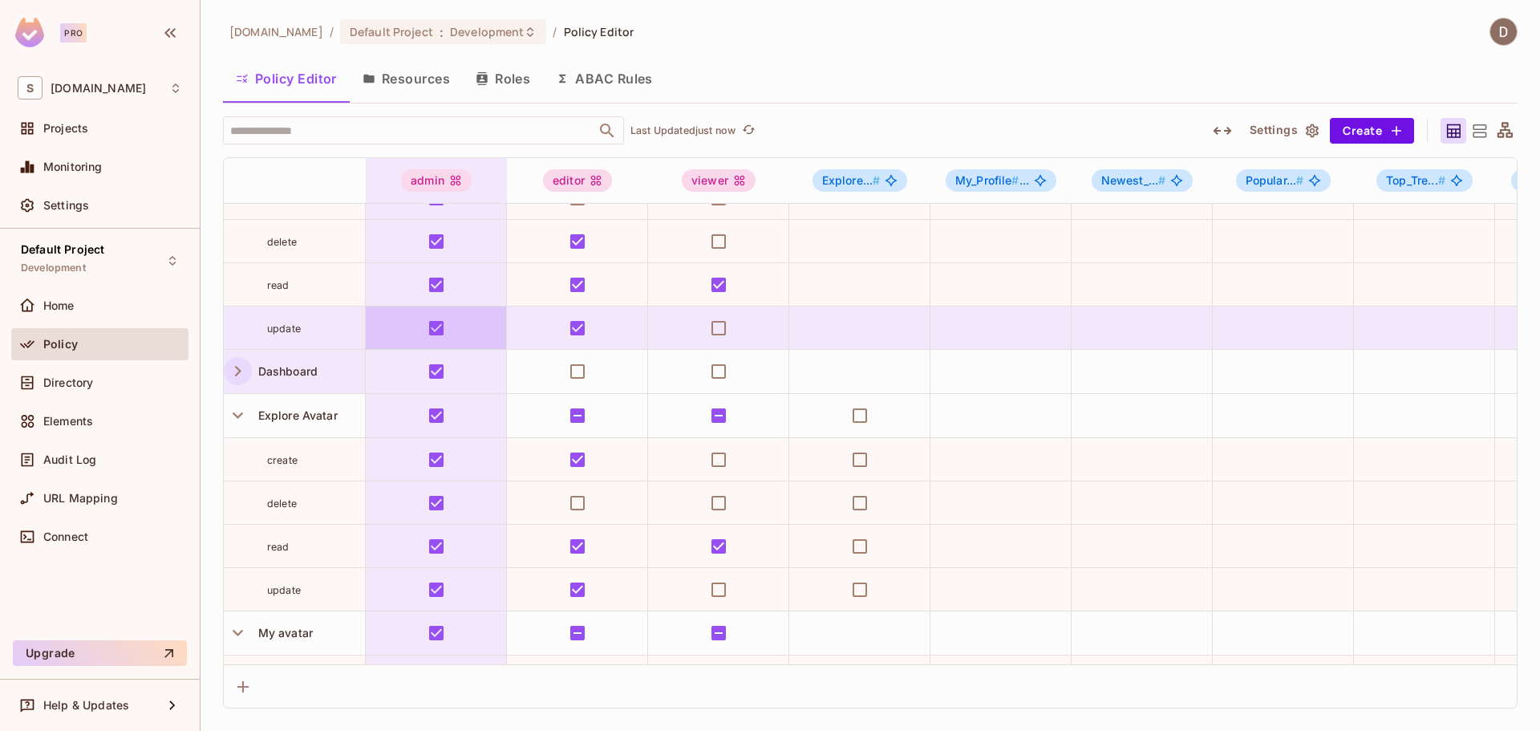
scroll to position [160, 0]
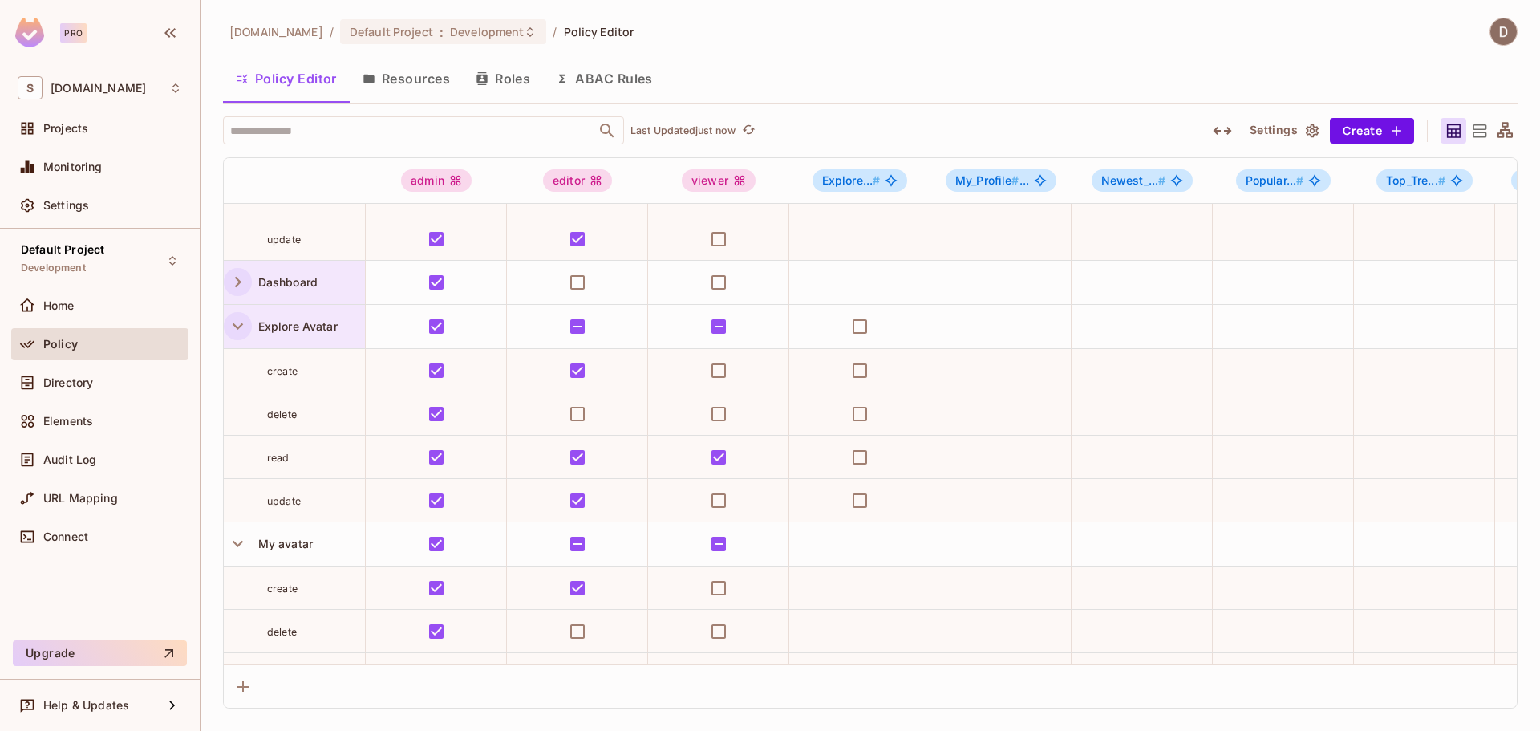
click at [231, 331] on icon "button" at bounding box center [238, 326] width 22 height 22
click at [228, 330] on icon "button" at bounding box center [238, 326] width 22 height 22
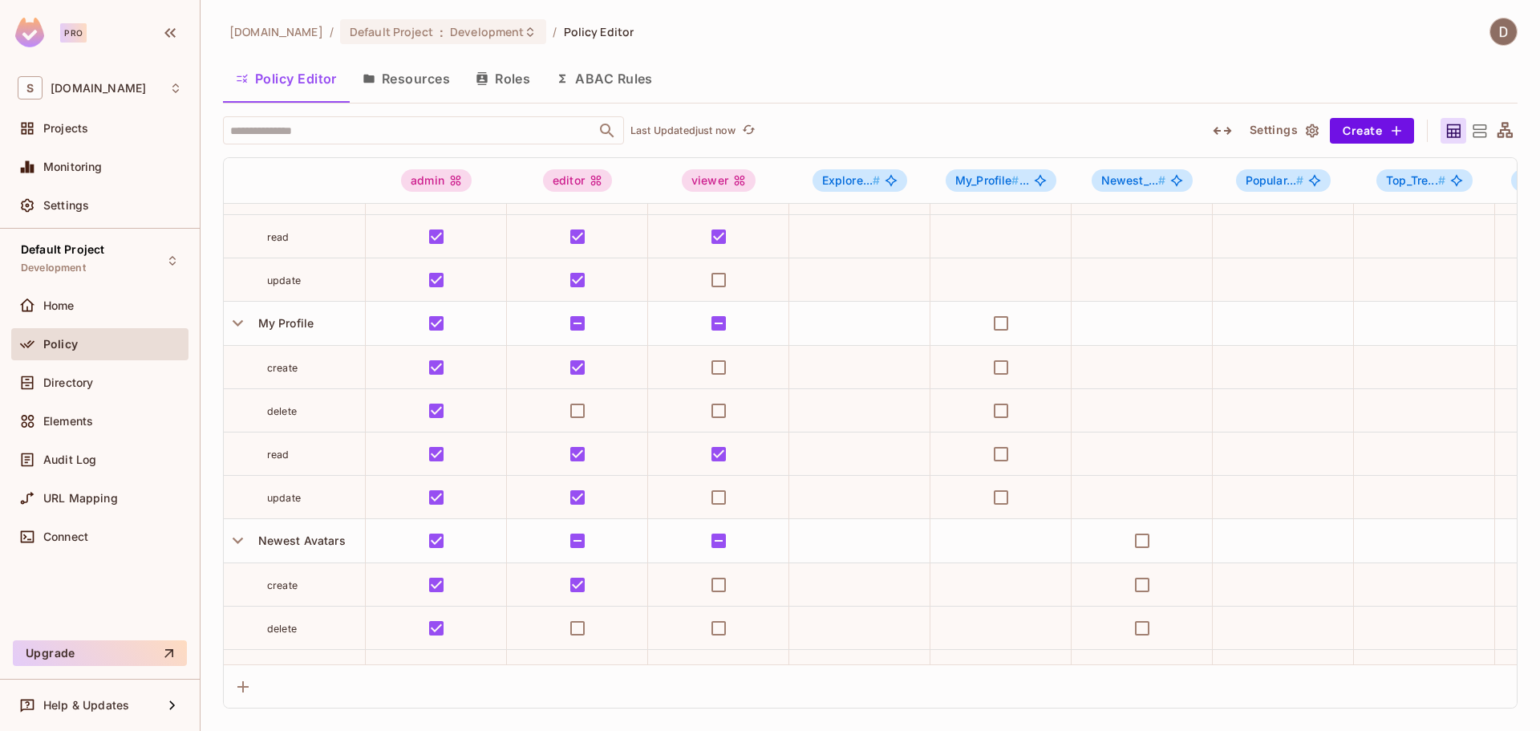
scroll to position [882, 0]
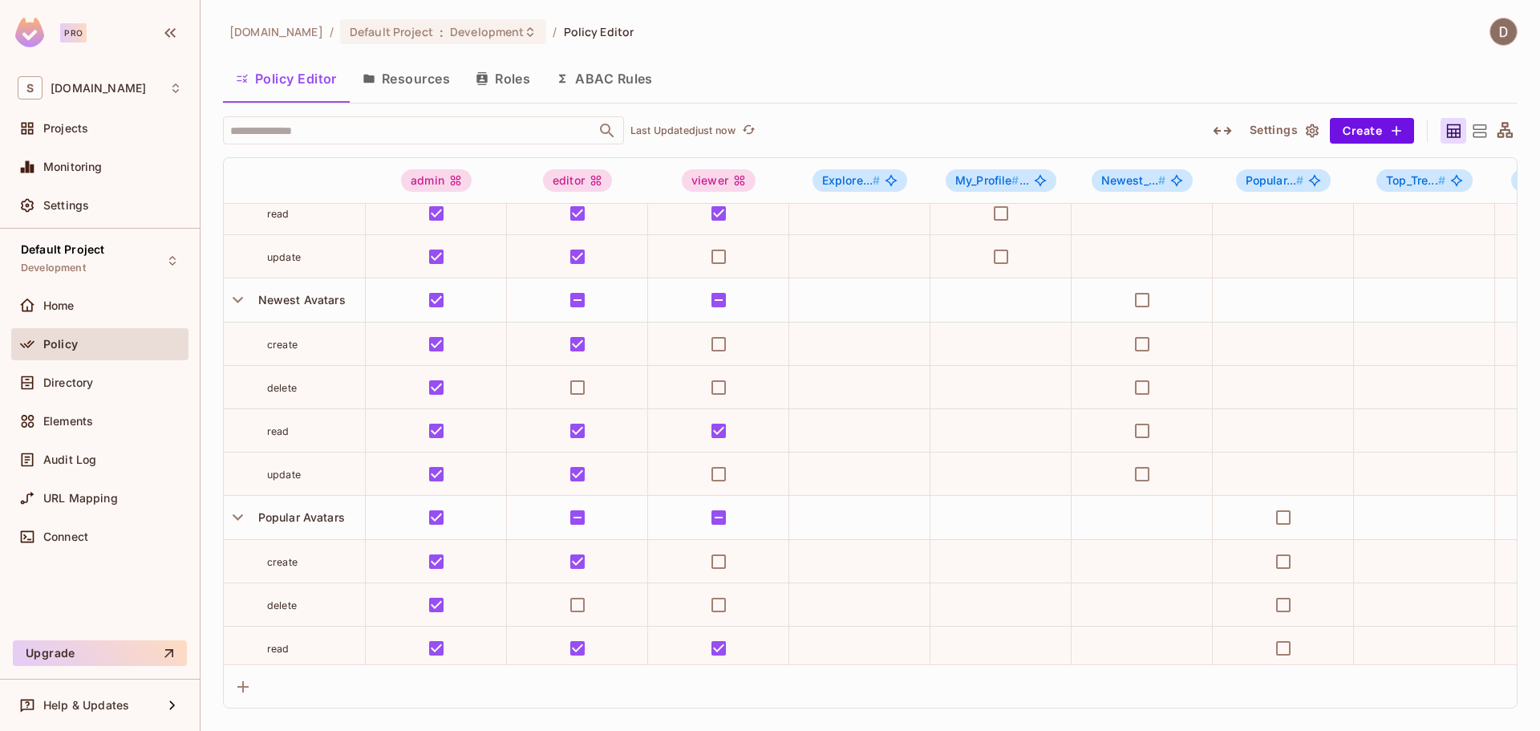
click at [530, 82] on button "Roles" at bounding box center [503, 79] width 80 height 40
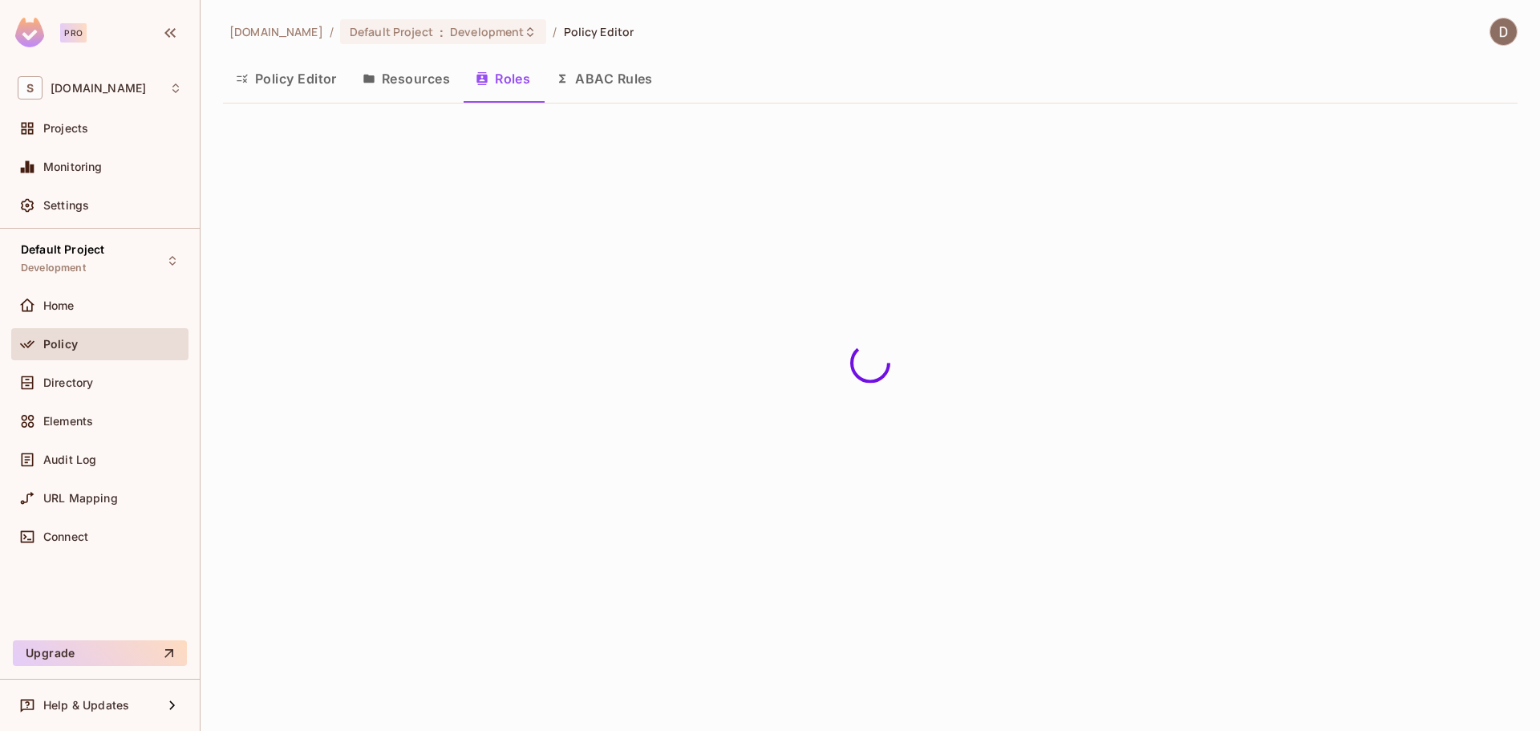
click at [409, 74] on button "Resources" at bounding box center [406, 79] width 113 height 40
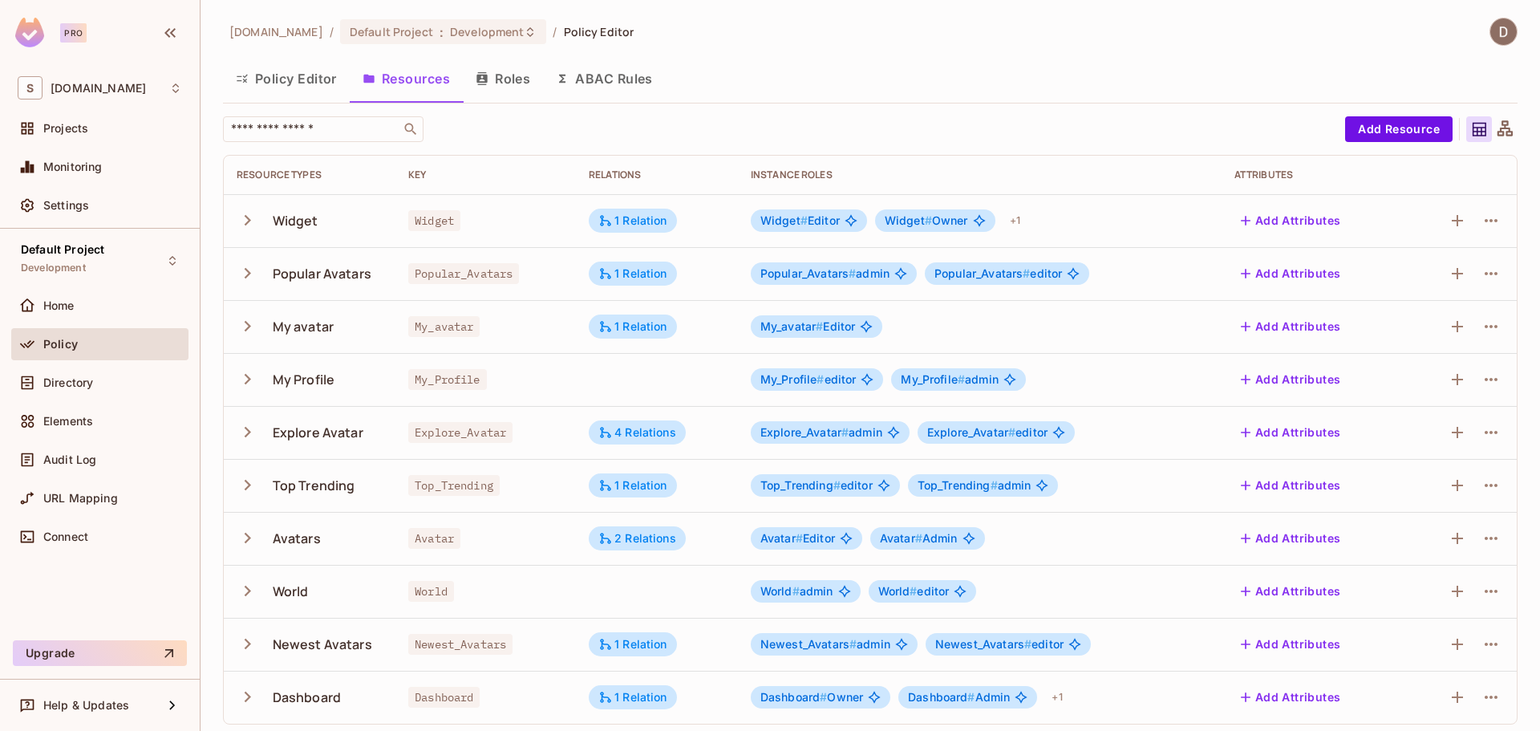
scroll to position [6, 0]
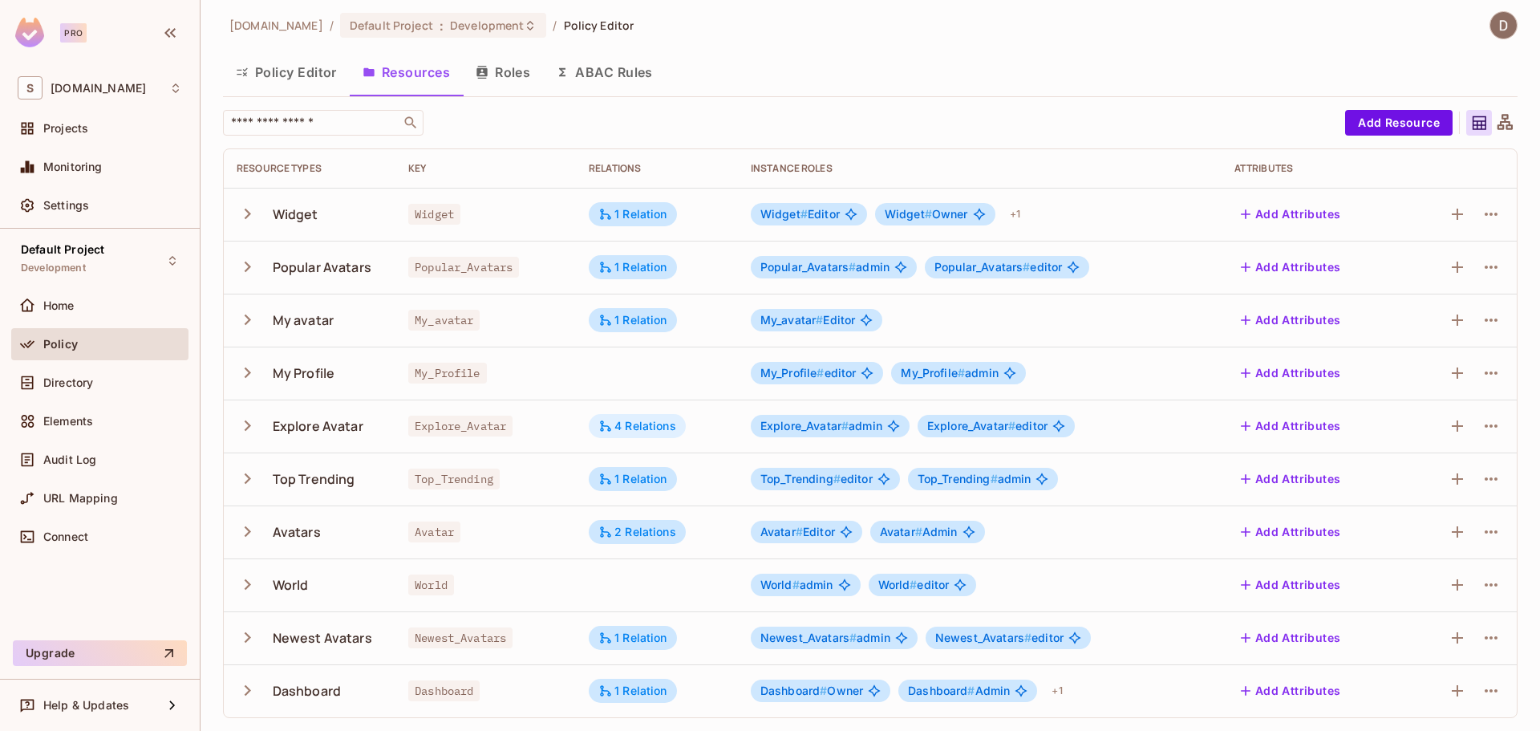
click at [633, 430] on div "4 Relations" at bounding box center [637, 426] width 78 height 14
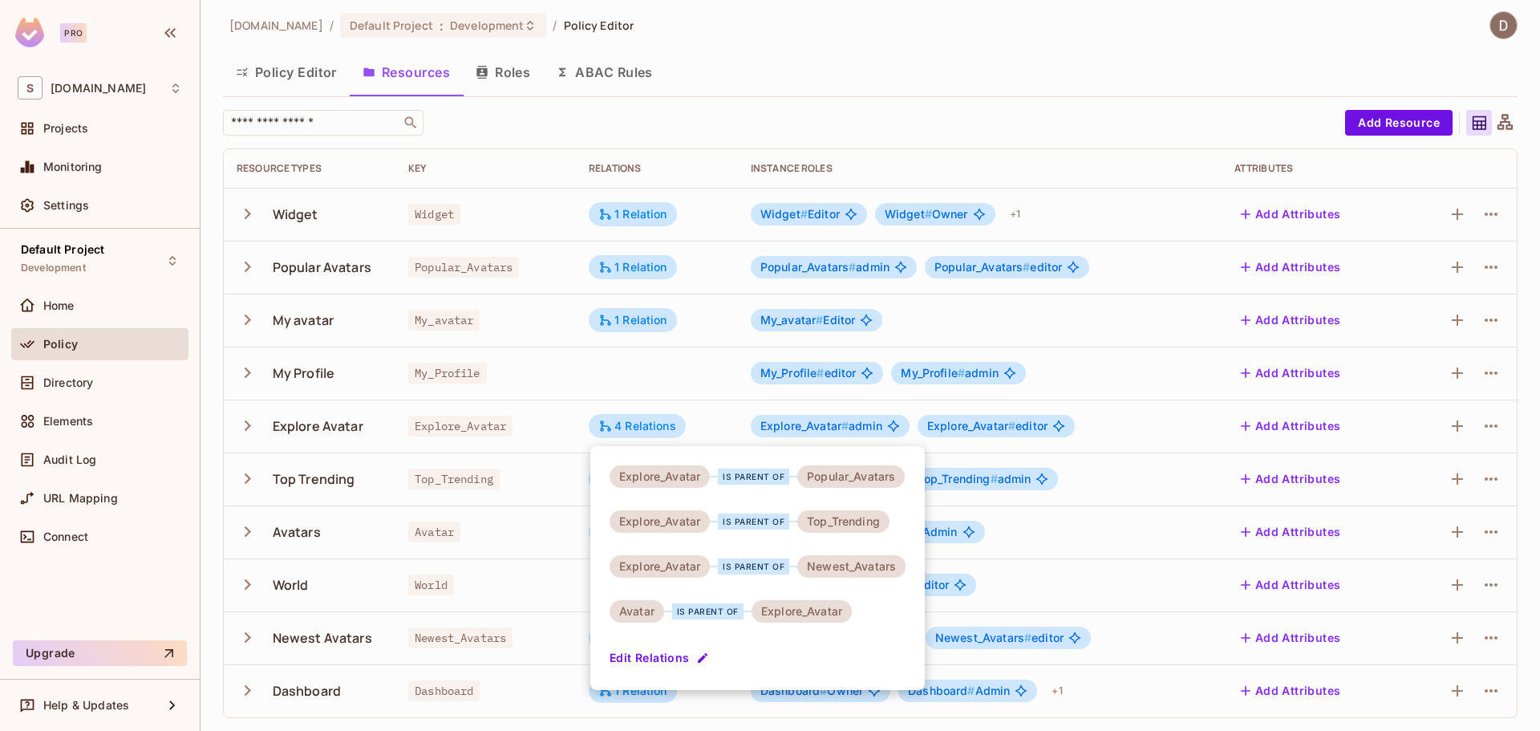
click at [633, 429] on div at bounding box center [770, 365] width 1540 height 731
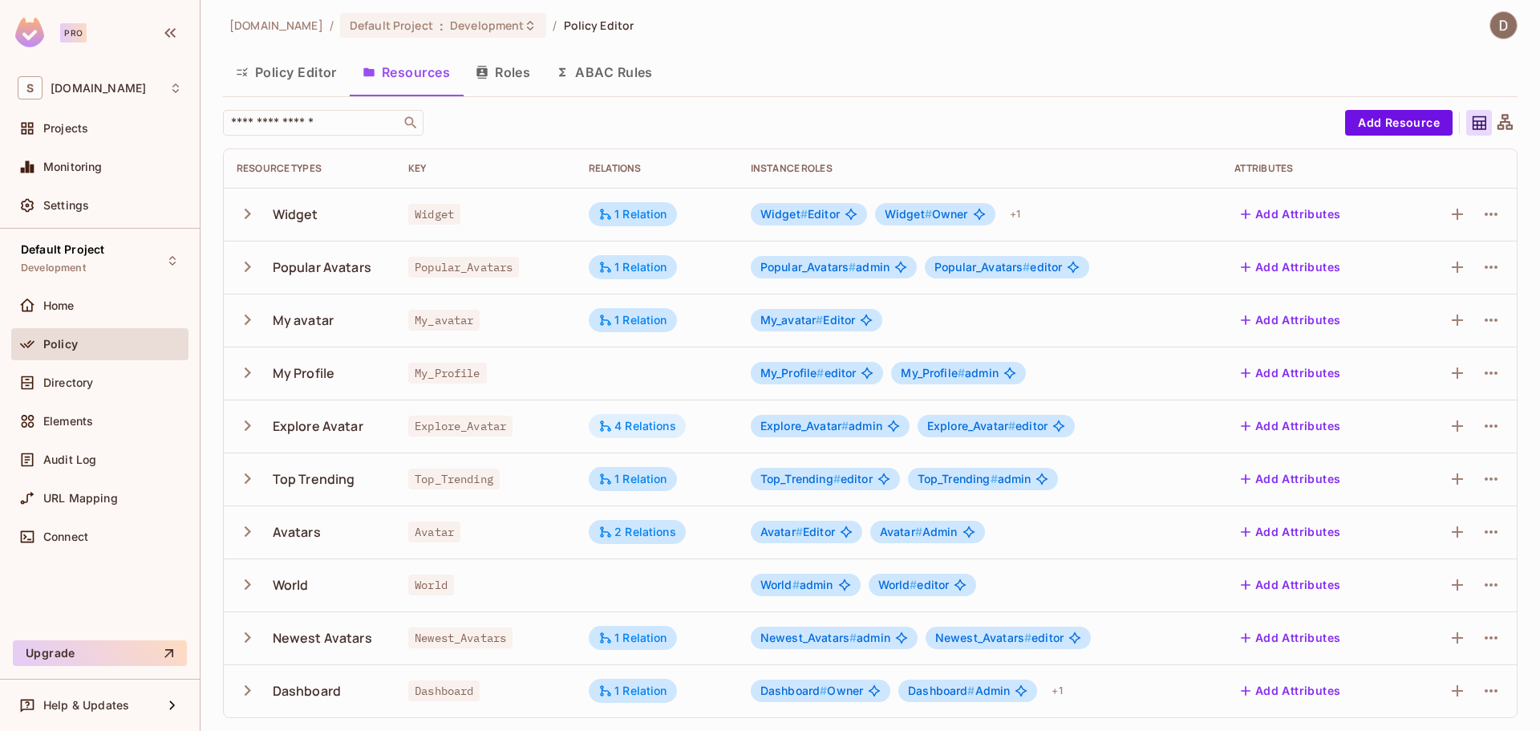
click at [632, 429] on div "4 Relations" at bounding box center [637, 426] width 78 height 14
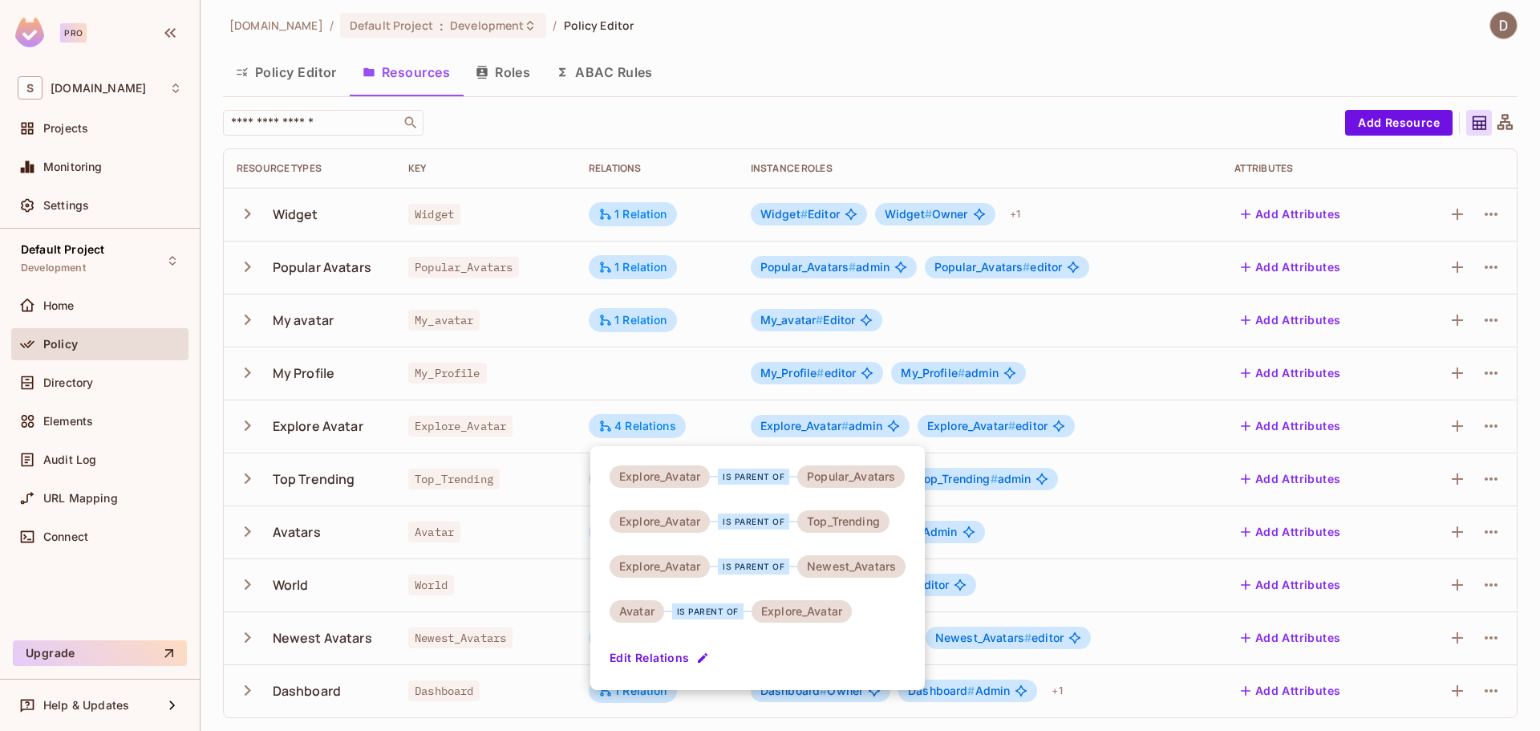
click at [843, 524] on div "Top_Trending" at bounding box center [843, 521] width 92 height 22
copy div "Top_Trending"
click at [421, 415] on div at bounding box center [770, 365] width 1540 height 731
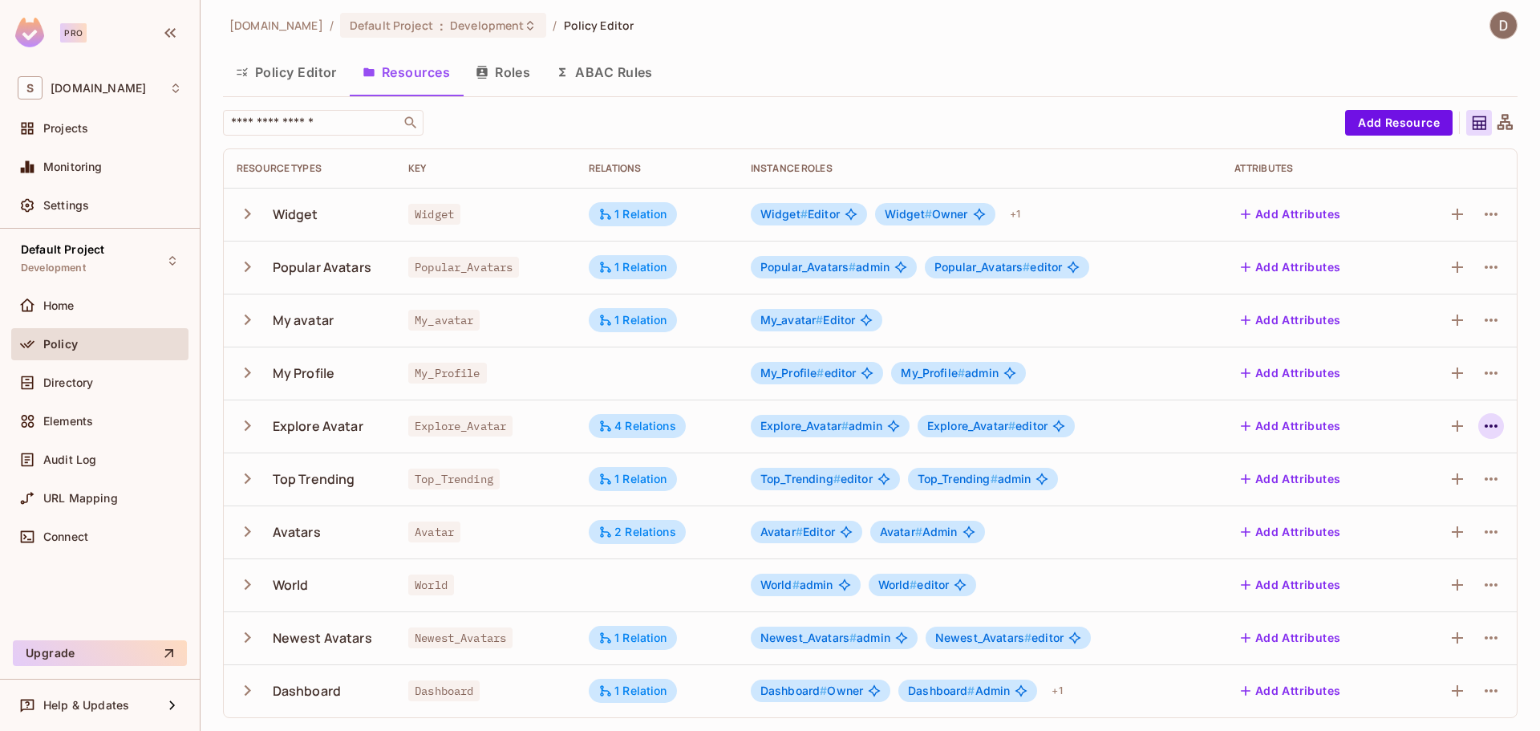
click at [1483, 427] on icon "button" at bounding box center [1490, 425] width 19 height 19
click at [1434, 484] on div "Edit Resource" at bounding box center [1408, 489] width 75 height 16
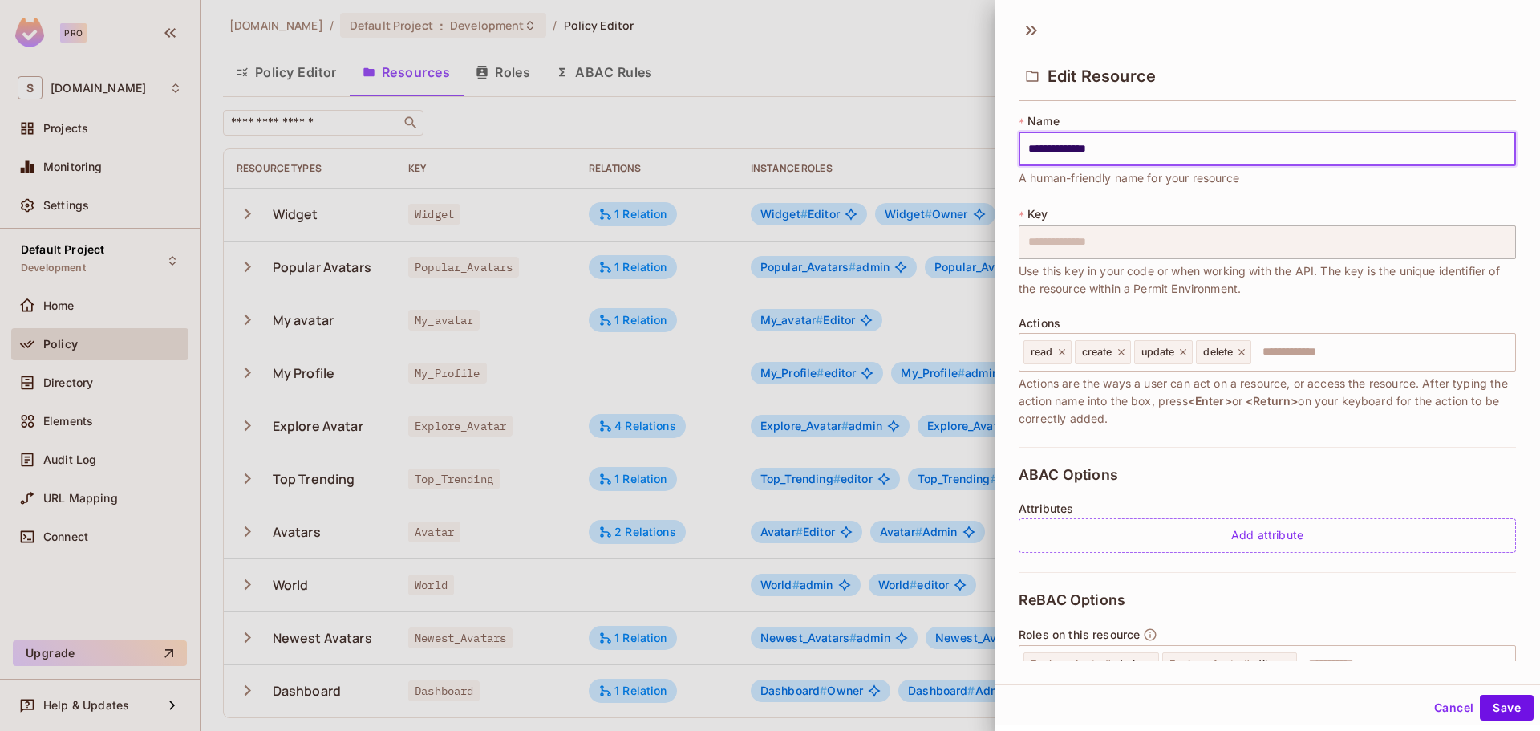
click at [836, 175] on div at bounding box center [770, 365] width 1540 height 731
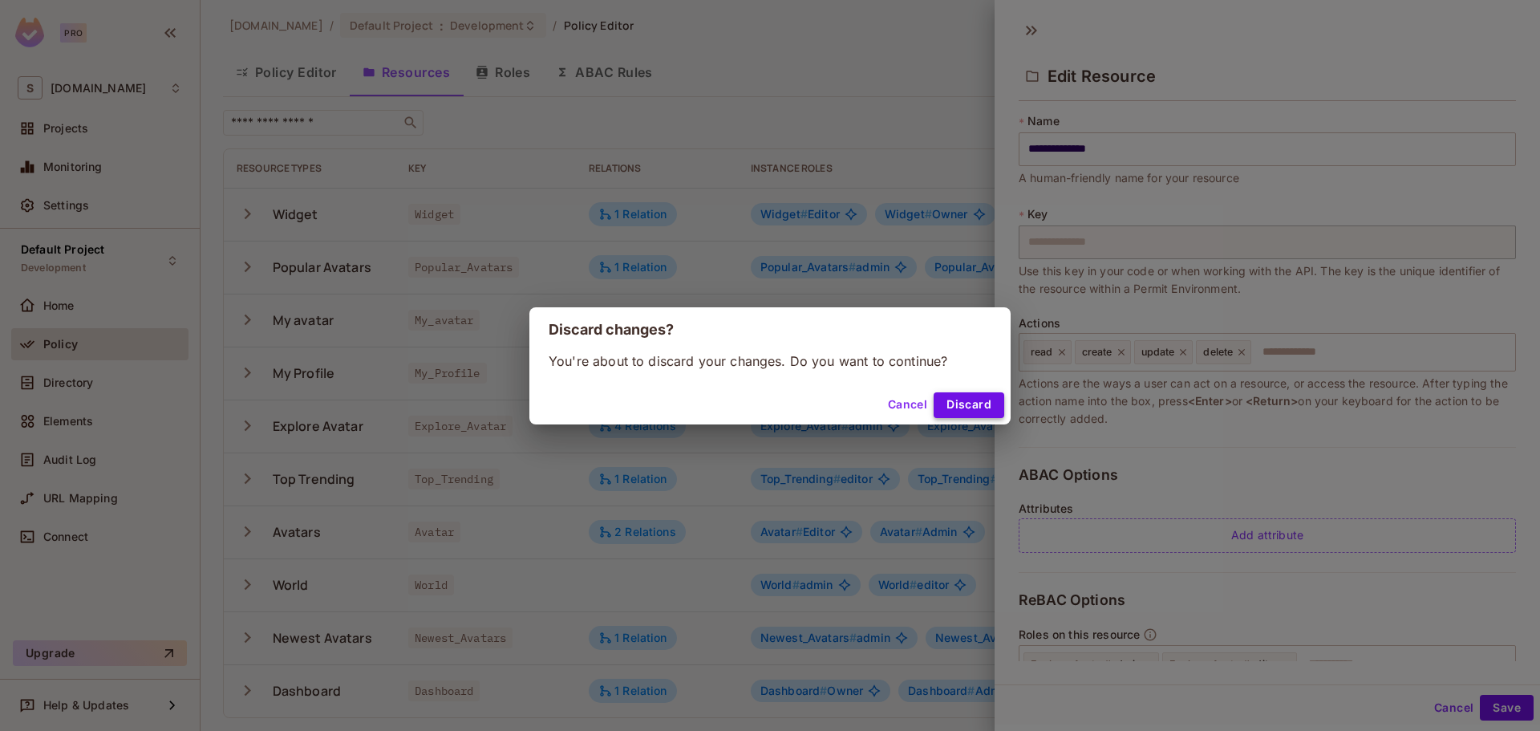
click at [945, 403] on button "Discard" at bounding box center [968, 405] width 71 height 26
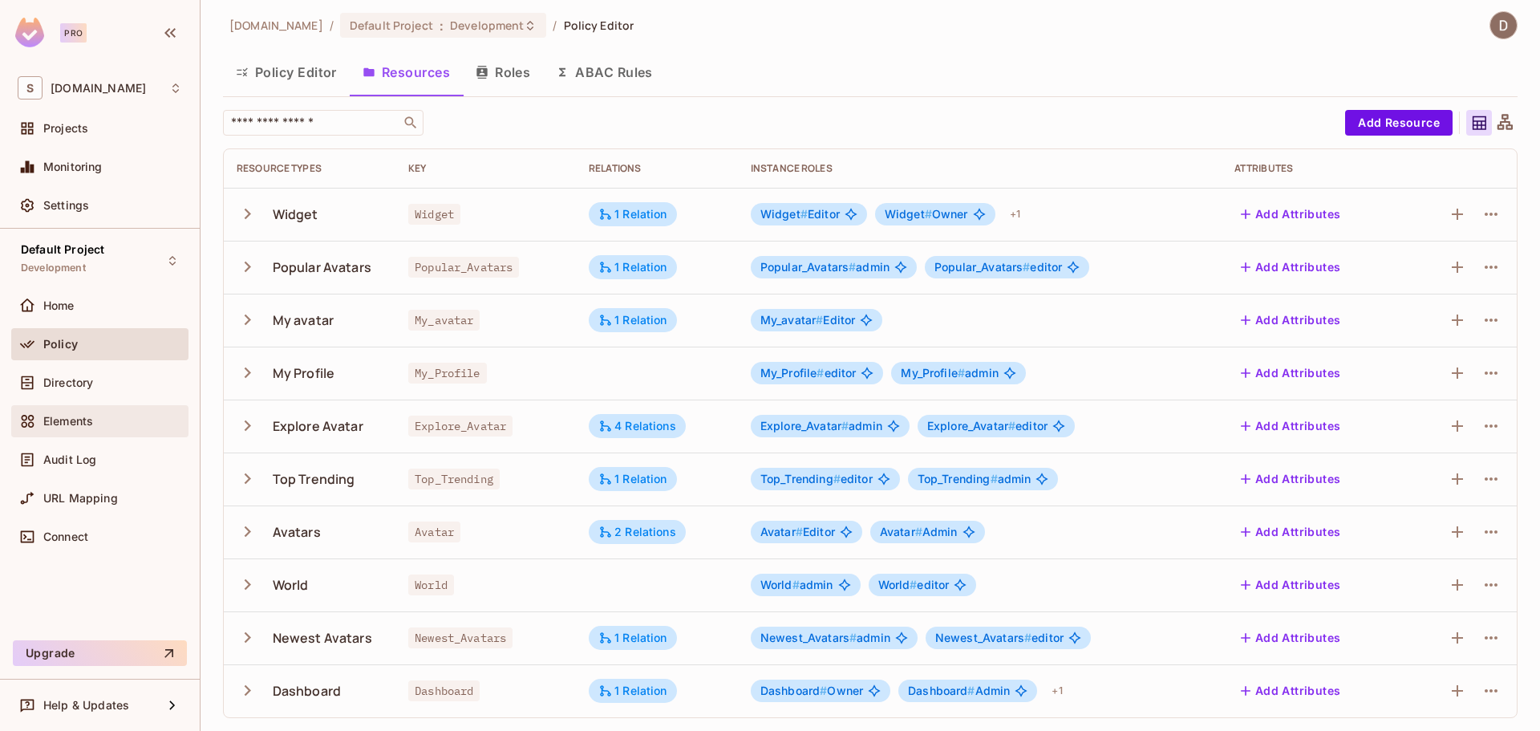
click at [67, 411] on div "Elements" at bounding box center [100, 420] width 164 height 19
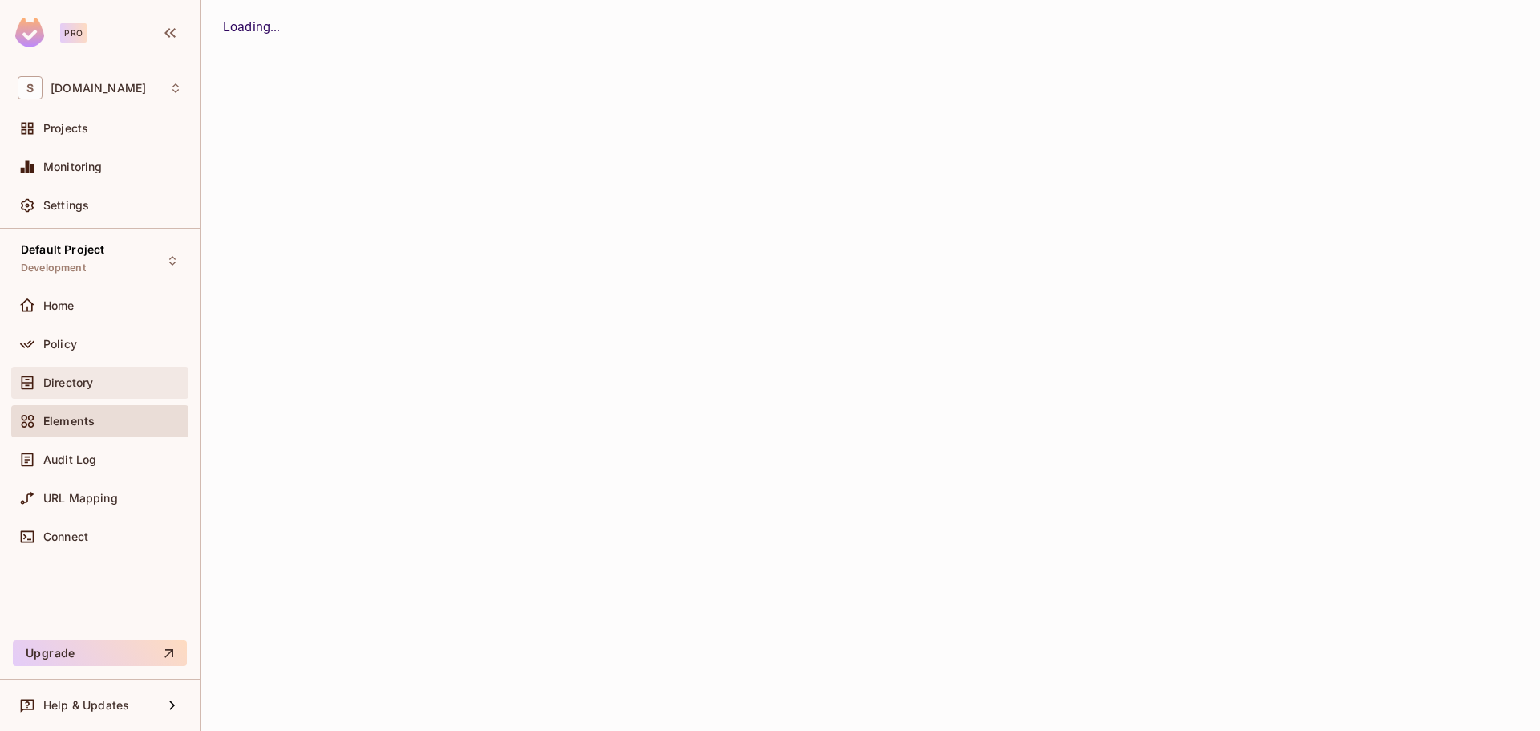
click at [74, 388] on div "Directory" at bounding box center [100, 382] width 164 height 19
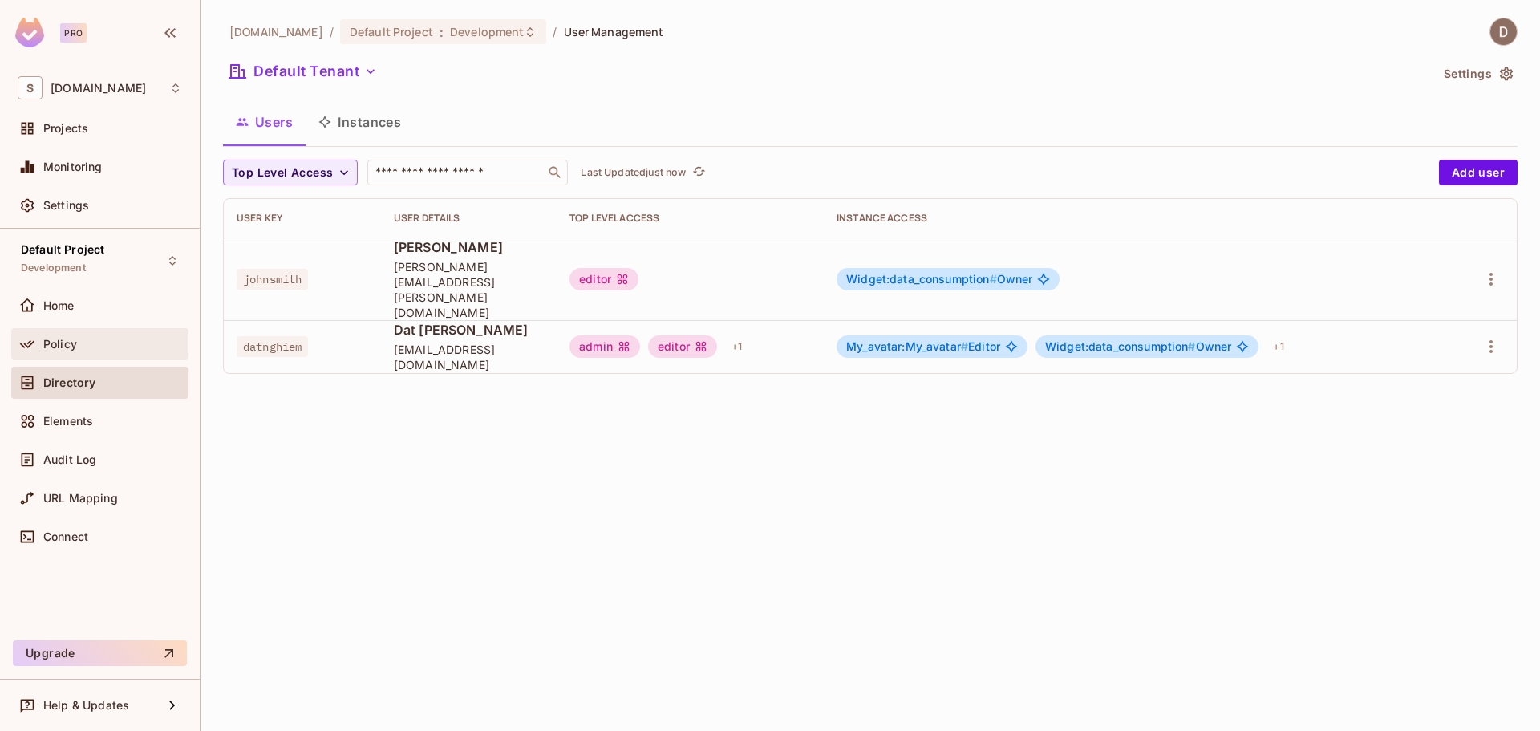
click at [92, 330] on div "Policy" at bounding box center [99, 344] width 177 height 32
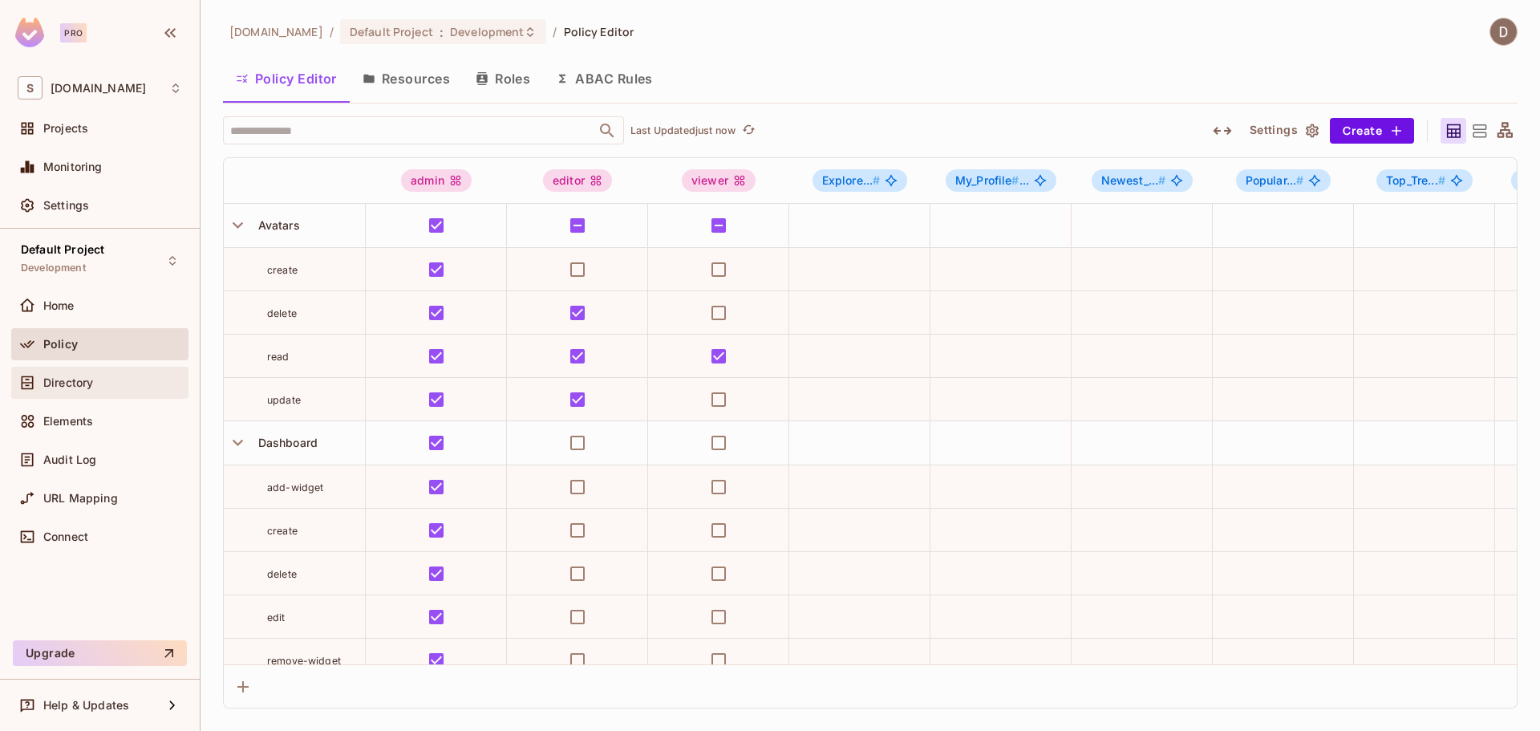
click at [72, 382] on span "Directory" at bounding box center [68, 382] width 50 height 13
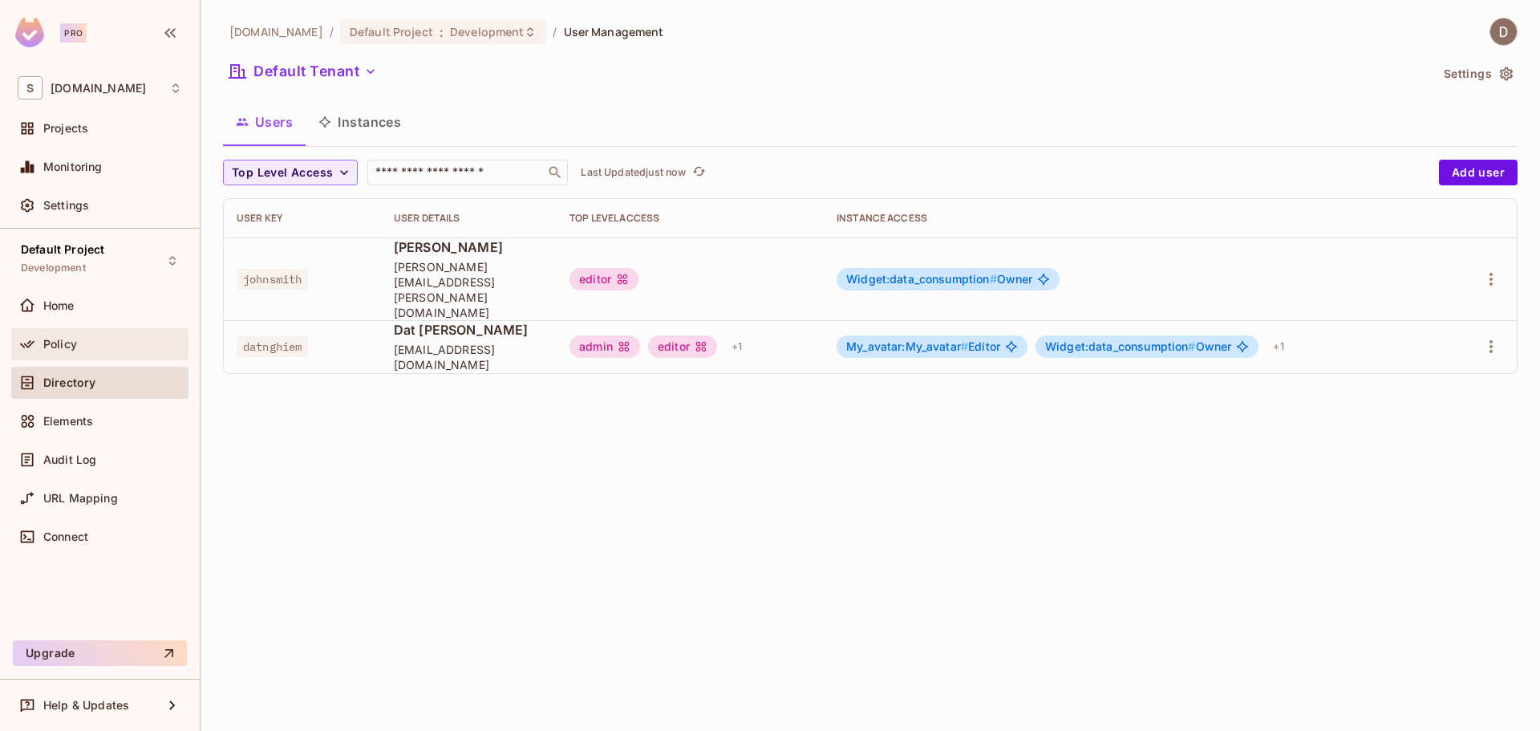
click at [74, 346] on span "Policy" at bounding box center [60, 344] width 34 height 13
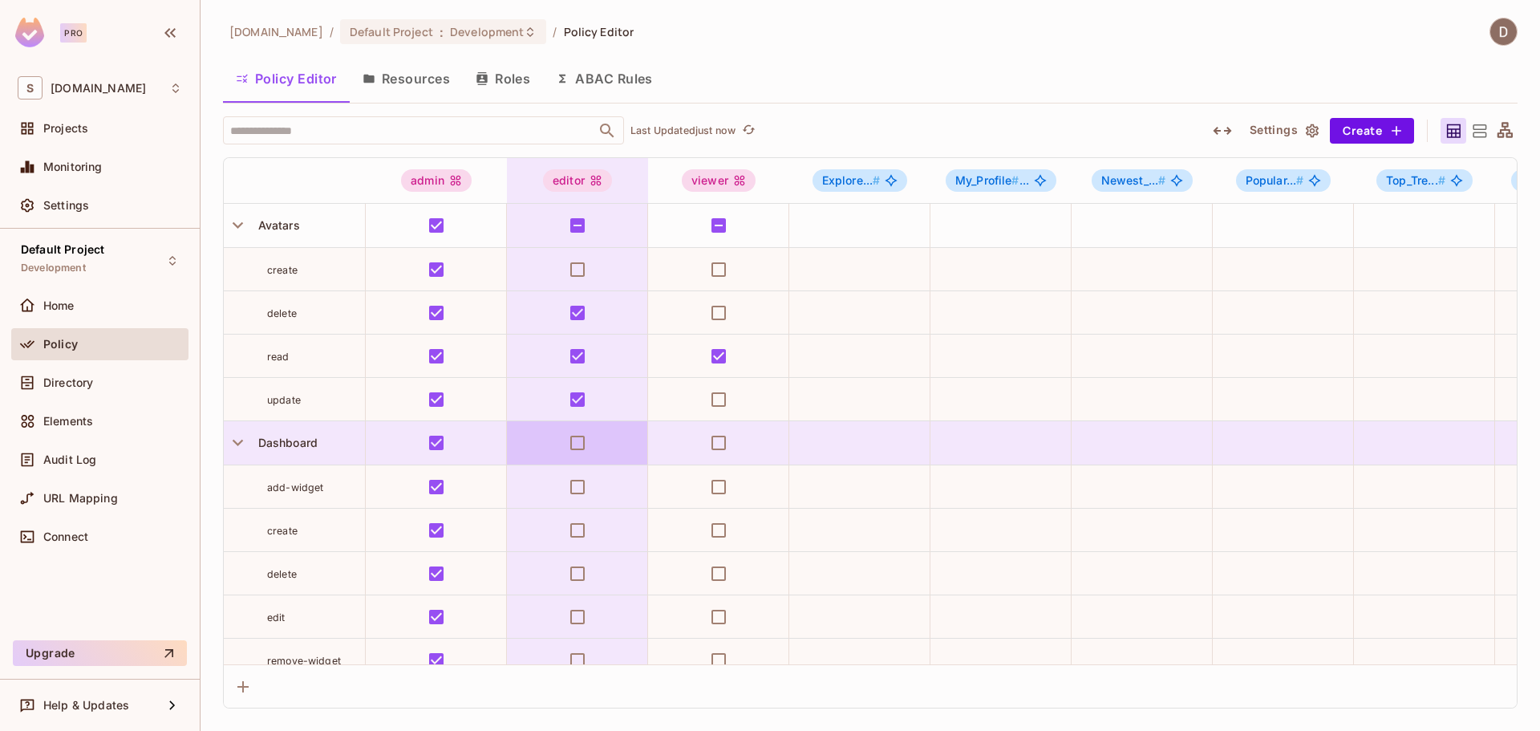
scroll to position [80, 0]
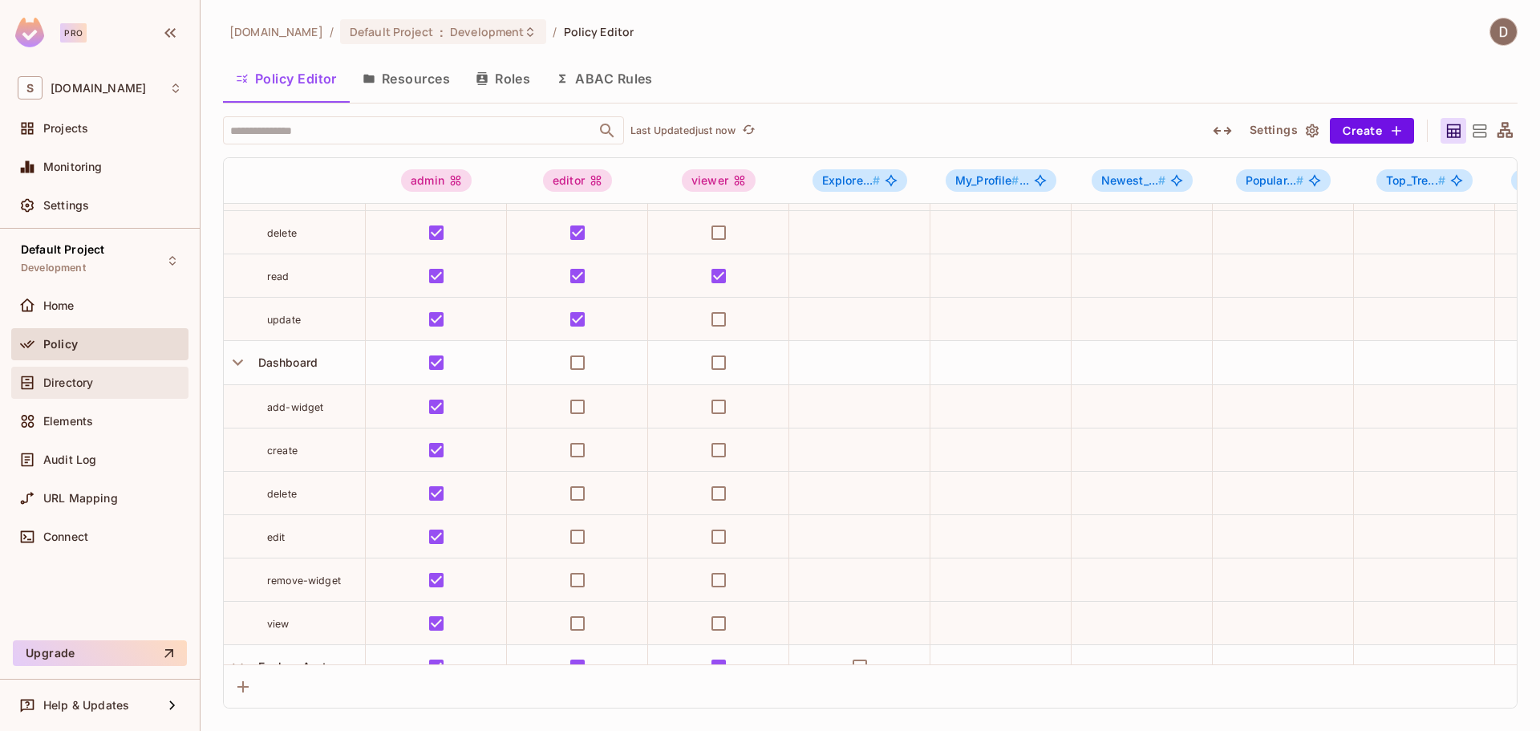
click at [104, 392] on div "Directory" at bounding box center [99, 382] width 177 height 32
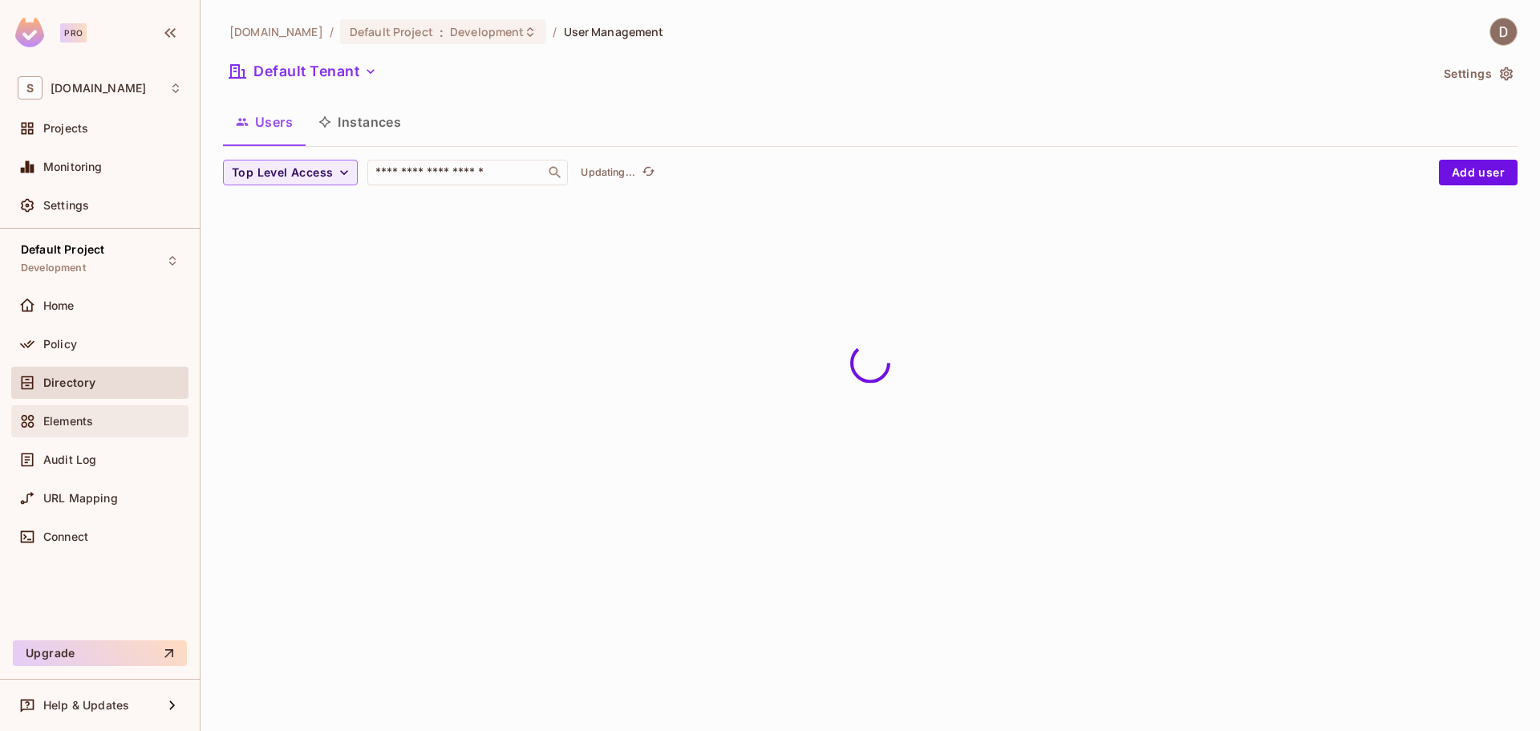
click at [93, 424] on span "Elements" at bounding box center [68, 421] width 50 height 13
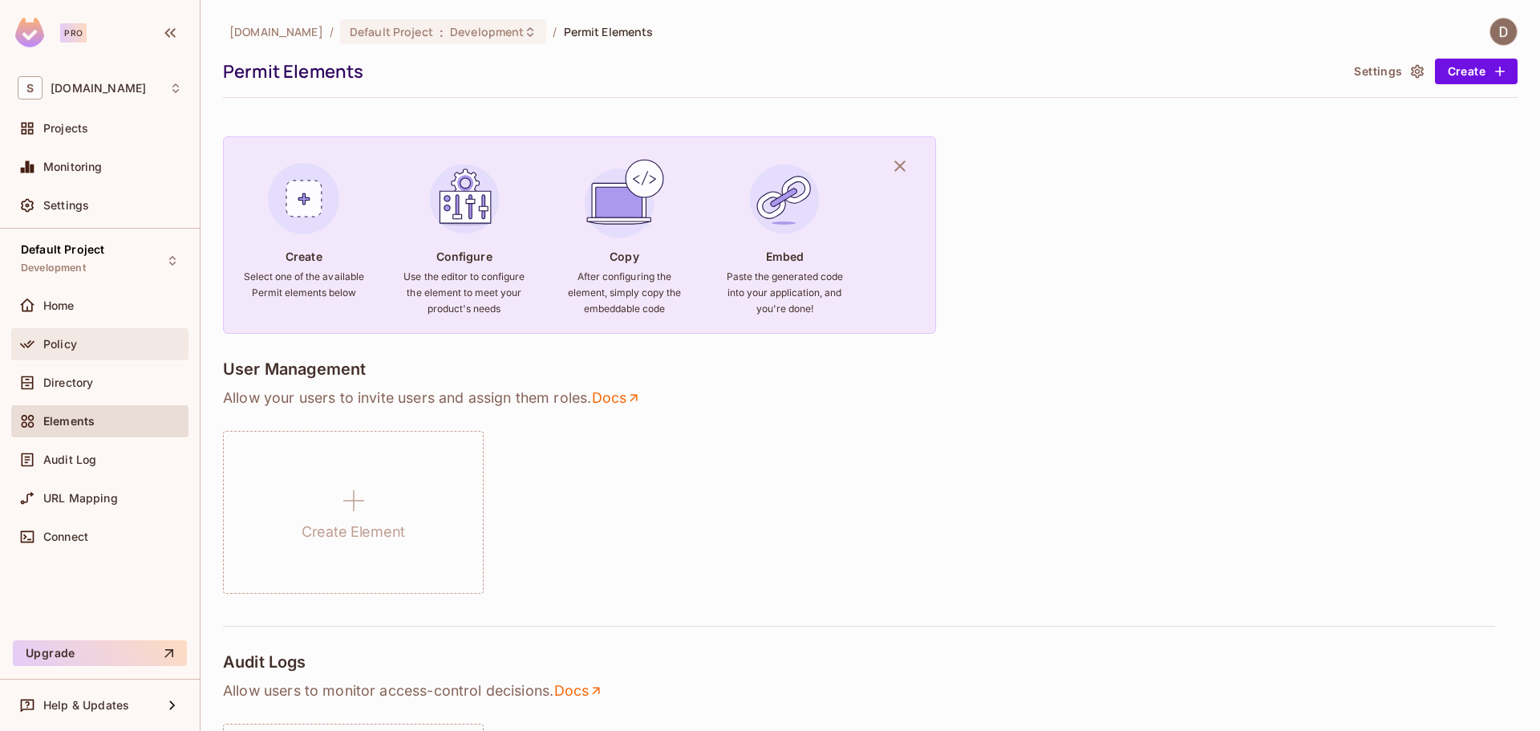
click at [110, 339] on div "Policy" at bounding box center [112, 344] width 139 height 13
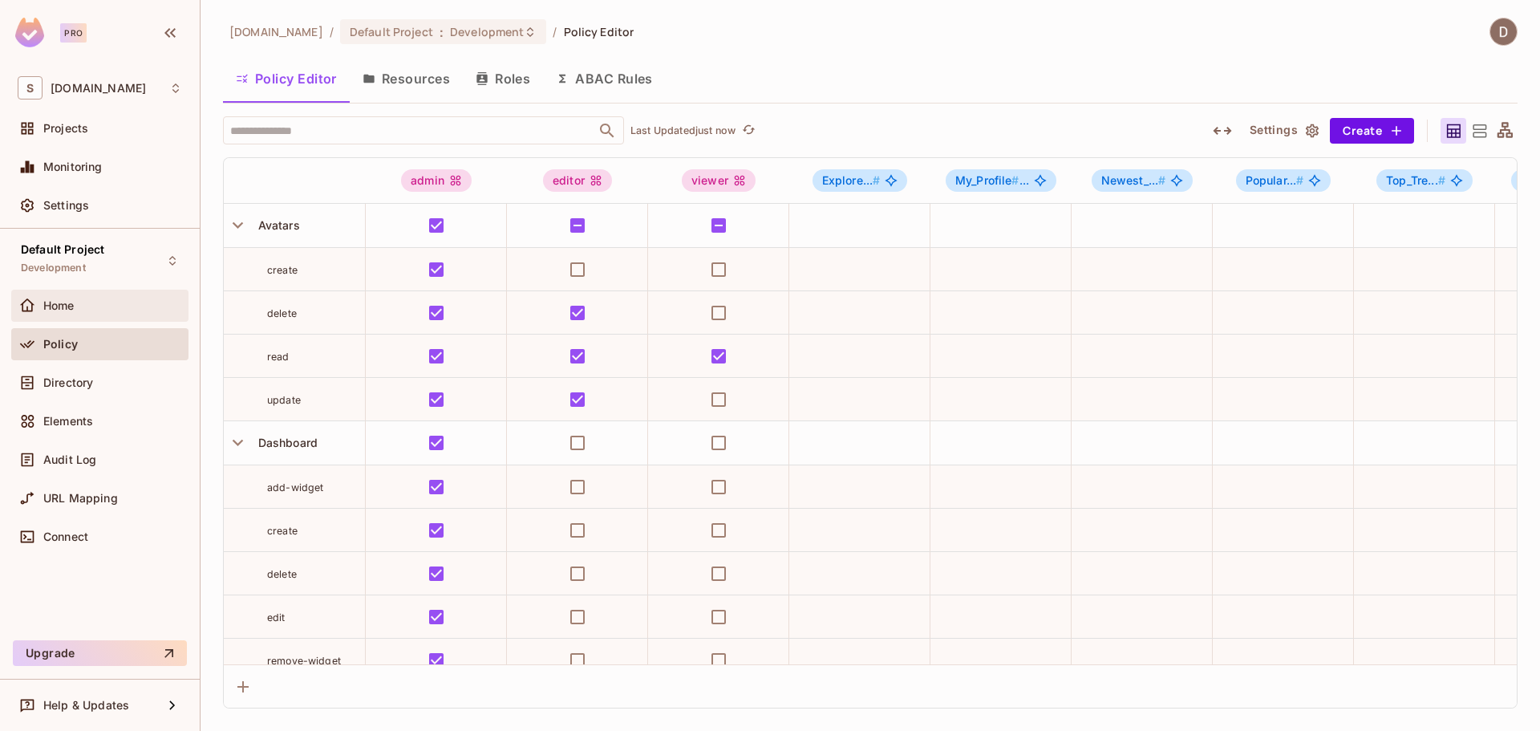
click at [122, 300] on div "Home" at bounding box center [112, 305] width 139 height 13
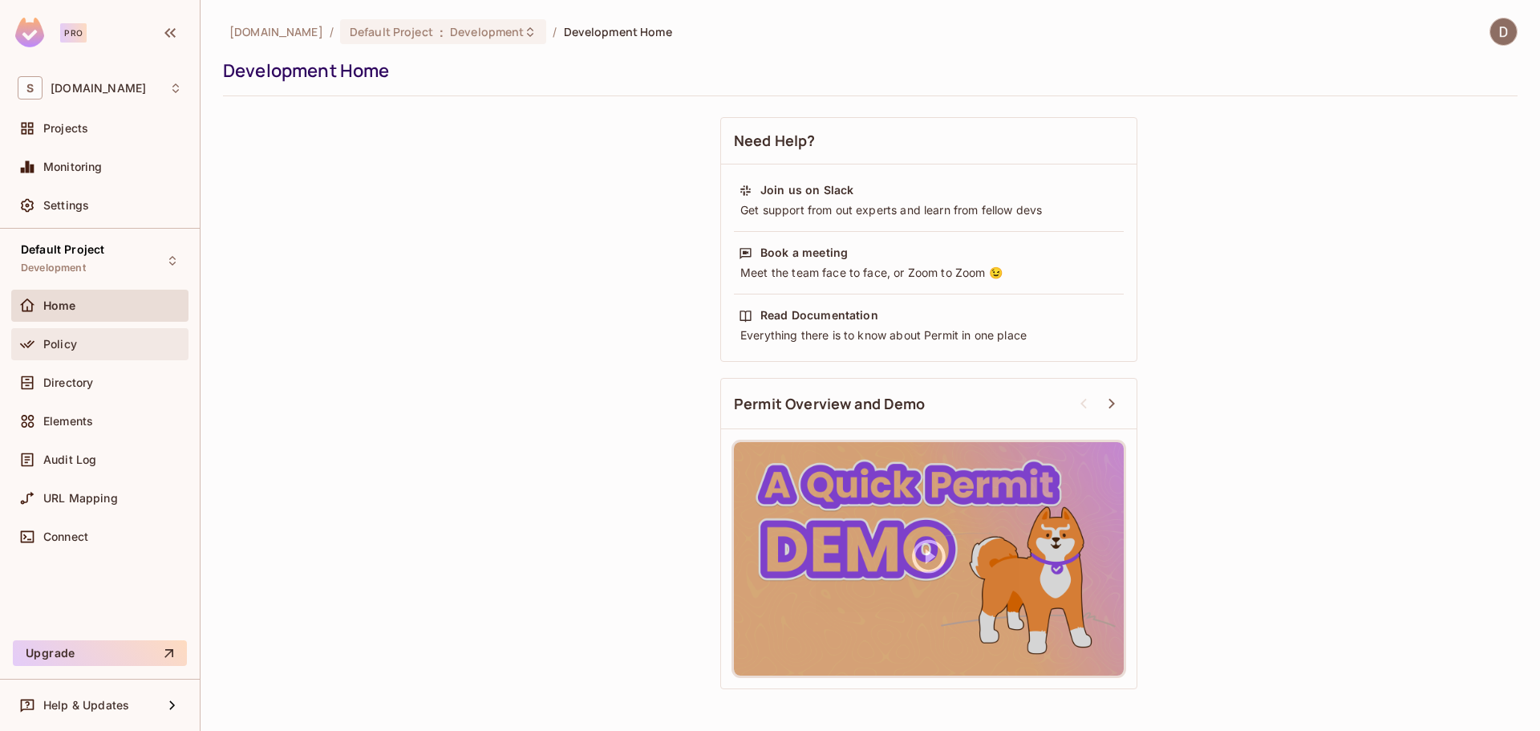
click at [123, 346] on div "Policy" at bounding box center [112, 344] width 139 height 13
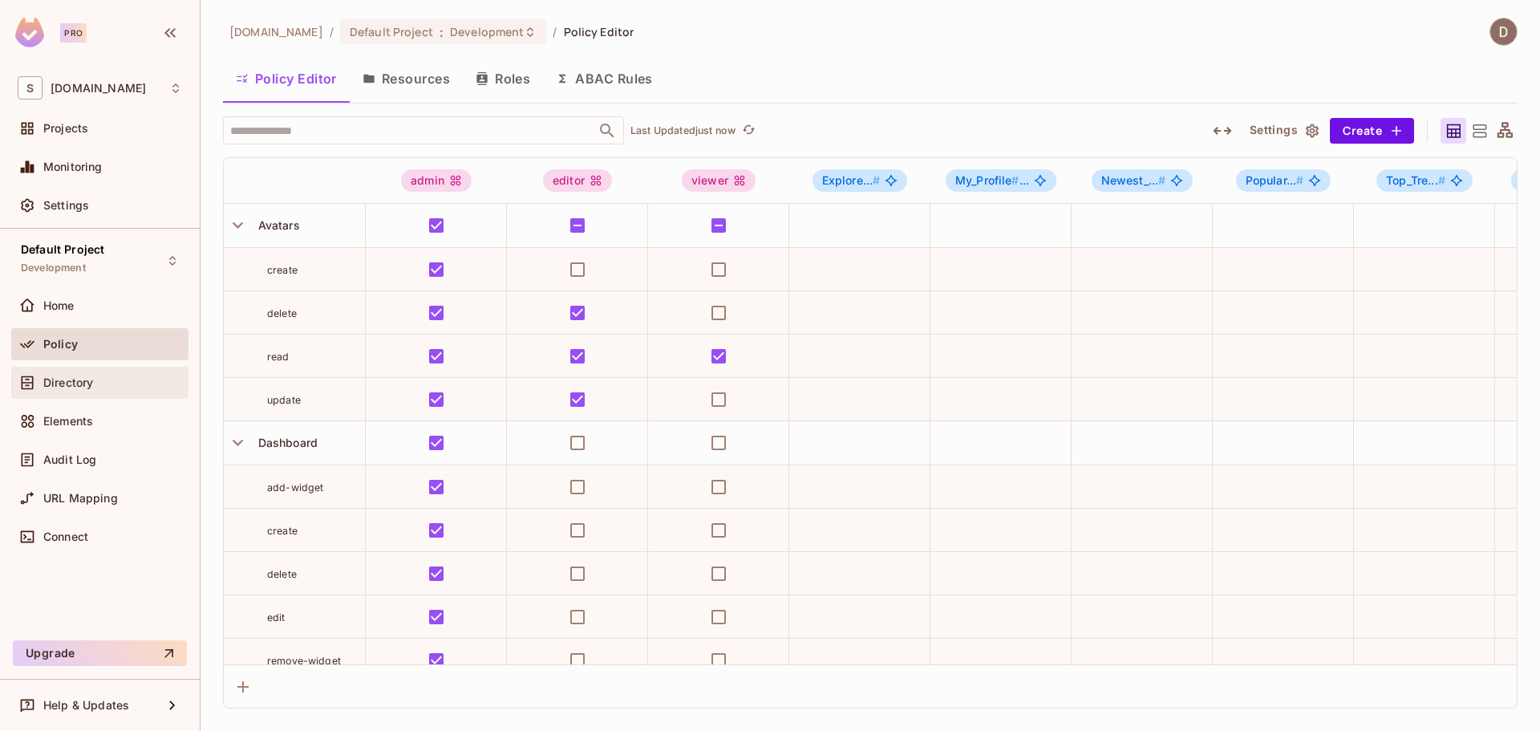
click at [111, 384] on div "Directory" at bounding box center [112, 382] width 139 height 13
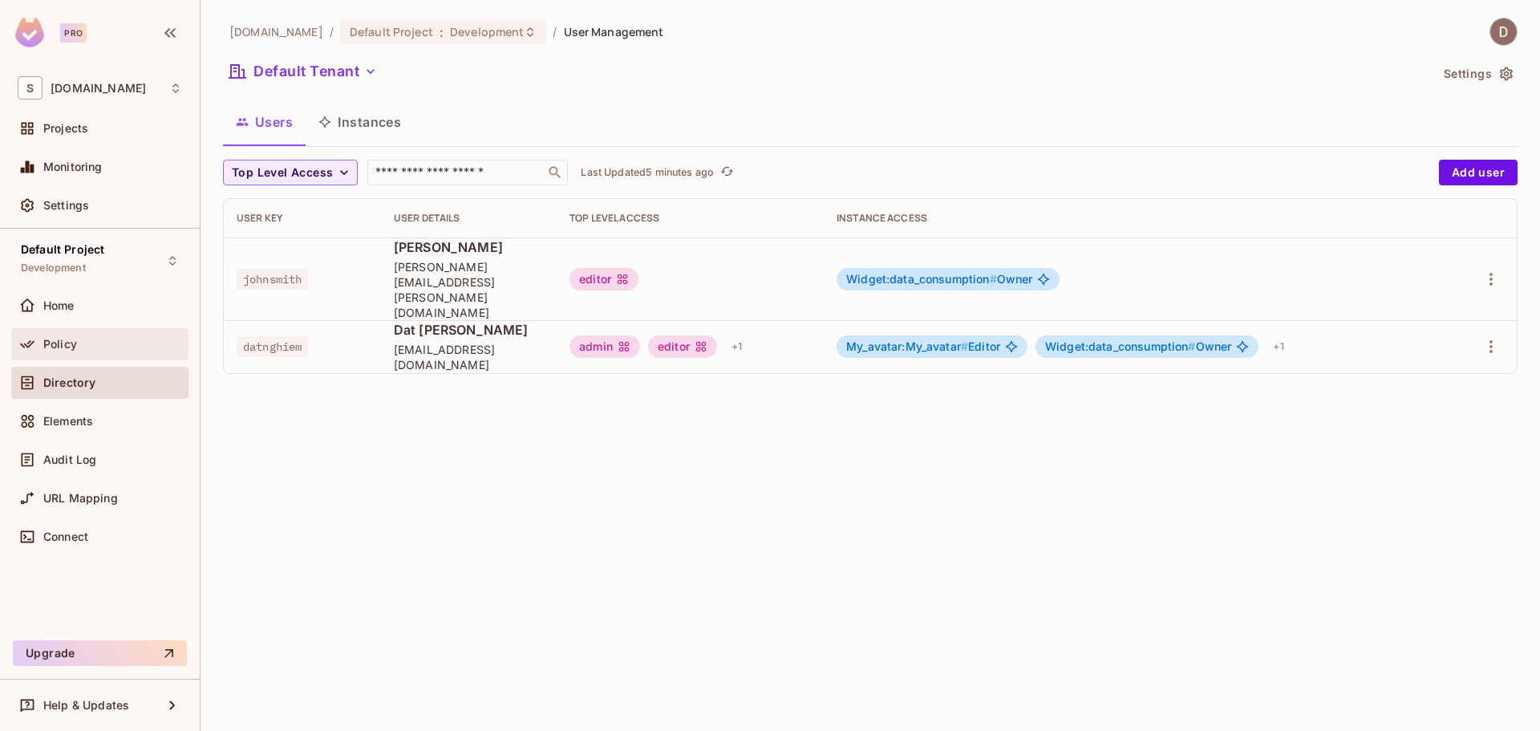
click at [51, 347] on span "Policy" at bounding box center [60, 344] width 34 height 13
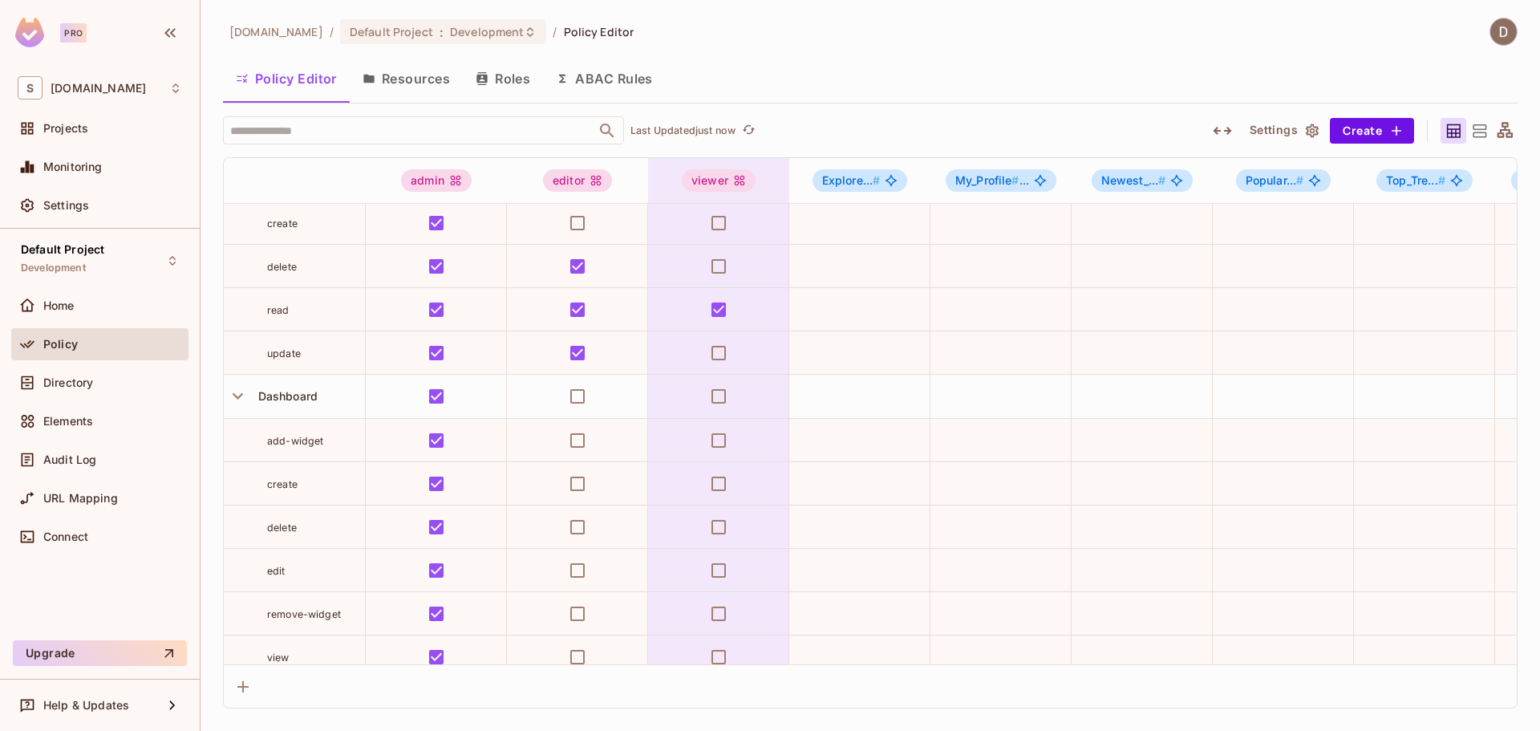
scroll to position [80, 0]
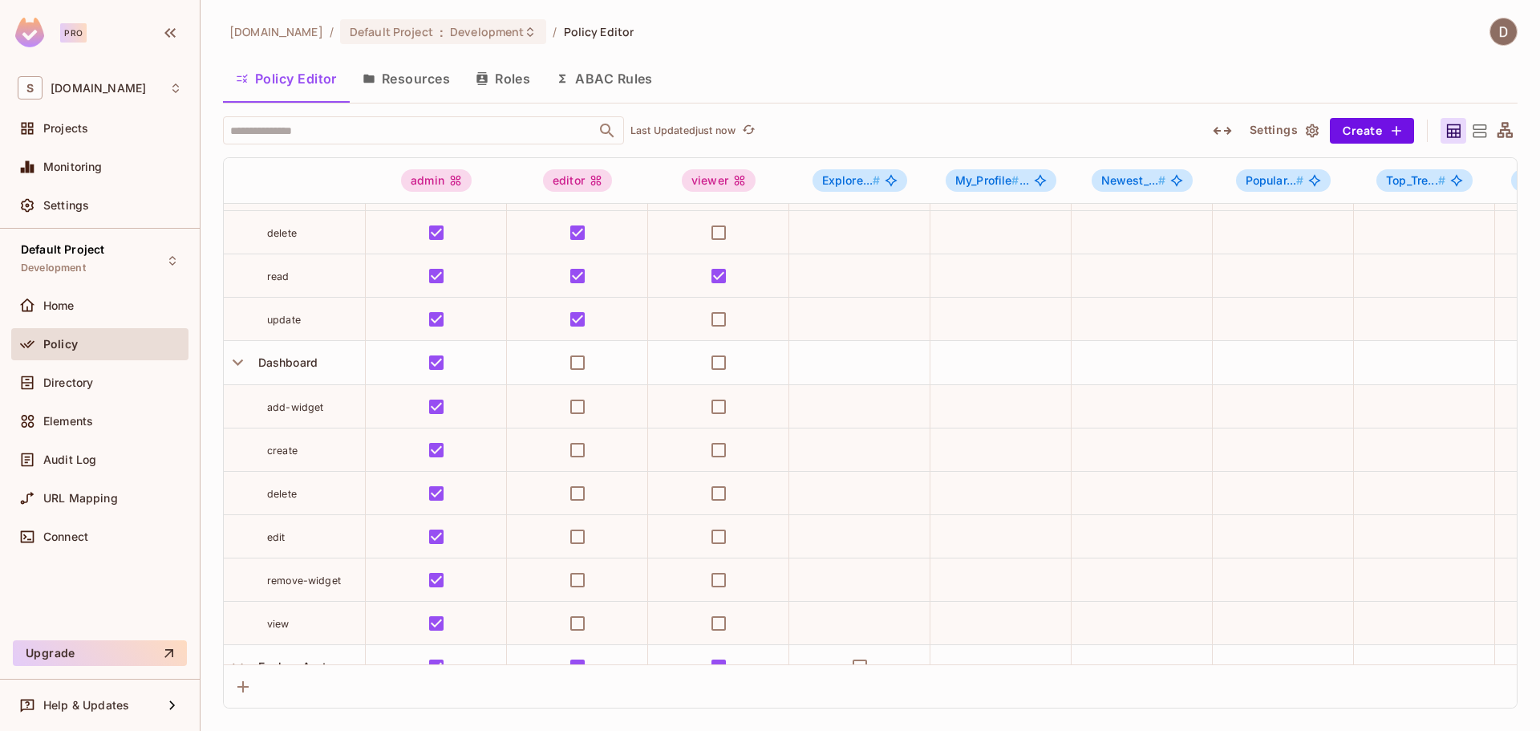
click at [1497, 127] on icon at bounding box center [1505, 131] width 20 height 20
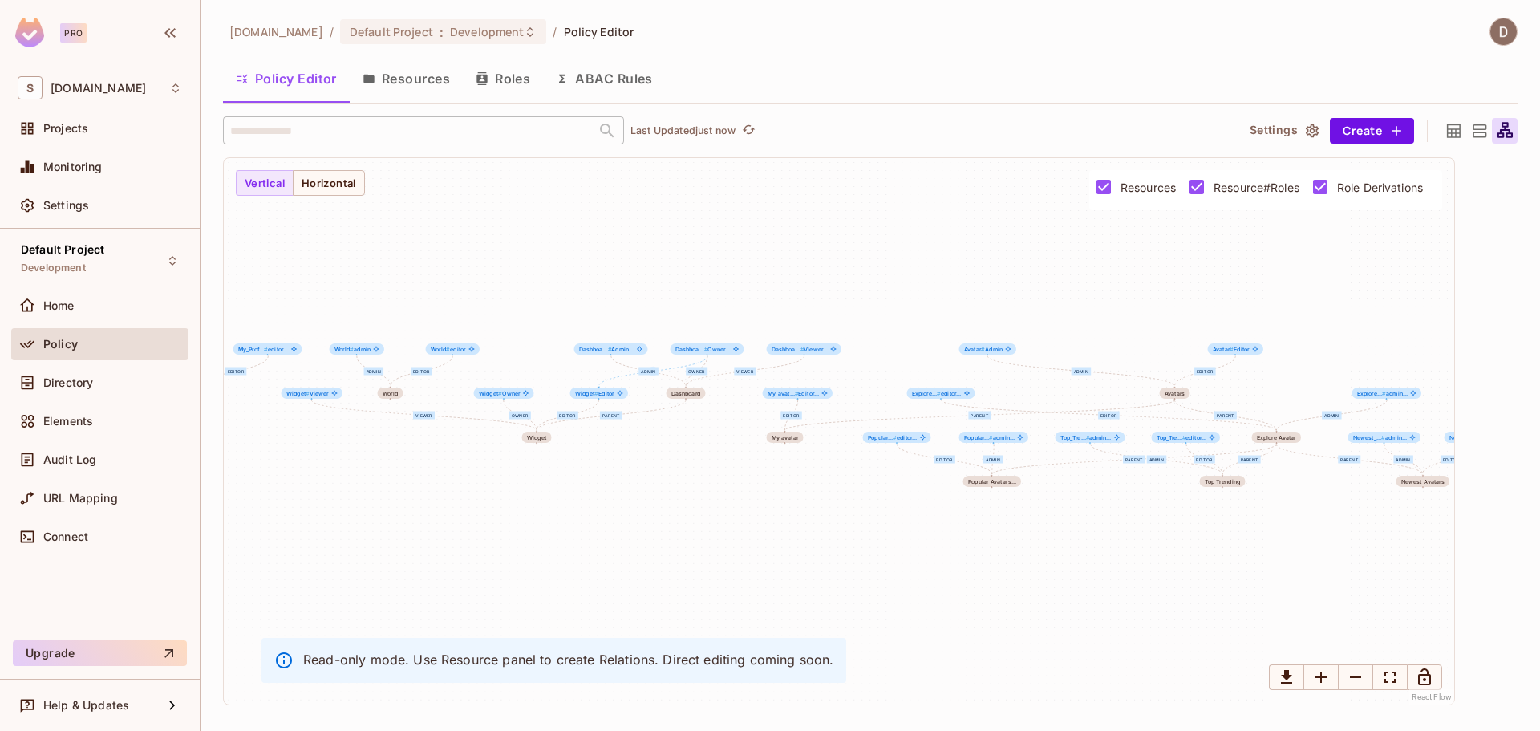
drag, startPoint x: 870, startPoint y: 303, endPoint x: 516, endPoint y: 241, distance: 359.1
click at [516, 241] on div "Editor Owner Viewer parent admin editor parent Editor parent editor admin admin…" at bounding box center [839, 431] width 1230 height 546
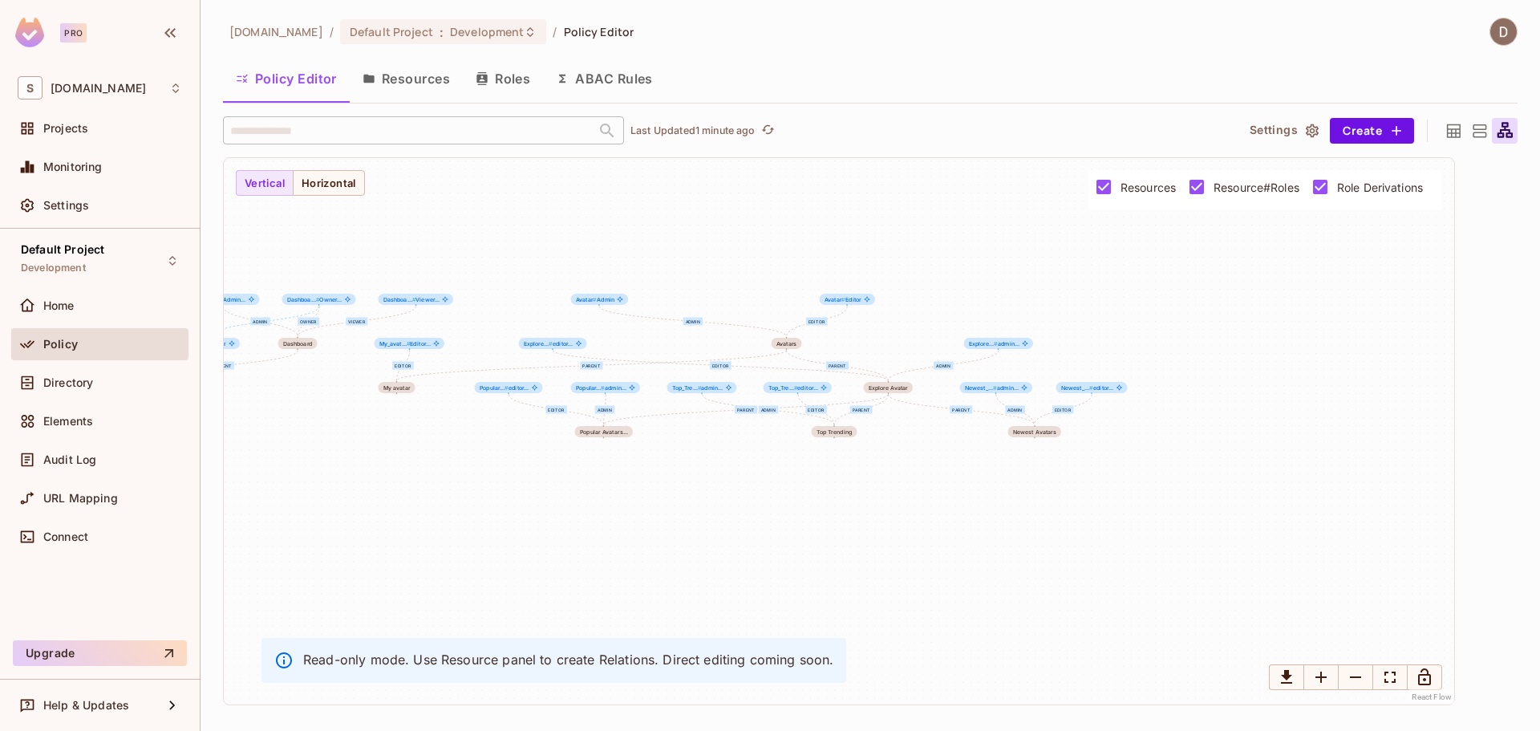
drag, startPoint x: 892, startPoint y: 280, endPoint x: 875, endPoint y: 276, distance: 17.3
click at [876, 277] on div "Editor Owner Viewer parent admin editor parent Editor parent editor admin admin…" at bounding box center [839, 431] width 1230 height 546
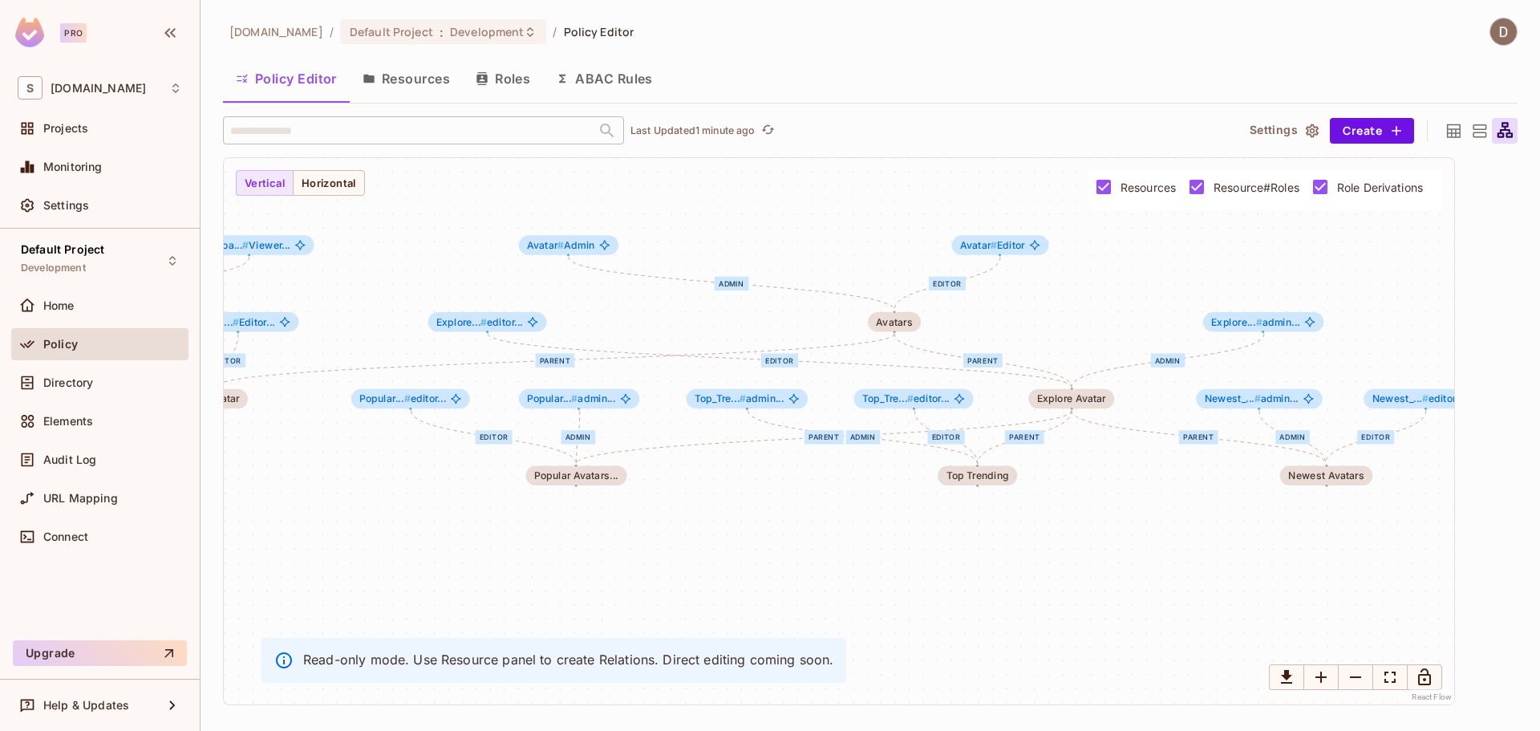
drag, startPoint x: 798, startPoint y: 269, endPoint x: 913, endPoint y: 208, distance: 130.2
click at [913, 208] on div "Editor Owner Viewer parent admin editor parent Editor parent editor admin admin…" at bounding box center [839, 431] width 1230 height 546
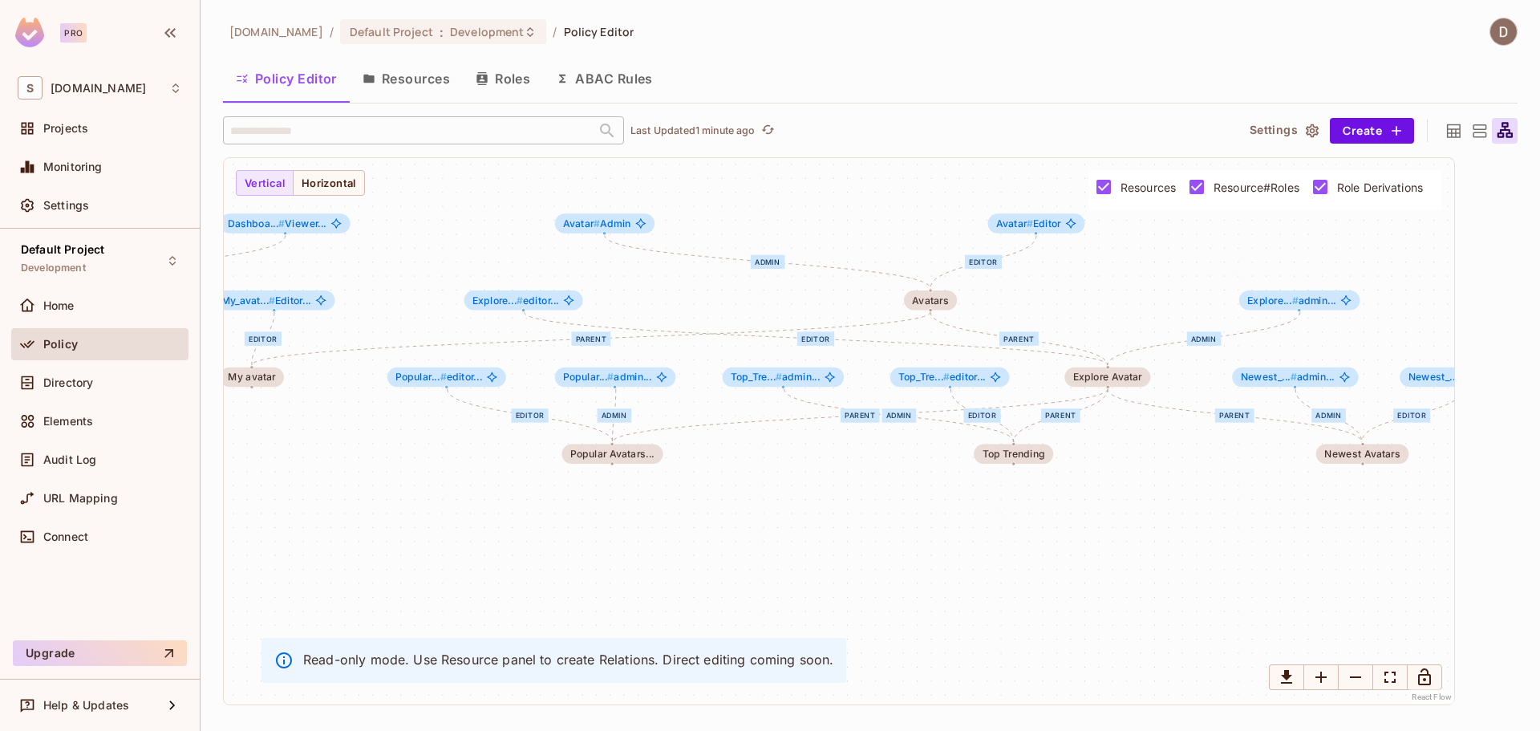
drag, startPoint x: 898, startPoint y: 258, endPoint x: 929, endPoint y: 225, distance: 45.4
click at [929, 225] on div "Editor Owner Viewer parent admin editor parent Editor parent editor admin admin…" at bounding box center [839, 431] width 1230 height 546
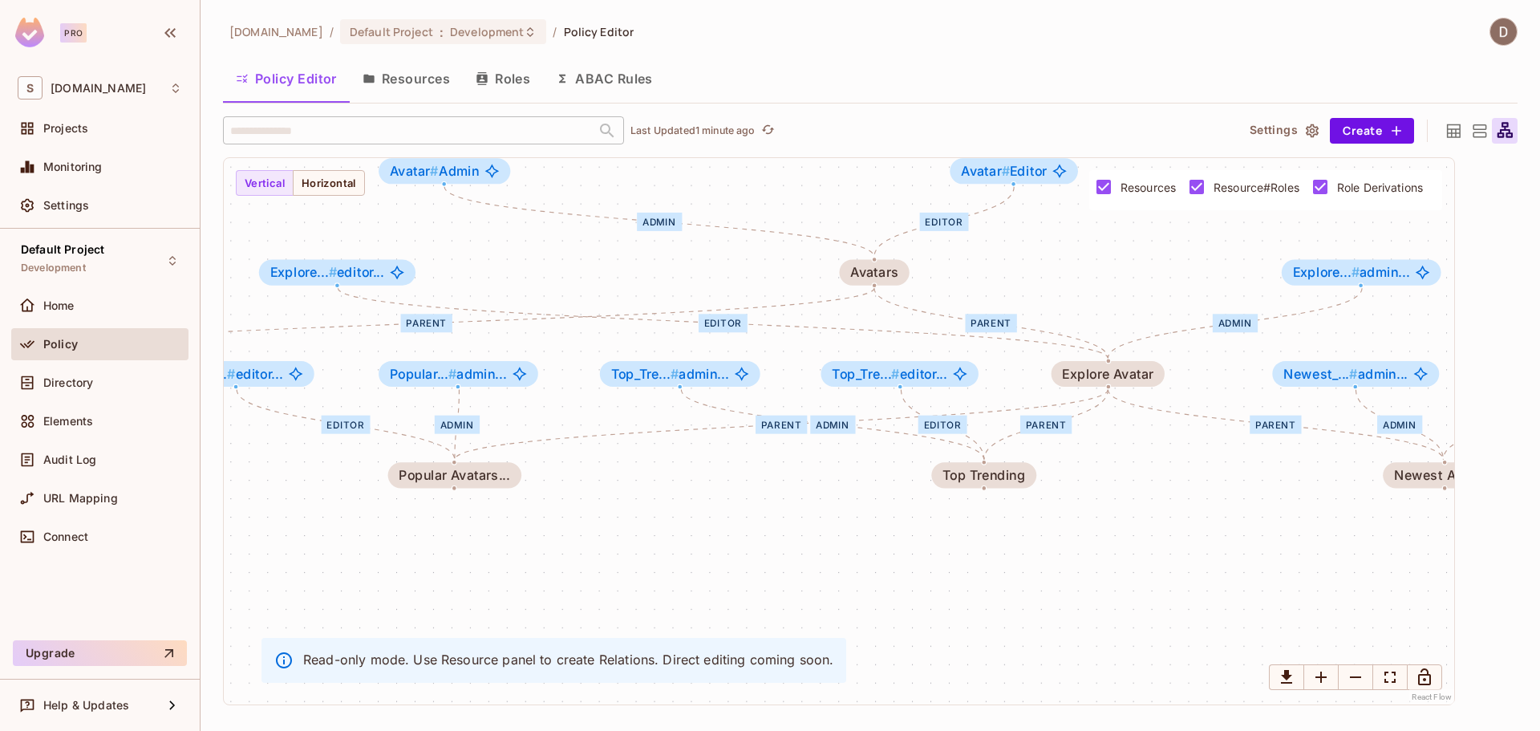
drag, startPoint x: 932, startPoint y: 315, endPoint x: 868, endPoint y: 317, distance: 64.2
click at [868, 317] on div "Editor Owner Viewer parent admin editor parent Editor parent editor admin admin…" at bounding box center [839, 431] width 1230 height 546
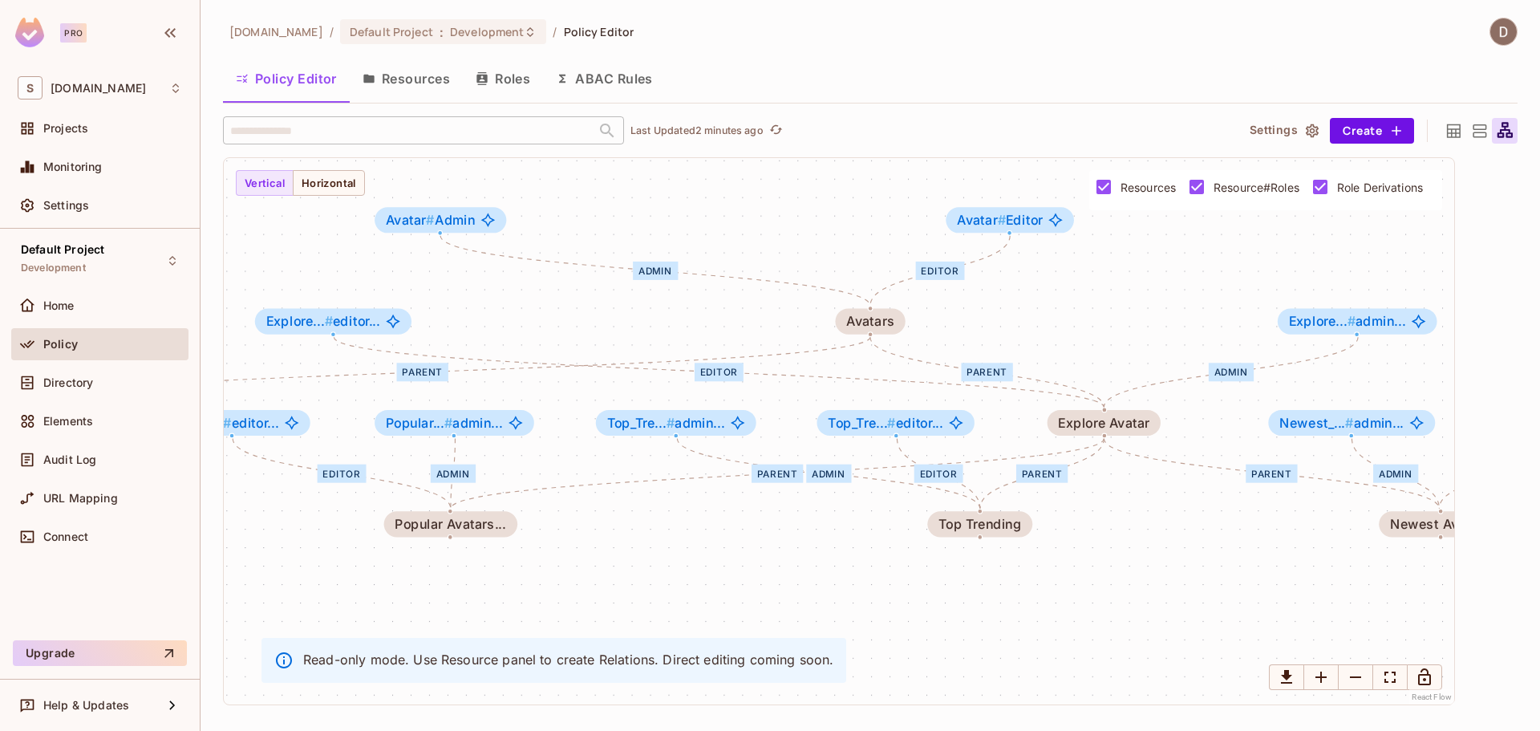
drag, startPoint x: 632, startPoint y: 180, endPoint x: 628, endPoint y: 229, distance: 49.1
click at [628, 229] on div "Editor Owner Viewer parent admin editor parent Editor parent editor admin admin…" at bounding box center [839, 431] width 1230 height 546
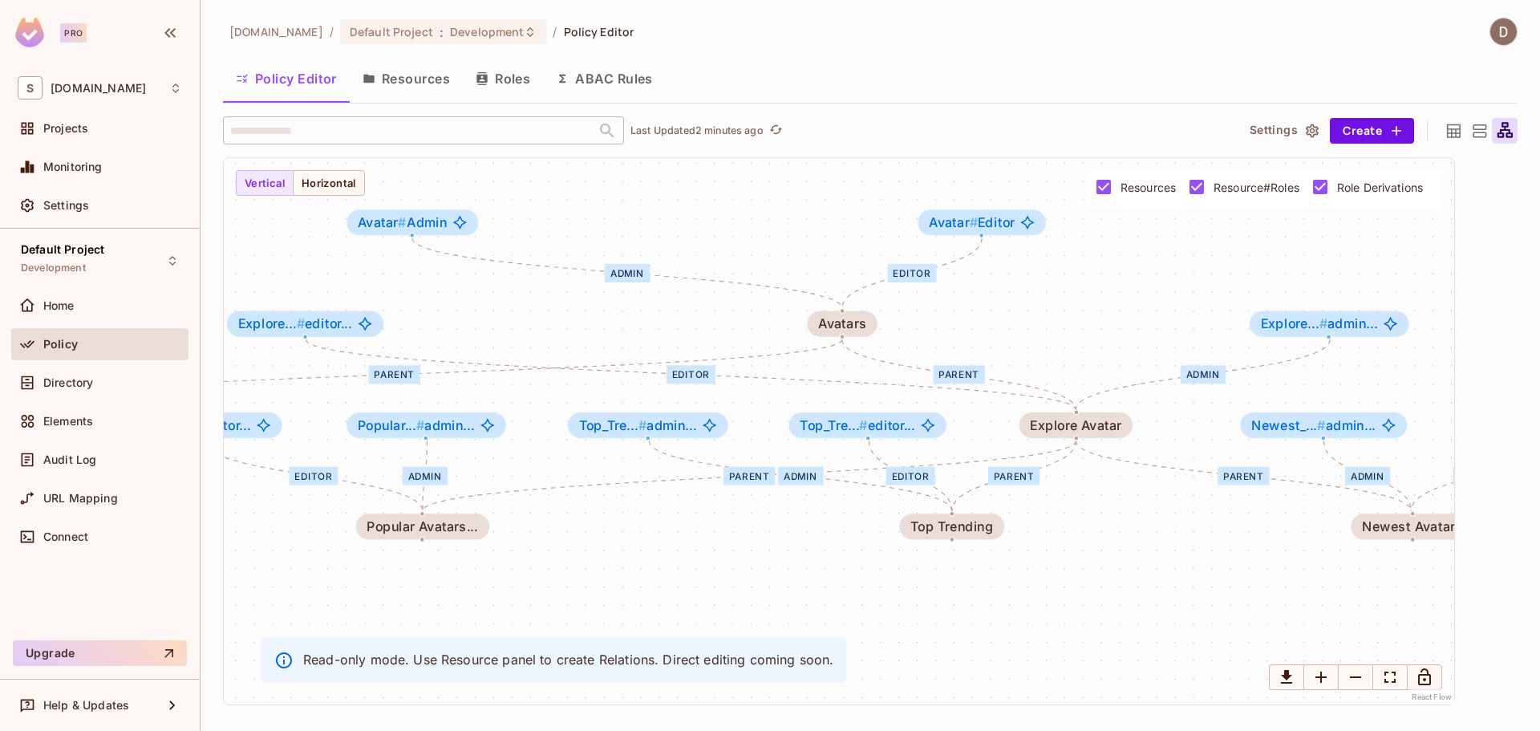
drag, startPoint x: 628, startPoint y: 229, endPoint x: 601, endPoint y: 232, distance: 27.4
click at [601, 232] on div "Editor Owner Viewer parent admin editor parent Editor parent editor admin admin…" at bounding box center [839, 431] width 1230 height 546
drag, startPoint x: 698, startPoint y: 274, endPoint x: 613, endPoint y: 261, distance: 86.0
click at [613, 261] on div "Editor Owner Viewer parent admin editor parent Editor parent editor admin admin…" at bounding box center [839, 431] width 1230 height 546
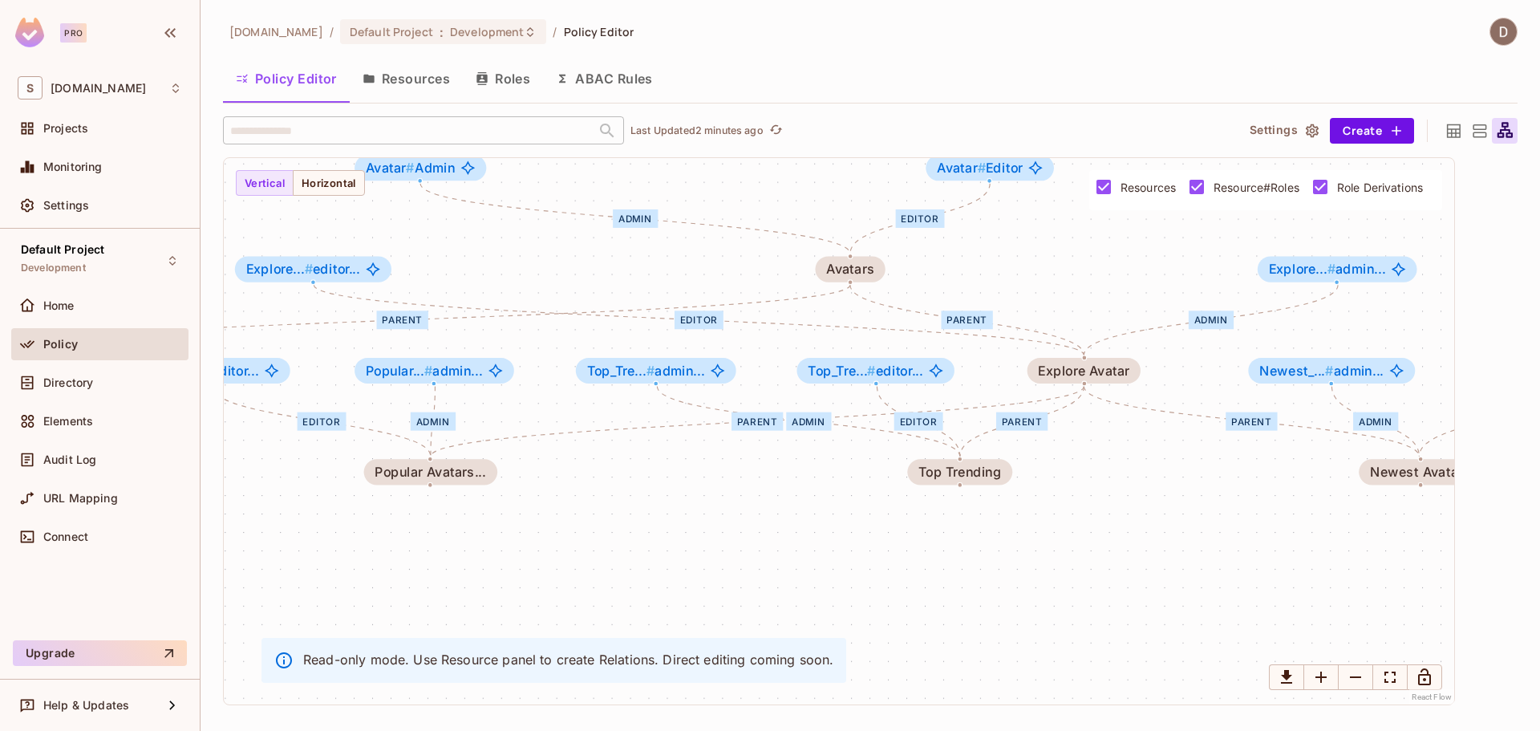
drag, startPoint x: 725, startPoint y: 229, endPoint x: 733, endPoint y: 192, distance: 37.0
click at [733, 192] on div "Editor Owner Viewer parent admin editor parent Editor parent editor admin admin…" at bounding box center [839, 431] width 1230 height 546
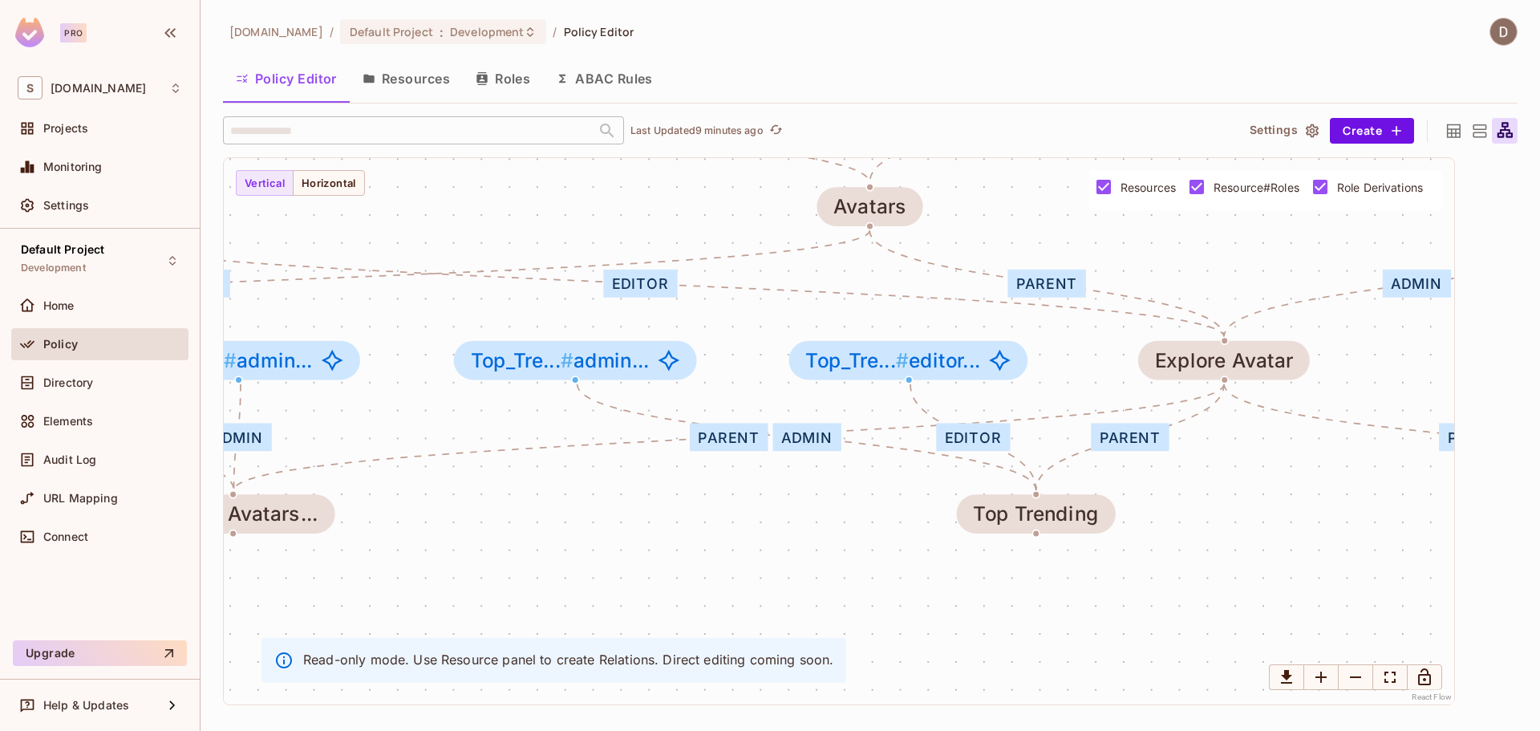
drag, startPoint x: 864, startPoint y: 451, endPoint x: 831, endPoint y: 483, distance: 46.5
click at [831, 483] on div "Editor Owner Viewer parent admin editor parent Editor parent editor admin admin…" at bounding box center [839, 431] width 1230 height 546
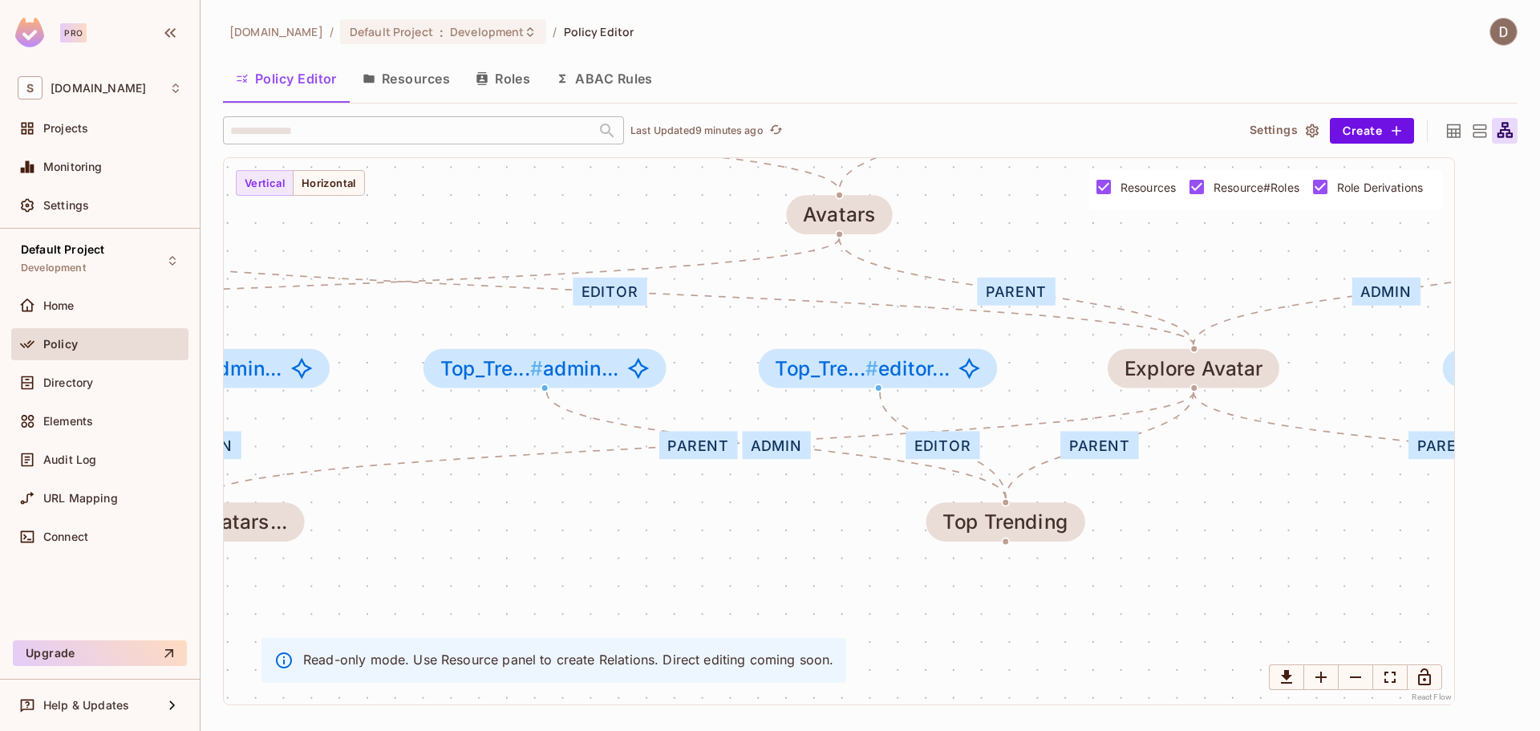
drag, startPoint x: 883, startPoint y: 476, endPoint x: 852, endPoint y: 484, distance: 31.5
click at [852, 484] on div "Editor Owner Viewer parent admin editor parent Editor parent editor admin admin…" at bounding box center [839, 431] width 1230 height 546
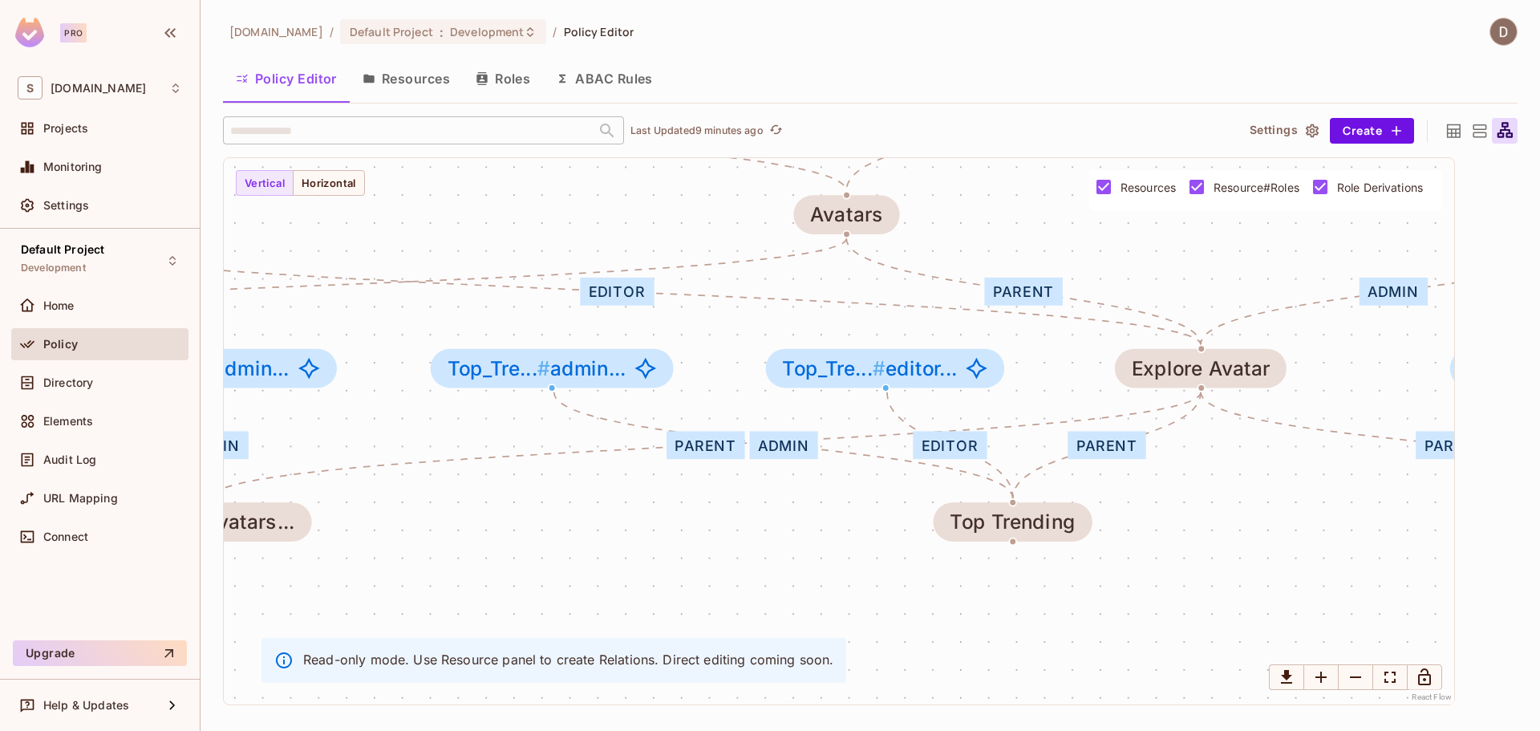
click at [930, 240] on div "Editor Owner Viewer parent admin editor parent Editor parent editor admin admin…" at bounding box center [839, 431] width 1230 height 546
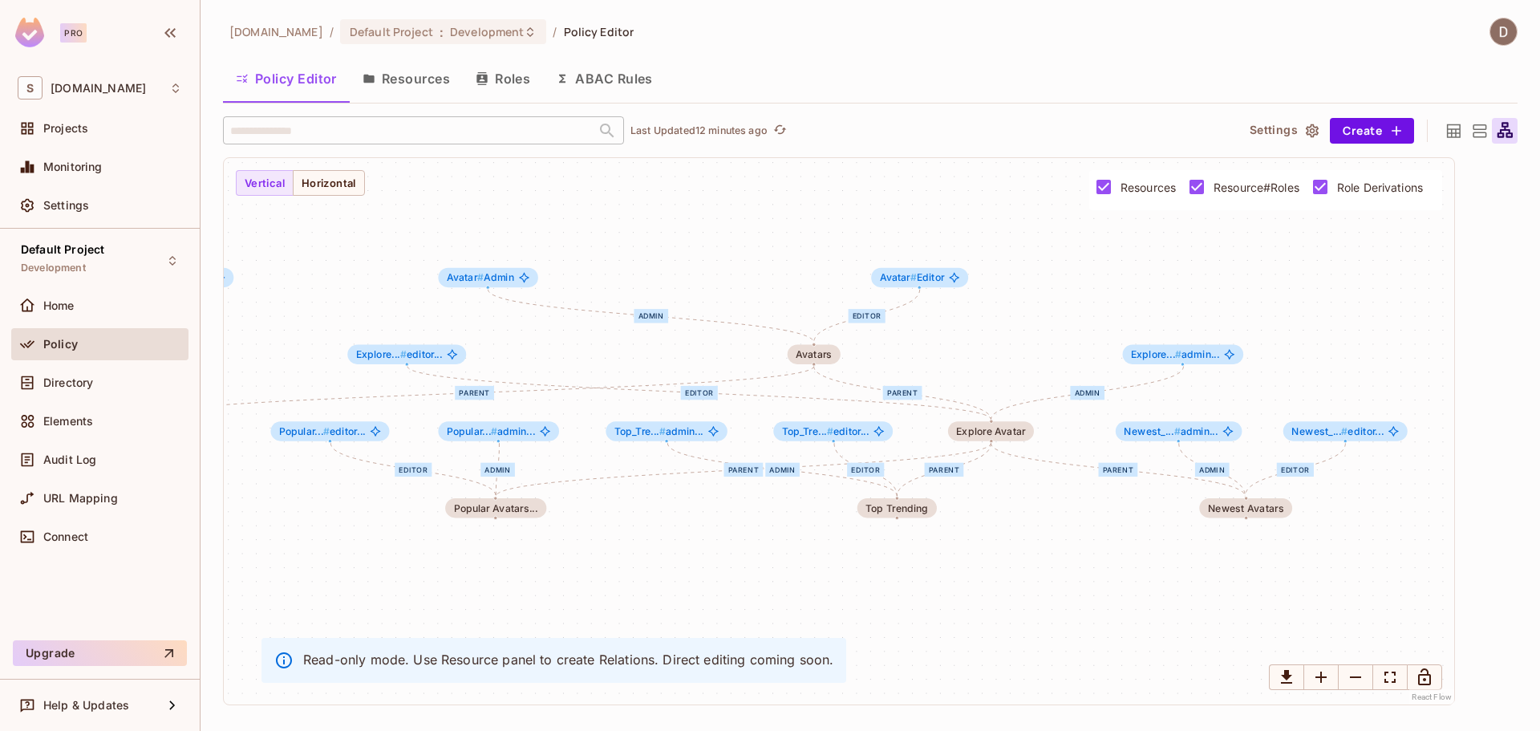
drag, startPoint x: 718, startPoint y: 251, endPoint x: 745, endPoint y: 349, distance: 101.3
click at [745, 349] on div "Editor Owner Viewer parent admin editor parent Editor parent editor admin admin…" at bounding box center [839, 431] width 1230 height 546
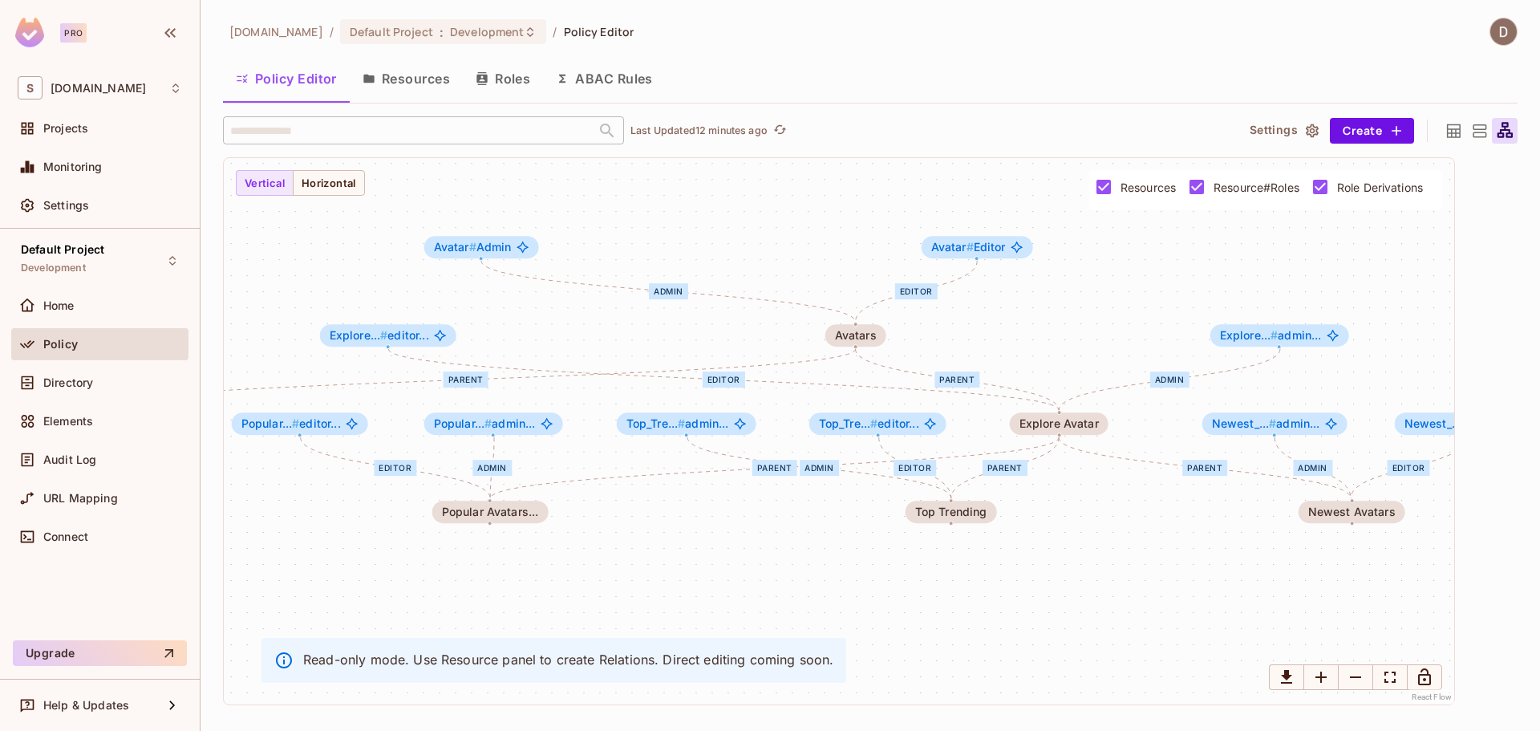
drag, startPoint x: 743, startPoint y: 330, endPoint x: 730, endPoint y: 312, distance: 21.8
click at [730, 312] on div "Editor Owner Viewer parent admin editor parent Editor parent editor admin admin…" at bounding box center [839, 431] width 1230 height 546
click at [1213, 186] on span "Resource#Roles" at bounding box center [1256, 187] width 86 height 15
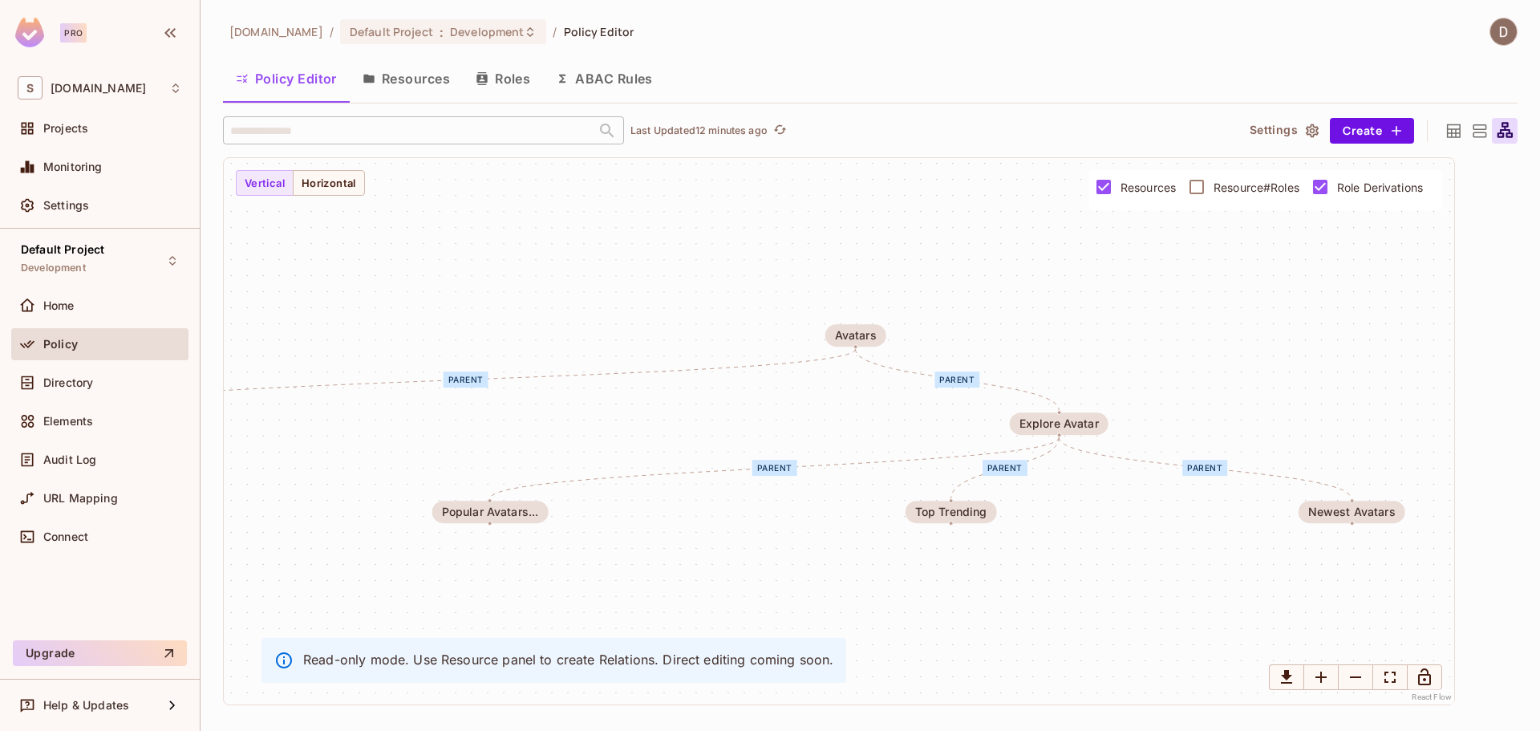
click at [1211, 189] on label "Resource#Roles" at bounding box center [1239, 187] width 119 height 34
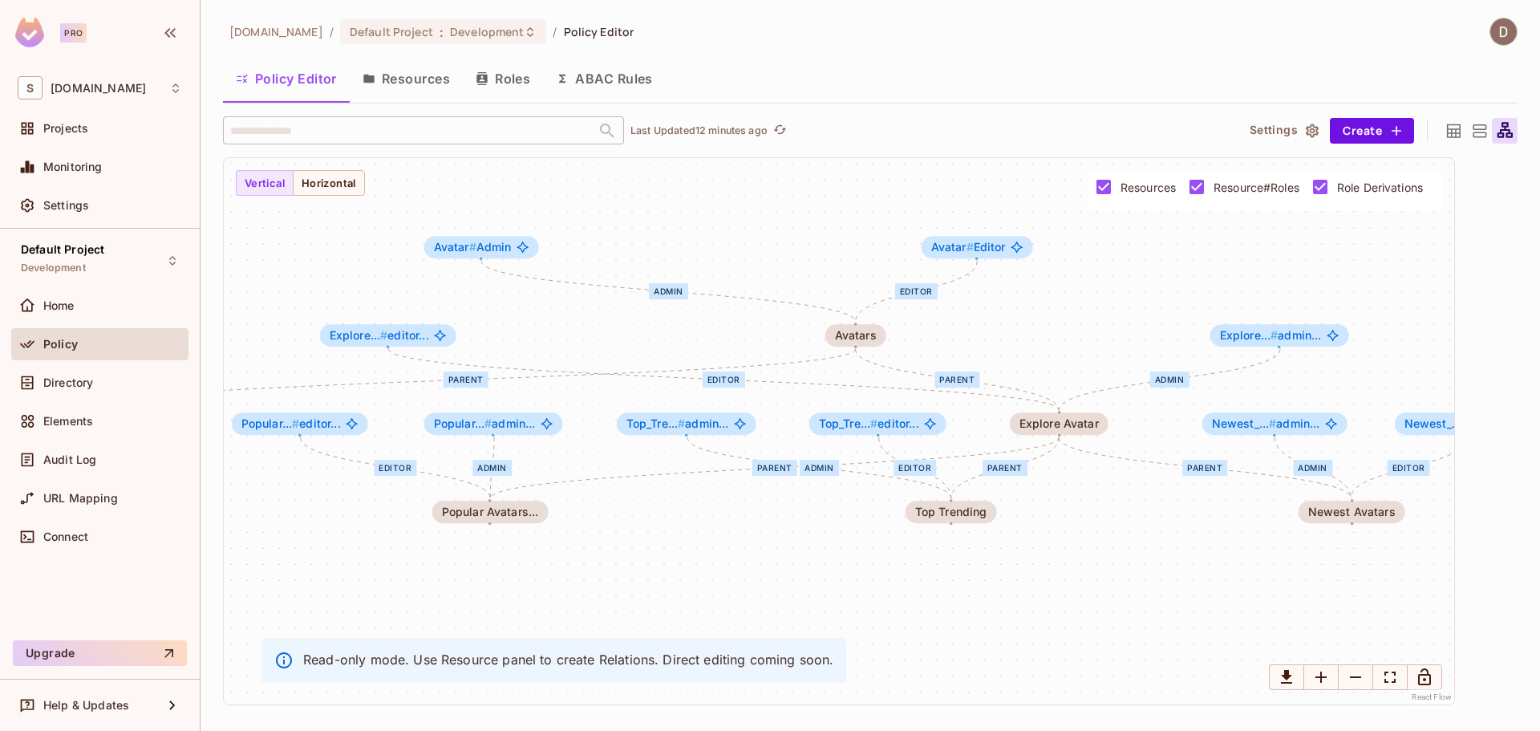
click at [1337, 185] on span "Role Derivations" at bounding box center [1380, 187] width 86 height 15
click at [1223, 188] on span "Resource#Roles" at bounding box center [1256, 187] width 86 height 15
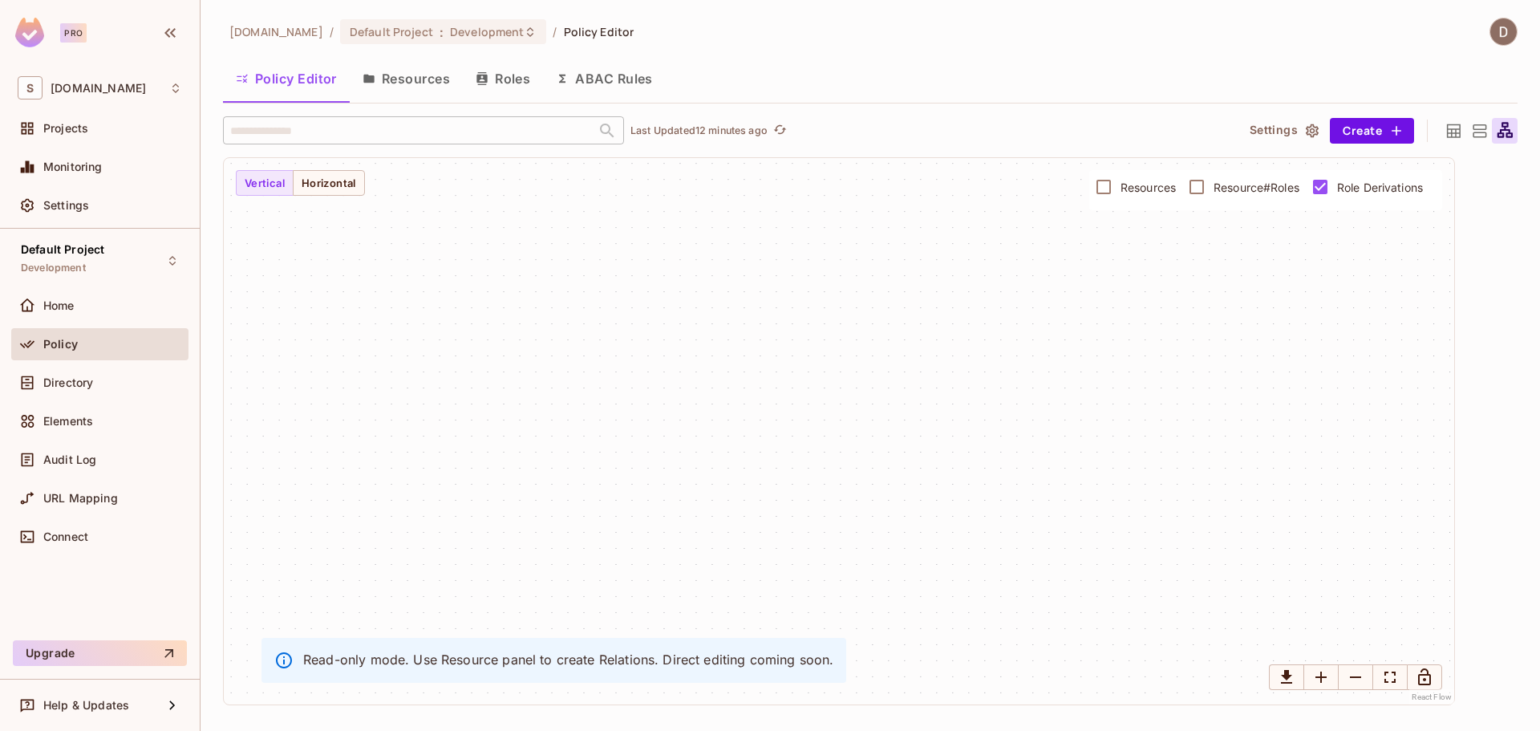
click at [1136, 184] on span "Resources" at bounding box center [1147, 187] width 55 height 15
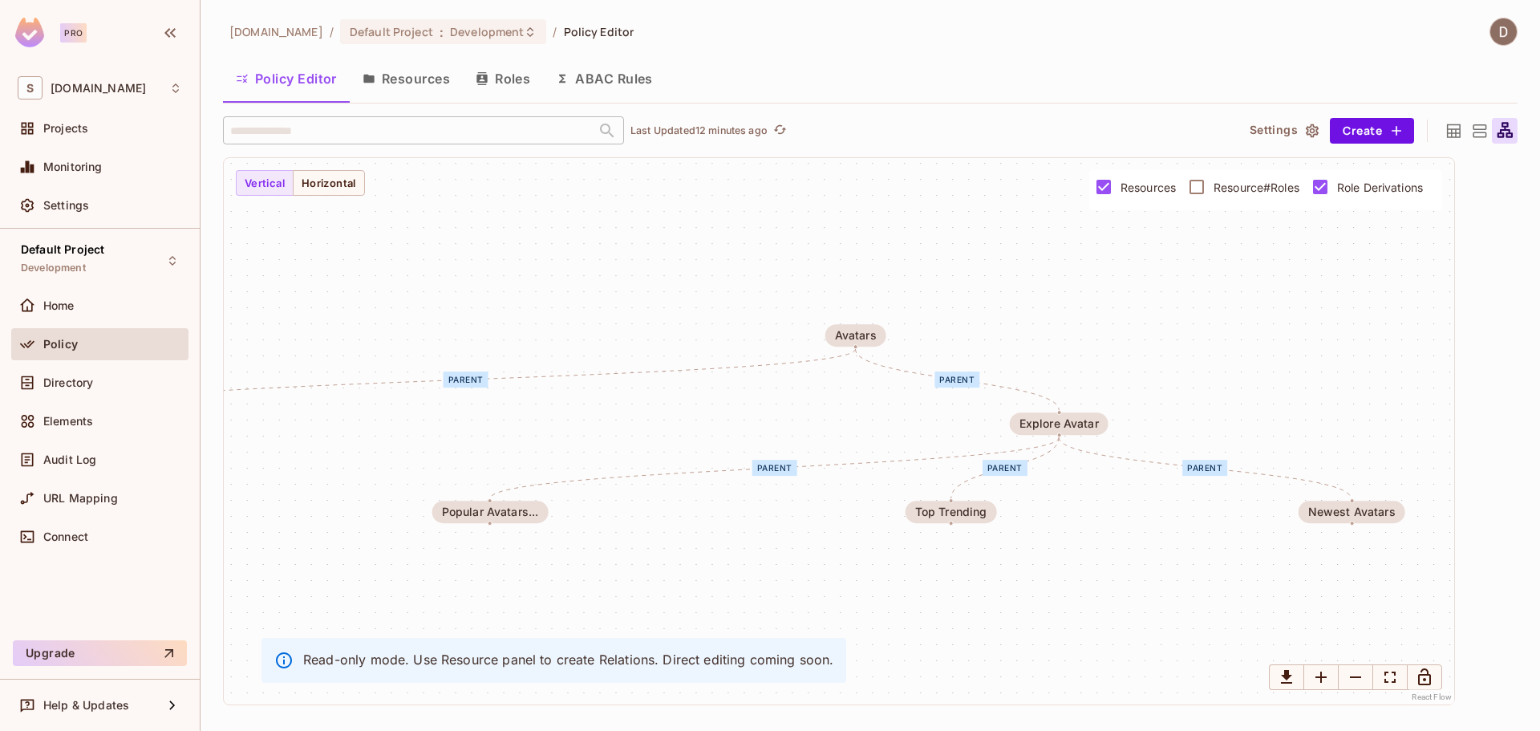
click at [1346, 189] on span "Role Derivations" at bounding box center [1380, 187] width 86 height 15
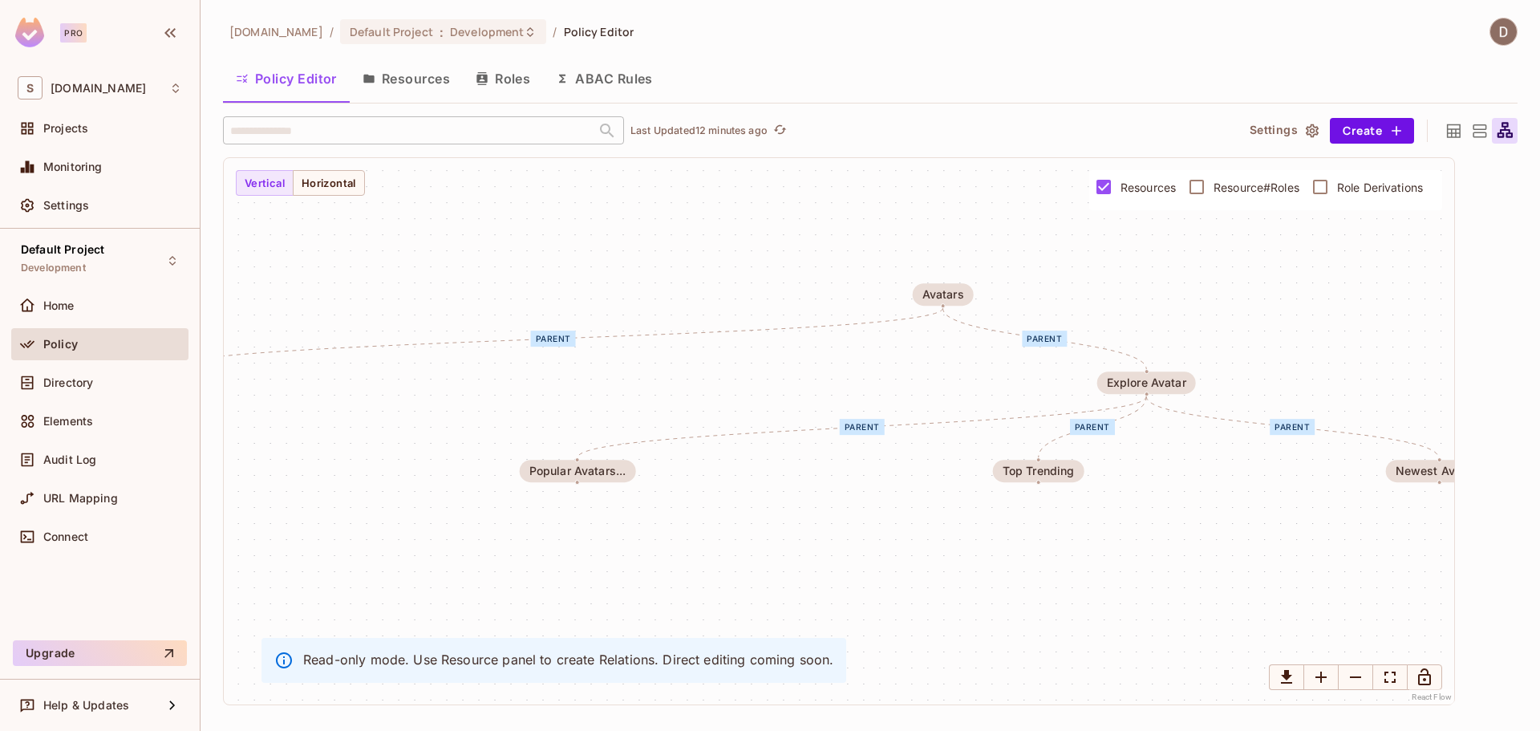
drag, startPoint x: 902, startPoint y: 270, endPoint x: 958, endPoint y: 229, distance: 69.5
click at [958, 229] on div "parent parent parent parent parent parent Widget Popular Avatars... My avatar M…" at bounding box center [839, 431] width 1230 height 546
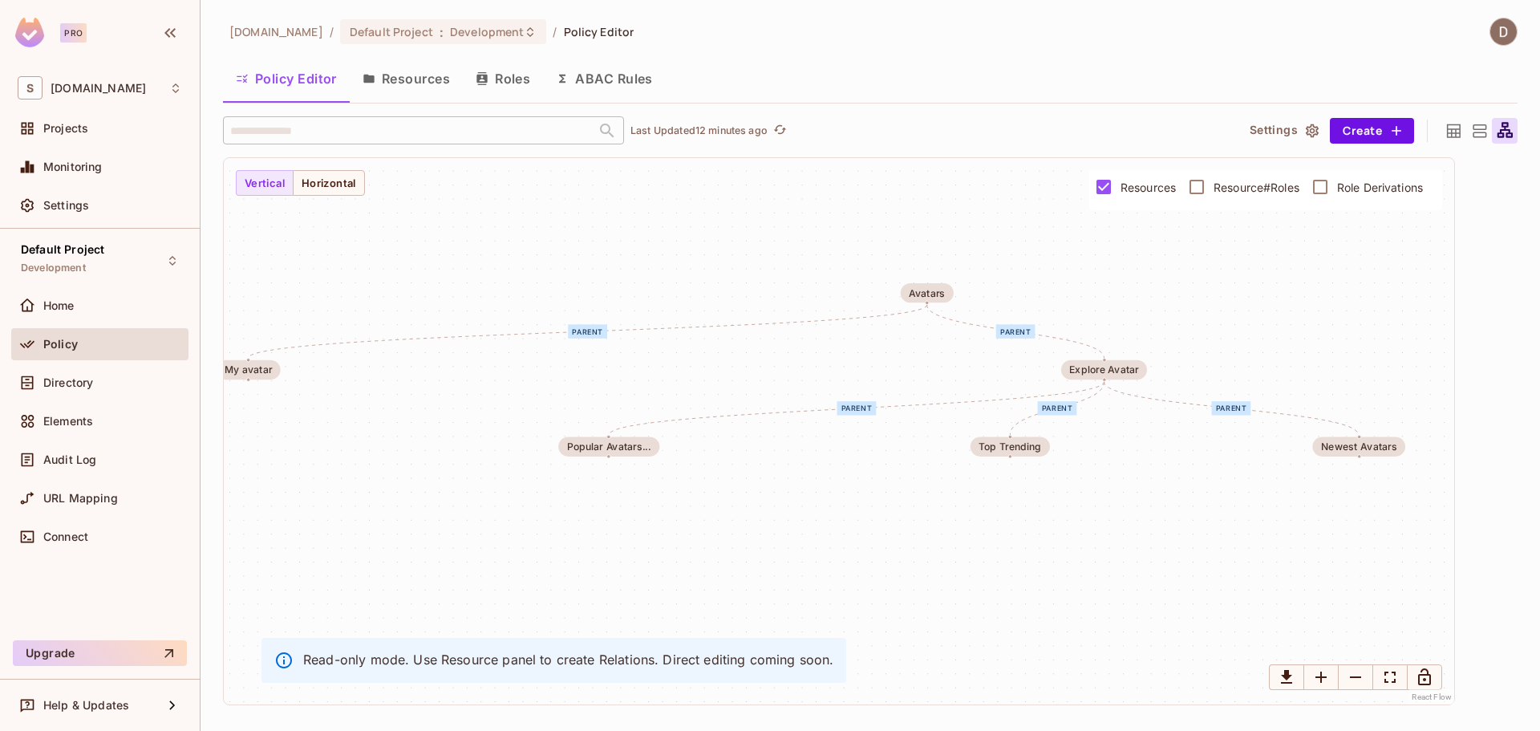
drag, startPoint x: 1115, startPoint y: 269, endPoint x: 1094, endPoint y: 269, distance: 20.8
click at [1094, 269] on div "parent parent parent parent parent parent Widget Popular Avatars... My avatar M…" at bounding box center [839, 431] width 1230 height 546
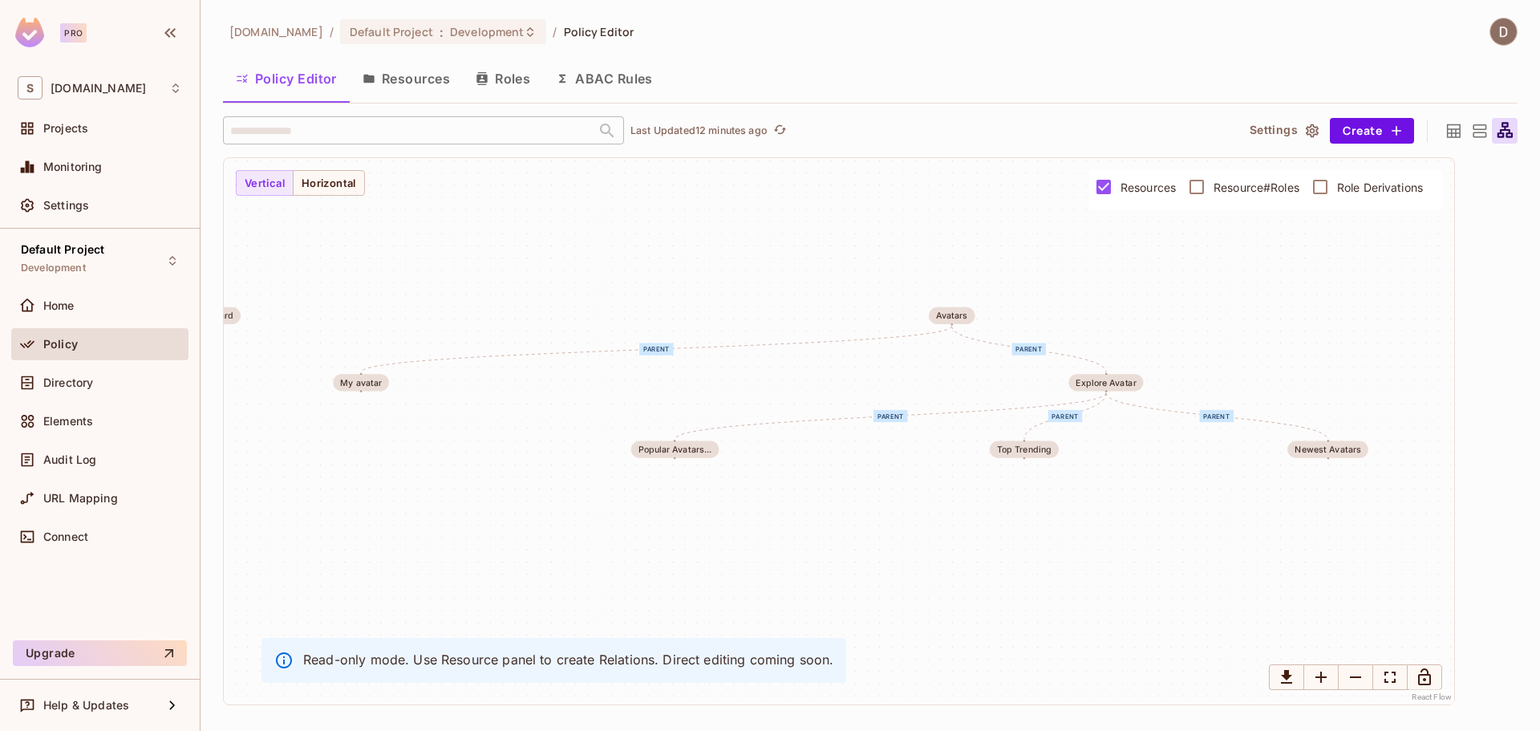
drag, startPoint x: 1100, startPoint y: 281, endPoint x: 1103, endPoint y: 311, distance: 29.8
click at [1103, 311] on div "parent parent parent parent parent parent Widget Popular Avatars... My avatar M…" at bounding box center [839, 431] width 1230 height 546
click at [1107, 271] on div "parent parent parent parent parent parent Widget Popular Avatars... My avatar M…" at bounding box center [839, 431] width 1230 height 546
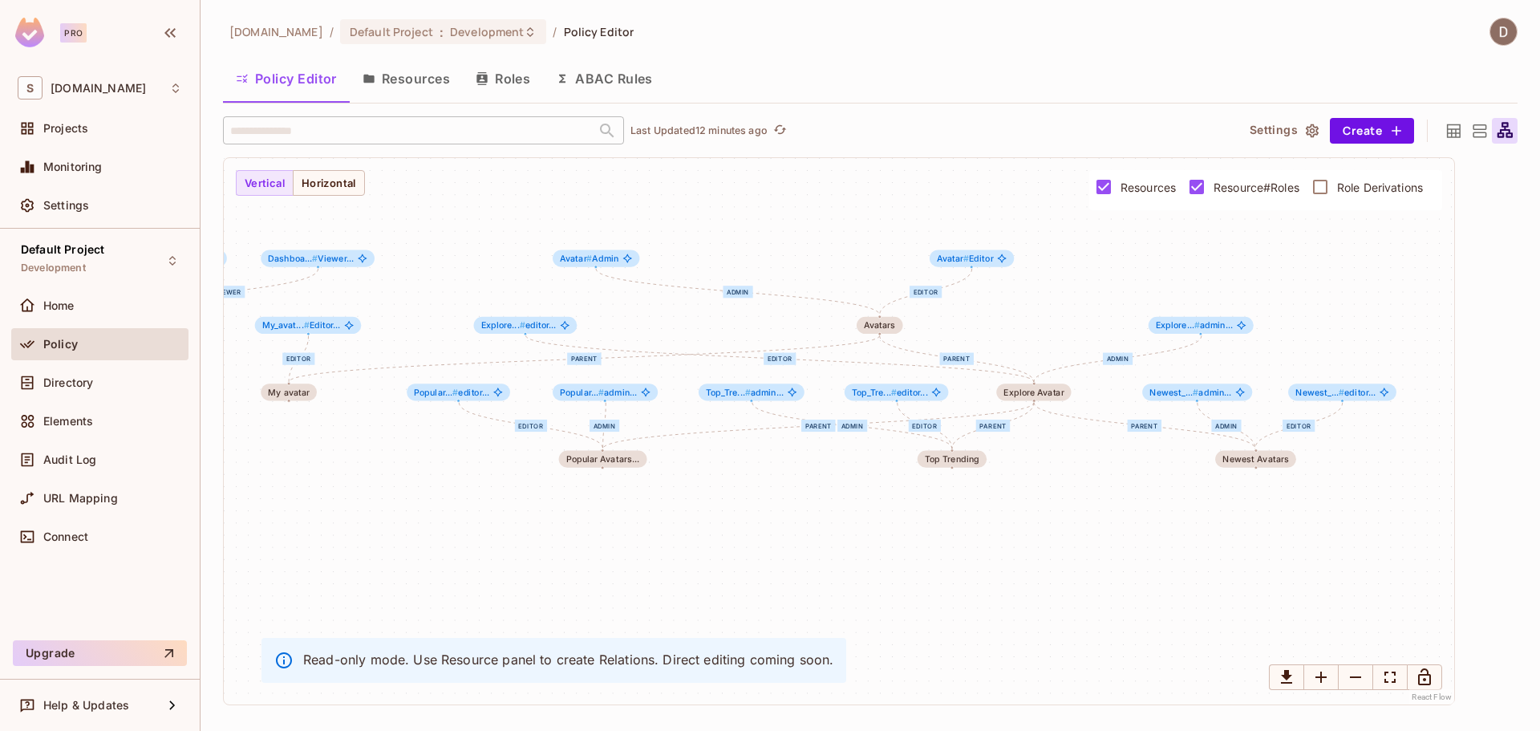
drag, startPoint x: 1118, startPoint y: 278, endPoint x: 1049, endPoint y: 281, distance: 69.0
click at [1049, 281] on div "Editor Owner Viewer parent admin editor parent Editor parent editor admin admin…" at bounding box center [839, 431] width 1230 height 546
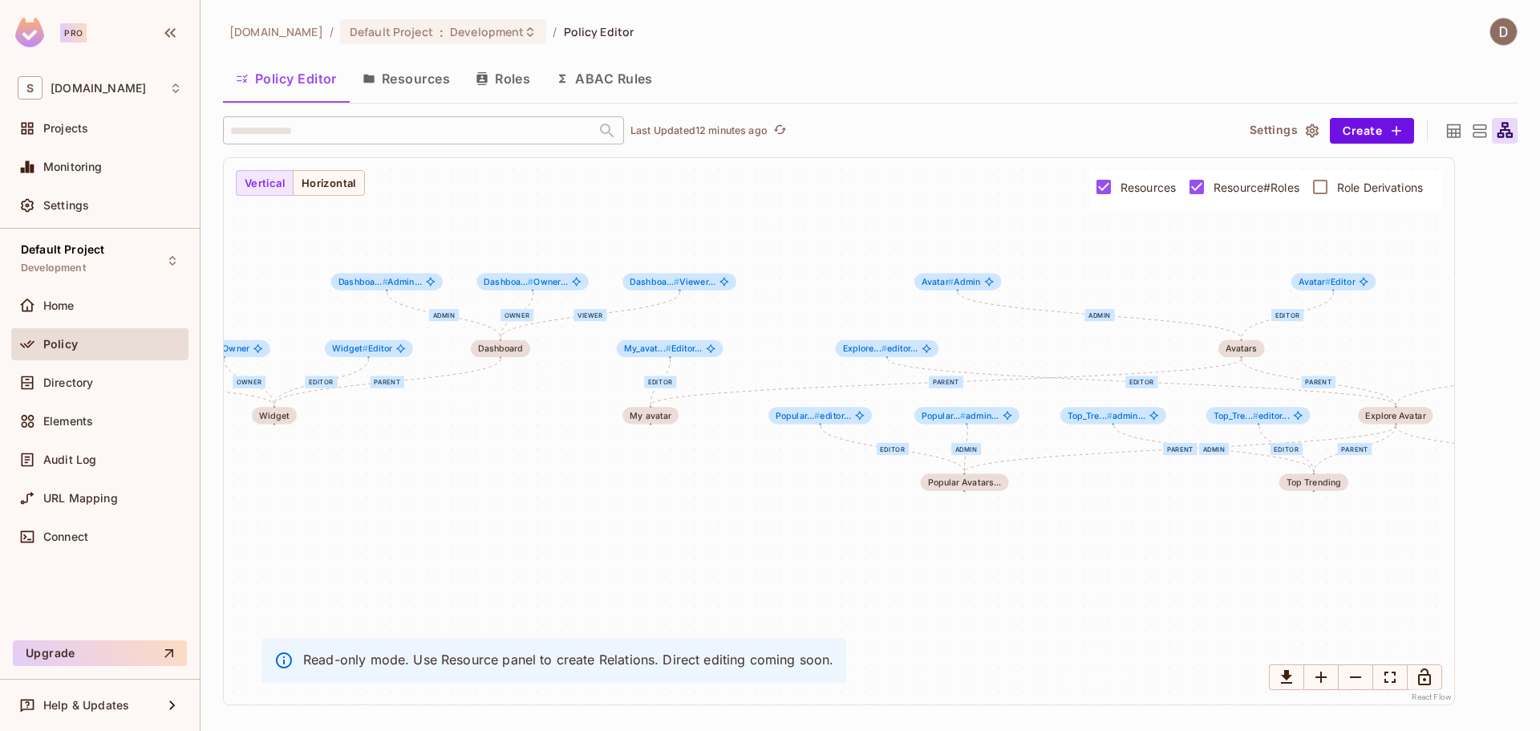
drag, startPoint x: 601, startPoint y: 305, endPoint x: 962, endPoint y: 328, distance: 362.4
click at [962, 328] on div "Editor Owner Viewer parent admin editor parent Editor parent editor admin admin…" at bounding box center [839, 431] width 1230 height 546
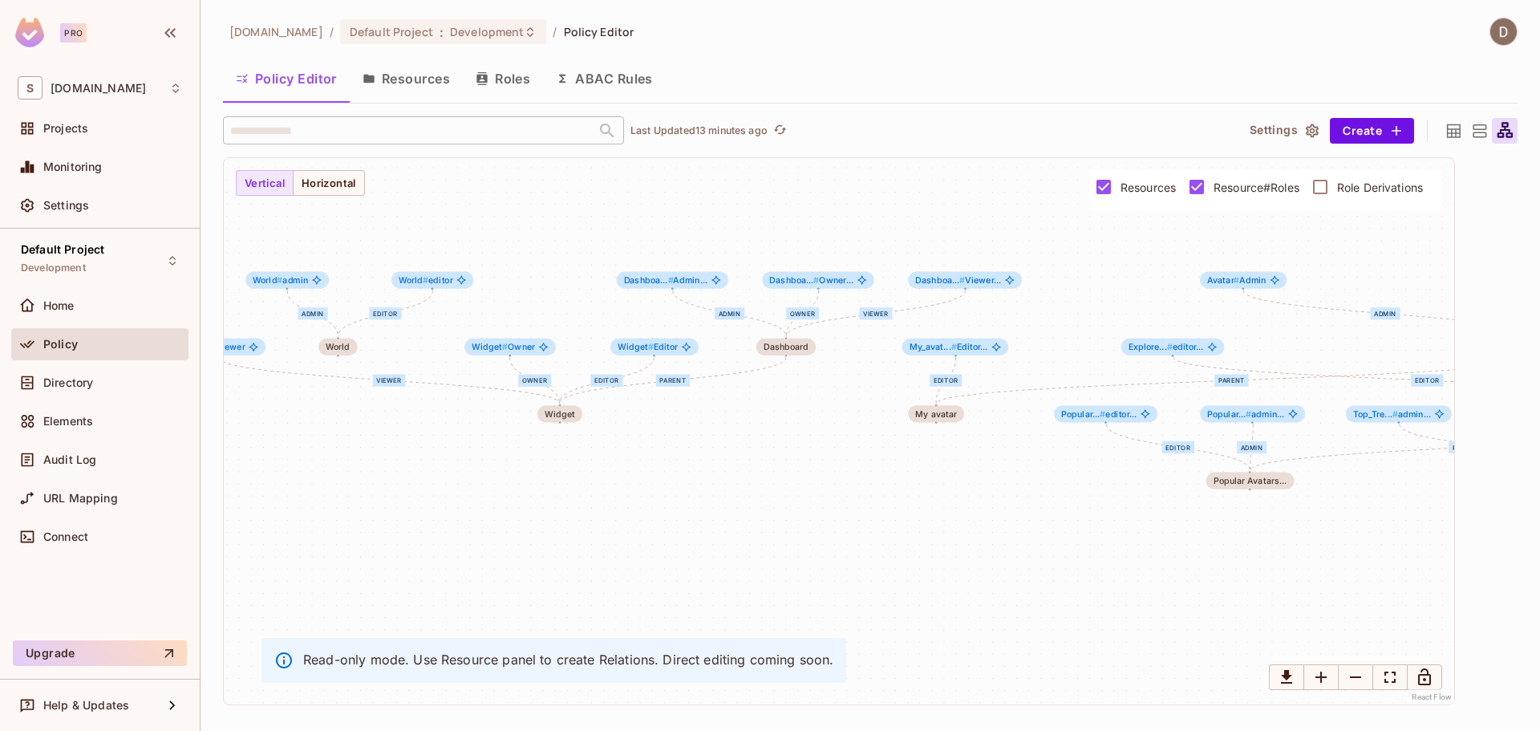
drag, startPoint x: 768, startPoint y: 345, endPoint x: 917, endPoint y: 318, distance: 151.6
click at [917, 318] on div "Editor Owner Viewer parent admin editor parent Editor parent editor admin admin…" at bounding box center [839, 431] width 1230 height 546
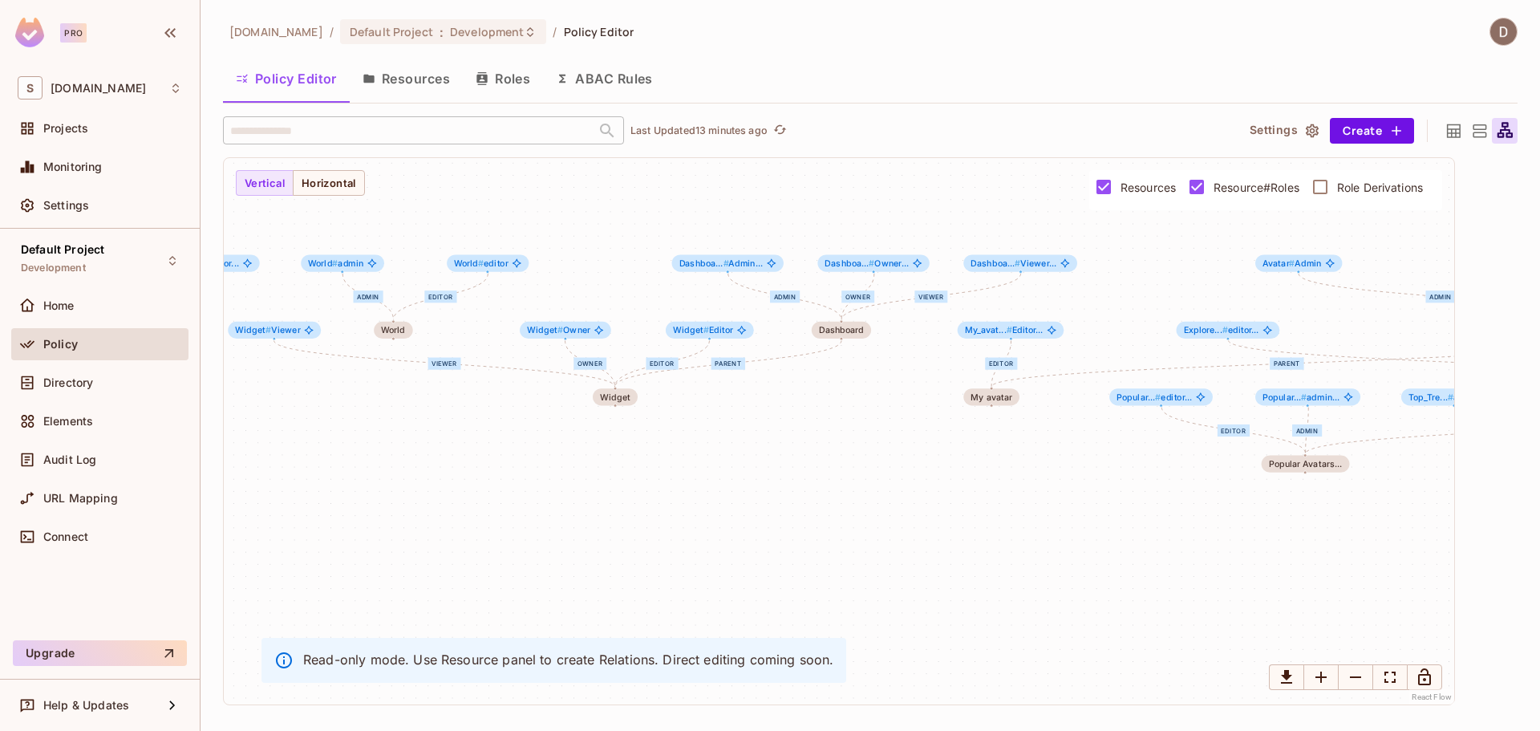
drag, startPoint x: 566, startPoint y: 371, endPoint x: 907, endPoint y: 394, distance: 341.5
click at [907, 394] on div "Editor Owner Viewer parent admin editor parent Editor parent editor admin admin…" at bounding box center [839, 431] width 1230 height 546
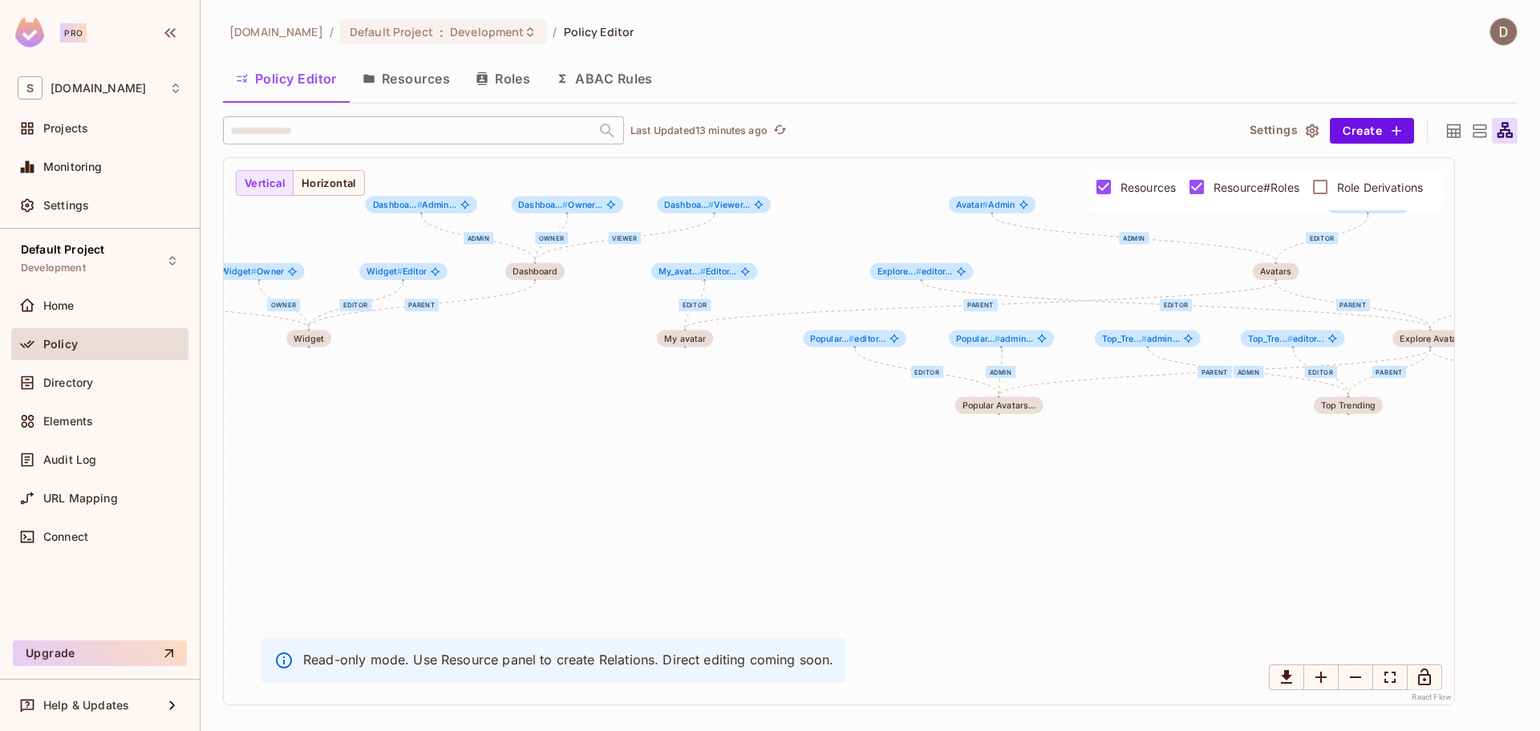
drag, startPoint x: 746, startPoint y: 428, endPoint x: 800, endPoint y: 395, distance: 64.1
click at [377, 358] on div "Editor Owner Viewer parent admin editor parent Editor parent editor admin admin…" at bounding box center [839, 431] width 1230 height 546
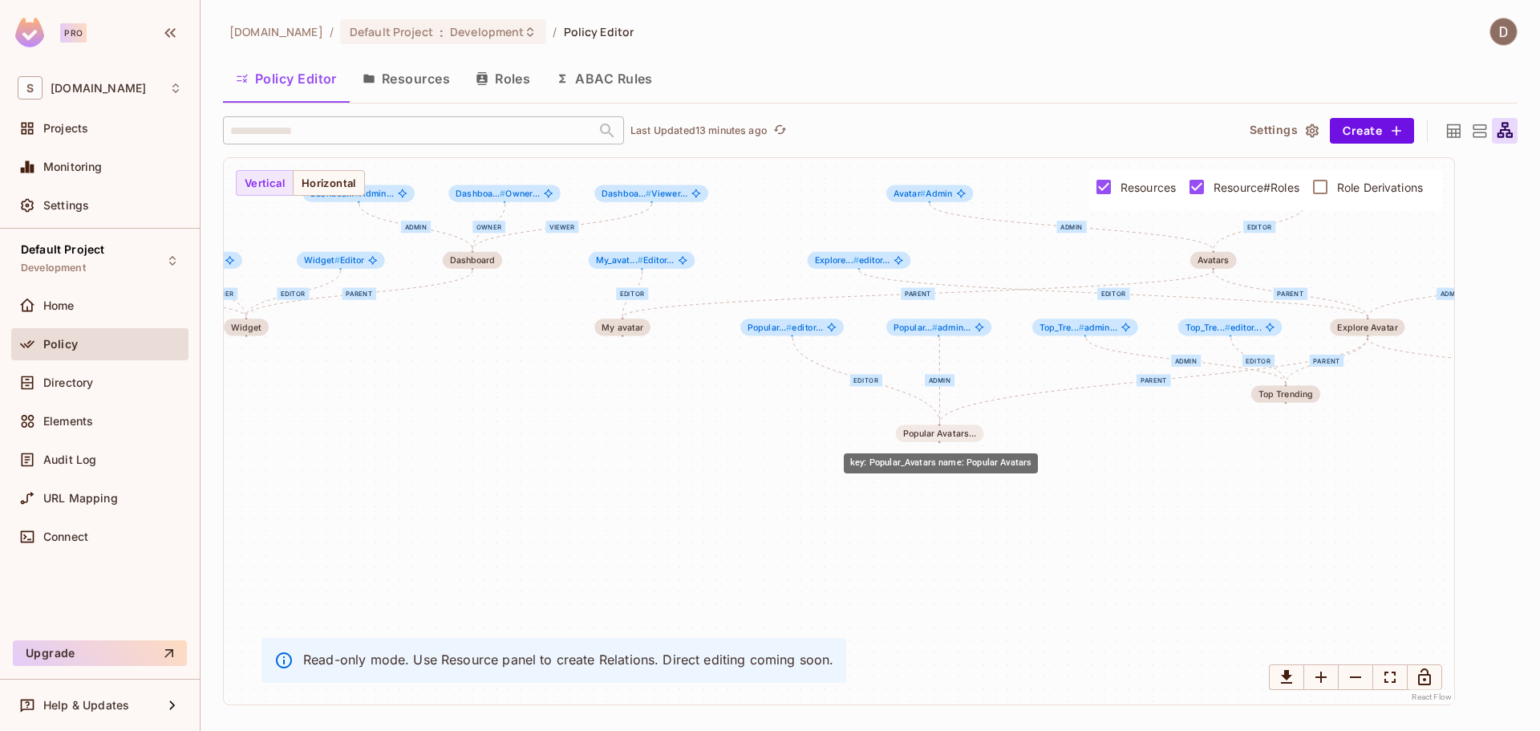
drag, startPoint x: 896, startPoint y: 401, endPoint x: 915, endPoint y: 439, distance: 43.0
click at [915, 438] on div "Popular Avatars..." at bounding box center [939, 433] width 73 height 10
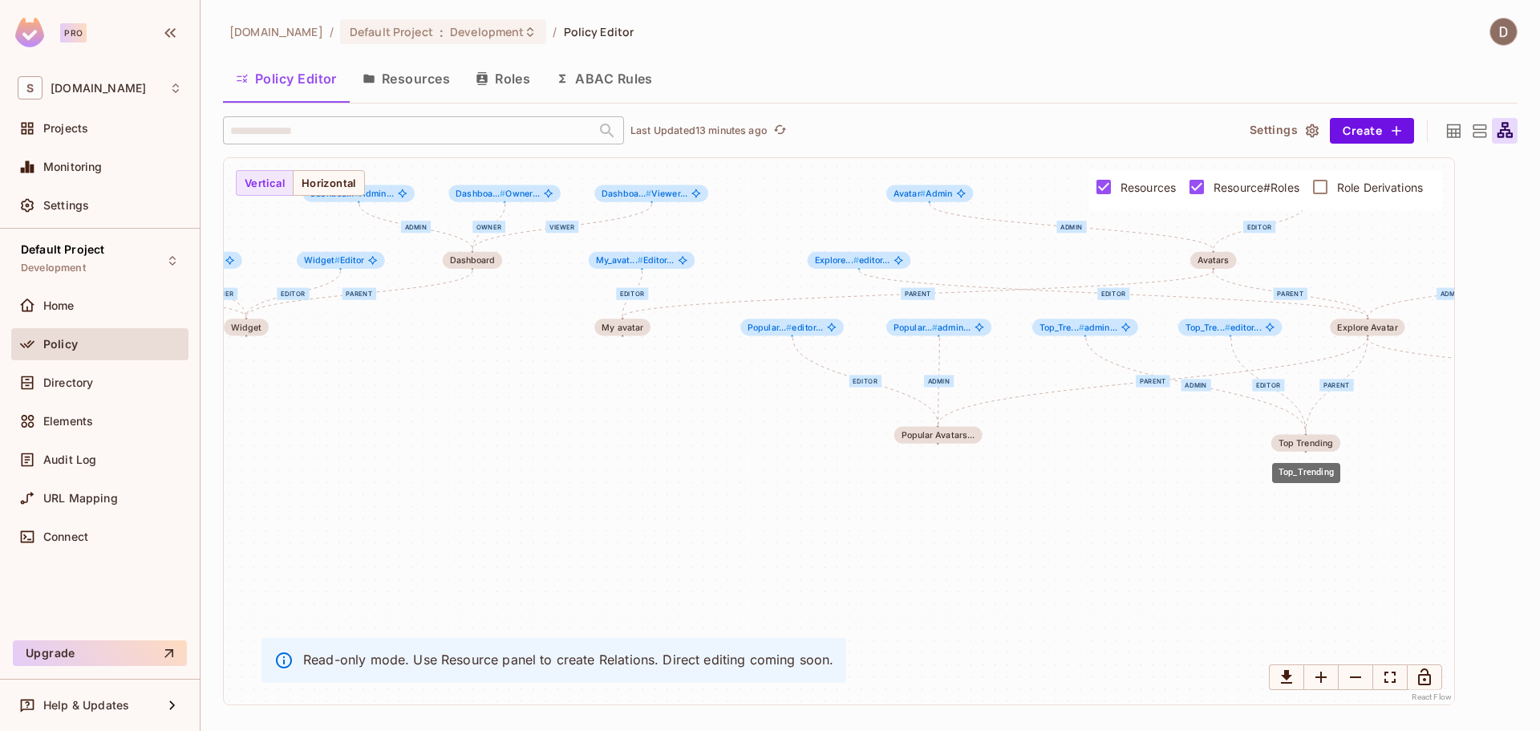
drag, startPoint x: 1298, startPoint y: 402, endPoint x: 1318, endPoint y: 451, distance: 53.6
click at [1318, 451] on body "Pro S savameta.com Projects Monitoring Settings Default Project Development Hom…" at bounding box center [770, 365] width 1540 height 731
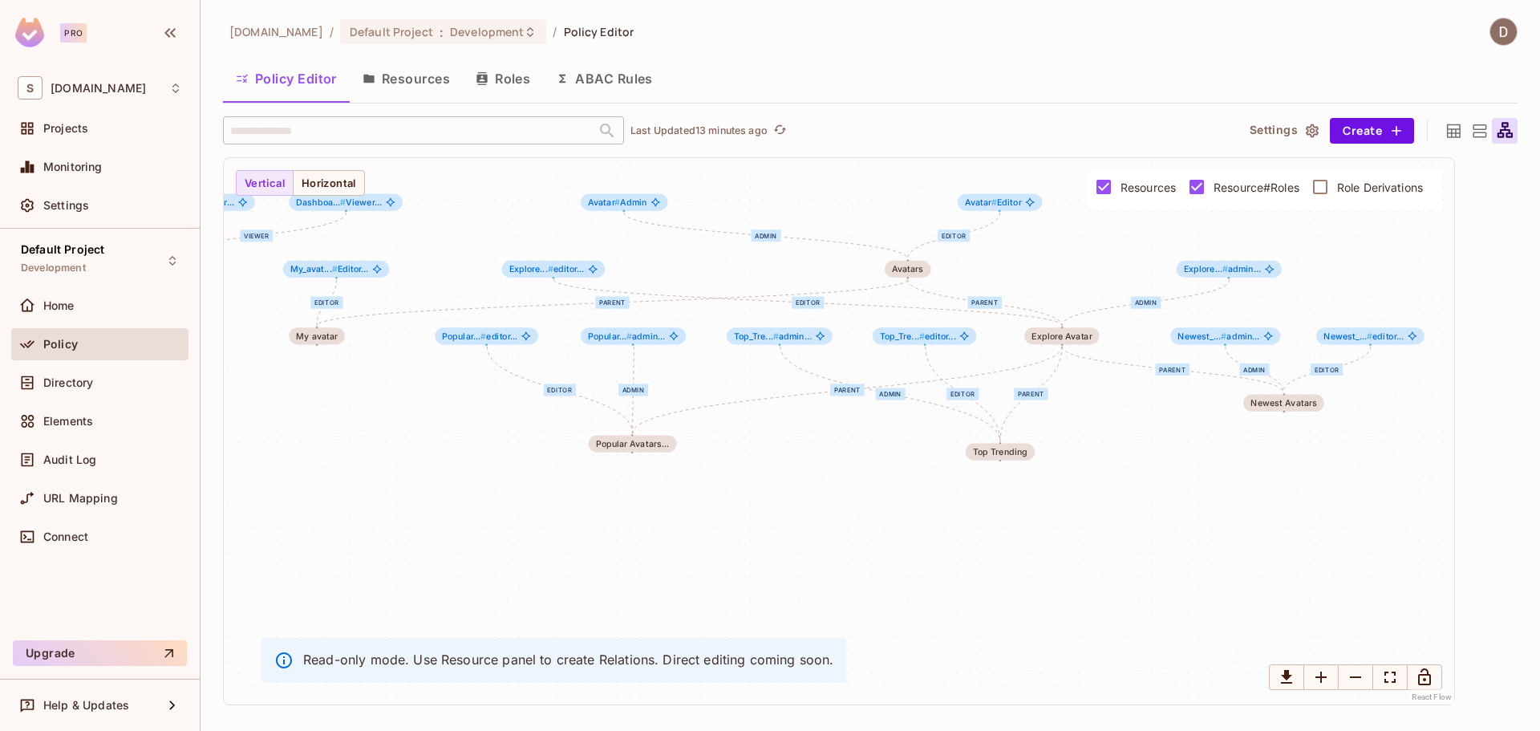
drag, startPoint x: 1208, startPoint y: 468, endPoint x: 1083, endPoint y: 459, distance: 126.2
click at [878, 472] on div "Editor Owner Viewer parent admin editor parent Editor parent editor admin admin…" at bounding box center [839, 431] width 1230 height 546
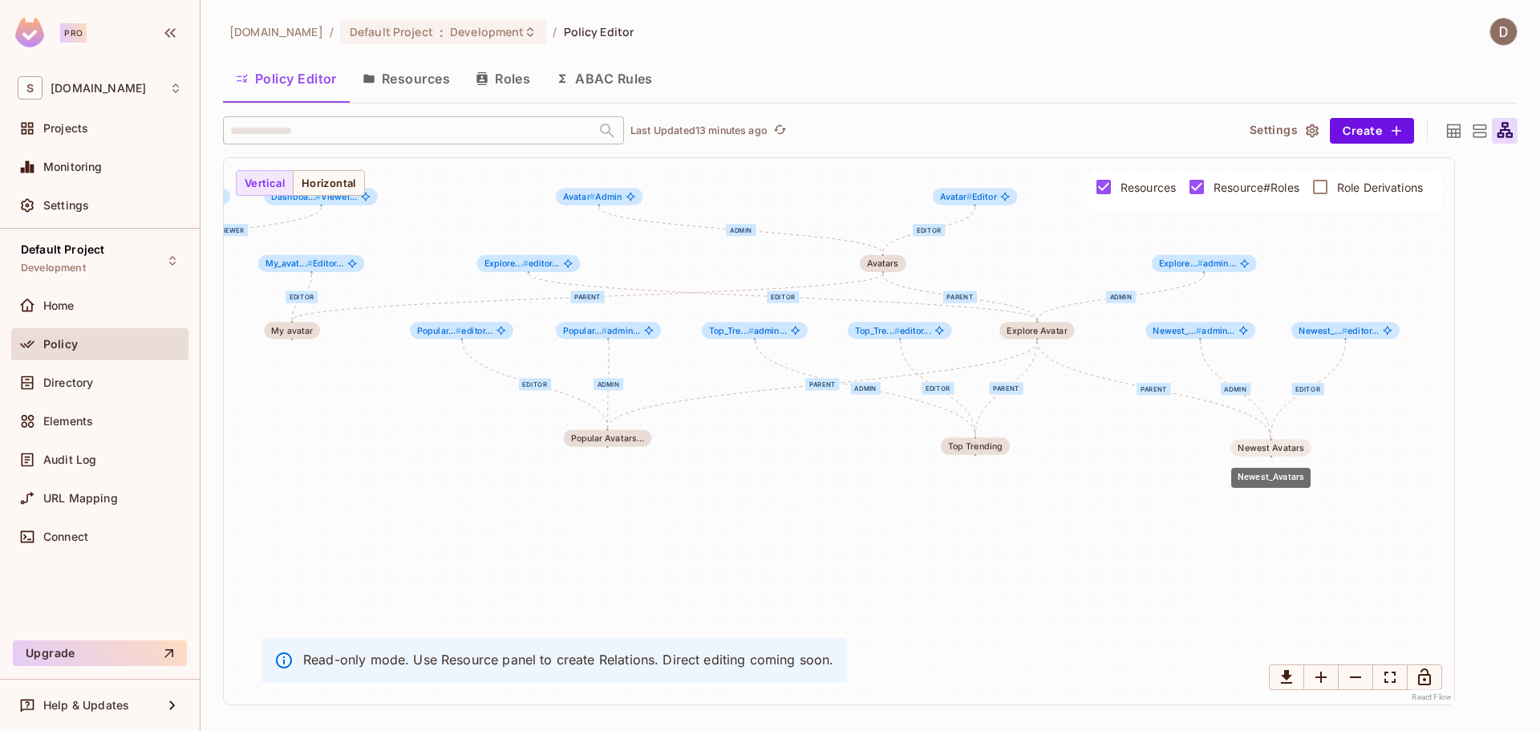
drag, startPoint x: 1277, startPoint y: 403, endPoint x: 1288, endPoint y: 455, distance: 54.1
click at [1288, 455] on div "Newest Avatars" at bounding box center [1270, 447] width 81 height 17
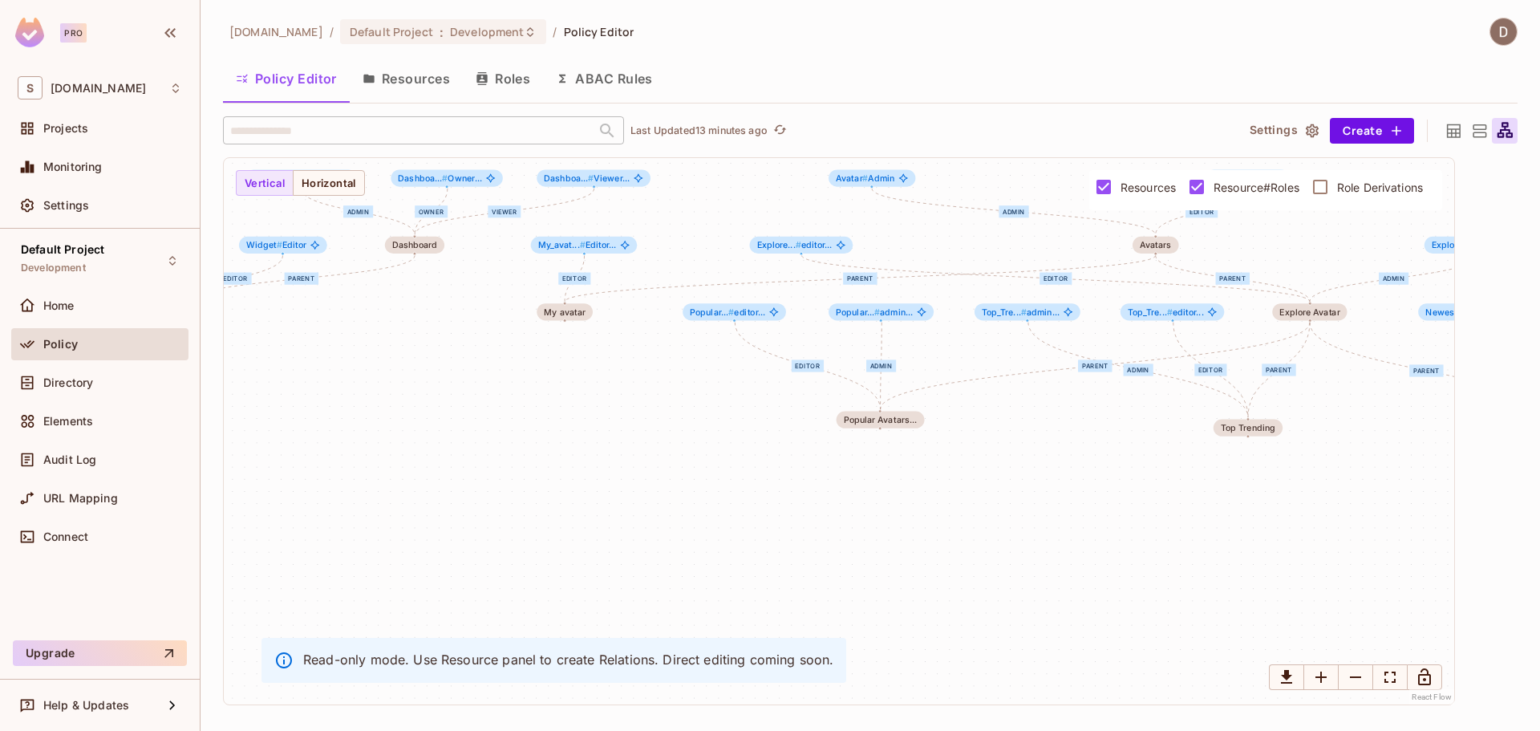
drag, startPoint x: 1090, startPoint y: 502, endPoint x: 1362, endPoint y: 484, distance: 273.3
click at [1362, 484] on div "Editor Owner Viewer parent admin editor parent Editor parent editor admin admin…" at bounding box center [839, 431] width 1230 height 546
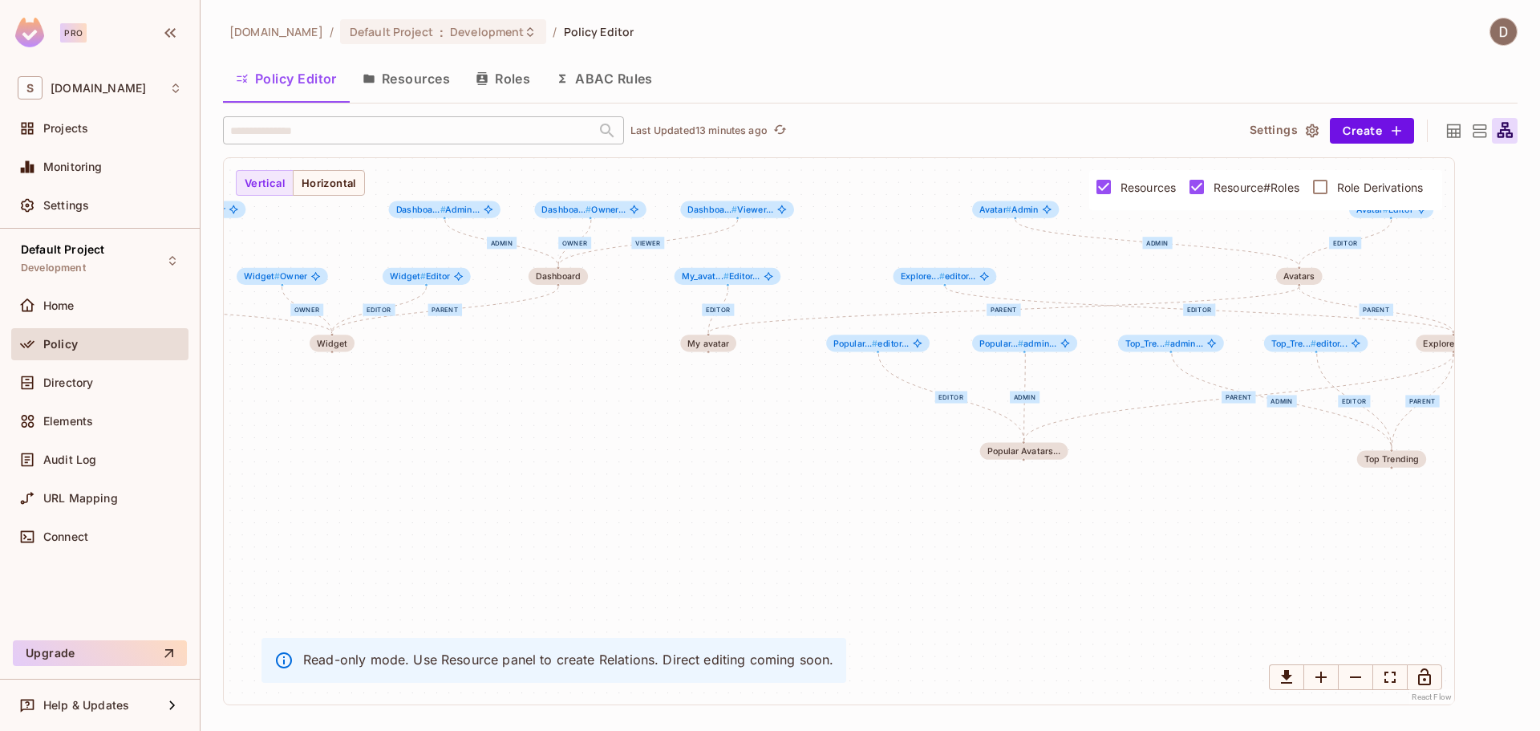
drag, startPoint x: 917, startPoint y: 489, endPoint x: 1056, endPoint y: 515, distance: 141.1
click at [1058, 516] on div "Editor Owner Viewer parent admin editor parent Editor parent editor admin admin…" at bounding box center [839, 431] width 1230 height 546
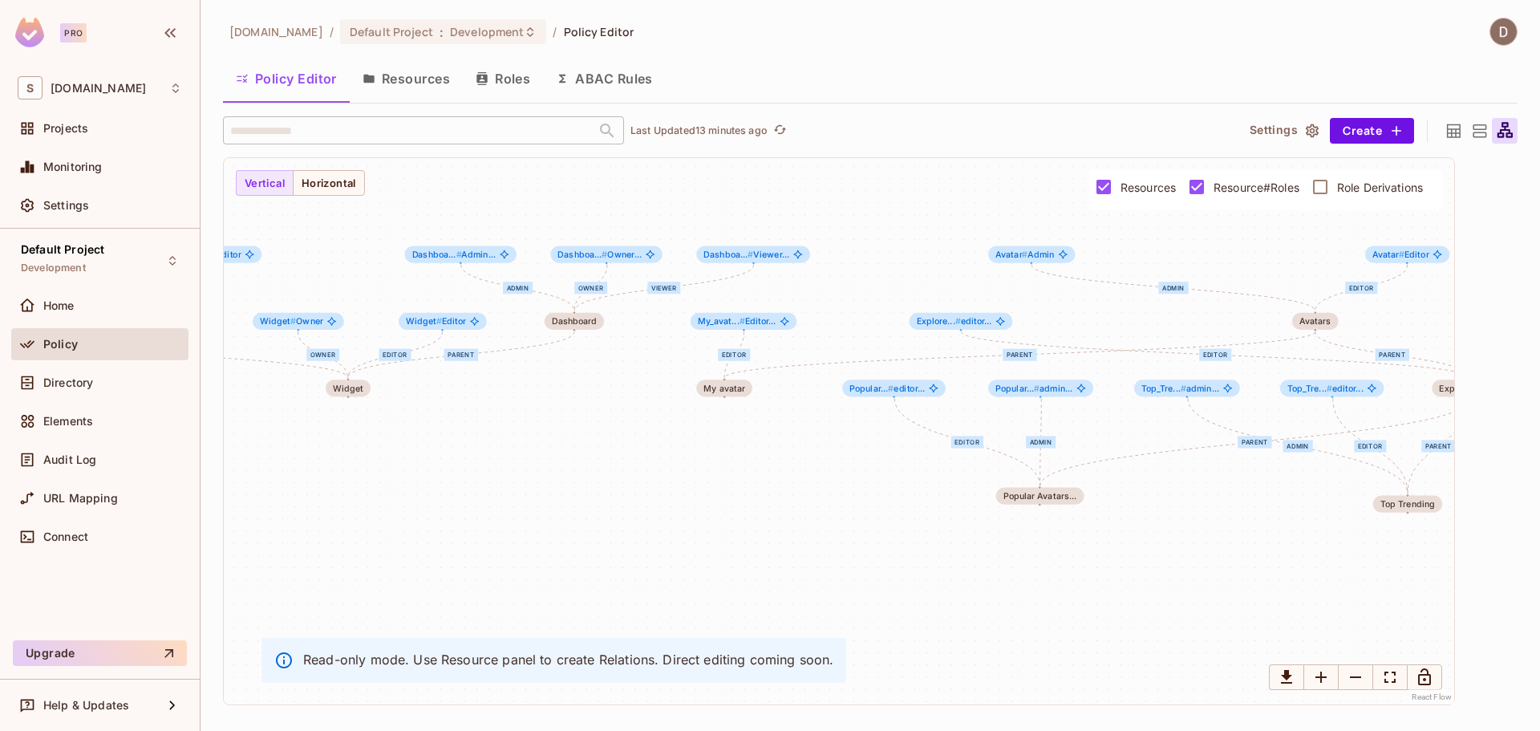
drag, startPoint x: 713, startPoint y: 350, endPoint x: 732, endPoint y: 399, distance: 52.6
click at [732, 399] on div "Editor Owner Viewer parent admin editor parent Editor parent editor admin admin…" at bounding box center [839, 431] width 1230 height 546
drag, startPoint x: 735, startPoint y: 395, endPoint x: 741, endPoint y: 404, distance: 11.6
click at [741, 404] on div "My avatar" at bounding box center [731, 404] width 42 height 10
drag, startPoint x: 358, startPoint y: 395, endPoint x: 359, endPoint y: 420, distance: 24.9
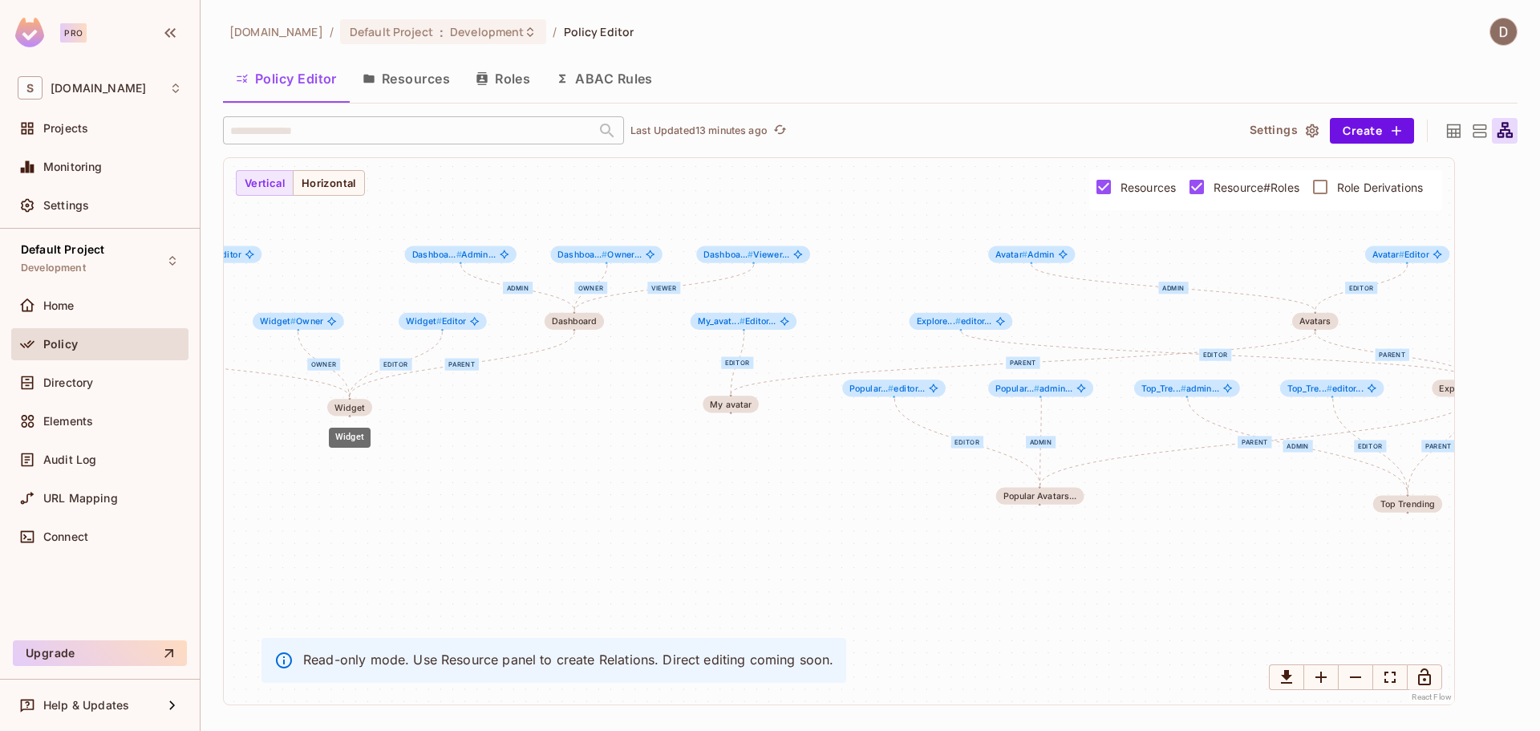
click at [359, 420] on body "Pro S savameta.com Projects Monitoring Settings Default Project Development Hom…" at bounding box center [770, 365] width 1540 height 731
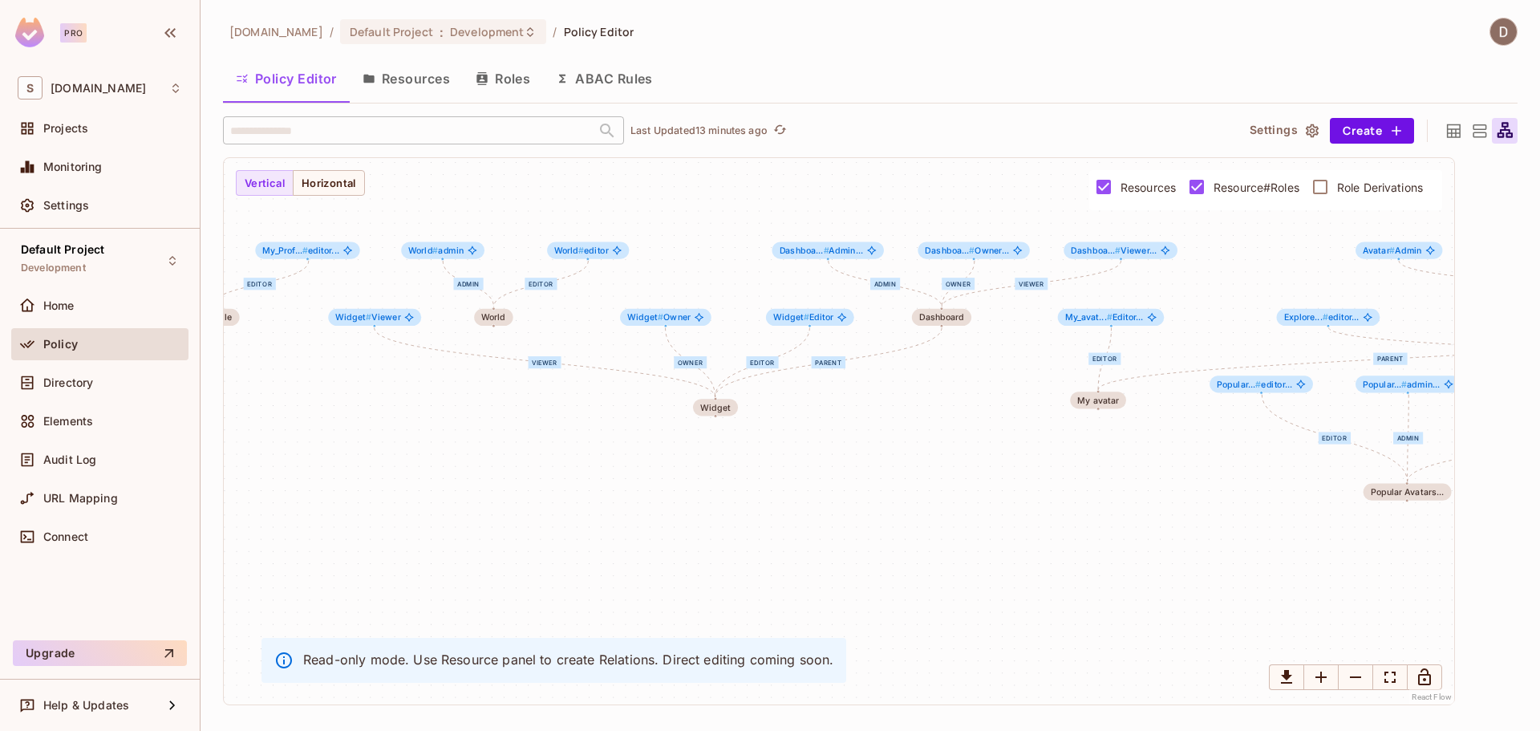
drag, startPoint x: 560, startPoint y: 468, endPoint x: 927, endPoint y: 463, distance: 367.3
click at [927, 463] on div "Editor Owner Viewer parent admin editor parent Editor parent editor admin admin…" at bounding box center [839, 431] width 1230 height 546
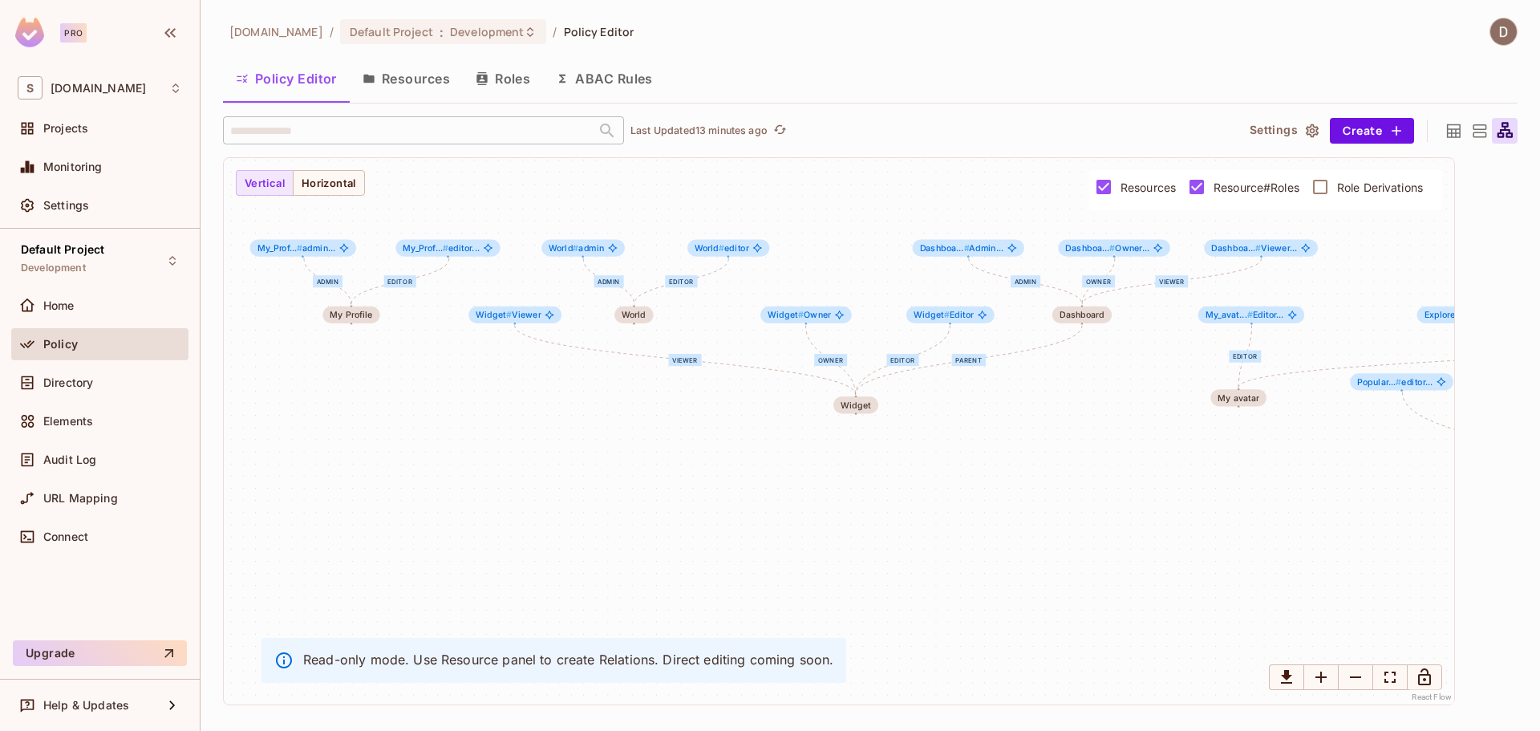
drag, startPoint x: 820, startPoint y: 496, endPoint x: 886, endPoint y: 480, distance: 68.7
click at [891, 485] on div "Editor Owner Viewer parent admin editor parent Editor parent editor admin admin…" at bounding box center [839, 431] width 1230 height 546
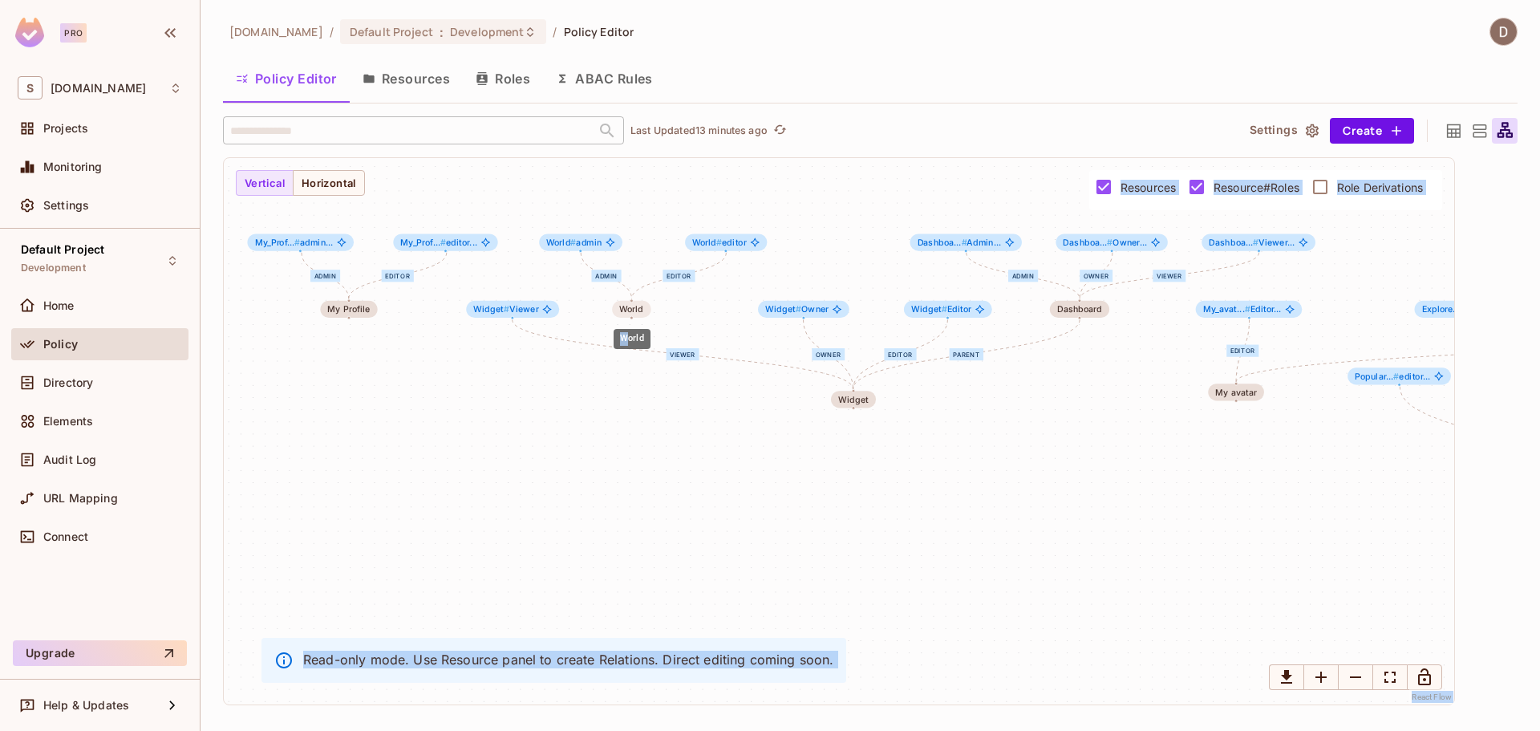
click at [643, 317] on body "Pro S savameta.com Projects Monitoring Settings Default Project Development Hom…" at bounding box center [770, 365] width 1540 height 731
click at [678, 314] on div "Editor Owner Viewer parent admin editor parent Editor parent editor admin admin…" at bounding box center [839, 431] width 1230 height 546
click at [756, 465] on div "Editor Owner Viewer parent admin editor parent Editor parent editor admin admin…" at bounding box center [839, 431] width 1230 height 546
click at [1022, 662] on div "Editor Owner Viewer parent admin editor parent Editor parent editor admin admin…" at bounding box center [839, 431] width 1230 height 546
click at [797, 670] on div "Read-only mode. Use Resource panel to create Relations. Direct editing coming s…" at bounding box center [553, 660] width 585 height 45
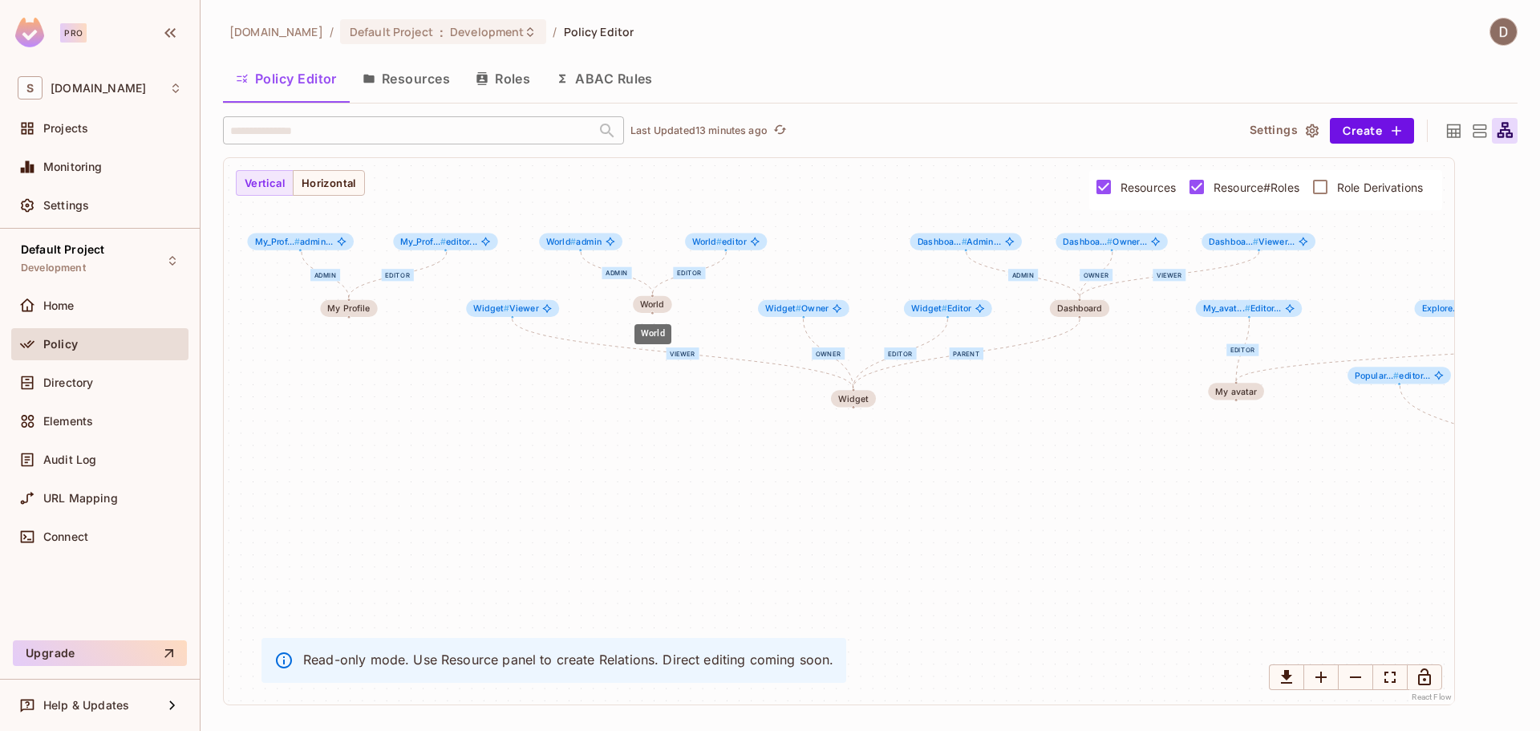
drag, startPoint x: 640, startPoint y: 308, endPoint x: 488, endPoint y: 309, distance: 152.4
click at [662, 303] on div "World" at bounding box center [652, 305] width 24 height 10
drag, startPoint x: 356, startPoint y: 314, endPoint x: 378, endPoint y: 312, distance: 21.7
click at [378, 312] on div "My Profile" at bounding box center [369, 306] width 57 height 17
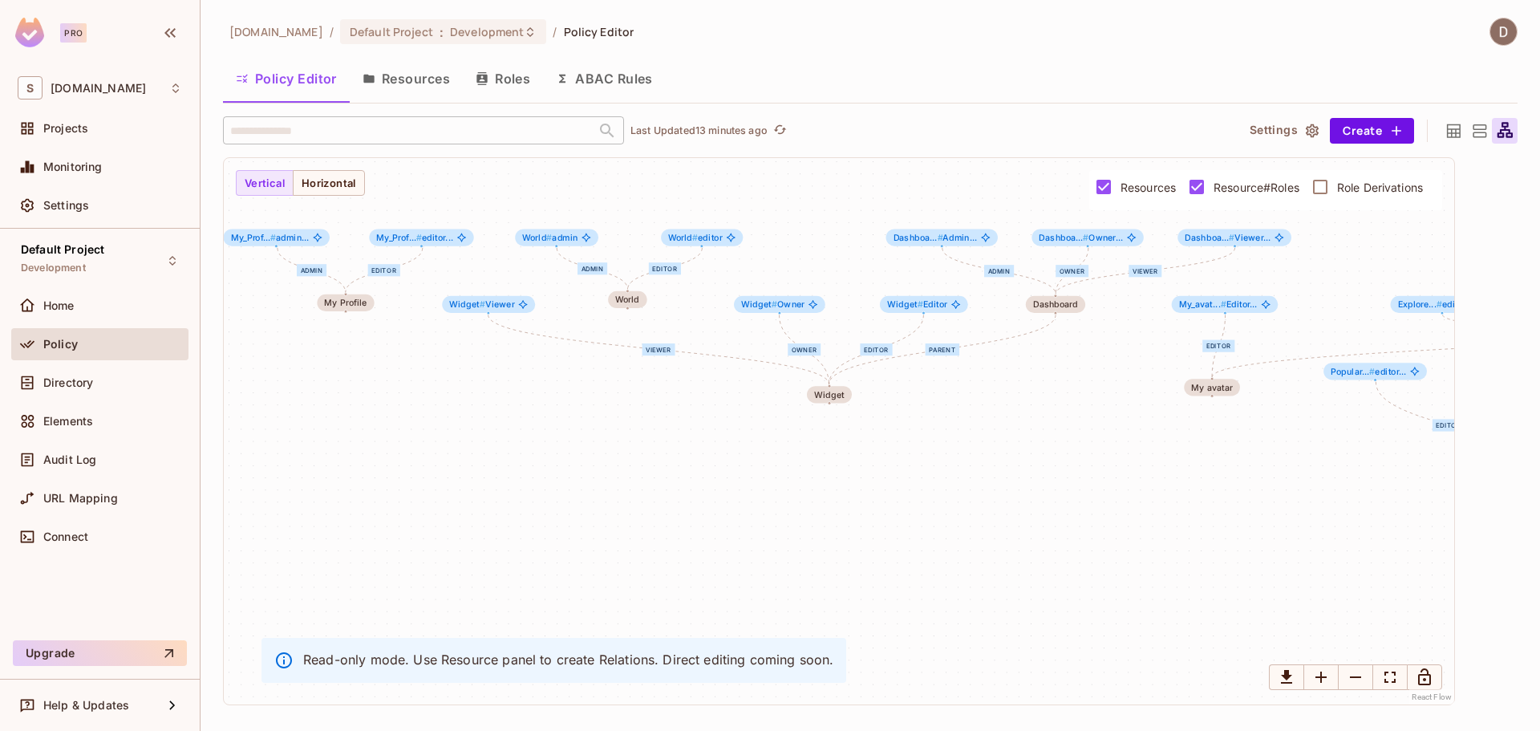
drag, startPoint x: 534, startPoint y: 473, endPoint x: 380, endPoint y: 439, distance: 157.6
click at [380, 439] on div "Editor Owner Viewer parent admin editor parent Editor parent editor admin admin…" at bounding box center [839, 431] width 1230 height 546
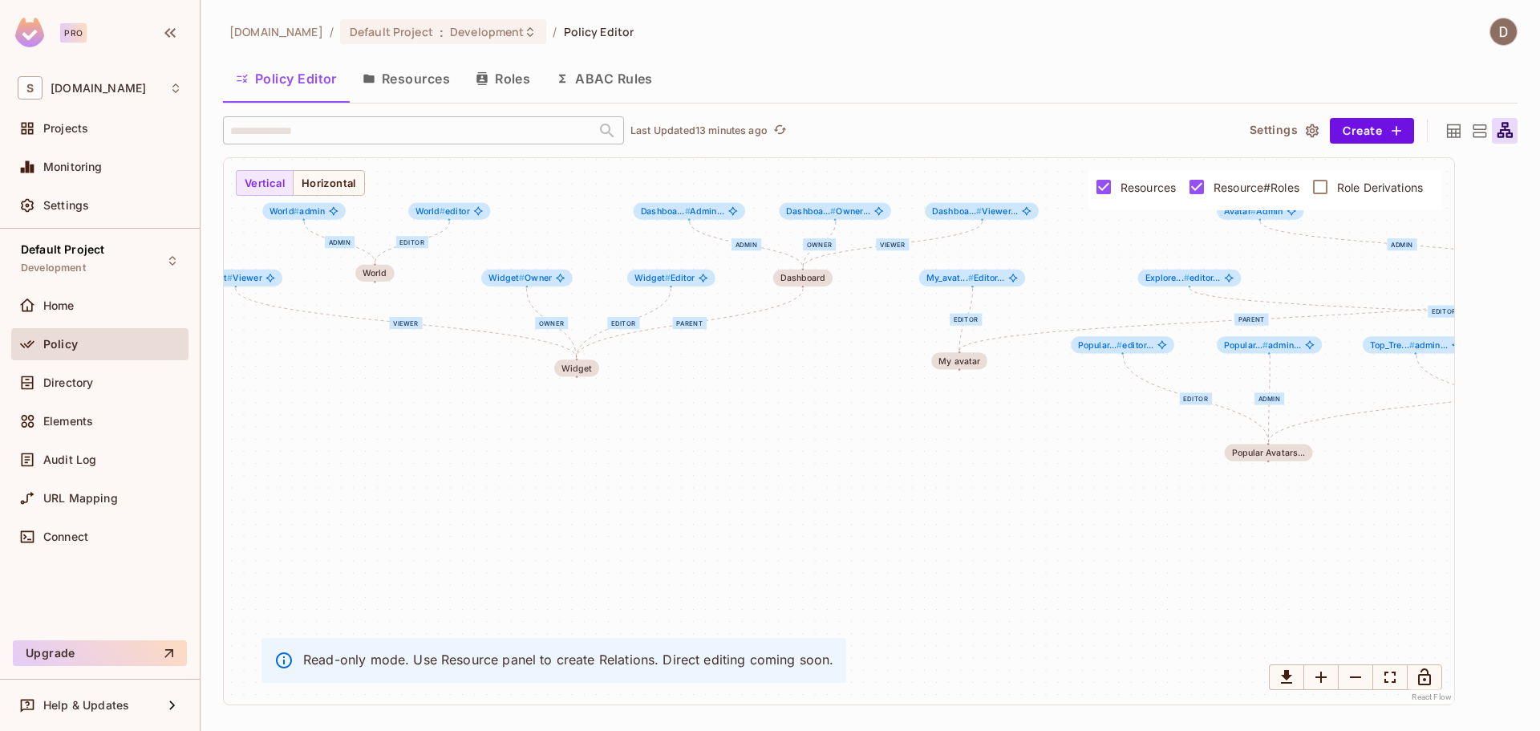
drag, startPoint x: 759, startPoint y: 536, endPoint x: 601, endPoint y: 538, distance: 158.0
click at [601, 538] on div "Editor Owner Viewer parent admin editor parent Editor parent editor admin admin…" at bounding box center [839, 431] width 1230 height 546
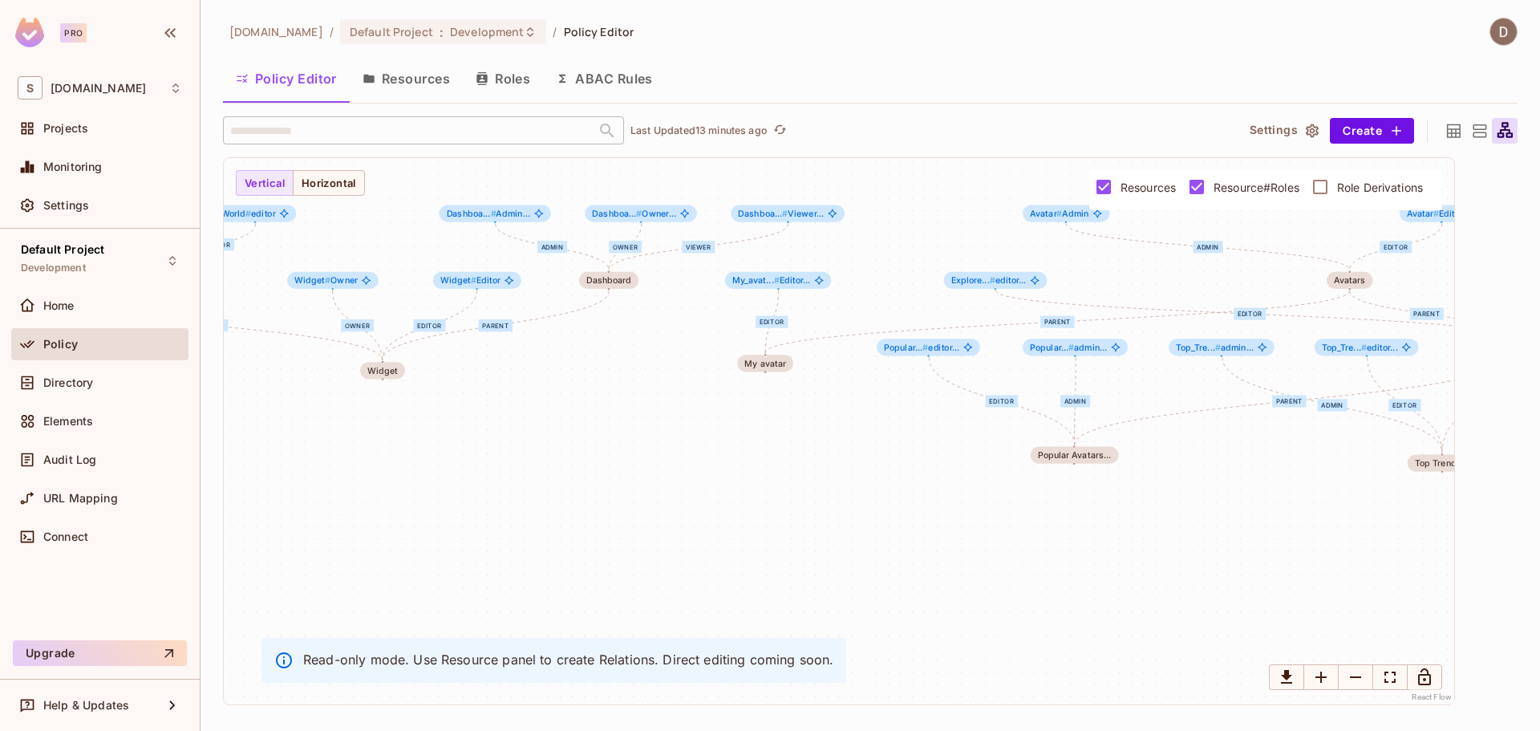
drag, startPoint x: 925, startPoint y: 550, endPoint x: 596, endPoint y: 526, distance: 329.7
click at [596, 526] on div "Editor Owner Viewer parent admin editor parent Editor parent editor admin admin…" at bounding box center [839, 431] width 1230 height 546
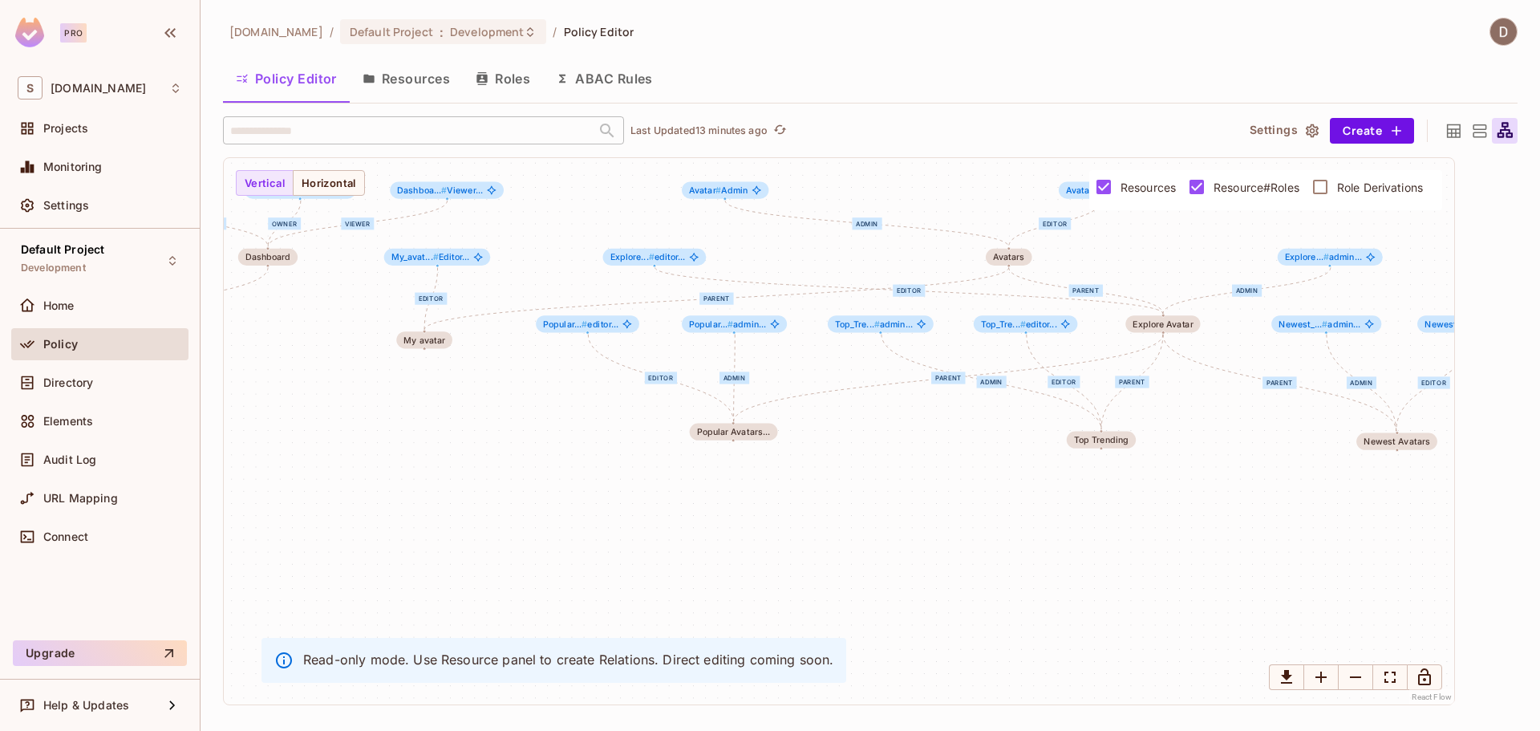
drag, startPoint x: 918, startPoint y: 542, endPoint x: 613, endPoint y: 535, distance: 304.8
click at [610, 536] on div "Editor Owner Viewer parent admin editor parent Editor parent editor admin admin…" at bounding box center [839, 431] width 1230 height 546
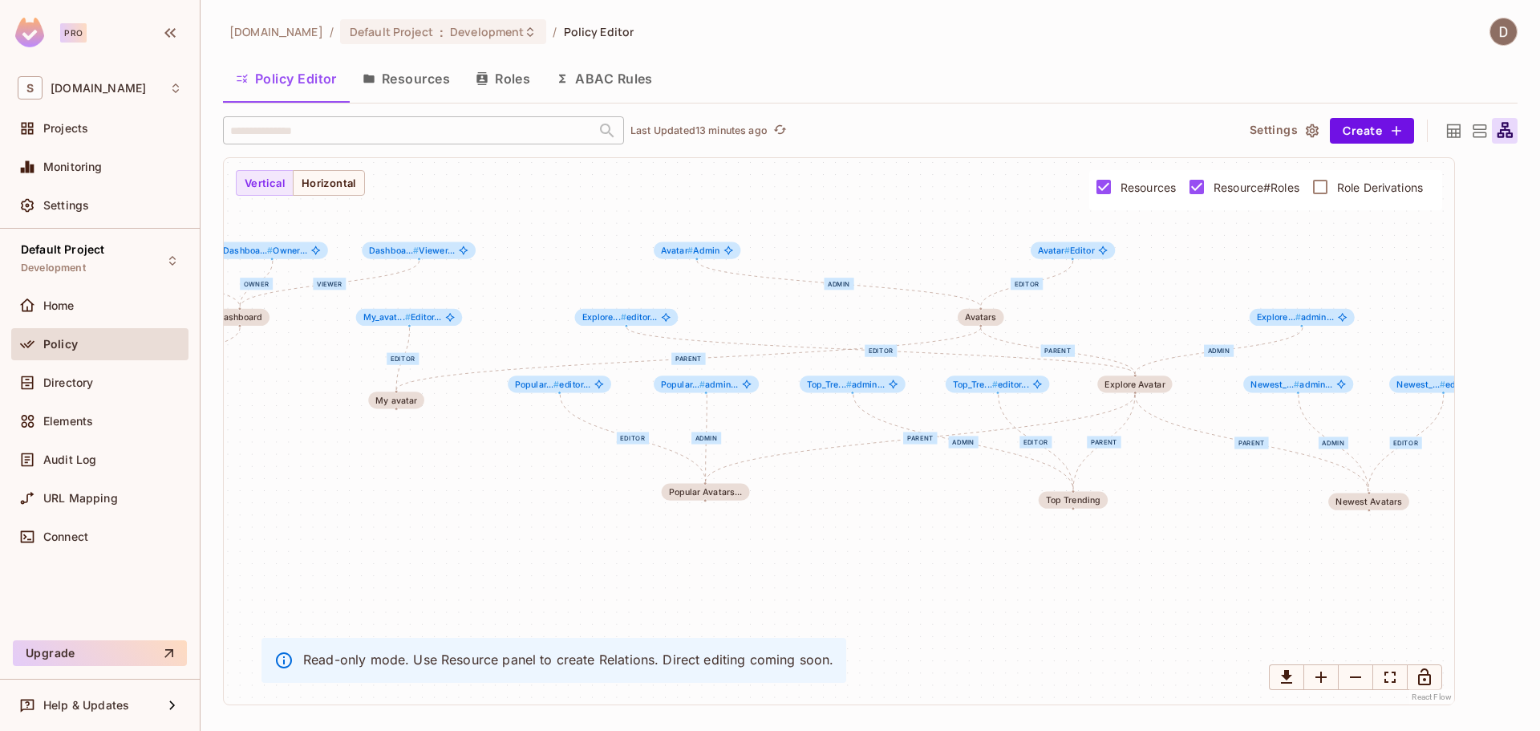
drag, startPoint x: 883, startPoint y: 540, endPoint x: 1153, endPoint y: 608, distance: 278.5
click at [1153, 608] on div "Editor Owner Viewer parent admin editor parent Editor parent editor admin admin…" at bounding box center [839, 431] width 1230 height 546
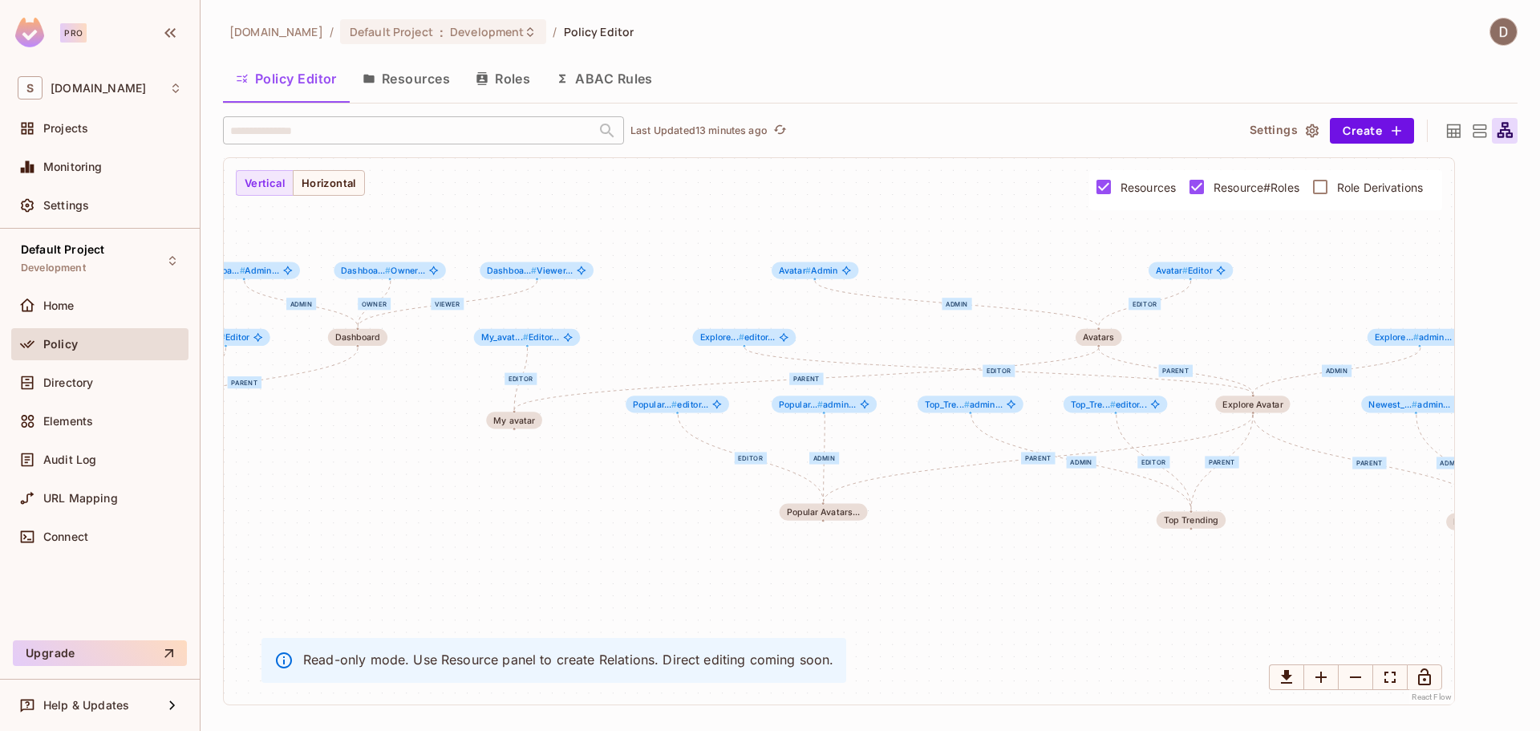
drag, startPoint x: 1067, startPoint y: 581, endPoint x: 1050, endPoint y: 581, distance: 17.6
click at [1050, 581] on div "Editor Owner Viewer parent admin editor parent Editor parent editor admin admin…" at bounding box center [839, 431] width 1230 height 546
click at [103, 459] on div "Audit Log" at bounding box center [112, 459] width 139 height 13
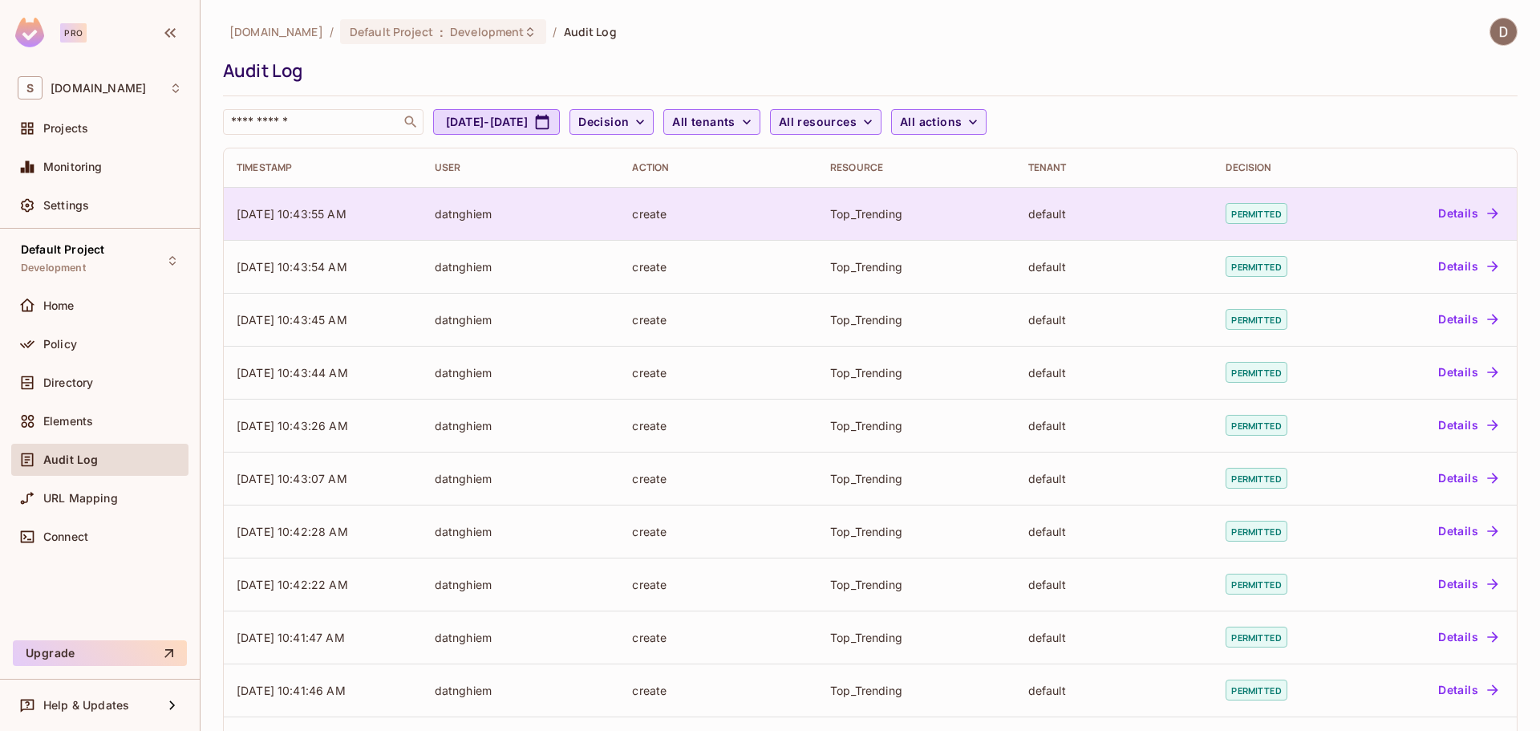
click at [1463, 211] on button "Details" at bounding box center [1467, 213] width 72 height 26
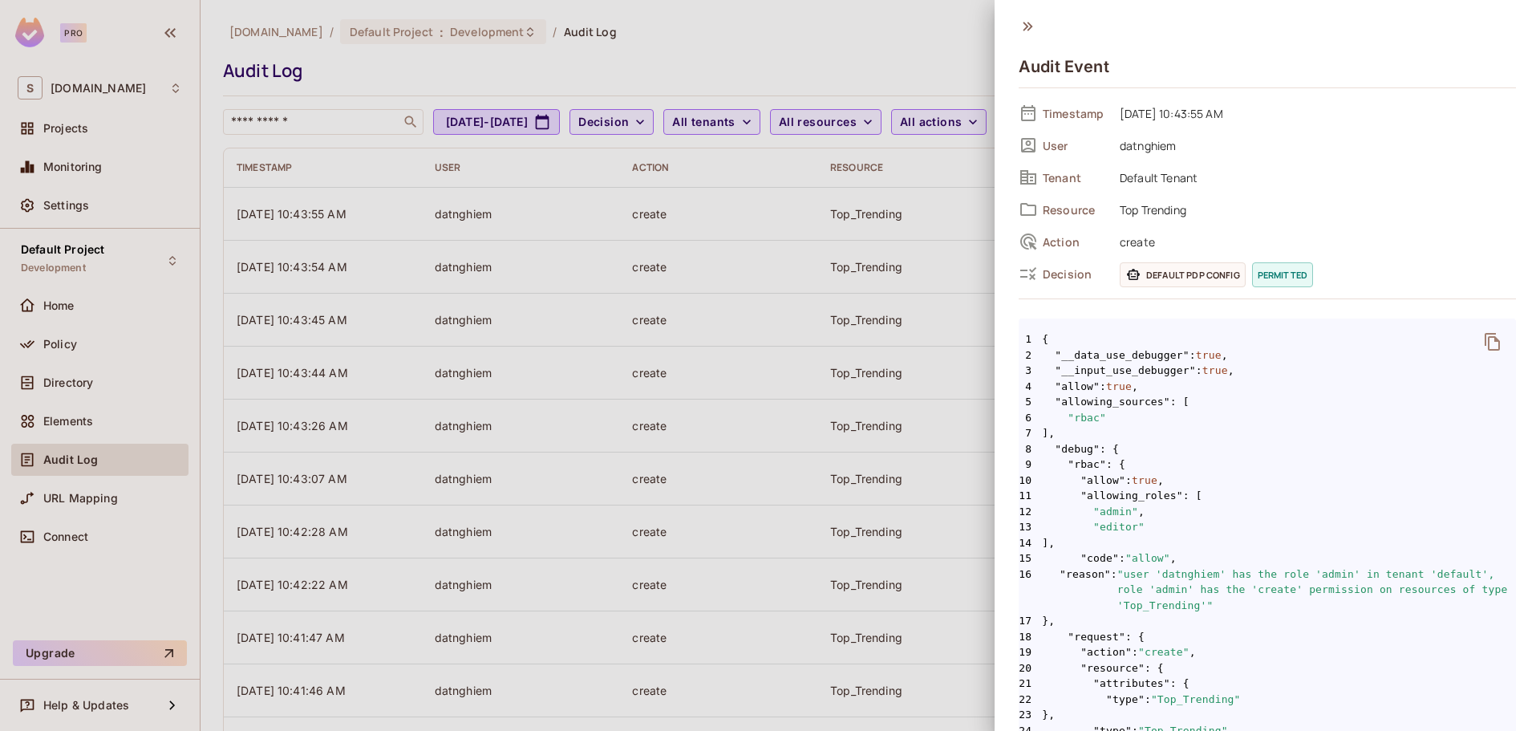
click at [1026, 30] on icon at bounding box center [1027, 27] width 18 height 18
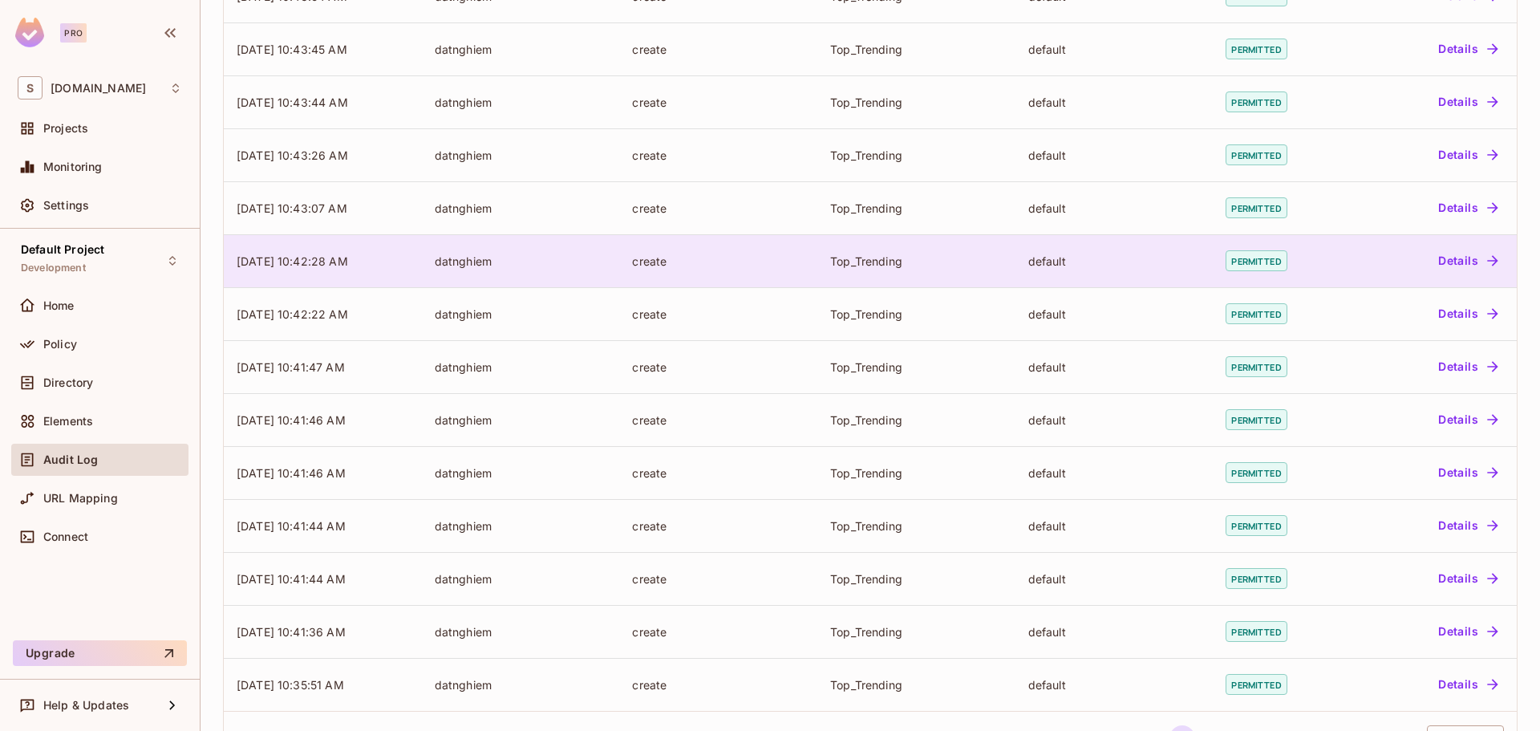
scroll to position [326, 0]
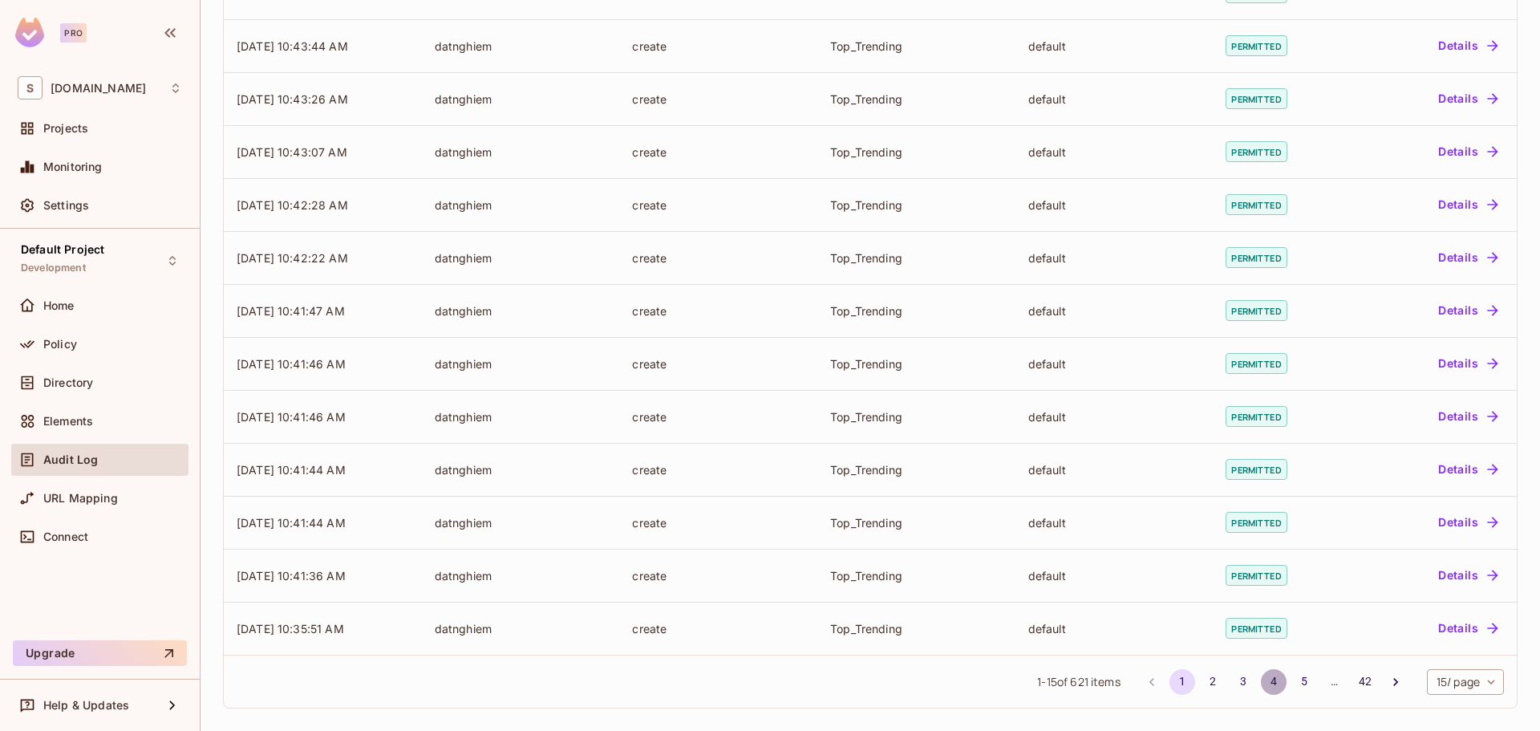
click at [1261, 676] on button "4" at bounding box center [1274, 682] width 26 height 26
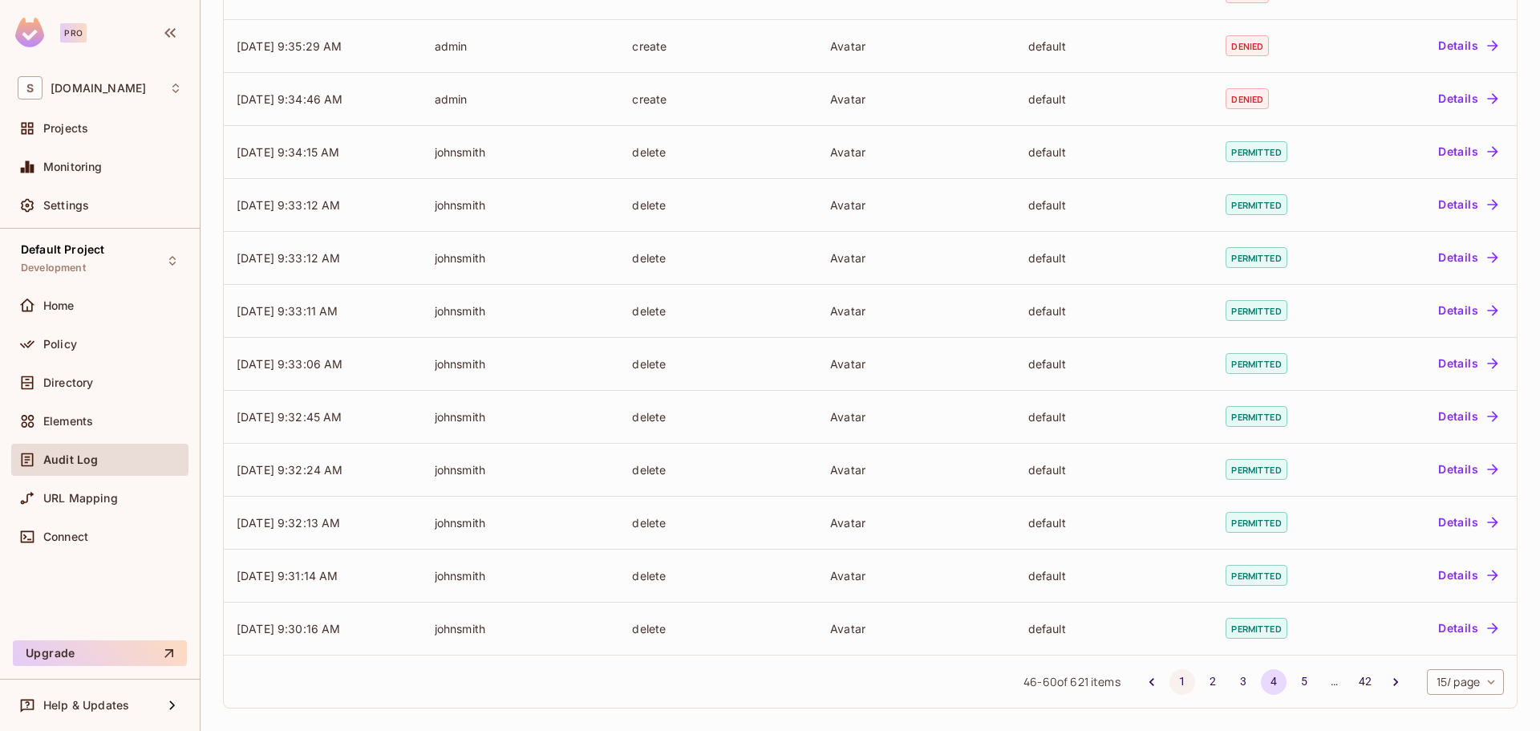
click at [1172, 682] on button "1" at bounding box center [1182, 682] width 26 height 26
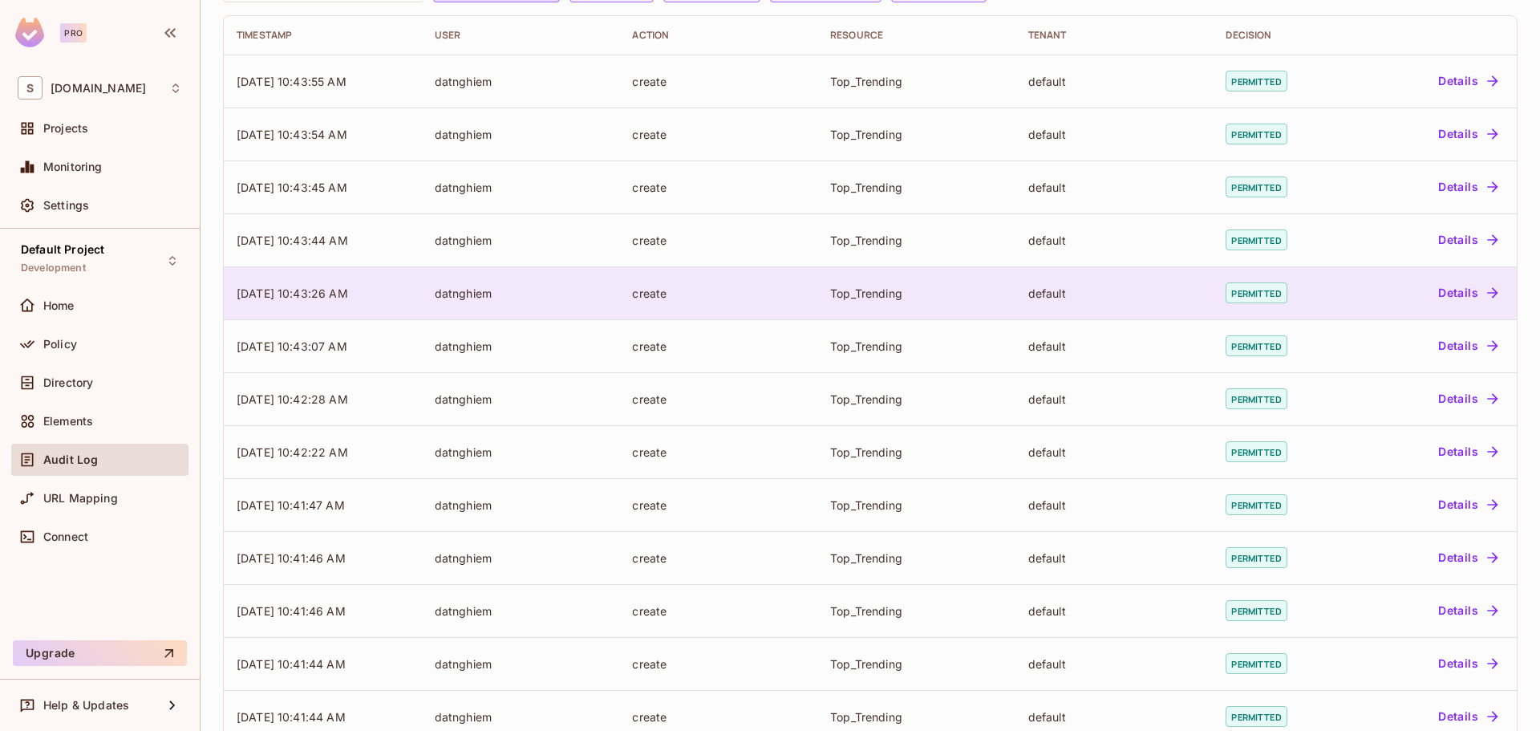
scroll to position [0, 0]
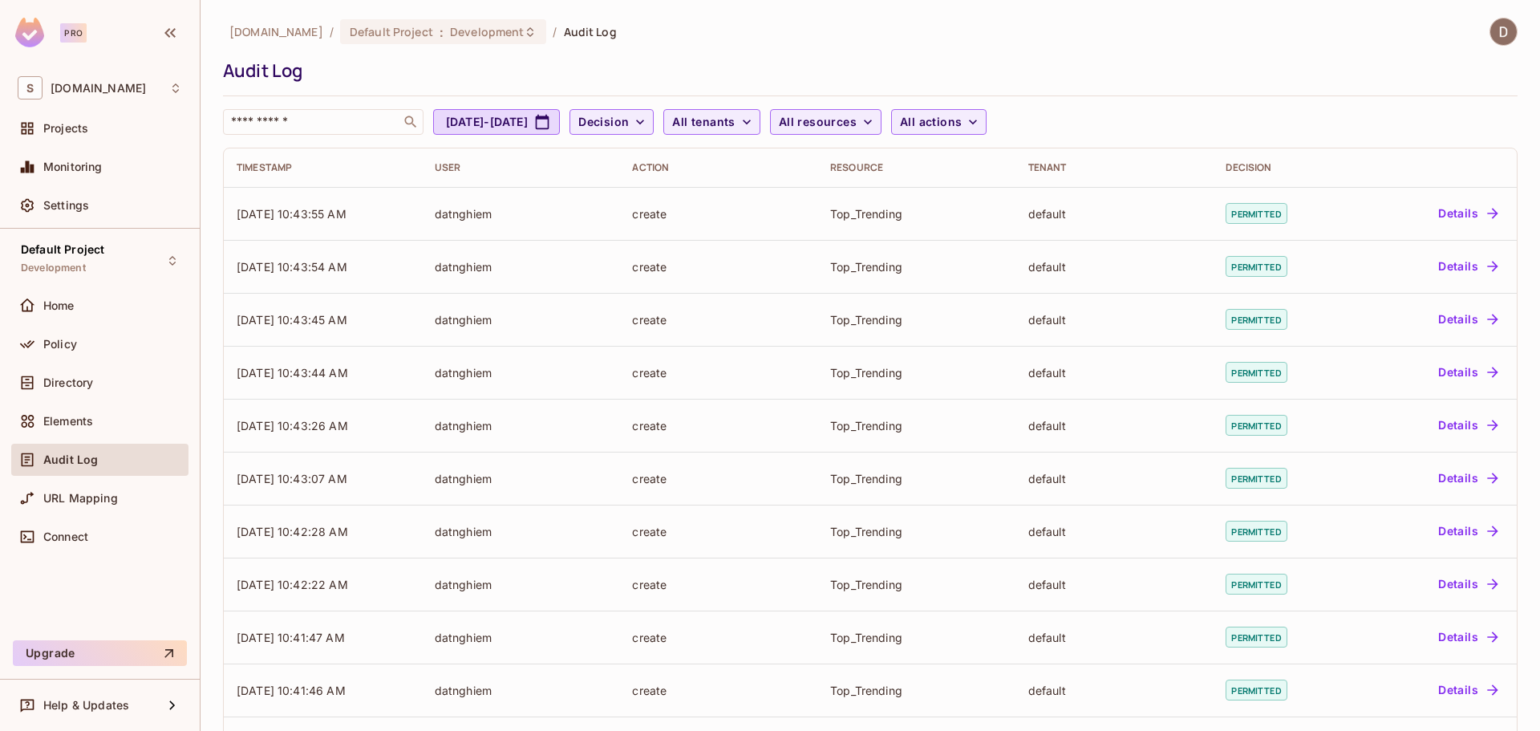
click at [576, 158] on th "User" at bounding box center [521, 167] width 198 height 38
click at [629, 126] on span "Decision" at bounding box center [603, 122] width 51 height 20
click at [696, 157] on span "Permitted" at bounding box center [688, 158] width 55 height 15
click at [654, 122] on icon "button" at bounding box center [646, 122] width 16 height 16
click at [629, 125] on span "Decision" at bounding box center [603, 122] width 51 height 20
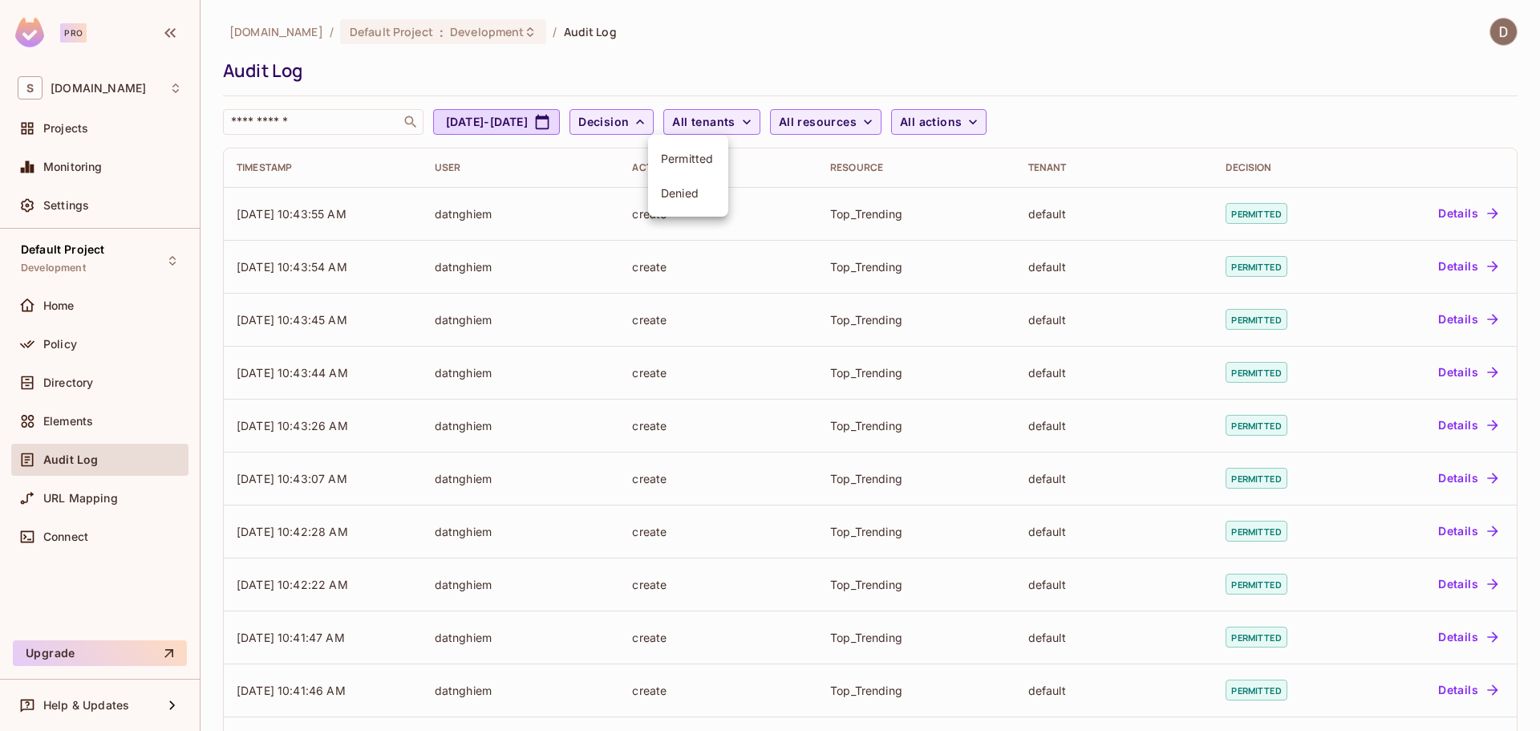
click at [683, 191] on span "Denied" at bounding box center [688, 192] width 55 height 15
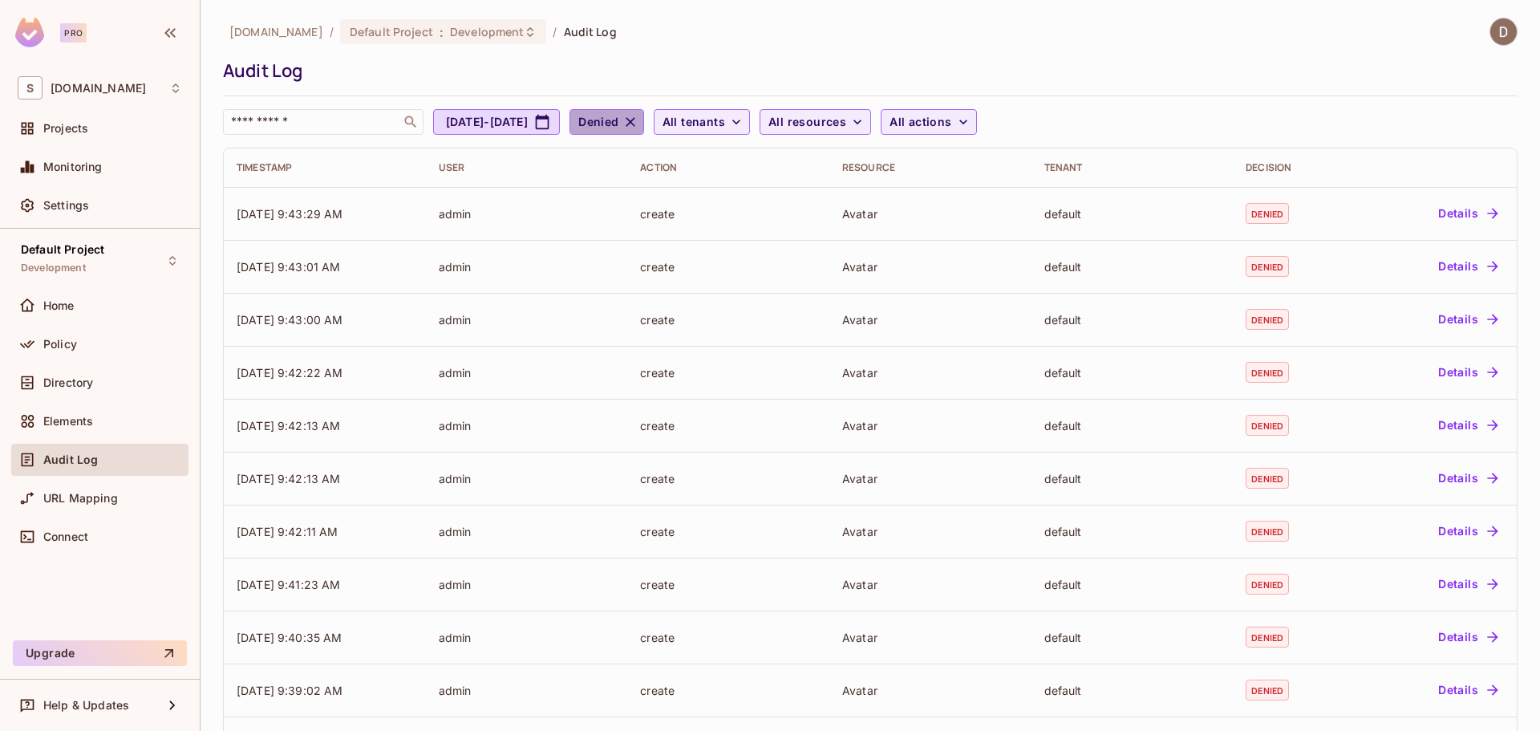
click at [618, 119] on span "Denied" at bounding box center [598, 122] width 40 height 20
click at [670, 158] on span "Permitted" at bounding box center [694, 158] width 67 height 15
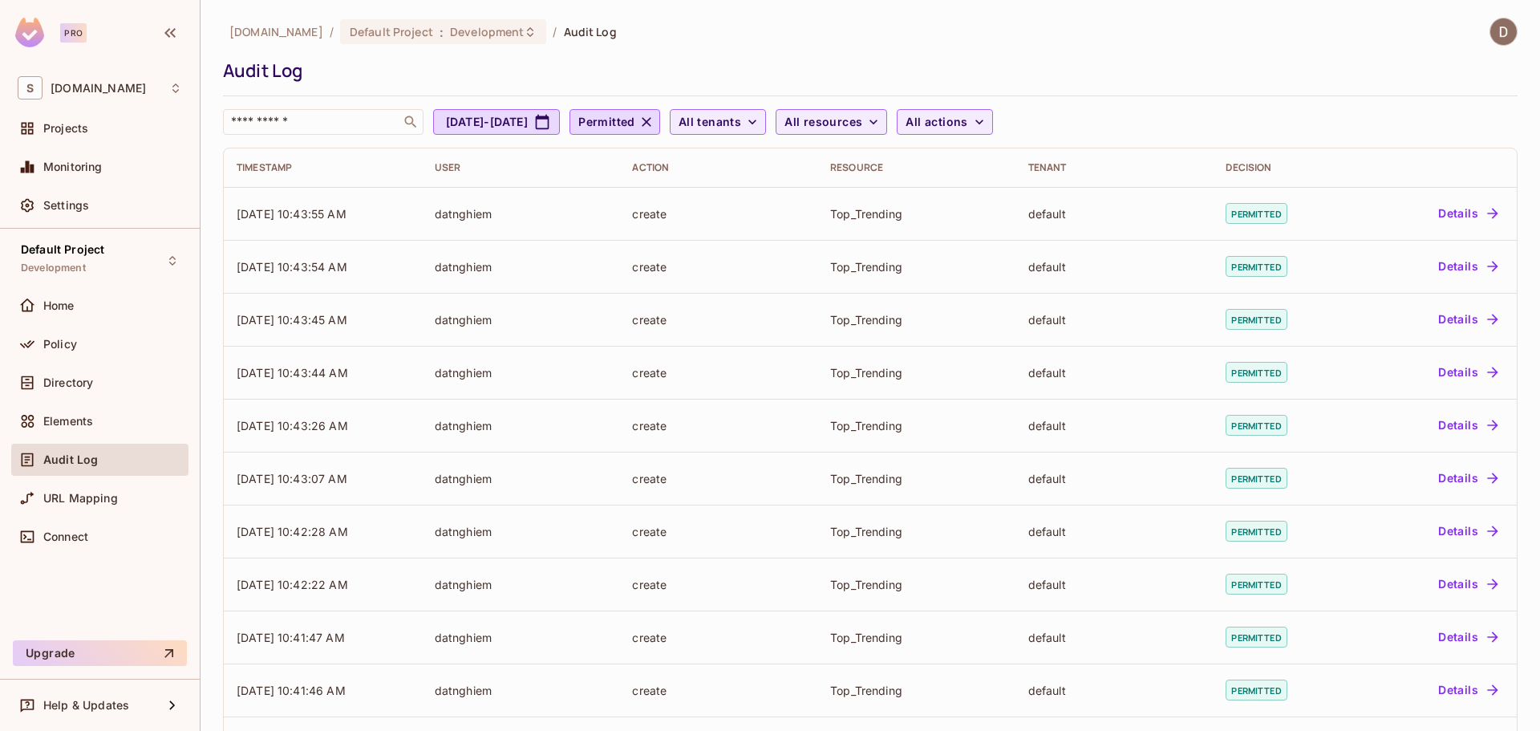
drag, startPoint x: 722, startPoint y: 118, endPoint x: 733, endPoint y: 123, distance: 12.6
click at [654, 118] on icon "button" at bounding box center [646, 122] width 16 height 16
click at [629, 123] on span "Decision" at bounding box center [603, 122] width 51 height 20
drag, startPoint x: 761, startPoint y: 145, endPoint x: 803, endPoint y: 125, distance: 47.0
click at [763, 144] on div at bounding box center [770, 365] width 1540 height 731
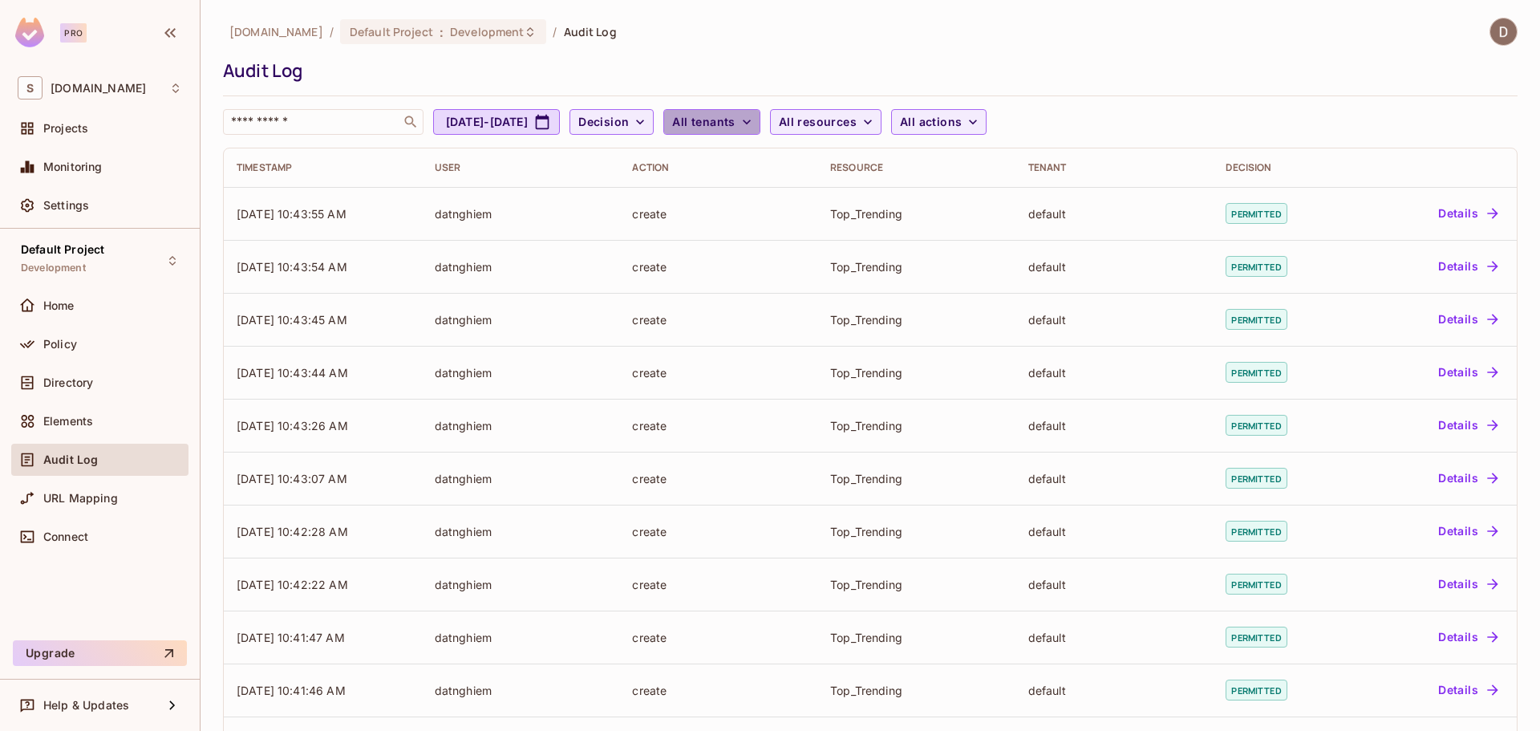
click at [735, 118] on span "All tenants" at bounding box center [703, 122] width 63 height 20
click at [804, 117] on div at bounding box center [770, 365] width 1540 height 731
click at [856, 115] on span "All resources" at bounding box center [818, 122] width 78 height 20
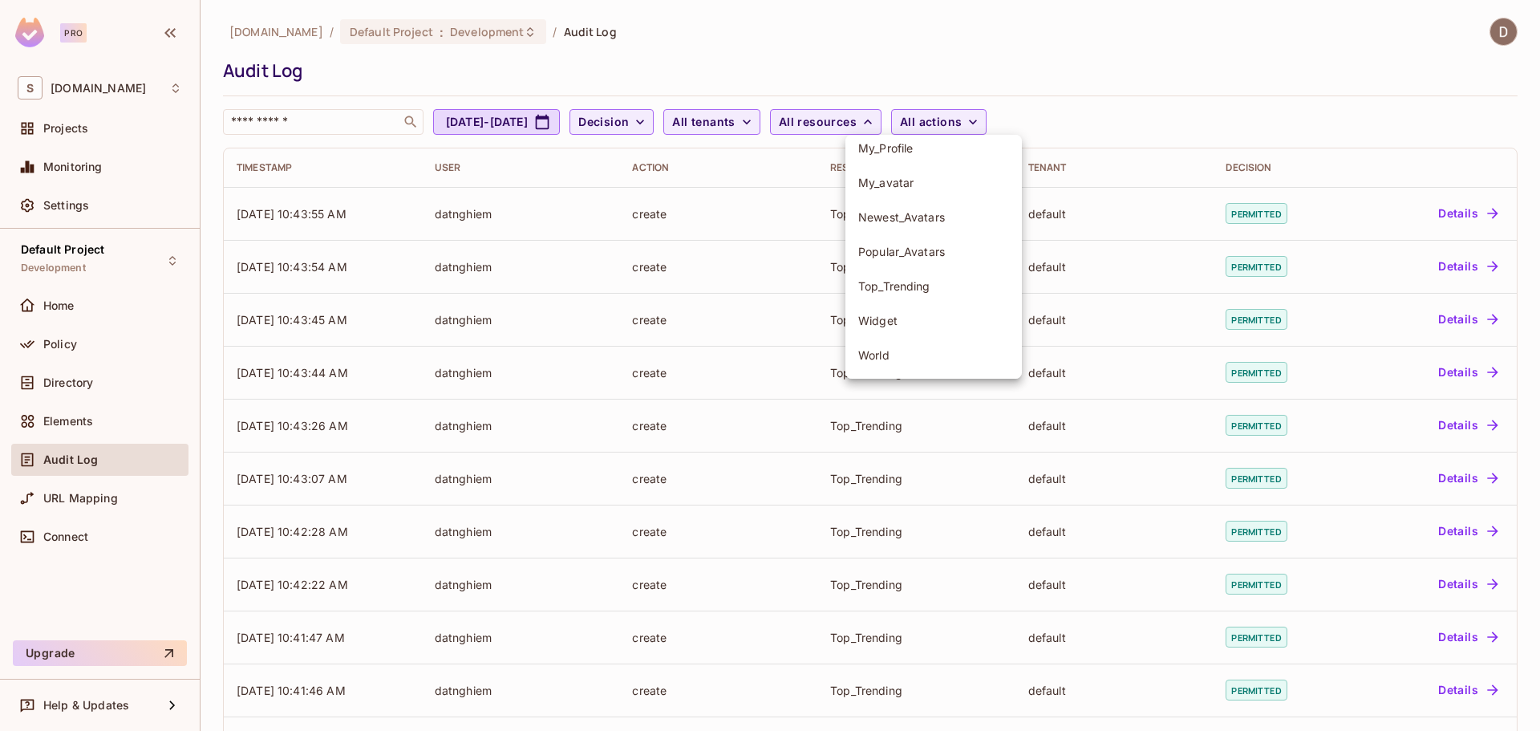
scroll to position [79, 0]
click at [811, 150] on div at bounding box center [770, 365] width 1540 height 731
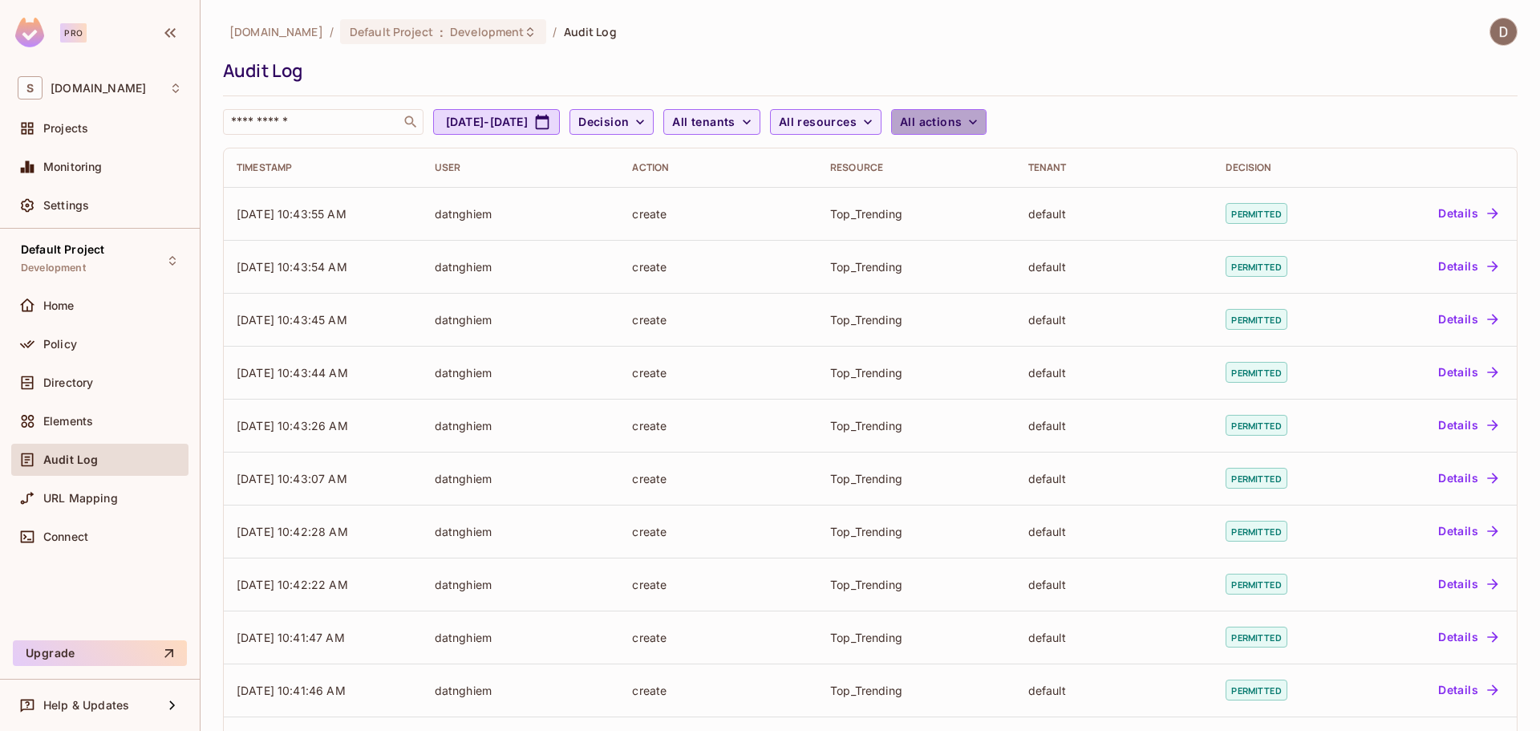
click at [961, 128] on span "All actions" at bounding box center [931, 122] width 62 height 20
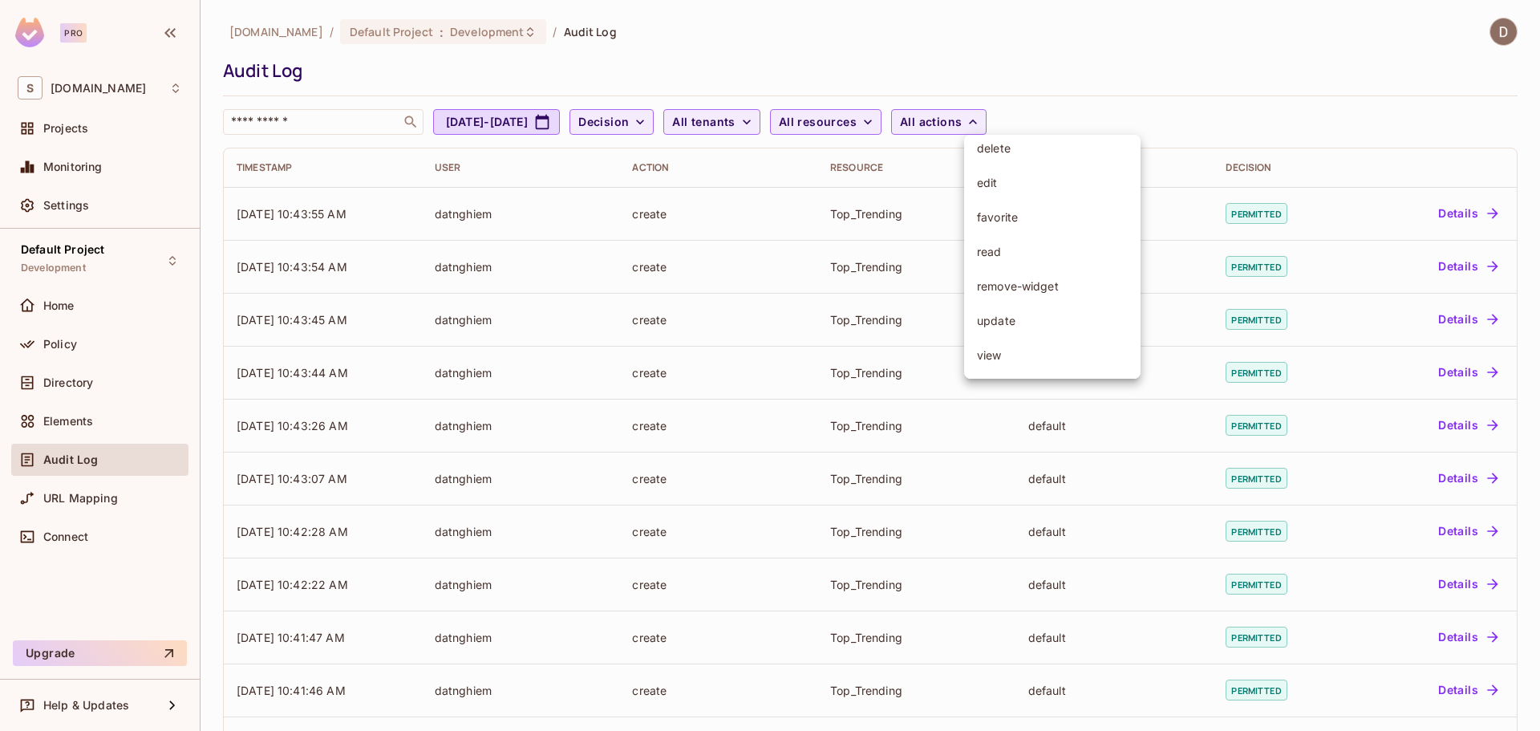
scroll to position [44, 0]
click at [1026, 190] on span "create" at bounding box center [1052, 193] width 151 height 15
click at [953, 119] on icon "button" at bounding box center [948, 122] width 10 height 10
drag, startPoint x: 1136, startPoint y: 123, endPoint x: 797, endPoint y: 125, distance: 339.2
click at [1135, 124] on div "​ Aug 12, 2025 - Sep 12, 2025 Decision All tenants All resources All actions" at bounding box center [866, 122] width 1286 height 26
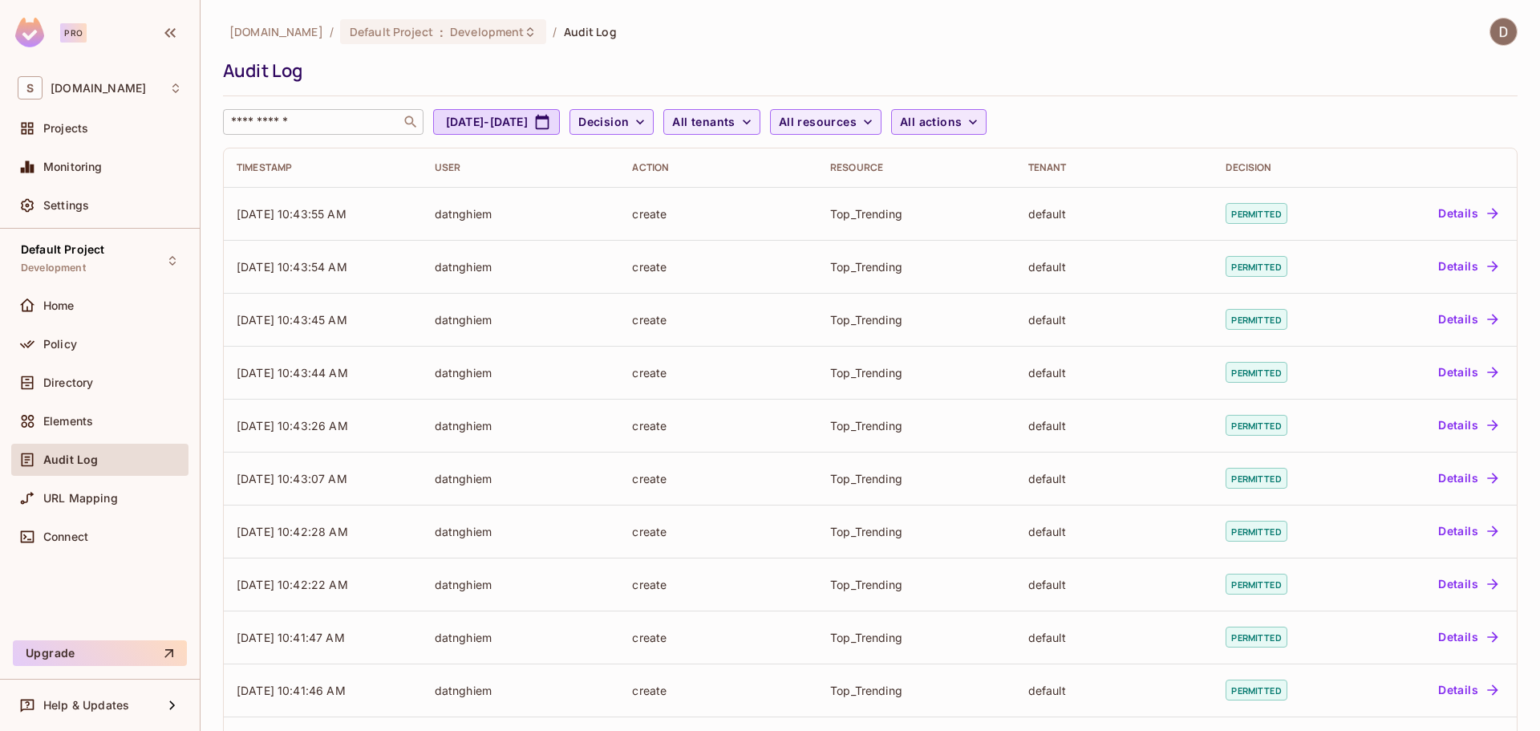
click at [347, 124] on input "text" at bounding box center [312, 122] width 168 height 16
click at [124, 383] on div "Directory" at bounding box center [112, 382] width 139 height 13
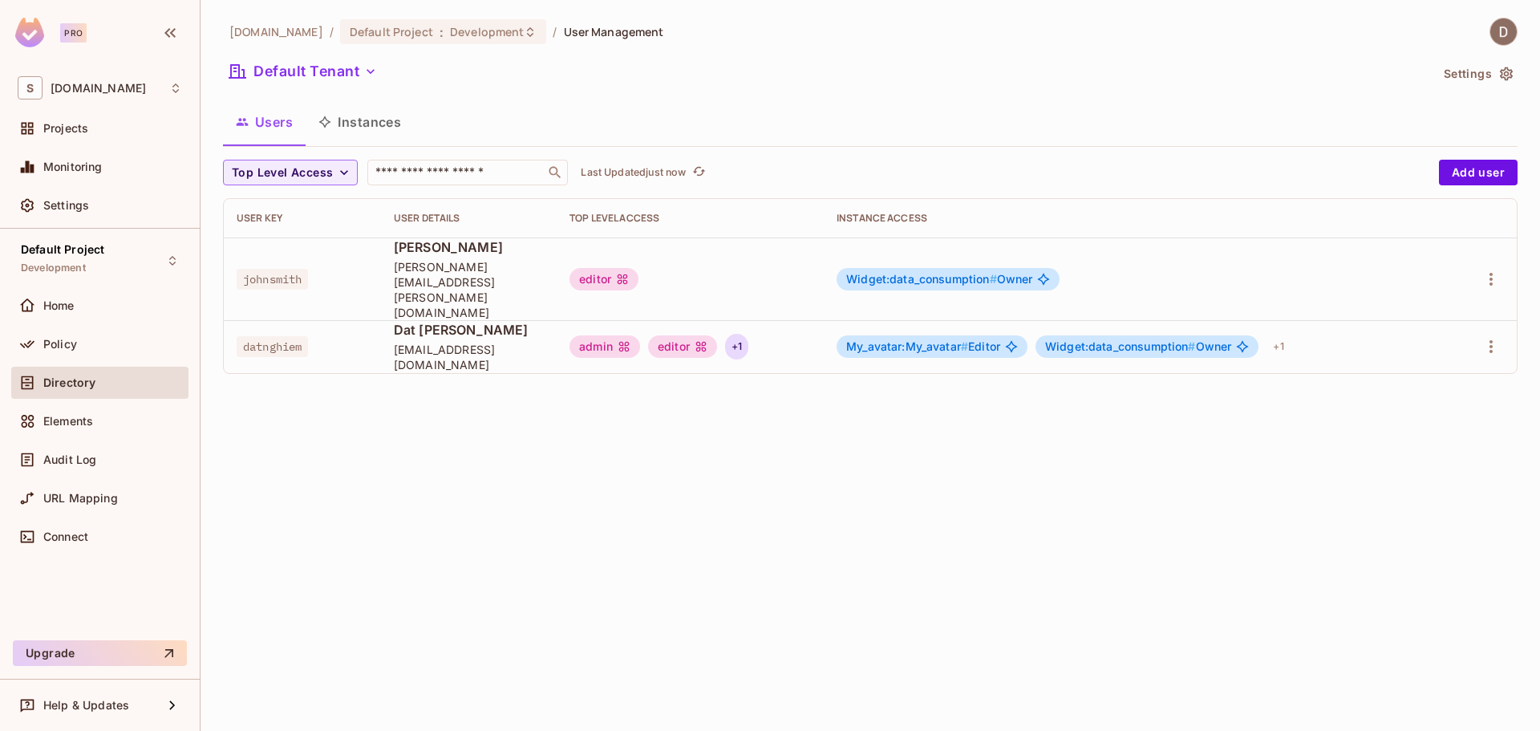
click at [748, 334] on div "+ 1" at bounding box center [736, 347] width 23 height 26
click at [786, 303] on div at bounding box center [770, 365] width 1540 height 731
click at [1286, 334] on div "+ 1" at bounding box center [1277, 347] width 23 height 26
click at [1372, 313] on div at bounding box center [770, 365] width 1540 height 731
click at [747, 334] on div "+ 1" at bounding box center [736, 347] width 23 height 26
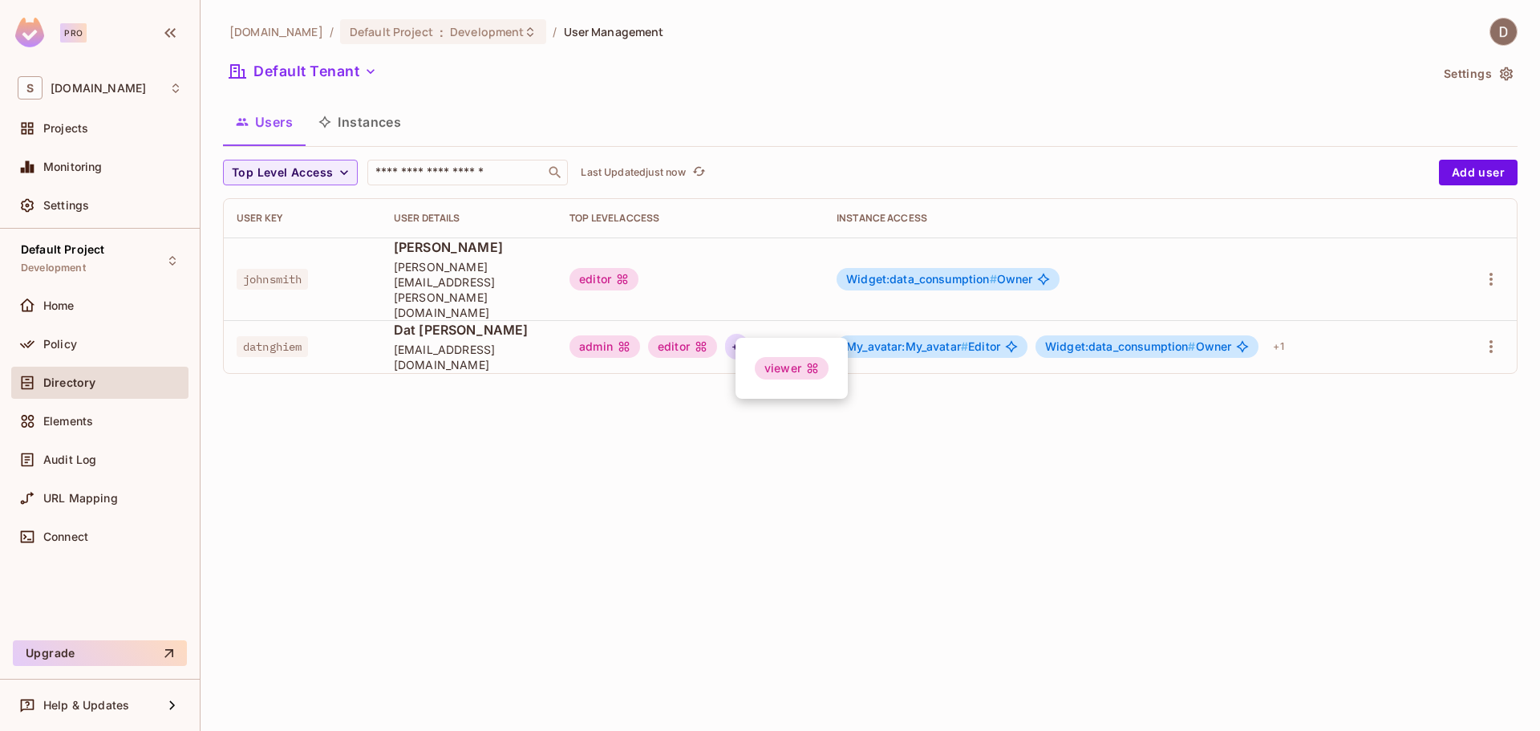
click at [811, 307] on div at bounding box center [770, 365] width 1540 height 731
click at [962, 547] on div "savameta.com / Default Project : Development / User Management Default Tenant S…" at bounding box center [869, 365] width 1339 height 731
click at [1495, 337] on icon "button" at bounding box center [1490, 346] width 19 height 19
click at [814, 508] on div at bounding box center [770, 365] width 1540 height 731
click at [83, 347] on div "Policy" at bounding box center [112, 344] width 139 height 13
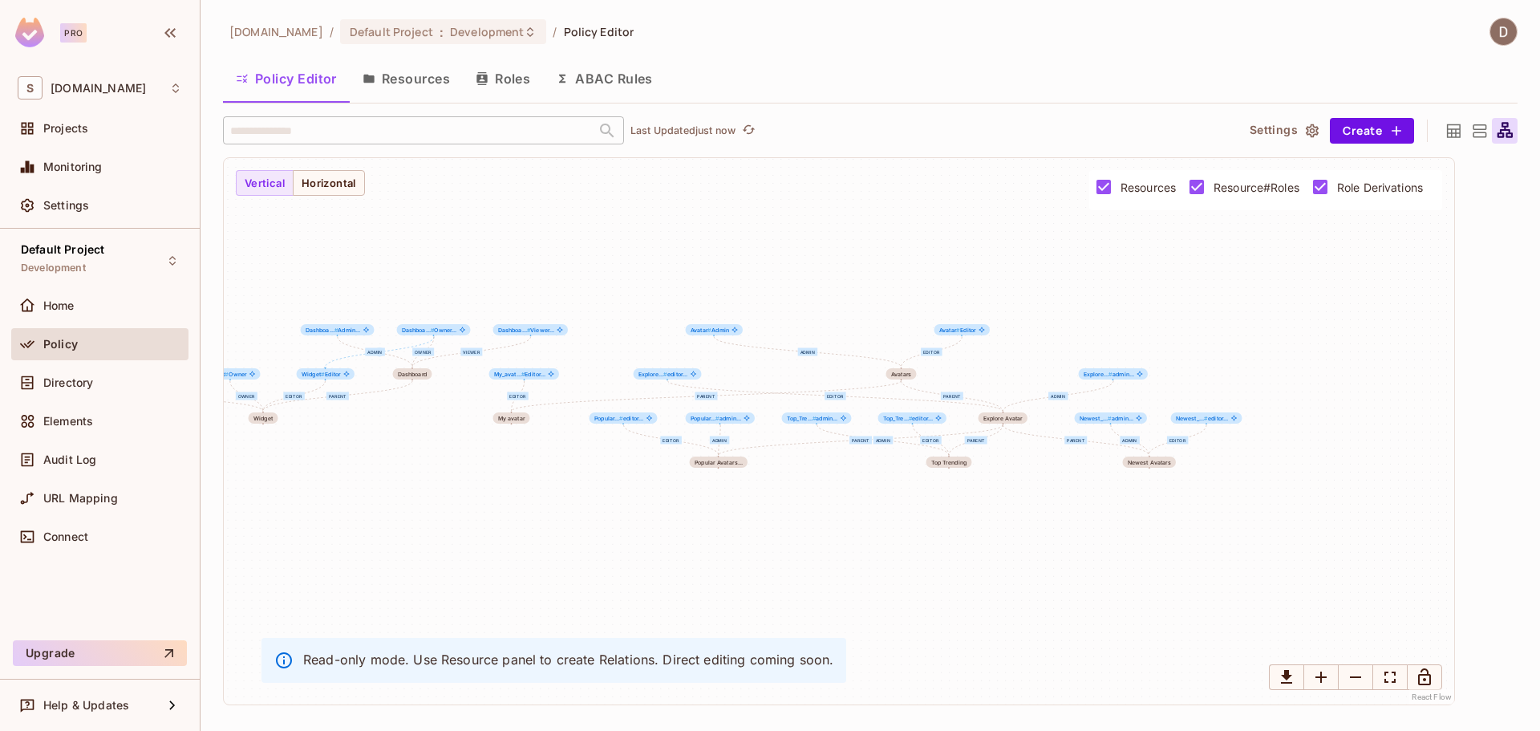
drag, startPoint x: 1135, startPoint y: 265, endPoint x: 801, endPoint y: 227, distance: 335.7
click at [801, 227] on div "Editor Owner Viewer parent admin editor parent Editor parent editor admin admin…" at bounding box center [839, 431] width 1230 height 546
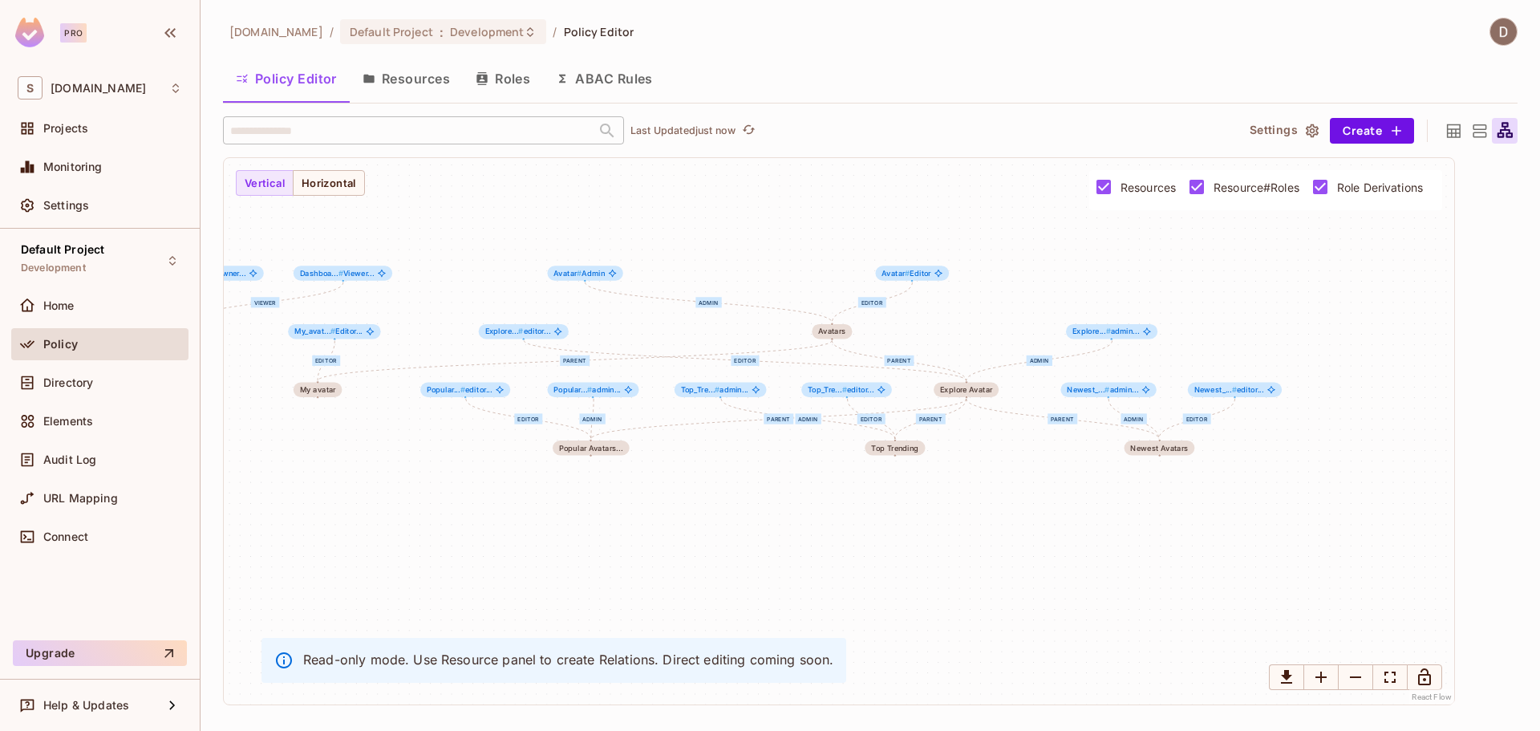
drag, startPoint x: 880, startPoint y: 266, endPoint x: 842, endPoint y: 196, distance: 79.7
click at [842, 196] on div "Editor Owner Viewer parent admin editor parent Editor parent editor admin admin…" at bounding box center [839, 431] width 1230 height 546
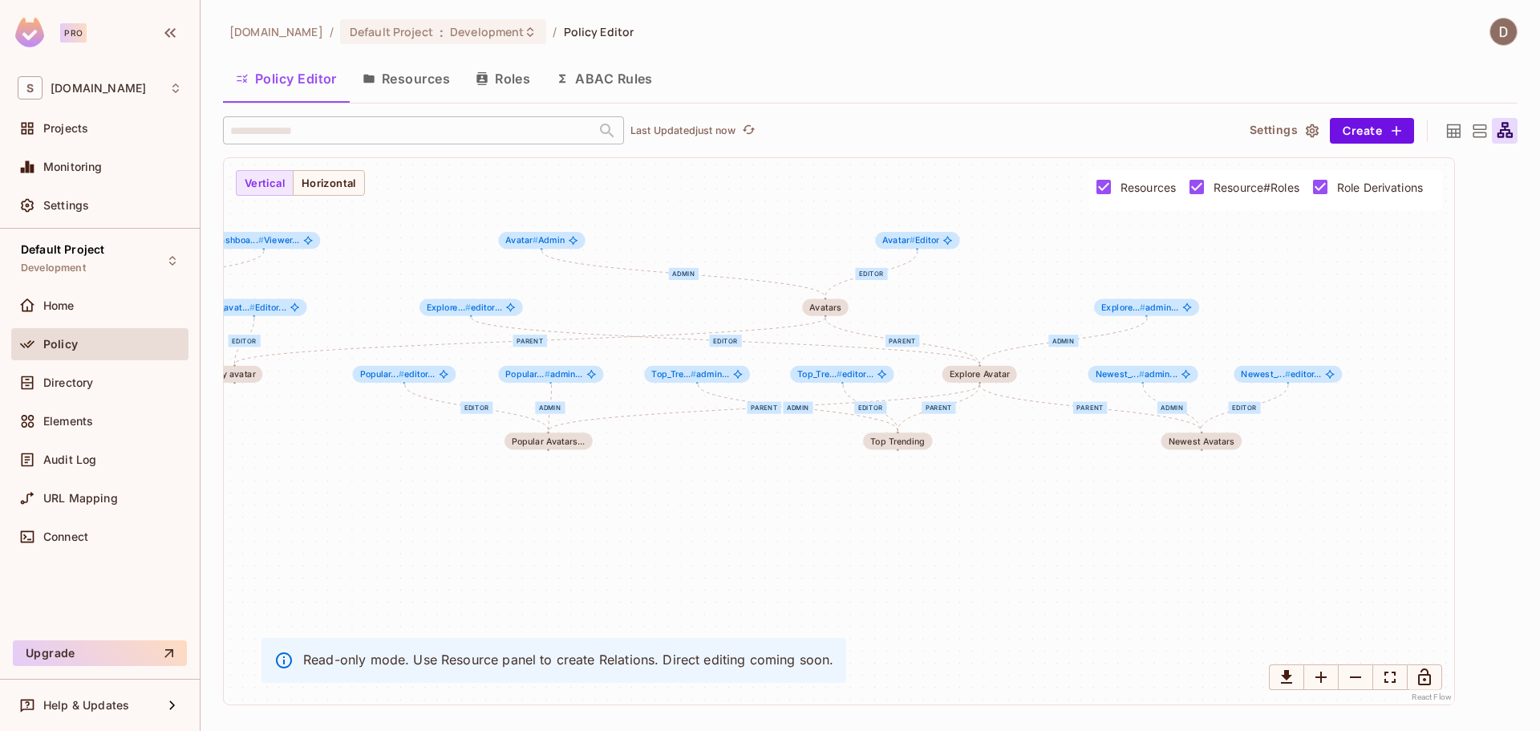
drag, startPoint x: 838, startPoint y: 244, endPoint x: 835, endPoint y: 199, distance: 45.0
click at [834, 200] on div "Editor Owner Viewer parent admin editor parent Editor parent editor admin admin…" at bounding box center [839, 431] width 1230 height 546
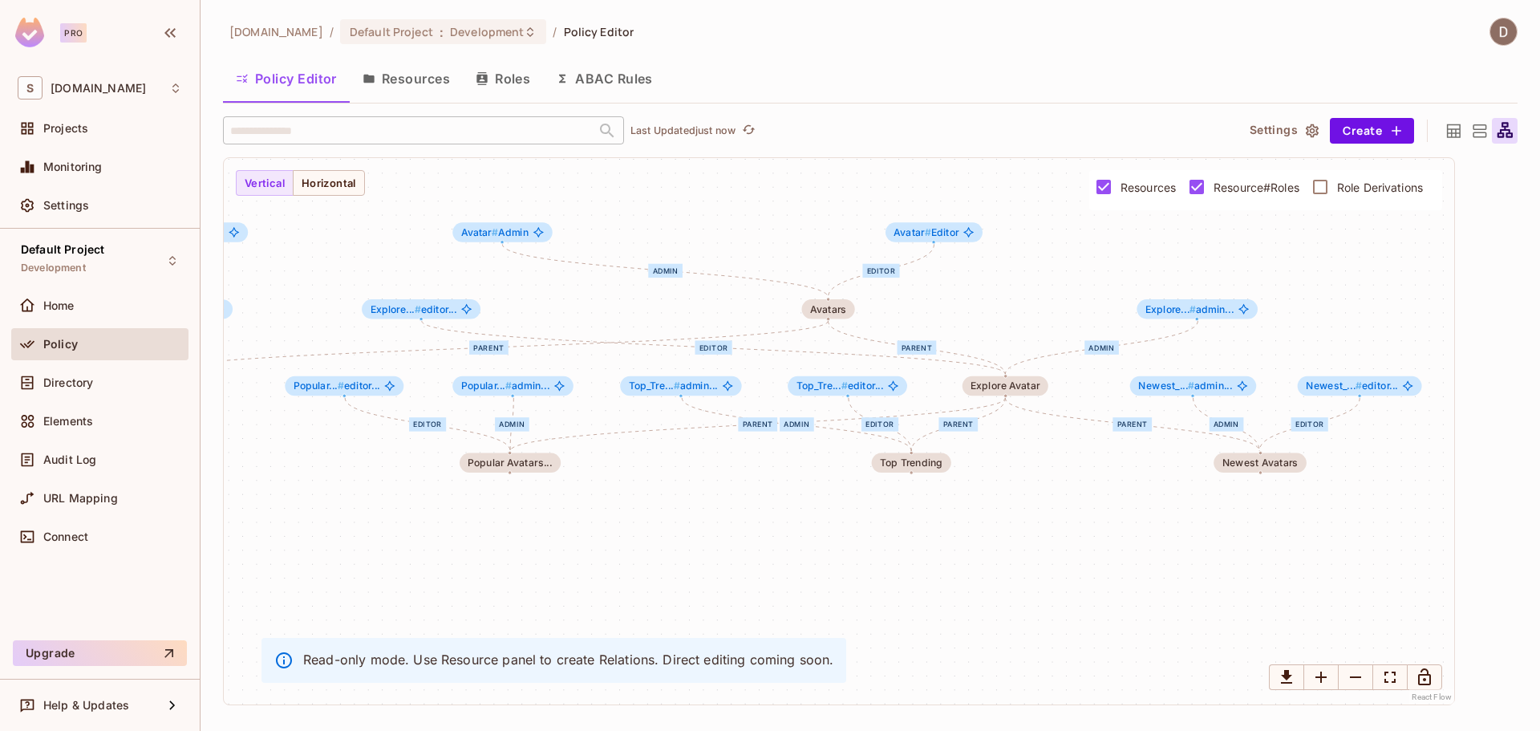
click at [1292, 128] on button "Settings" at bounding box center [1283, 131] width 80 height 26
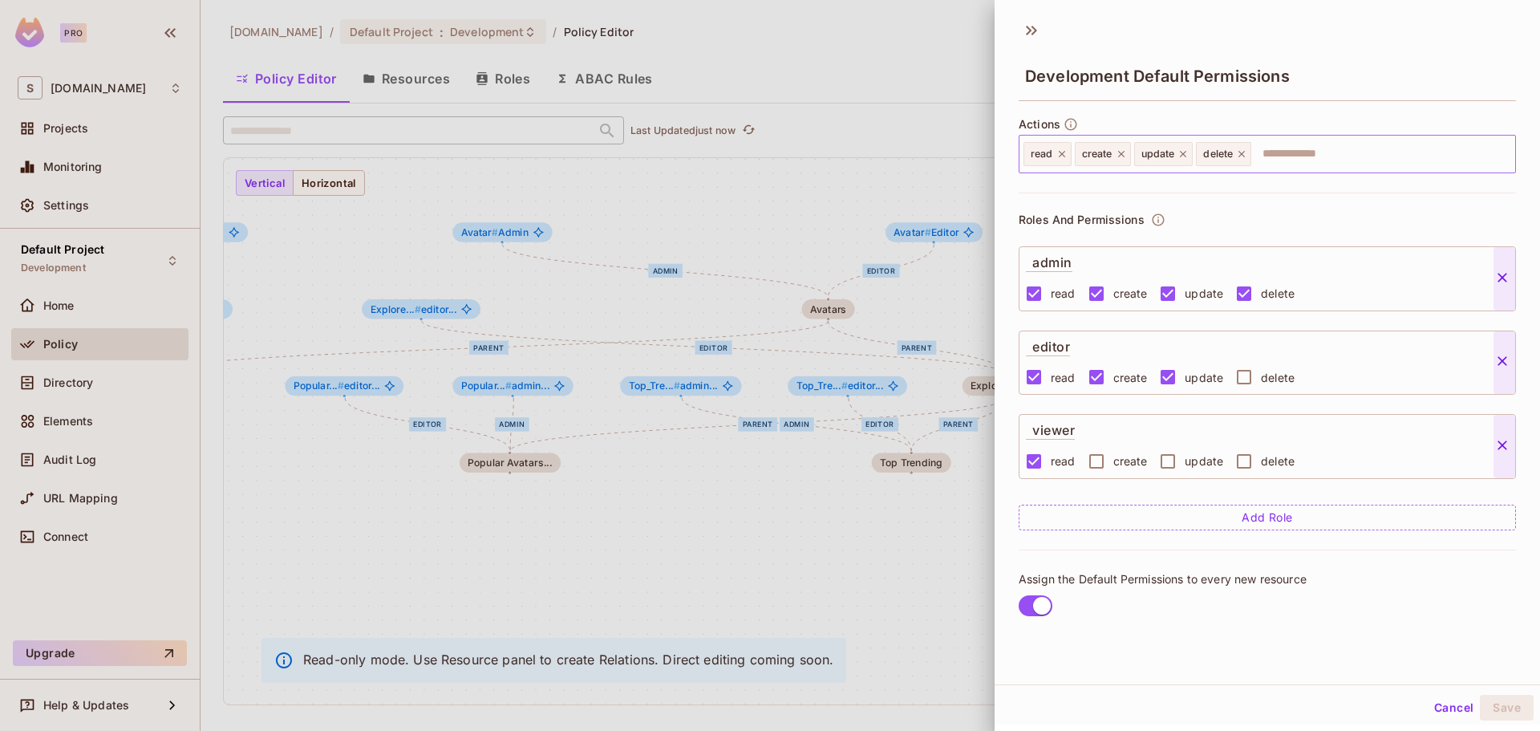
click at [1297, 156] on input "text" at bounding box center [1381, 154] width 256 height 32
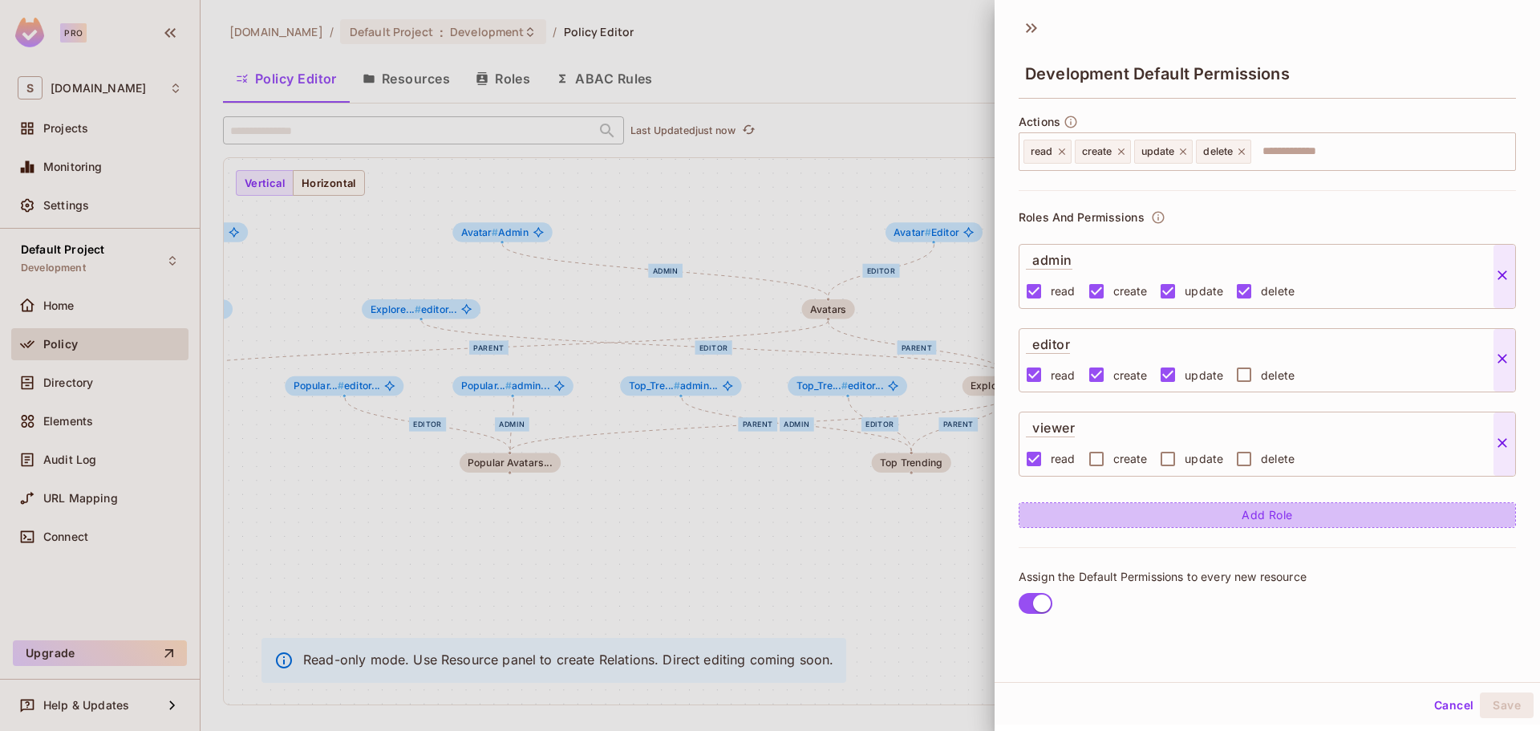
click at [1278, 516] on button "Add Role" at bounding box center [1266, 515] width 497 height 26
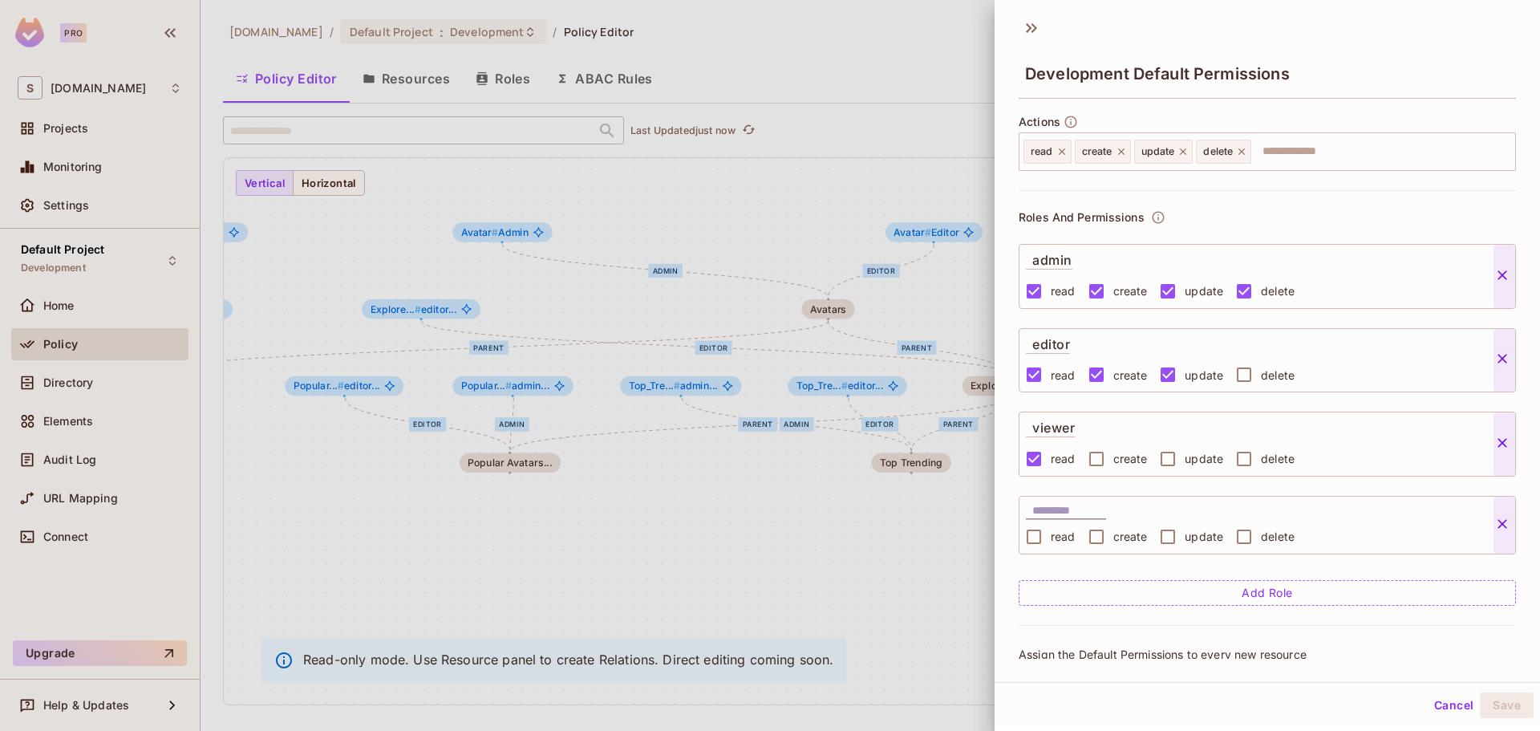
click at [1087, 510] on input "text" at bounding box center [1069, 511] width 74 height 16
type input "*"
click at [1502, 516] on icon at bounding box center [1502, 524] width 16 height 16
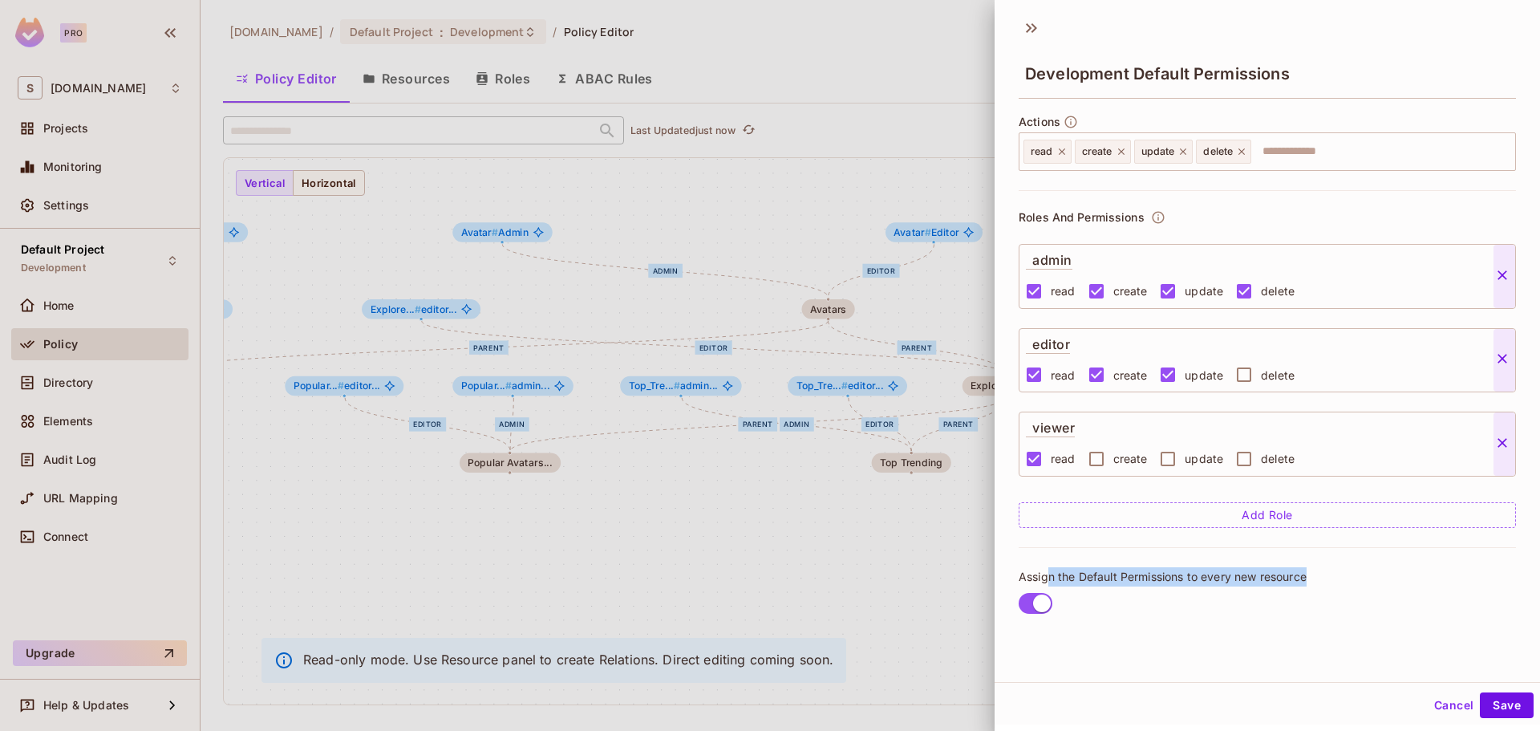
drag, startPoint x: 1048, startPoint y: 577, endPoint x: 1311, endPoint y: 570, distance: 263.1
click at [1311, 570] on div "Assign the Default Permissions to every new resource" at bounding box center [1266, 593] width 497 height 92
drag, startPoint x: 1208, startPoint y: 608, endPoint x: 1119, endPoint y: 599, distance: 89.4
click at [1207, 608] on div at bounding box center [1163, 603] width 285 height 34
click at [249, 385] on div at bounding box center [770, 365] width 1540 height 731
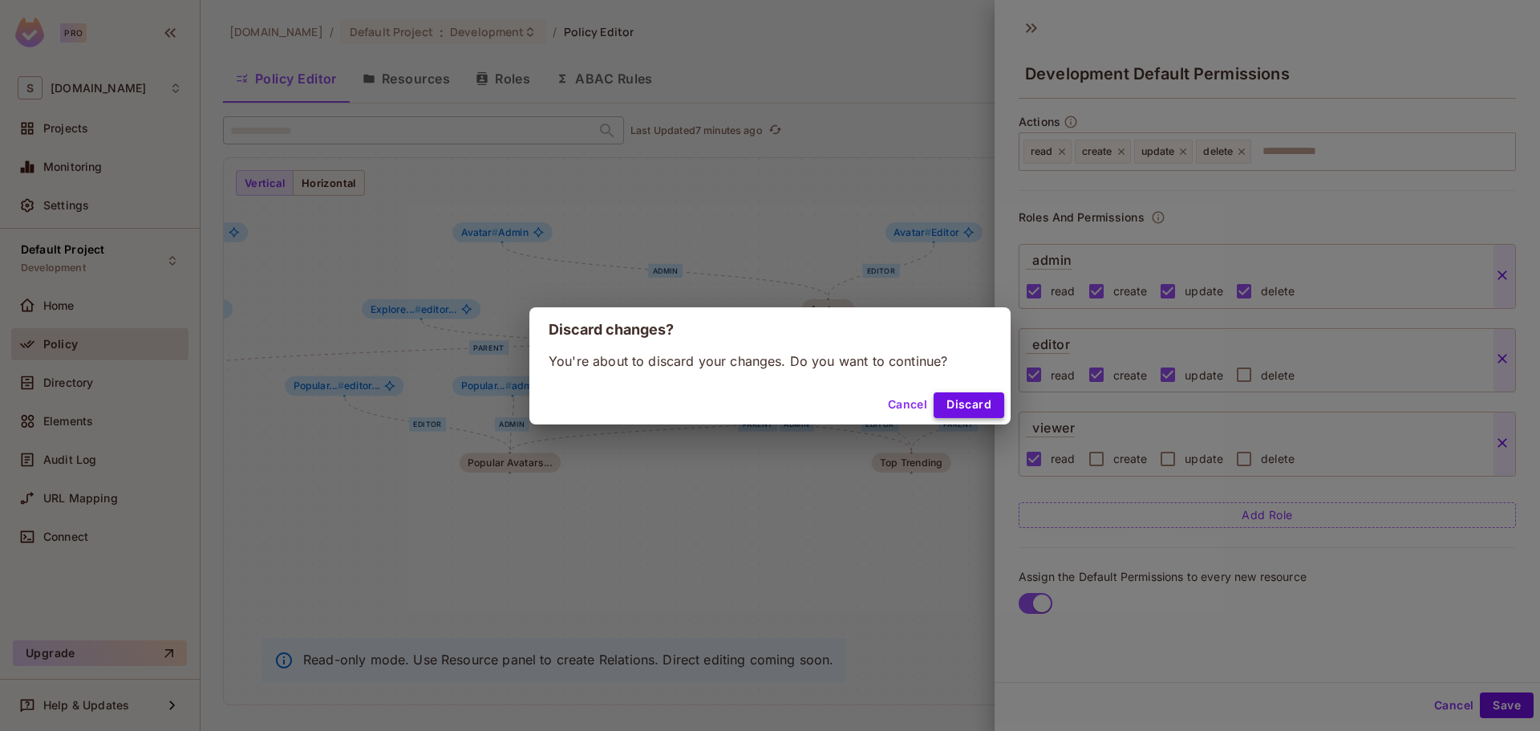
click at [992, 406] on button "Discard" at bounding box center [968, 405] width 71 height 26
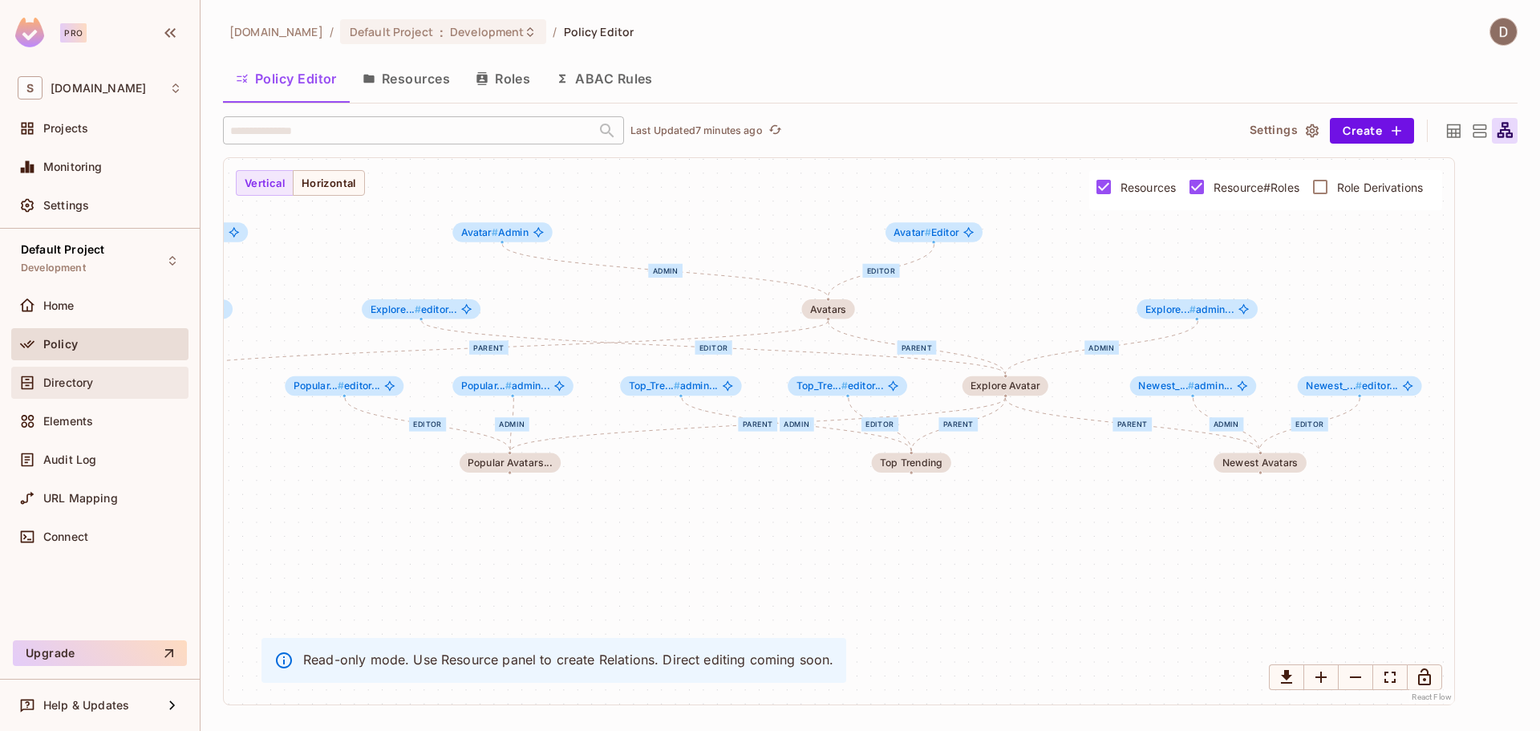
click at [100, 384] on div "Directory" at bounding box center [112, 382] width 139 height 13
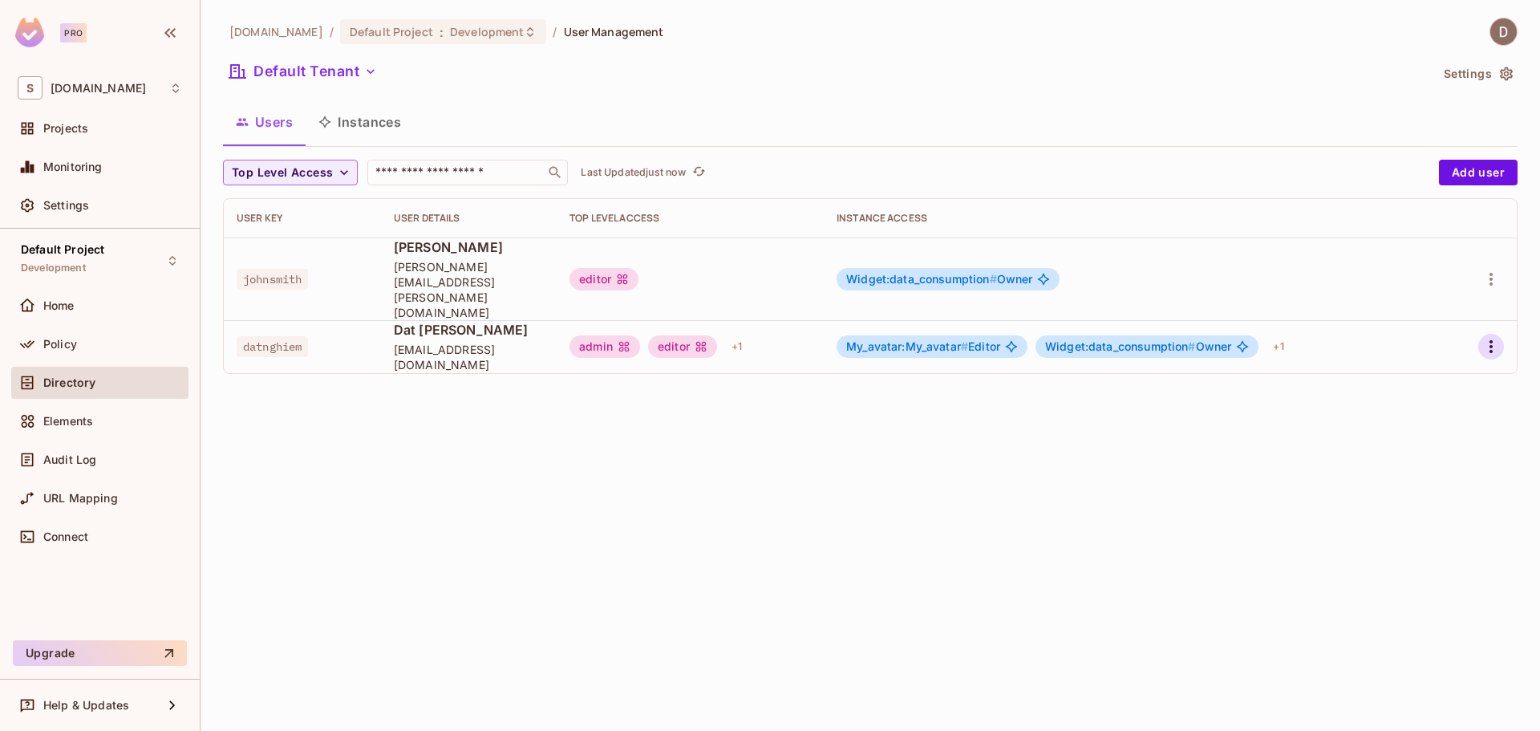
click at [1481, 337] on icon "button" at bounding box center [1490, 346] width 19 height 19
click at [1441, 354] on li "Edit" at bounding box center [1421, 353] width 142 height 35
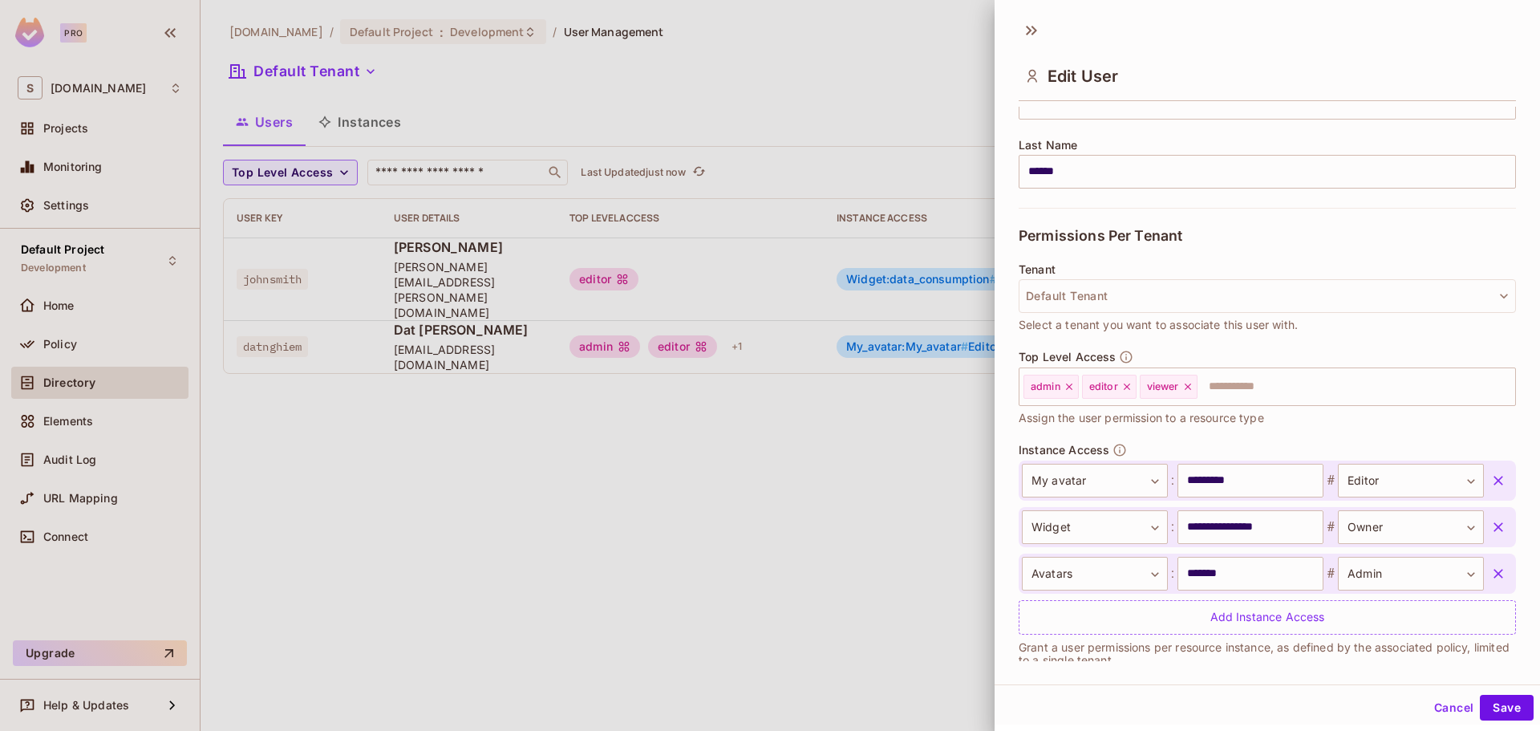
scroll to position [262, 0]
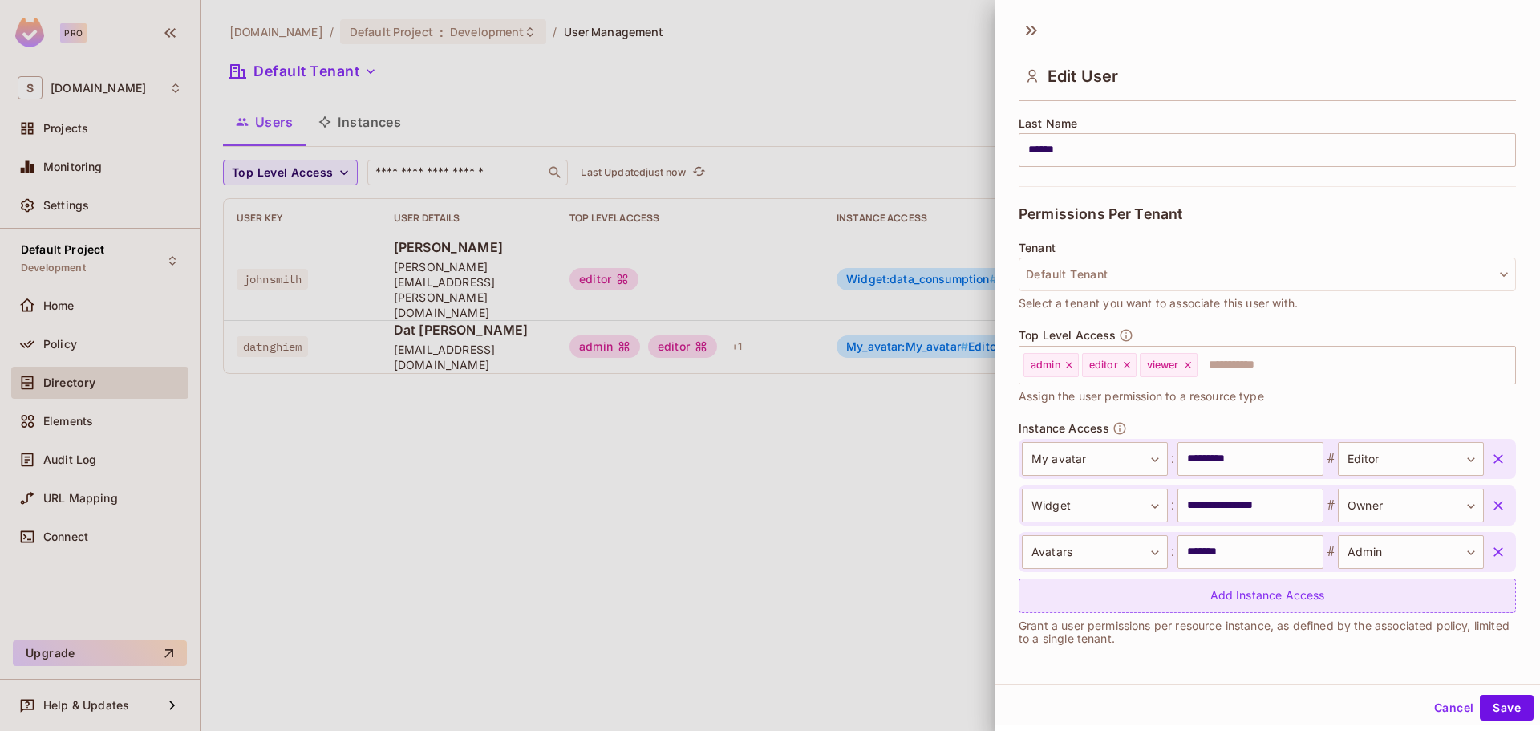
click at [1271, 593] on div "Add Instance Access" at bounding box center [1266, 595] width 497 height 34
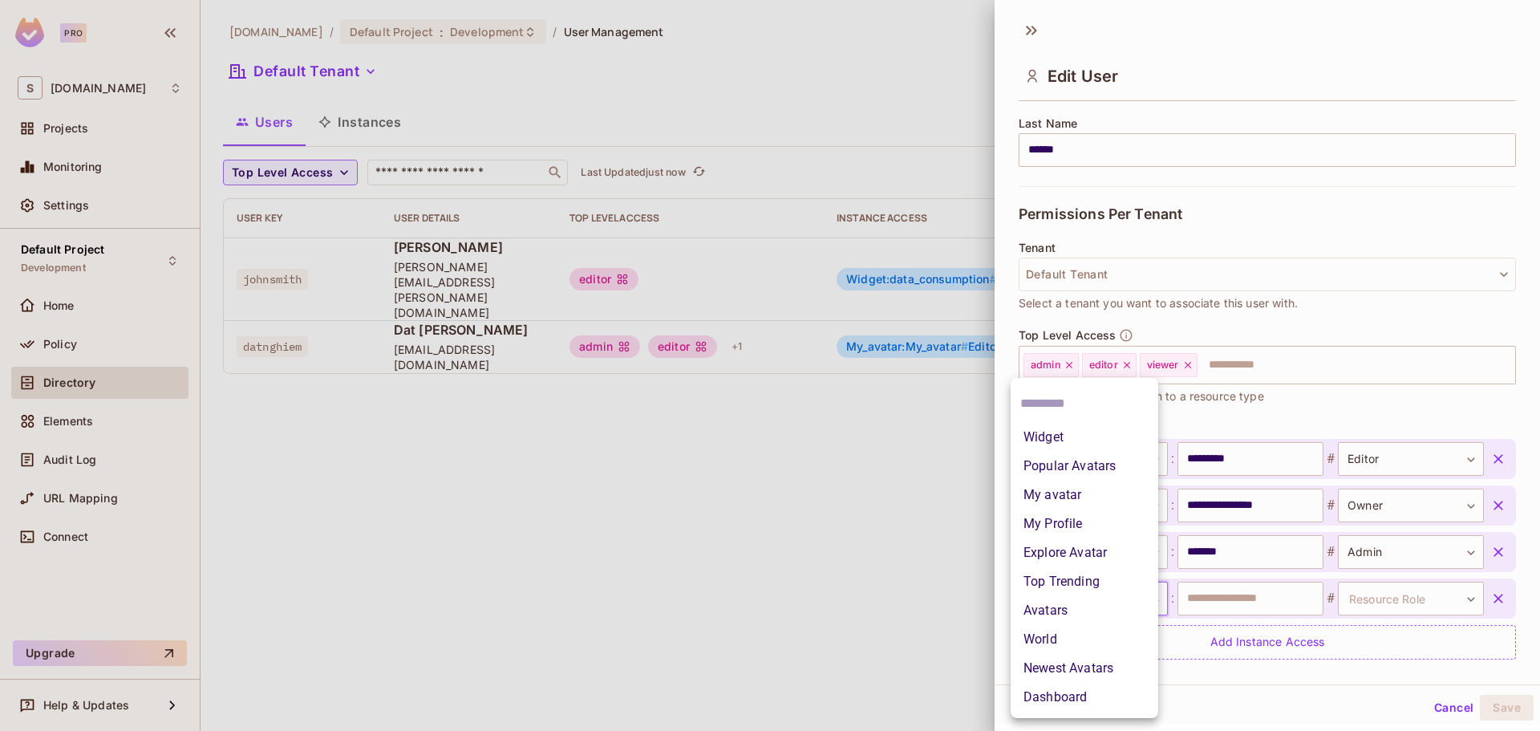
click at [1069, 594] on body "**********" at bounding box center [770, 365] width 1540 height 731
click at [1058, 634] on li "World" at bounding box center [1084, 639] width 148 height 29
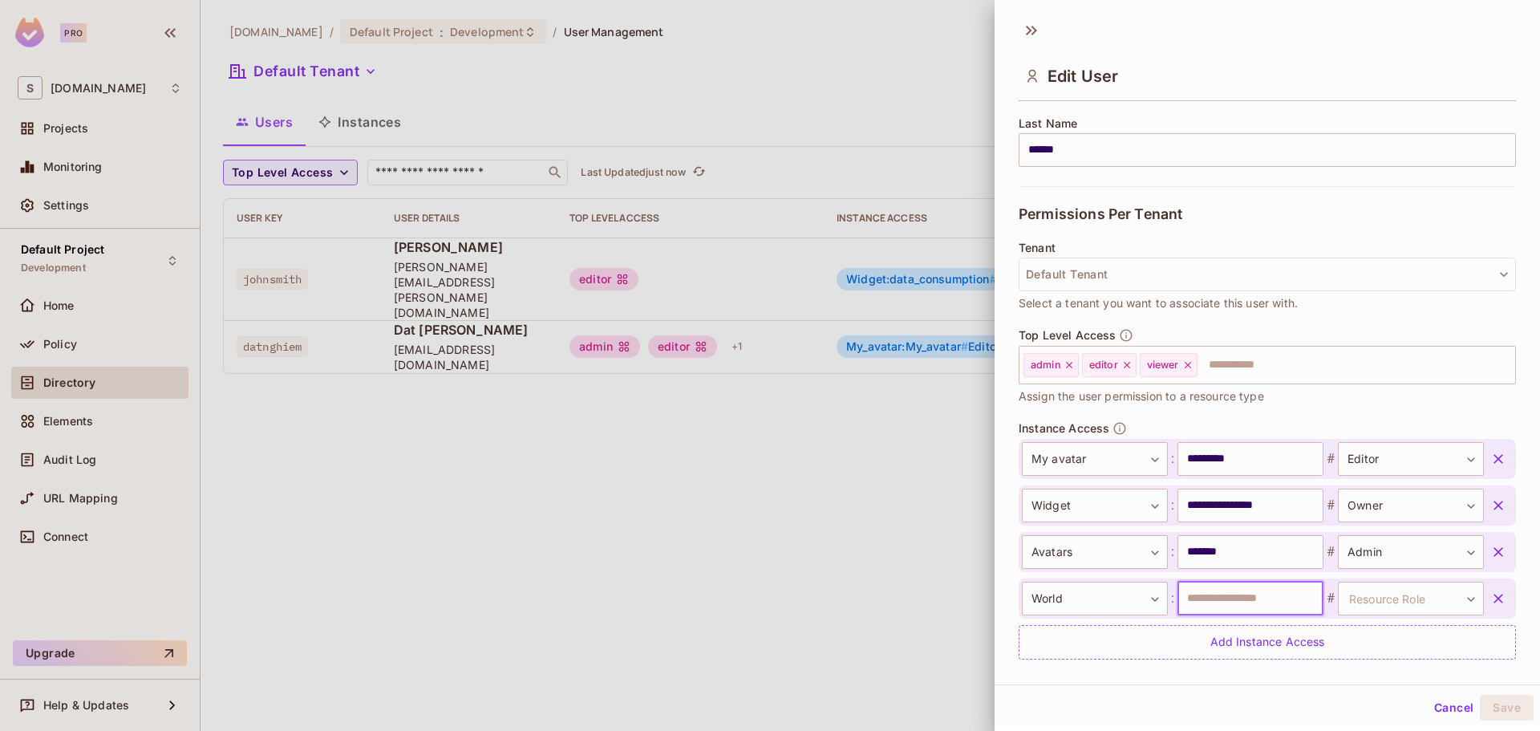
click at [1226, 594] on input "text" at bounding box center [1250, 598] width 146 height 34
click at [1385, 595] on body "**********" at bounding box center [770, 365] width 1540 height 731
click at [1352, 666] on li "editor" at bounding box center [1385, 668] width 148 height 29
type input "******"
click at [1280, 597] on input "text" at bounding box center [1250, 598] width 146 height 34
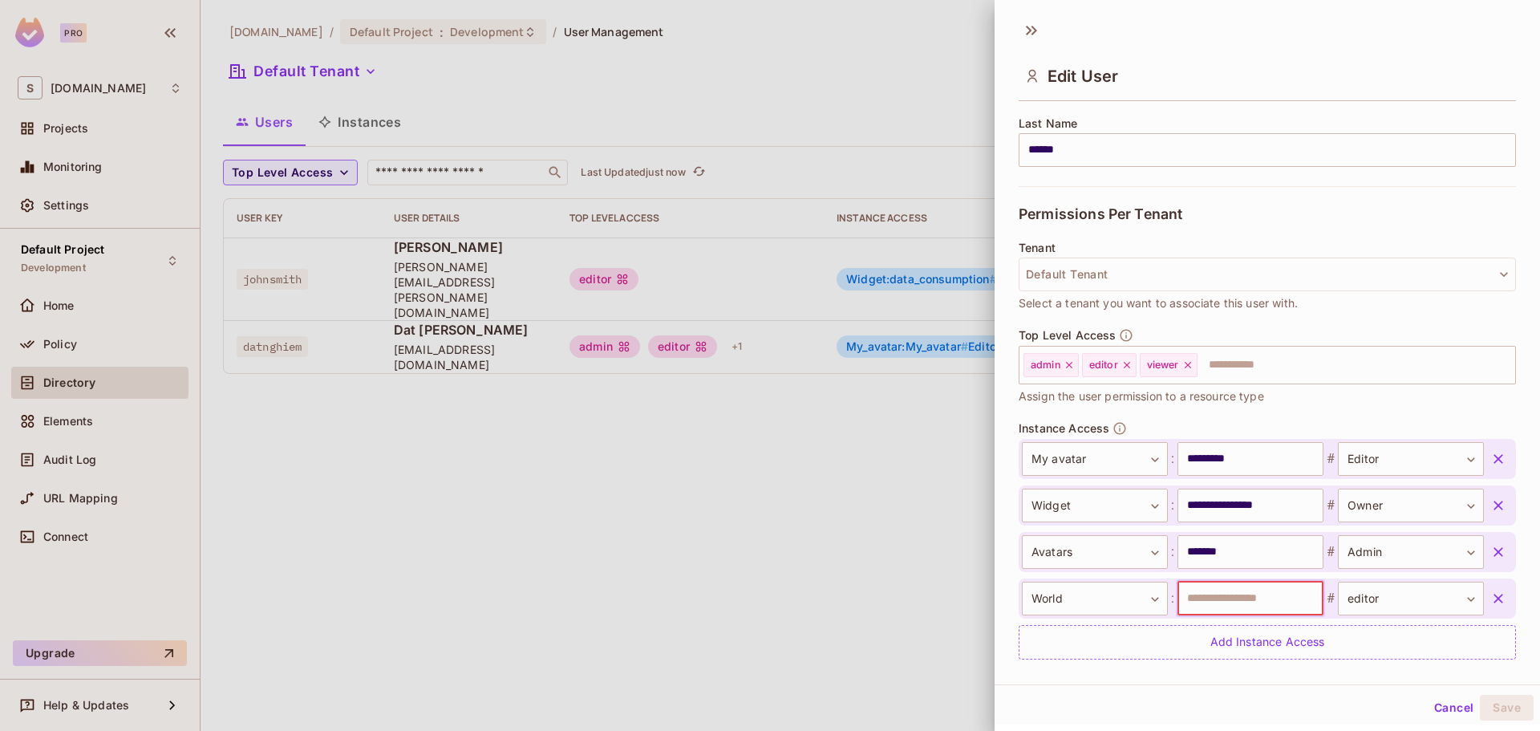
click at [115, 354] on div at bounding box center [770, 365] width 1540 height 731
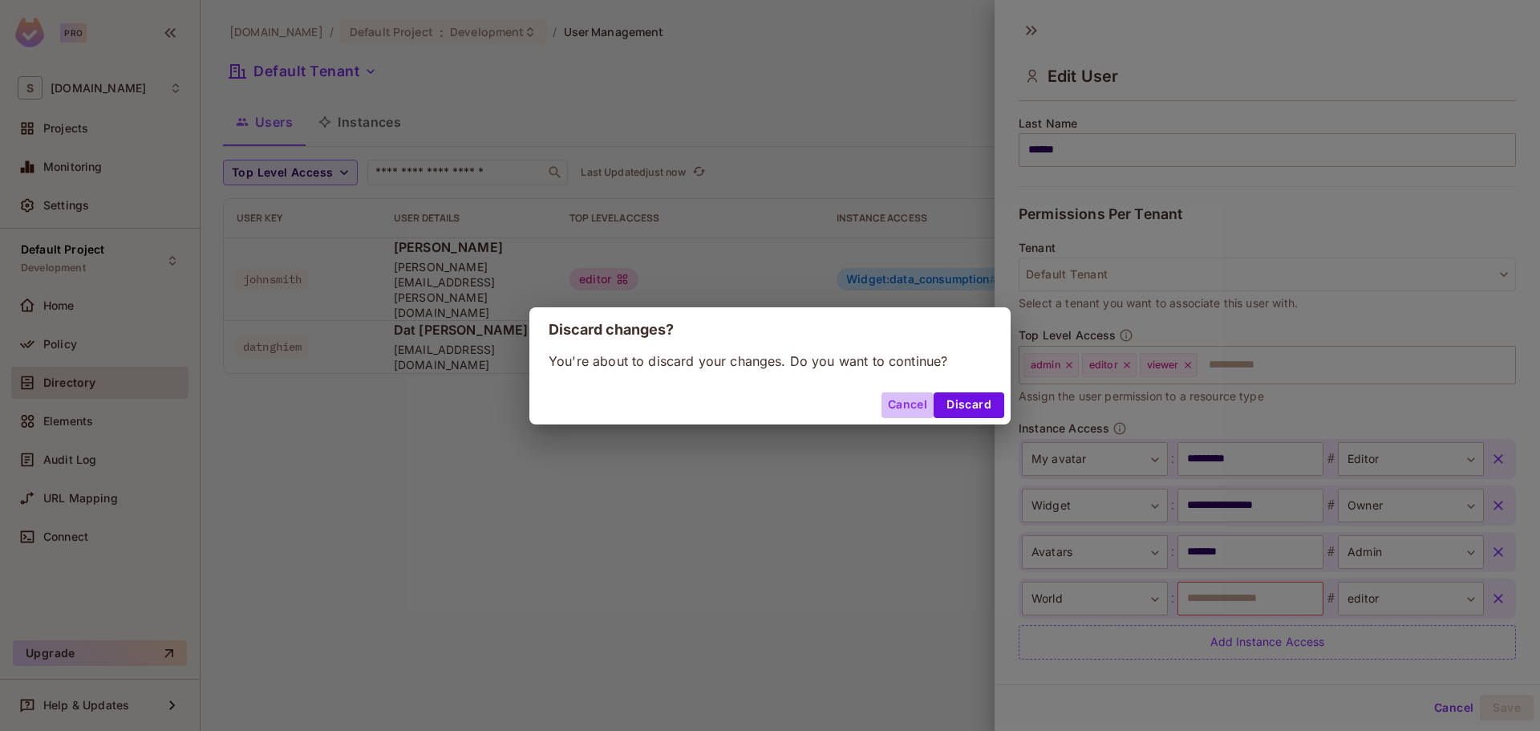
drag, startPoint x: 913, startPoint y: 406, endPoint x: 851, endPoint y: 400, distance: 62.0
click at [910, 406] on button "Cancel" at bounding box center [907, 405] width 52 height 26
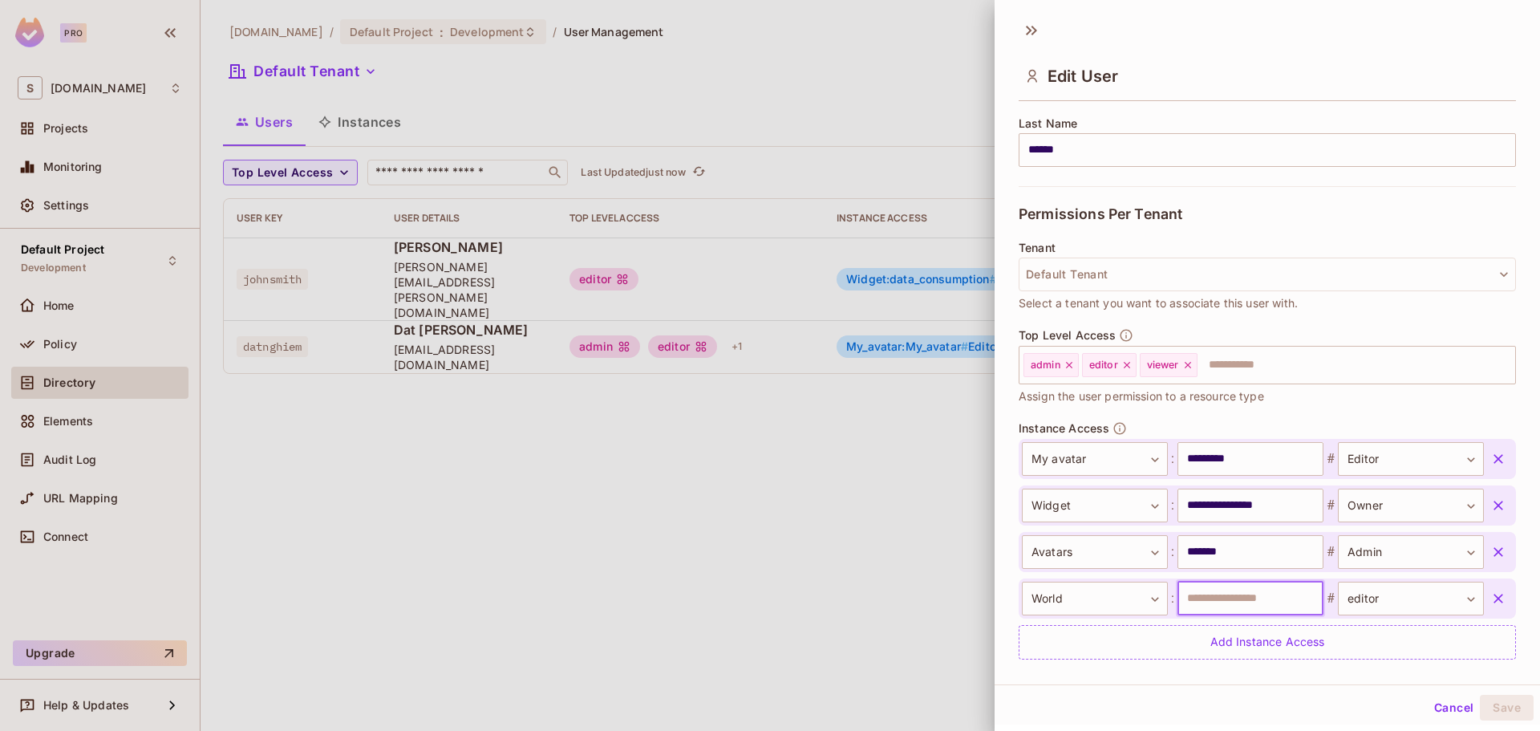
click at [1227, 589] on input "text" at bounding box center [1250, 598] width 146 height 34
click at [1211, 602] on input "*" at bounding box center [1250, 598] width 146 height 34
click at [1200, 592] on input "text" at bounding box center [1250, 598] width 146 height 34
drag, startPoint x: 1194, startPoint y: 589, endPoint x: 1201, endPoint y: 601, distance: 13.3
click at [1201, 601] on input "*" at bounding box center [1250, 598] width 146 height 34
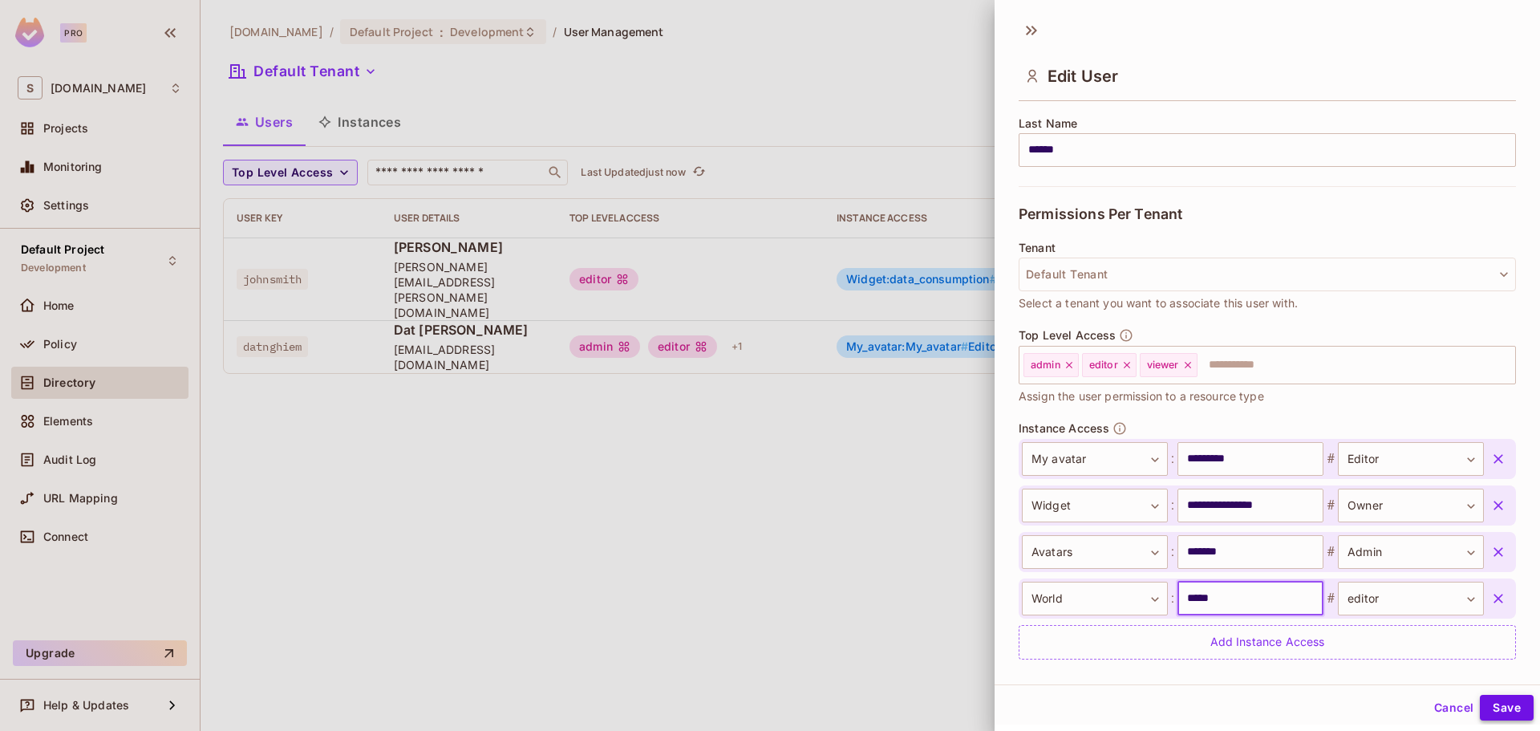
type input "*****"
click at [1495, 702] on button "Save" at bounding box center [1506, 707] width 54 height 26
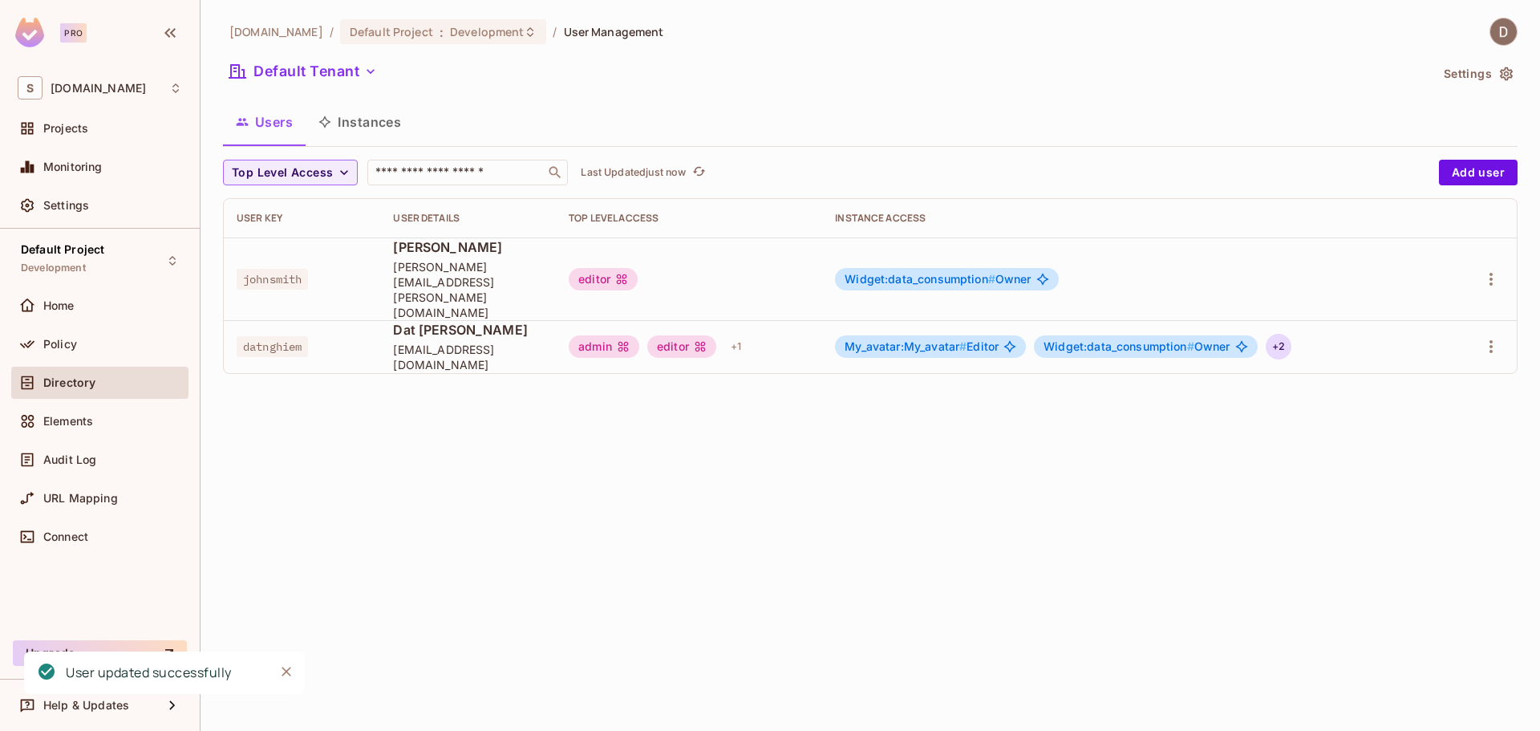
click at [1280, 334] on div "+ 2" at bounding box center [1278, 347] width 26 height 26
click at [1283, 320] on div at bounding box center [770, 365] width 1540 height 731
click at [1494, 337] on icon "button" at bounding box center [1490, 346] width 19 height 19
click at [1441, 350] on li "Edit" at bounding box center [1421, 353] width 142 height 35
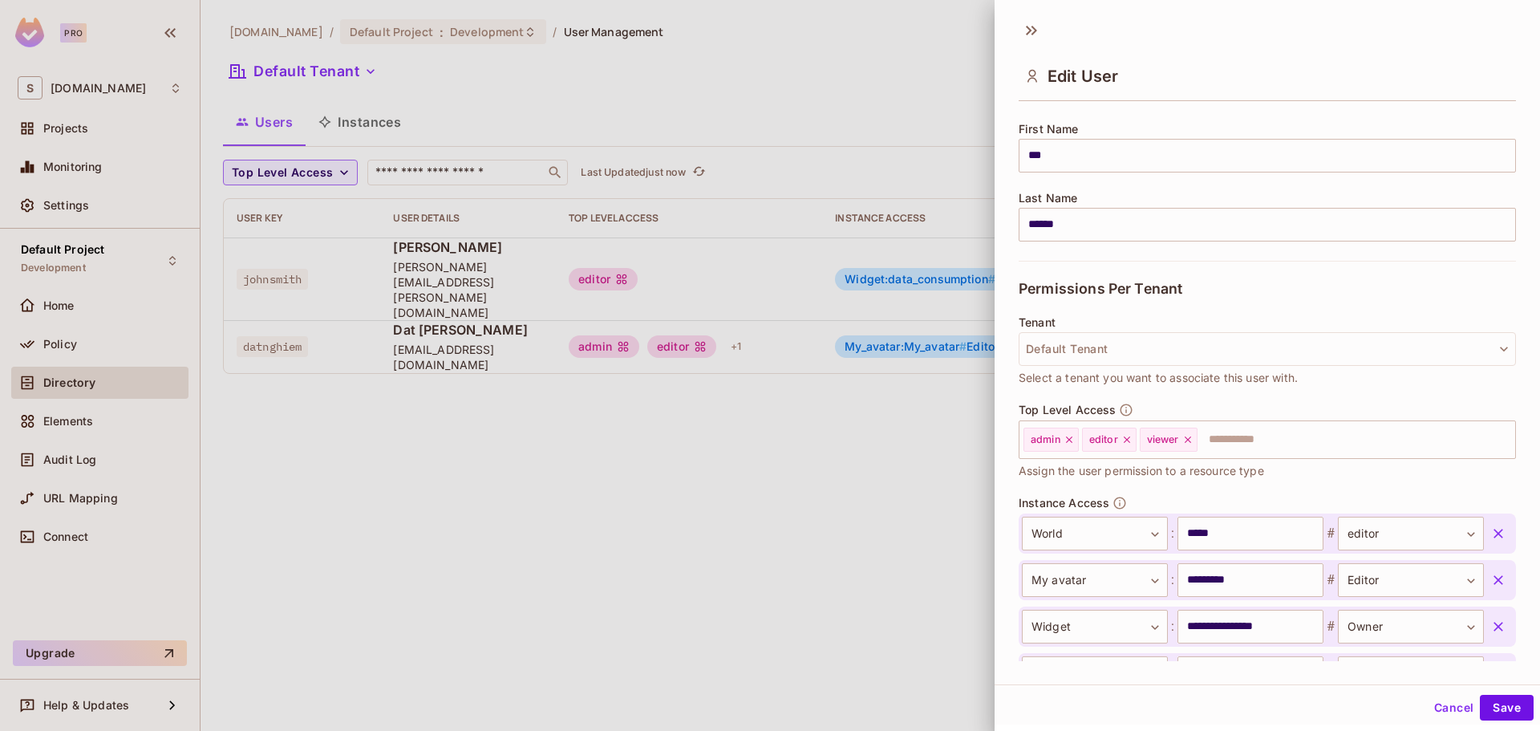
scroll to position [0, 0]
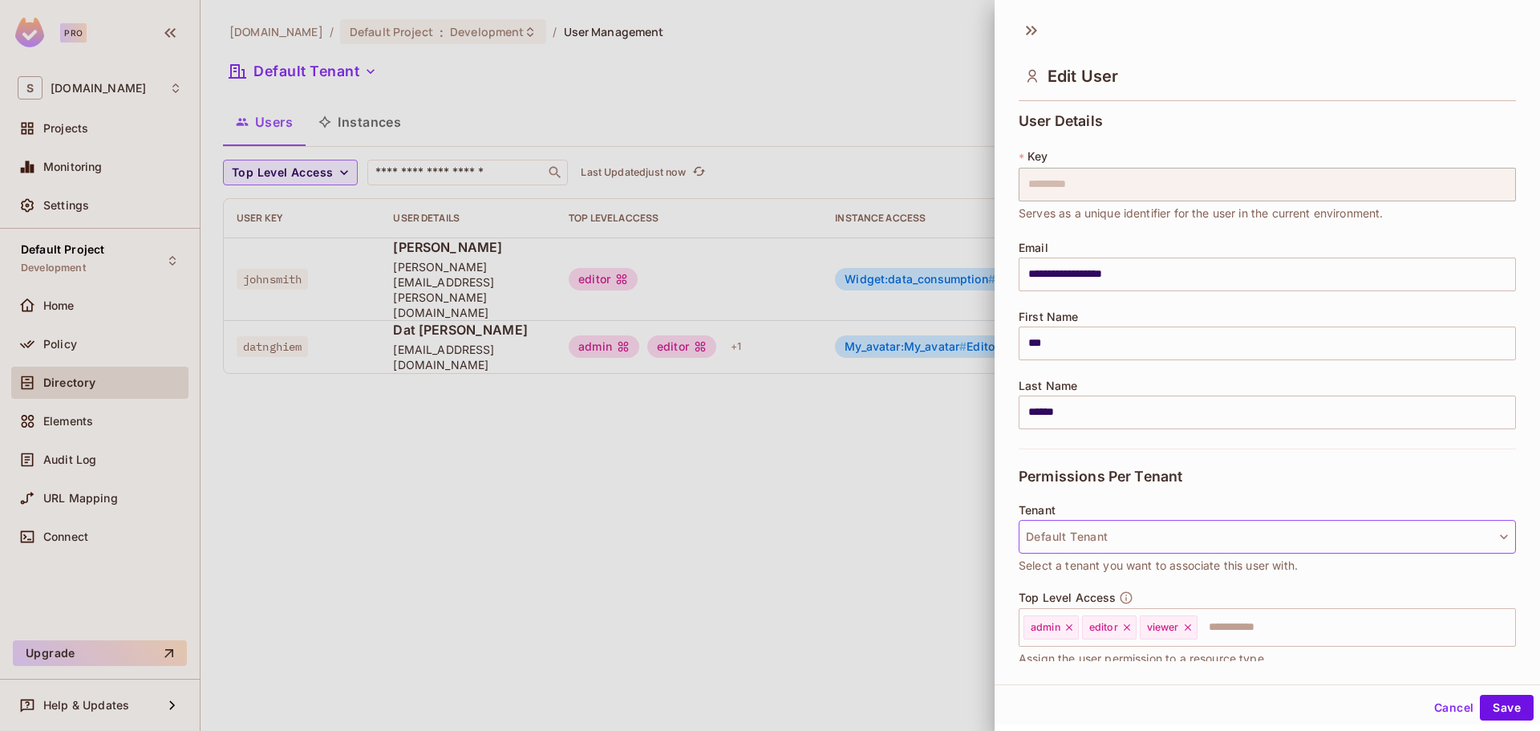
click at [1293, 528] on button "Default Tenant" at bounding box center [1266, 537] width 497 height 34
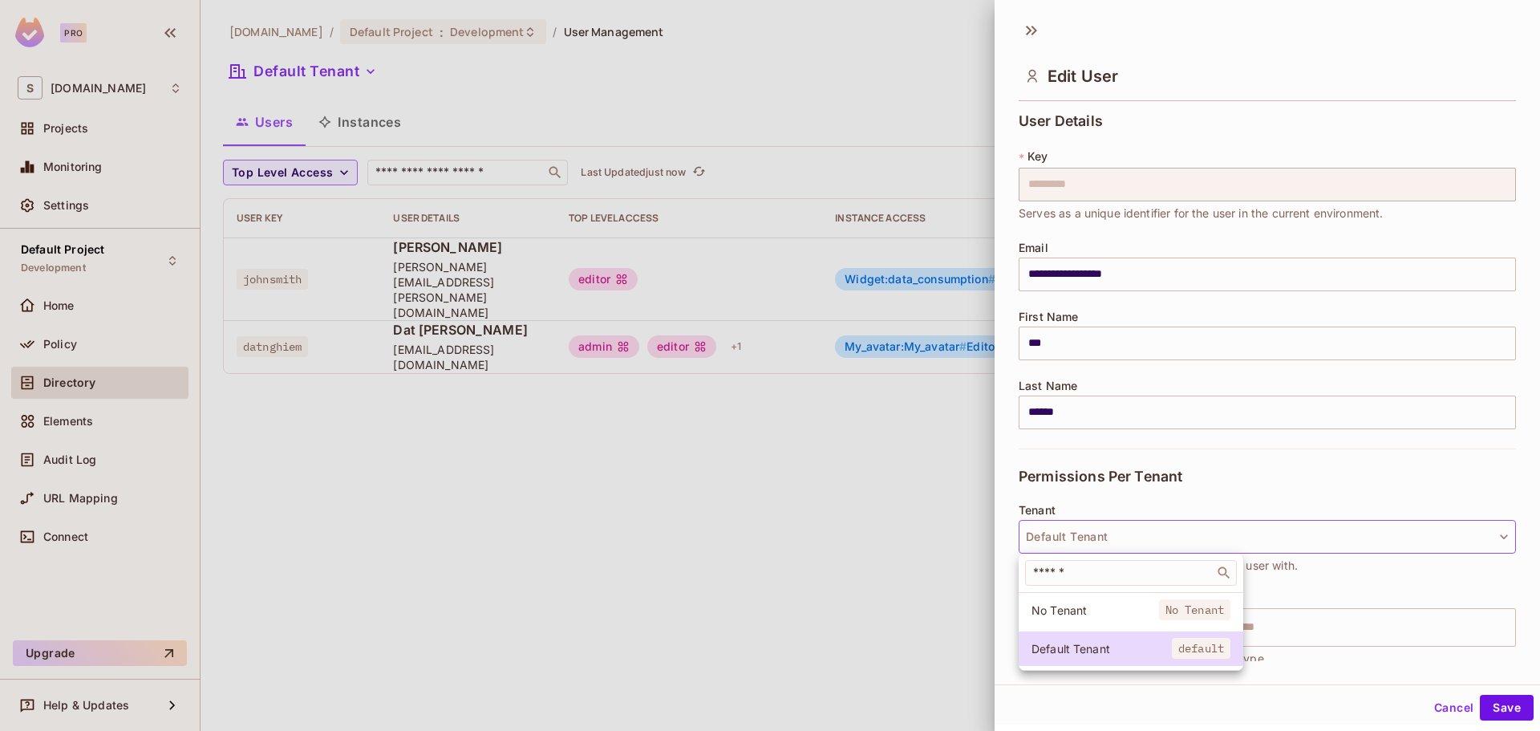
click at [1291, 530] on div at bounding box center [770, 365] width 1540 height 731
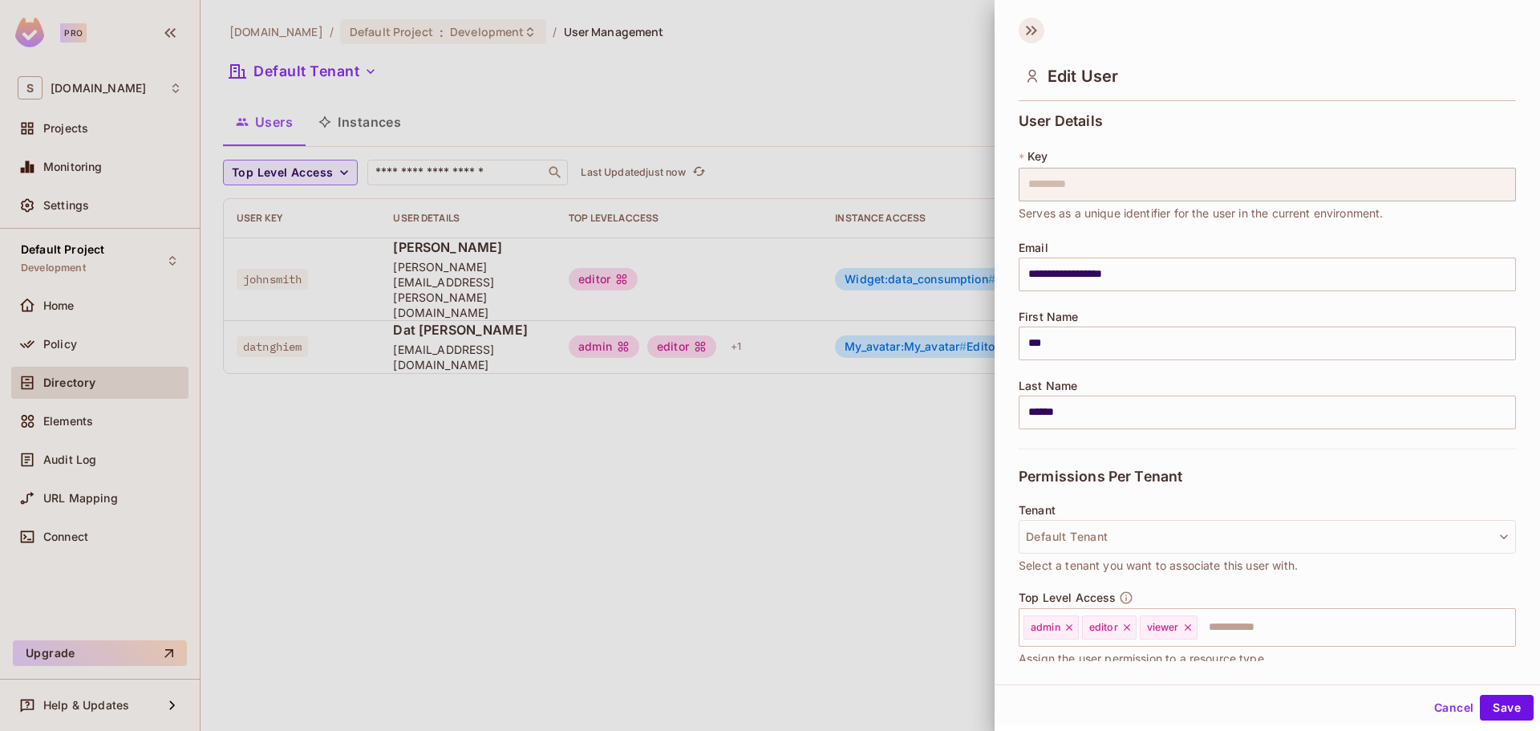
click at [1034, 30] on icon at bounding box center [1031, 31] width 26 height 26
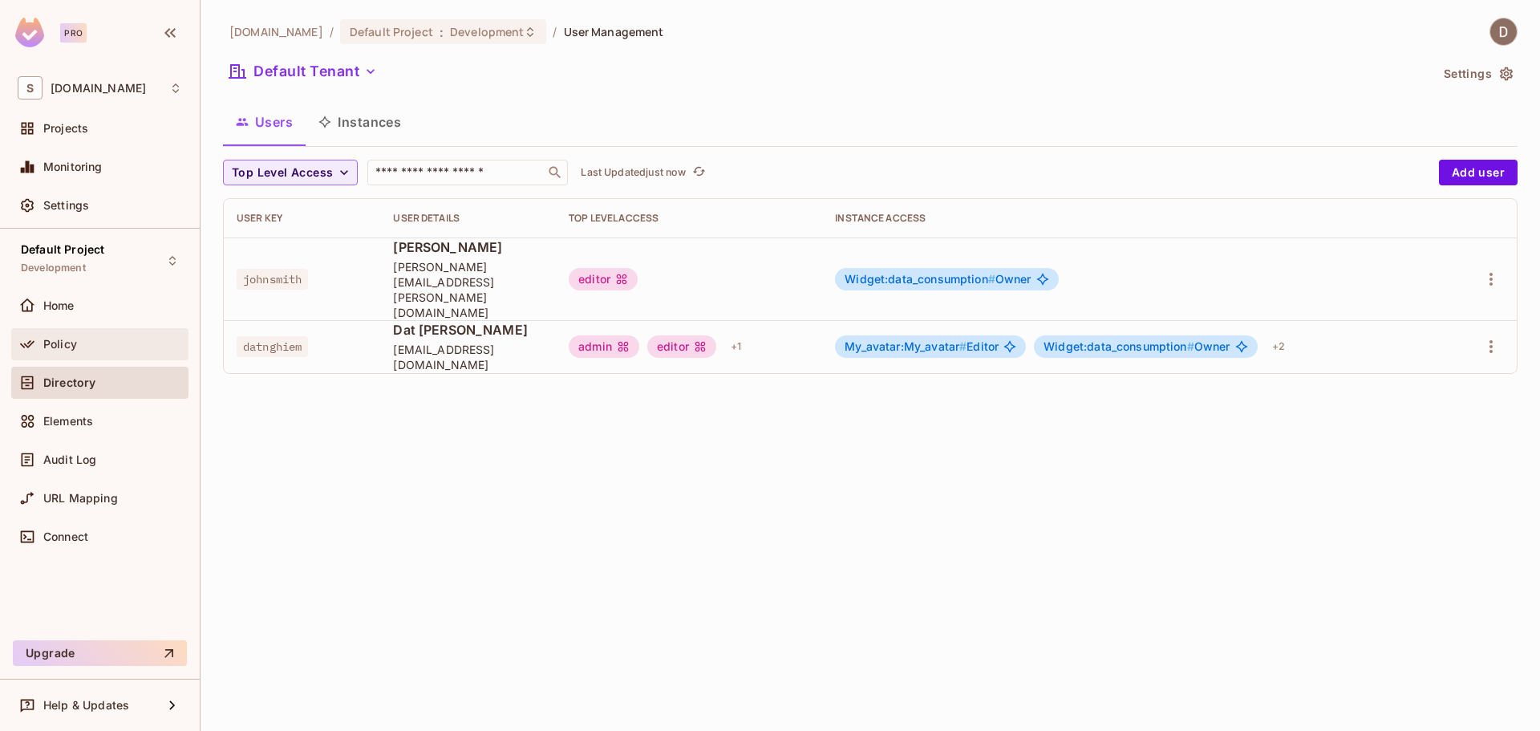
click at [81, 343] on div "Policy" at bounding box center [112, 344] width 139 height 13
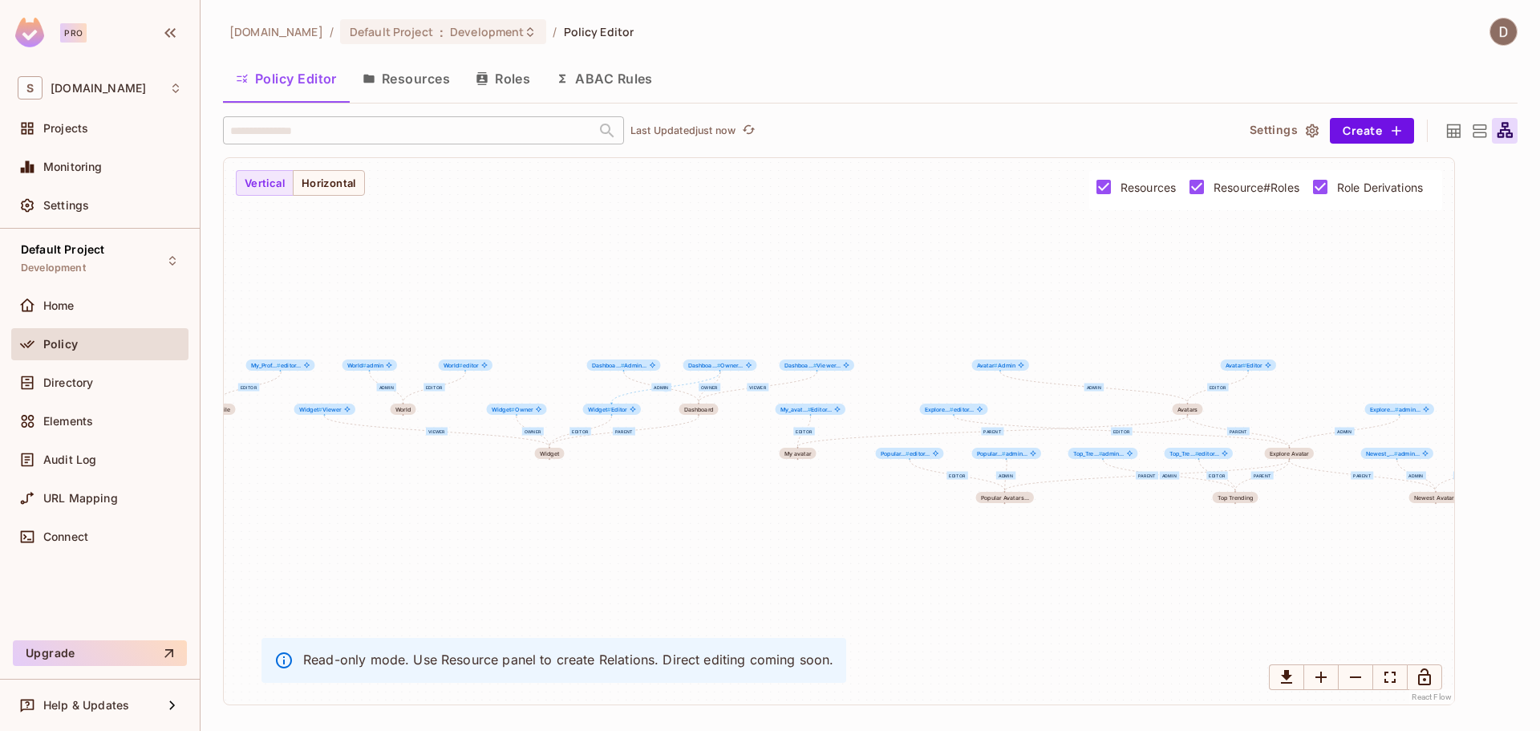
click at [1445, 132] on icon at bounding box center [1453, 131] width 20 height 20
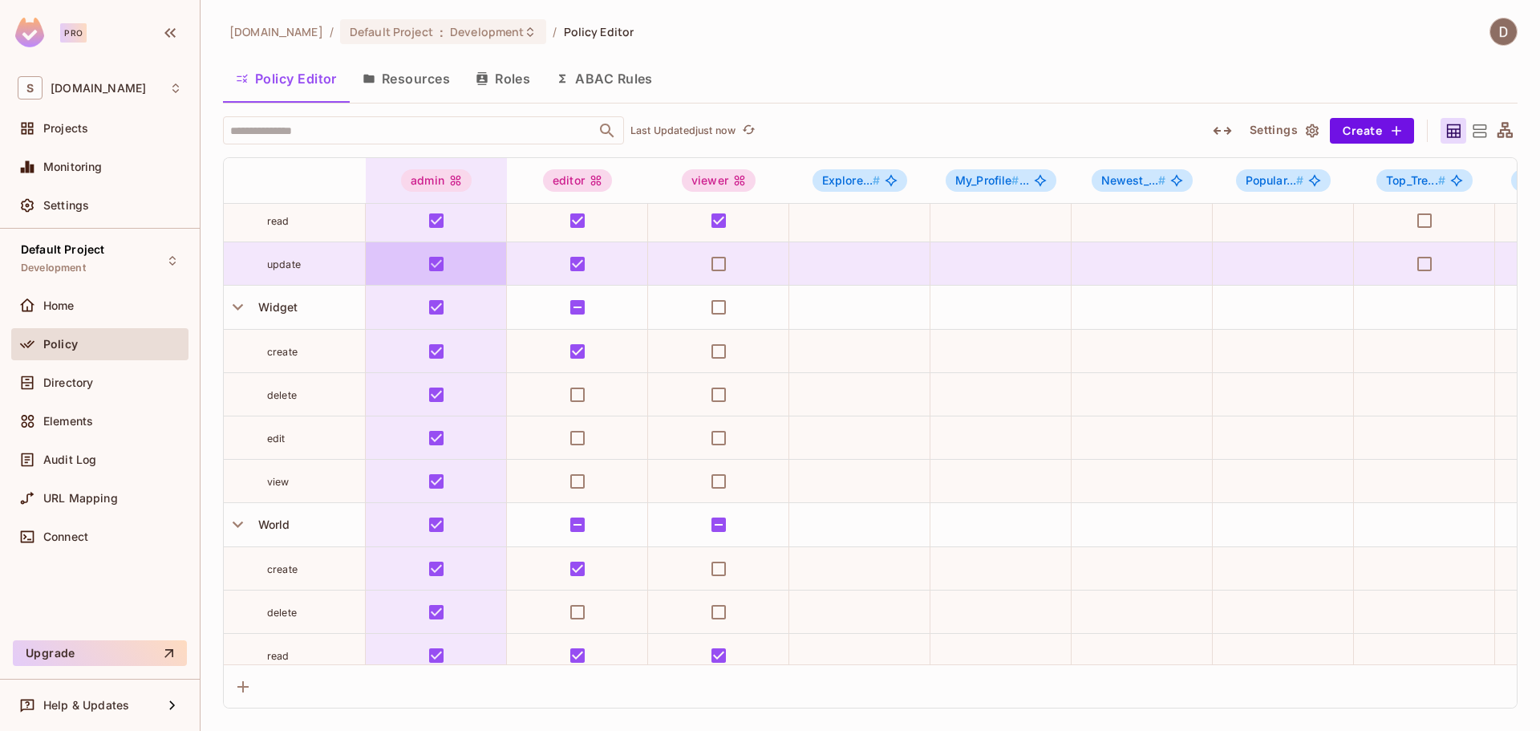
scroll to position [1855, 0]
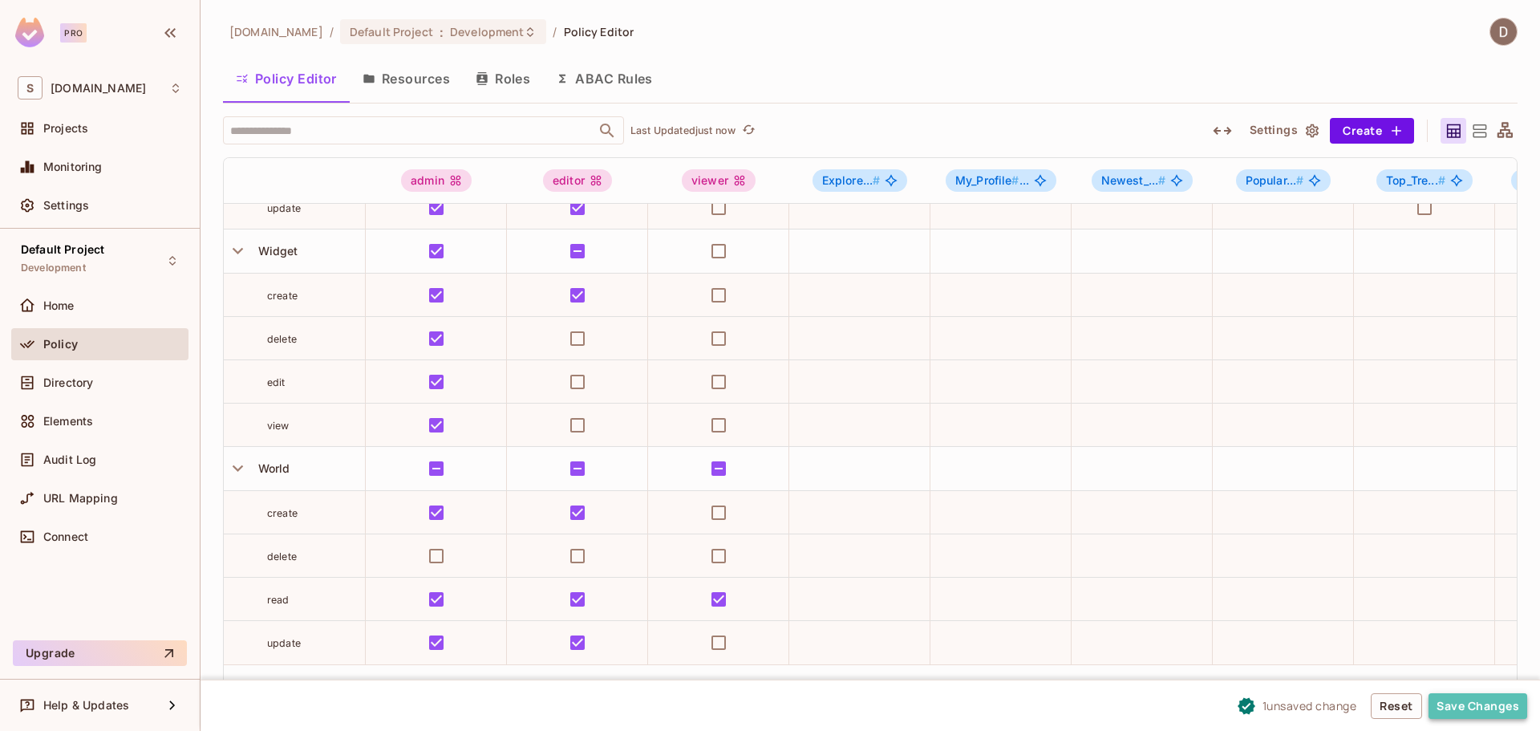
click at [1504, 701] on button "Save Changes" at bounding box center [1477, 706] width 99 height 26
click at [110, 450] on div "Audit Log" at bounding box center [100, 459] width 164 height 19
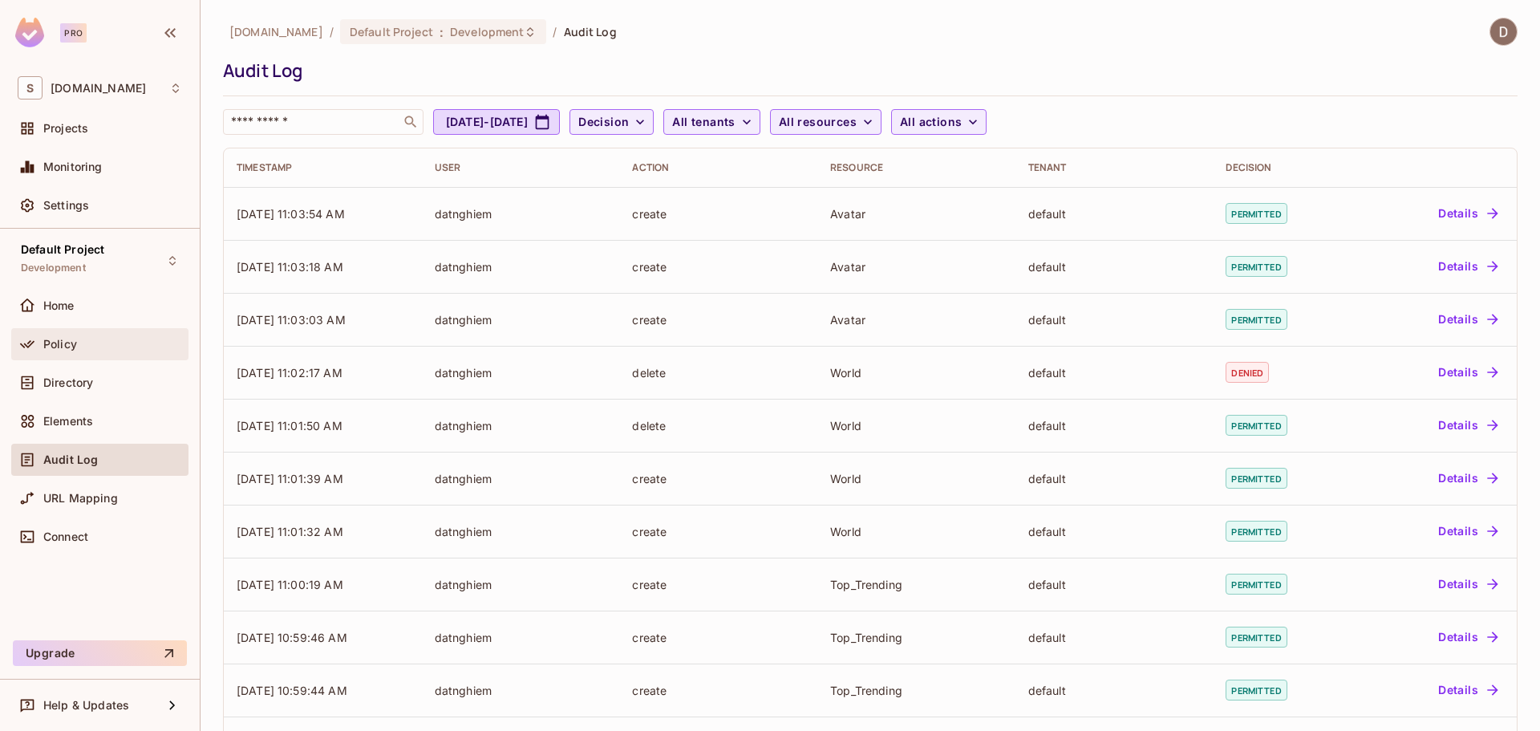
click at [119, 347] on div "Policy" at bounding box center [112, 344] width 139 height 13
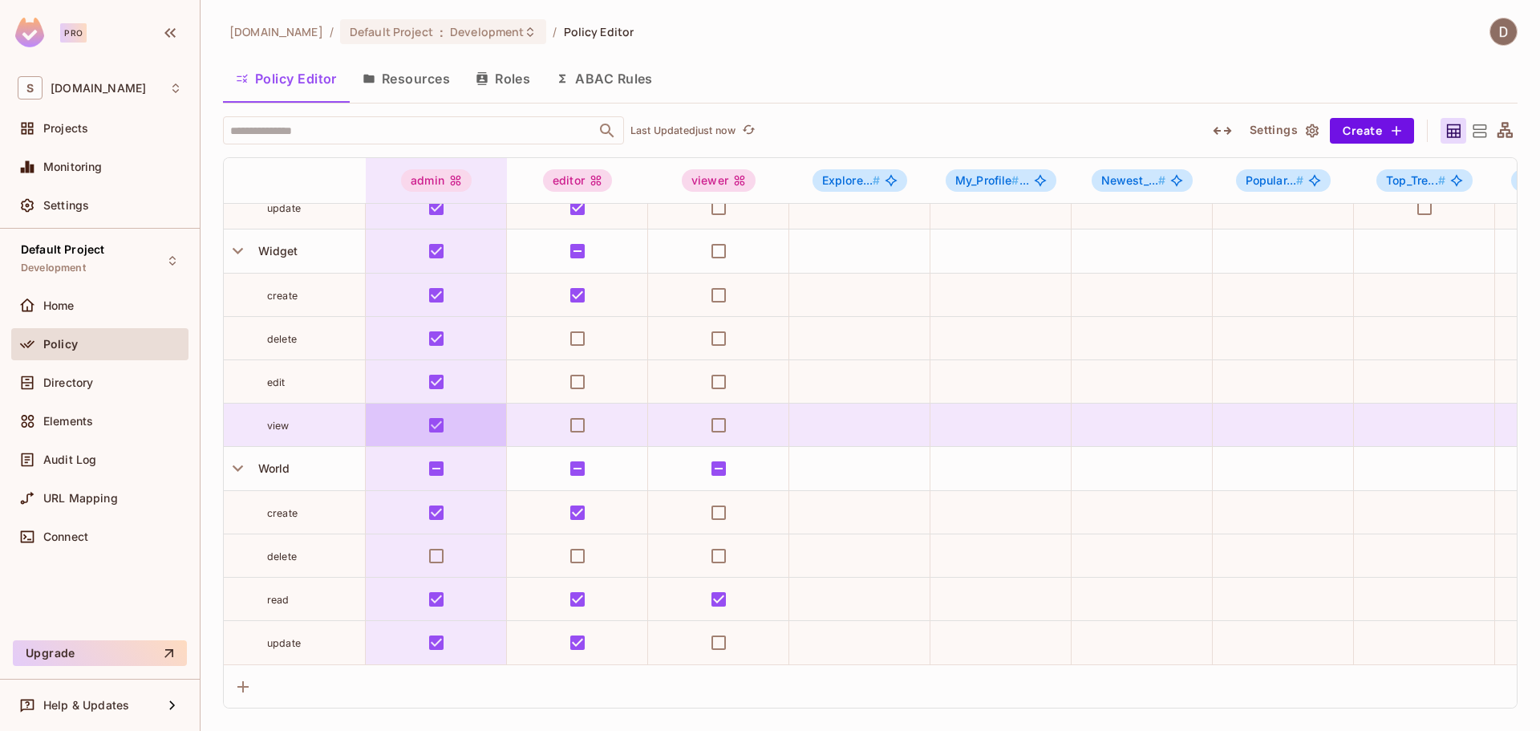
scroll to position [1855, 0]
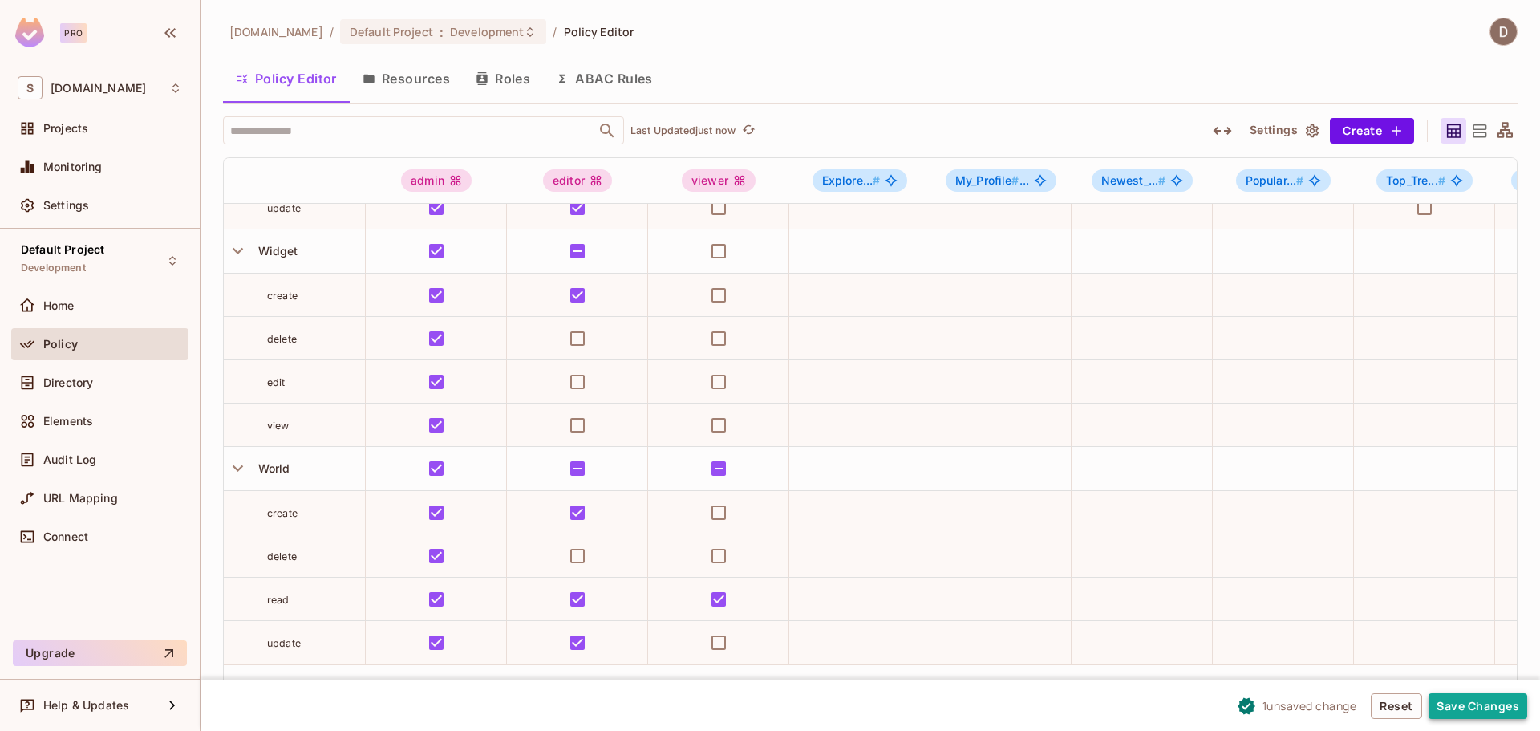
click at [1459, 702] on button "Save Changes" at bounding box center [1477, 706] width 99 height 26
click at [424, 179] on div "admin" at bounding box center [436, 180] width 71 height 22
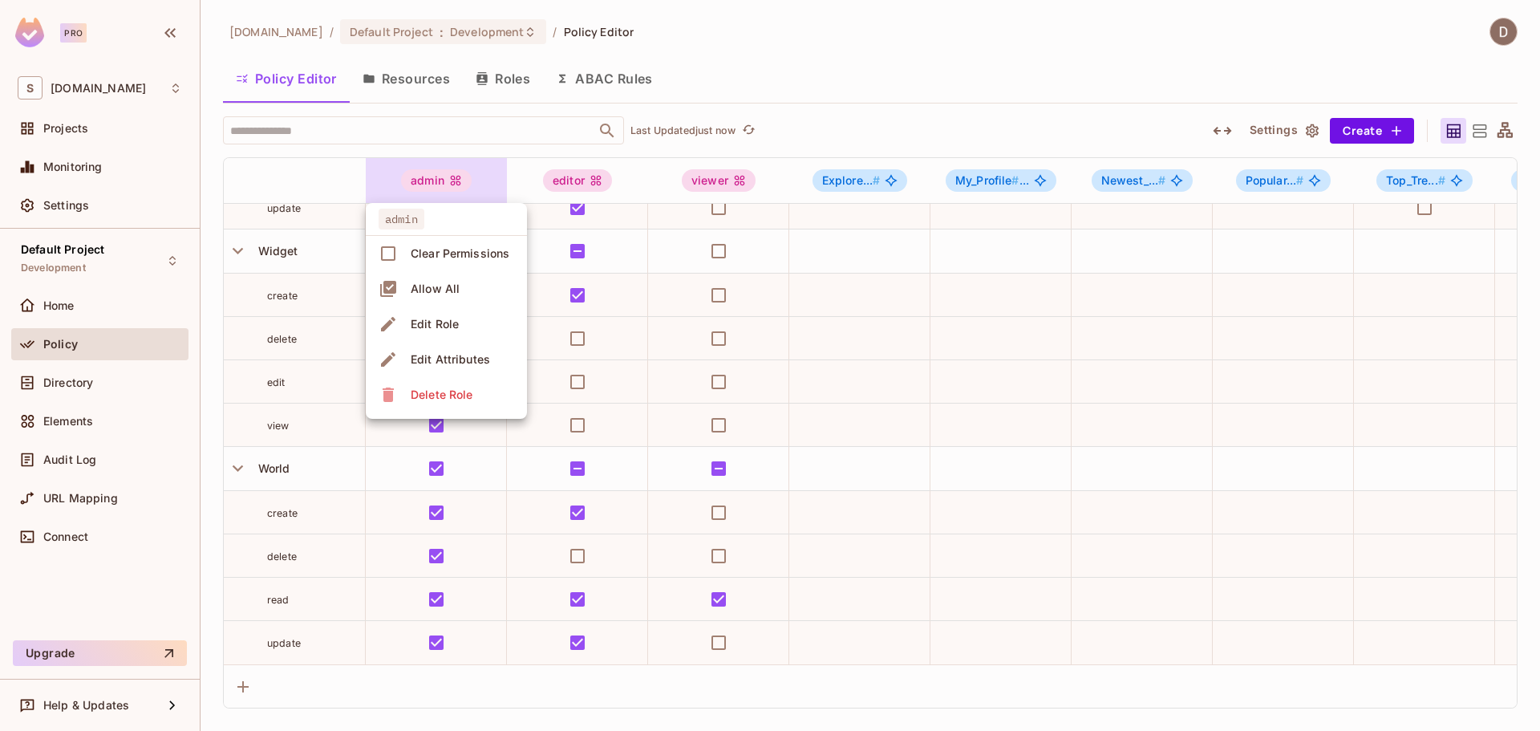
click at [298, 172] on div at bounding box center [770, 365] width 1540 height 731
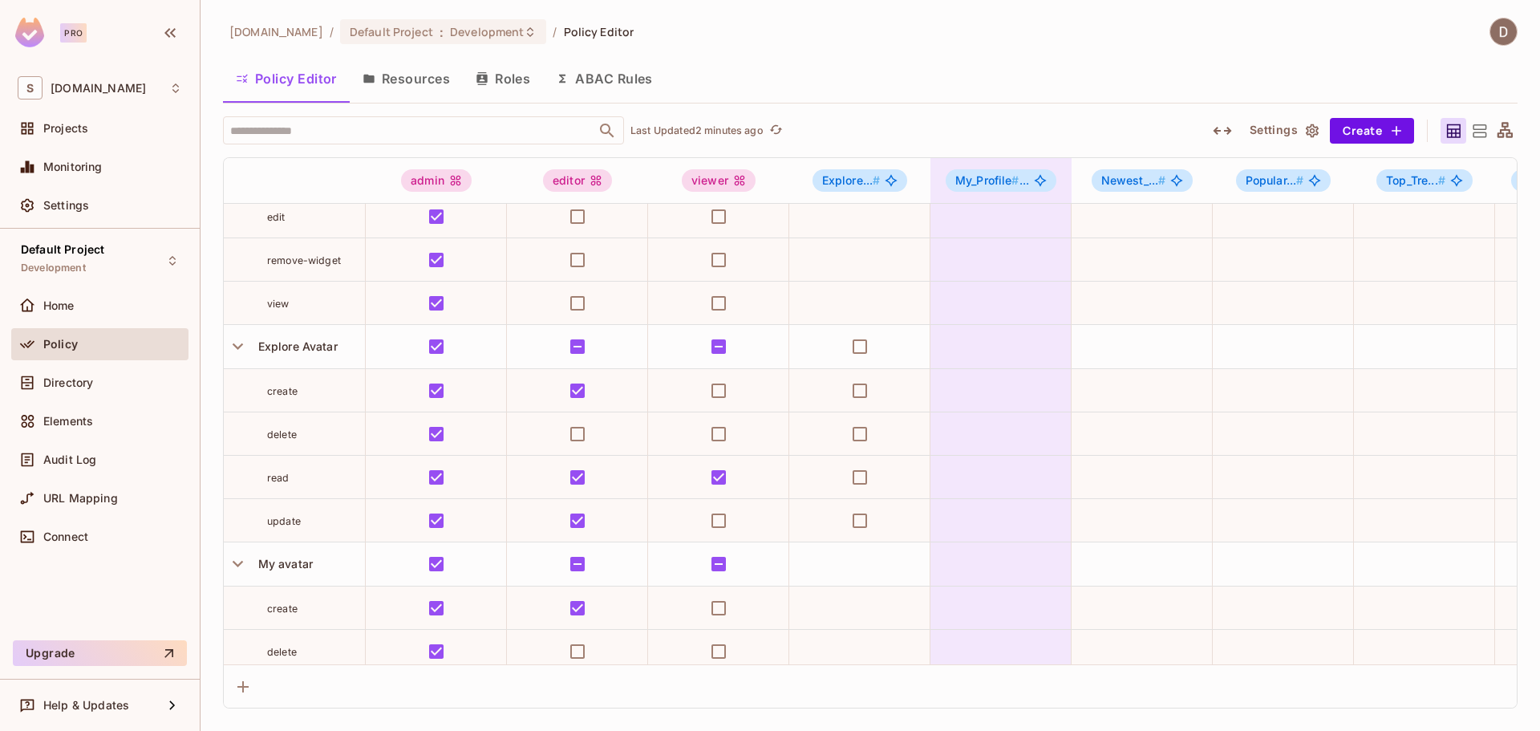
scroll to position [401, 0]
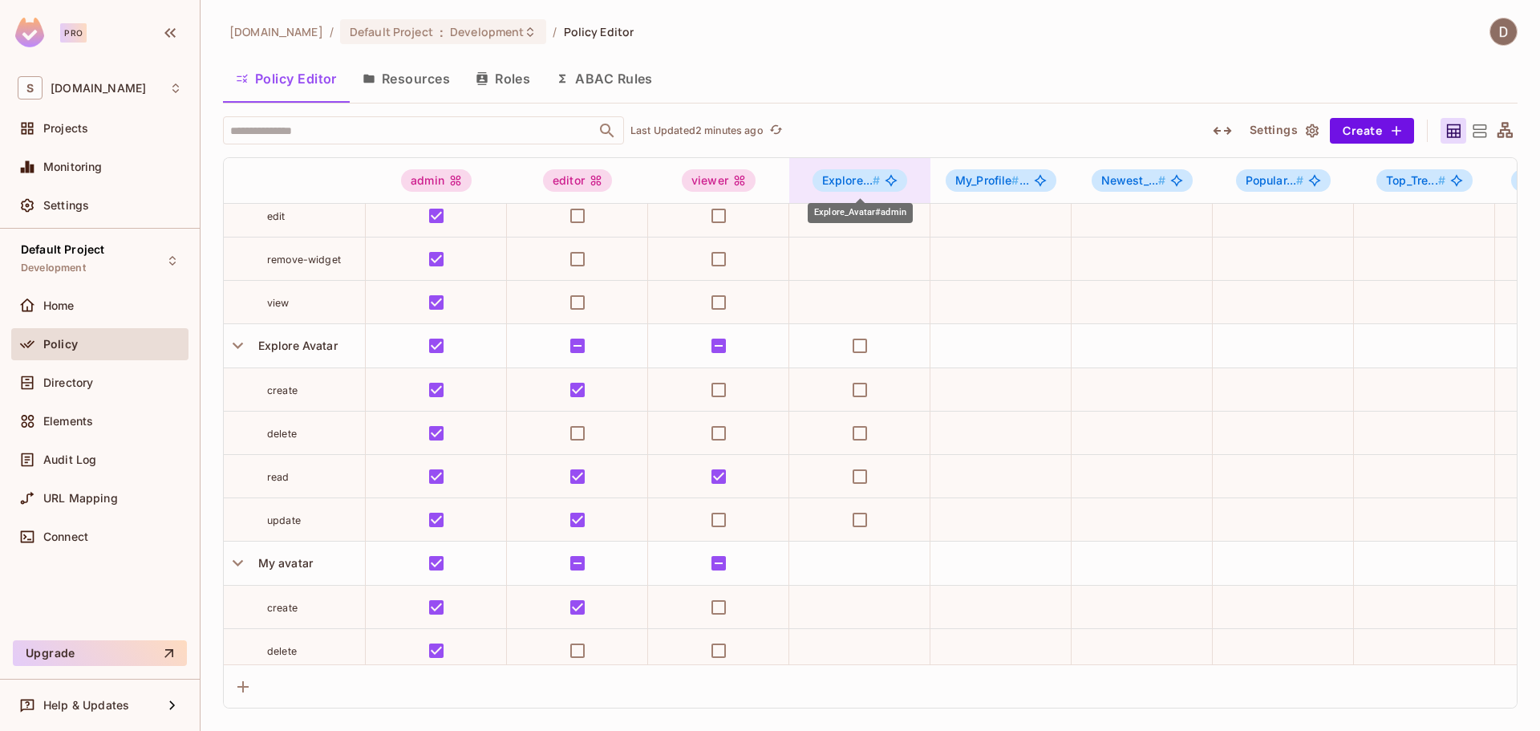
click at [820, 180] on div "Explore... #" at bounding box center [859, 180] width 95 height 22
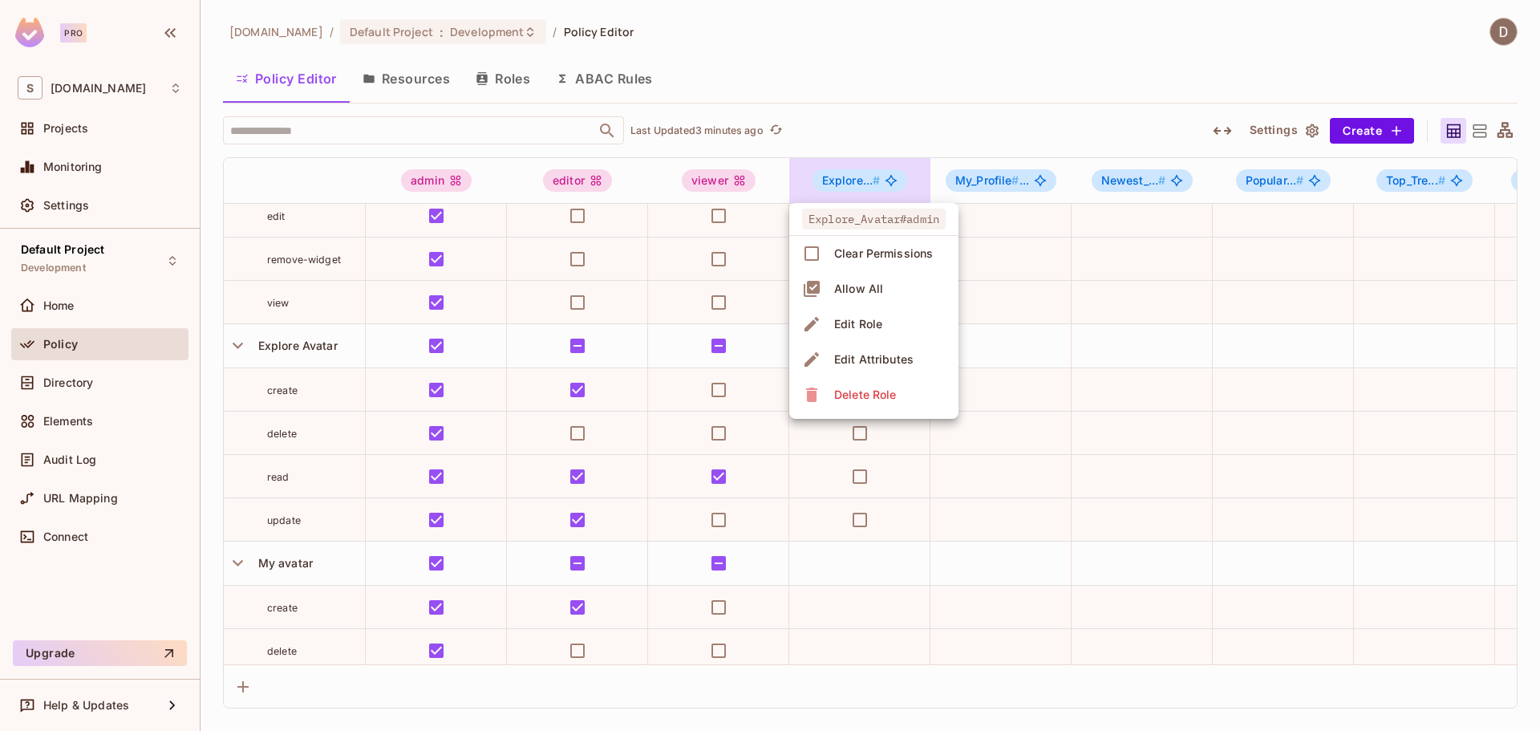
click at [820, 180] on div at bounding box center [770, 365] width 1540 height 731
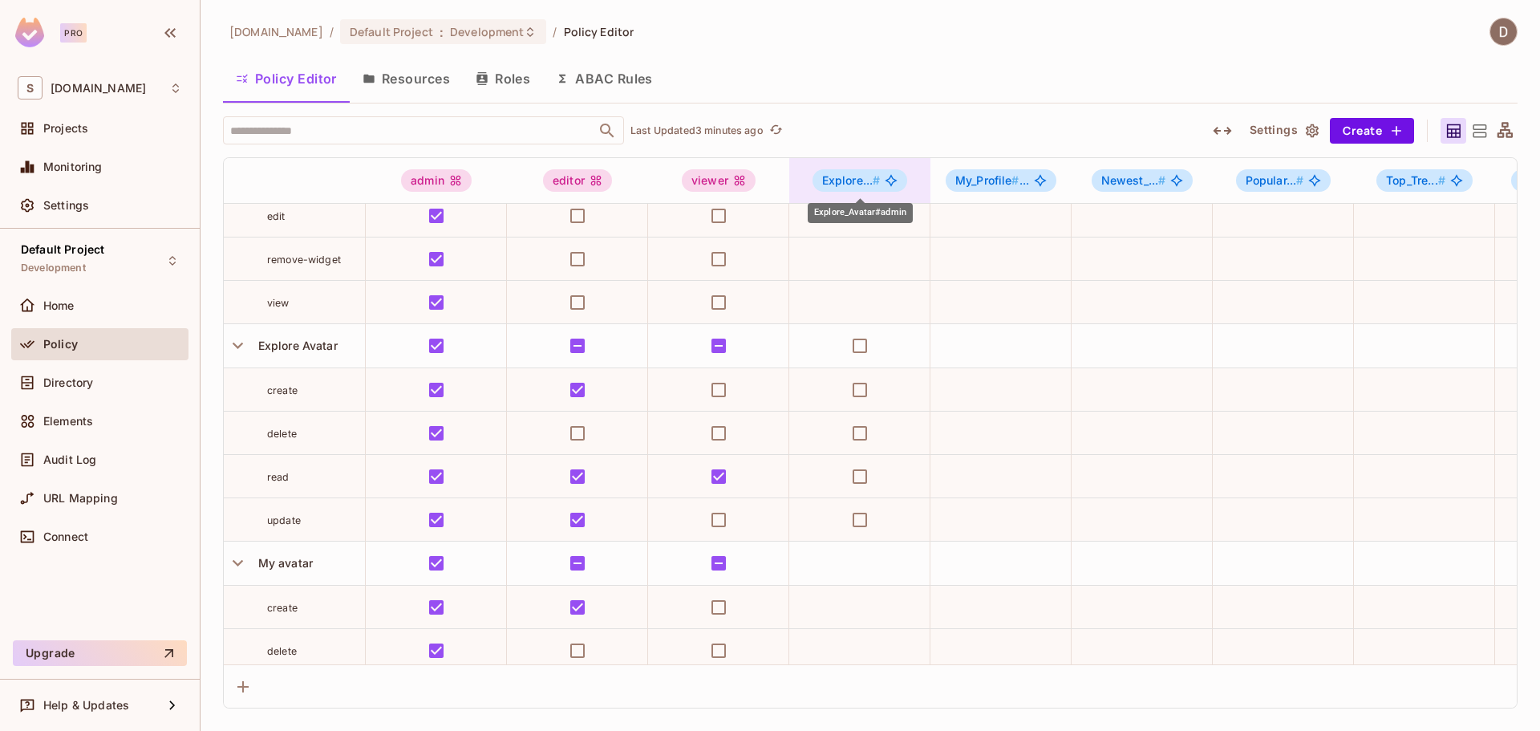
click at [820, 180] on div "Explore... #" at bounding box center [859, 180] width 95 height 22
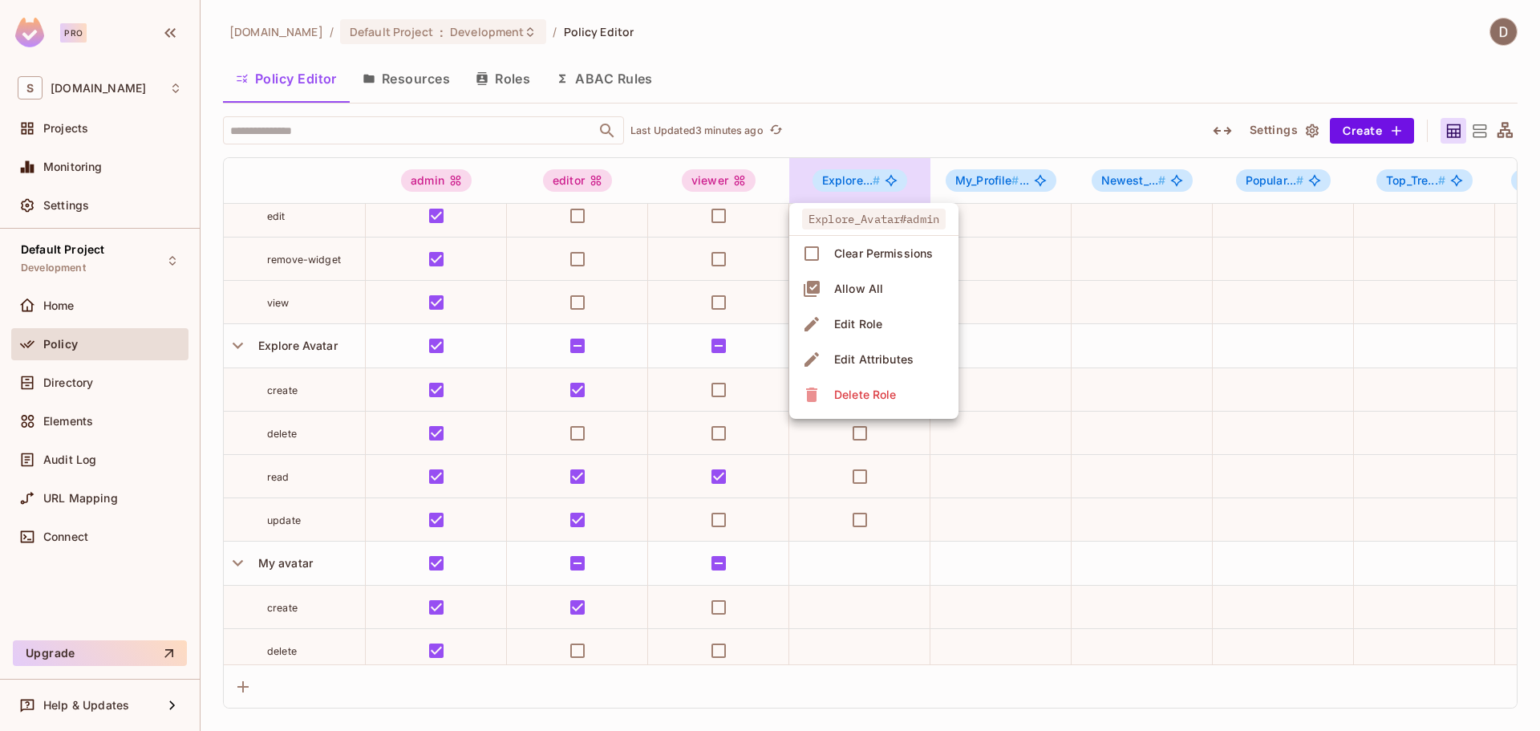
click at [978, 175] on div at bounding box center [770, 365] width 1540 height 731
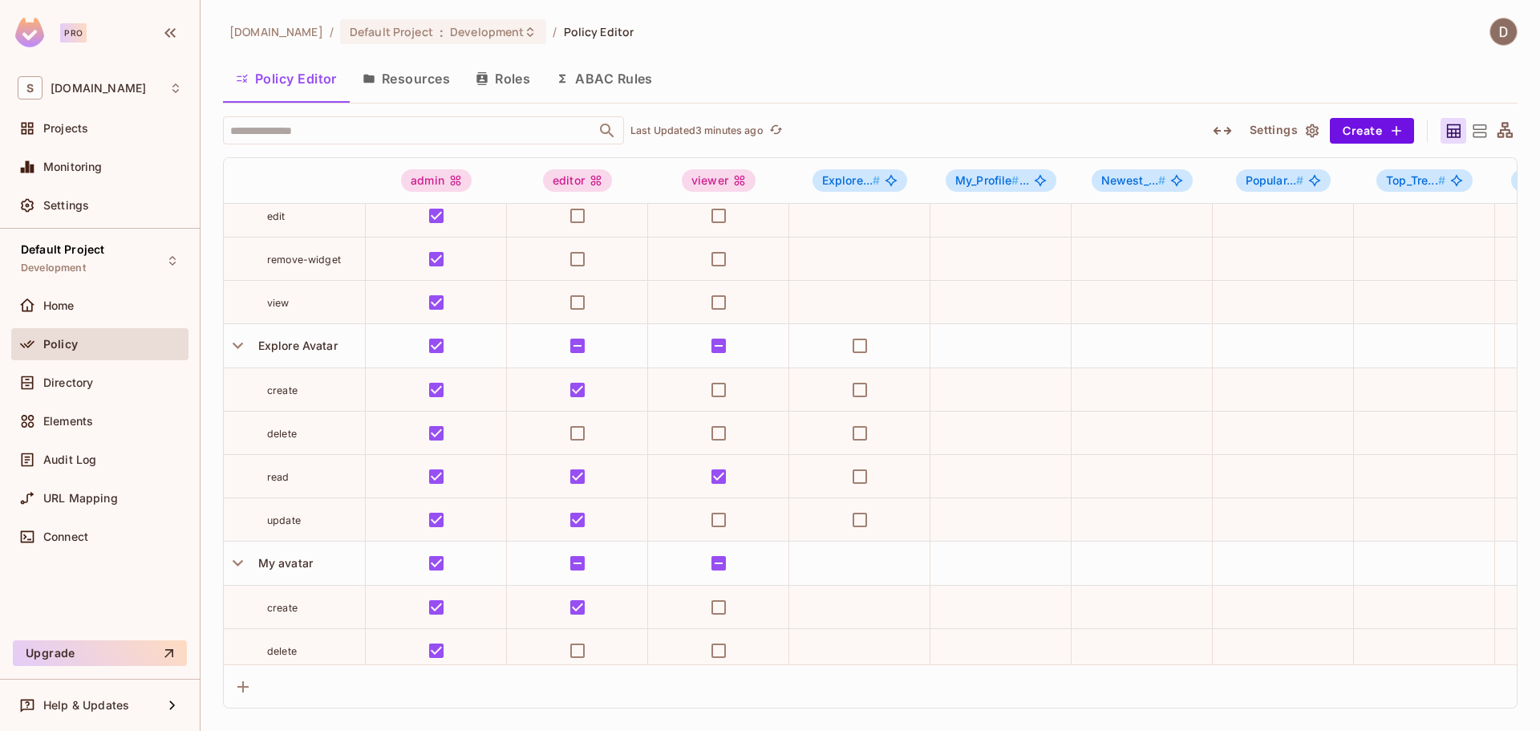
click at [978, 175] on div "Explore_Avatar#admin Clear Permissions Allow All Edit Role Edit Attributes Dele…" at bounding box center [770, 365] width 1540 height 731
click at [1495, 704] on button "Save Changes" at bounding box center [1477, 706] width 99 height 26
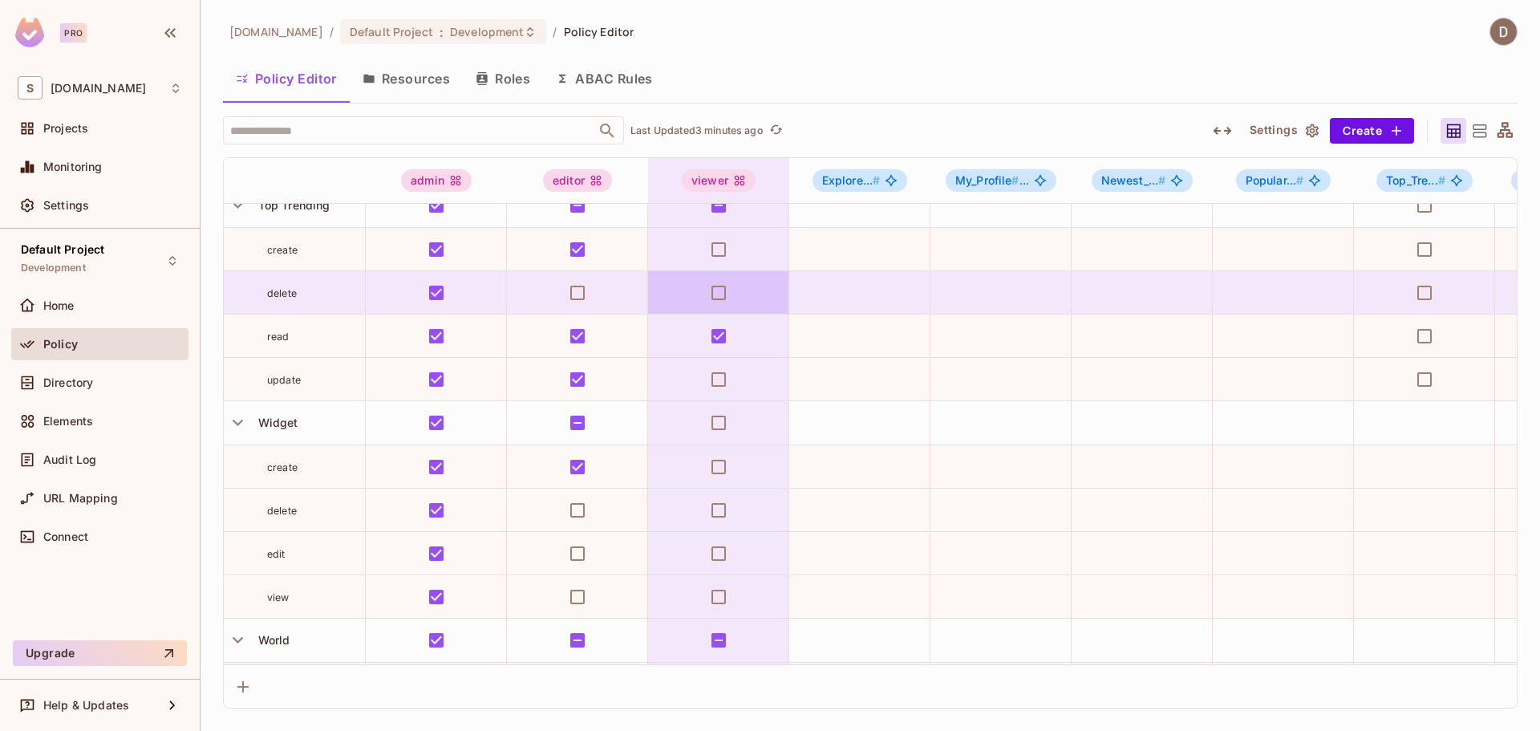
scroll to position [1844, 0]
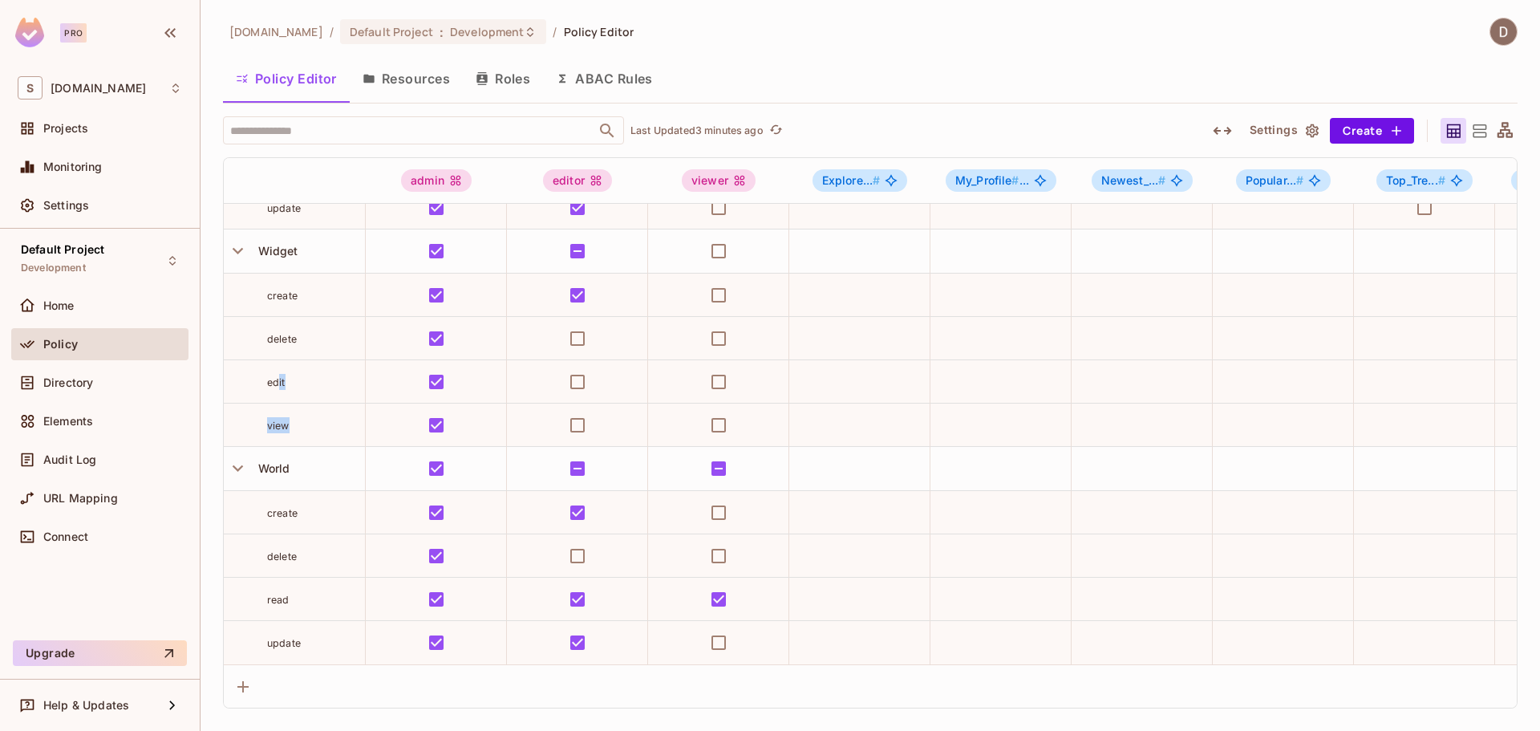
drag, startPoint x: 287, startPoint y: 432, endPoint x: 277, endPoint y: 388, distance: 45.1
click at [285, 374] on div "edit" at bounding box center [316, 382] width 98 height 16
drag, startPoint x: 270, startPoint y: 378, endPoint x: 273, endPoint y: 419, distance: 41.0
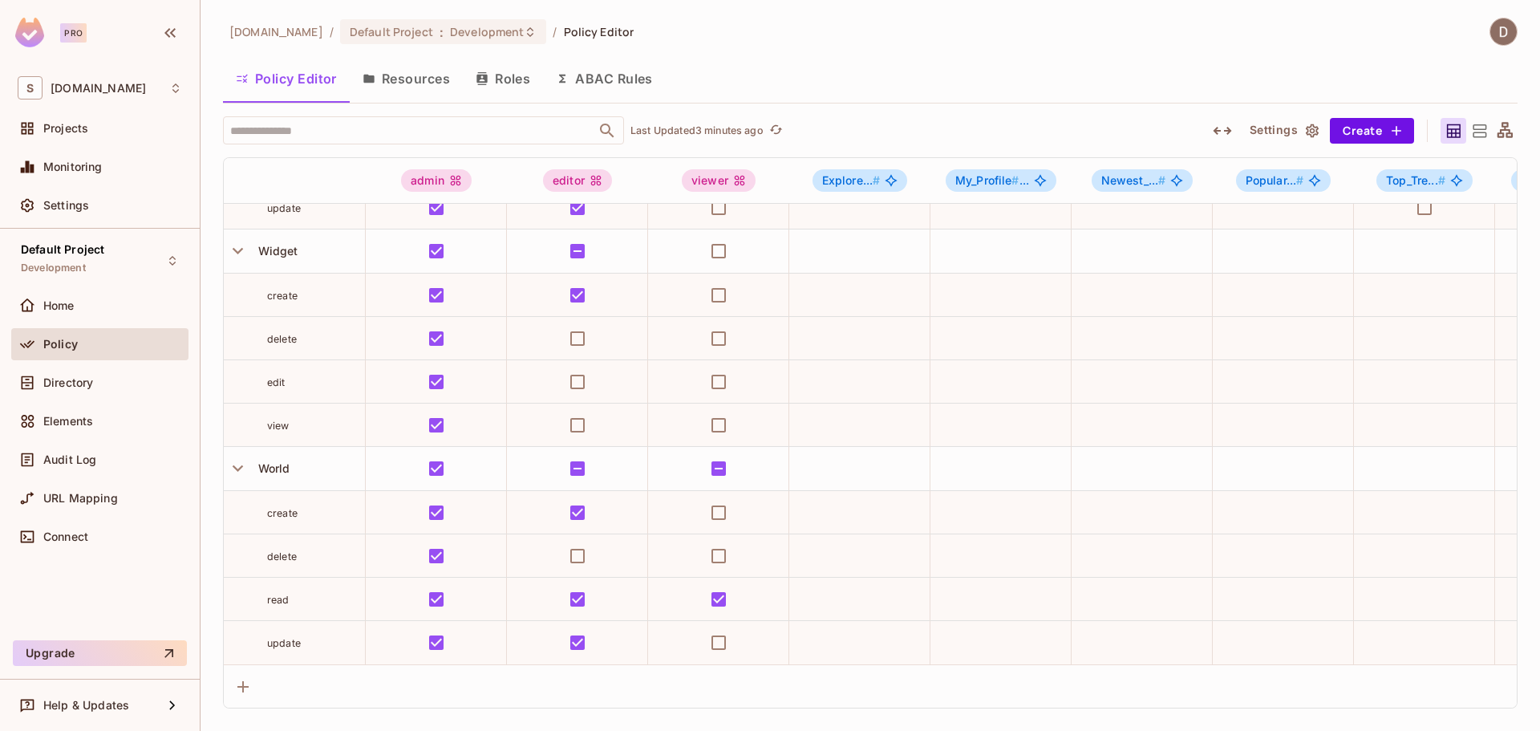
click at [278, 407] on td "view" at bounding box center [295, 424] width 142 height 43
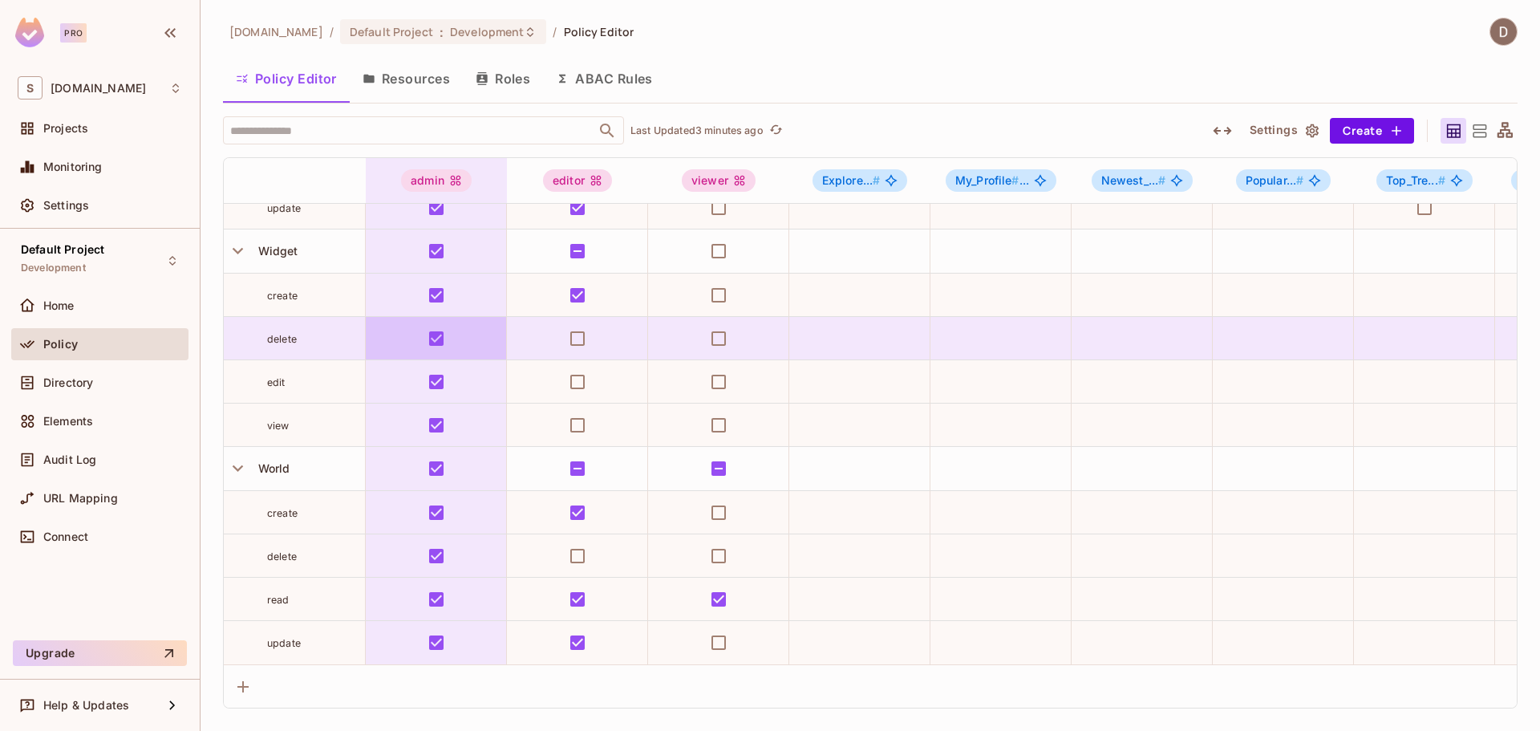
scroll to position [1855, 0]
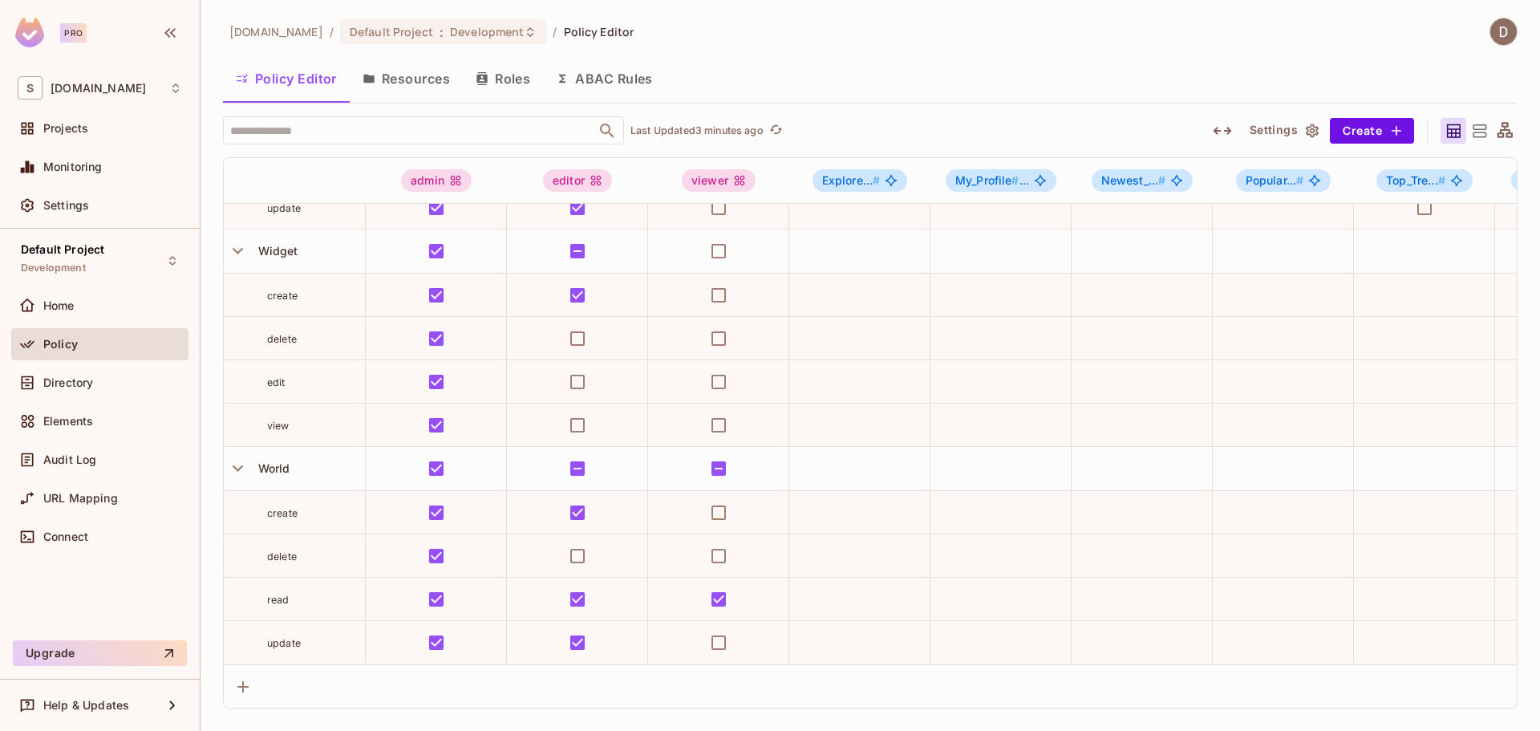
click at [235, 457] on icon "button" at bounding box center [238, 468] width 22 height 22
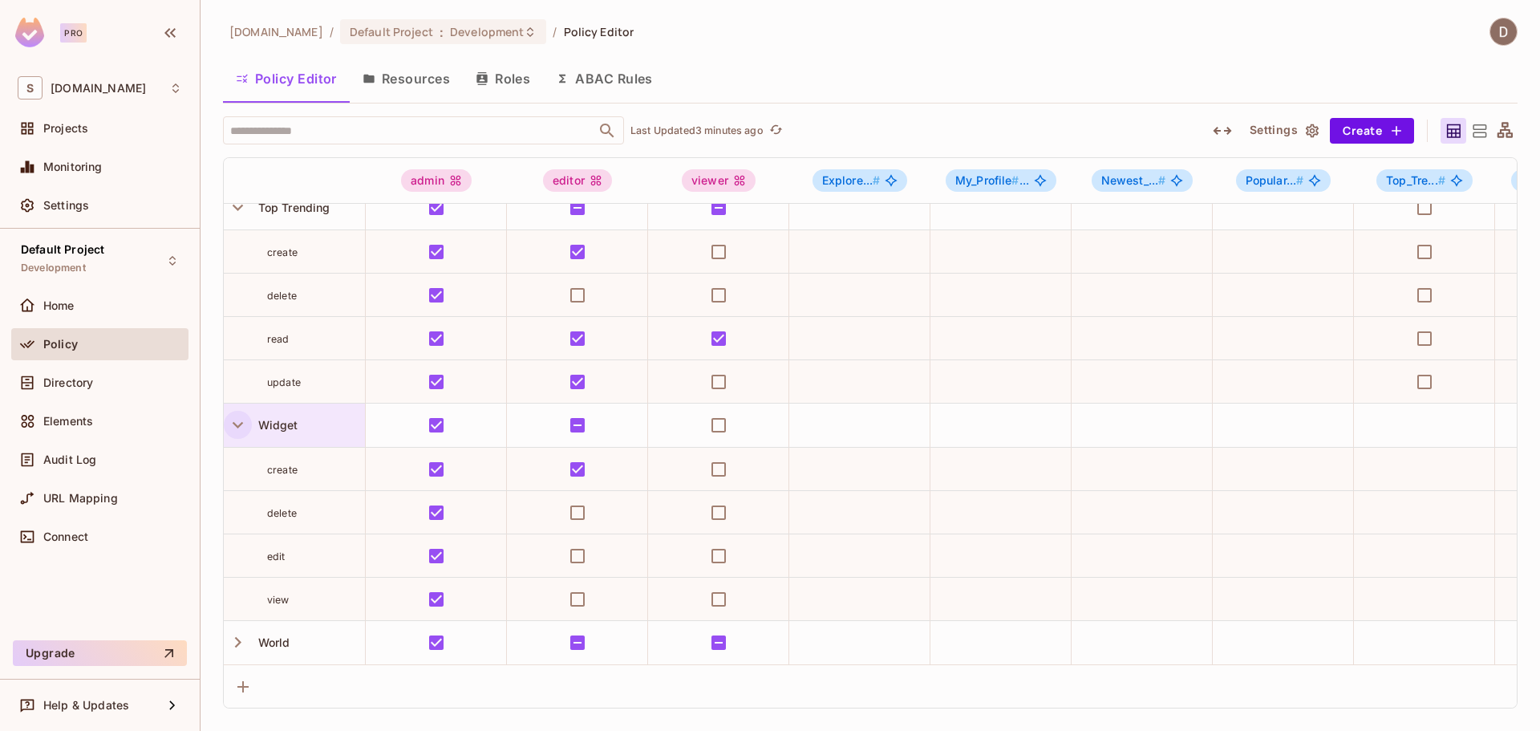
click at [237, 422] on icon "button" at bounding box center [238, 425] width 10 height 6
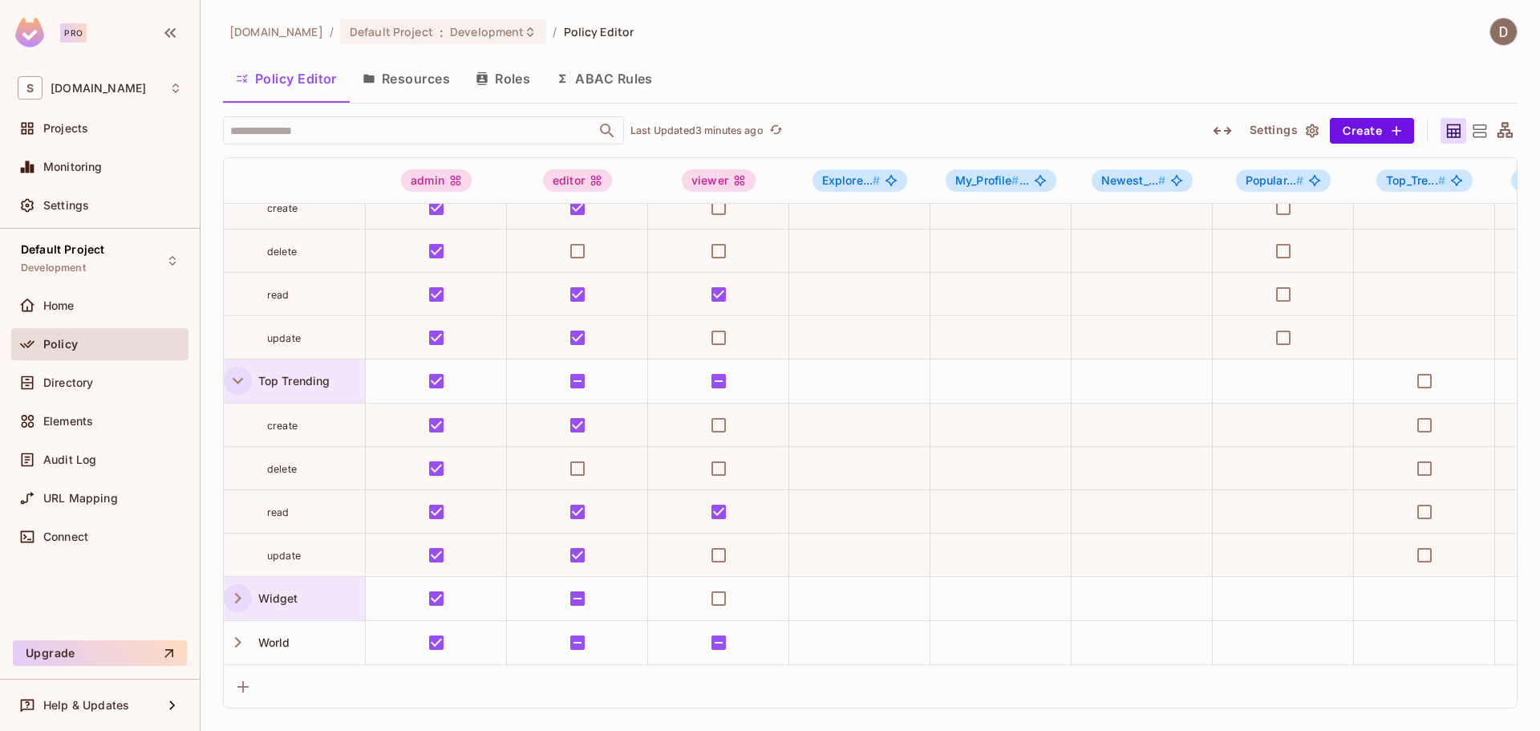
click at [233, 370] on icon "button" at bounding box center [238, 381] width 22 height 22
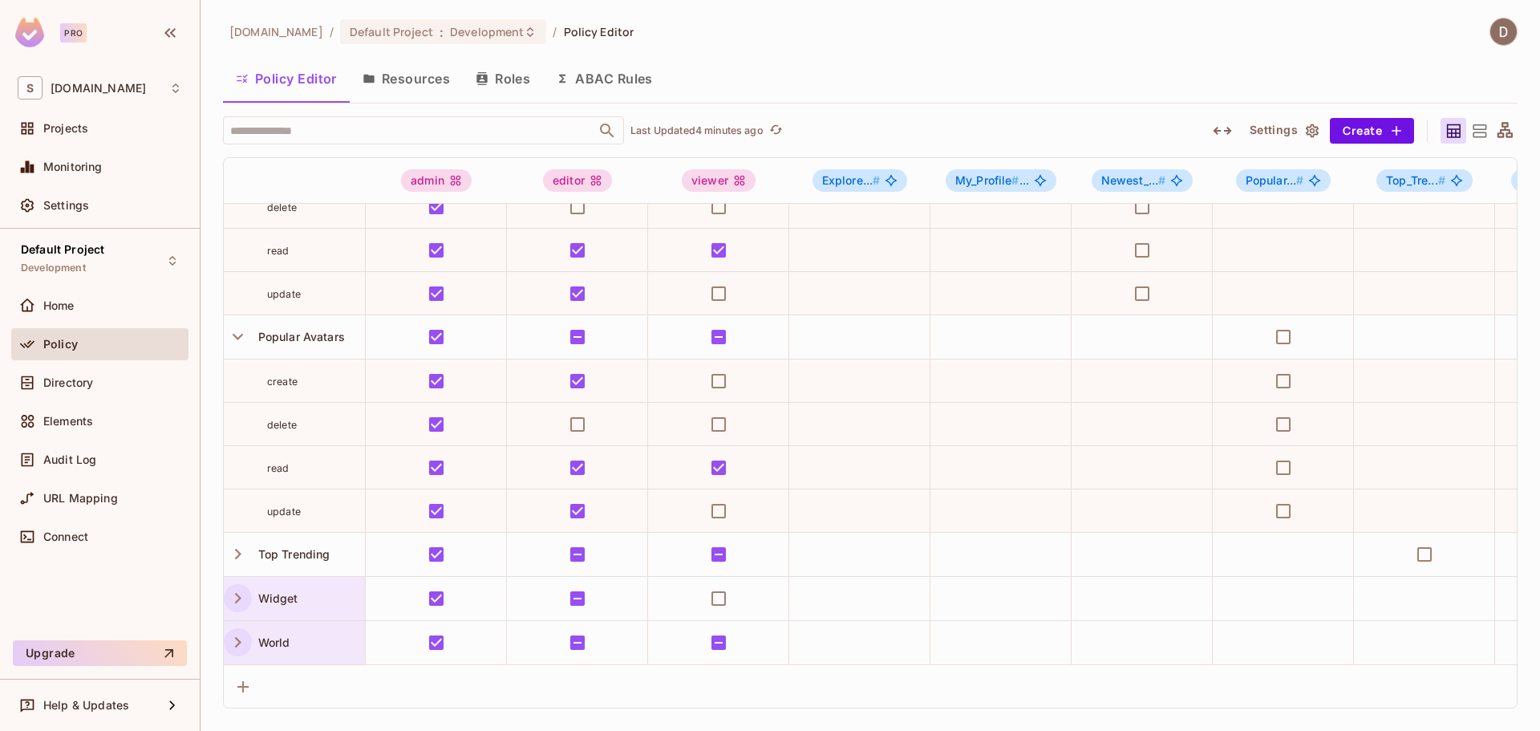
click at [240, 637] on icon "button" at bounding box center [238, 642] width 22 height 22
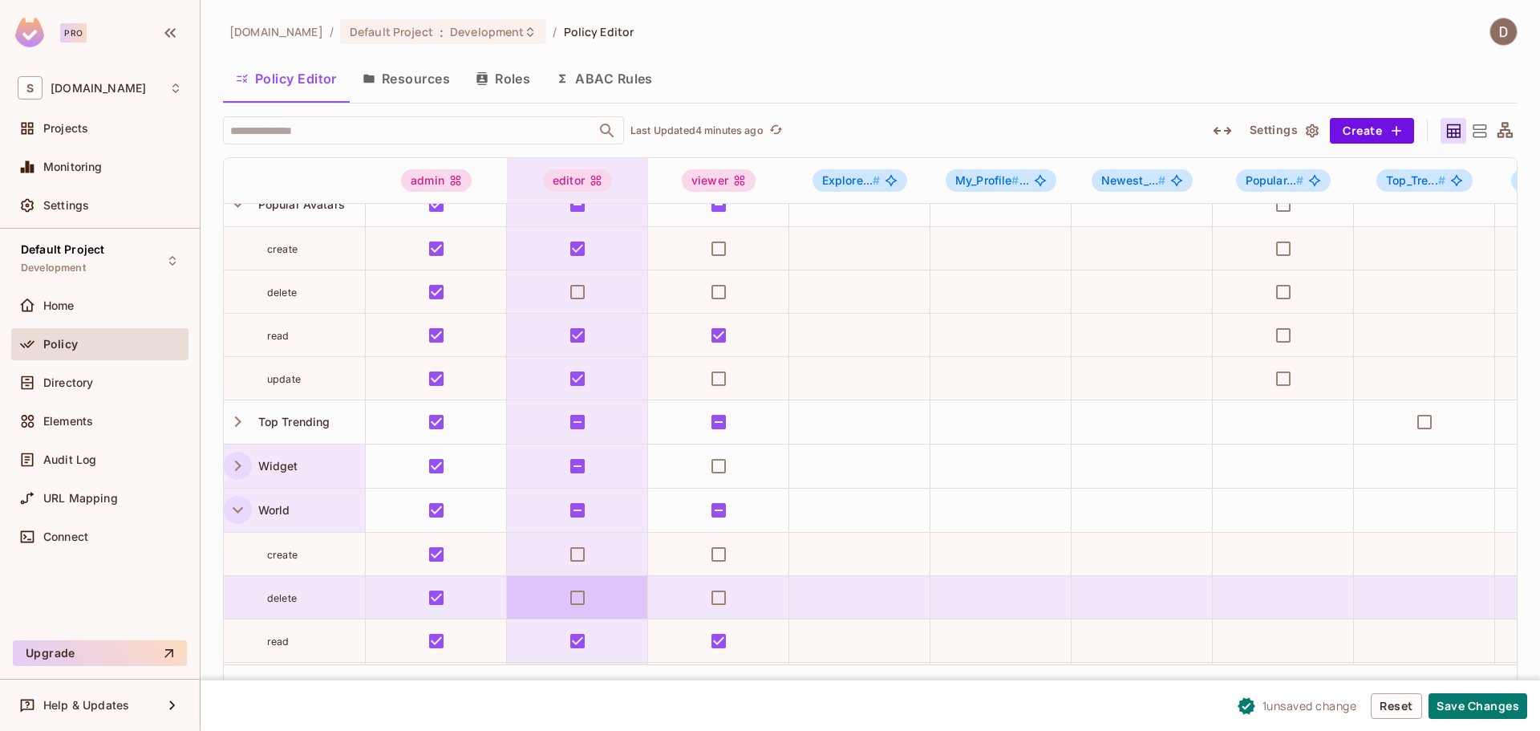
scroll to position [1428, 0]
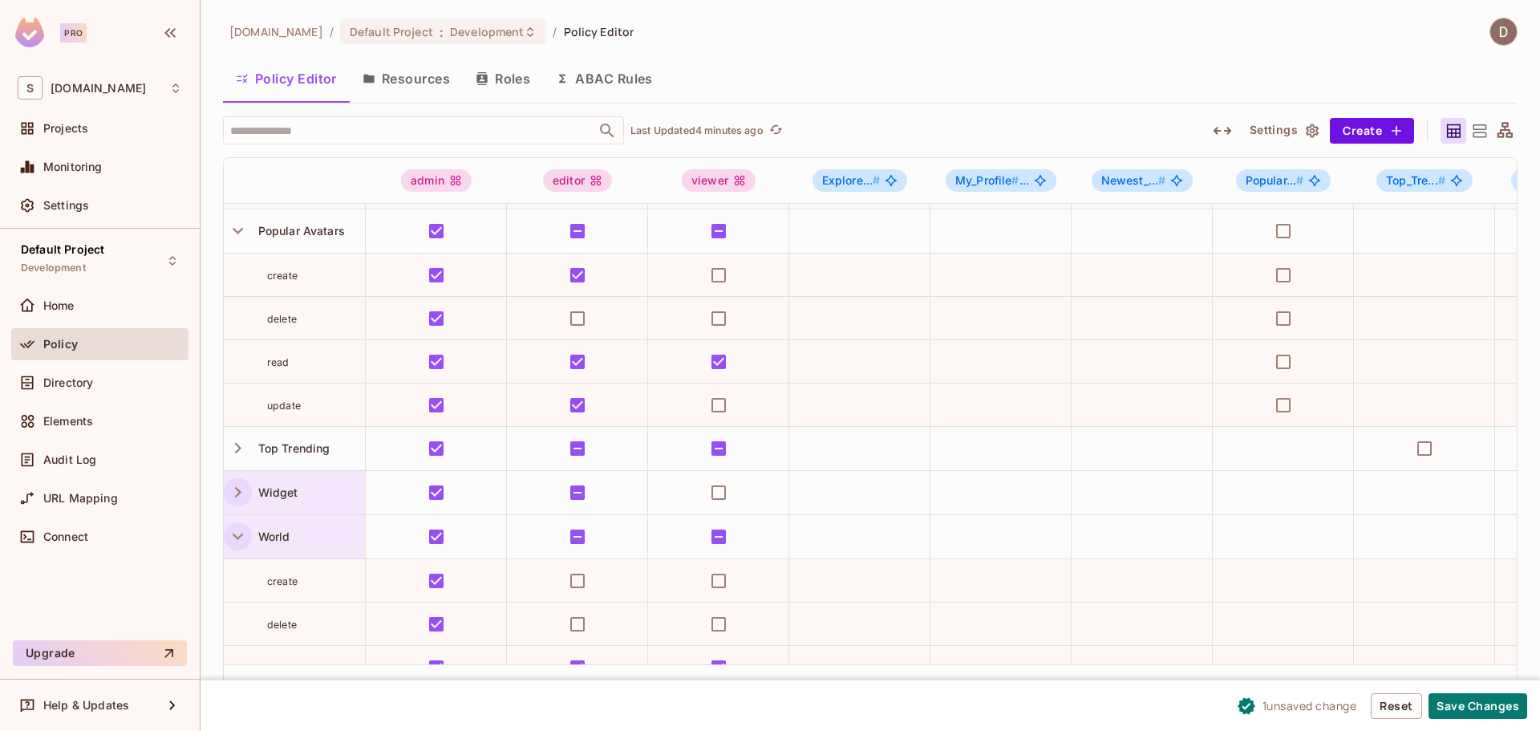
click at [237, 486] on icon "button" at bounding box center [238, 492] width 22 height 22
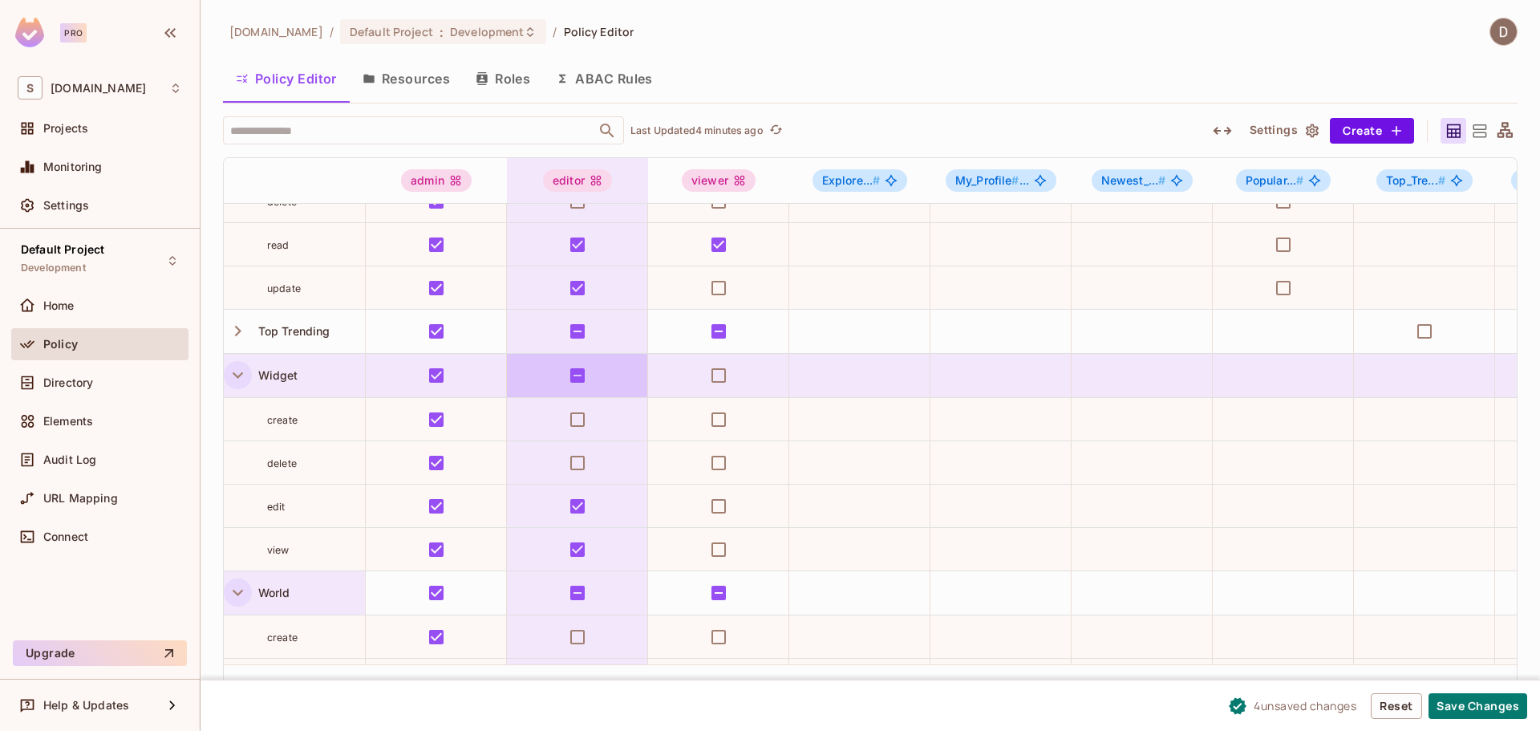
scroll to position [1521, 0]
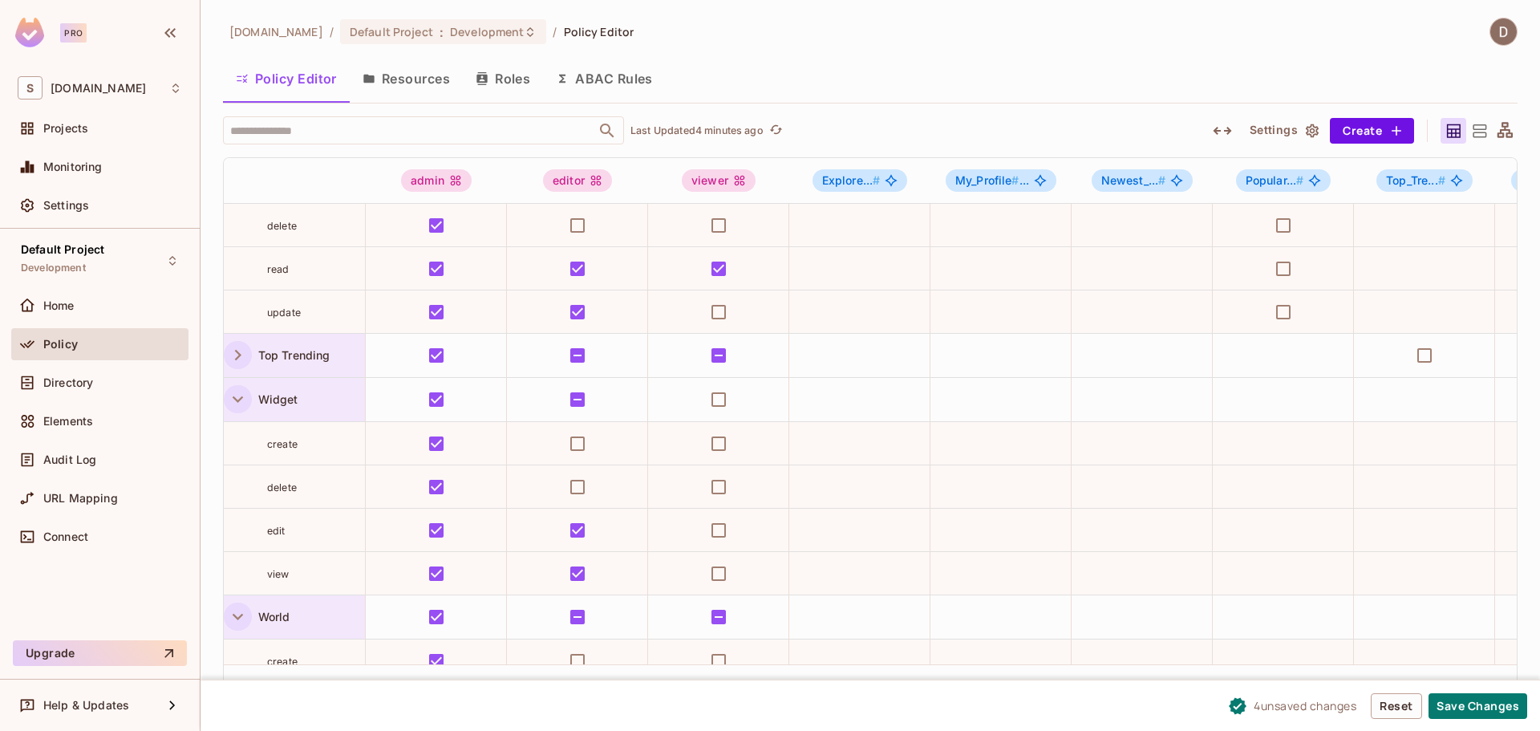
click at [243, 354] on icon "button" at bounding box center [238, 355] width 22 height 22
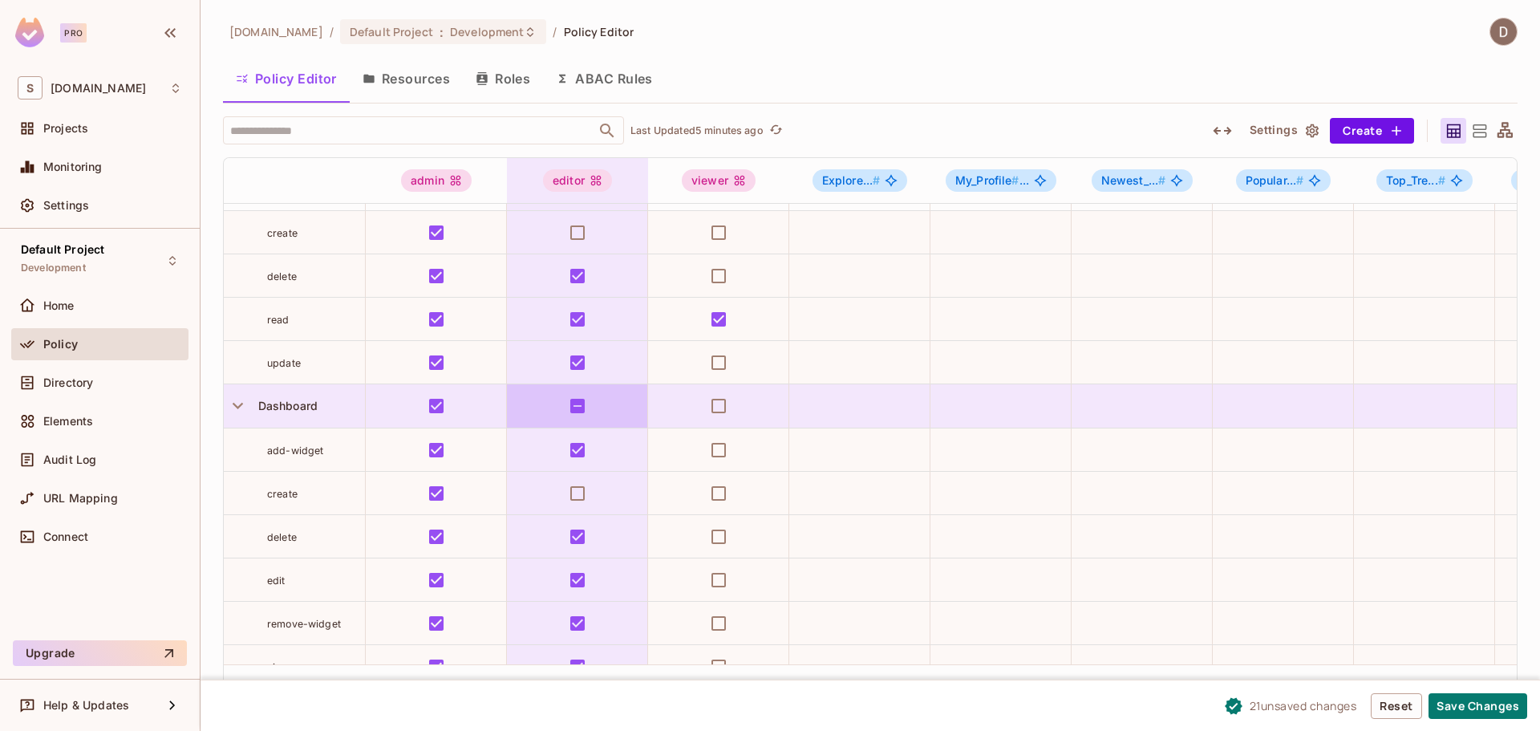
scroll to position [10, 0]
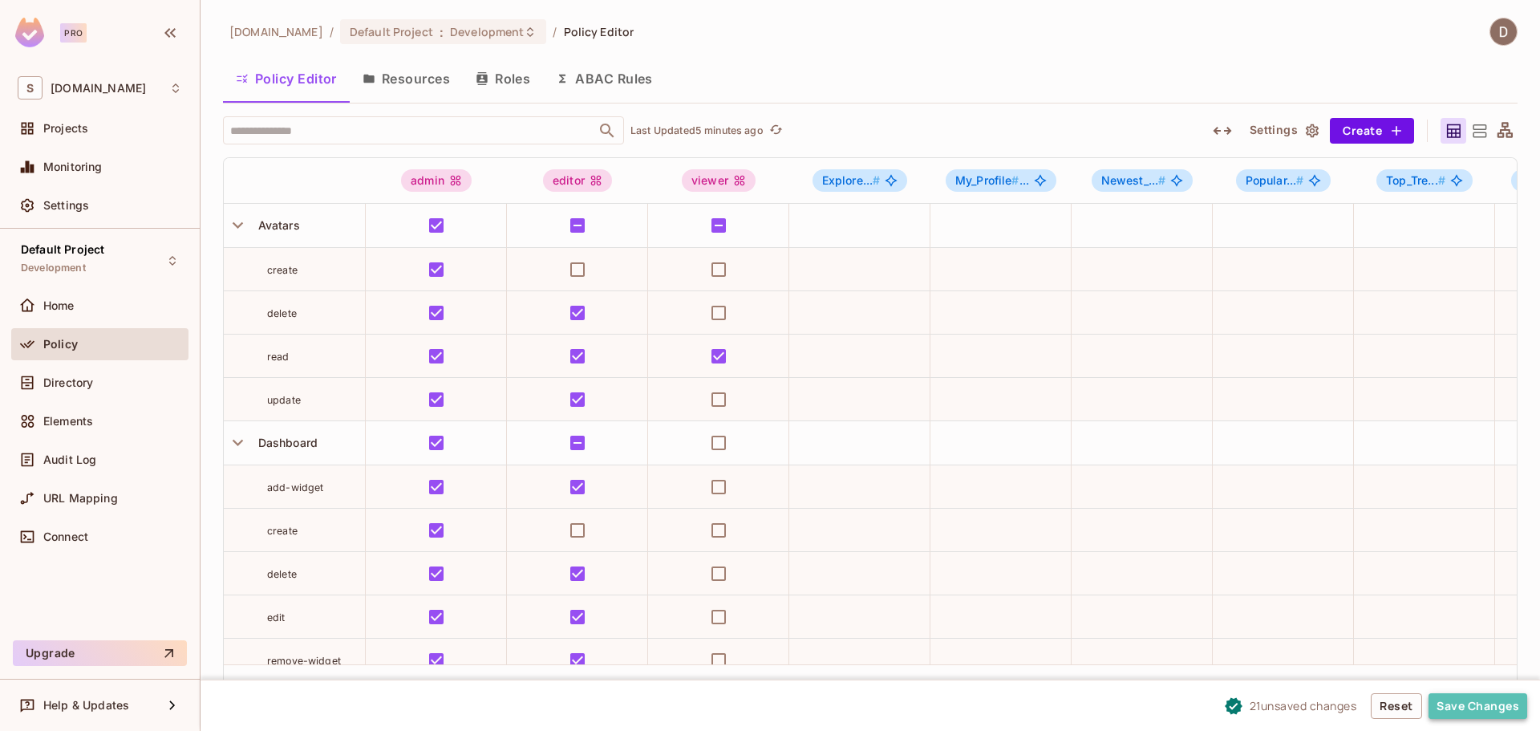
click at [1456, 701] on button "Save Changes" at bounding box center [1477, 706] width 99 height 26
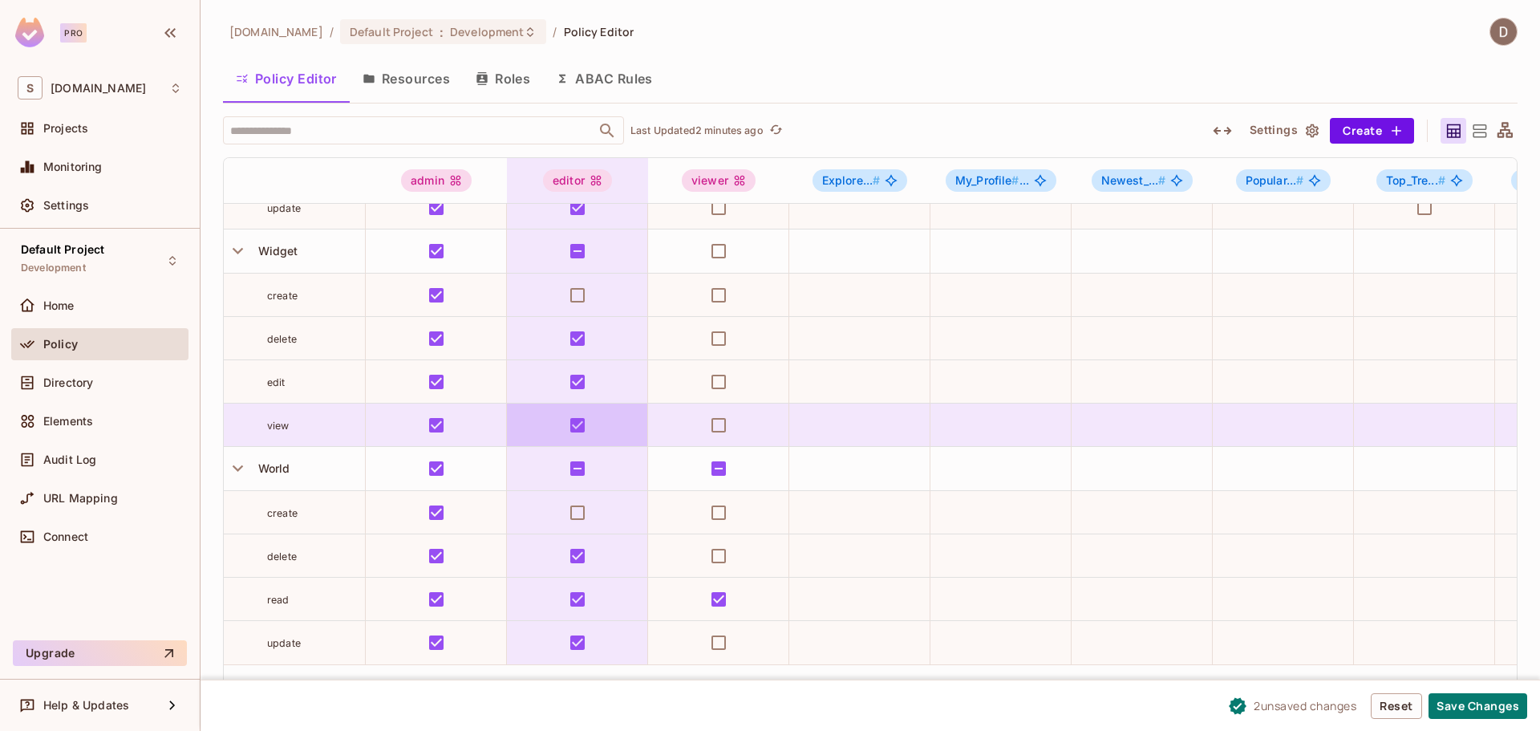
scroll to position [1855, 0]
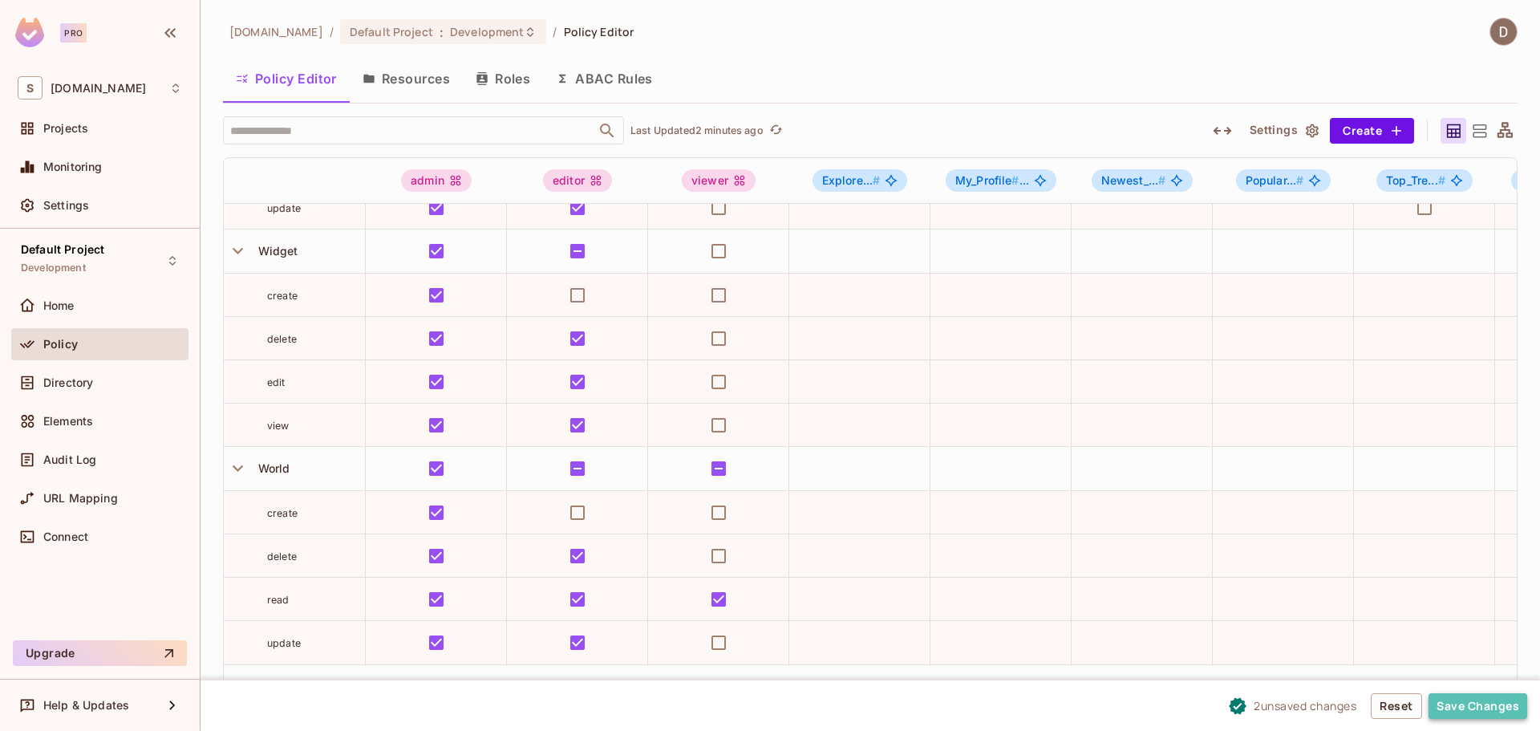
click at [1500, 705] on button "Save Changes" at bounding box center [1477, 706] width 99 height 26
drag, startPoint x: 1476, startPoint y: 132, endPoint x: 1470, endPoint y: 147, distance: 15.8
click at [1476, 132] on icon at bounding box center [1479, 130] width 14 height 13
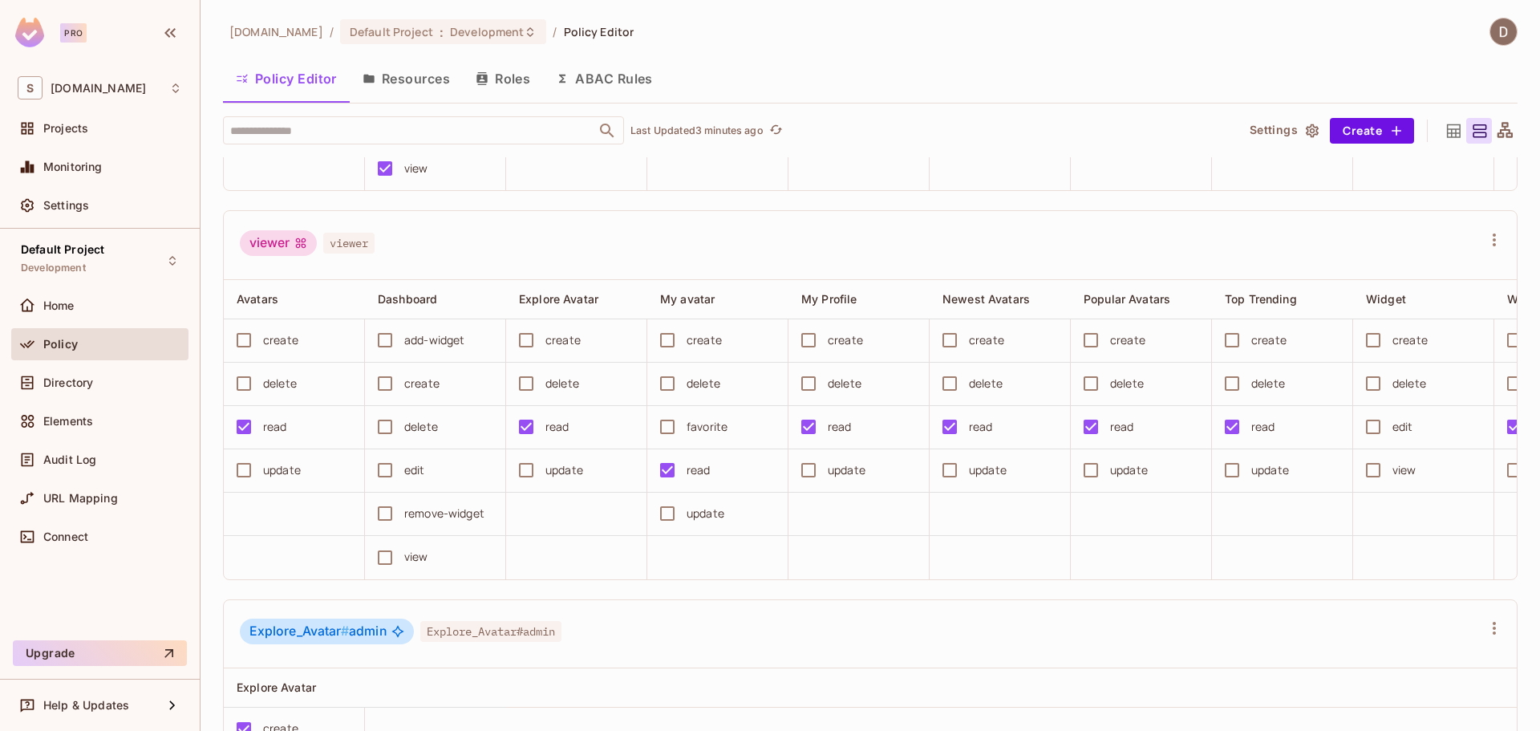
scroll to position [802, 0]
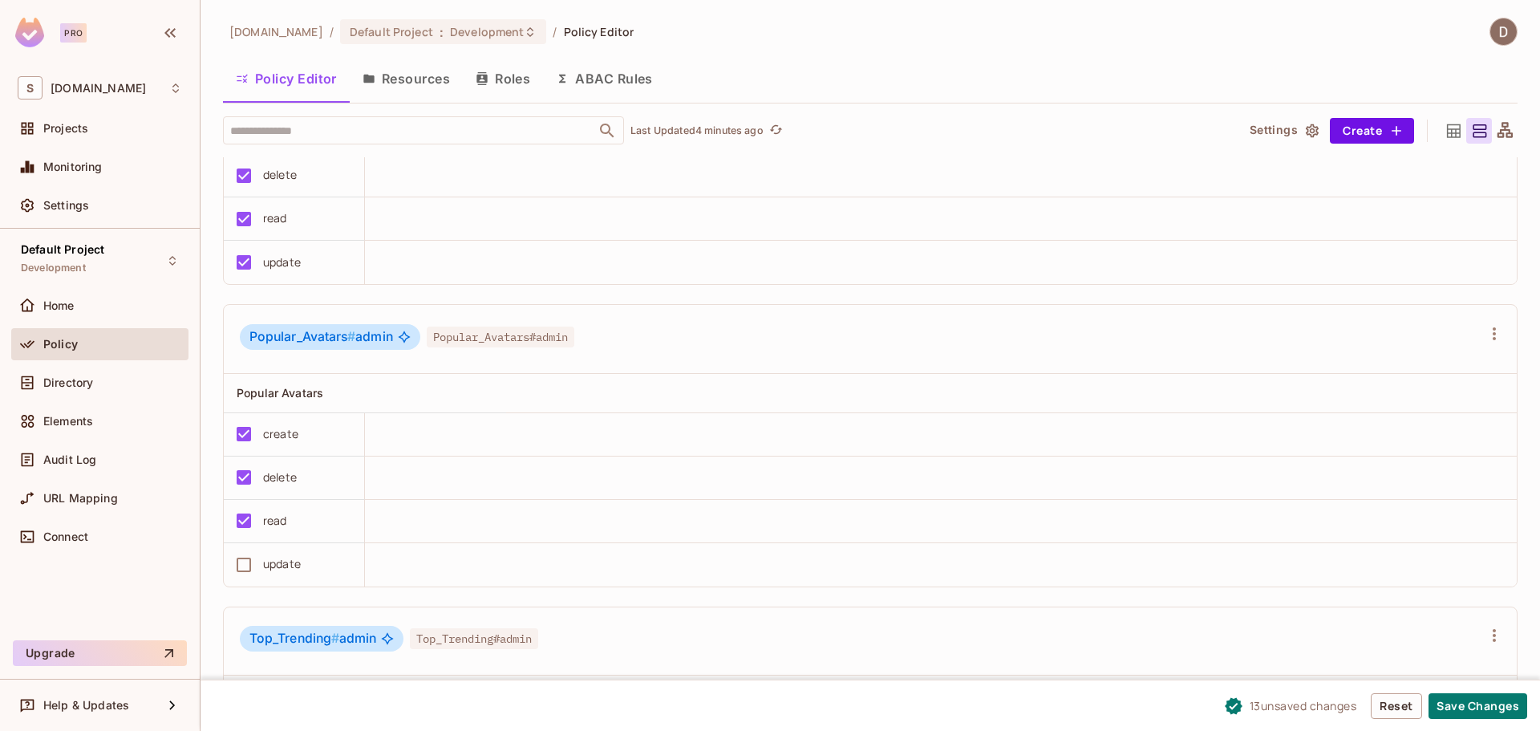
scroll to position [2085, 0]
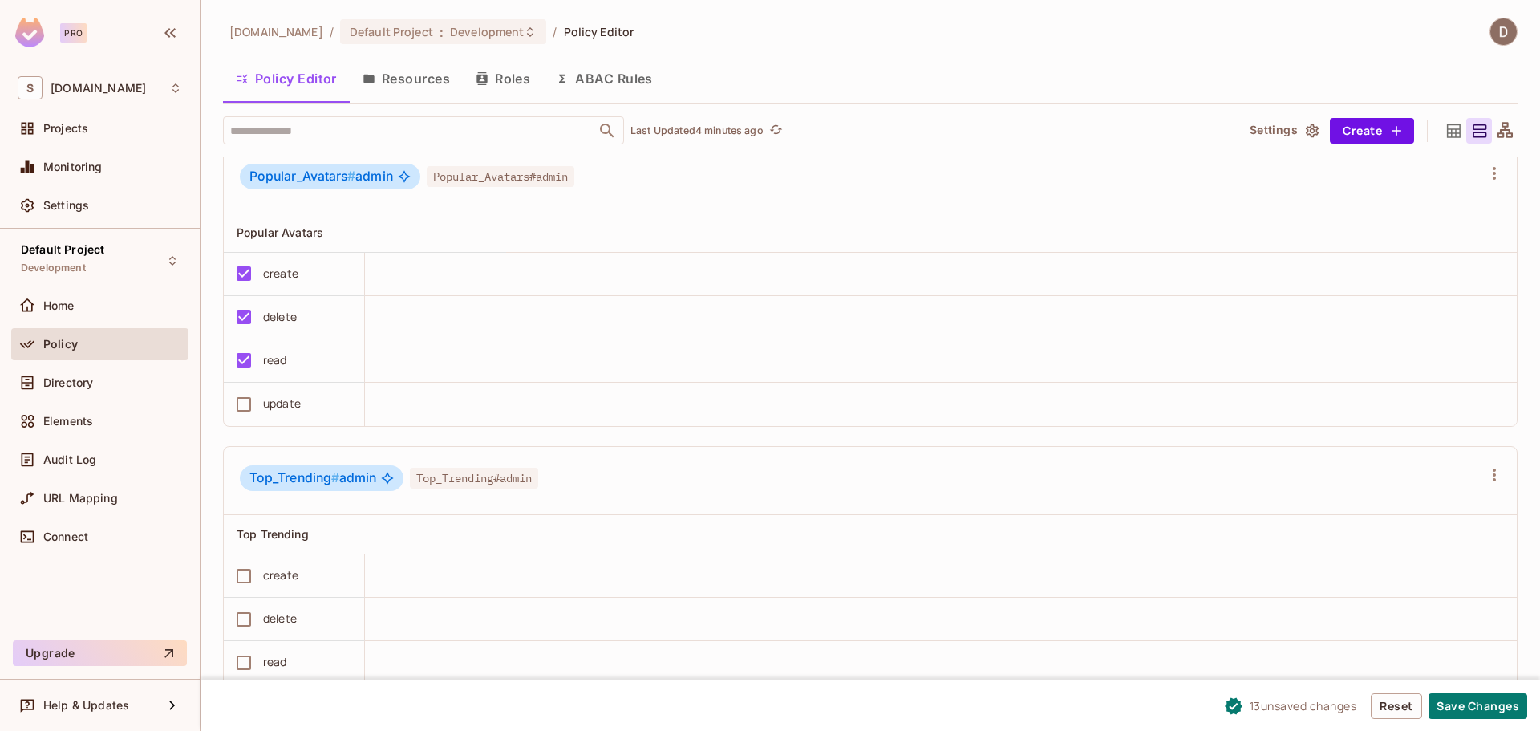
click at [276, 412] on div "update" at bounding box center [282, 404] width 38 height 18
click at [277, 412] on div "update" at bounding box center [282, 404] width 38 height 18
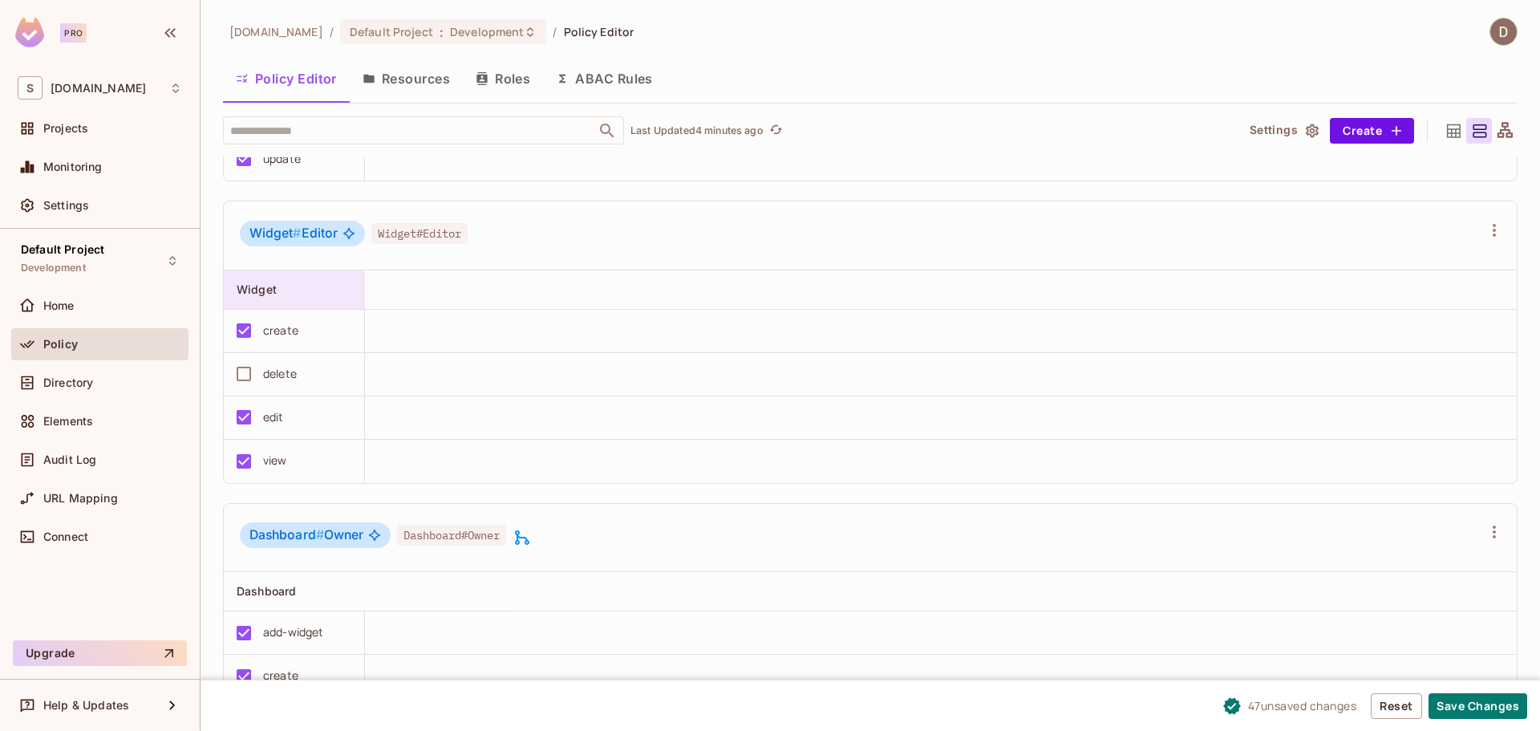
scroll to position [6014, 0]
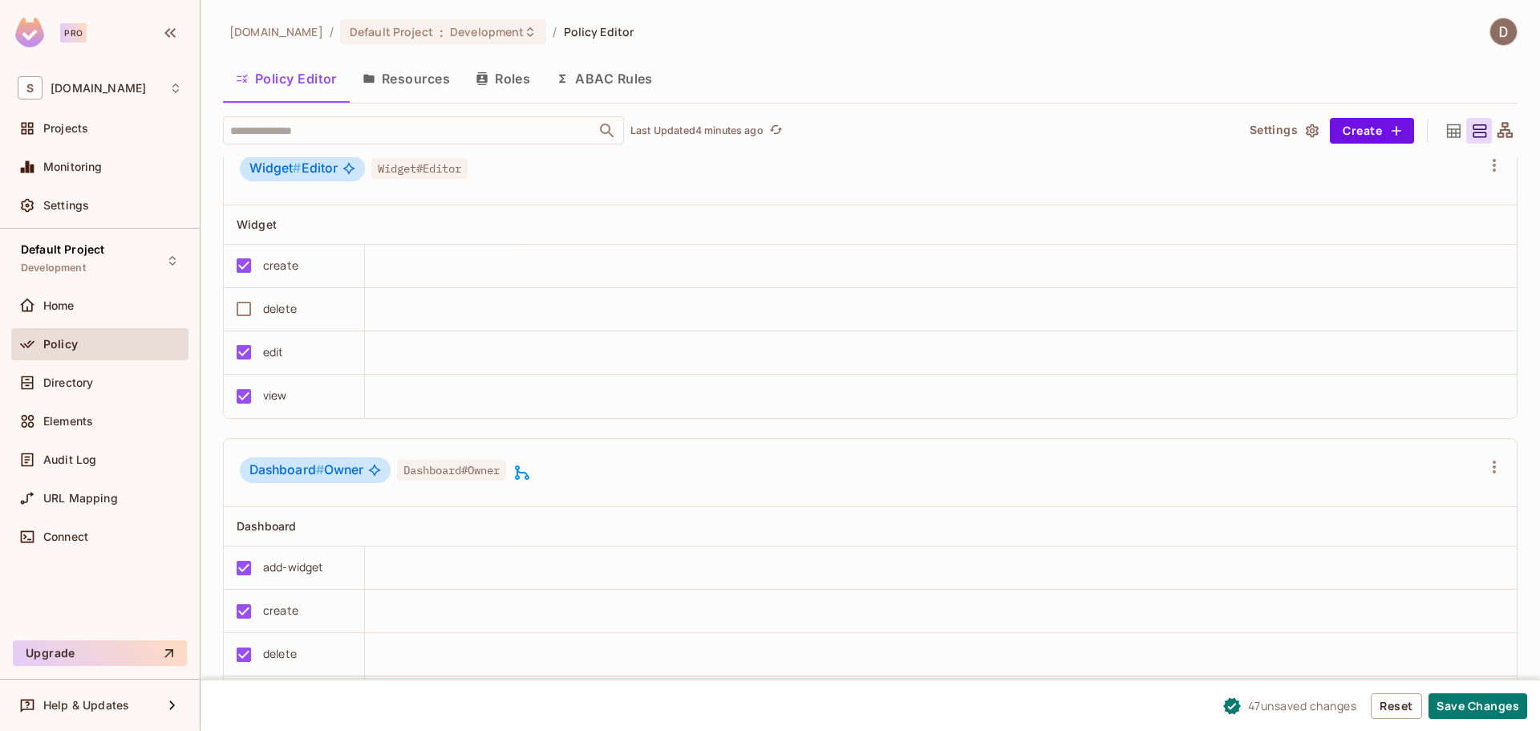
click at [277, 272] on div "create" at bounding box center [280, 266] width 35 height 18
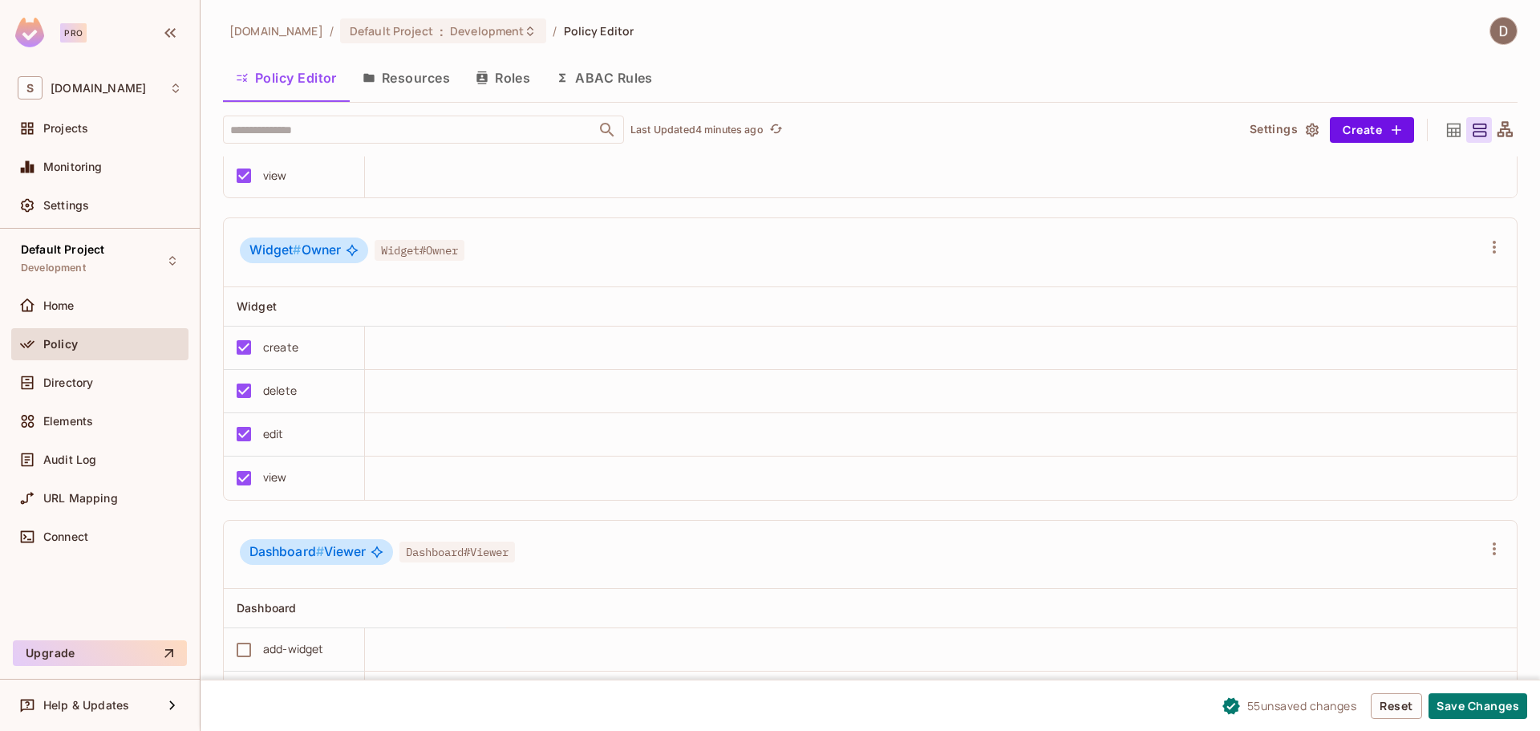
scroll to position [6384, 0]
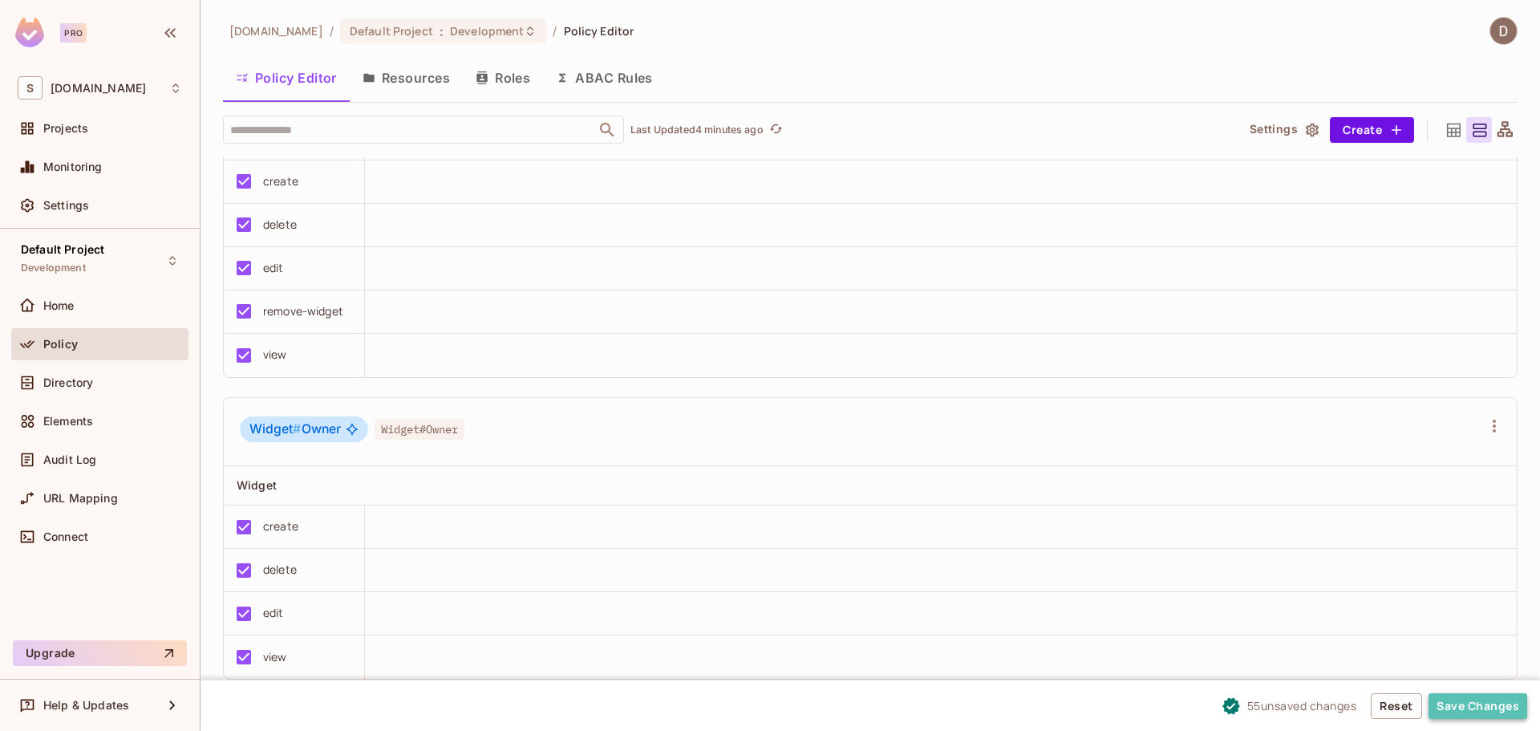
click at [1478, 710] on button "Save Changes" at bounding box center [1477, 706] width 99 height 26
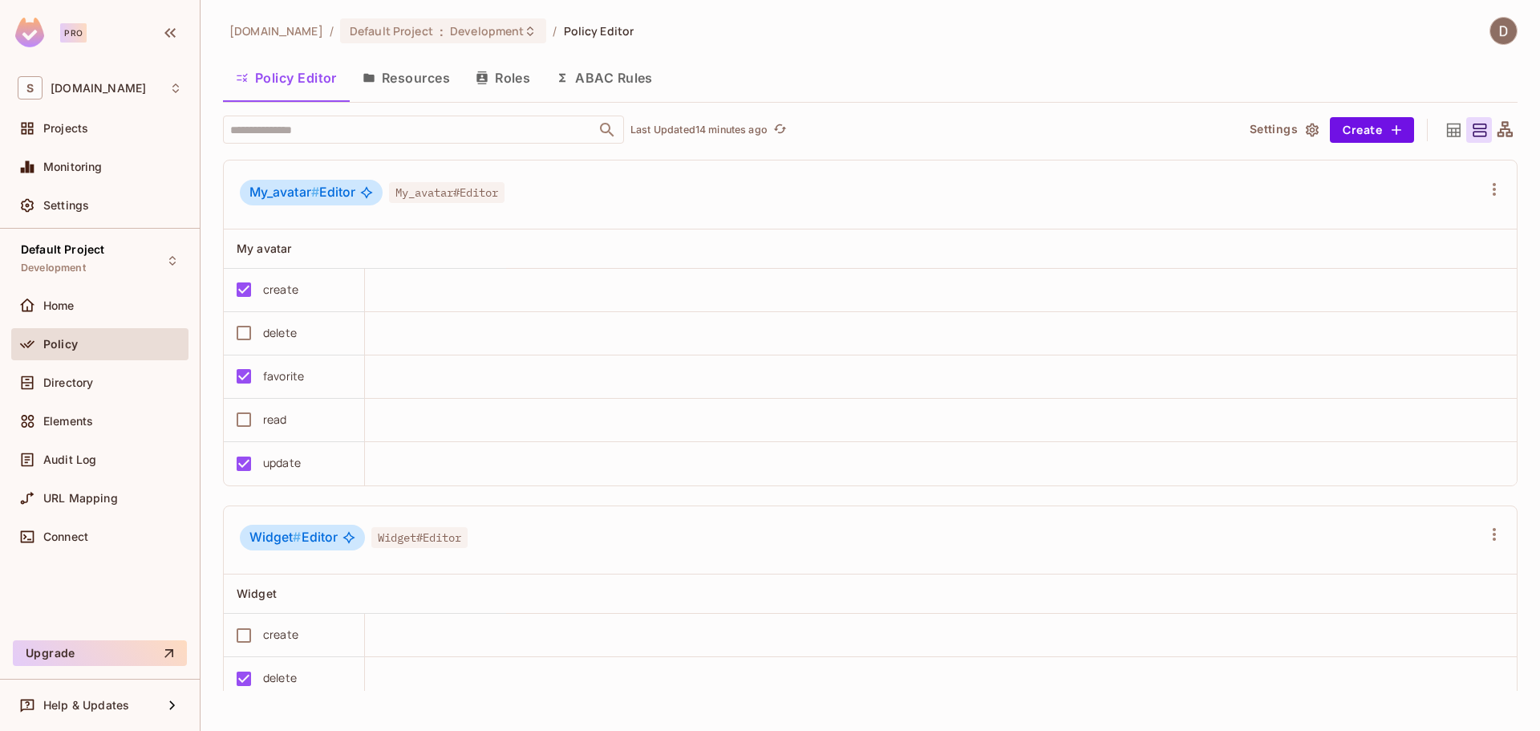
scroll to position [5582, 0]
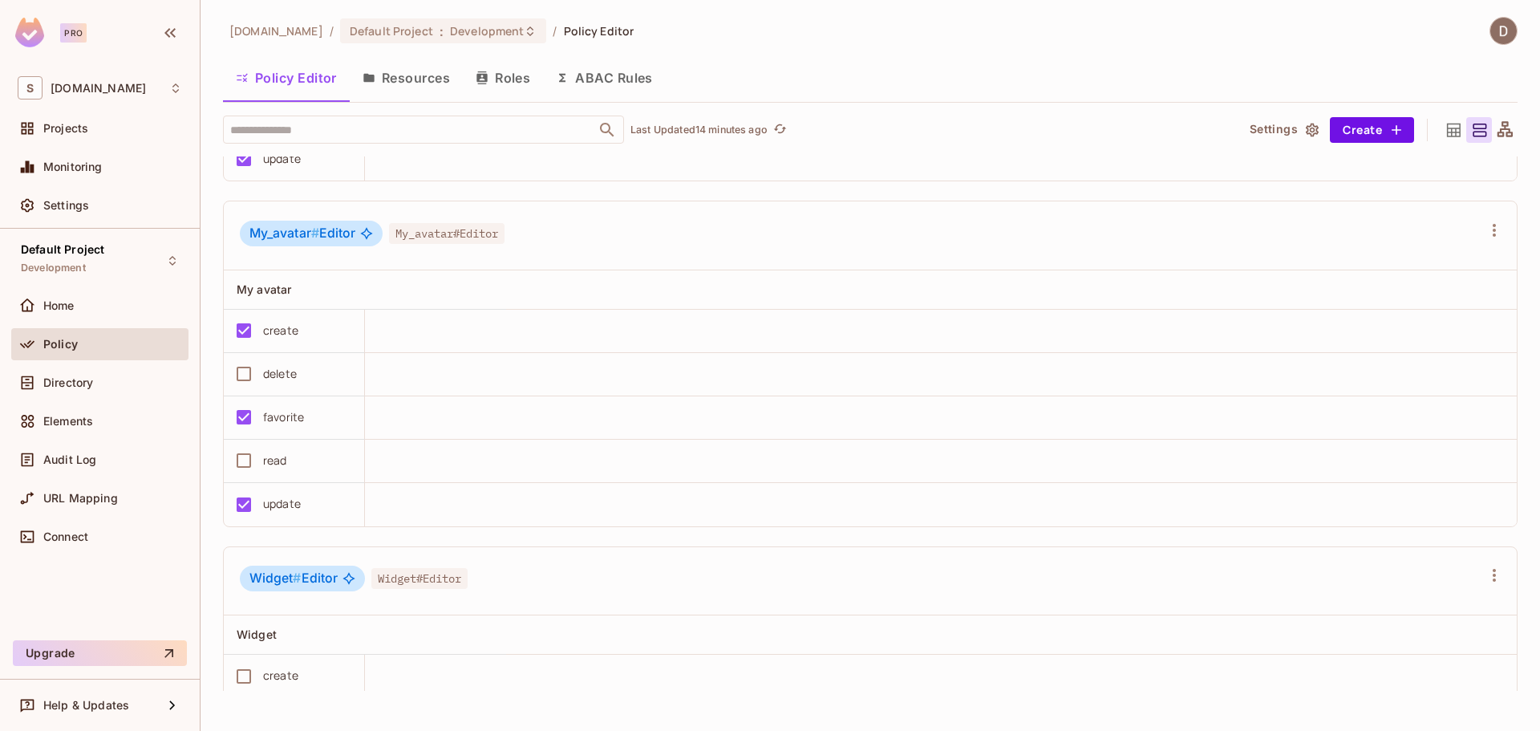
click at [1497, 128] on icon at bounding box center [1504, 128] width 15 height 15
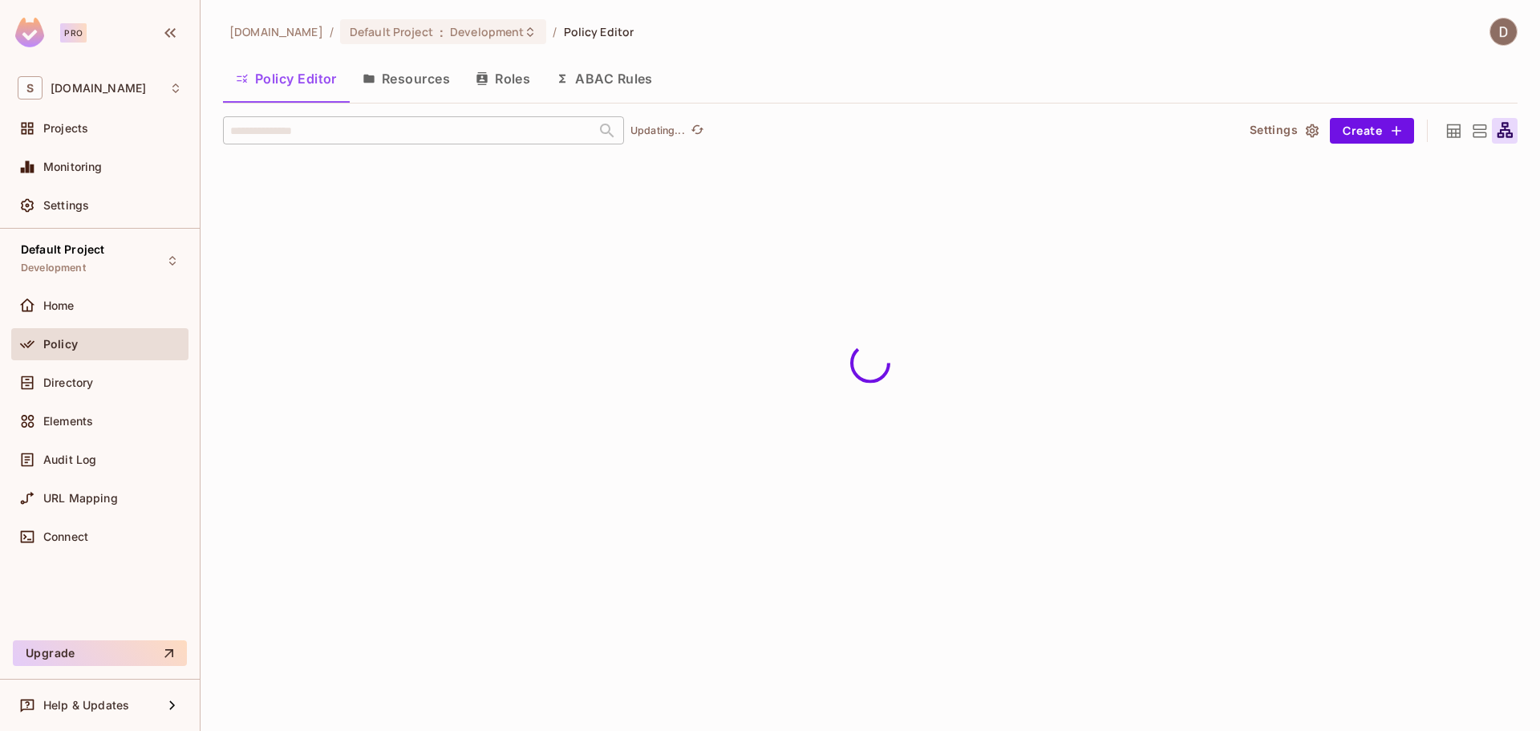
click at [1450, 132] on icon at bounding box center [1453, 131] width 20 height 20
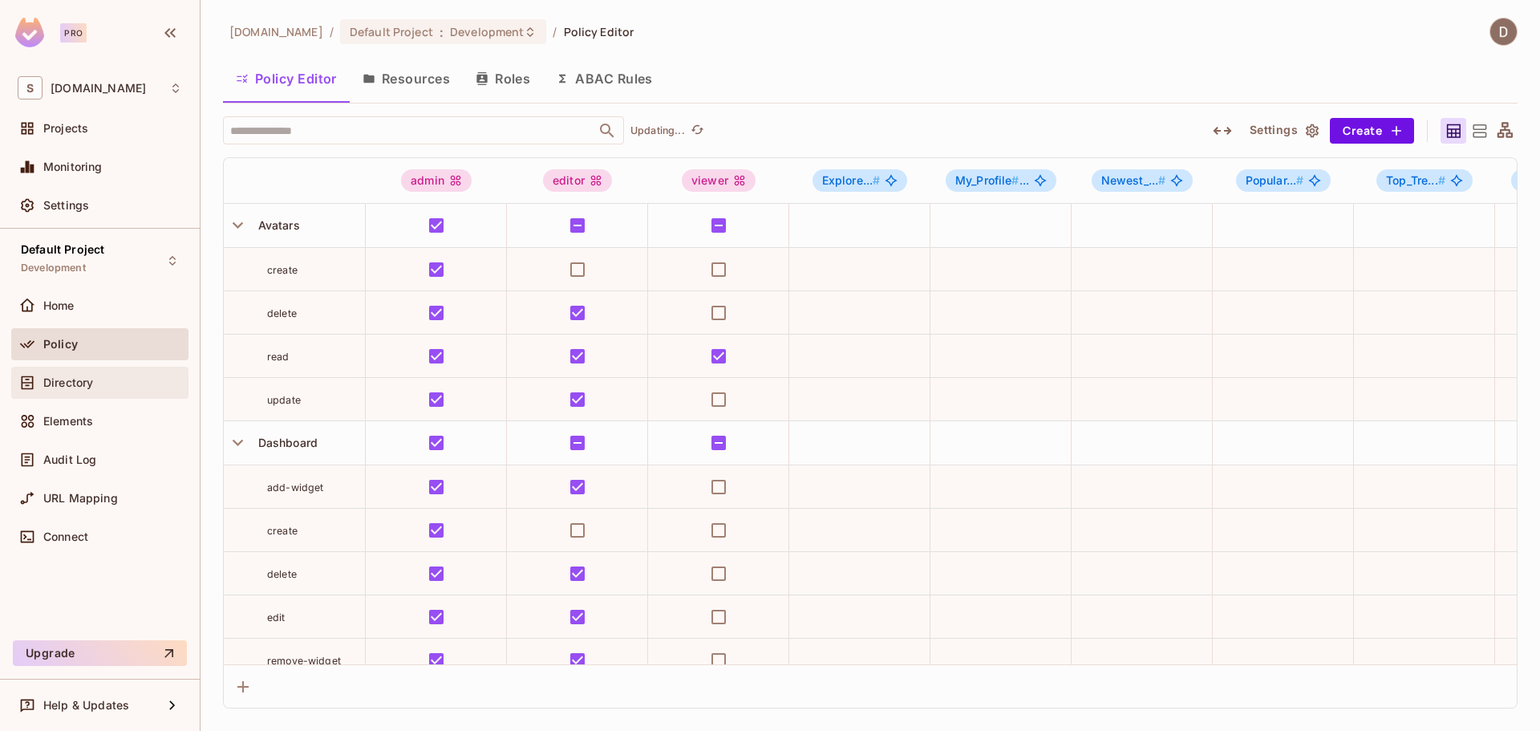
click at [84, 383] on span "Directory" at bounding box center [68, 382] width 50 height 13
click at [108, 354] on div "Policy" at bounding box center [99, 344] width 177 height 32
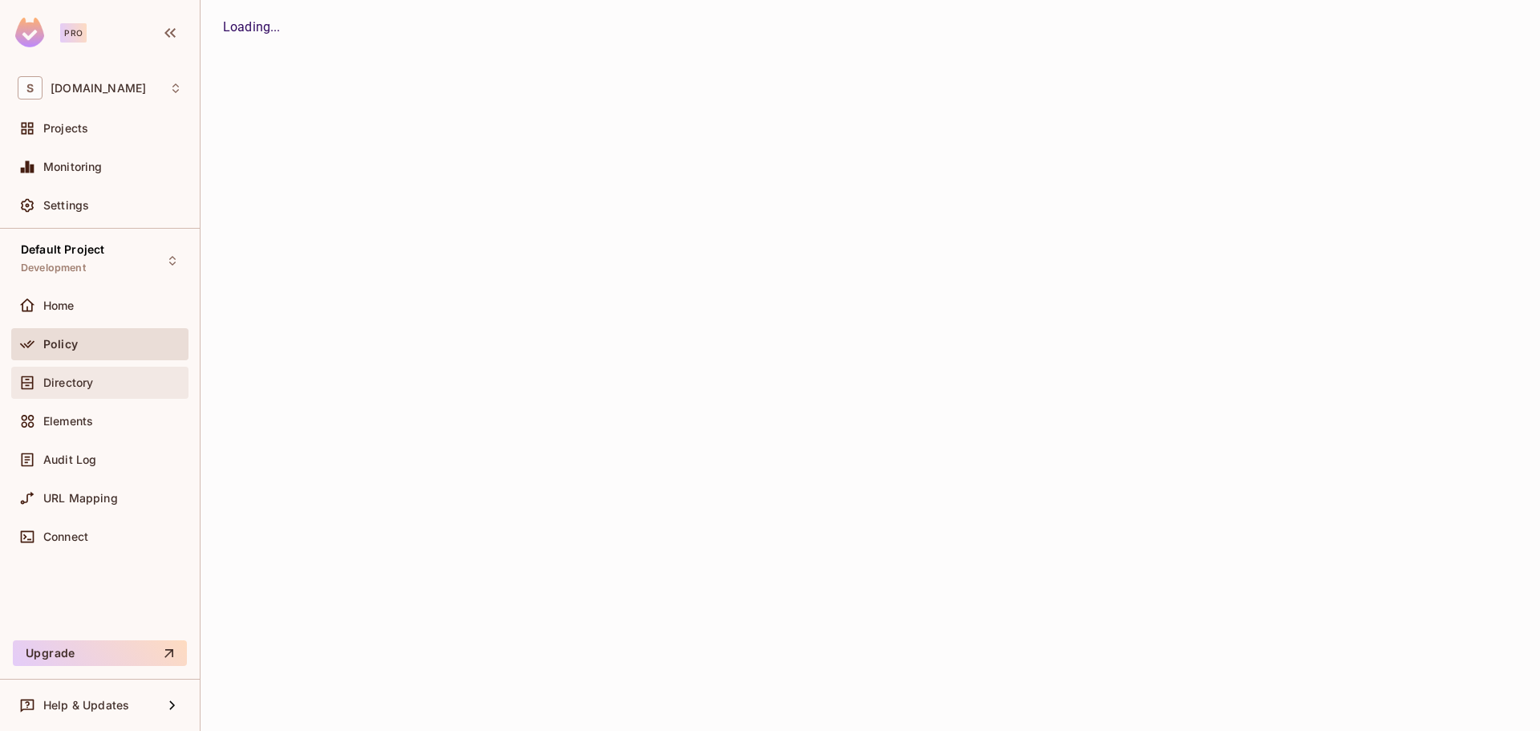
click at [99, 371] on div "Directory" at bounding box center [99, 382] width 177 height 32
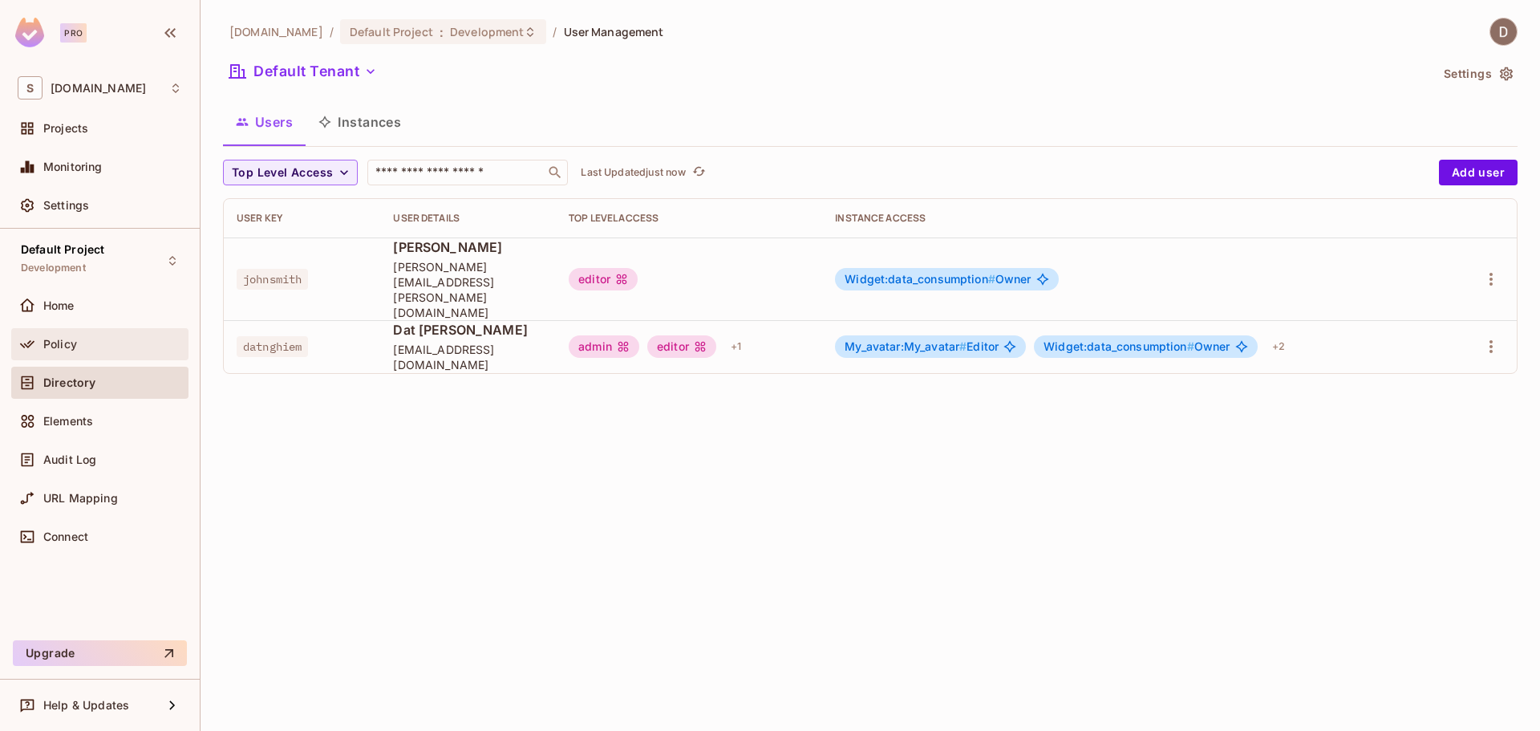
click at [133, 342] on div "Policy" at bounding box center [112, 344] width 139 height 13
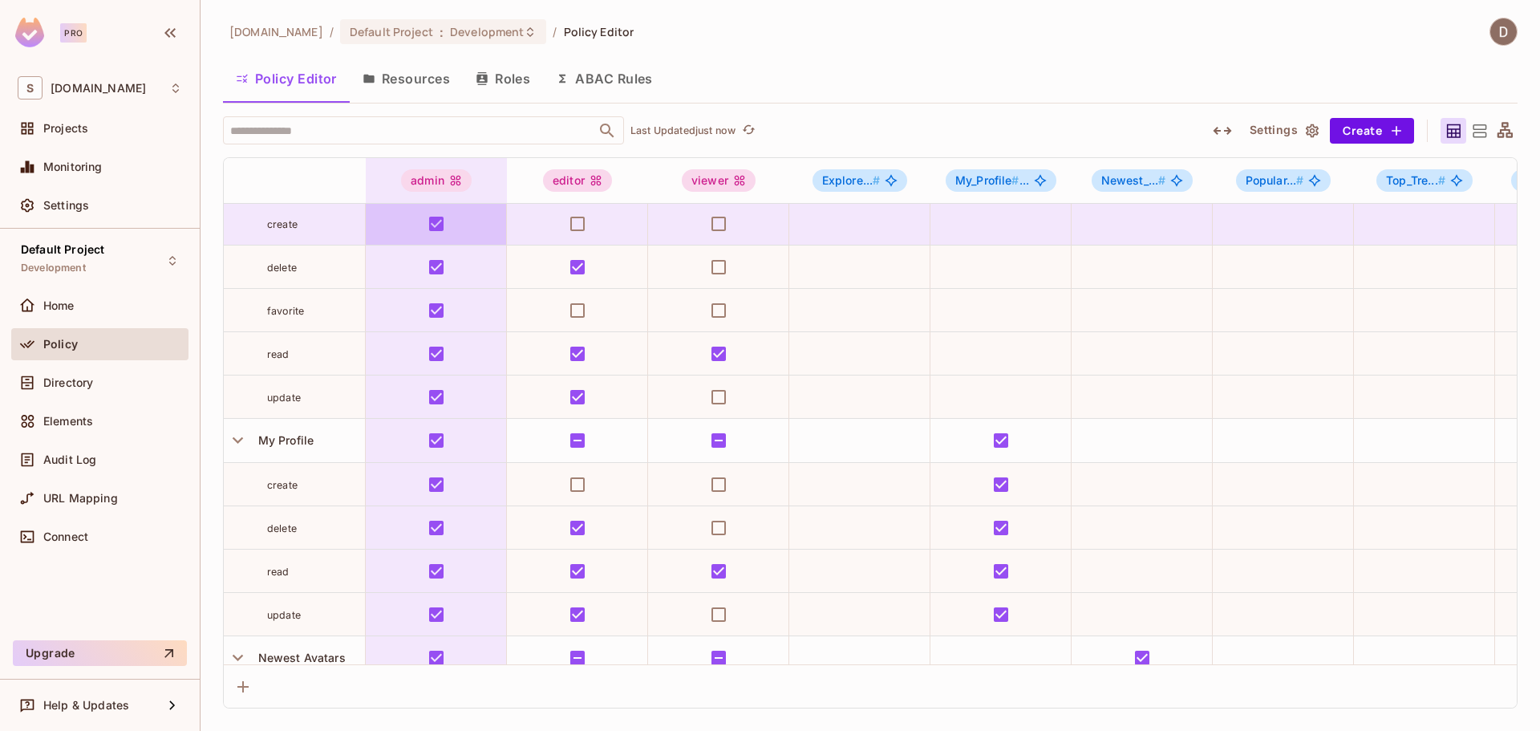
scroll to position [572, 0]
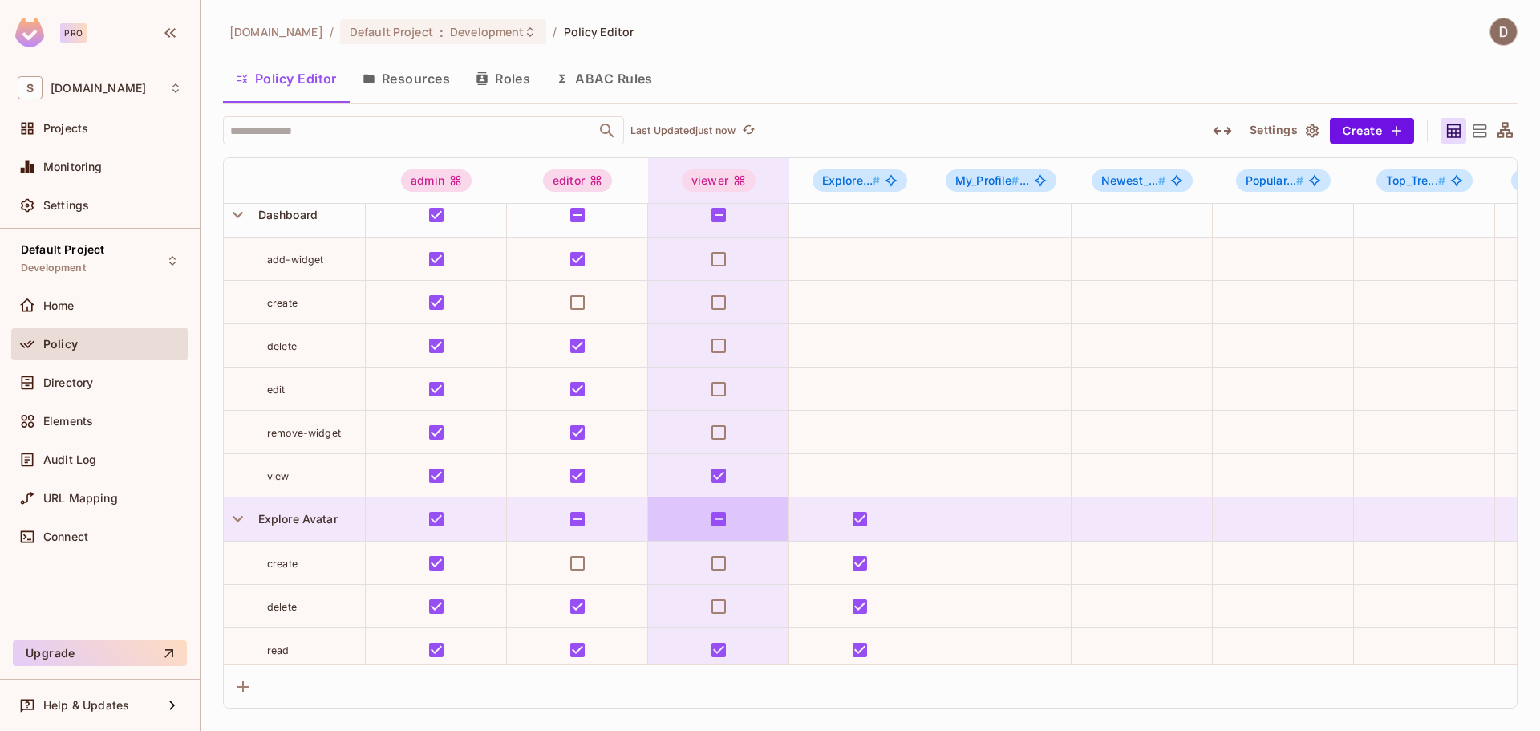
scroll to position [241, 0]
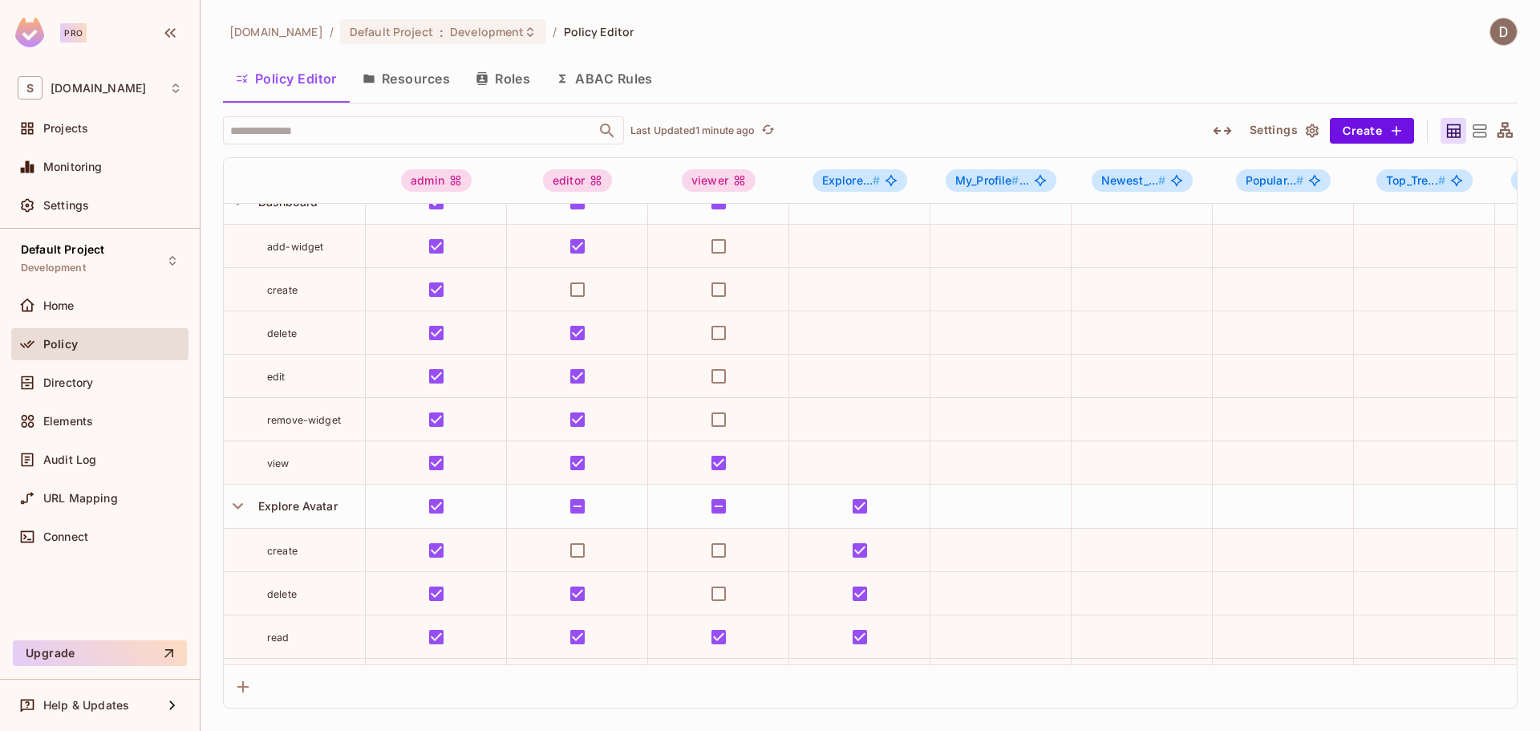
click at [289, 57] on div "[DOMAIN_NAME] / Default Project : Development / Policy Editor Policy Editor Res…" at bounding box center [870, 363] width 1294 height 690
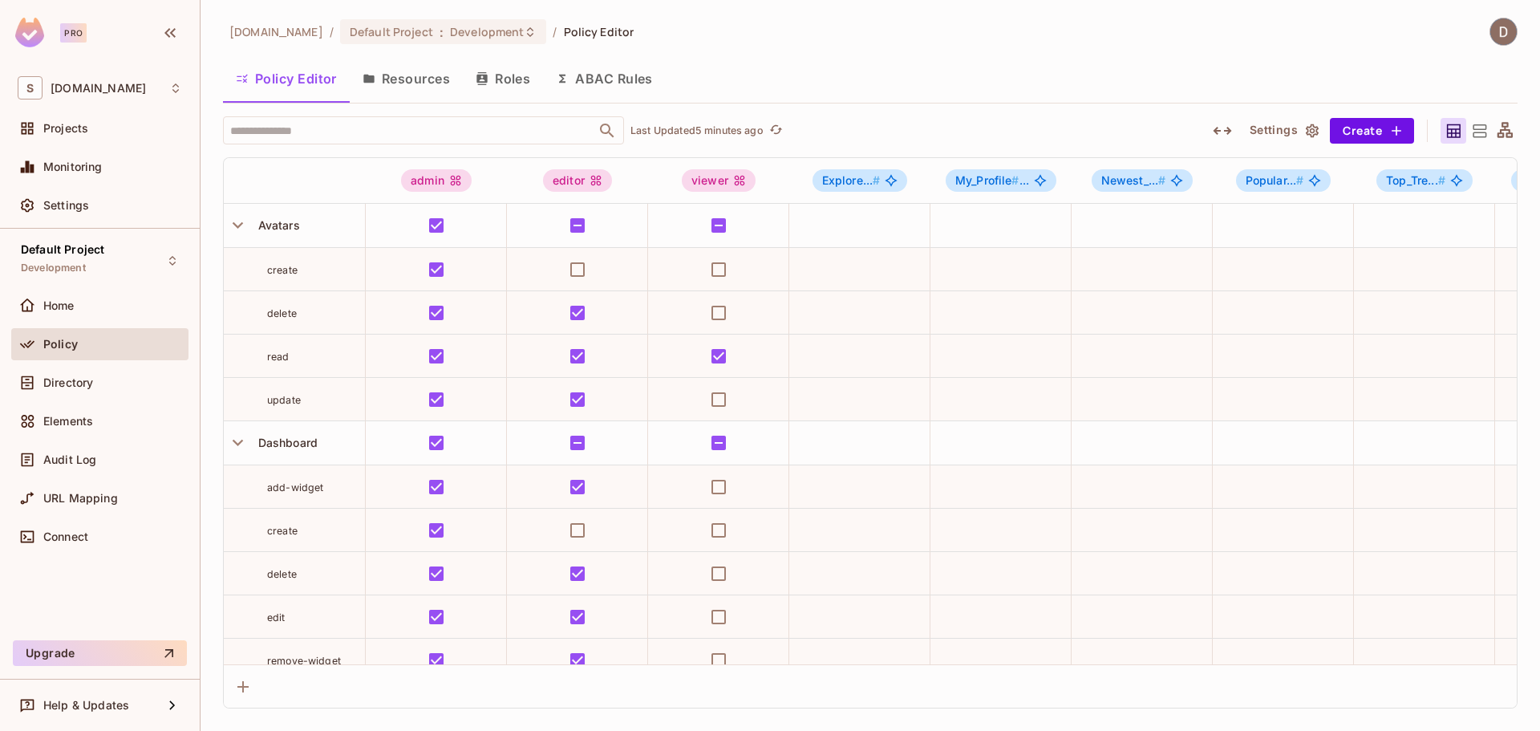
drag, startPoint x: 1412, startPoint y: 26, endPoint x: 1508, endPoint y: 35, distance: 96.6
click at [1414, 26] on div "[DOMAIN_NAME] / Default Project : Development / Policy Editor" at bounding box center [870, 32] width 1294 height 28
click at [1510, 35] on img at bounding box center [1503, 31] width 26 height 26
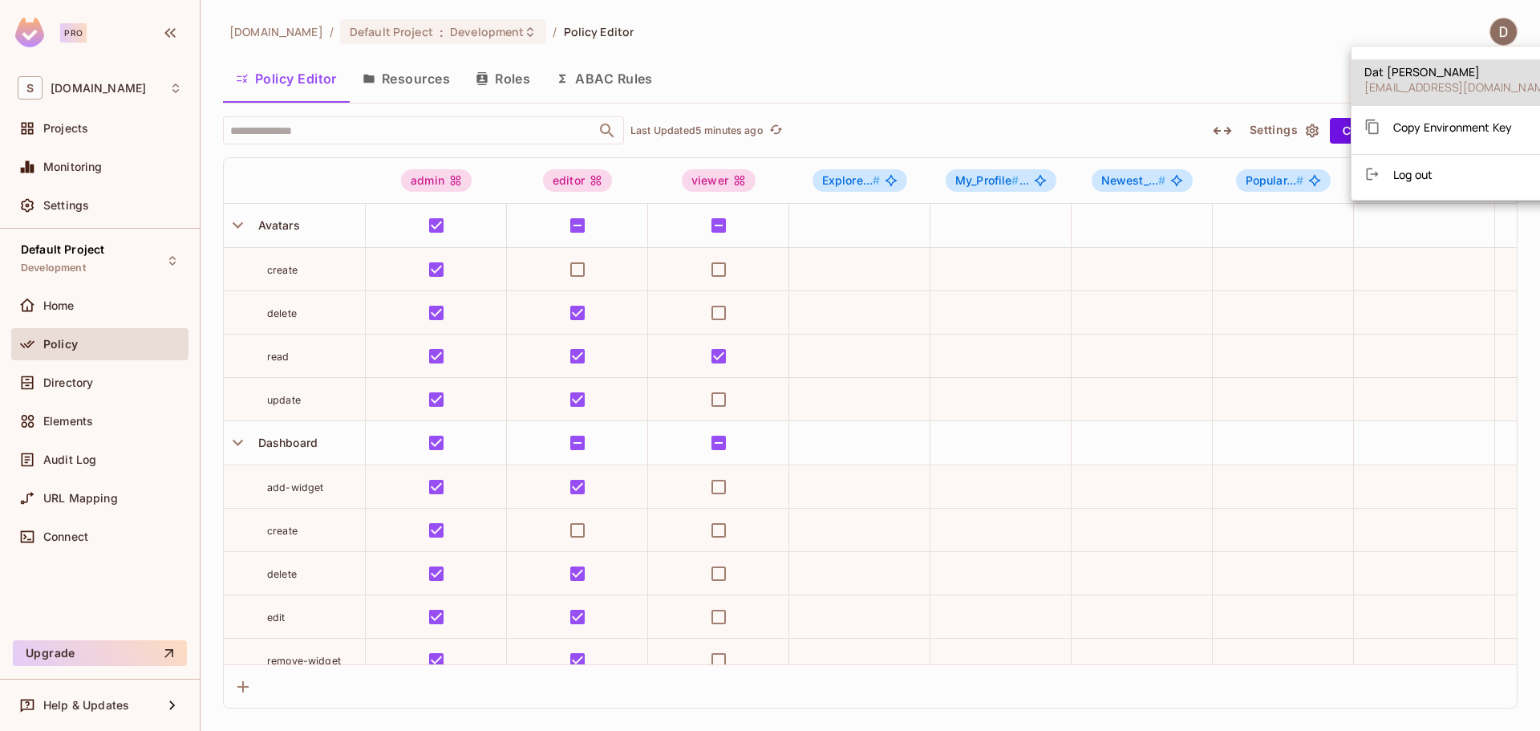
click at [1506, 33] on div at bounding box center [770, 365] width 1540 height 731
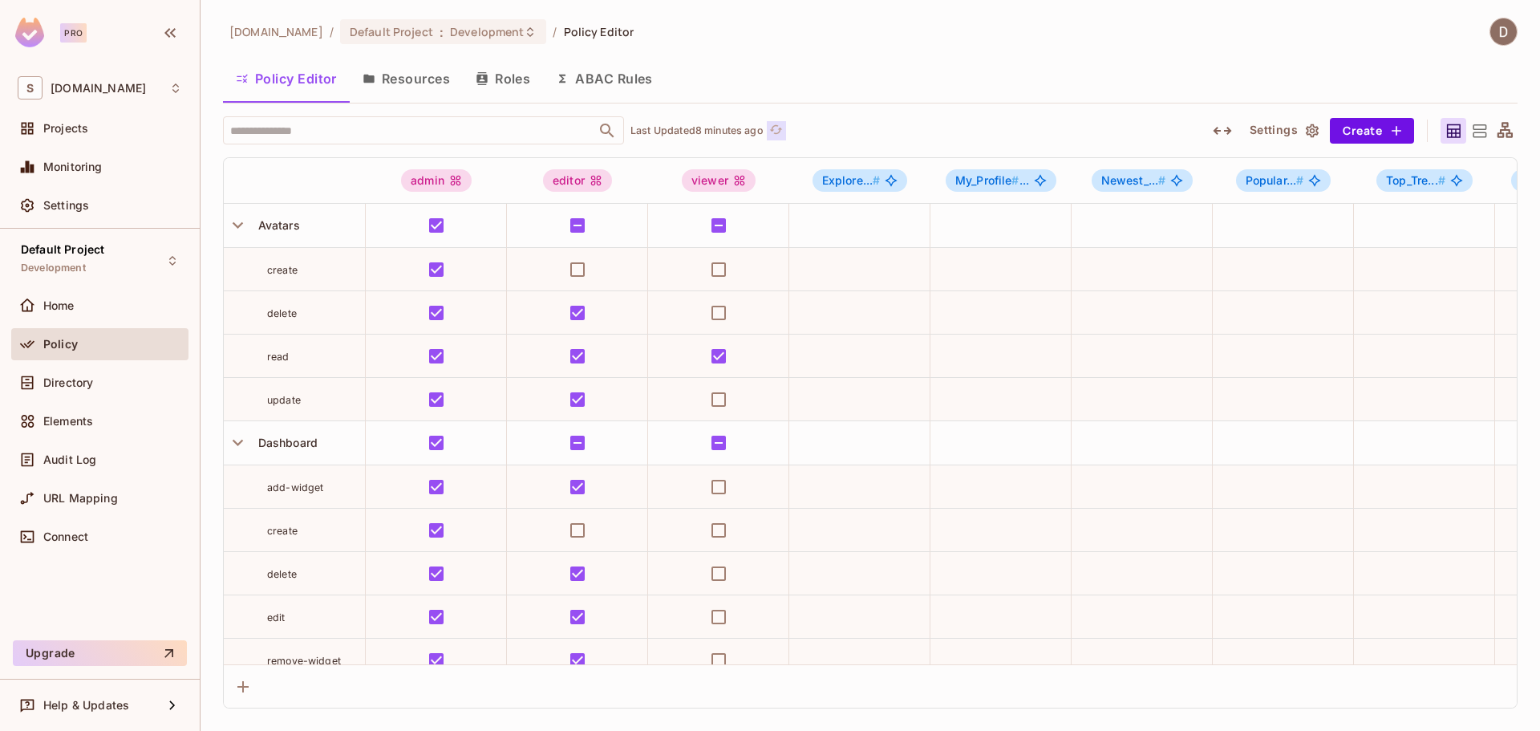
click at [775, 129] on icon "refresh" at bounding box center [776, 128] width 13 height 9
click at [99, 383] on div "Directory" at bounding box center [112, 382] width 139 height 13
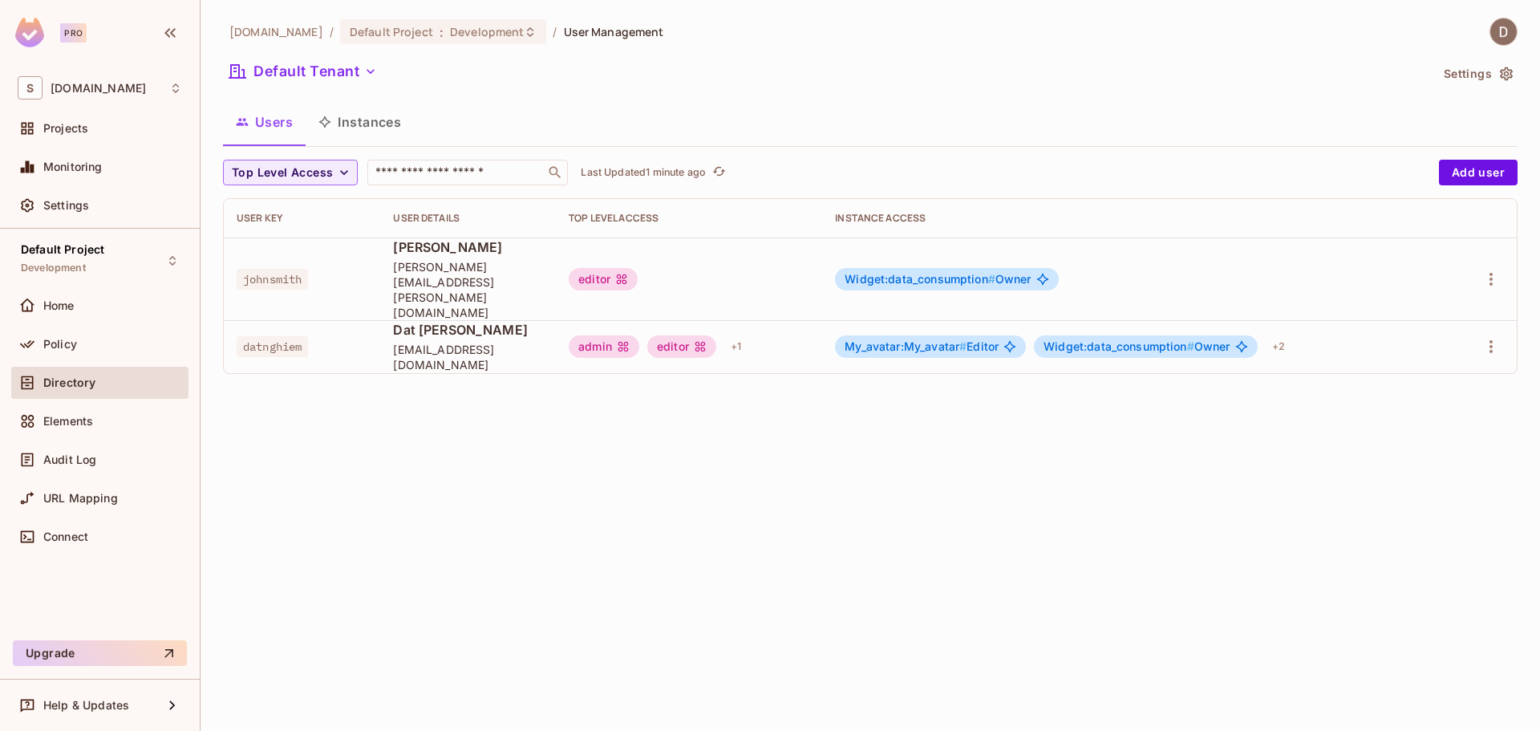
click at [847, 12] on div "[DOMAIN_NAME] / Default Project : Development / User Management Default Tenant …" at bounding box center [869, 365] width 1339 height 731
